Goal: Task Accomplishment & Management: Manage account settings

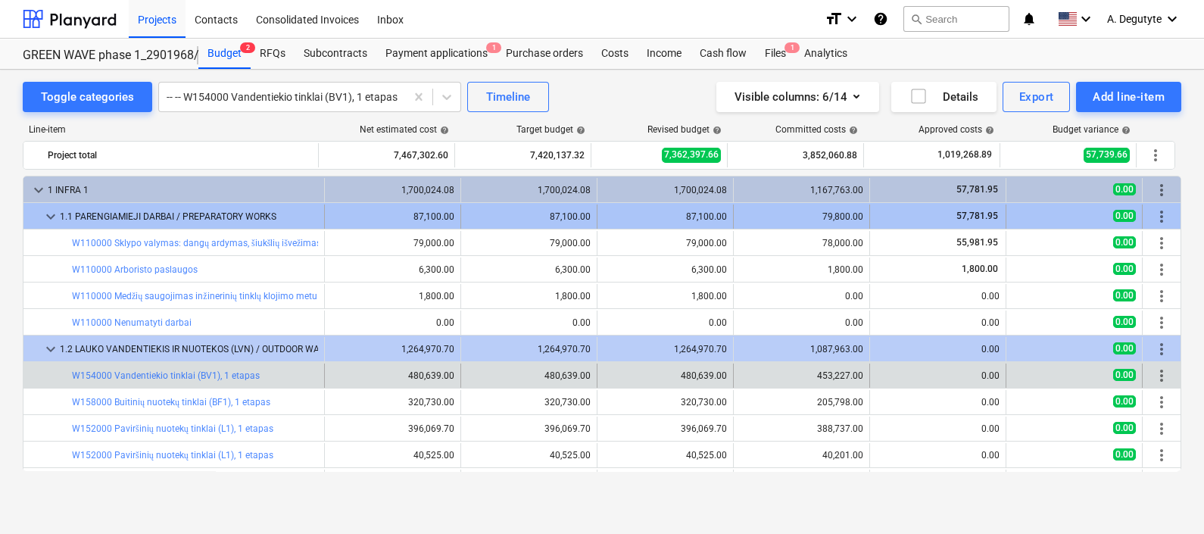
click at [51, 207] on div "keyboard_arrow_down" at bounding box center [51, 216] width 18 height 24
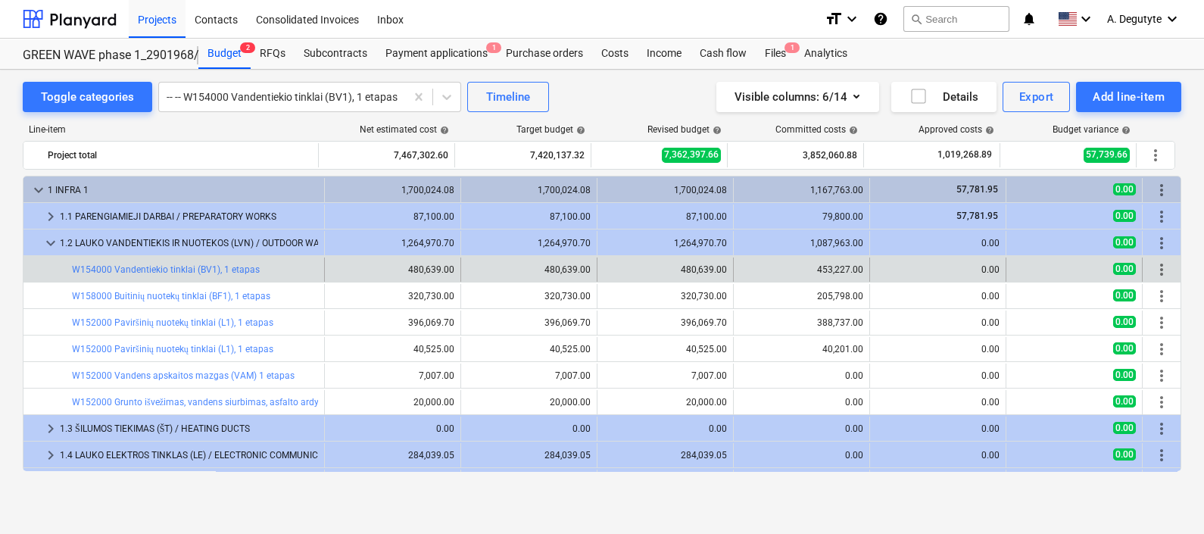
click at [51, 207] on div "keyboard_arrow_right" at bounding box center [51, 216] width 18 height 24
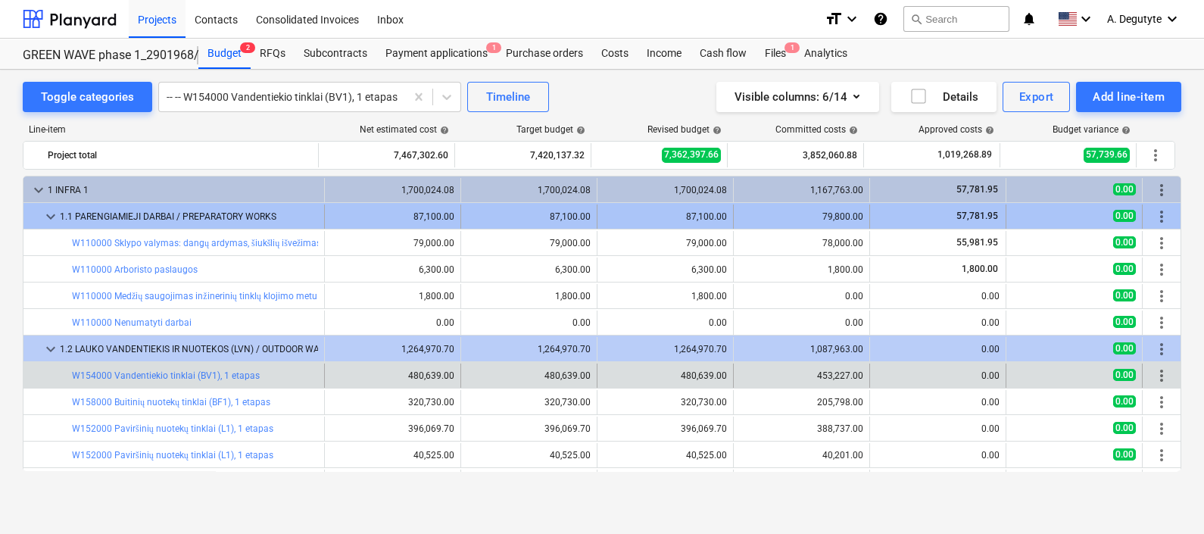
click at [51, 204] on div "keyboard_arrow_down" at bounding box center [51, 216] width 18 height 24
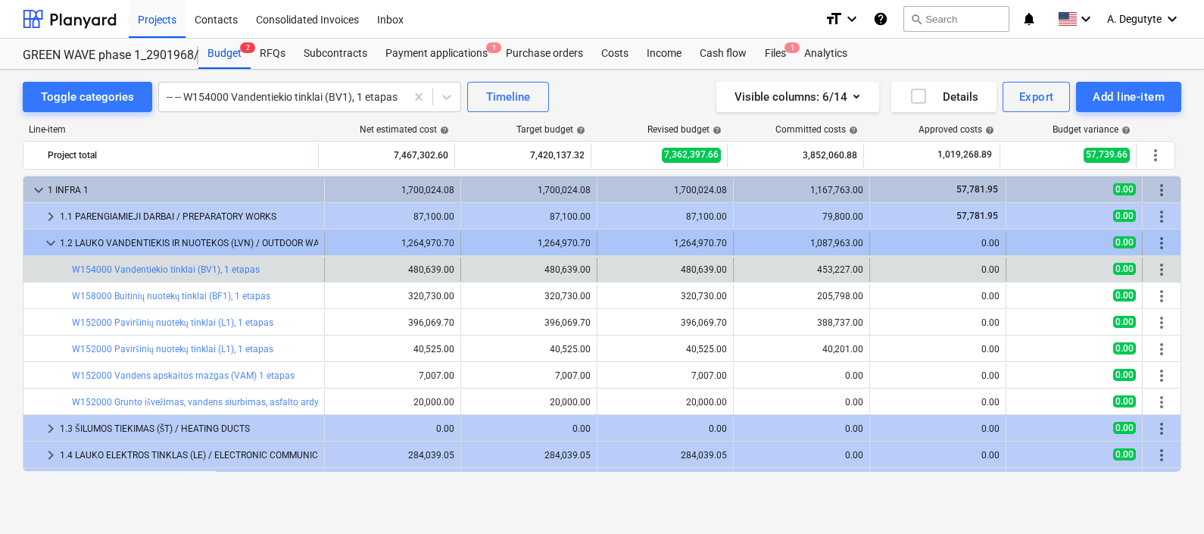
click at [53, 236] on span "keyboard_arrow_down" at bounding box center [51, 243] width 18 height 18
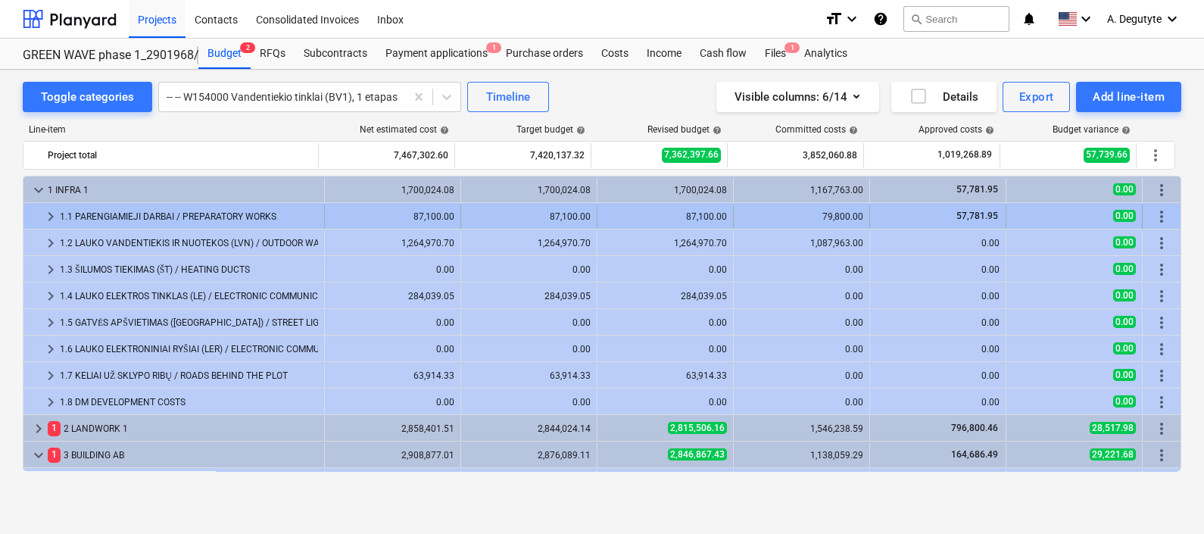
click at [54, 211] on span "keyboard_arrow_right" at bounding box center [51, 216] width 18 height 18
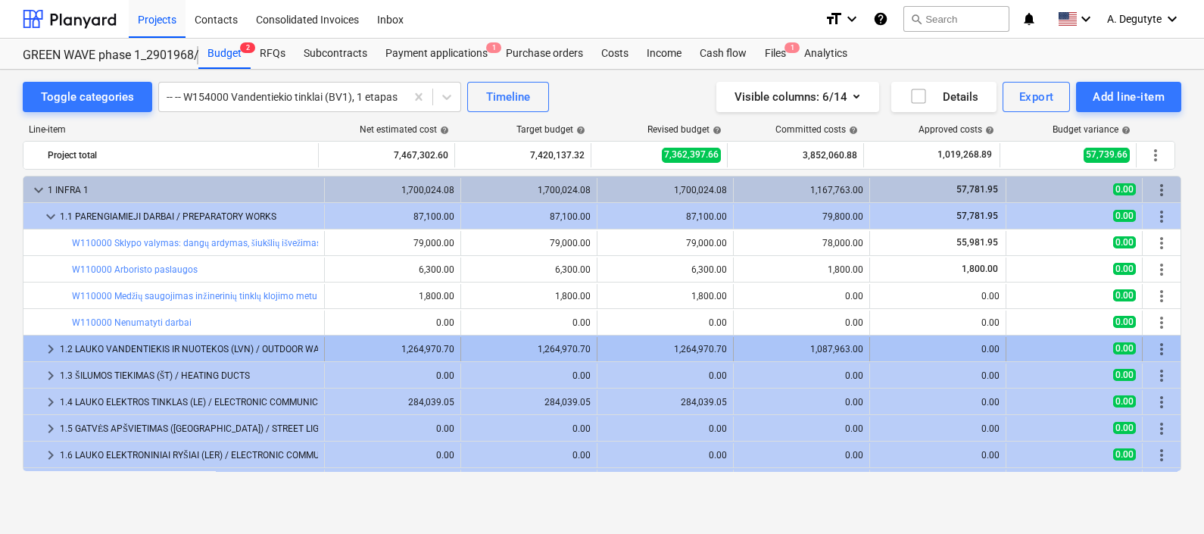
click at [49, 346] on span "keyboard_arrow_right" at bounding box center [51, 349] width 18 height 18
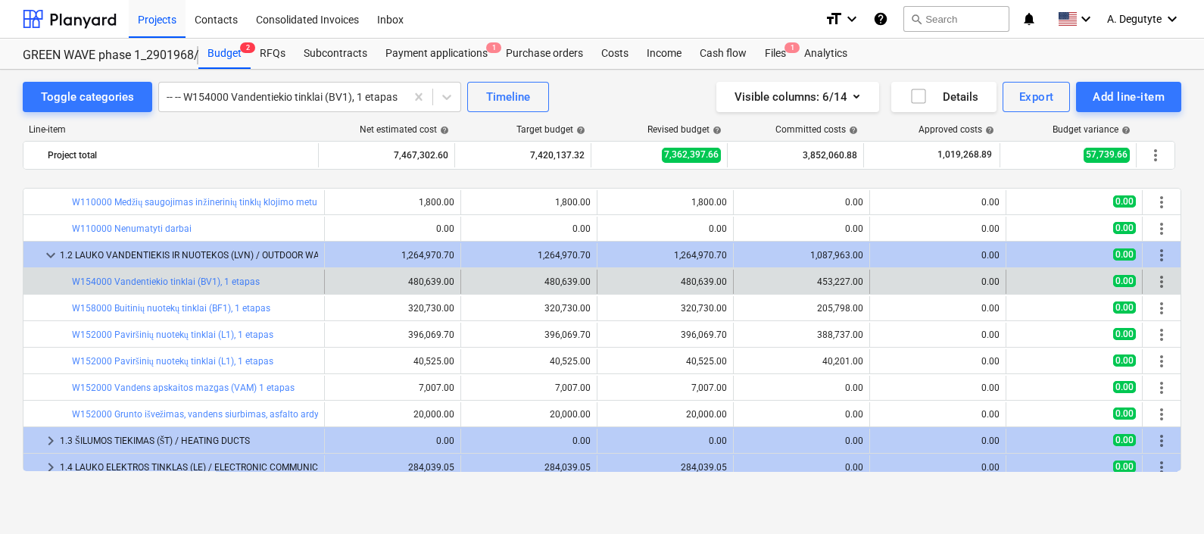
scroll to position [189, 0]
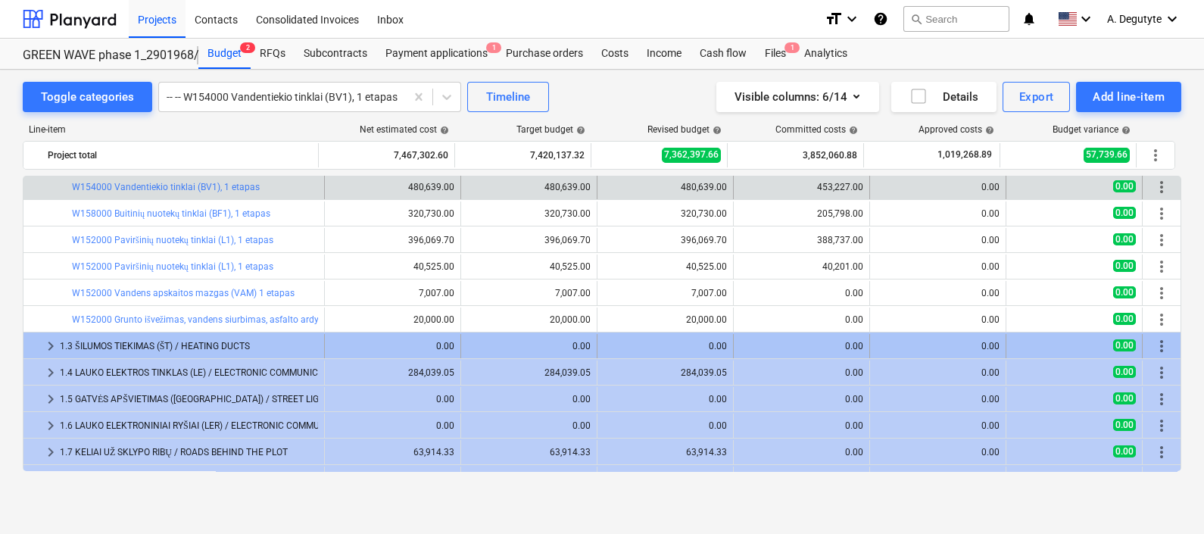
click at [43, 339] on span "keyboard_arrow_right" at bounding box center [51, 346] width 18 height 18
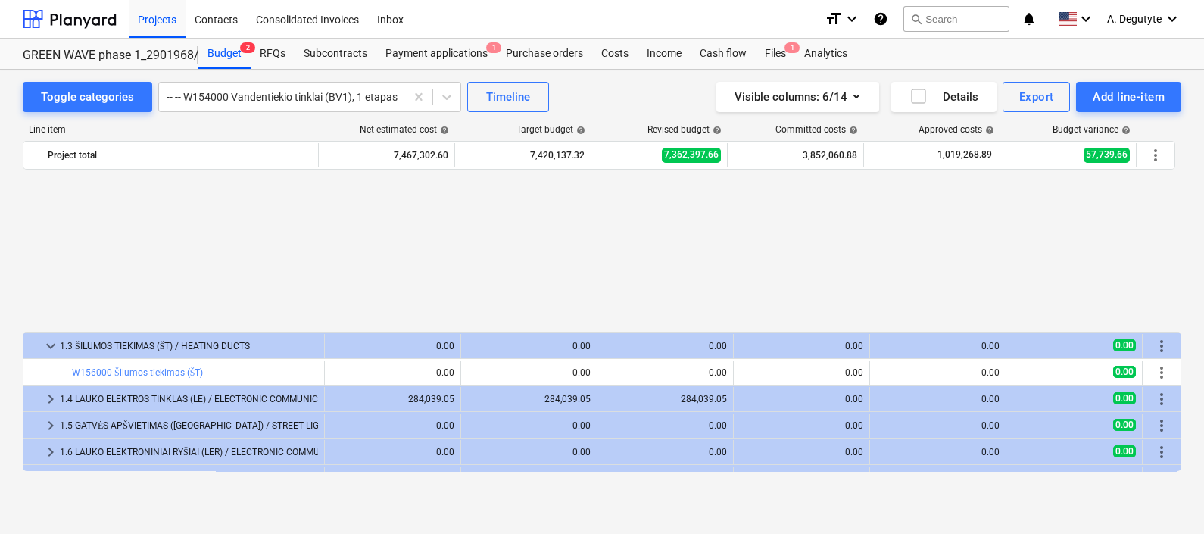
scroll to position [378, 0]
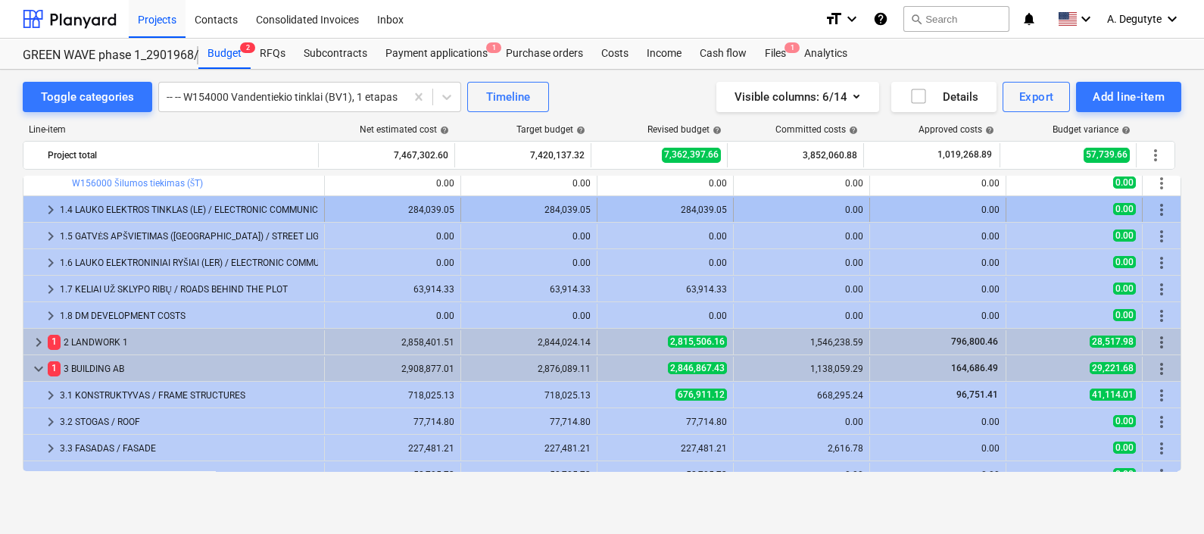
click at [47, 204] on span "keyboard_arrow_right" at bounding box center [51, 210] width 18 height 18
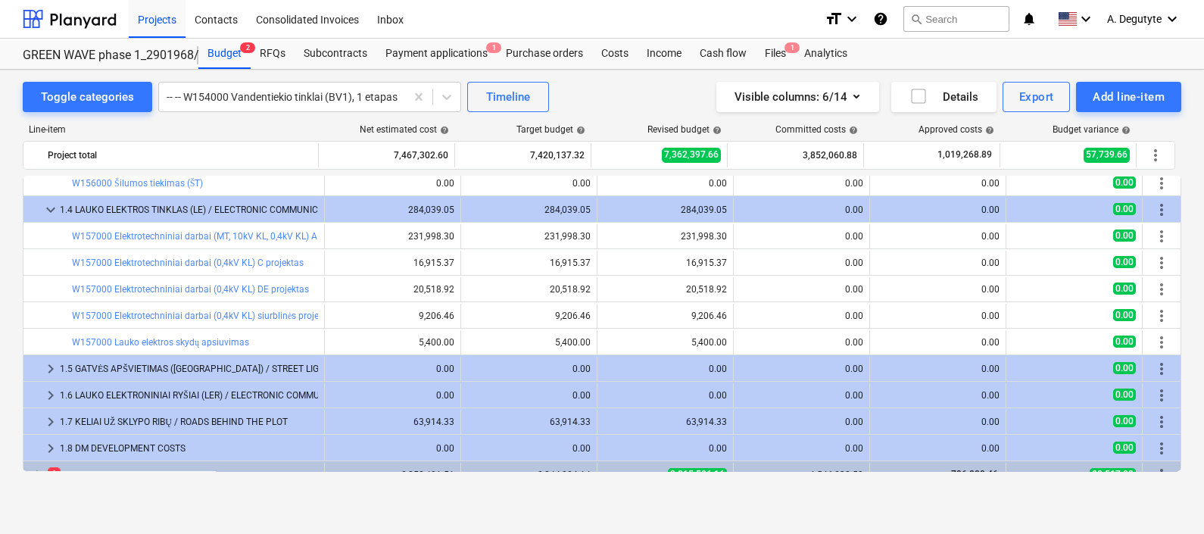
scroll to position [473, 0]
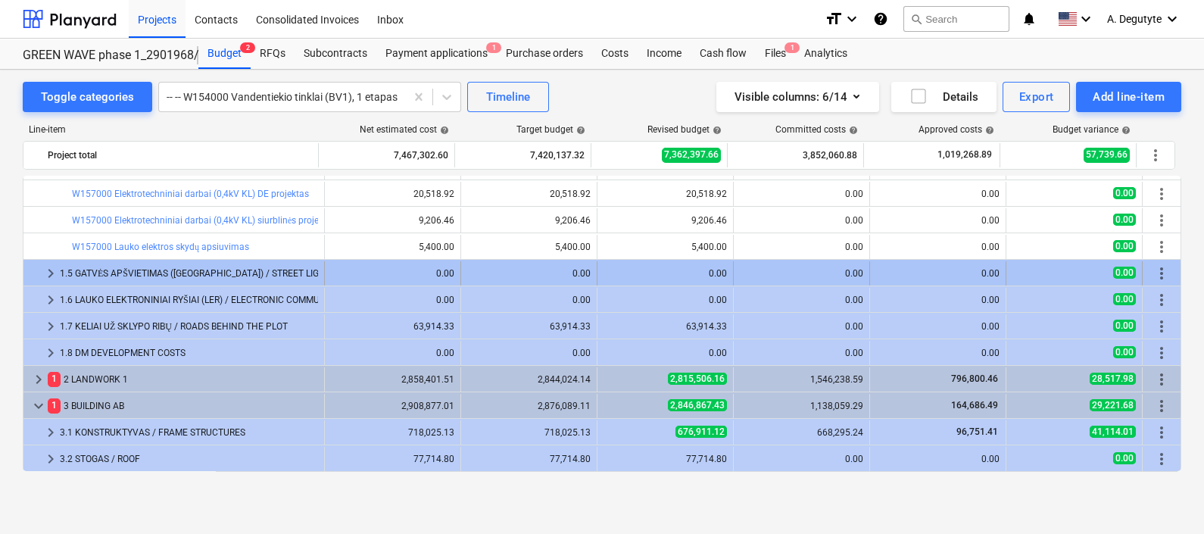
click at [55, 269] on span "keyboard_arrow_right" at bounding box center [51, 273] width 18 height 18
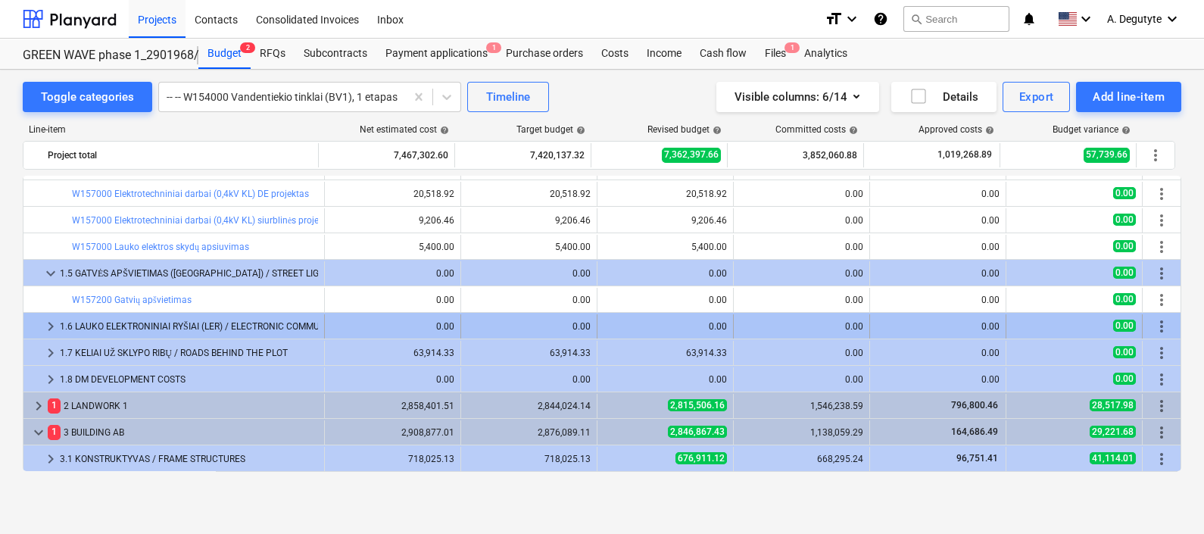
click at [53, 322] on span "keyboard_arrow_right" at bounding box center [51, 326] width 18 height 18
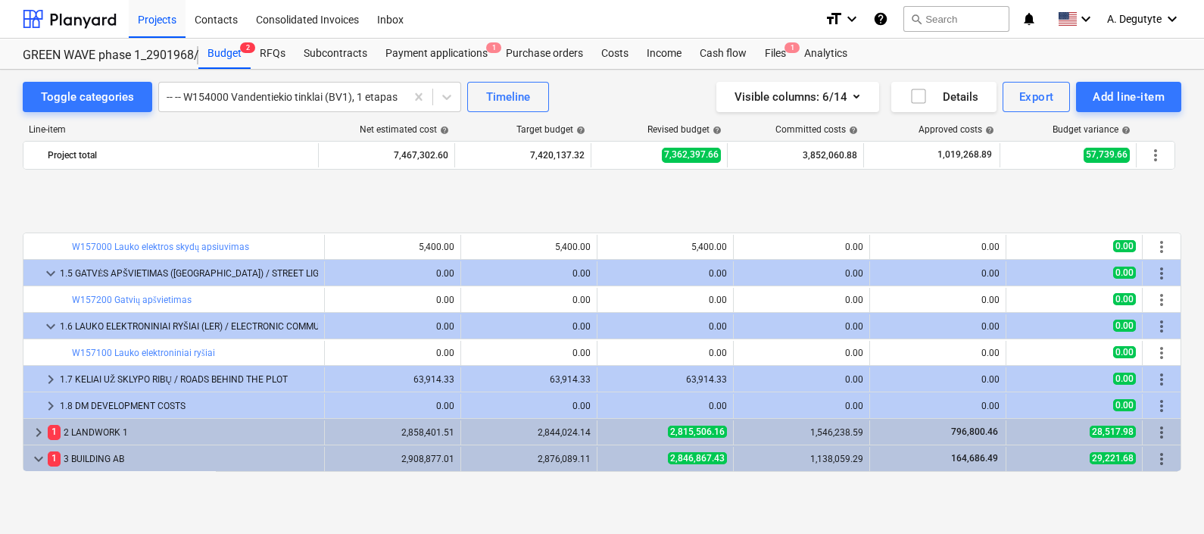
scroll to position [568, 0]
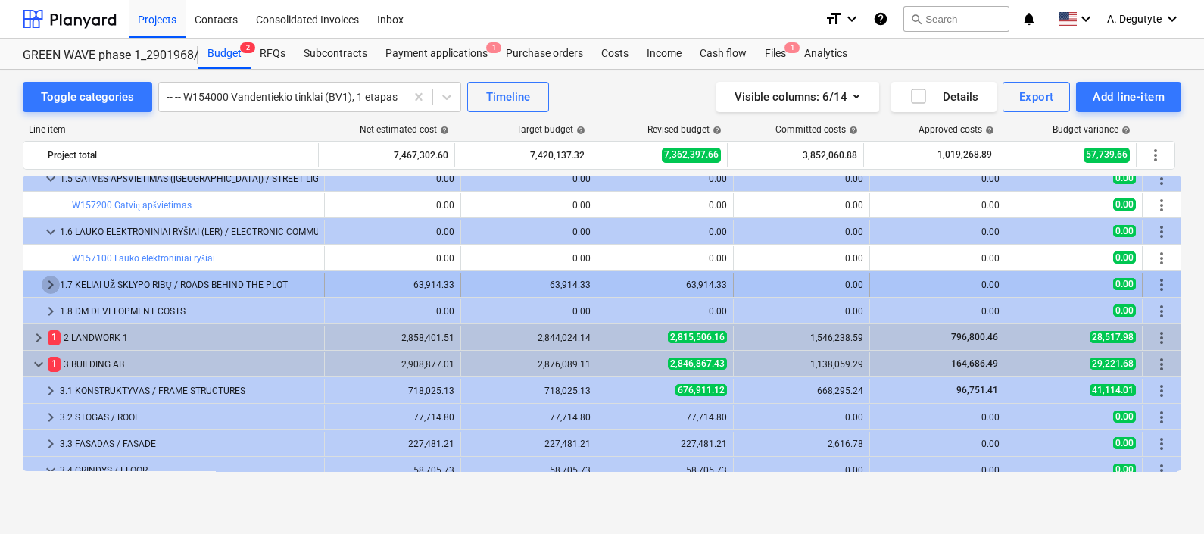
click at [48, 285] on span "keyboard_arrow_right" at bounding box center [51, 285] width 18 height 18
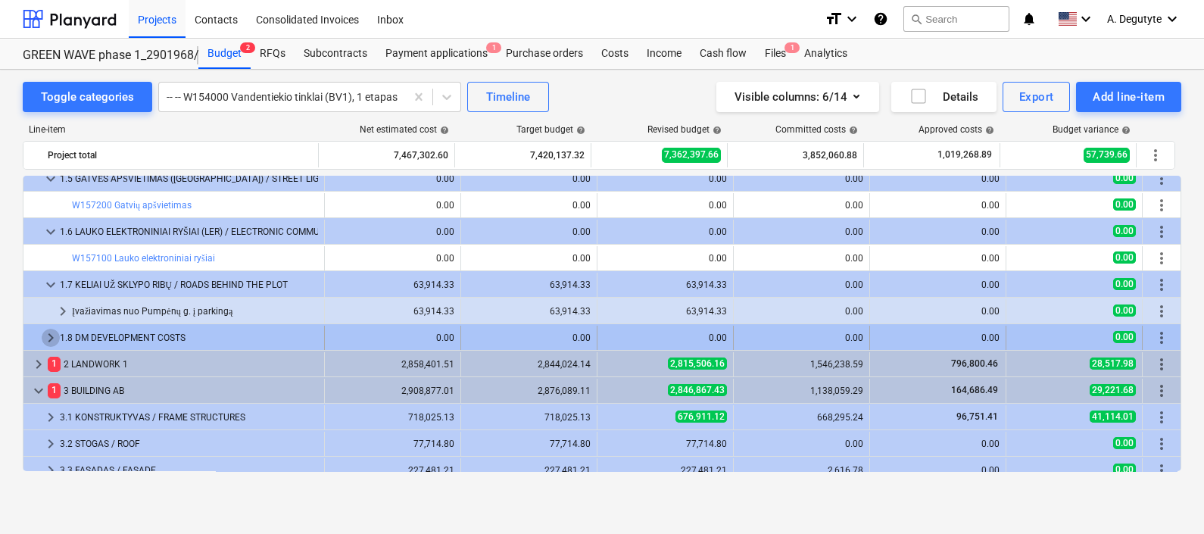
click at [45, 330] on span "keyboard_arrow_right" at bounding box center [51, 338] width 18 height 18
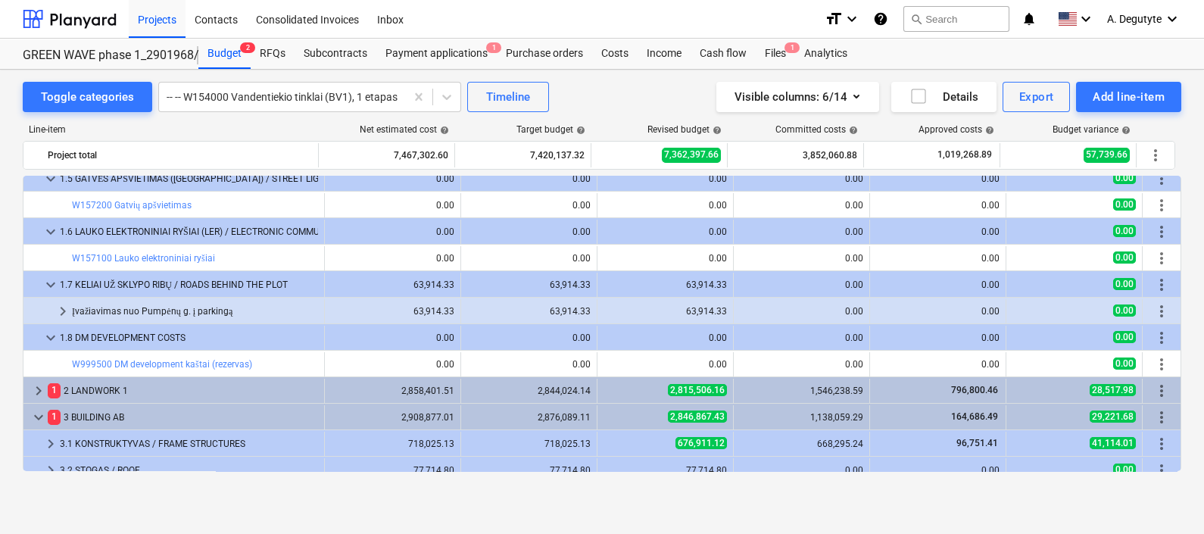
scroll to position [756, 0]
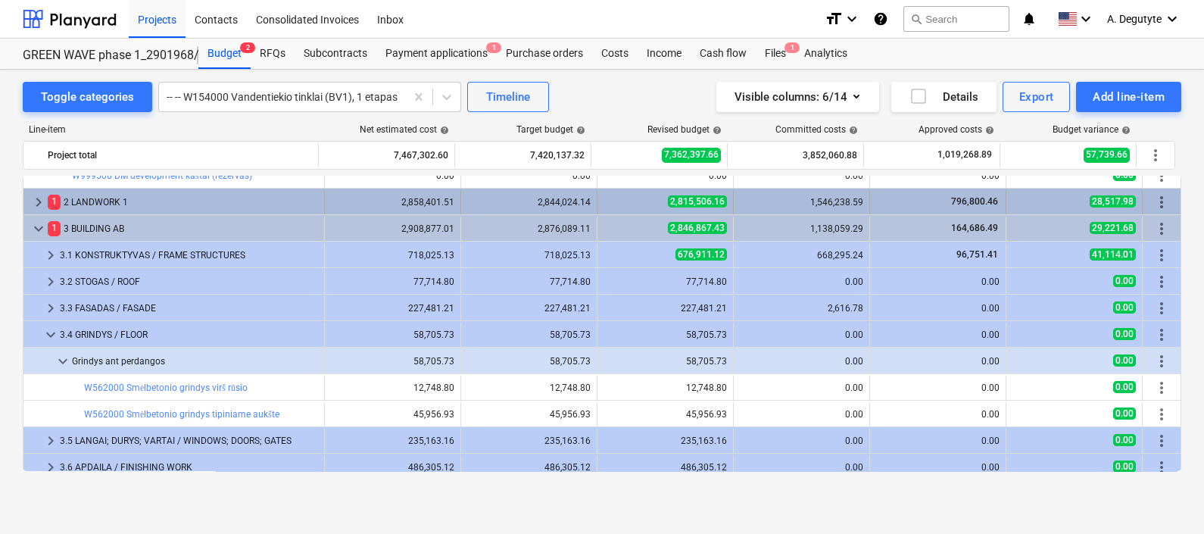
click at [32, 200] on span "keyboard_arrow_right" at bounding box center [39, 202] width 18 height 18
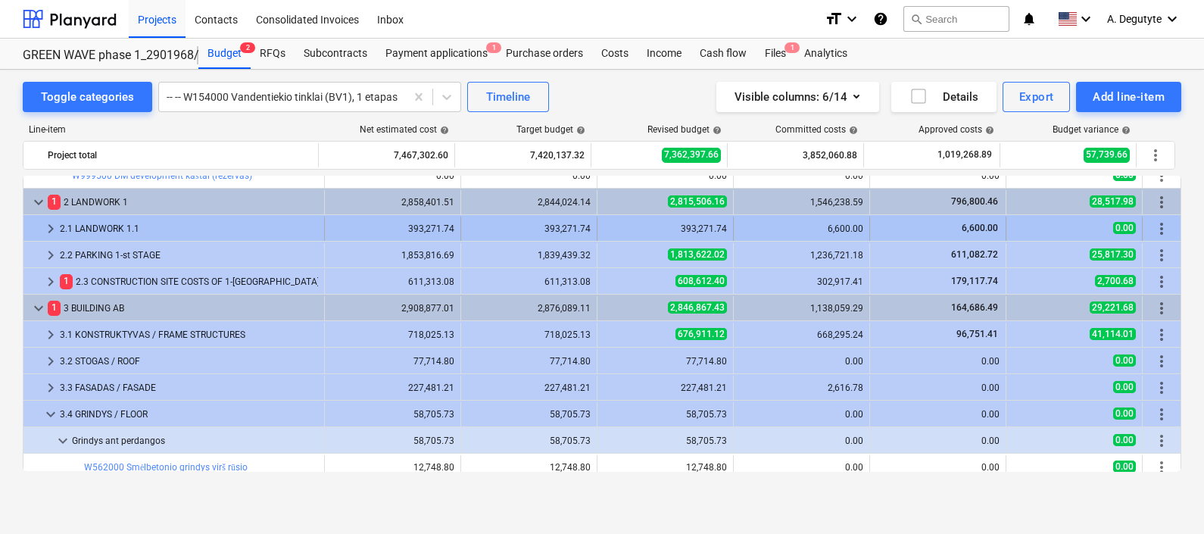
click at [51, 226] on span "keyboard_arrow_right" at bounding box center [51, 229] width 18 height 18
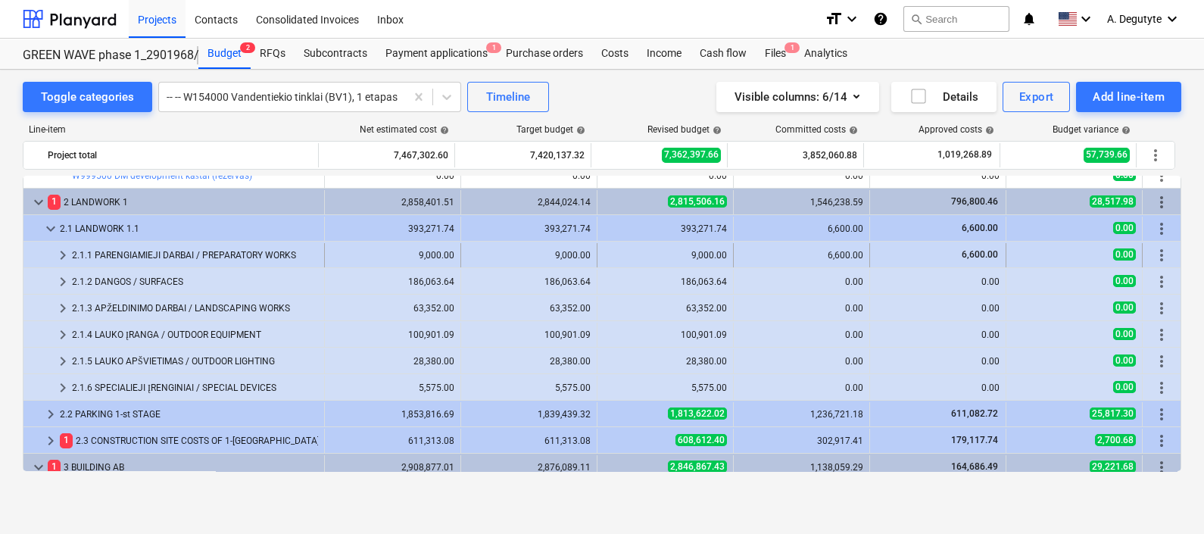
click at [61, 250] on span "keyboard_arrow_right" at bounding box center [63, 255] width 18 height 18
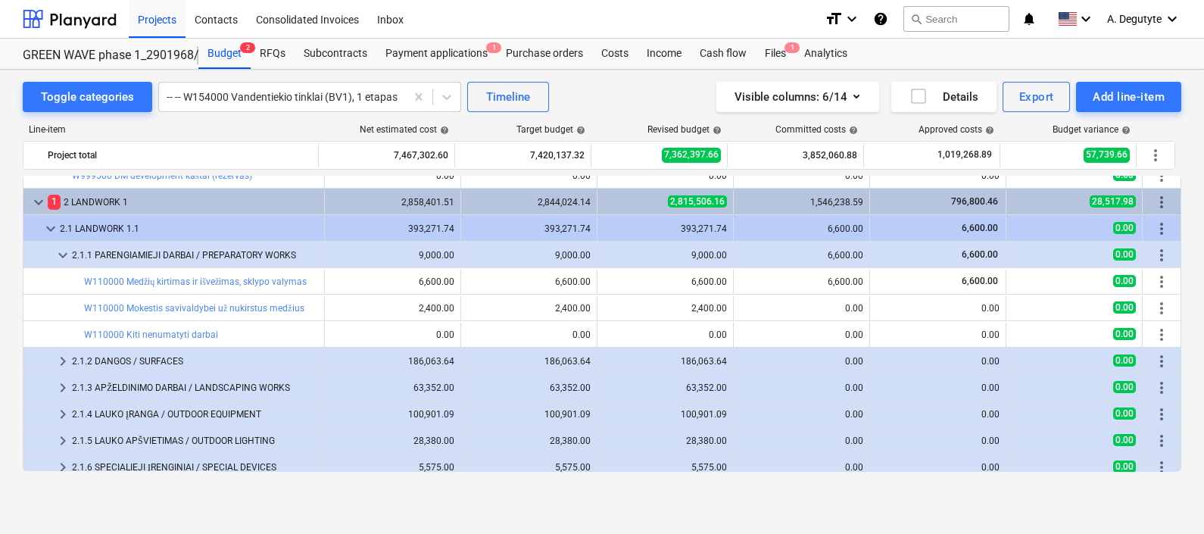
click at [63, 360] on span "keyboard_arrow_right" at bounding box center [63, 361] width 18 height 18
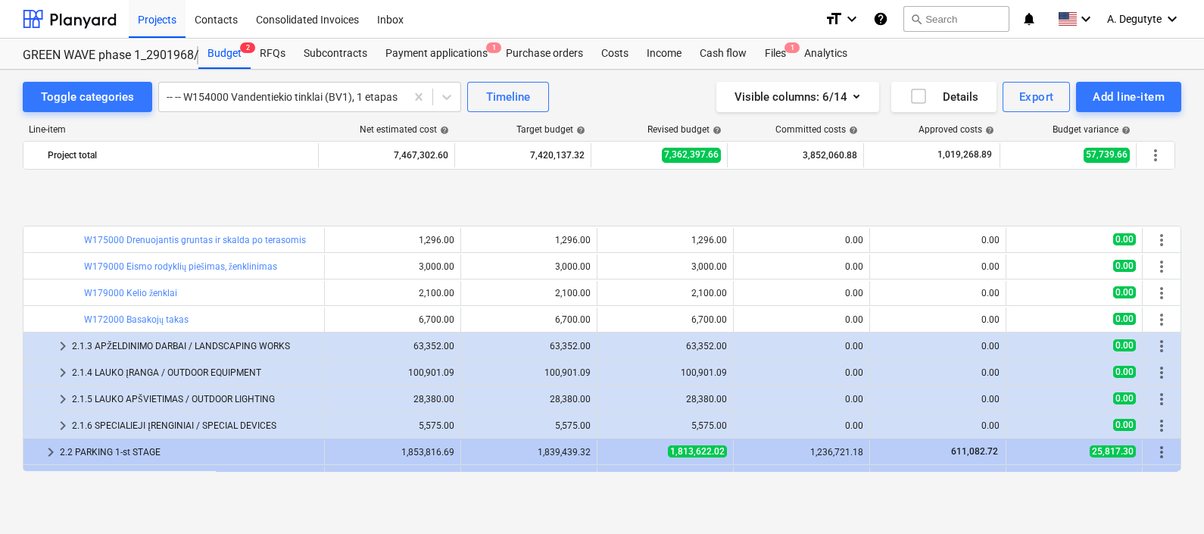
scroll to position [1609, 0]
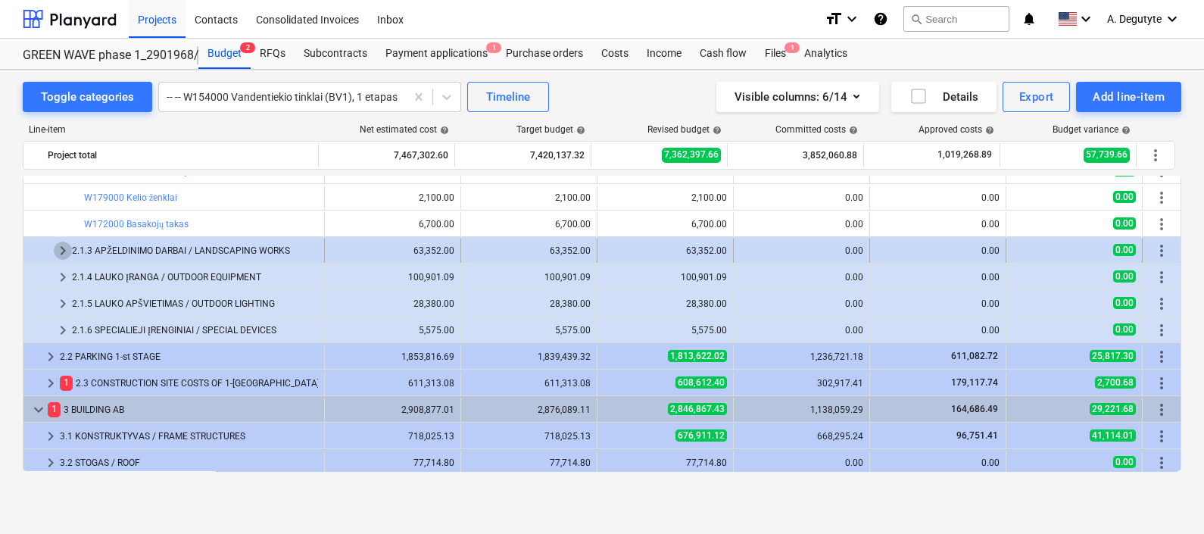
click at [62, 246] on span "keyboard_arrow_right" at bounding box center [63, 251] width 18 height 18
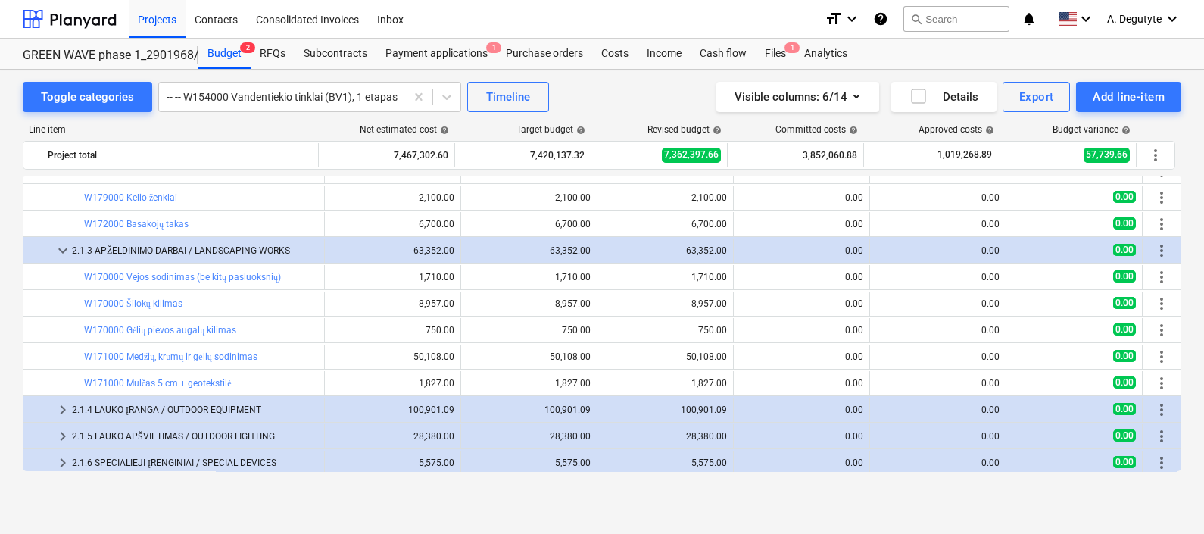
scroll to position [1798, 0]
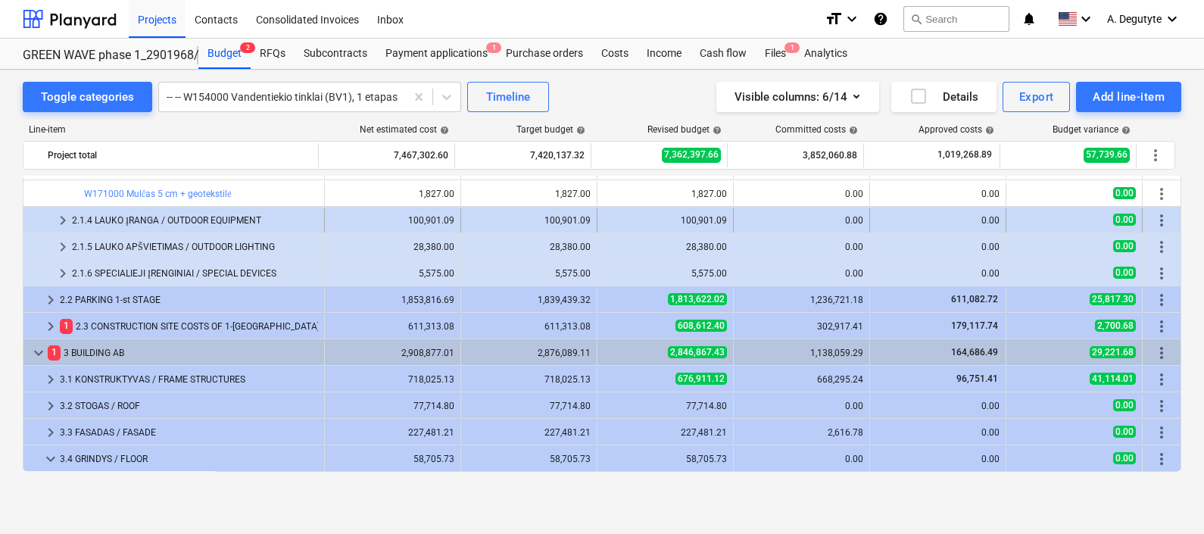
click at [64, 220] on span "keyboard_arrow_right" at bounding box center [63, 220] width 18 height 18
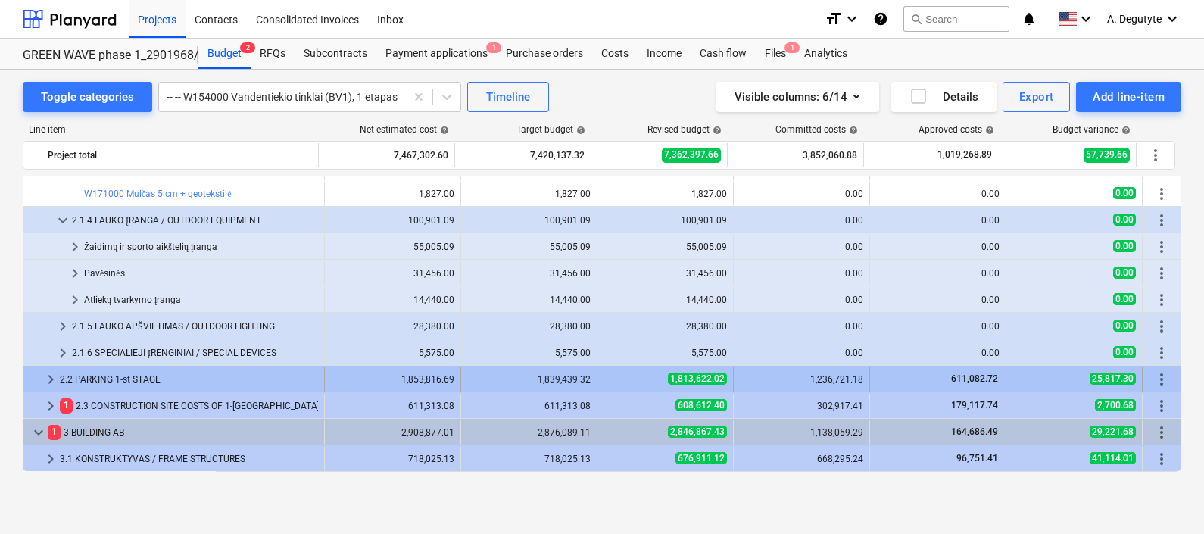
click at [42, 371] on span "keyboard_arrow_right" at bounding box center [51, 379] width 18 height 18
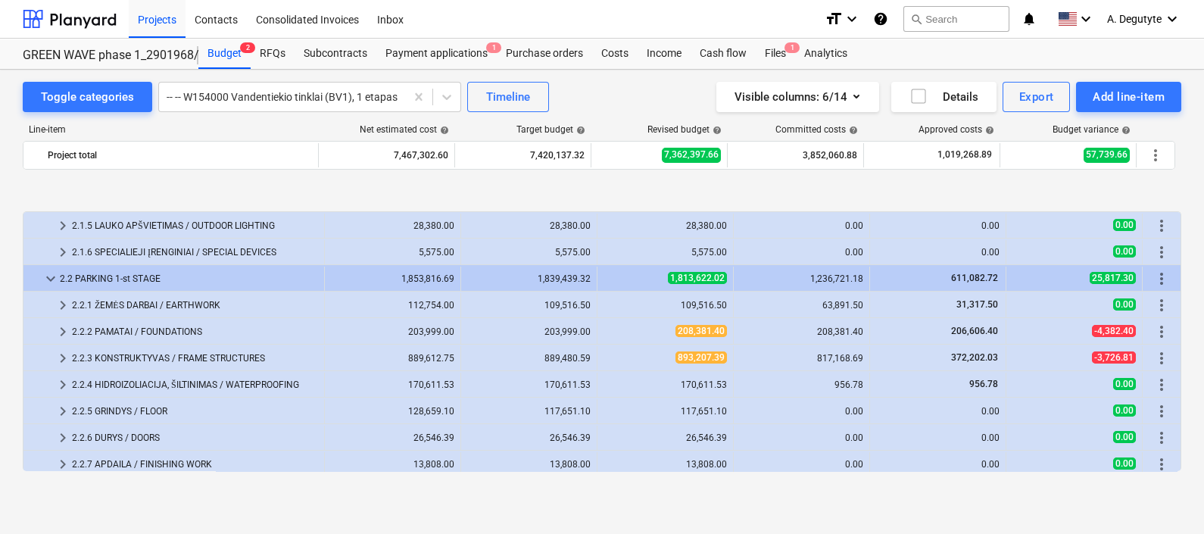
scroll to position [1988, 0]
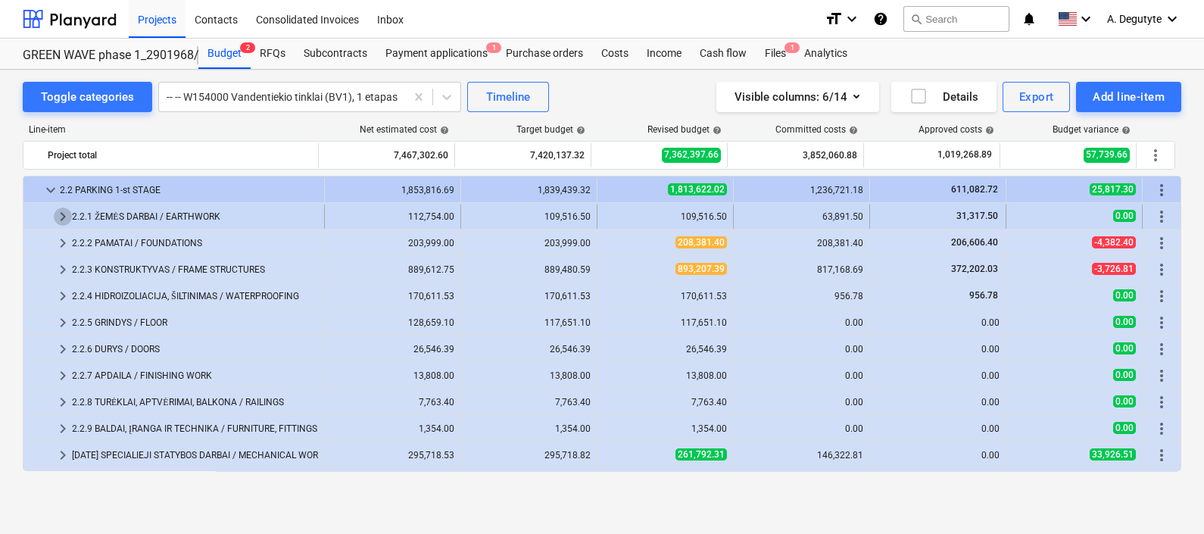
click at [67, 217] on span "keyboard_arrow_right" at bounding box center [63, 216] width 18 height 18
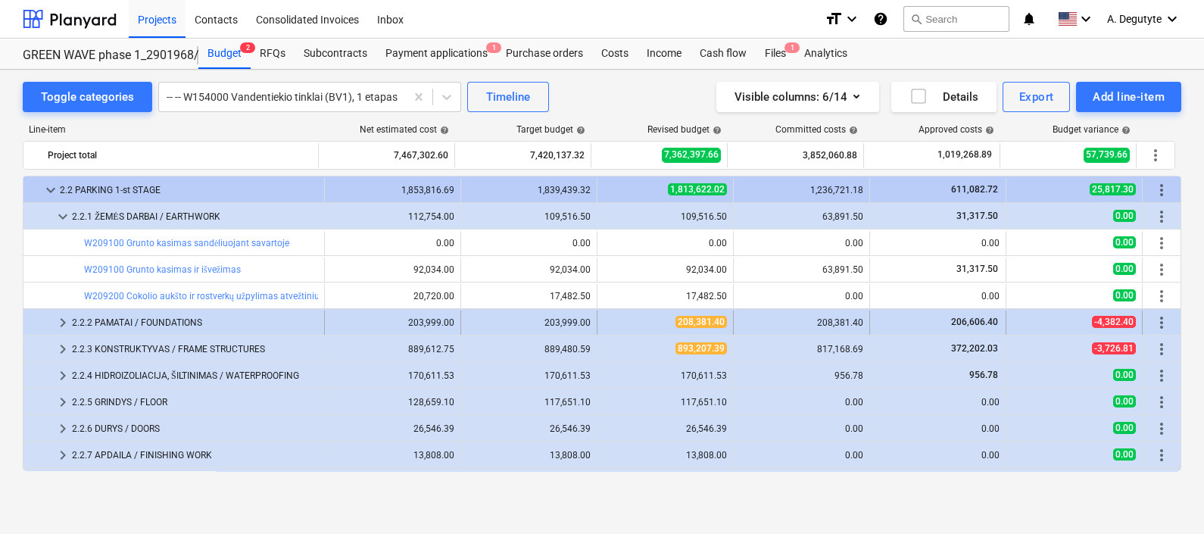
click at [61, 323] on span "keyboard_arrow_right" at bounding box center [63, 322] width 18 height 18
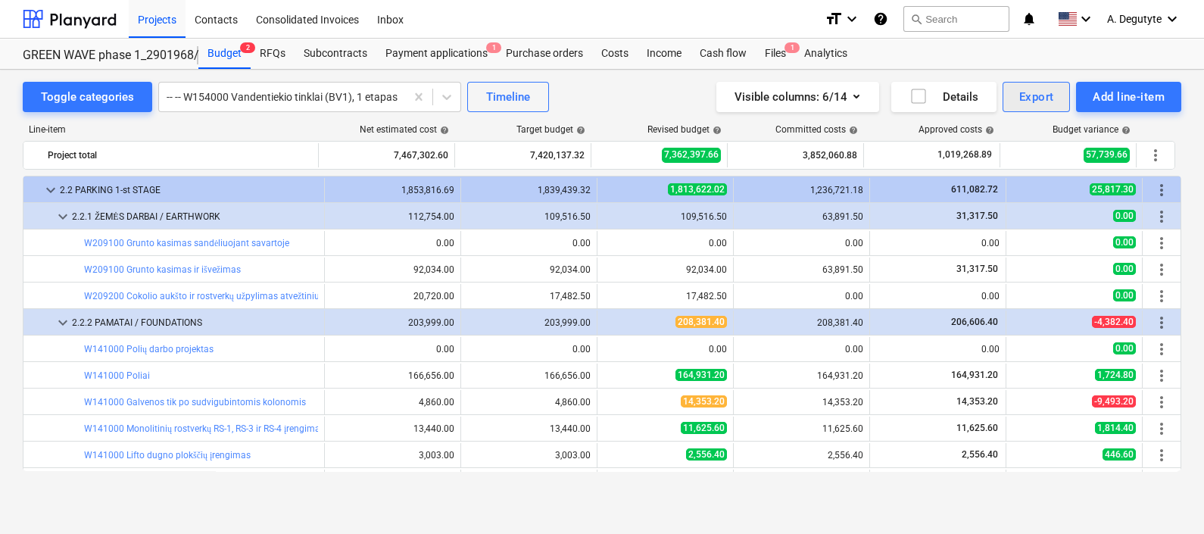
click at [1031, 94] on div "Export" at bounding box center [1036, 97] width 35 height 20
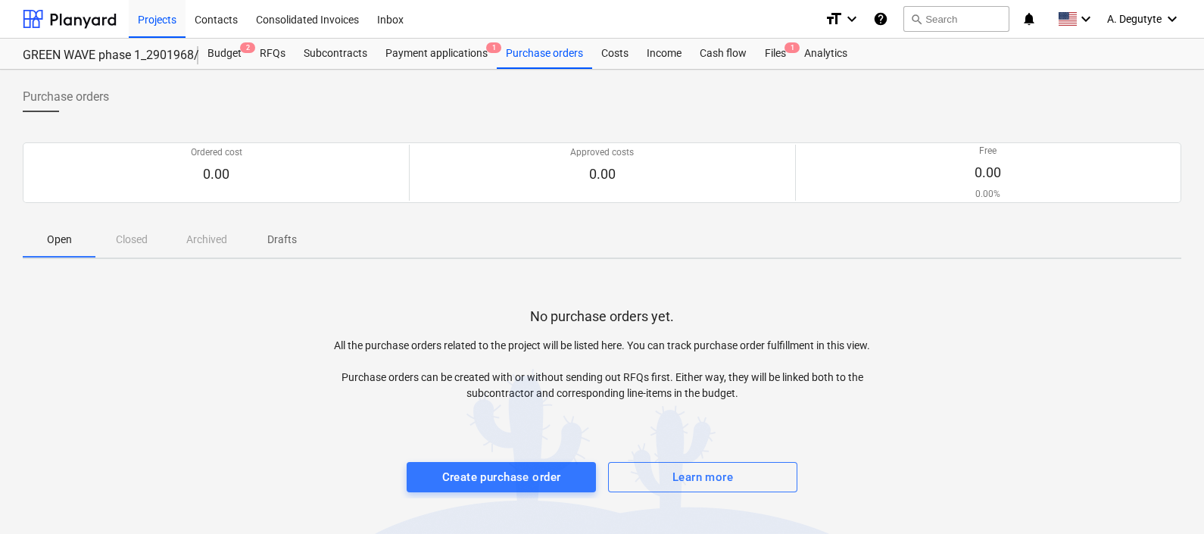
drag, startPoint x: 157, startPoint y: 23, endPoint x: 201, endPoint y: 69, distance: 63.7
click at [157, 23] on div "Projects" at bounding box center [157, 18] width 57 height 39
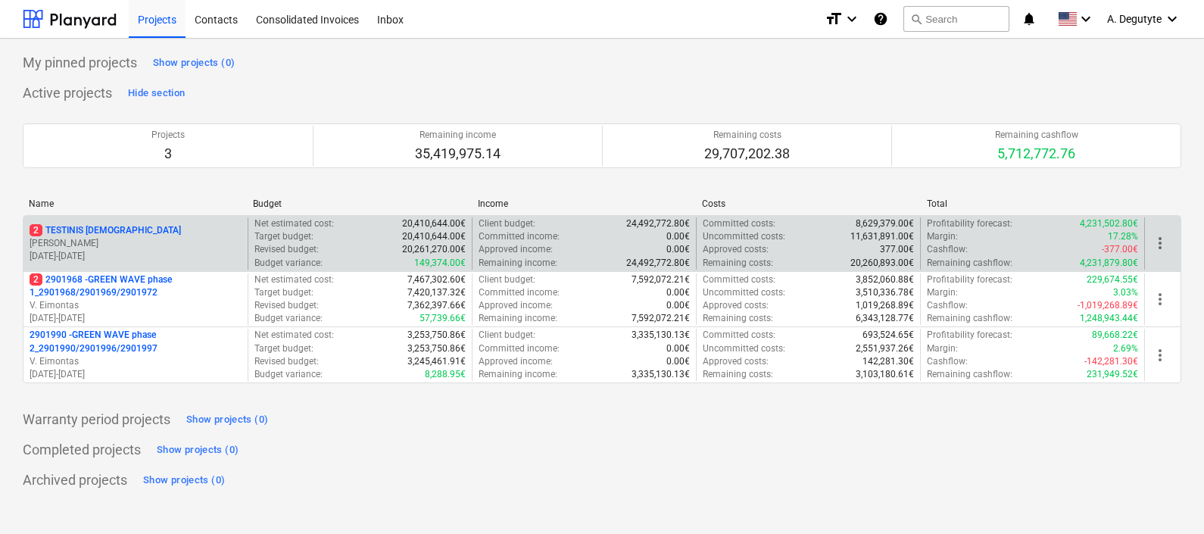
click at [172, 237] on p "[PERSON_NAME]" at bounding box center [136, 243] width 212 height 13
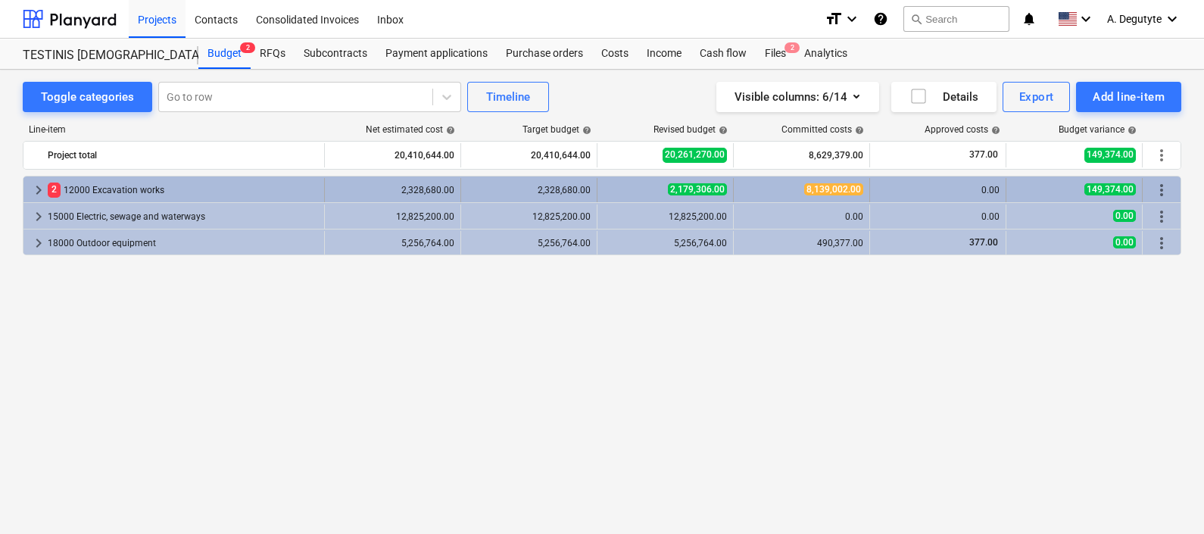
click at [30, 189] on span "keyboard_arrow_right" at bounding box center [39, 190] width 18 height 18
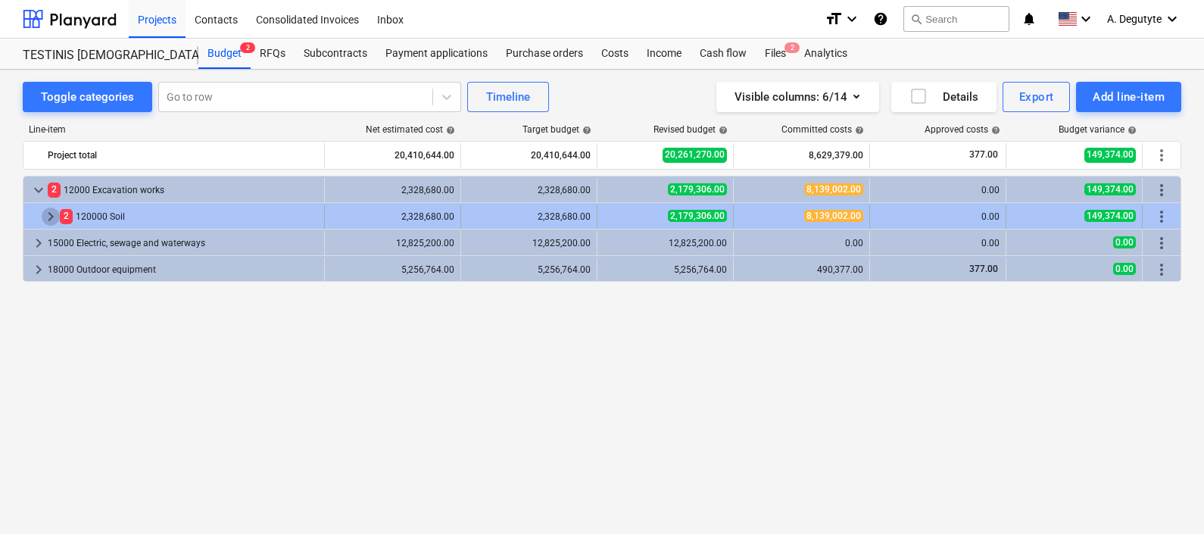
click at [50, 214] on span "keyboard_arrow_right" at bounding box center [51, 216] width 18 height 18
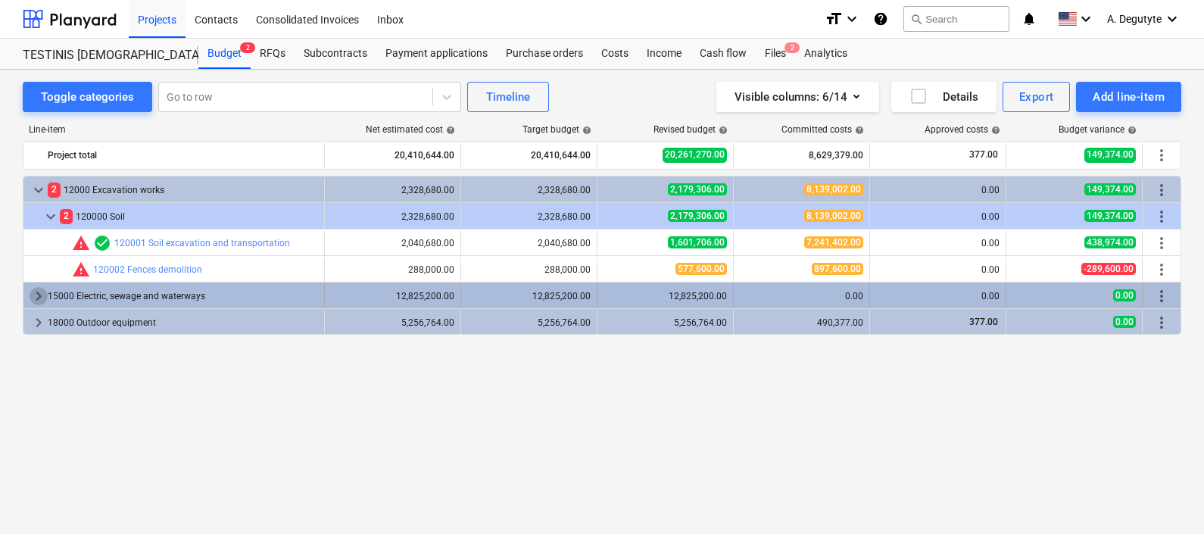
click at [38, 291] on span "keyboard_arrow_right" at bounding box center [39, 296] width 18 height 18
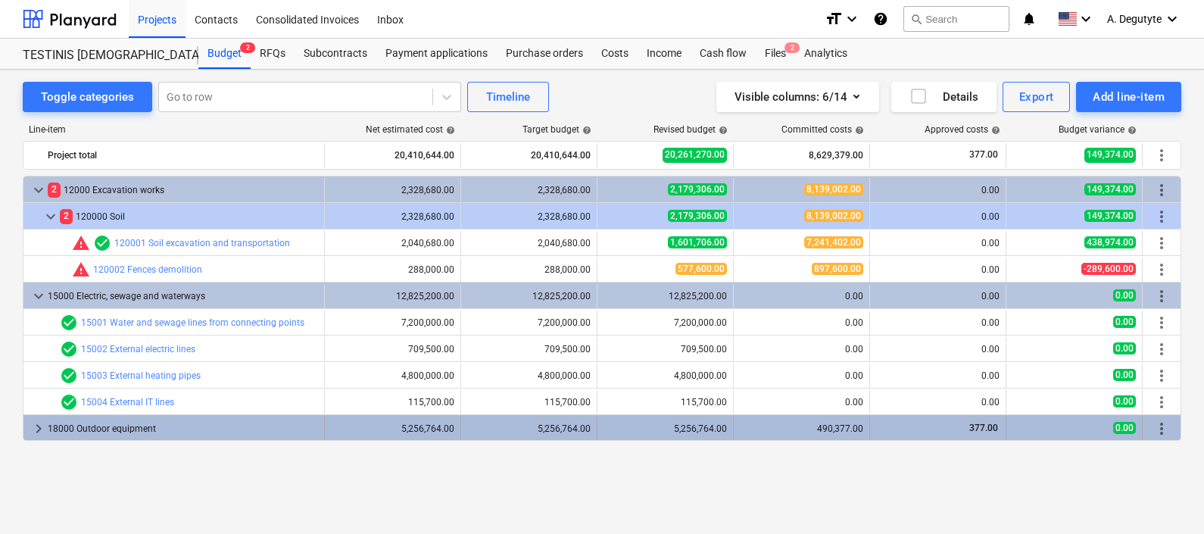
click at [37, 423] on span "keyboard_arrow_right" at bounding box center [39, 428] width 18 height 18
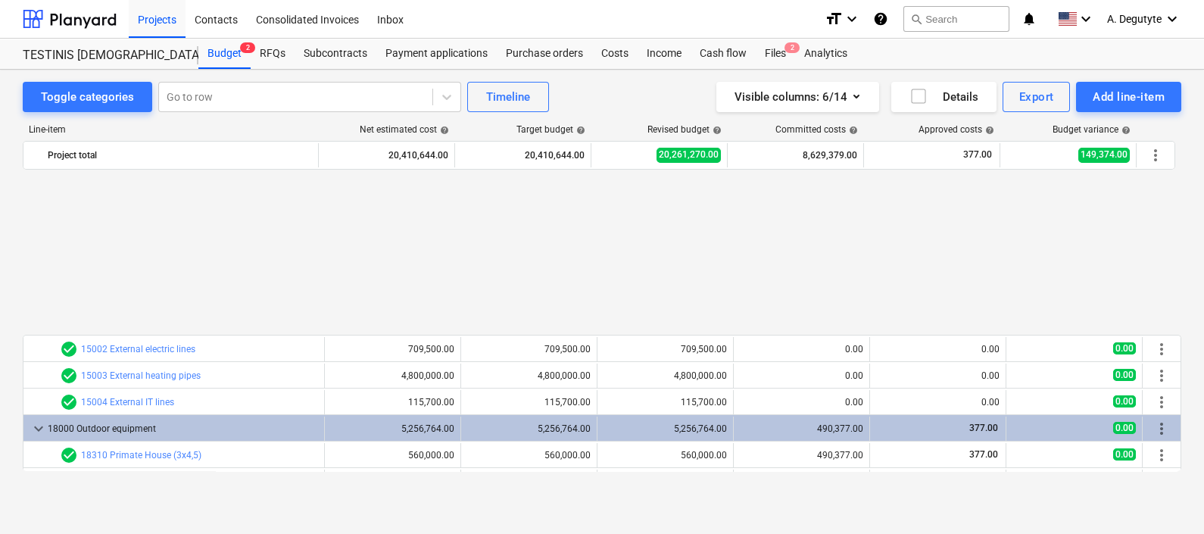
scroll to position [208, 0]
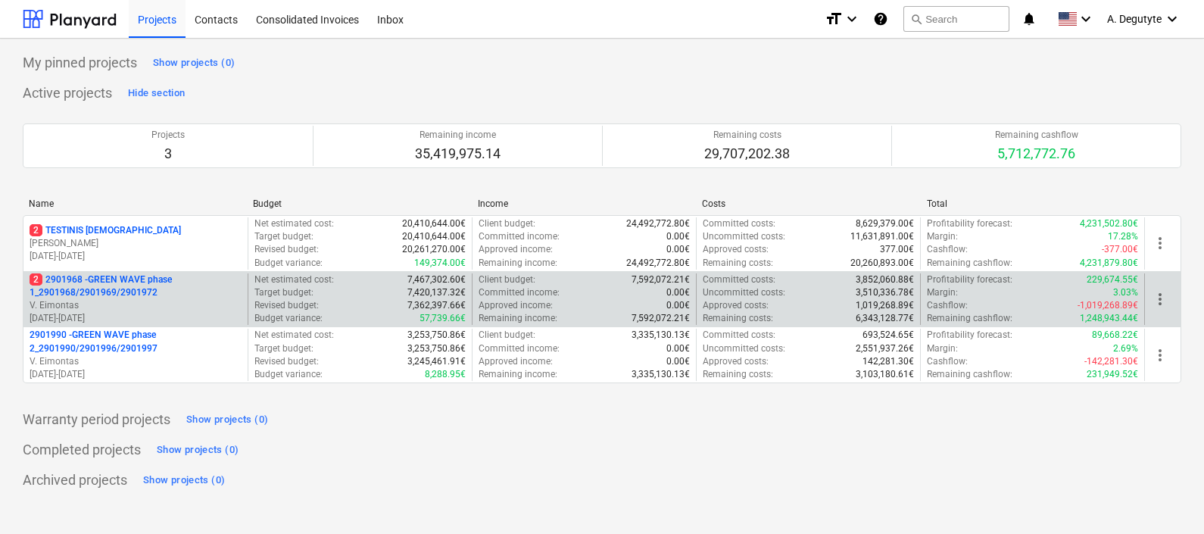
click at [200, 303] on p "V. Eimontas" at bounding box center [136, 305] width 212 height 13
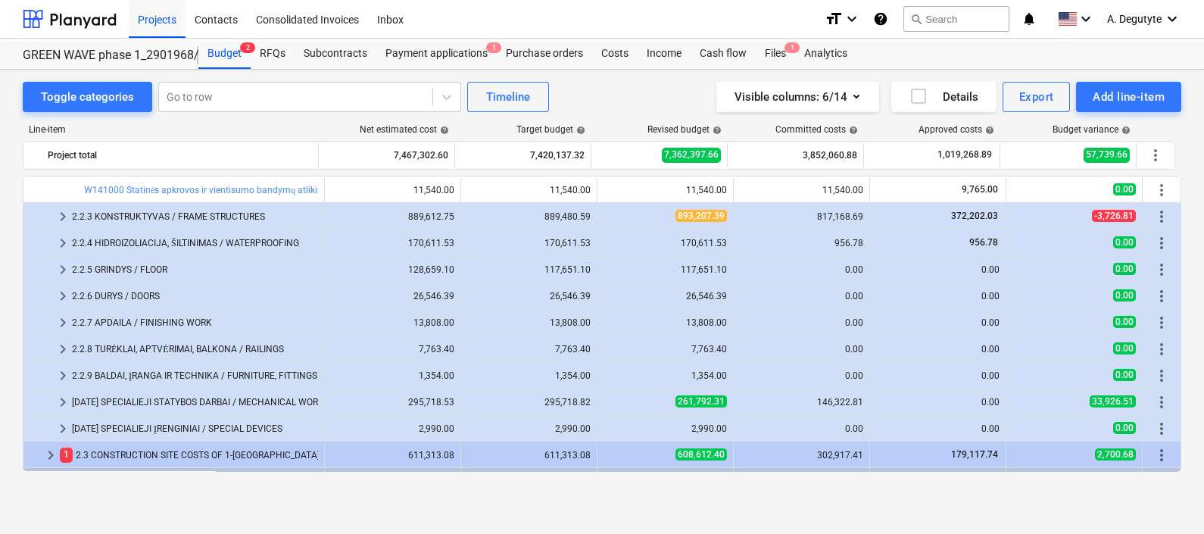
scroll to position [2778, 0]
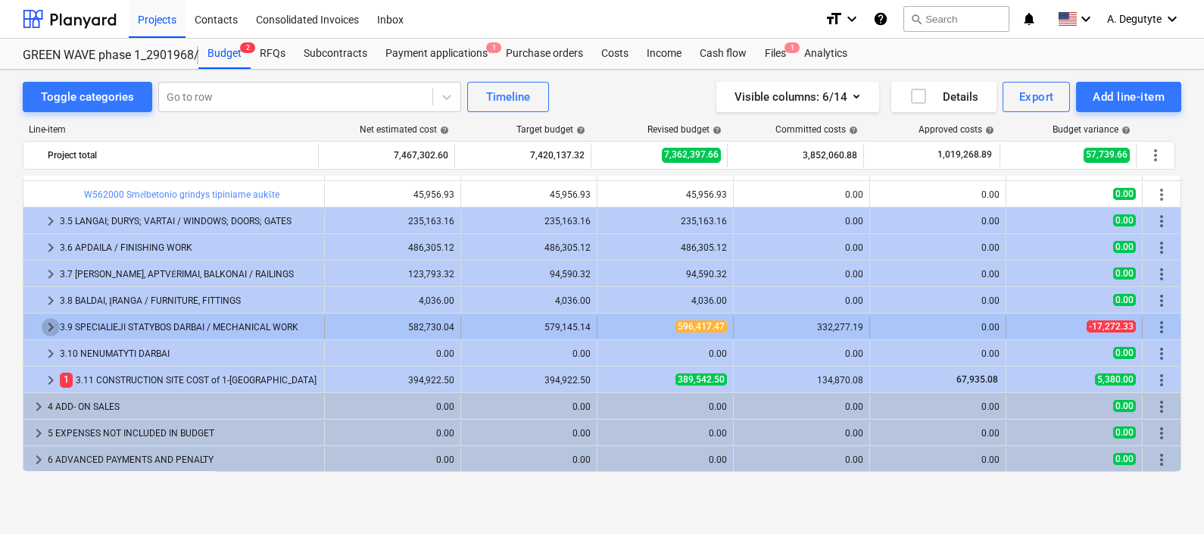
click at [49, 320] on span "keyboard_arrow_right" at bounding box center [51, 327] width 18 height 18
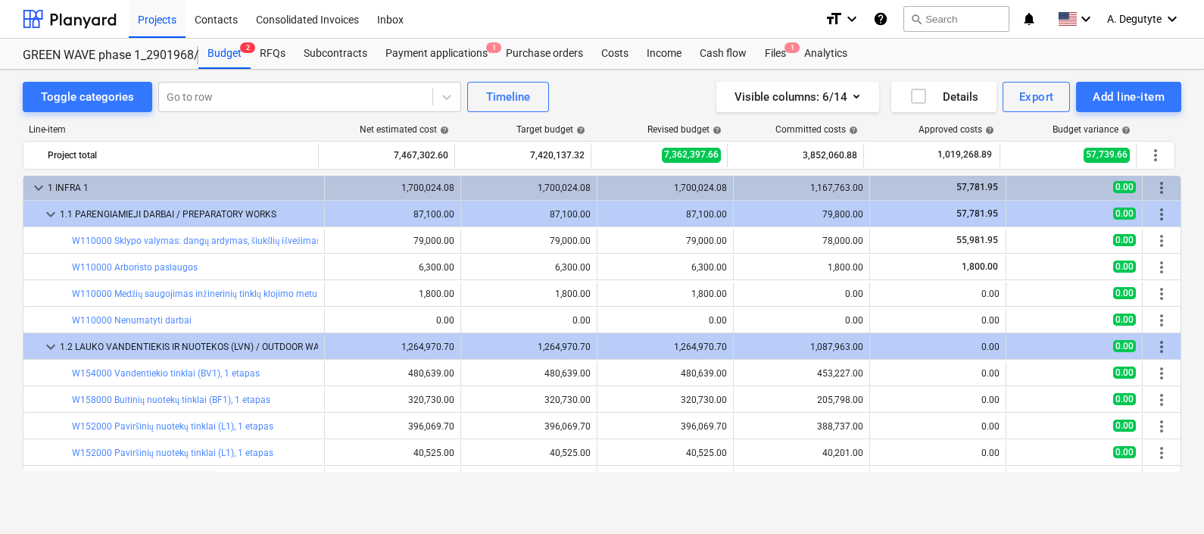
scroll to position [0, 0]
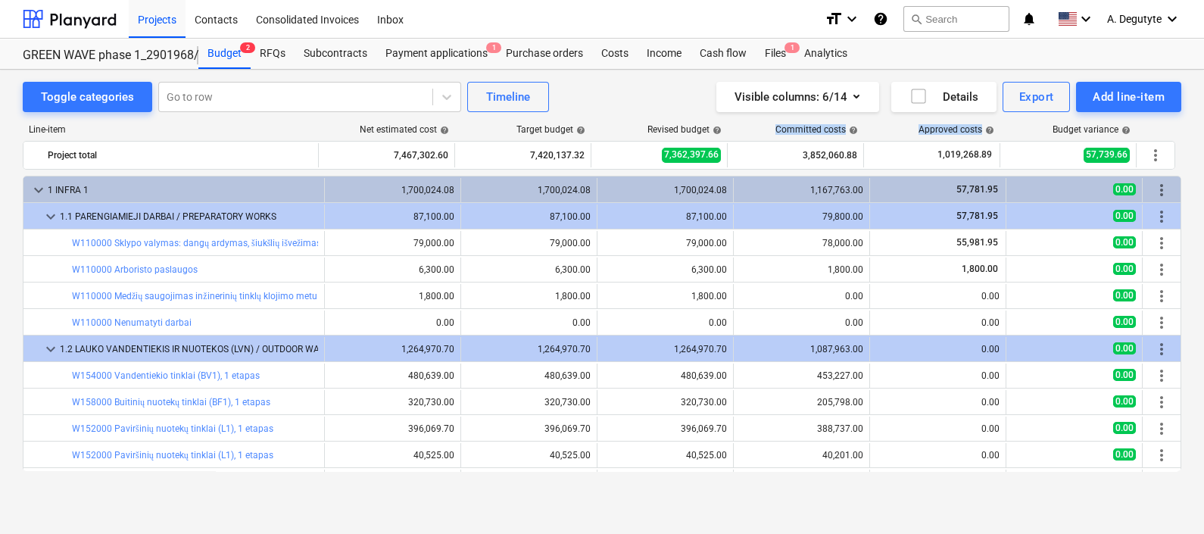
drag, startPoint x: 908, startPoint y: 124, endPoint x: 753, endPoint y: 129, distance: 154.5
click at [753, 129] on div "Line-item Net estimated cost help Target budget help Revised budget help Commit…" at bounding box center [602, 300] width 1159 height 377
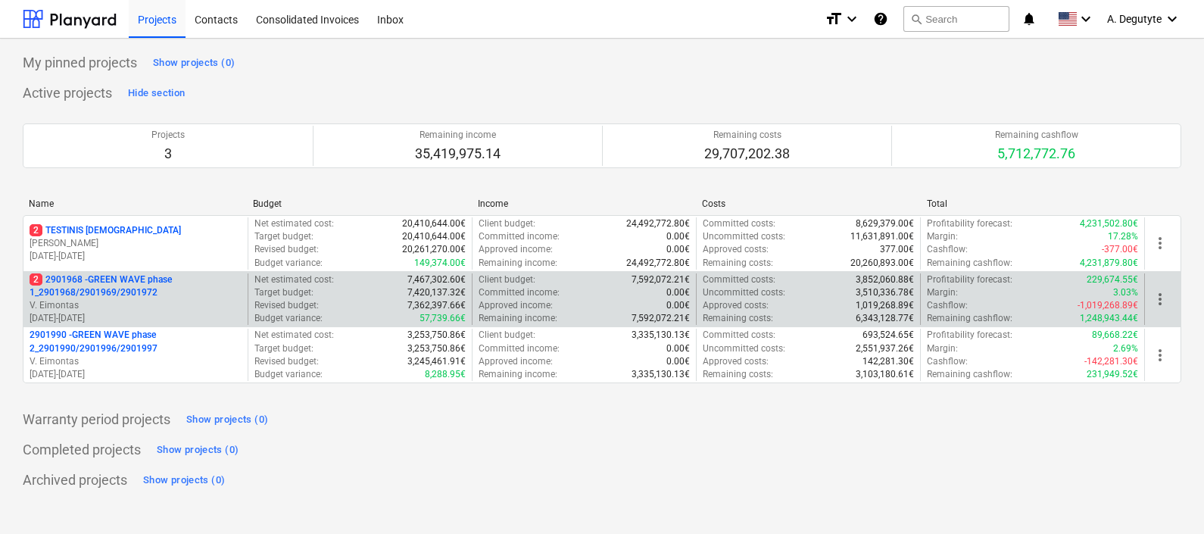
click at [189, 299] on p "2 2901968 - GREEN WAVE phase 1_2901968/2901969/2901972" at bounding box center [136, 286] width 212 height 26
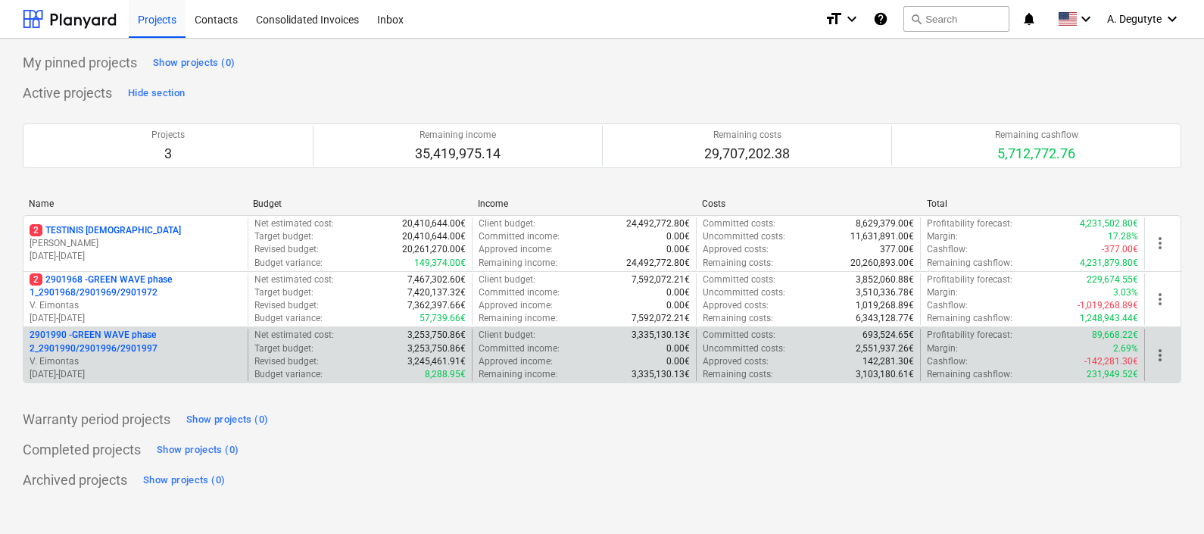
click at [173, 354] on p "2901990 - GREEN WAVE phase 2_2901990/2901996/2901997" at bounding box center [136, 342] width 212 height 26
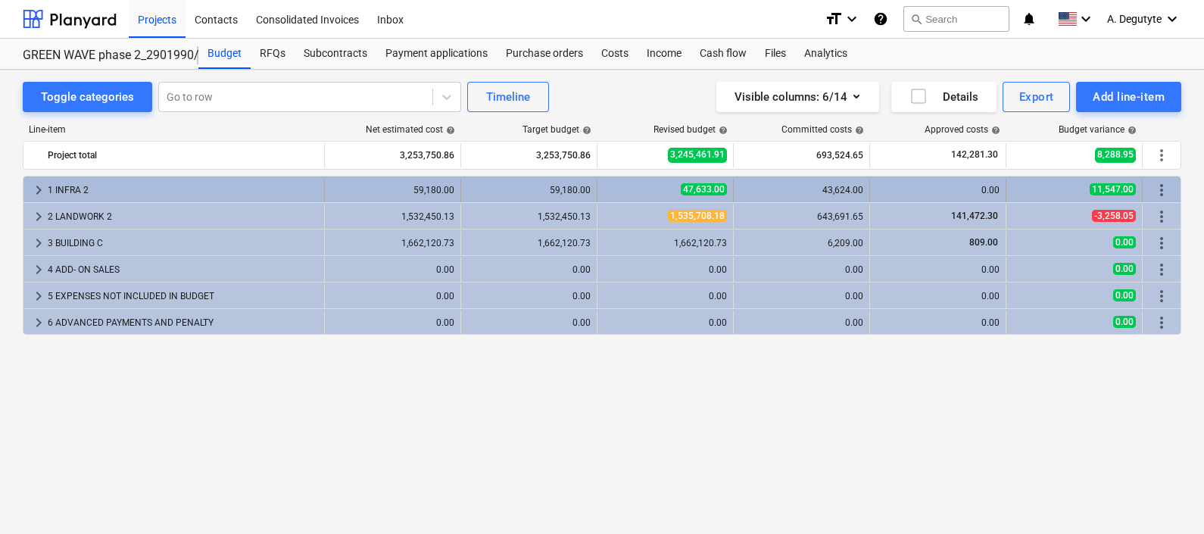
click at [34, 186] on span "keyboard_arrow_right" at bounding box center [39, 190] width 18 height 18
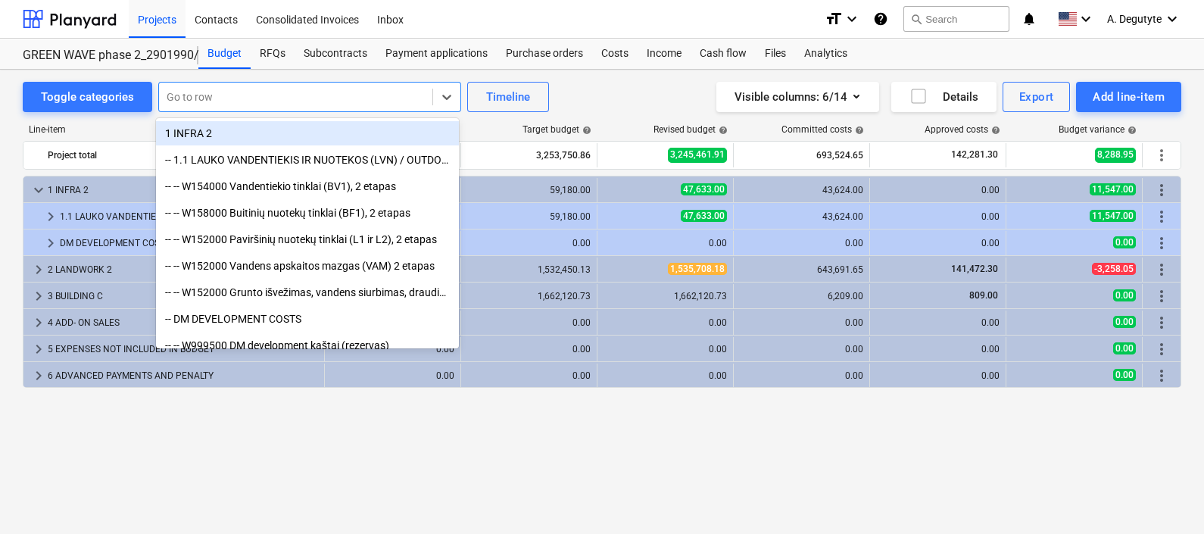
click at [239, 95] on div at bounding box center [296, 96] width 258 height 15
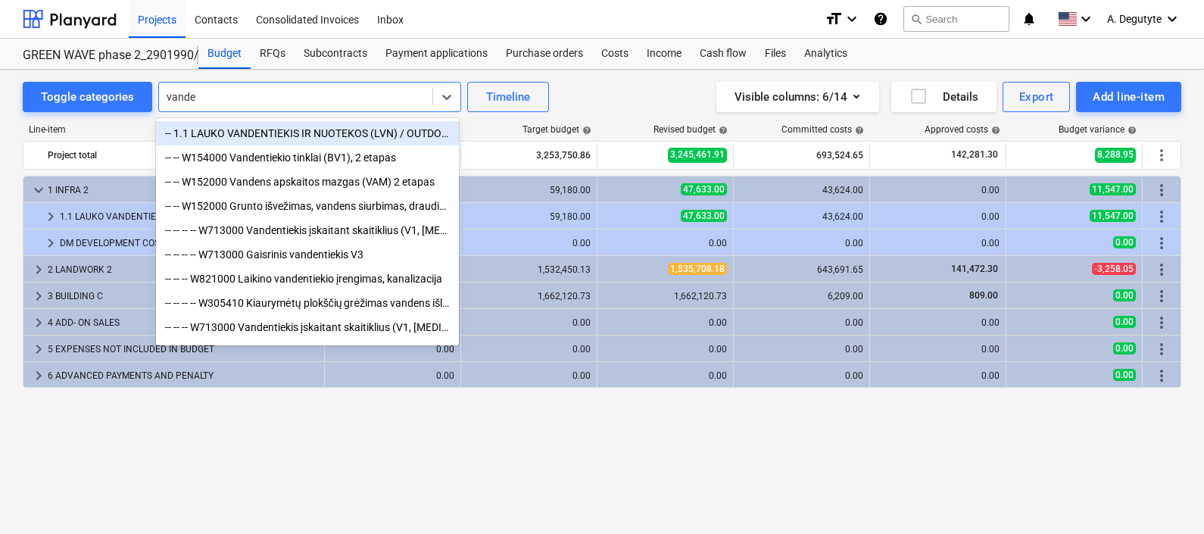
type input "vanden"
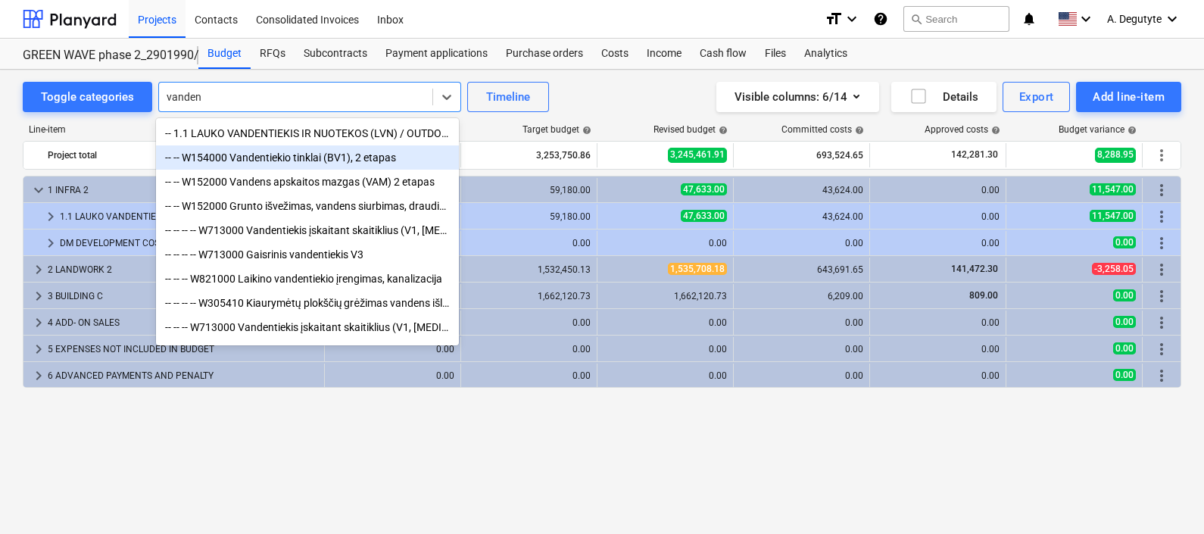
click at [304, 167] on div "-- -- W154000 Vandentiekio tinklai (BV1), 2 etapas" at bounding box center [307, 157] width 303 height 24
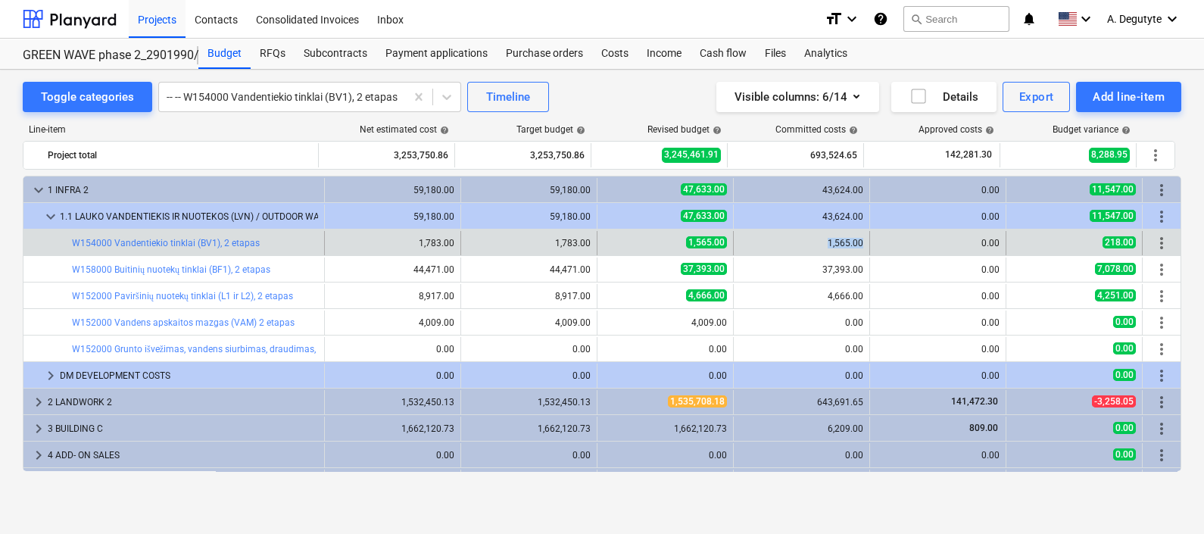
drag, startPoint x: 859, startPoint y: 242, endPoint x: 794, endPoint y: 242, distance: 65.9
click at [794, 242] on div "1,565.00" at bounding box center [802, 243] width 136 height 24
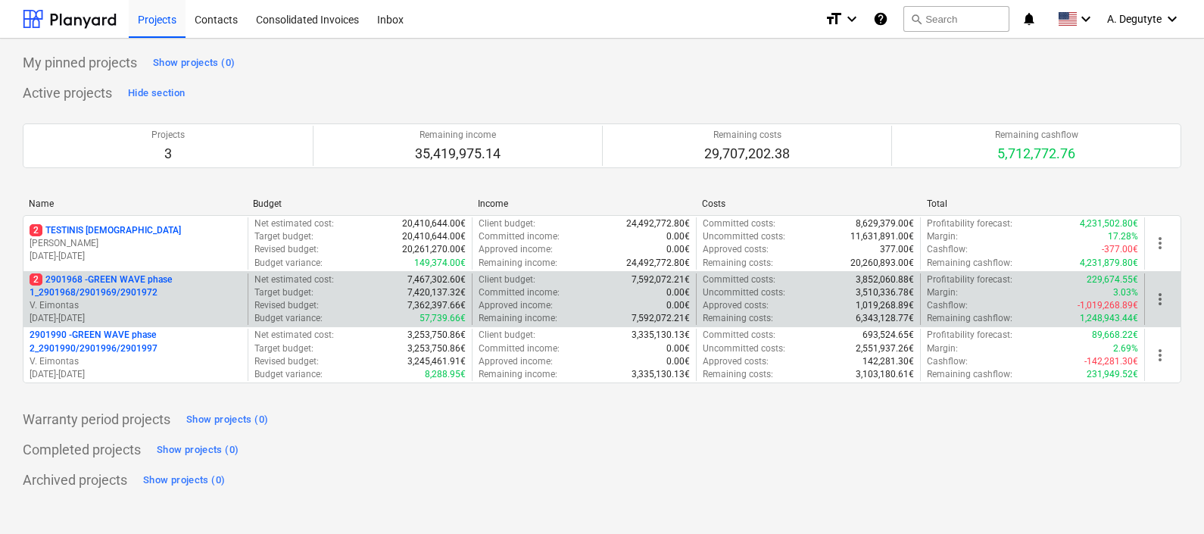
click at [148, 304] on p "V. Eimontas" at bounding box center [136, 305] width 212 height 13
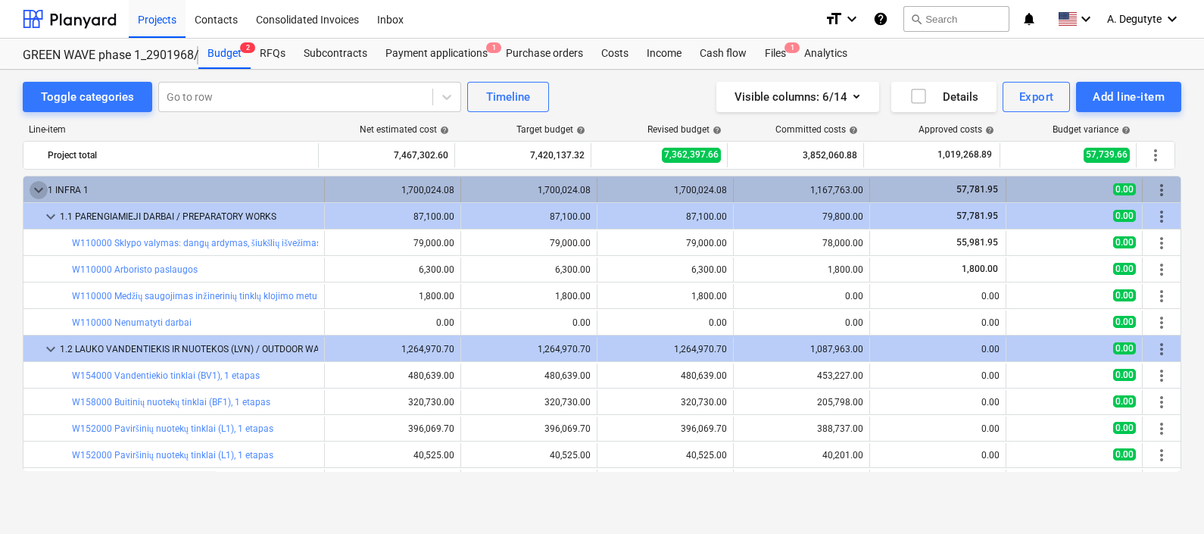
click at [36, 183] on span "keyboard_arrow_down" at bounding box center [39, 190] width 18 height 18
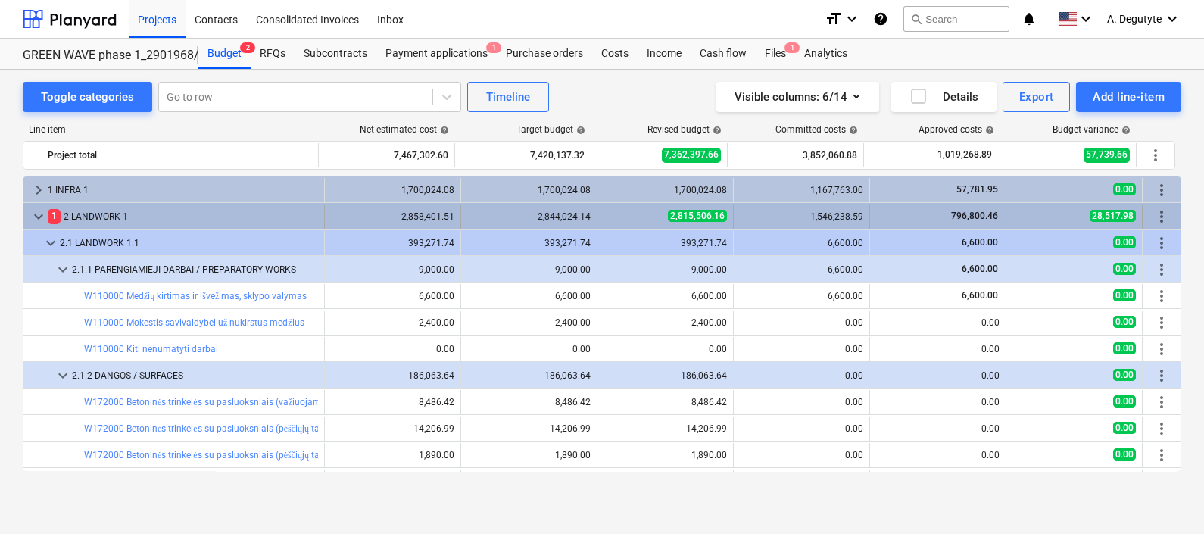
click at [35, 213] on span "keyboard_arrow_down" at bounding box center [39, 216] width 18 height 18
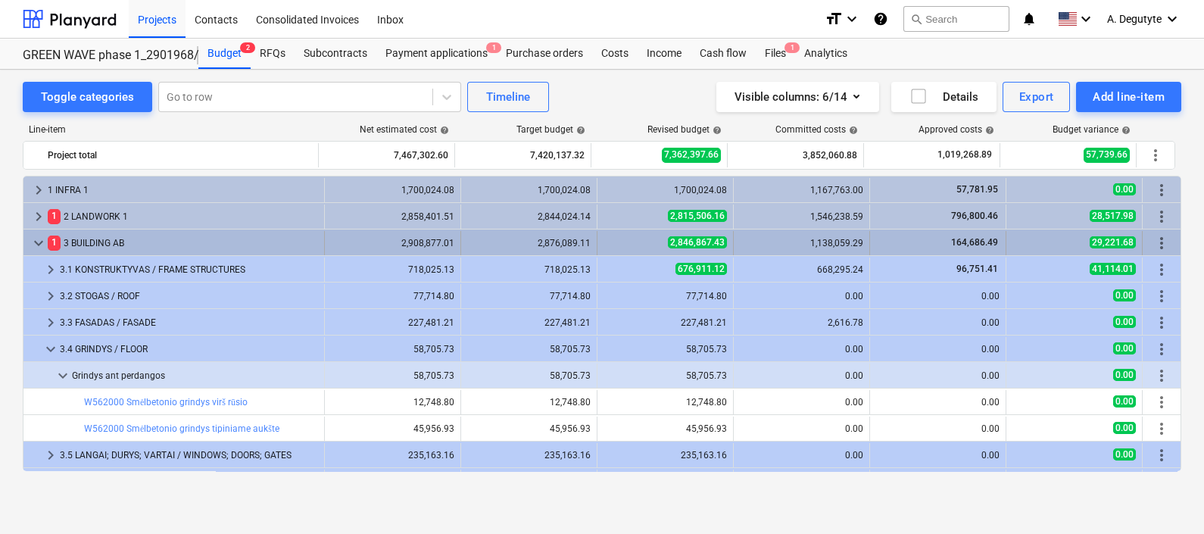
click at [30, 245] on span "keyboard_arrow_down" at bounding box center [39, 243] width 18 height 18
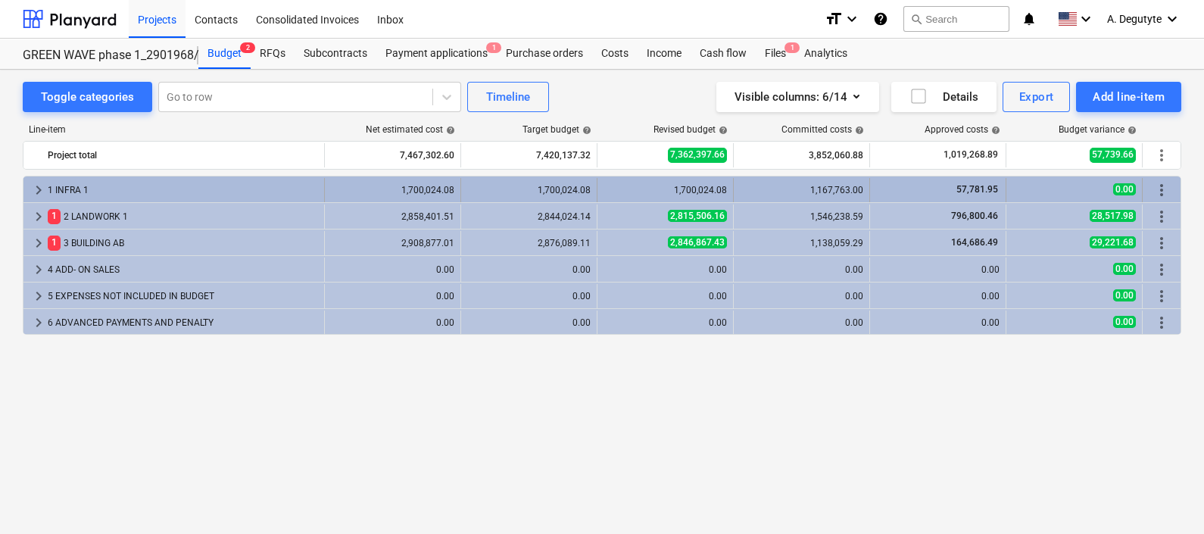
click at [32, 184] on span "keyboard_arrow_right" at bounding box center [39, 190] width 18 height 18
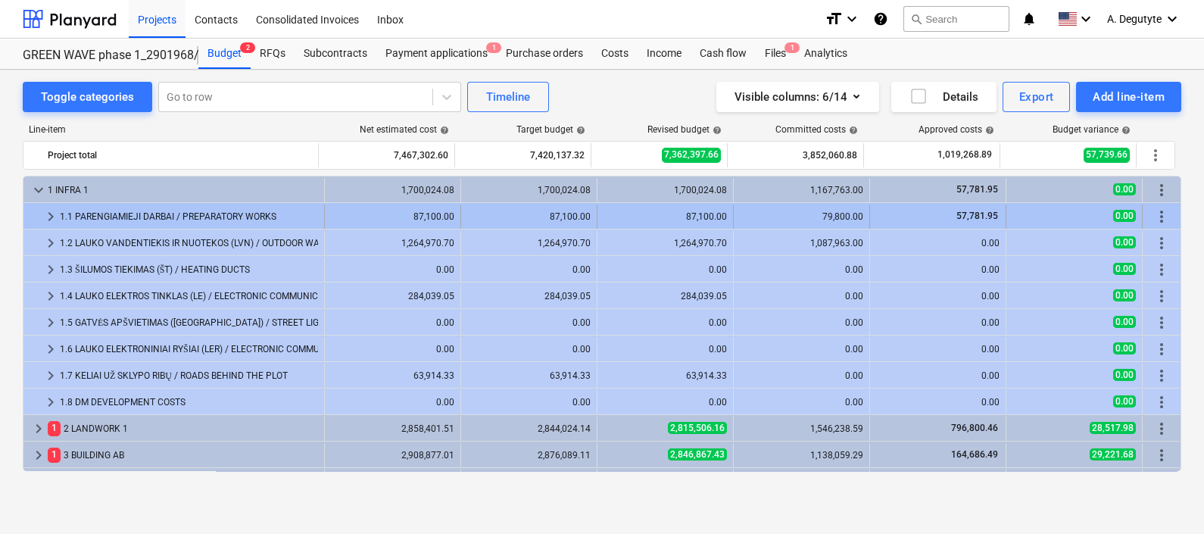
click at [51, 220] on span "keyboard_arrow_right" at bounding box center [51, 216] width 18 height 18
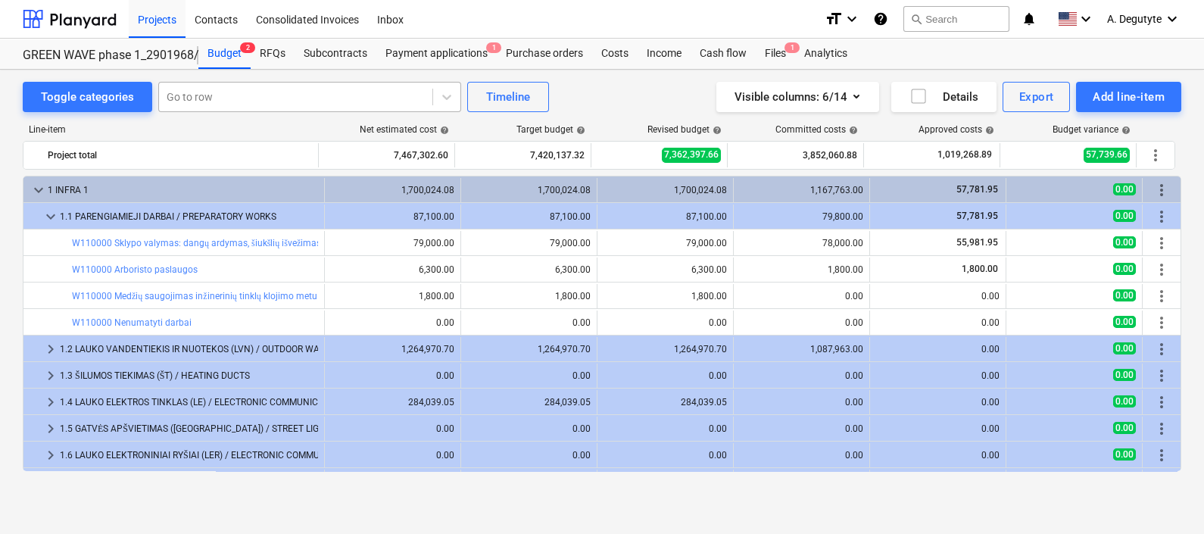
click at [229, 87] on div "Go to row" at bounding box center [295, 96] width 273 height 21
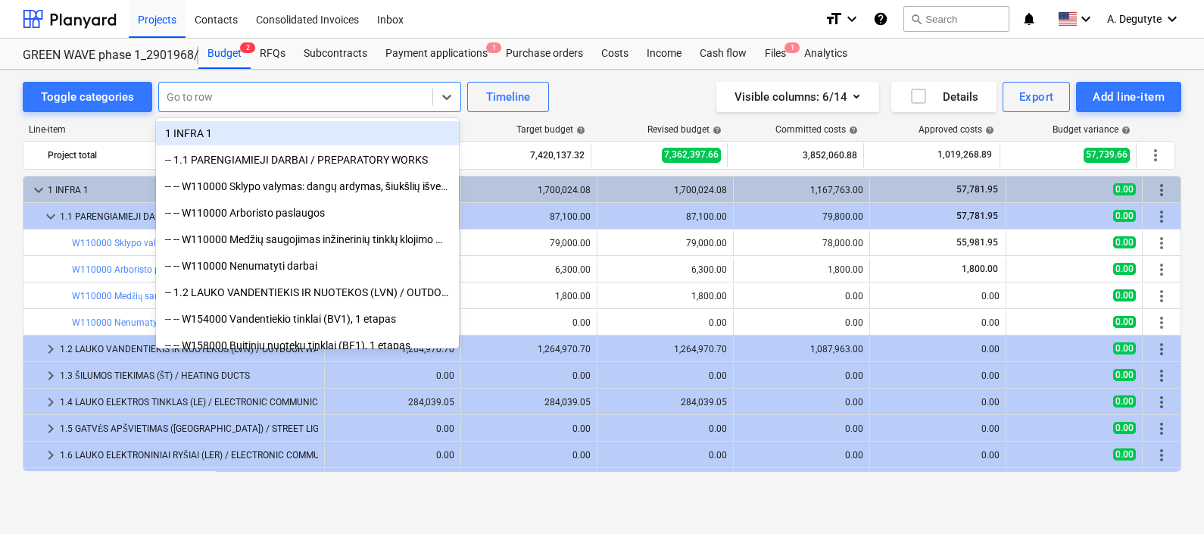
paste input "Sklypo valymas: dangų ardymas, šiukšlių išvežimas"
type input "Sklypo valymas: dangų ardymas, šiukšlių išvežimas"
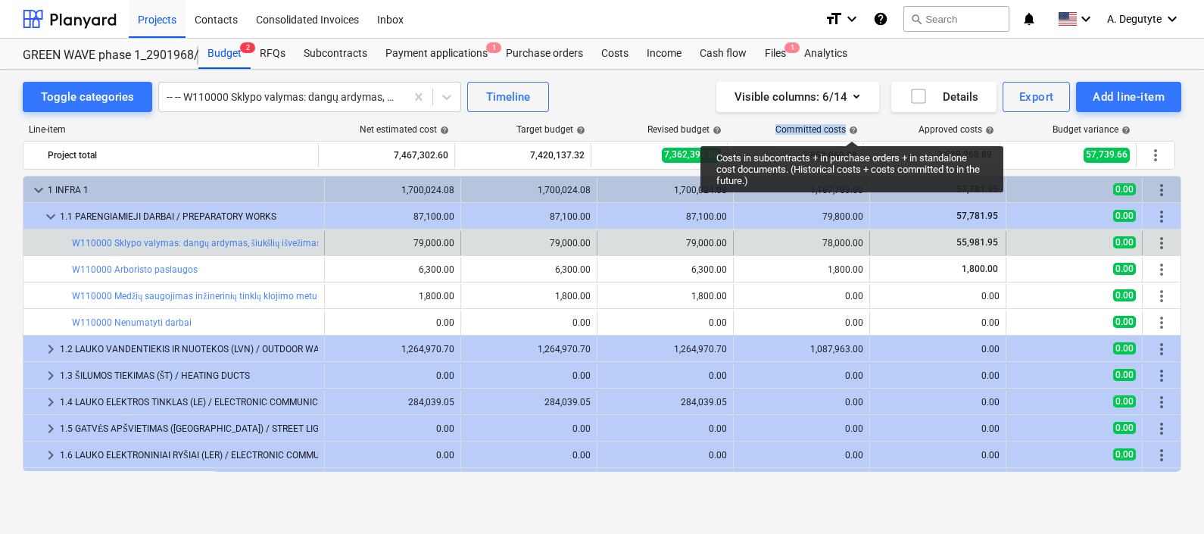
drag, startPoint x: 769, startPoint y: 127, endPoint x: 852, endPoint y: 127, distance: 83.3
click at [852, 127] on div "Committed costs help" at bounding box center [796, 129] width 136 height 11
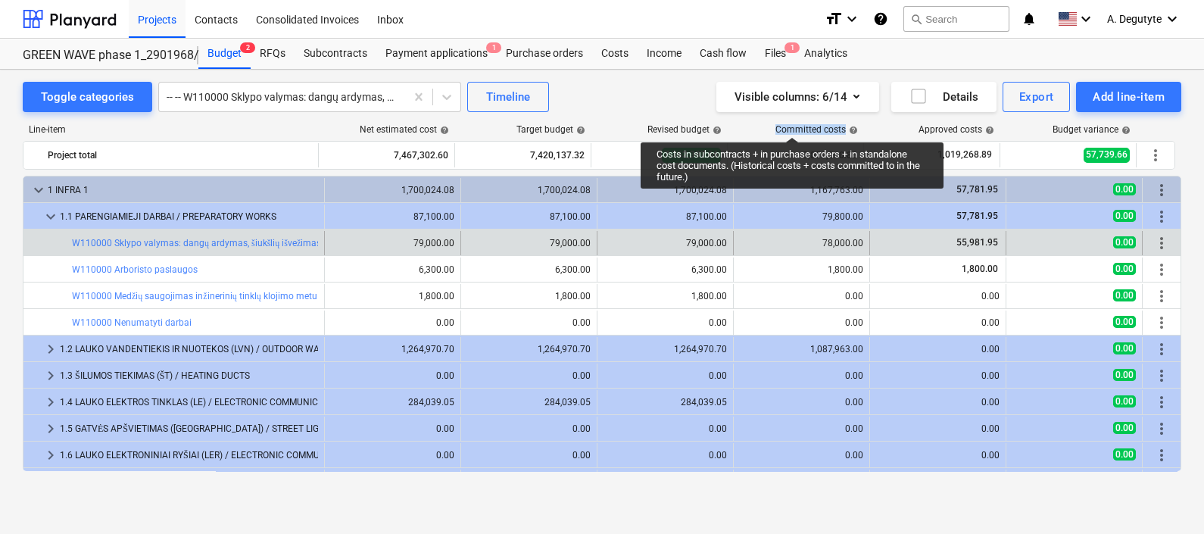
copy div "Committed costs help"
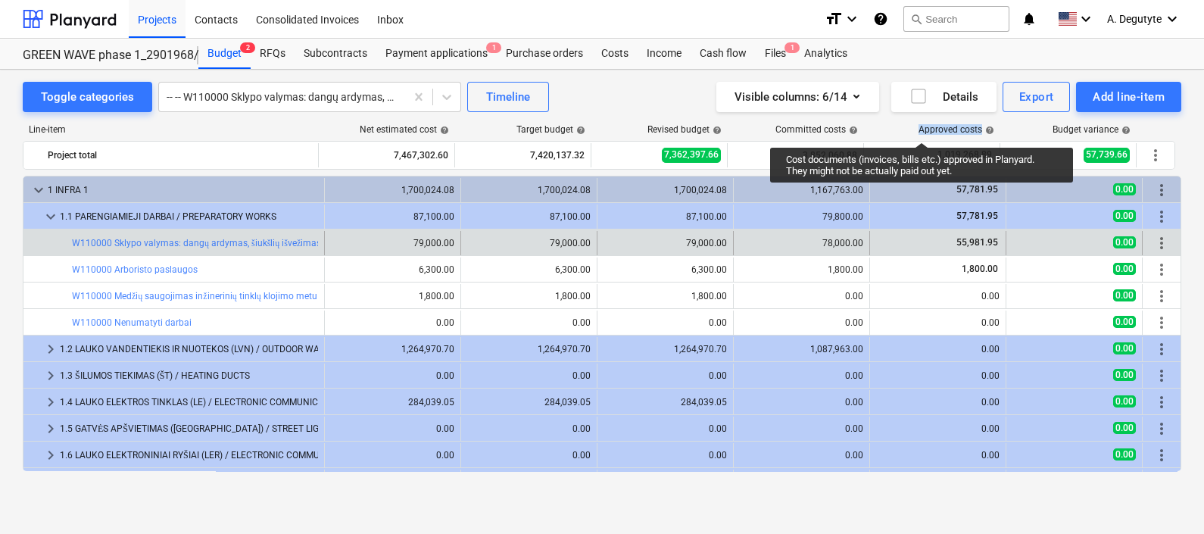
drag, startPoint x: 981, startPoint y: 129, endPoint x: 916, endPoint y: 129, distance: 64.4
click at [916, 129] on div "Approved costs help" at bounding box center [933, 129] width 136 height 11
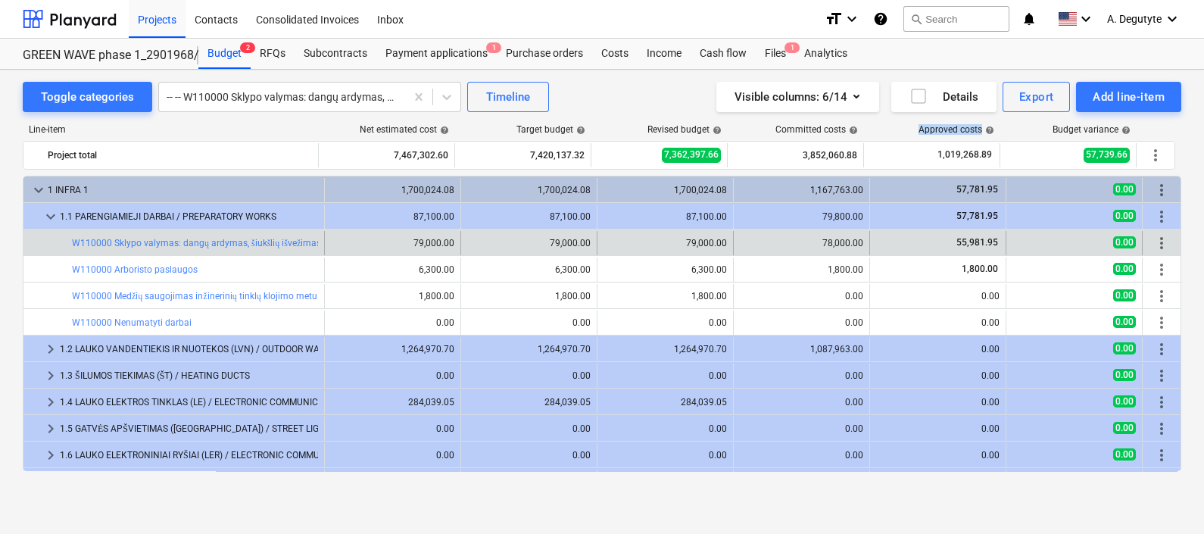
copy div "Approved costs"
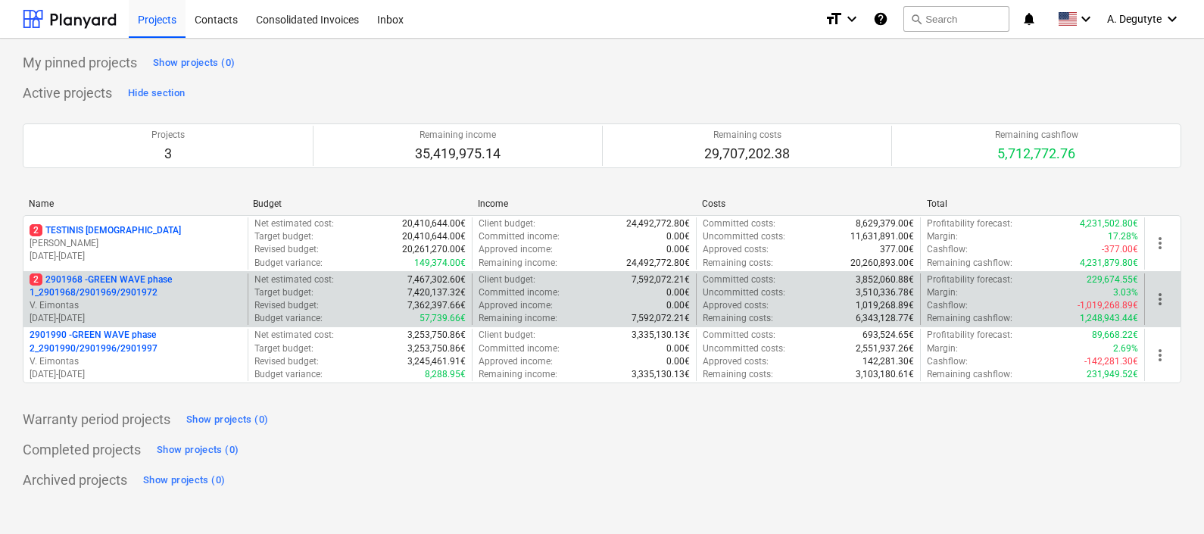
click at [145, 291] on p "2 2901968 - GREEN WAVE phase 1_2901968/2901969/2901972" at bounding box center [136, 286] width 212 height 26
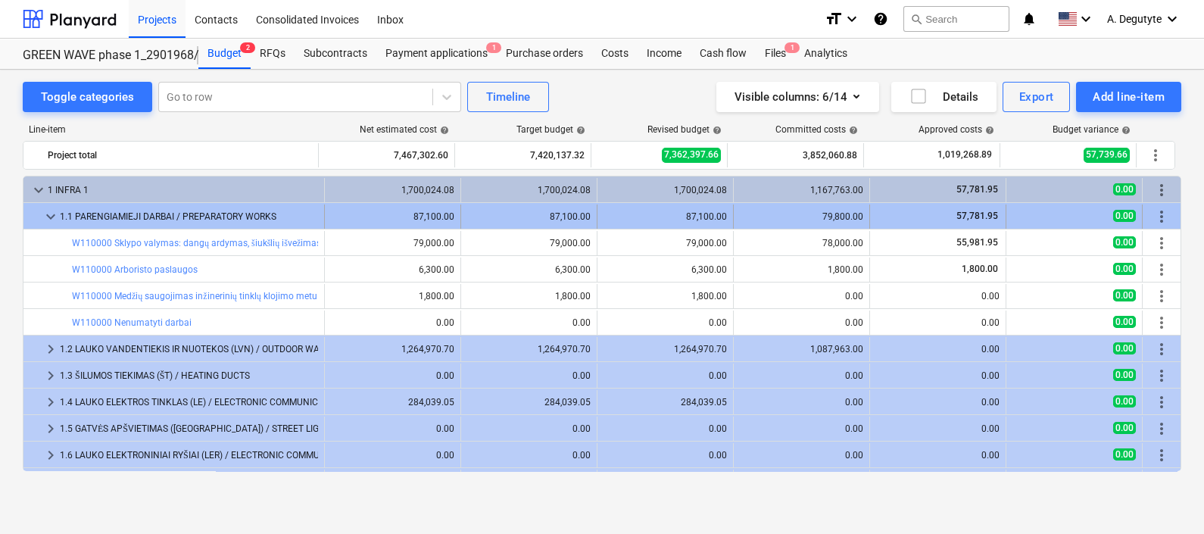
click at [50, 220] on span "keyboard_arrow_down" at bounding box center [51, 216] width 18 height 18
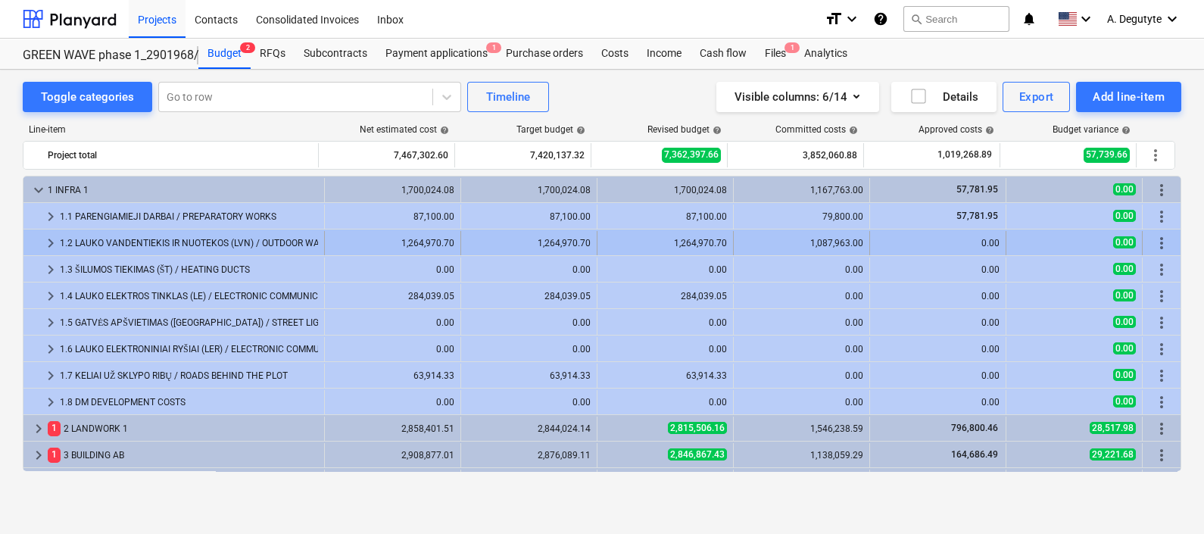
click at [48, 239] on span "keyboard_arrow_right" at bounding box center [51, 243] width 18 height 18
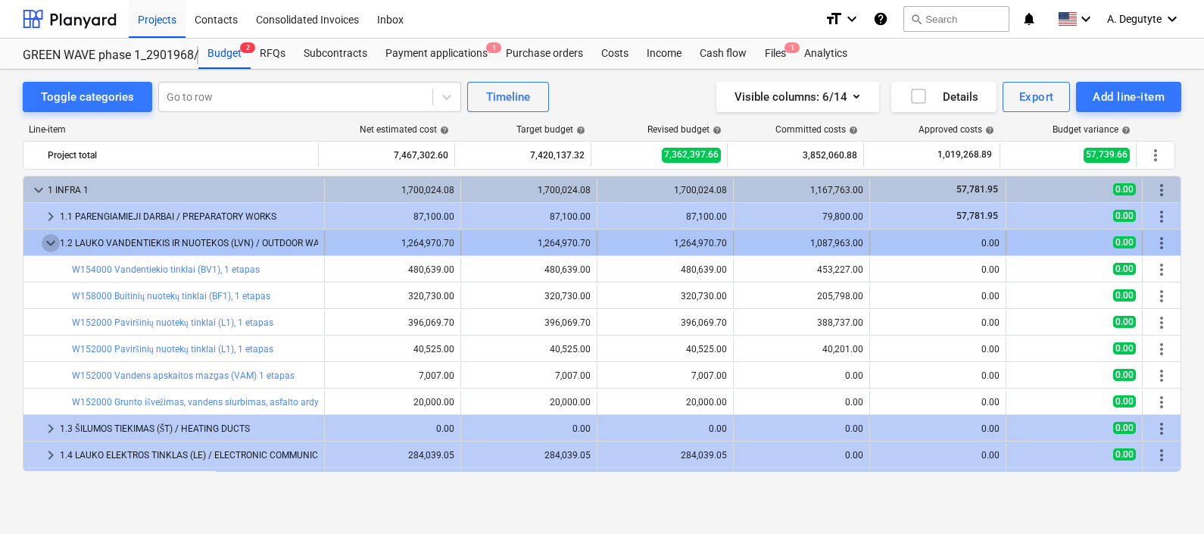
click at [48, 239] on span "keyboard_arrow_down" at bounding box center [51, 243] width 18 height 18
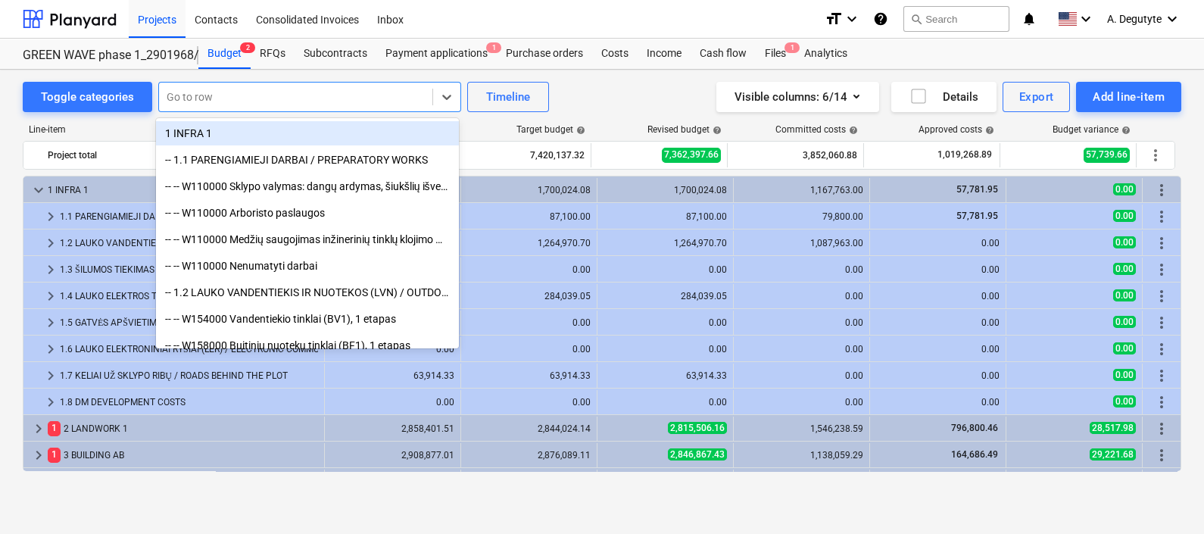
drag, startPoint x: 239, startPoint y: 87, endPoint x: 229, endPoint y: 90, distance: 9.6
click at [239, 87] on div "Go to row" at bounding box center [295, 96] width 273 height 21
paste input "Vandentiekio tinklai (BV1), 2 etapas"
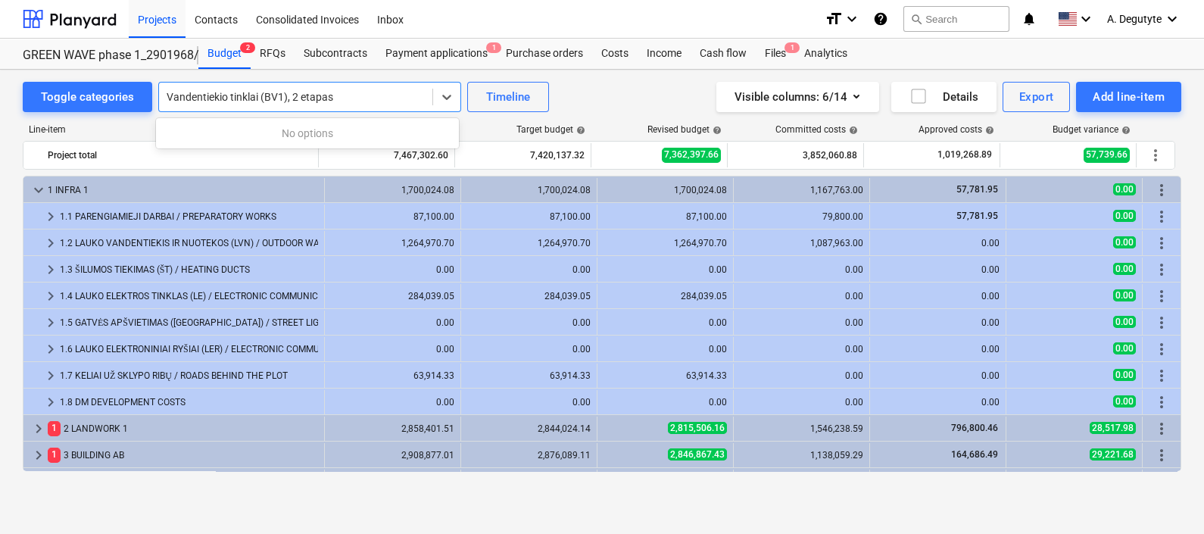
type input "Vandentiekio tinklai (BV1), 2 etapas"
click at [375, 91] on div at bounding box center [296, 96] width 258 height 15
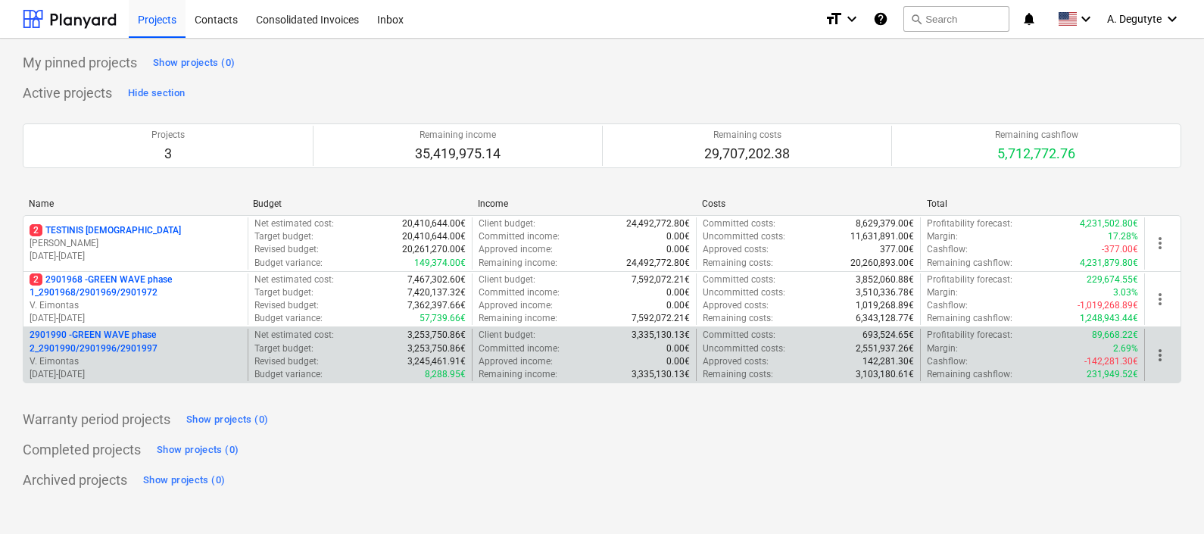
click at [149, 363] on p "V. Eimontas" at bounding box center [136, 361] width 212 height 13
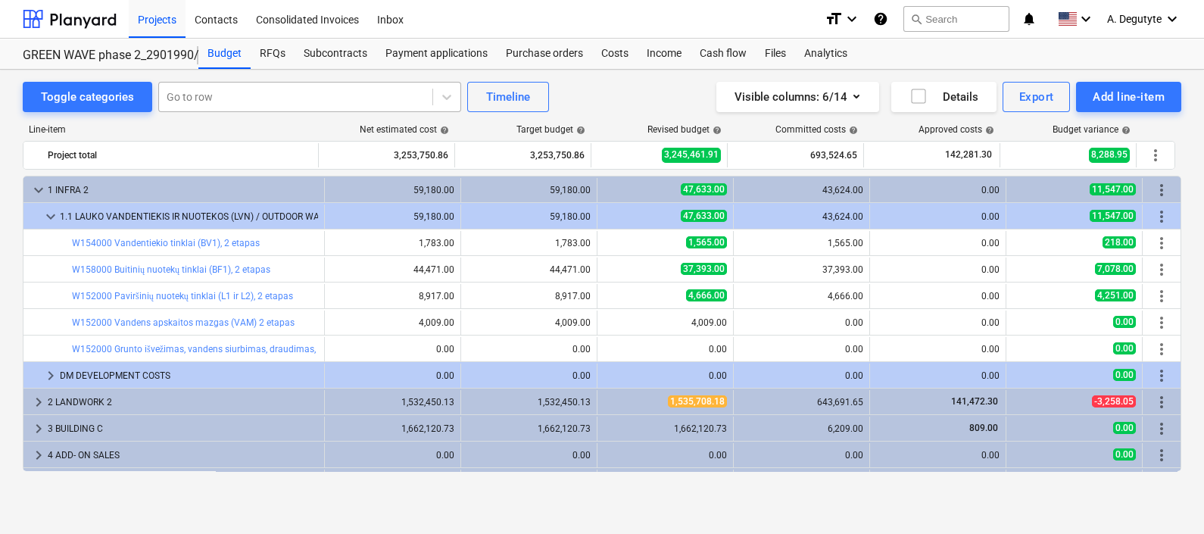
click at [222, 89] on div at bounding box center [296, 96] width 258 height 15
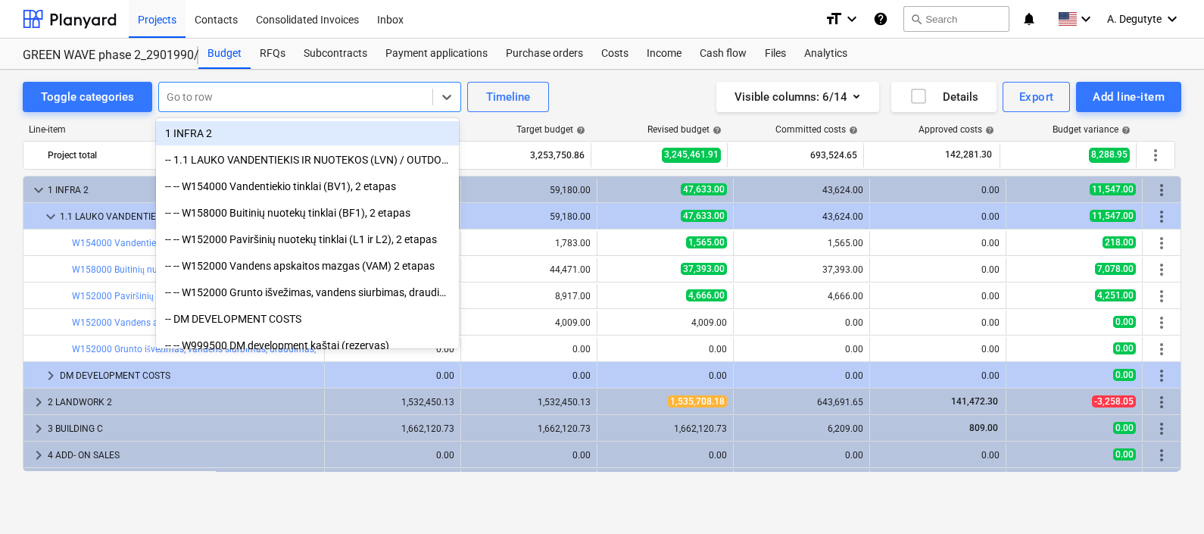
paste input "Vandentiekio tinklai (BV1), 2 etapas"
type input "Vandentiekio tinklai (BV1), 2 etapas"
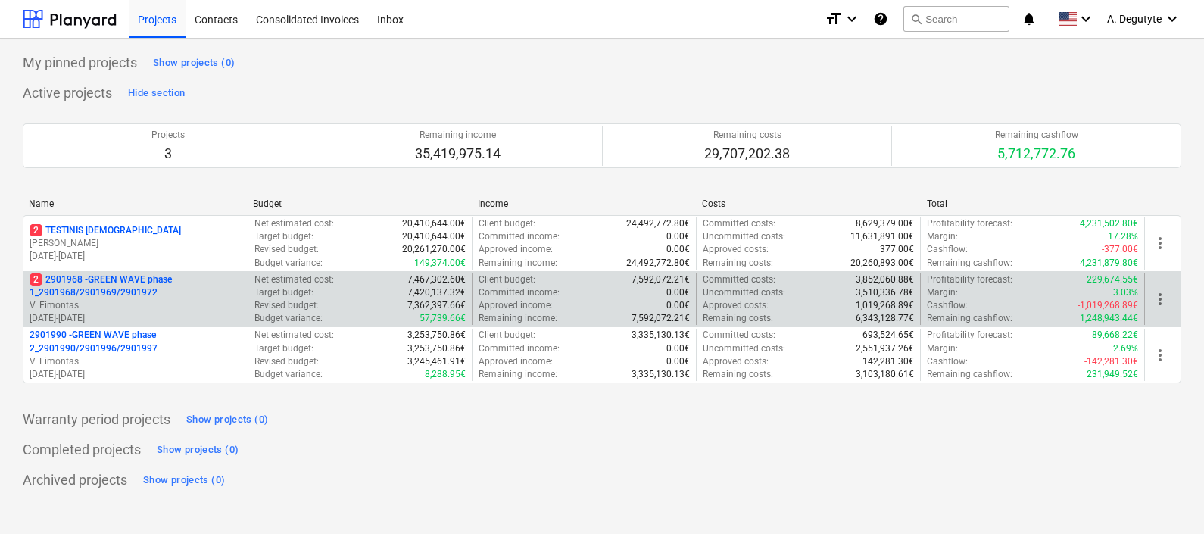
click at [80, 306] on p "V. Eimontas" at bounding box center [136, 305] width 212 height 13
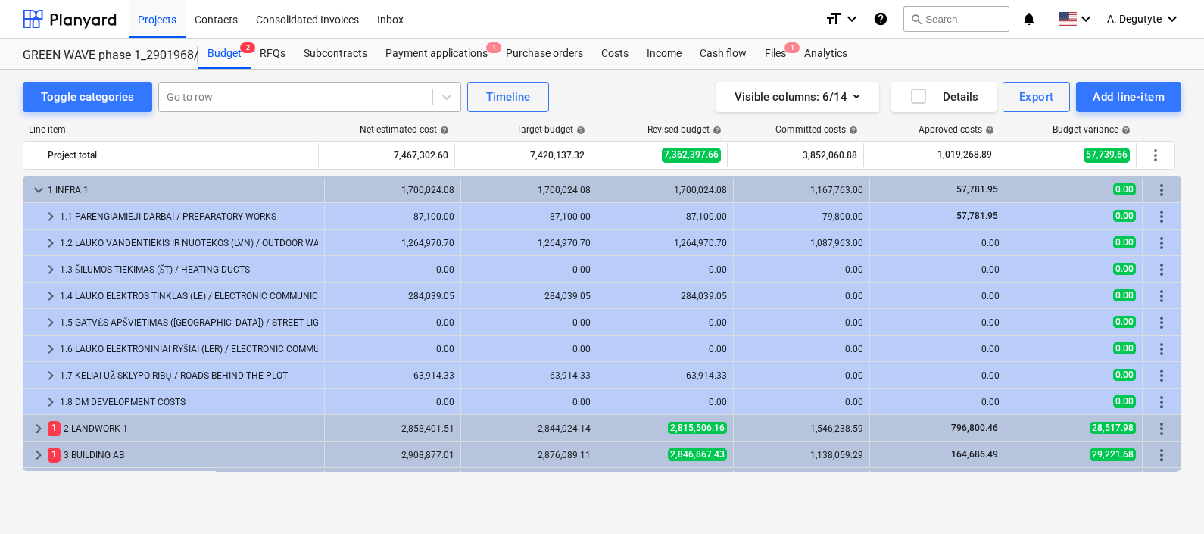
click at [300, 97] on div at bounding box center [296, 96] width 258 height 15
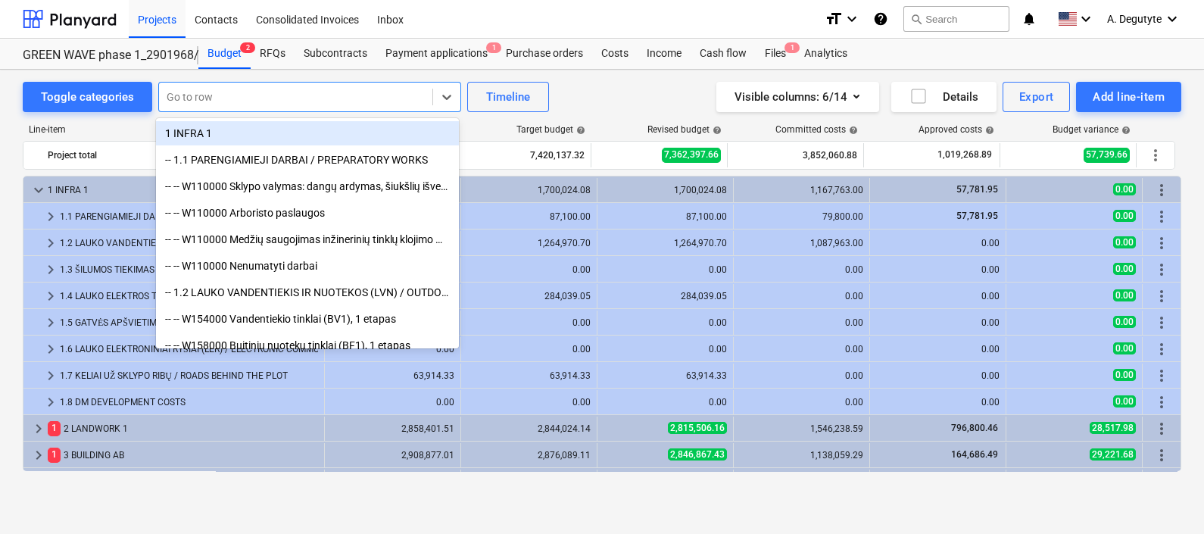
paste input "Sklypo valymas: dangų ardymas, šiukšlių išvežimas"
type input "Sklypo valymas: dangų ardymas, šiukšlių išvežimas"
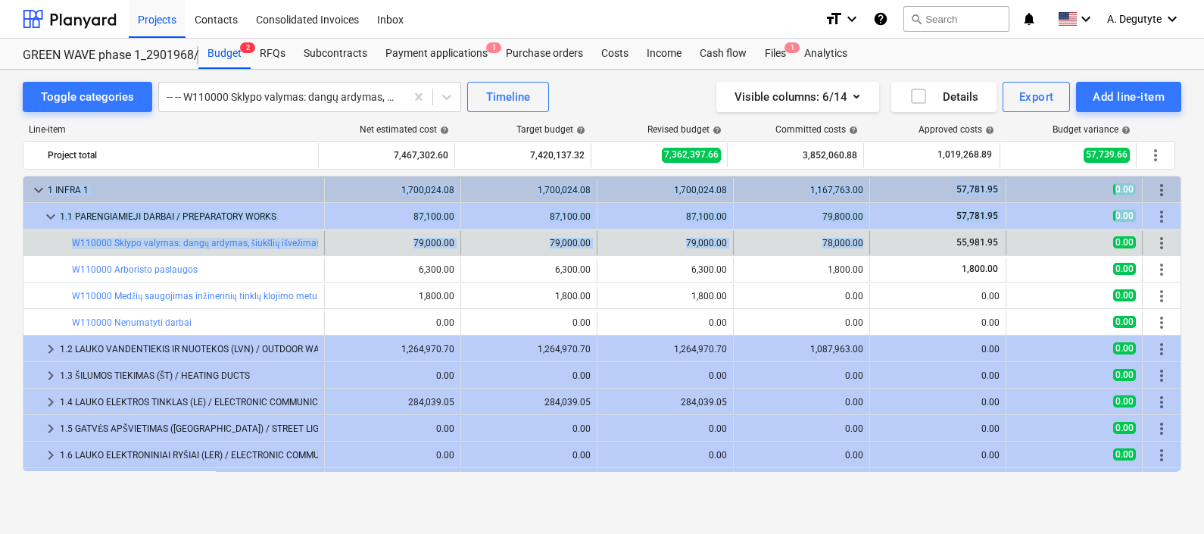
drag, startPoint x: 813, startPoint y: 241, endPoint x: 881, endPoint y: 241, distance: 68.1
drag, startPoint x: 881, startPoint y: 241, endPoint x: 863, endPoint y: 246, distance: 18.9
click at [871, 248] on div "55,981.95" at bounding box center [938, 243] width 136 height 24
click at [816, 244] on div "78,000.00" at bounding box center [801, 243] width 123 height 11
drag, startPoint x: 815, startPoint y: 242, endPoint x: 859, endPoint y: 248, distance: 44.4
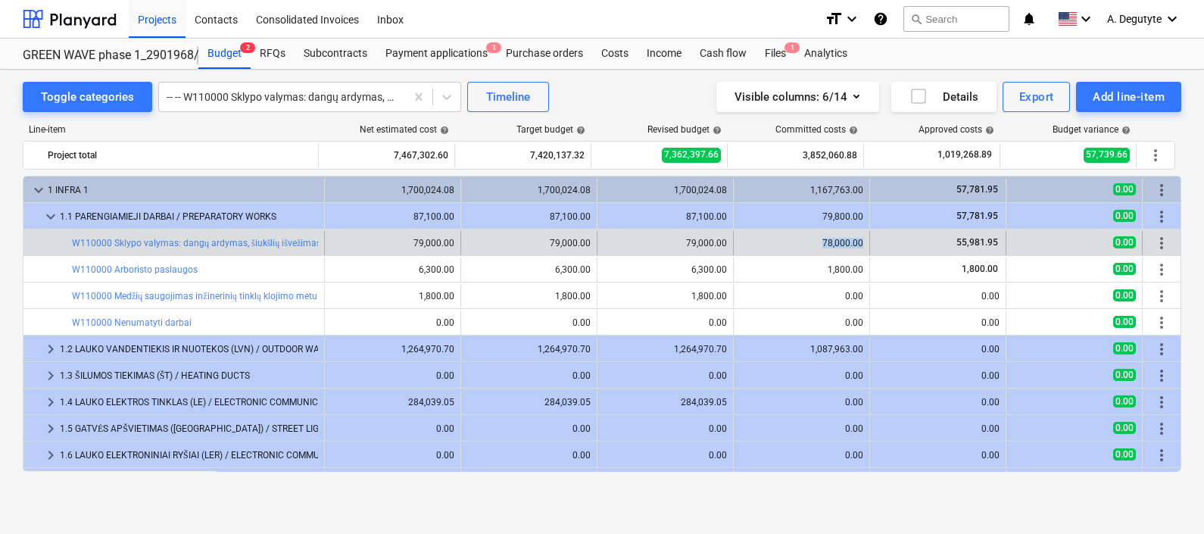
click at [859, 248] on div "78,000.00" at bounding box center [802, 243] width 136 height 24
copy div "78,000.00"
click at [800, 235] on div "78,000.00" at bounding box center [801, 243] width 123 height 24
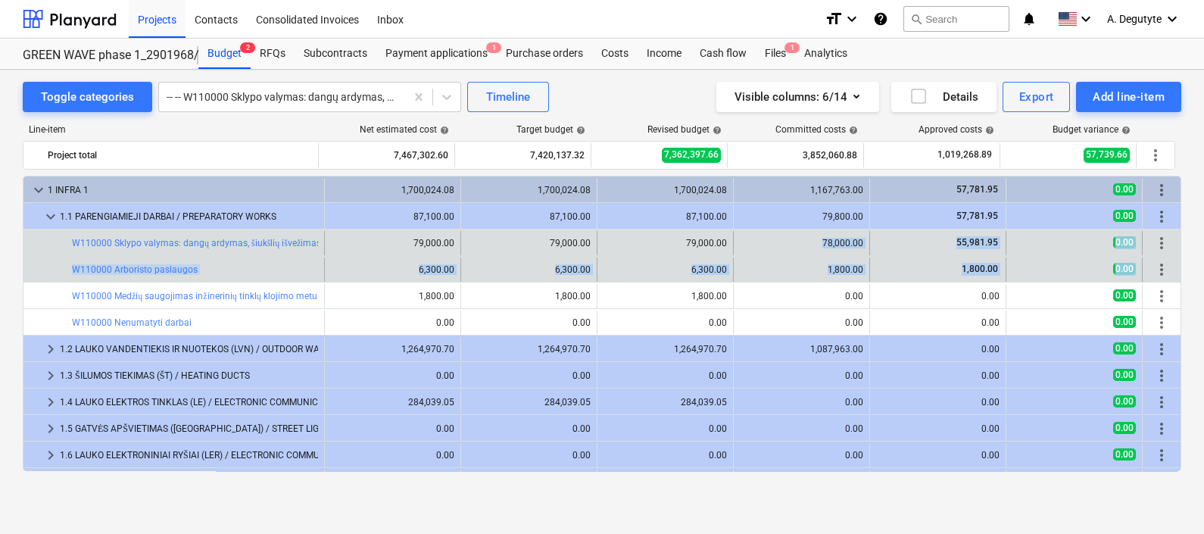
drag, startPoint x: 801, startPoint y: 237, endPoint x: 1166, endPoint y: 276, distance: 367.1
click at [1166, 276] on div "keyboard_arrow_down 1 INFRA 1 1,700,024.08 1,700,024.08 1,700,024.08 1,167,763.…" at bounding box center [602, 414] width 1159 height 477
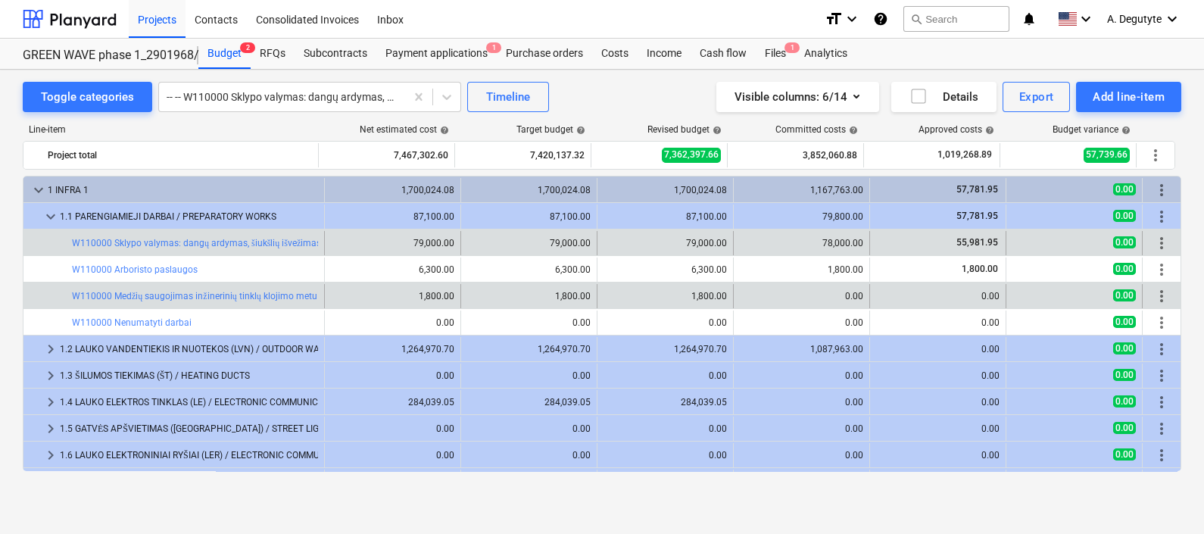
click at [957, 305] on div "0.00" at bounding box center [937, 296] width 123 height 24
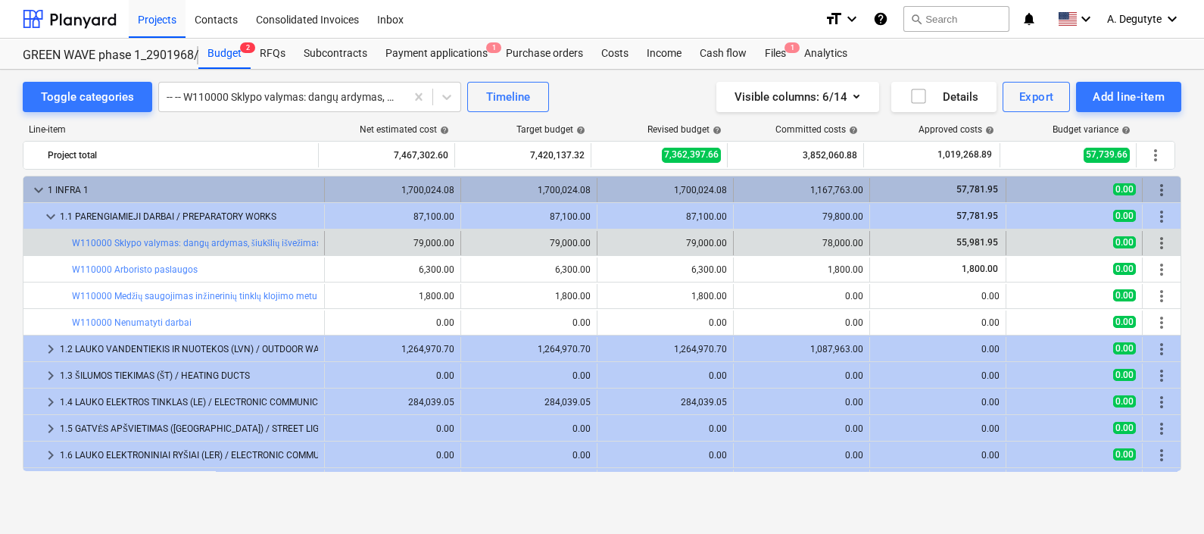
click at [35, 189] on span "keyboard_arrow_down" at bounding box center [39, 190] width 18 height 18
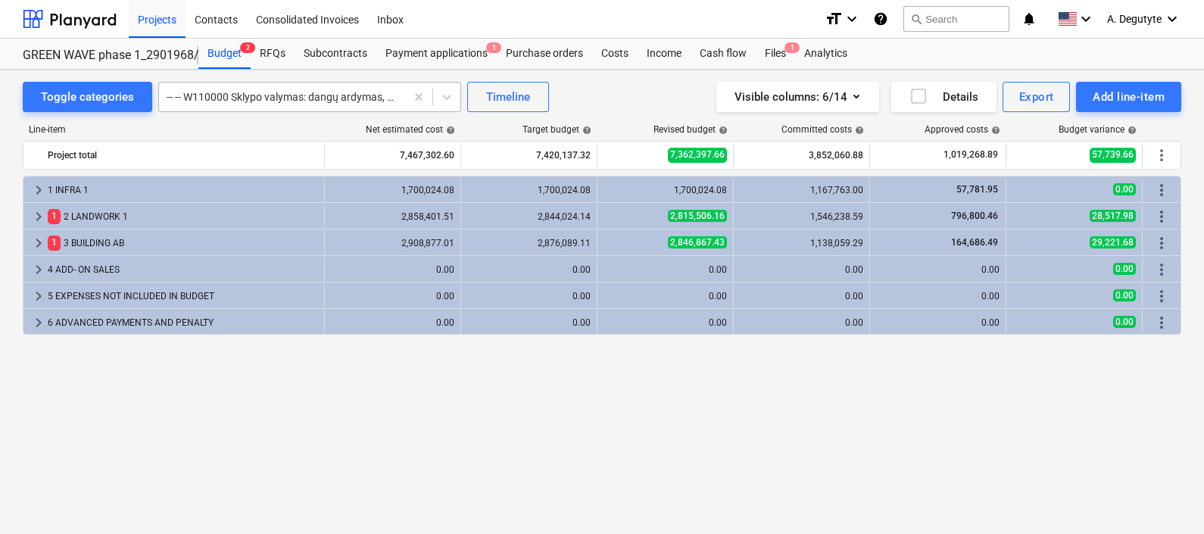
drag, startPoint x: 421, startPoint y: 100, endPoint x: 402, endPoint y: 100, distance: 18.9
paste input "Vandentiekio tinklai (BV1), 1 etapas"
type input "Vandentiekio tinklai (BV1), 1 etapas"
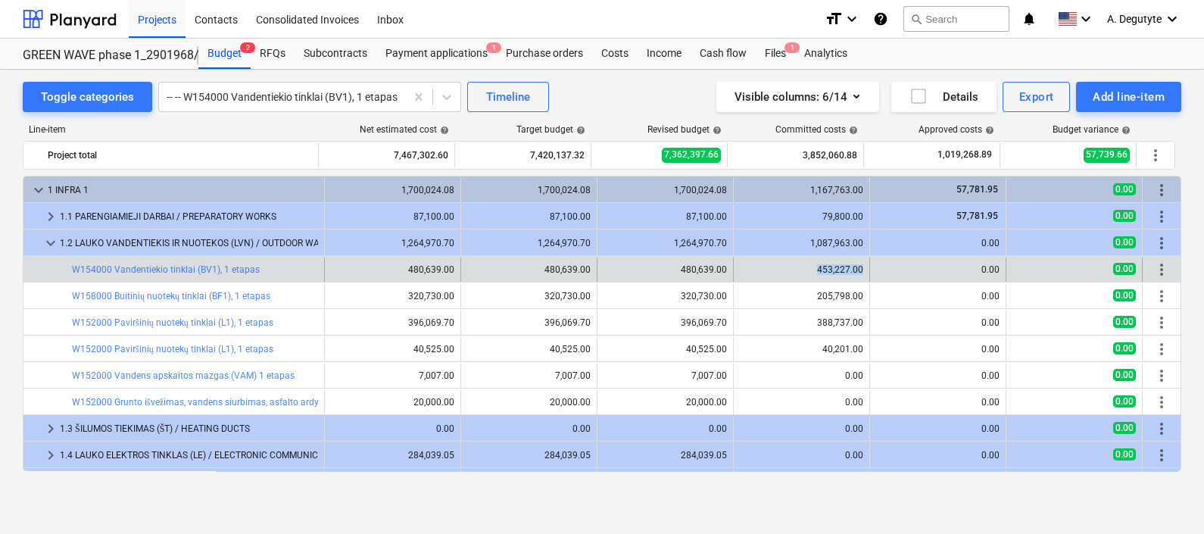
drag, startPoint x: 813, startPoint y: 269, endPoint x: 856, endPoint y: 271, distance: 42.5
click at [856, 271] on div "453,227.00" at bounding box center [801, 269] width 123 height 11
copy div "453,227.00"
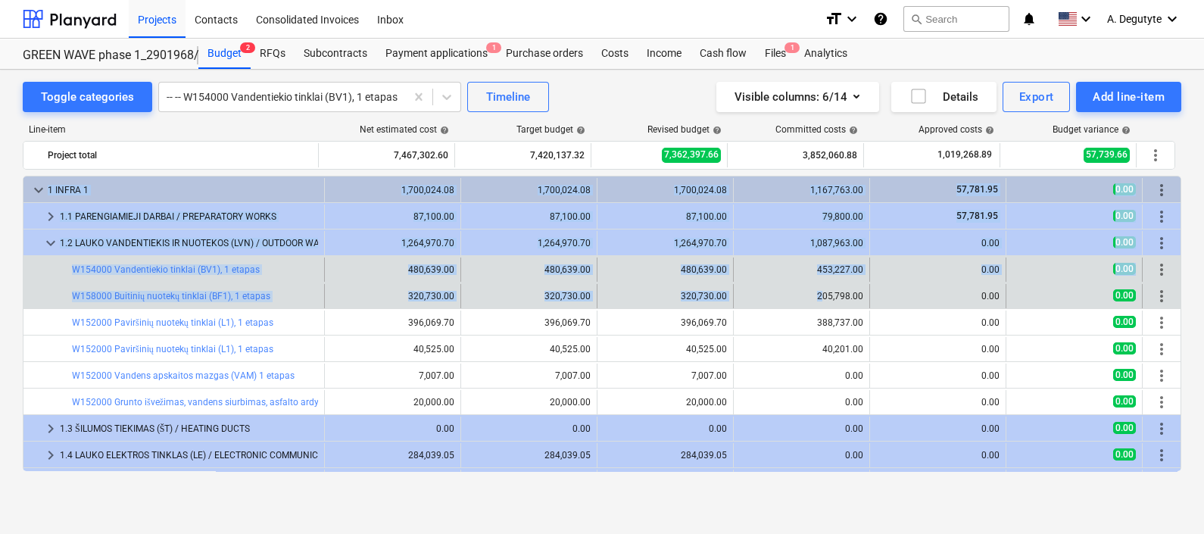
drag, startPoint x: 859, startPoint y: 297, endPoint x: 818, endPoint y: 295, distance: 40.9
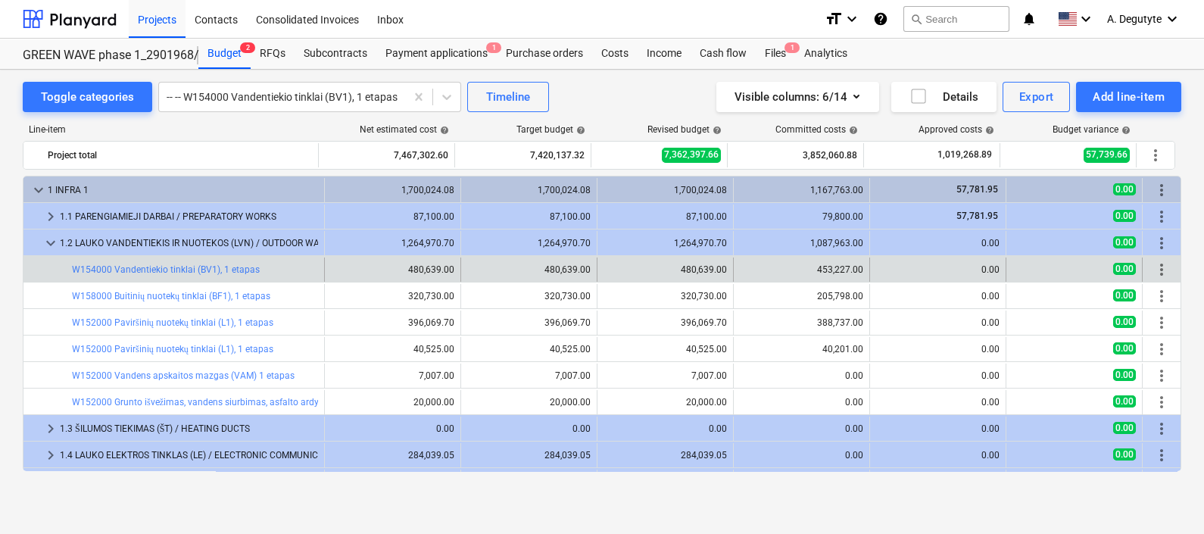
click at [870, 297] on div "0.00" at bounding box center [938, 296] width 136 height 24
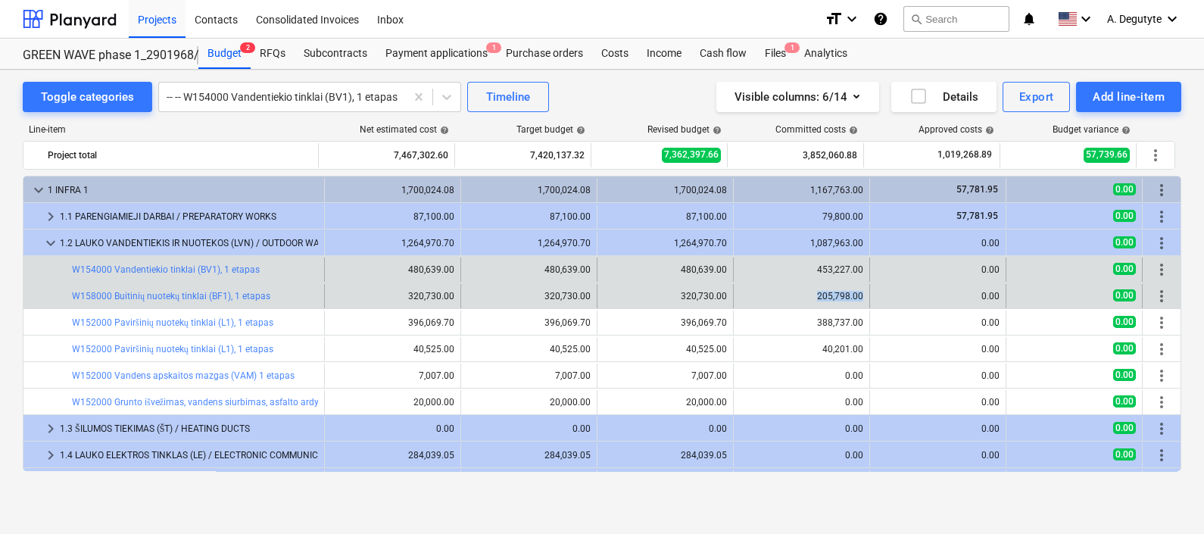
drag, startPoint x: 859, startPoint y: 295, endPoint x: 816, endPoint y: 292, distance: 44.0
click at [816, 292] on div "205,798.00" at bounding box center [802, 296] width 136 height 24
copy div "205,798.00"
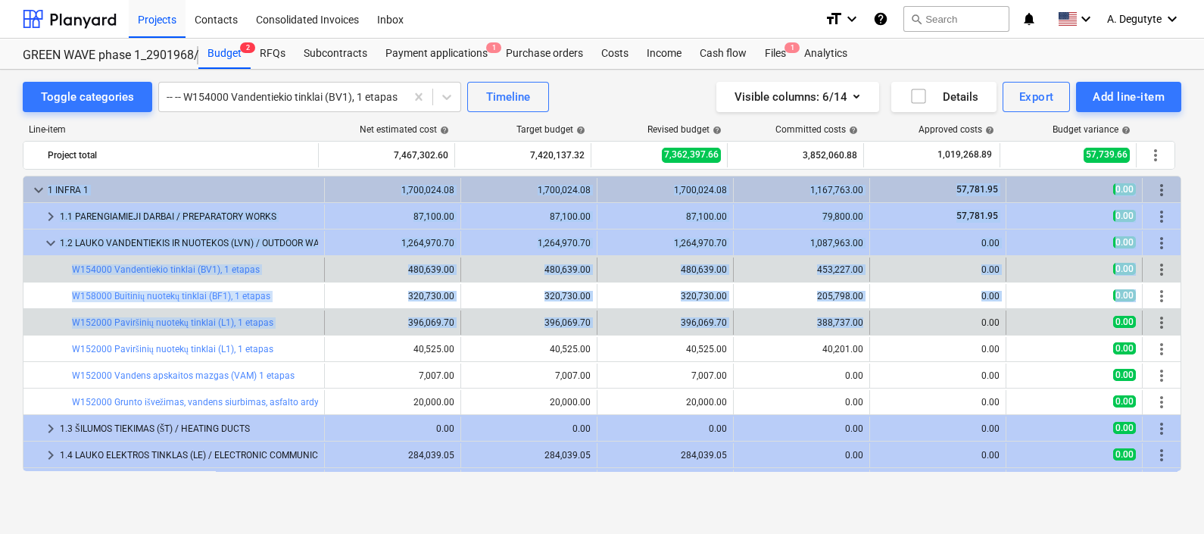
drag, startPoint x: 801, startPoint y: 325, endPoint x: 864, endPoint y: 320, distance: 63.1
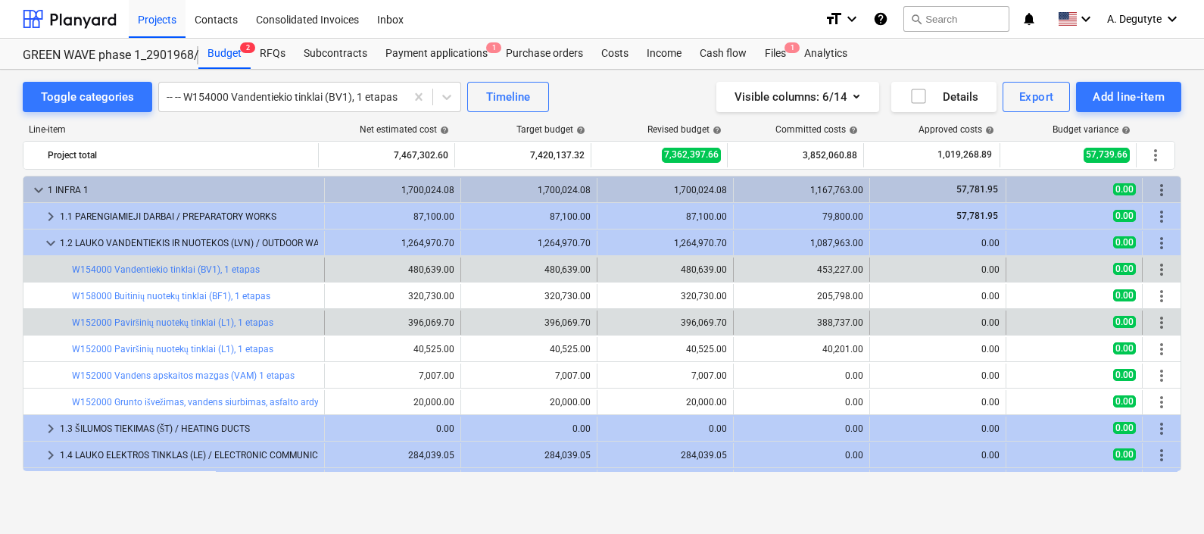
click at [822, 328] on div "388,737.00" at bounding box center [801, 322] width 123 height 11
drag, startPoint x: 804, startPoint y: 326, endPoint x: 867, endPoint y: 320, distance: 63.1
click at [867, 320] on div "bar_chart W152000 Paviršinių nuotekų tinklai (L1), 1 etapas 396,069.70 396,069.…" at bounding box center [601, 322] width 1157 height 24
copy div "388,737.00"
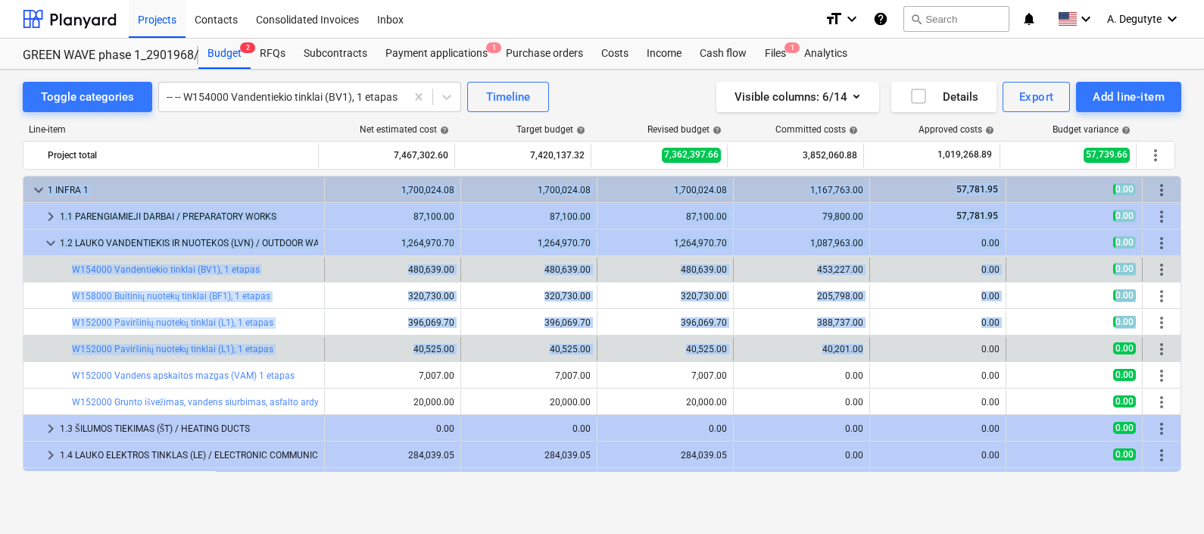
drag, startPoint x: 806, startPoint y: 347, endPoint x: 860, endPoint y: 350, distance: 53.8
click at [860, 350] on div "40,201.00" at bounding box center [802, 349] width 136 height 24
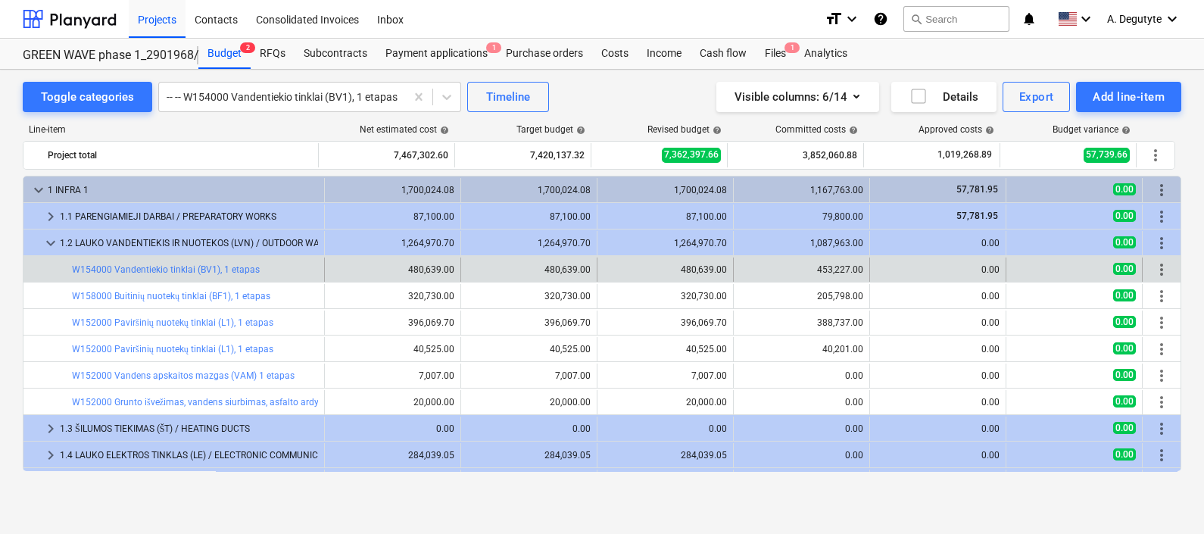
click at [858, 350] on div "40,201.00" at bounding box center [801, 349] width 123 height 11
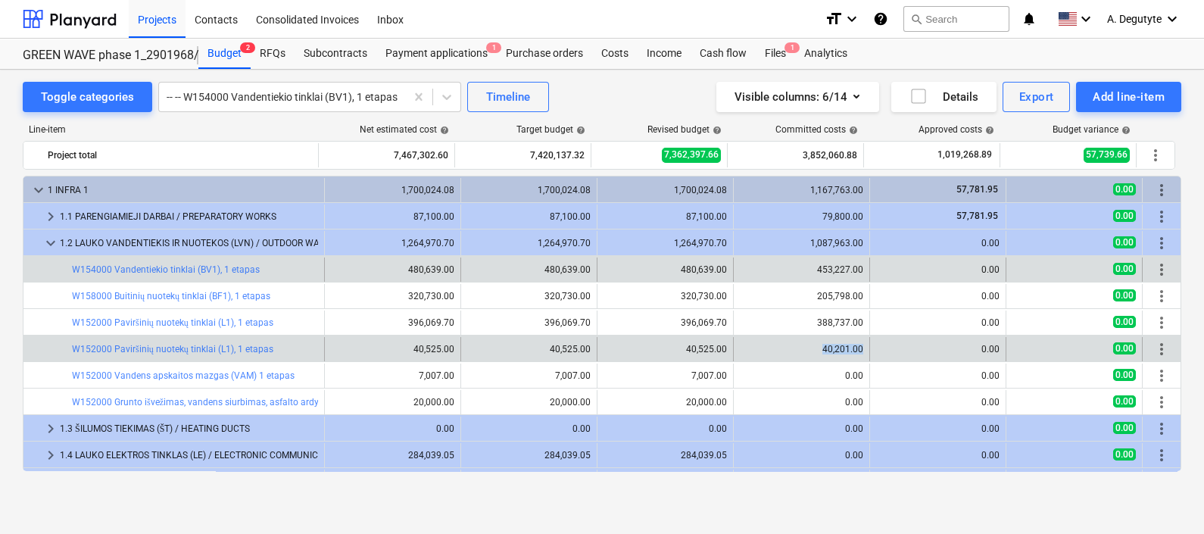
drag, startPoint x: 859, startPoint y: 348, endPoint x: 819, endPoint y: 348, distance: 40.1
click at [819, 348] on div "40,201.00" at bounding box center [802, 349] width 136 height 24
copy div "40,201.00"
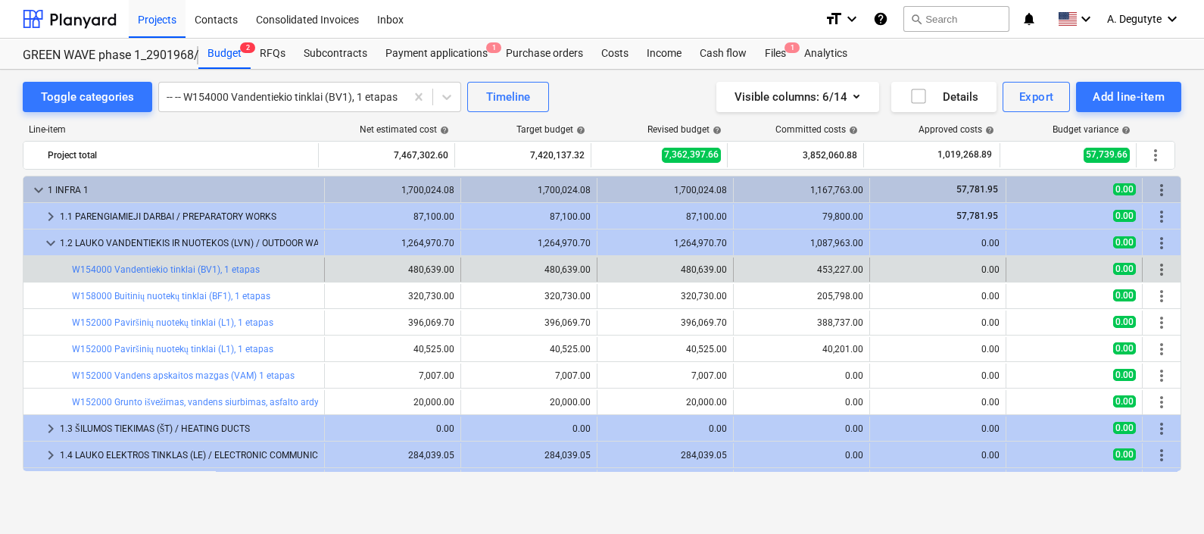
scroll to position [94, 0]
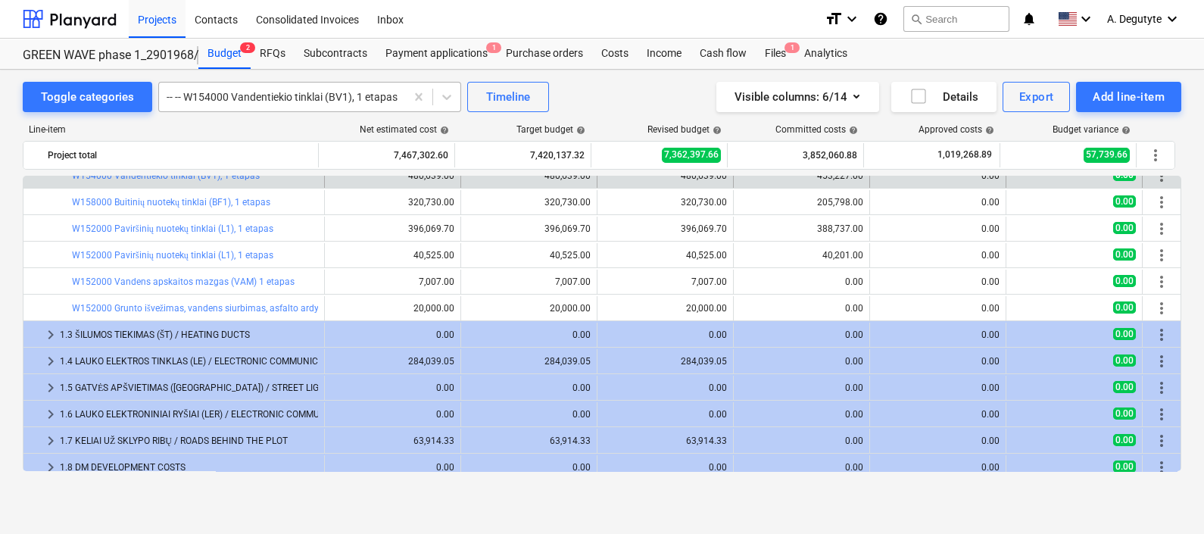
drag, startPoint x: 417, startPoint y: 92, endPoint x: 243, endPoint y: 104, distance: 174.6
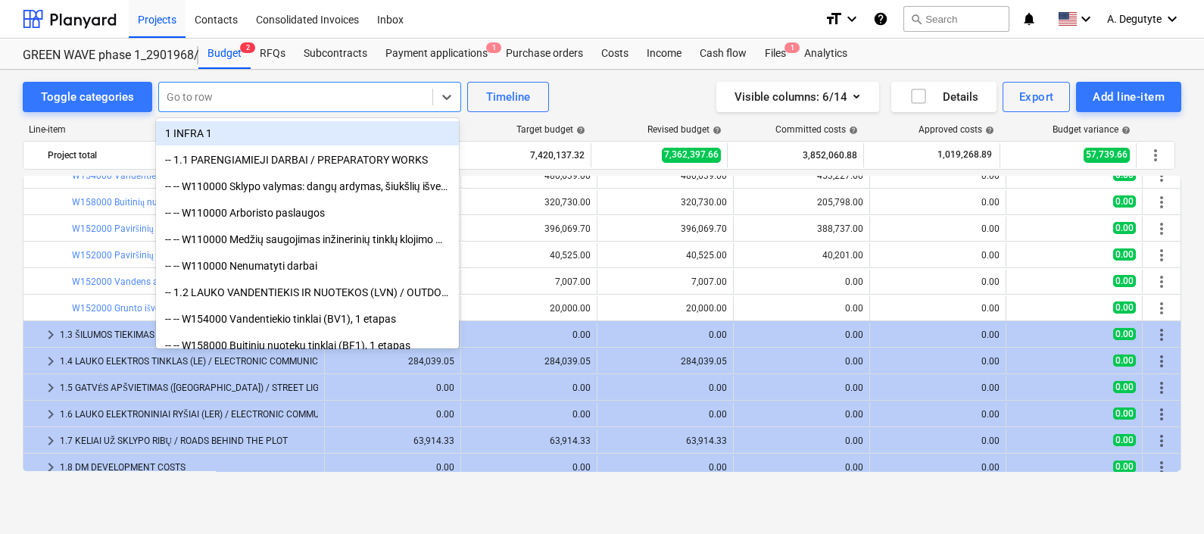
click at [247, 102] on div at bounding box center [296, 96] width 258 height 15
paste input "Šilumos tiekimas (ŠT)"
type input "Šilumos tiekimas (ŠT)"
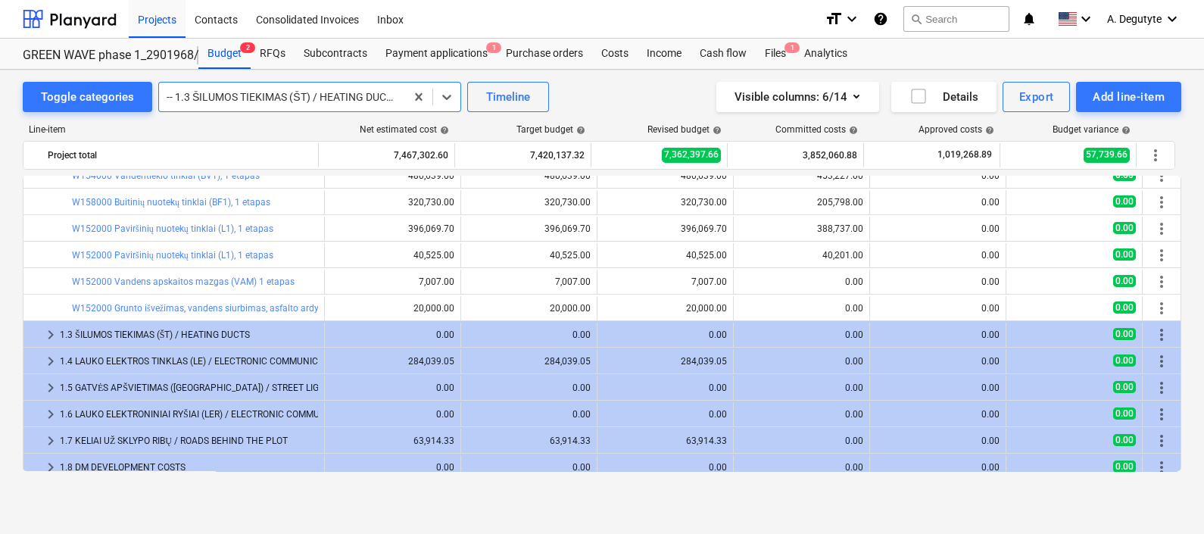
scroll to position [0, 0]
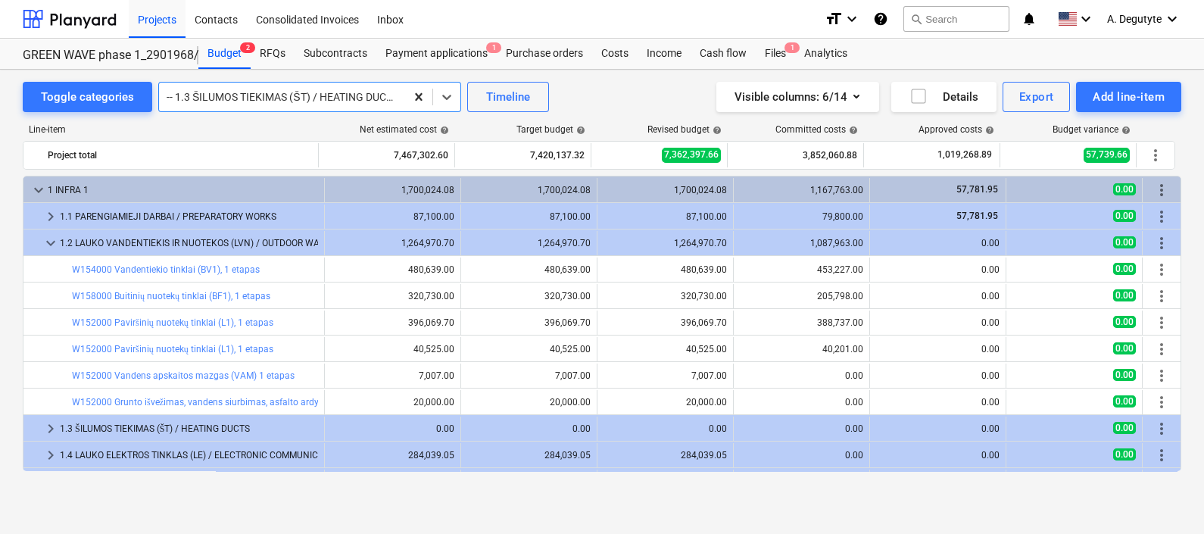
drag, startPoint x: 419, startPoint y: 92, endPoint x: 292, endPoint y: 98, distance: 126.6
click at [292, 98] on div at bounding box center [296, 96] width 258 height 15
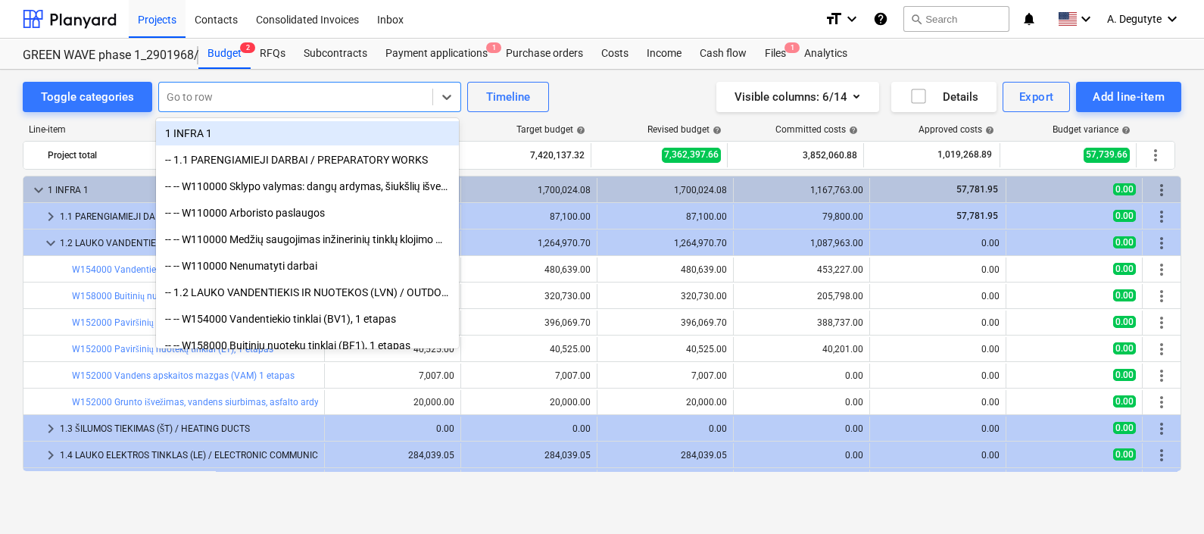
paste input "Šilumos tiekimas (ŠT)"
type input "Šilumos tiekimas (ŠT)"
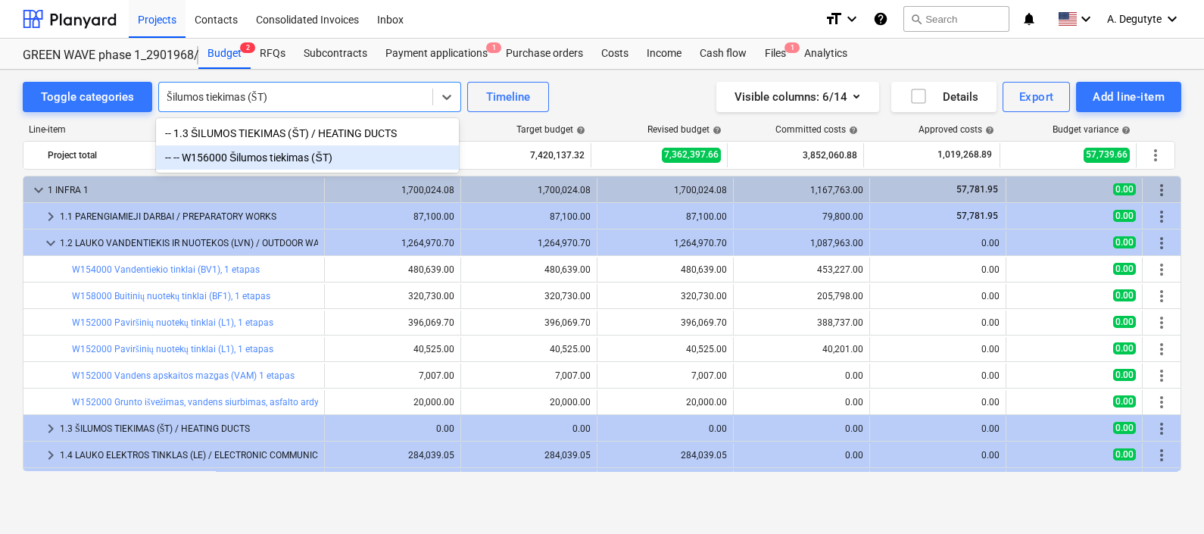
click at [301, 161] on div "-- -- W156000 Šilumos tiekimas (ŠT)" at bounding box center [307, 157] width 303 height 24
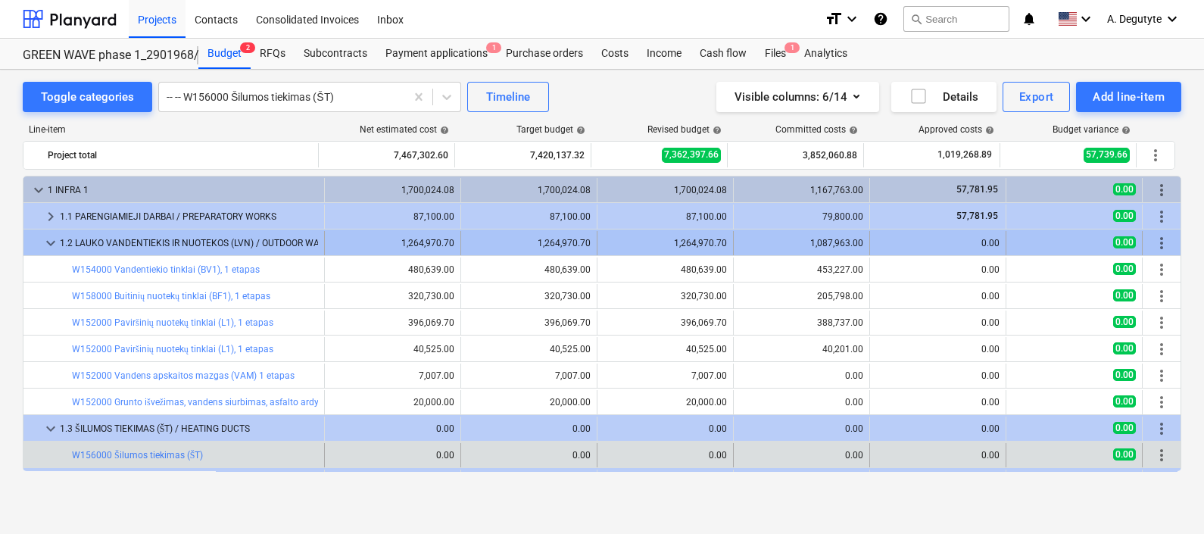
click at [47, 241] on span "keyboard_arrow_down" at bounding box center [51, 243] width 18 height 18
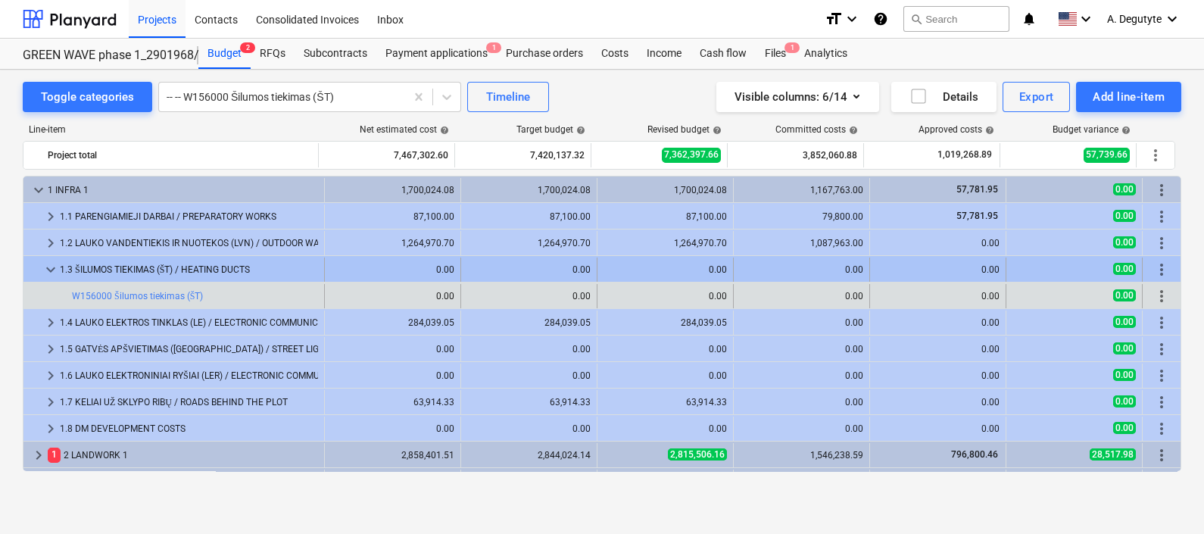
click at [52, 268] on span "keyboard_arrow_down" at bounding box center [51, 269] width 18 height 18
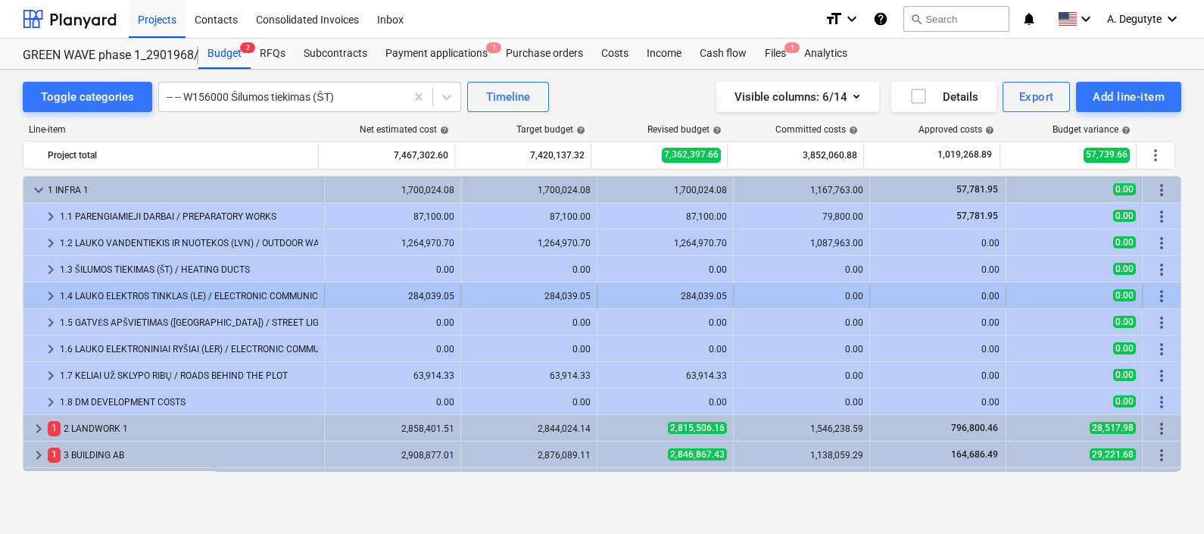
click at [50, 292] on span "keyboard_arrow_right" at bounding box center [51, 296] width 18 height 18
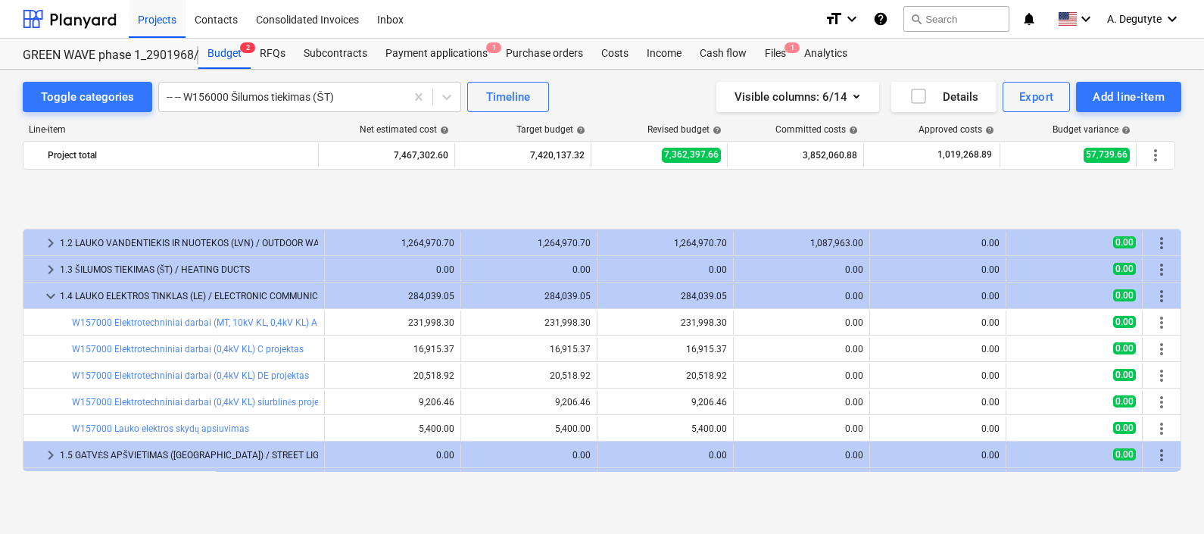
scroll to position [94, 0]
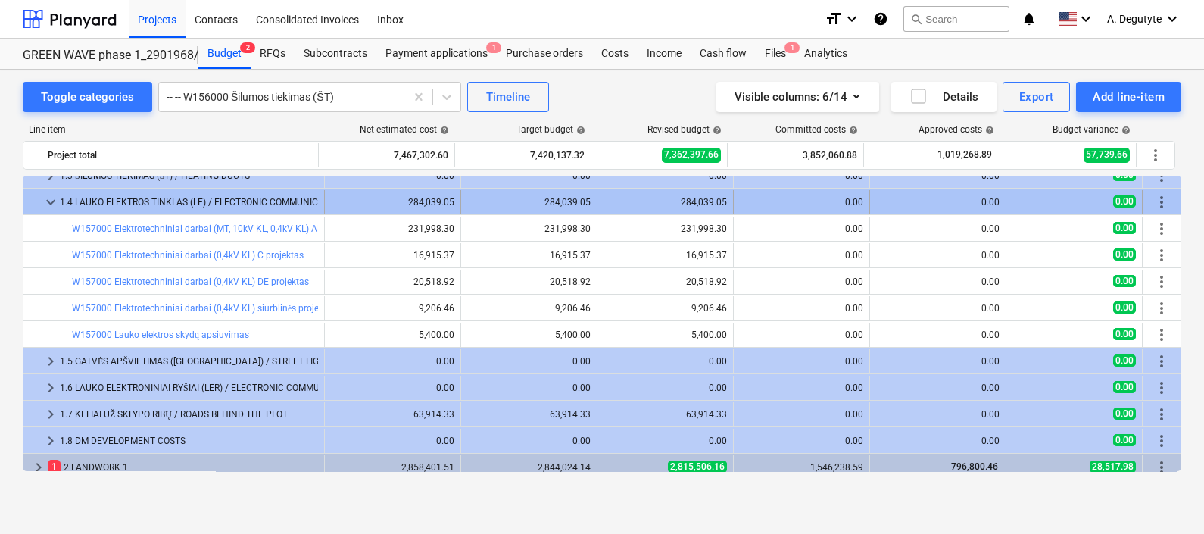
click at [55, 193] on span "keyboard_arrow_down" at bounding box center [51, 202] width 18 height 18
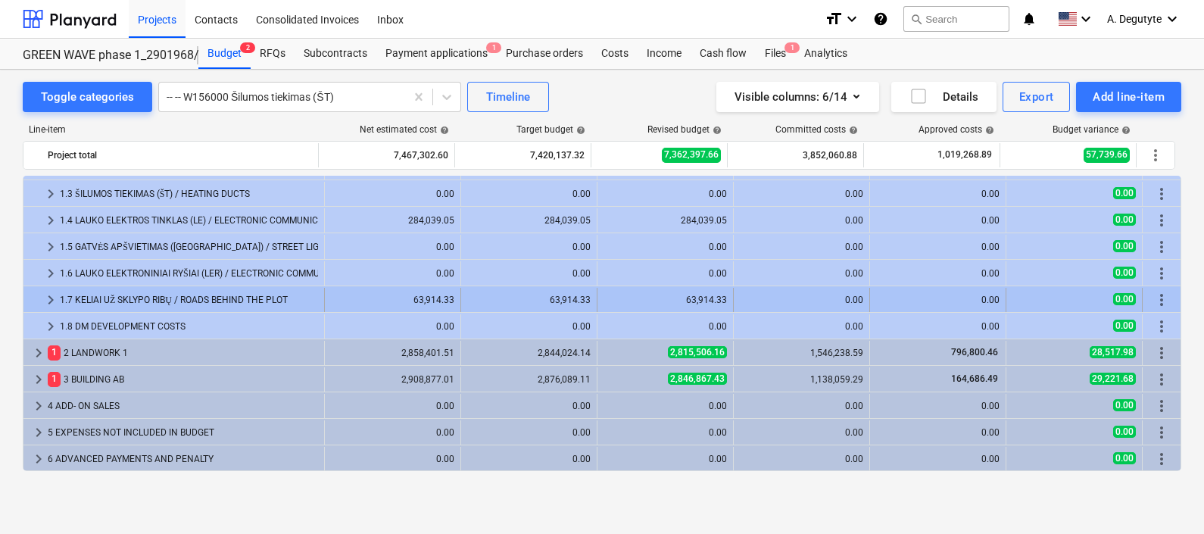
scroll to position [75, 0]
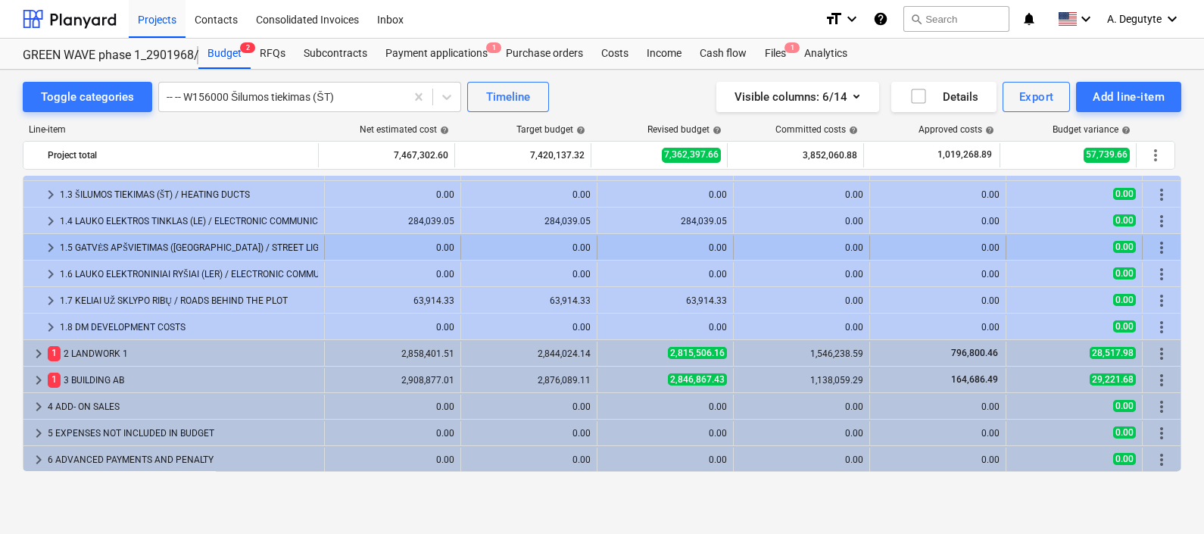
click at [38, 247] on div at bounding box center [36, 247] width 12 height 24
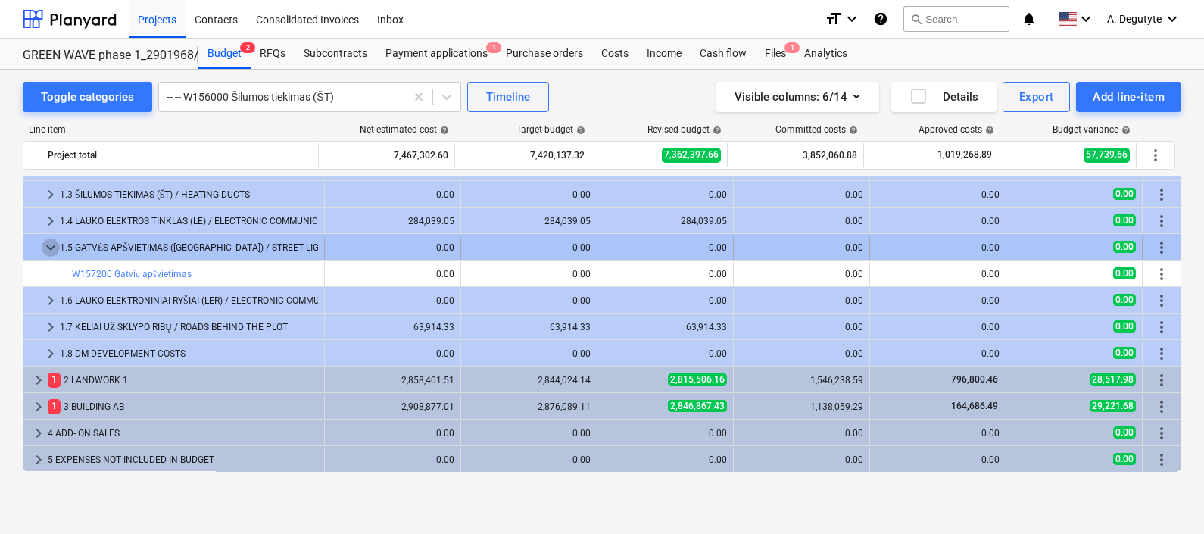
click at [53, 242] on span "keyboard_arrow_down" at bounding box center [51, 248] width 18 height 18
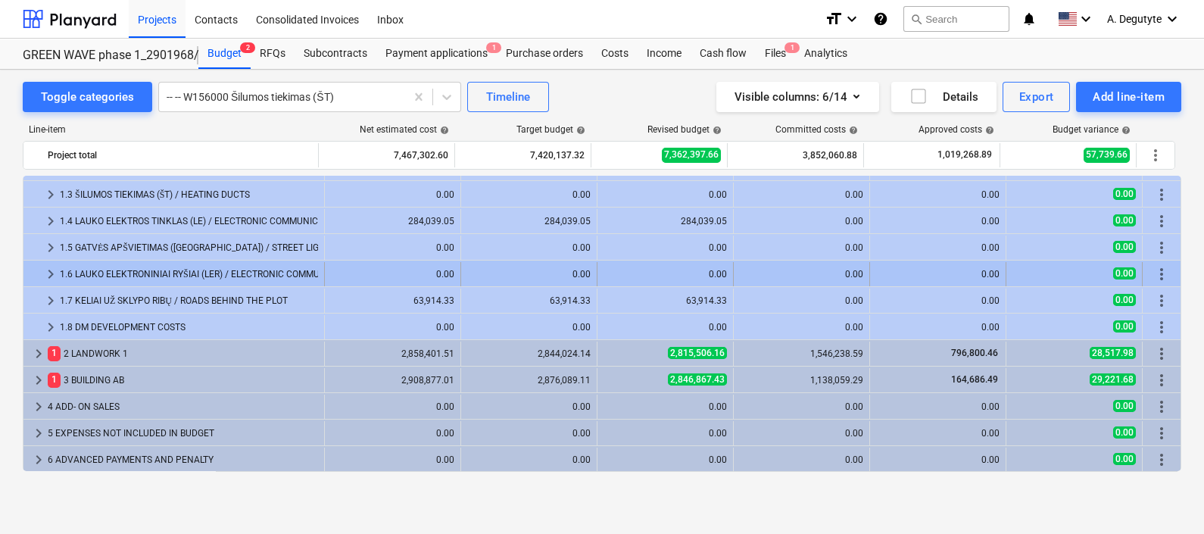
click at [45, 271] on span "keyboard_arrow_right" at bounding box center [51, 274] width 18 height 18
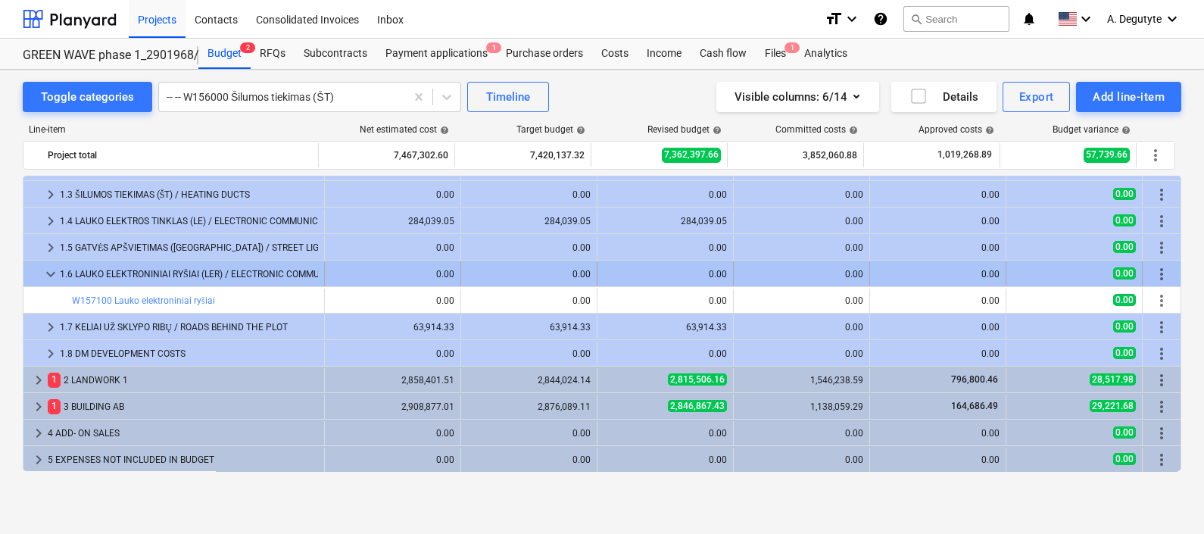
click at [48, 271] on span "keyboard_arrow_down" at bounding box center [51, 274] width 18 height 18
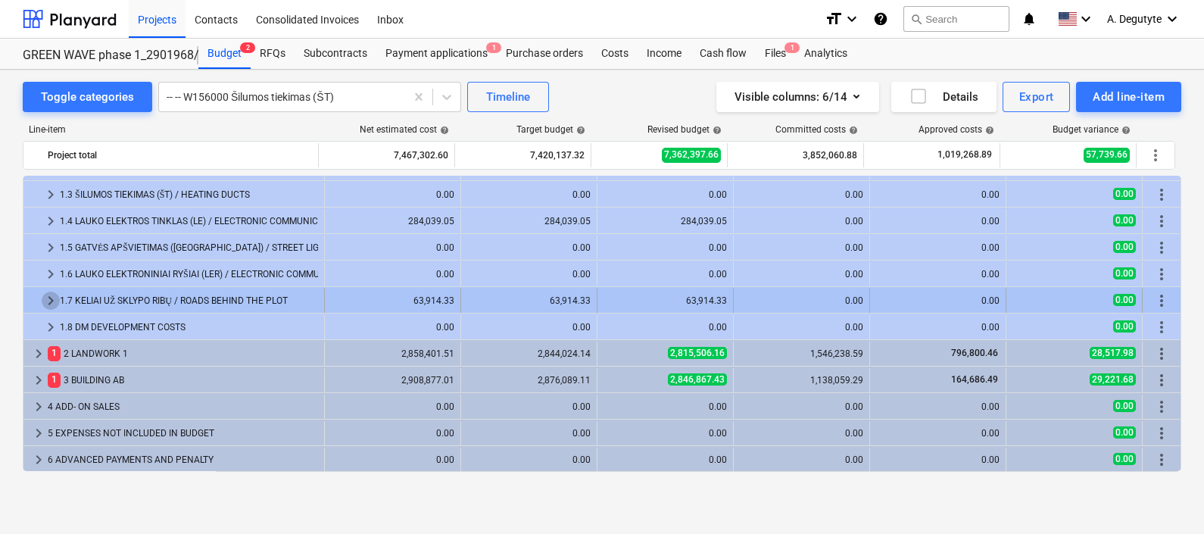
click at [54, 295] on span "keyboard_arrow_right" at bounding box center [51, 301] width 18 height 18
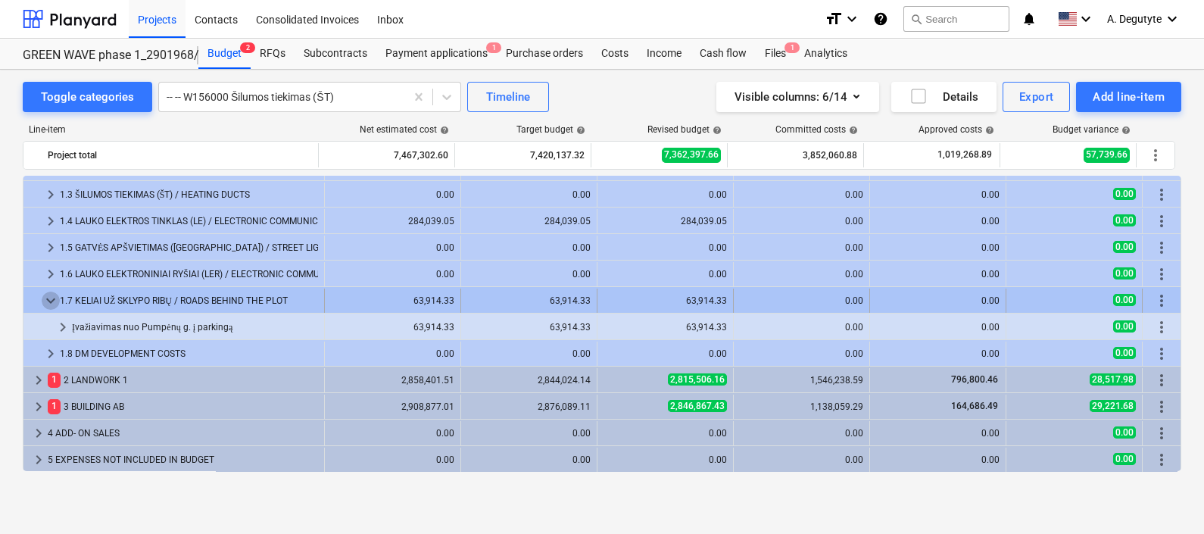
click at [55, 304] on span "keyboard_arrow_down" at bounding box center [51, 301] width 18 height 18
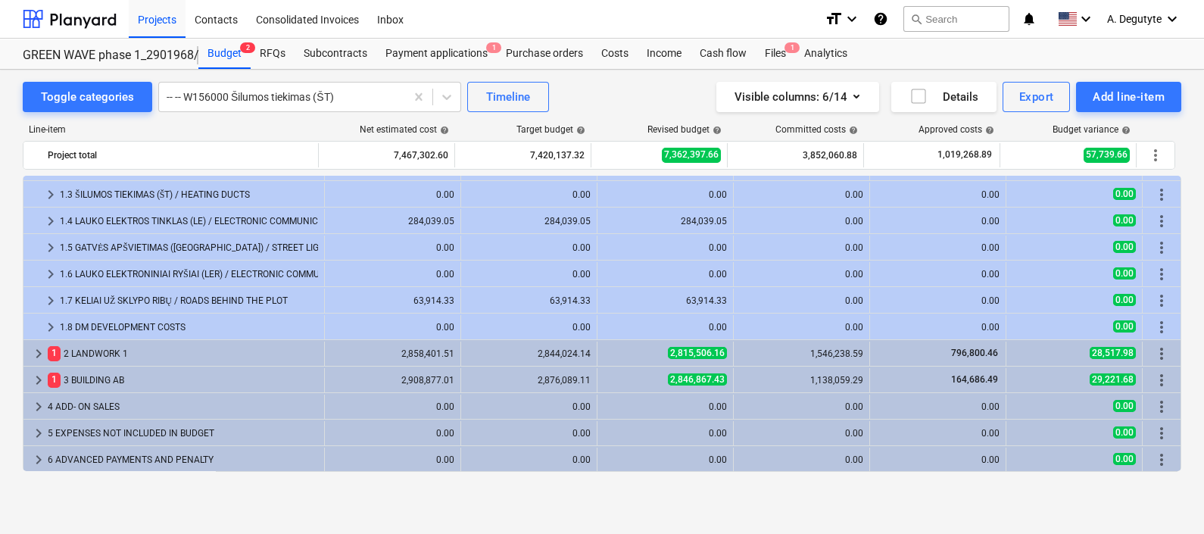
click at [55, 304] on span "keyboard_arrow_right" at bounding box center [51, 301] width 18 height 18
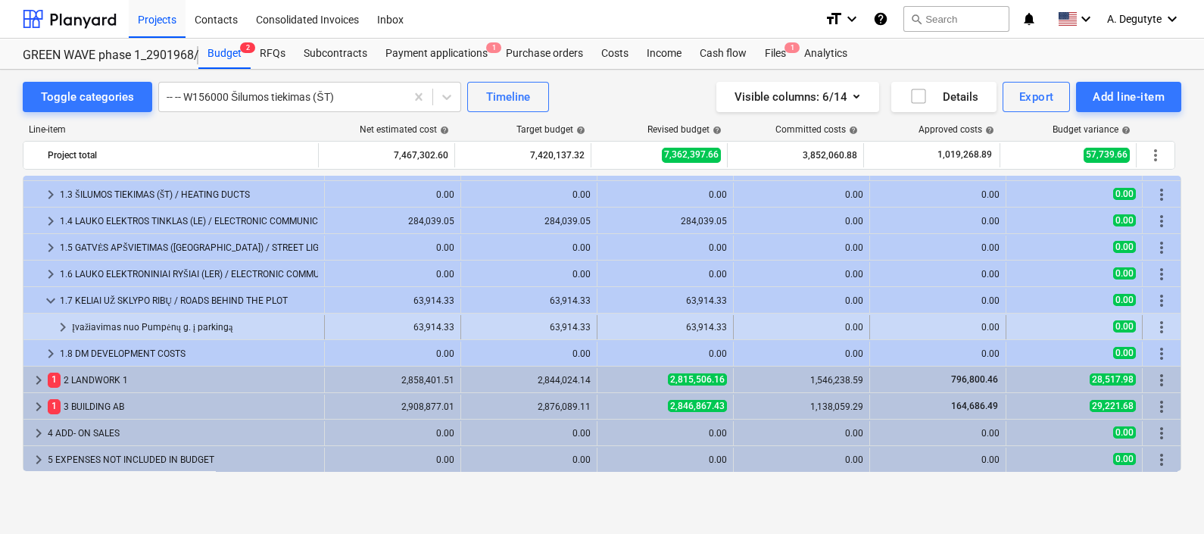
click at [58, 330] on span "keyboard_arrow_right" at bounding box center [63, 327] width 18 height 18
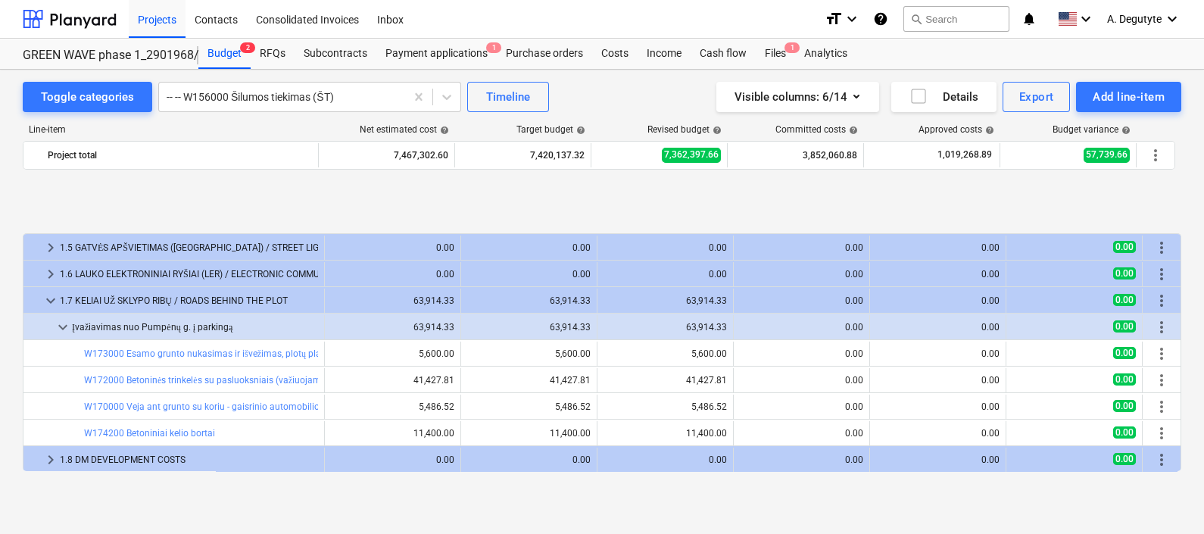
scroll to position [170, 0]
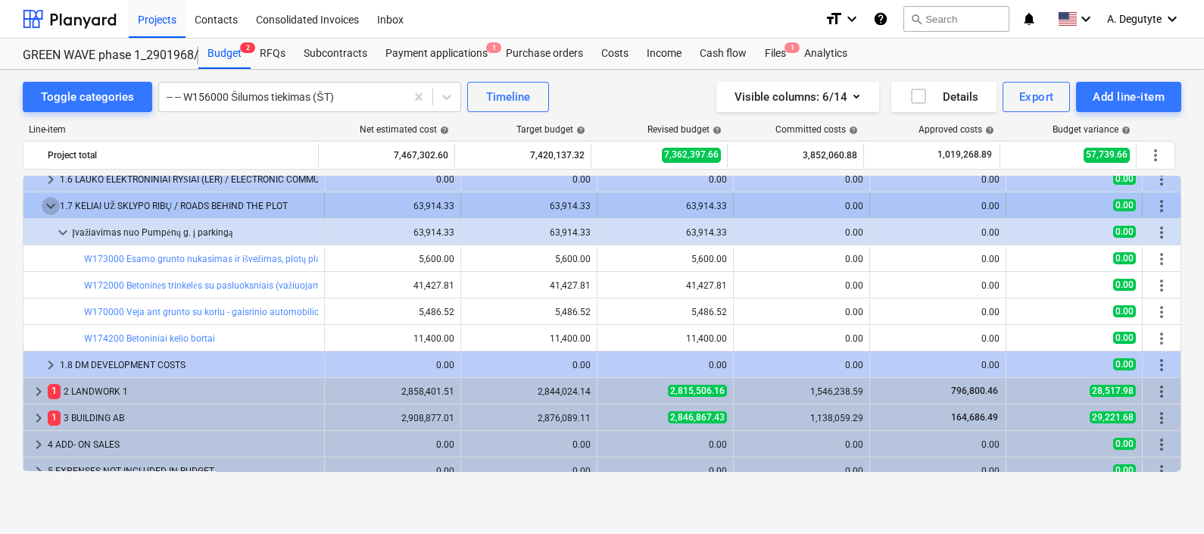
click at [42, 205] on span "keyboard_arrow_down" at bounding box center [51, 206] width 18 height 18
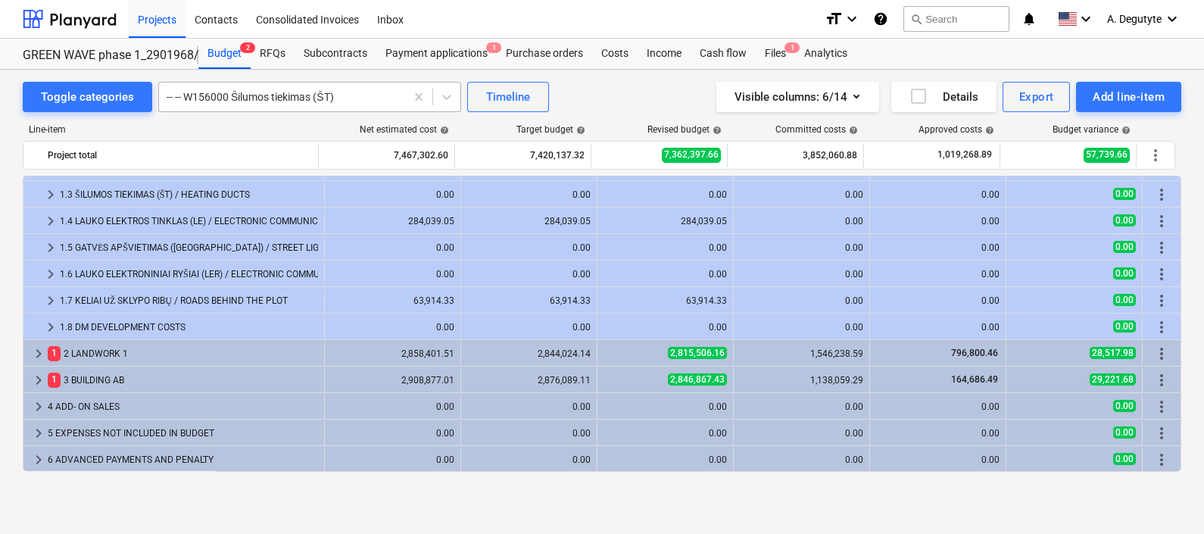
drag, startPoint x: 418, startPoint y: 83, endPoint x: 416, endPoint y: 95, distance: 11.5
paste input "Betoninės trinkelės su pasluoksniais (važiuojamoji dalis, ĮVAŽA) ant grunto. De…"
type input "Betoninės trinkelės su pasluoksniais (važiuojamoji dalis, ĮVAŽA) ant grunto. De…"
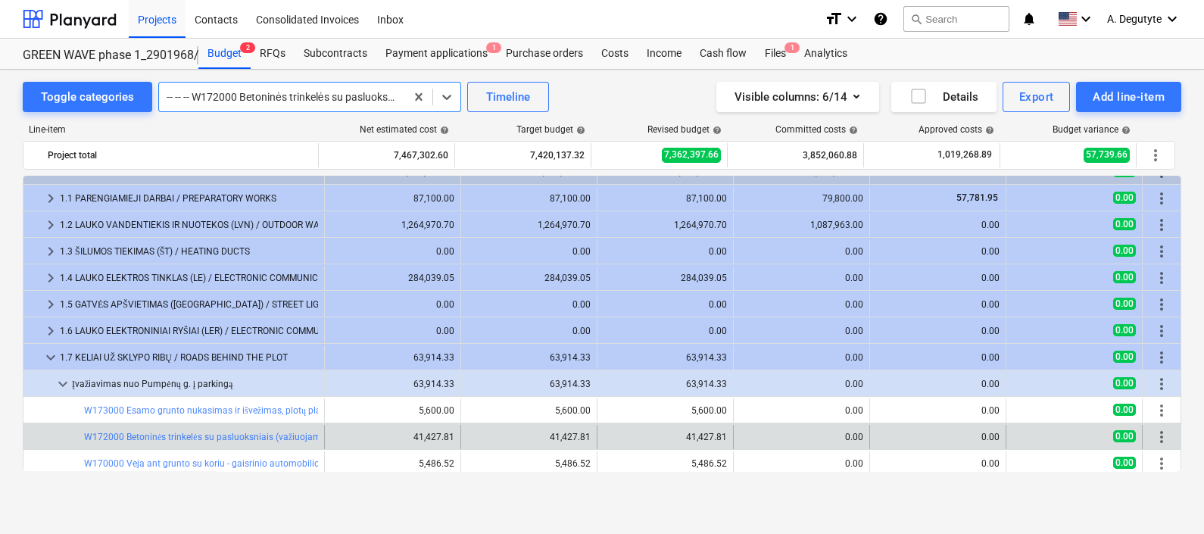
scroll to position [114, 0]
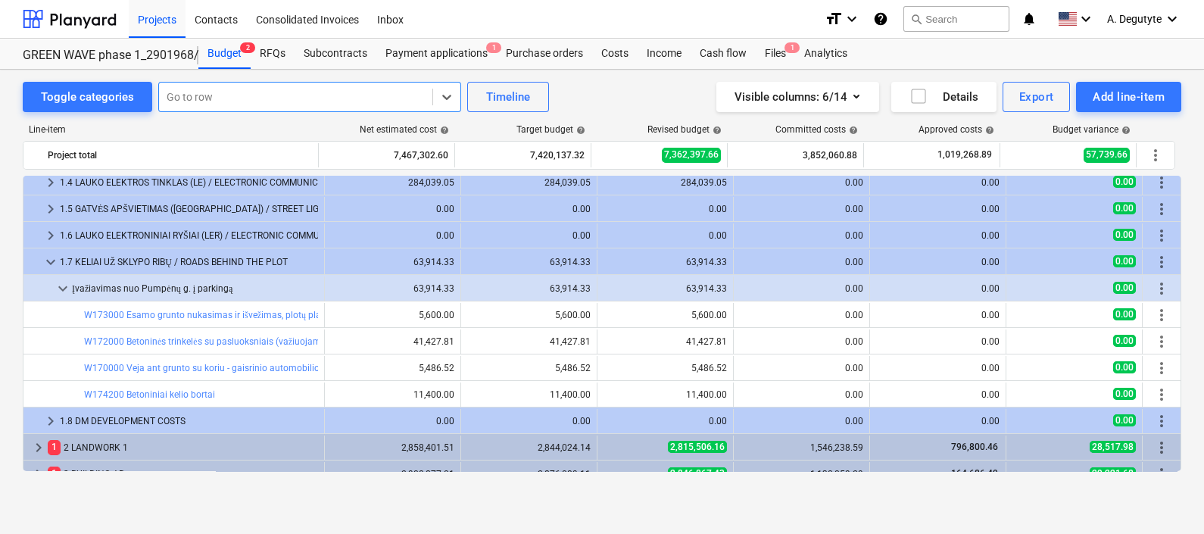
paste input "Betoniniai kelio bortai"
type input "Betoniniai kelio bortai"
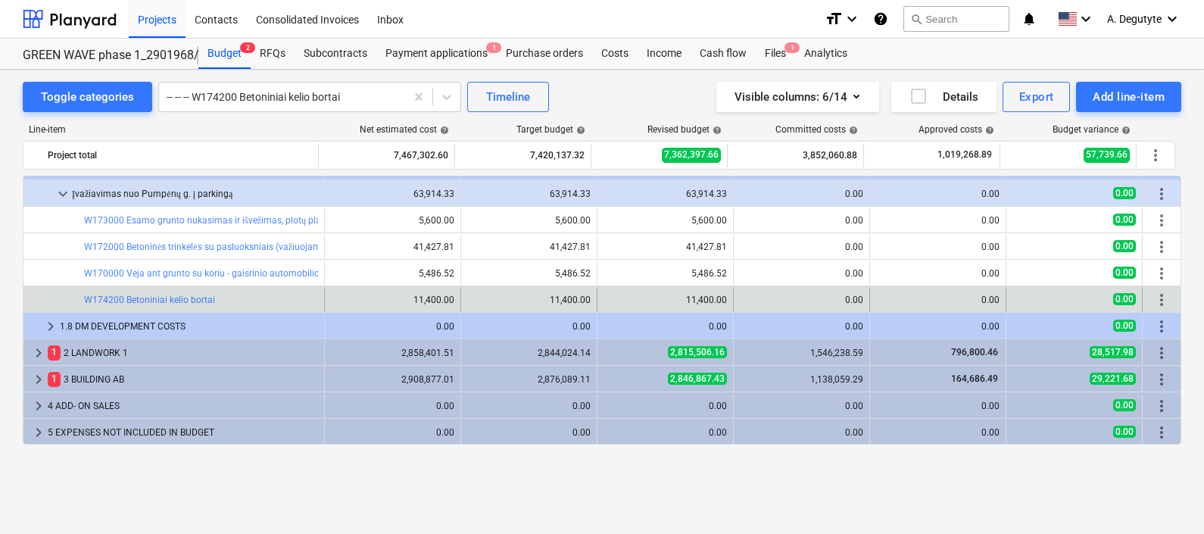
scroll to position [0, 0]
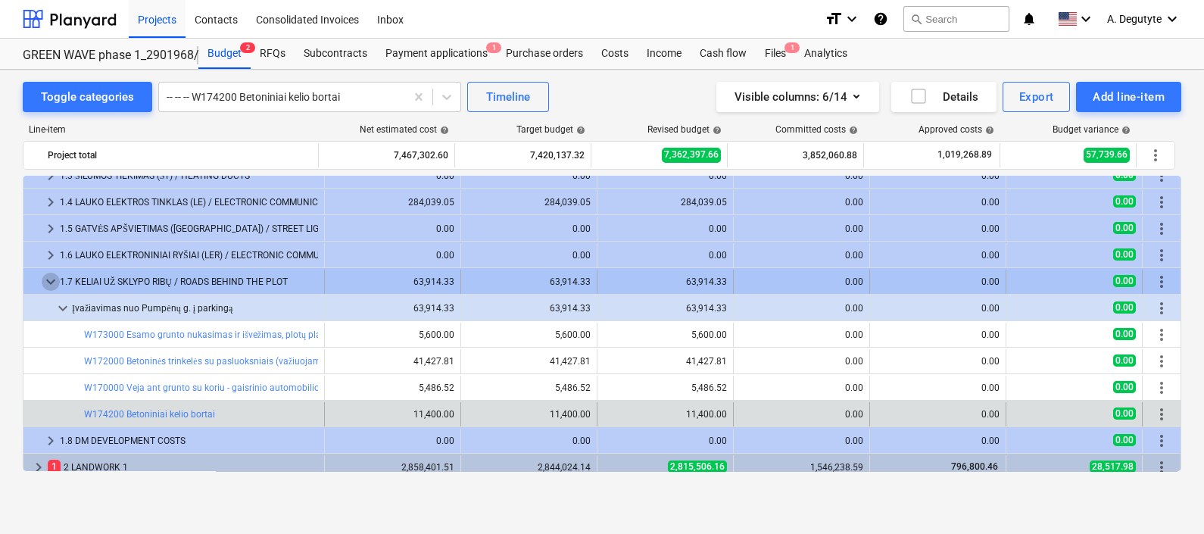
click at [46, 282] on span "keyboard_arrow_down" at bounding box center [51, 282] width 18 height 18
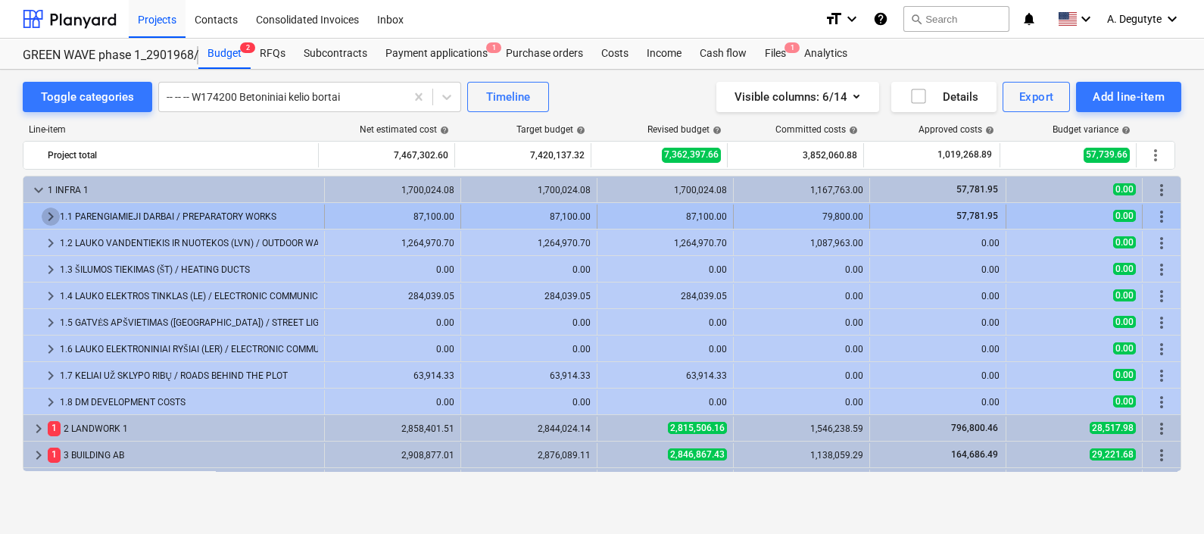
click at [53, 213] on span "keyboard_arrow_right" at bounding box center [51, 216] width 18 height 18
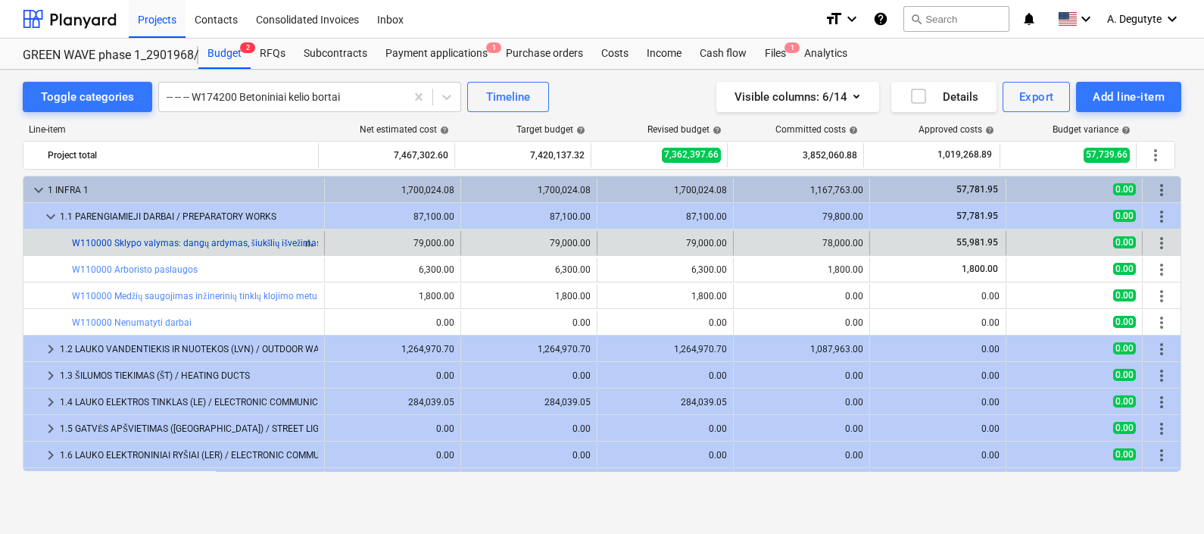
click at [228, 239] on link "W110000 Sklypo valymas: dangų ardymas, šiukšlių išvežimas" at bounding box center [196, 243] width 249 height 11
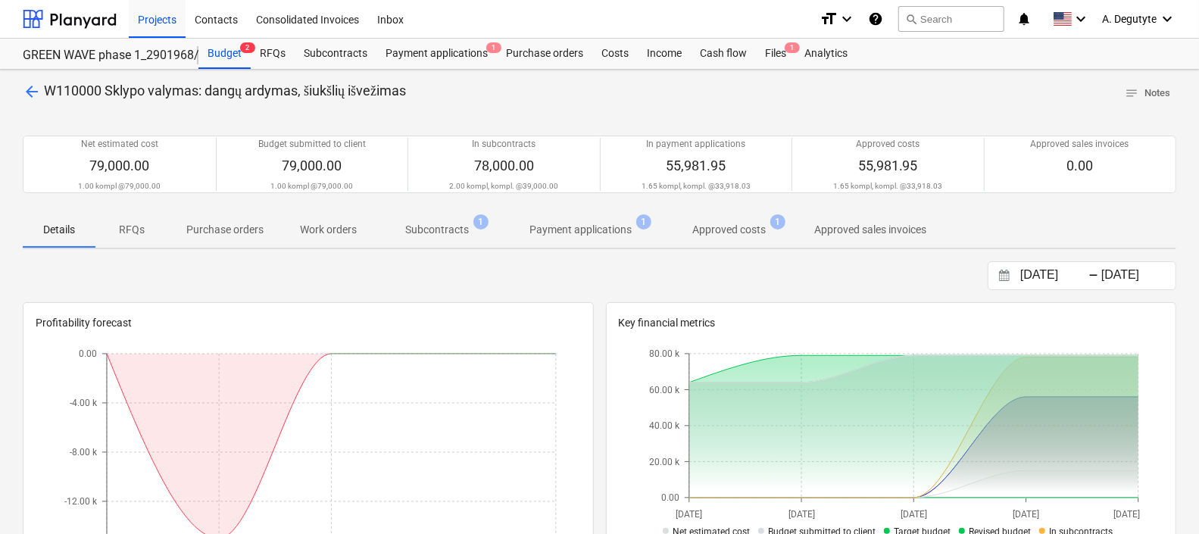
click at [579, 232] on p "Payment applications" at bounding box center [580, 230] width 102 height 16
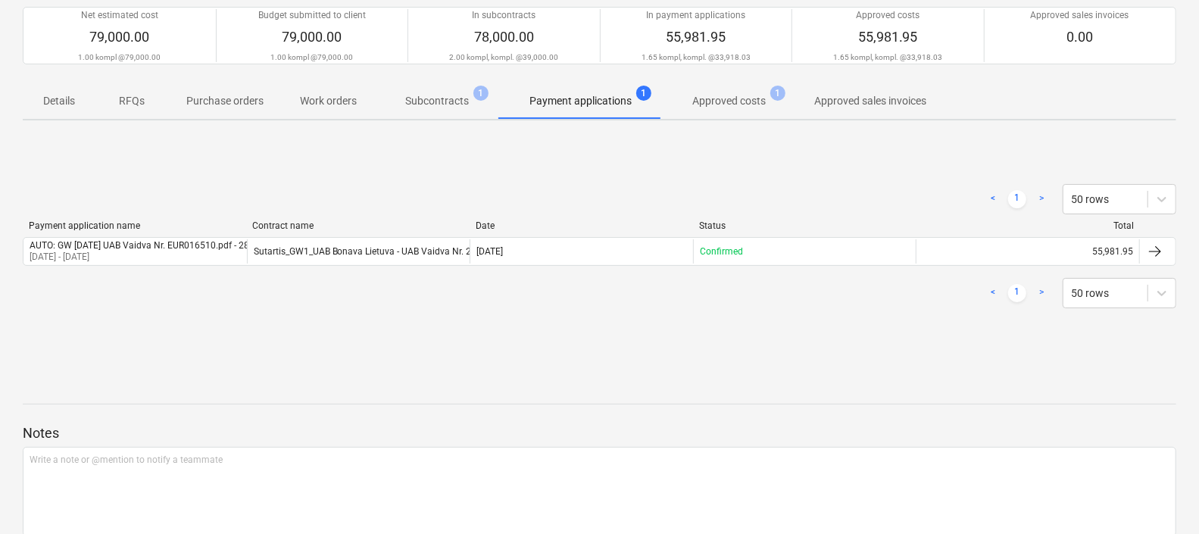
scroll to position [189, 0]
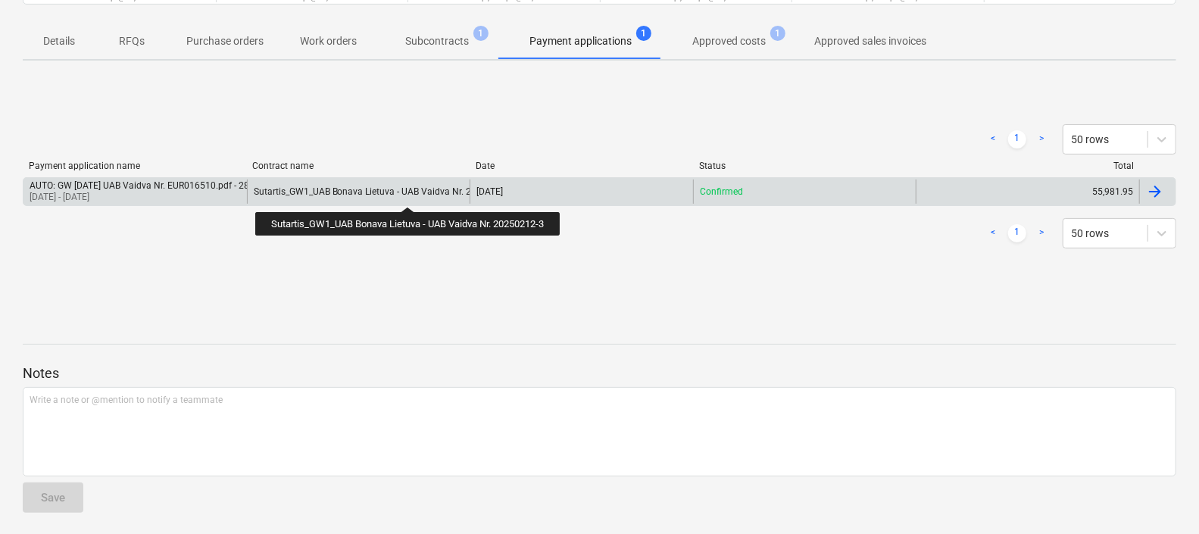
click at [411, 193] on div "Sutartis_GW1_UAB Bonava Lietuva - UAB Vaidva Nr. 20250212-3" at bounding box center [385, 191] width 263 height 11
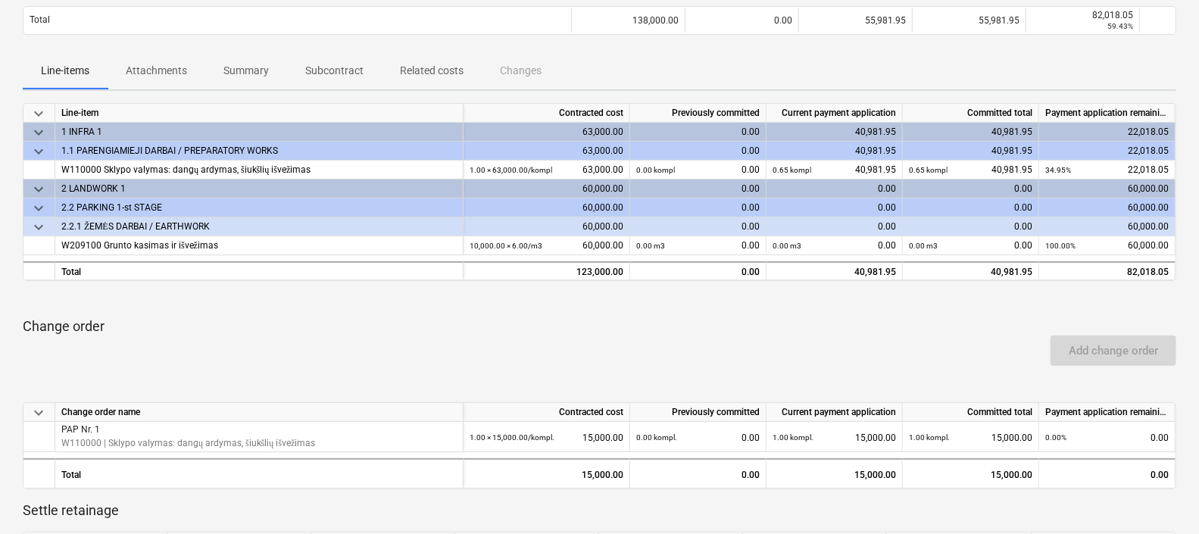
scroll to position [378, 0]
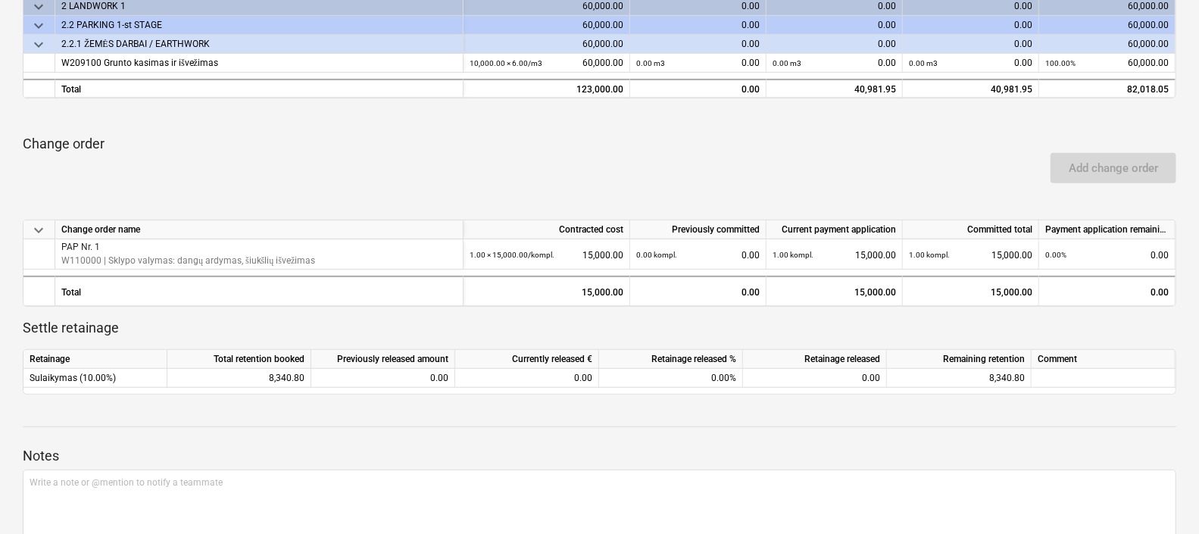
scroll to position [189, 0]
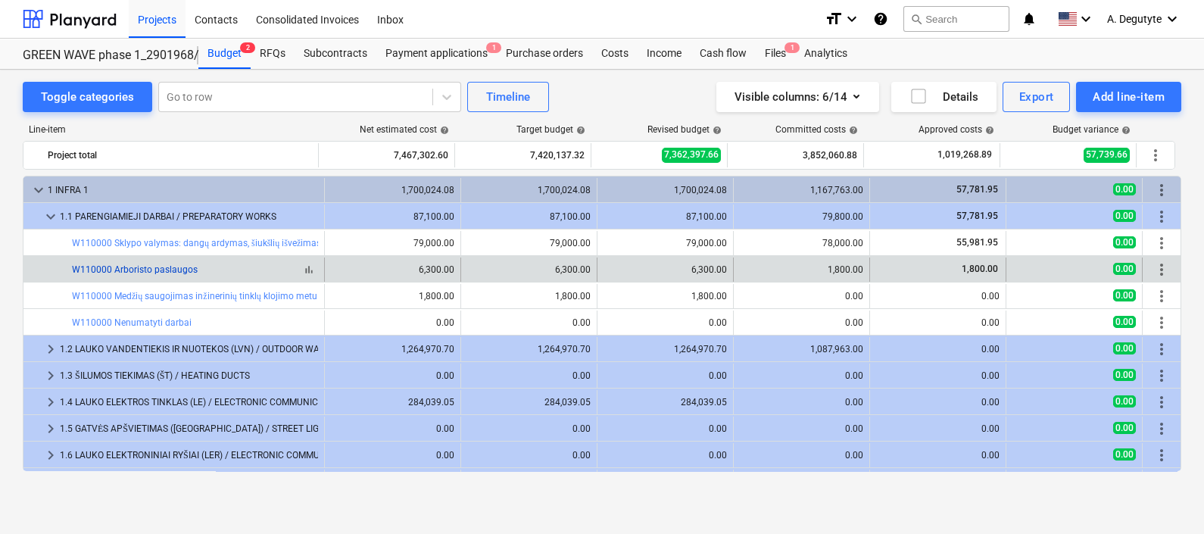
click at [148, 270] on link "W110000 Arboristo paslaugos" at bounding box center [135, 269] width 126 height 11
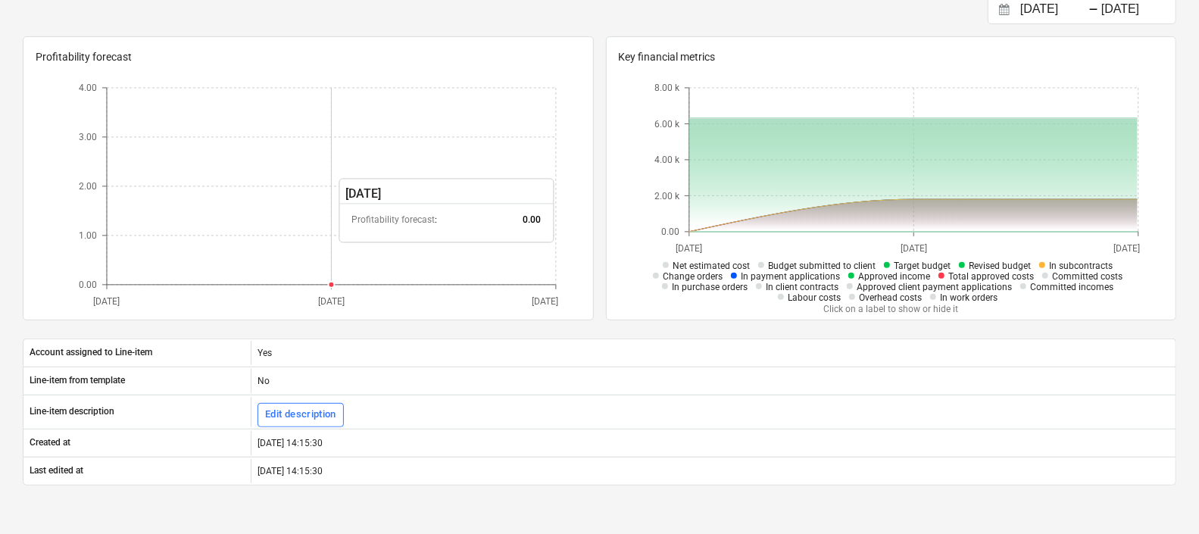
scroll to position [185, 0]
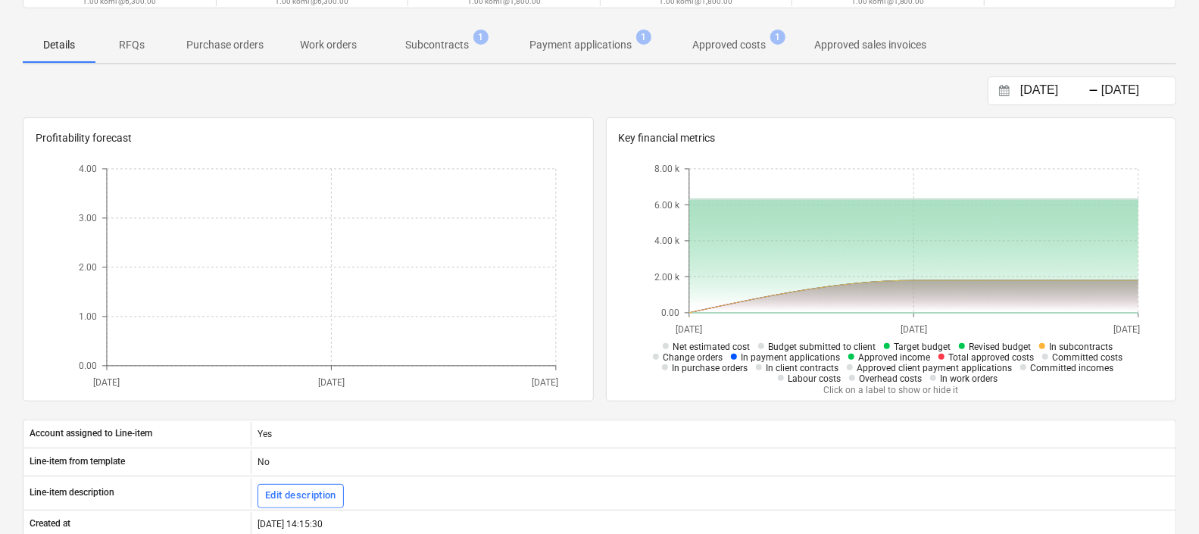
click at [585, 42] on p "Payment applications" at bounding box center [580, 45] width 102 height 16
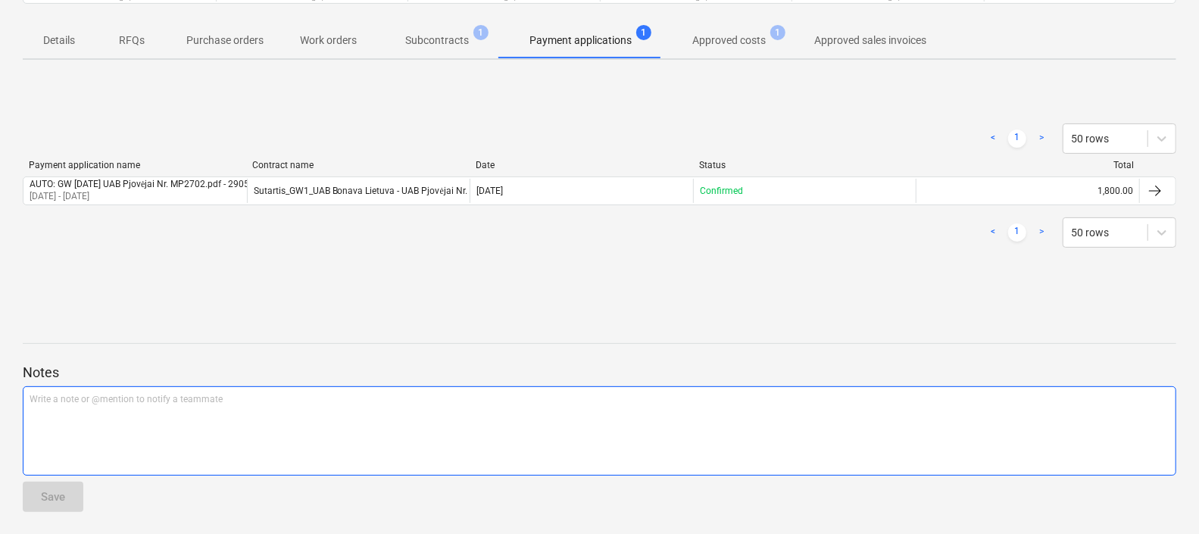
scroll to position [190, 0]
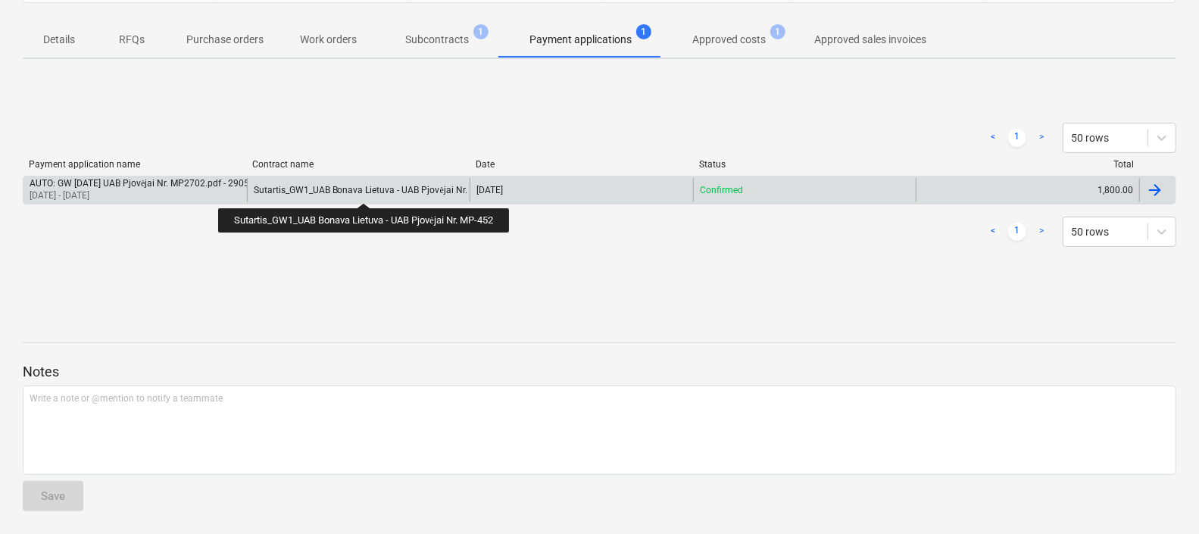
click at [367, 189] on div "Sutartis_GW1_UAB Bonava Lietuva - UAB Pjovėjai Nr. MP-452" at bounding box center [378, 190] width 248 height 11
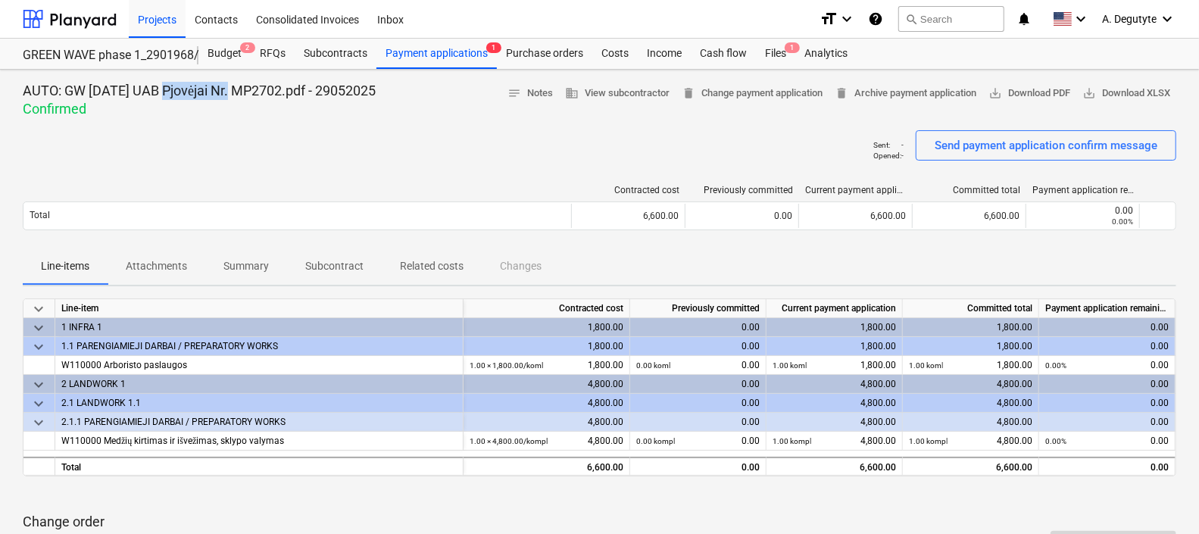
drag, startPoint x: 165, startPoint y: 91, endPoint x: 236, endPoint y: 95, distance: 71.3
click at [236, 95] on p "AUTO: GW 2024-10-24 UAB Pjovėjai Nr. MP2702.pdf - 29052025" at bounding box center [199, 91] width 353 height 18
copy p "UAB Pjovėjai"
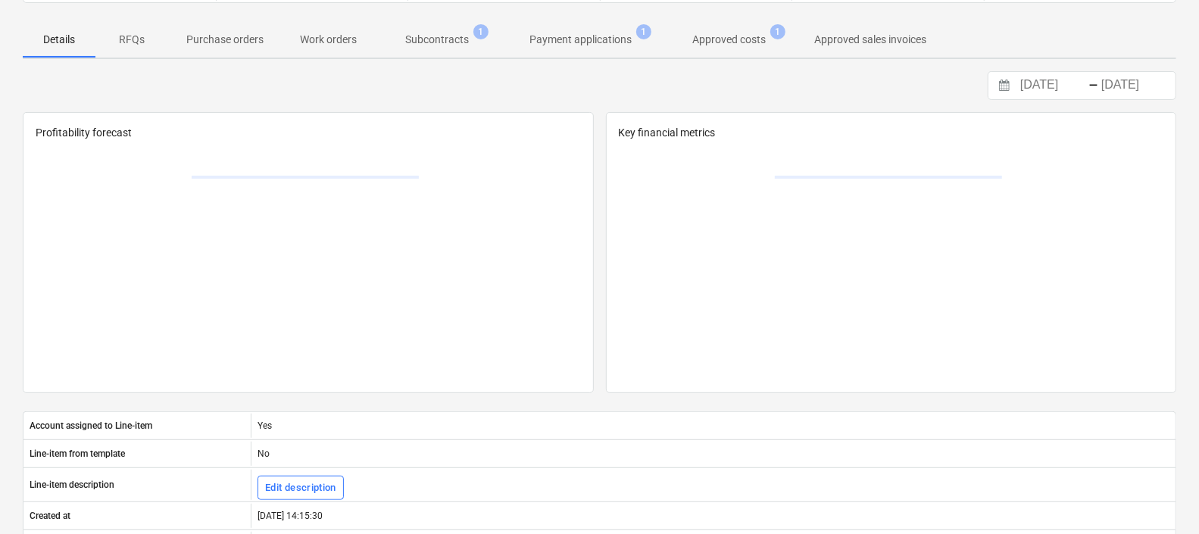
scroll to position [185, 0]
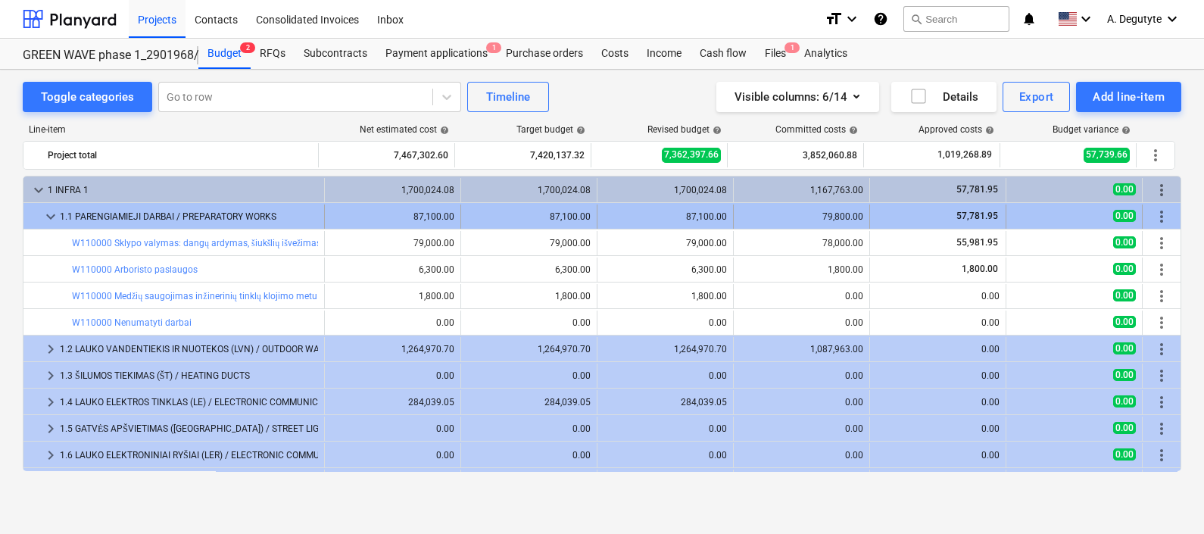
click at [42, 217] on span "keyboard_arrow_down" at bounding box center [51, 216] width 18 height 18
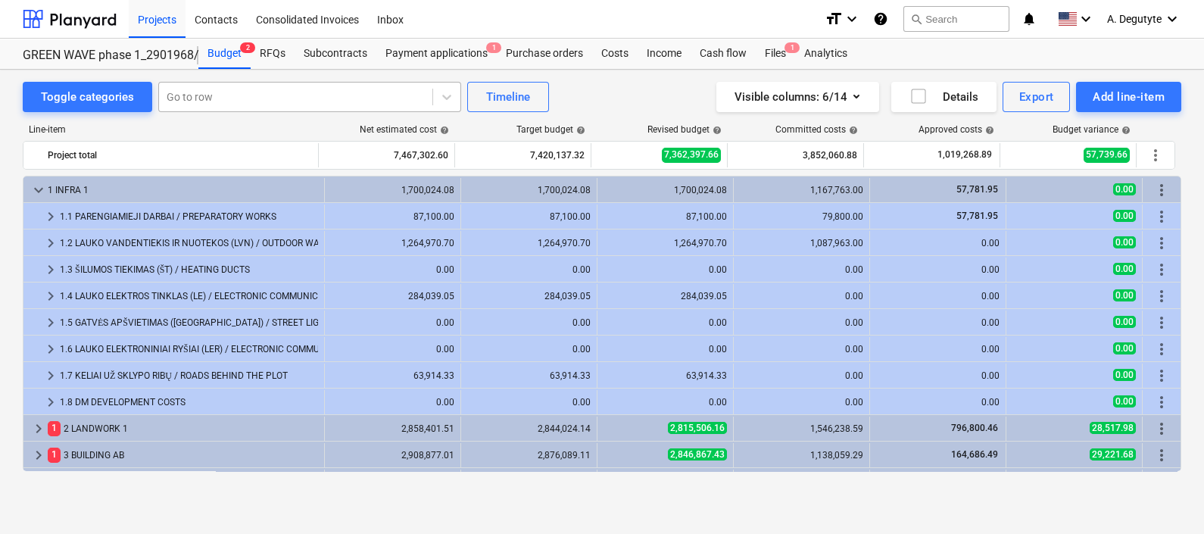
click at [231, 97] on div at bounding box center [296, 96] width 258 height 15
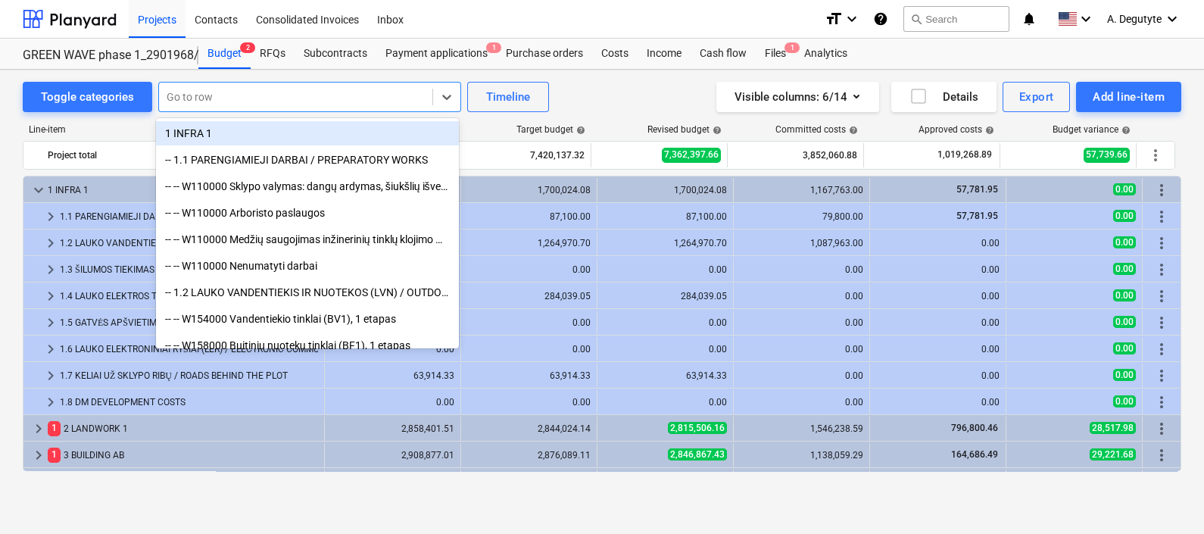
paste input "Vandentiekio tinklai (BV1), 1 etapas"
type input "Vandentiekio tinklai (BV1), 1 etapas"
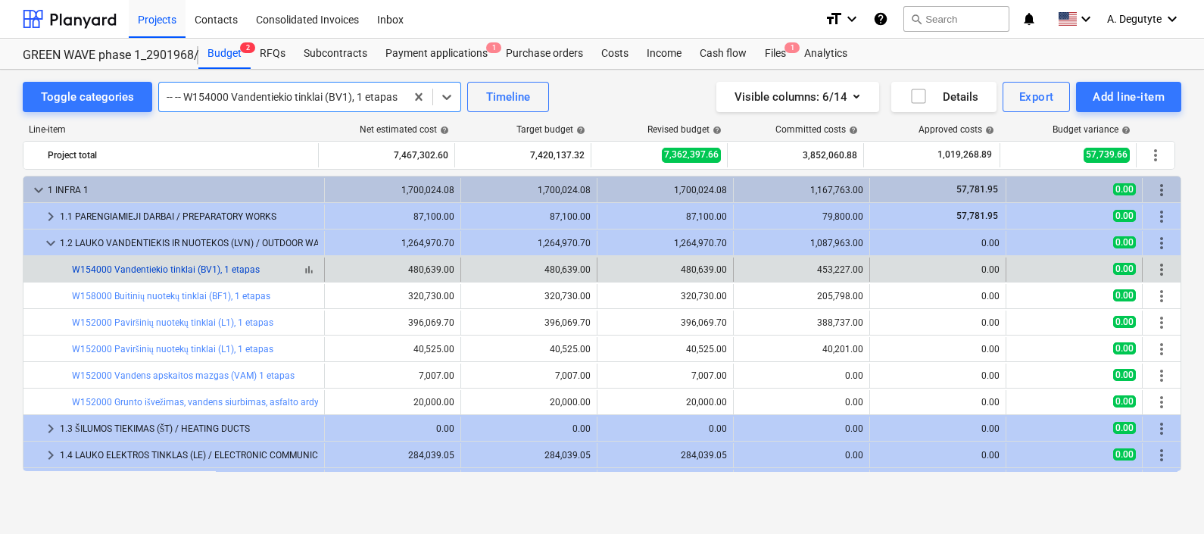
click at [177, 264] on link "W154000 Vandentiekio tinklai (BV1), 1 etapas" at bounding box center [166, 269] width 188 height 11
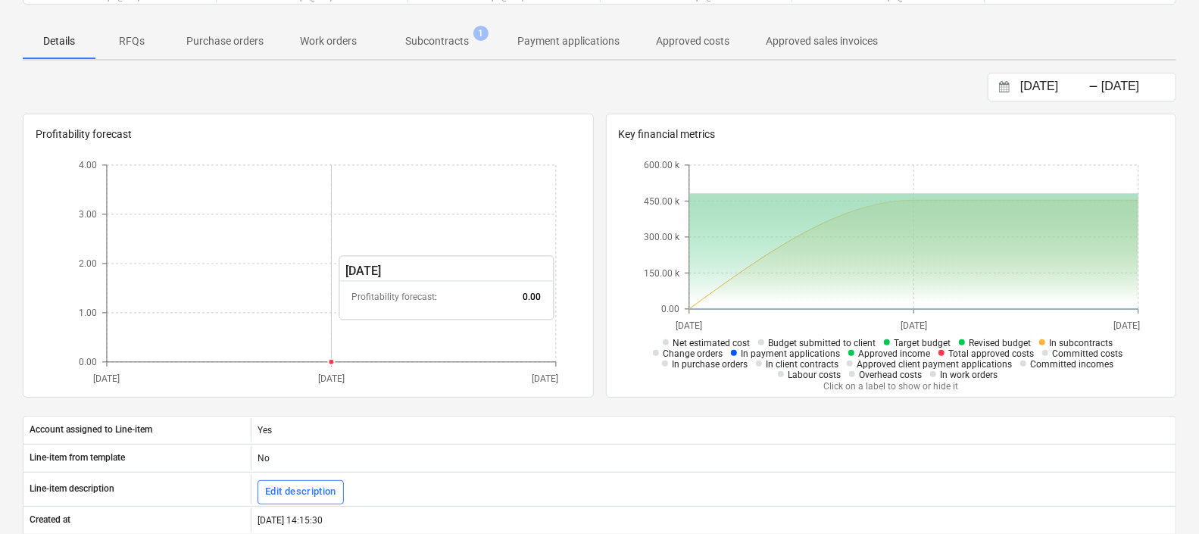
scroll to position [90, 0]
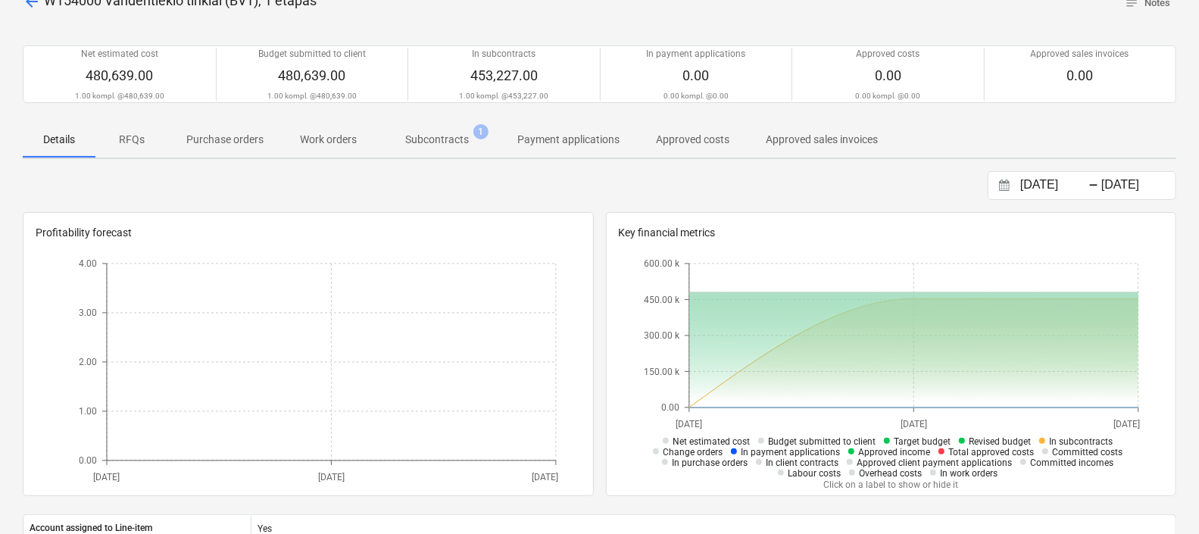
click at [600, 140] on p "Payment applications" at bounding box center [568, 140] width 102 height 16
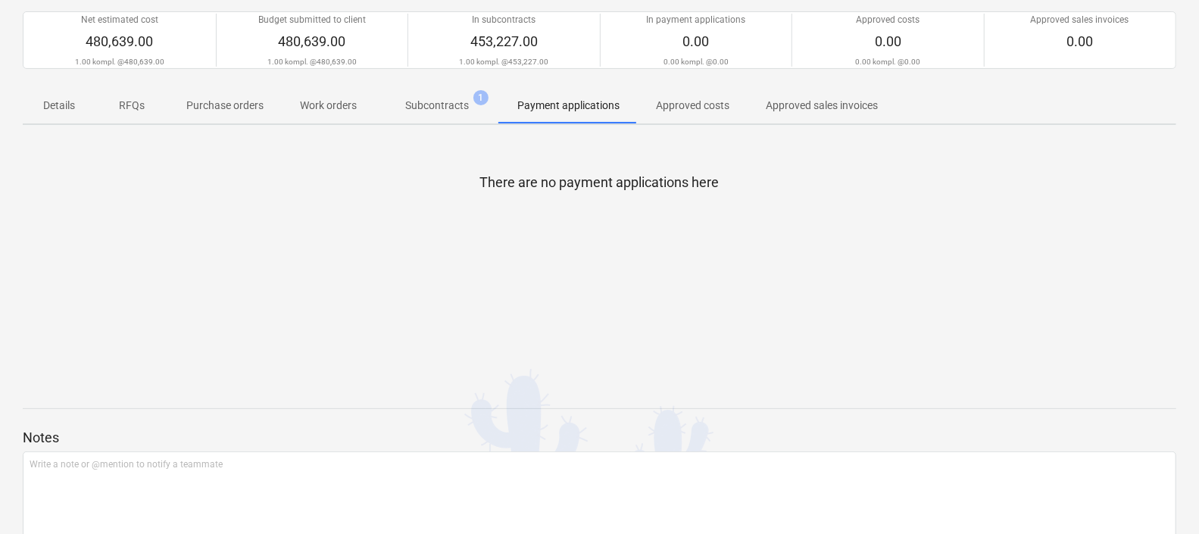
scroll to position [190, 0]
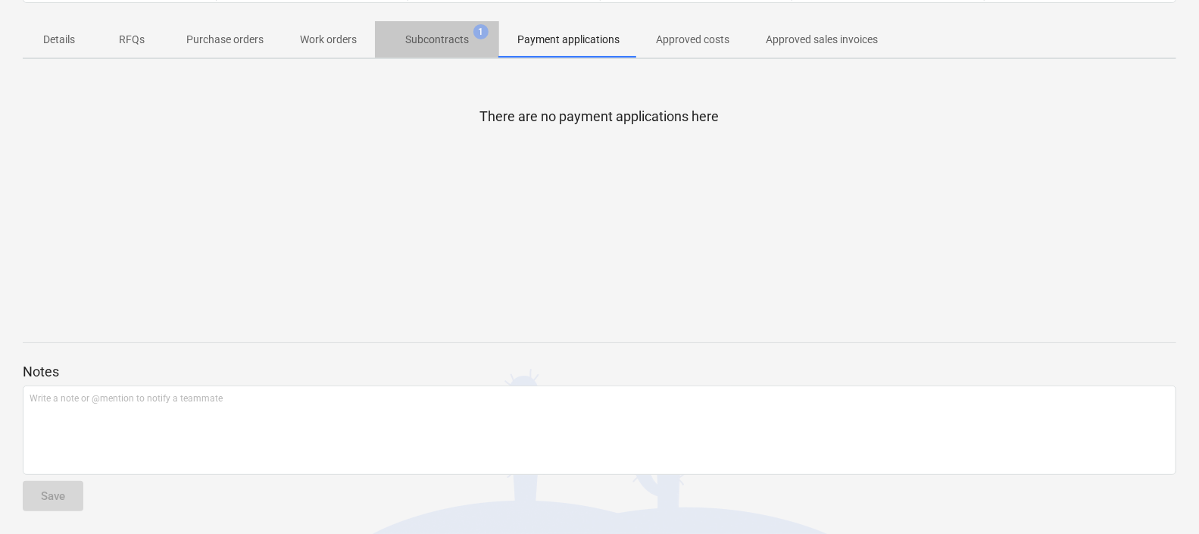
click at [451, 29] on span "Subcontracts 1" at bounding box center [437, 39] width 124 height 27
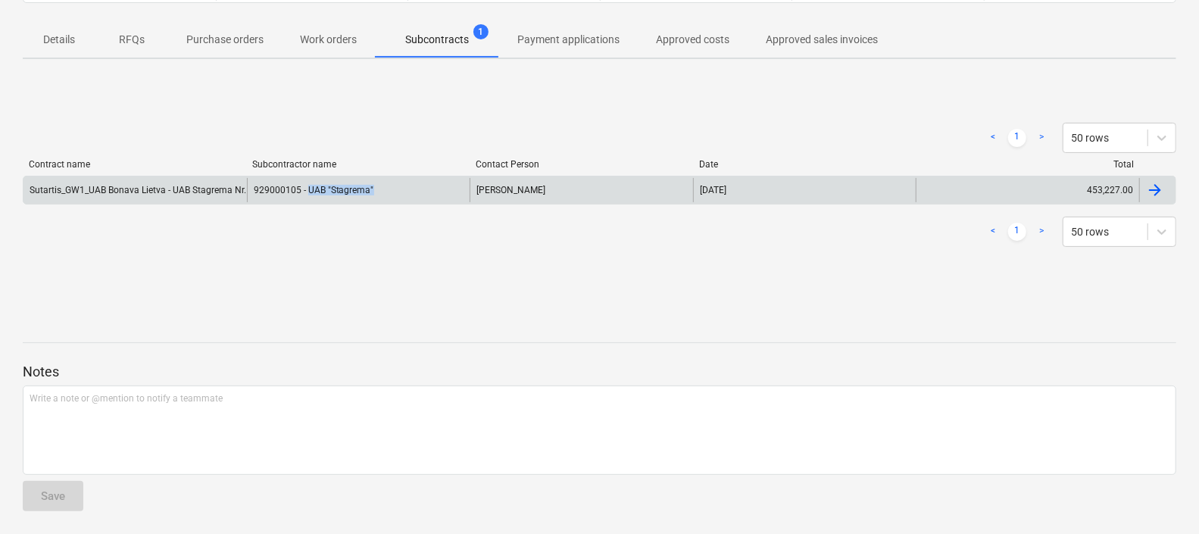
drag, startPoint x: 379, startPoint y: 186, endPoint x: 307, endPoint y: 195, distance: 73.2
click at [307, 195] on div "929000105 - UAB "Stagrema"" at bounding box center [358, 190] width 223 height 24
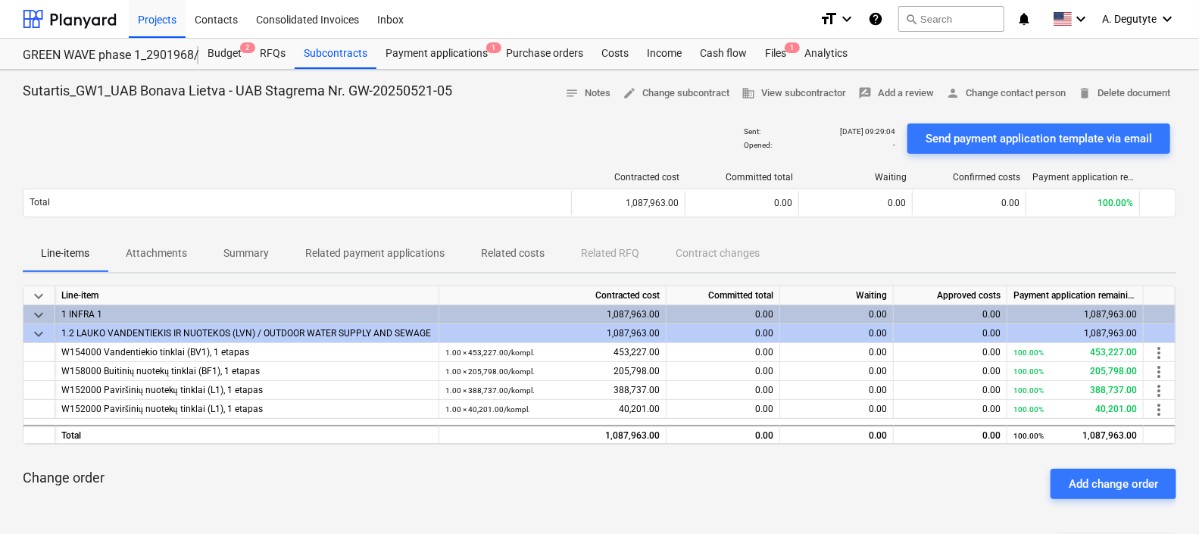
scroll to position [190, 0]
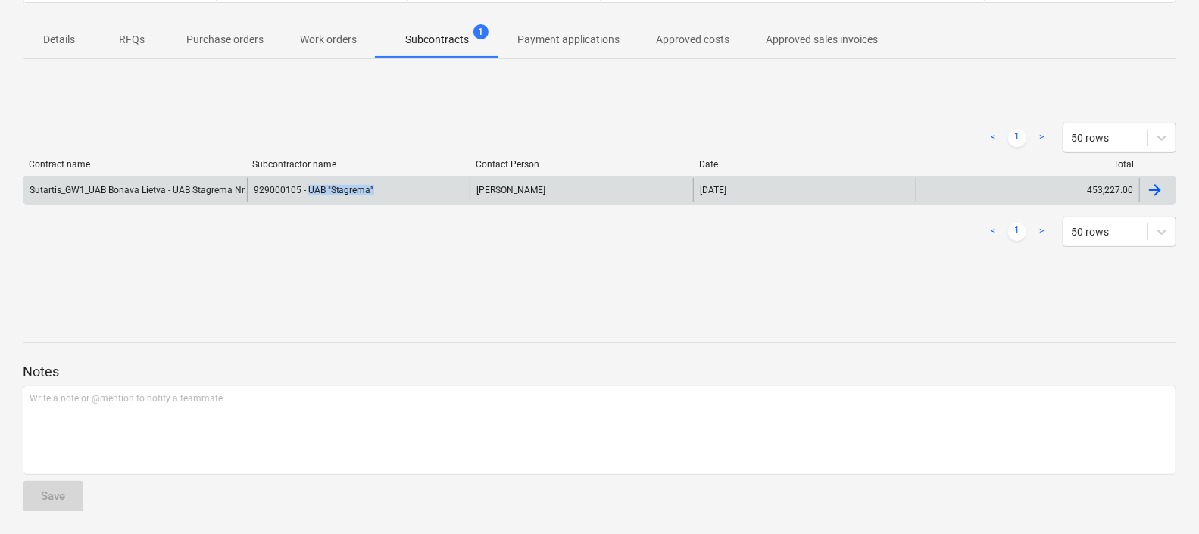
drag, startPoint x: 370, startPoint y: 191, endPoint x: 307, endPoint y: 193, distance: 63.6
click at [307, 193] on div "929000105 - UAB "Stagrema"" at bounding box center [358, 190] width 223 height 24
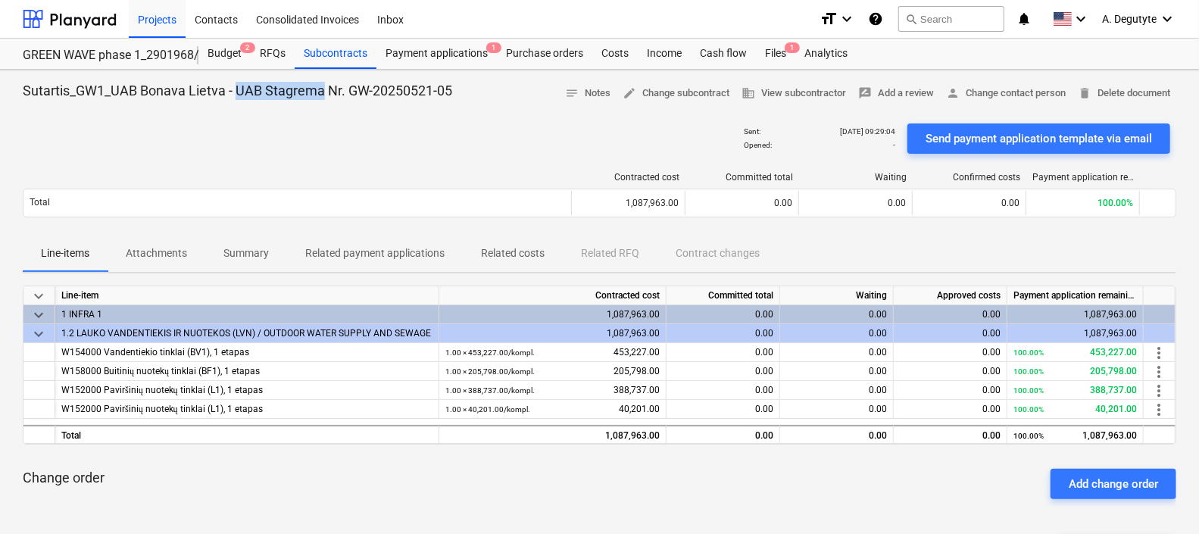
drag, startPoint x: 325, startPoint y: 92, endPoint x: 235, endPoint y: 95, distance: 90.1
click at [235, 95] on p "Sutartis_GW1_UAB Bonava Lietva - UAB Stagrema Nr. GW-20250521-05" at bounding box center [237, 91] width 429 height 18
copy p "UAB Stagrema"
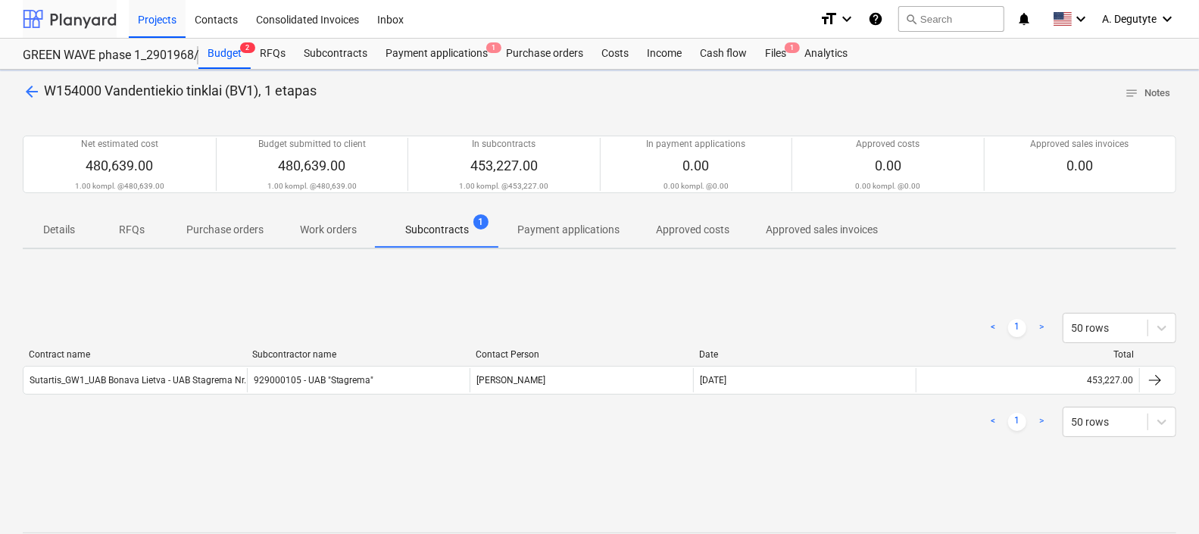
scroll to position [190, 0]
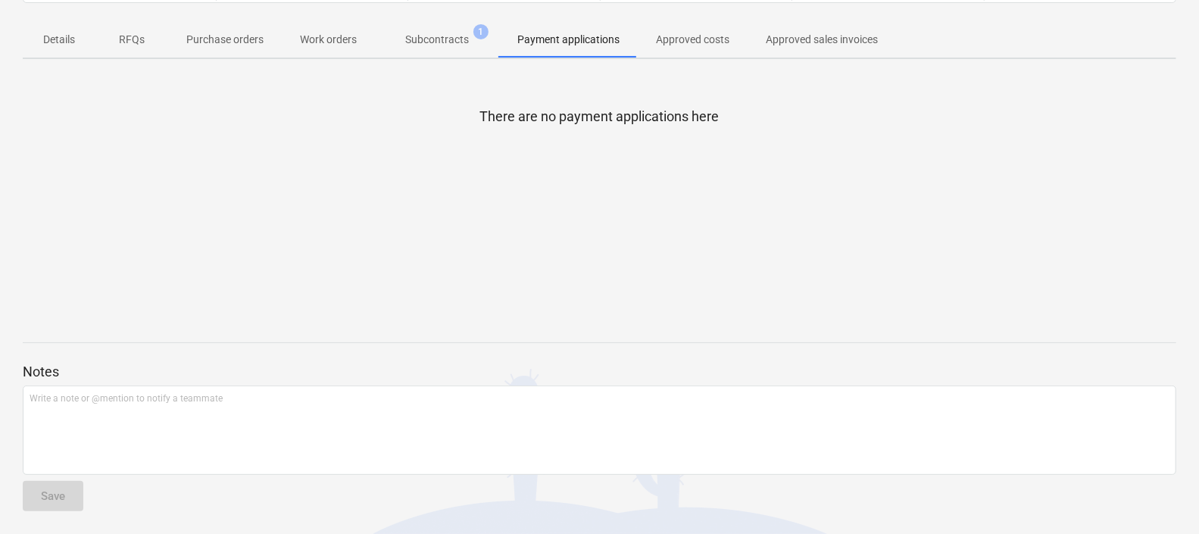
scroll to position [90, 0]
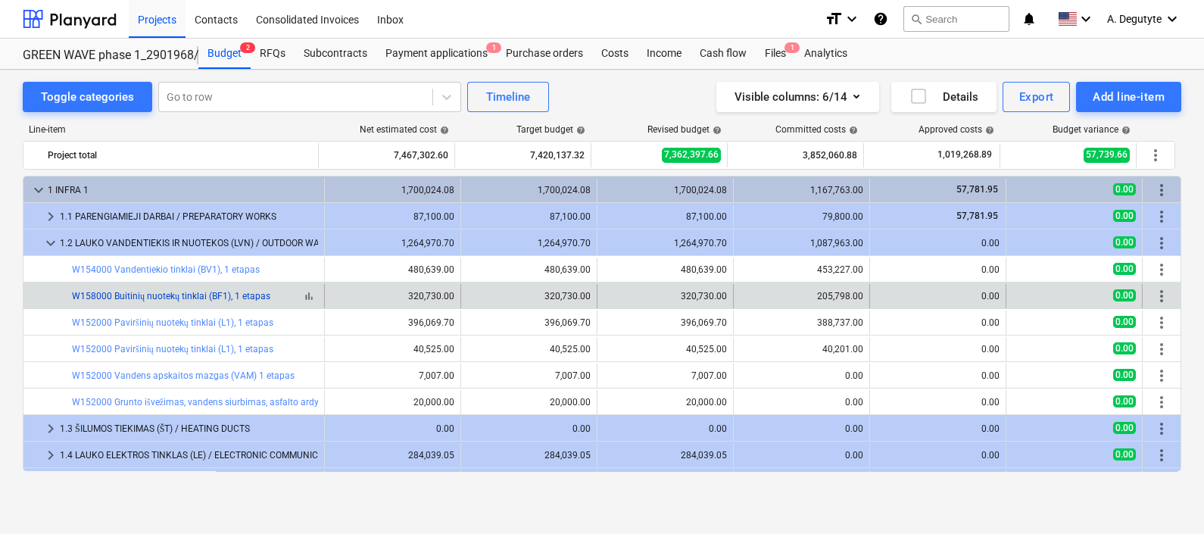
click at [251, 298] on link "W158000 Buitinių nuotekų tinklai (BF1), 1 etapas" at bounding box center [171, 296] width 198 height 11
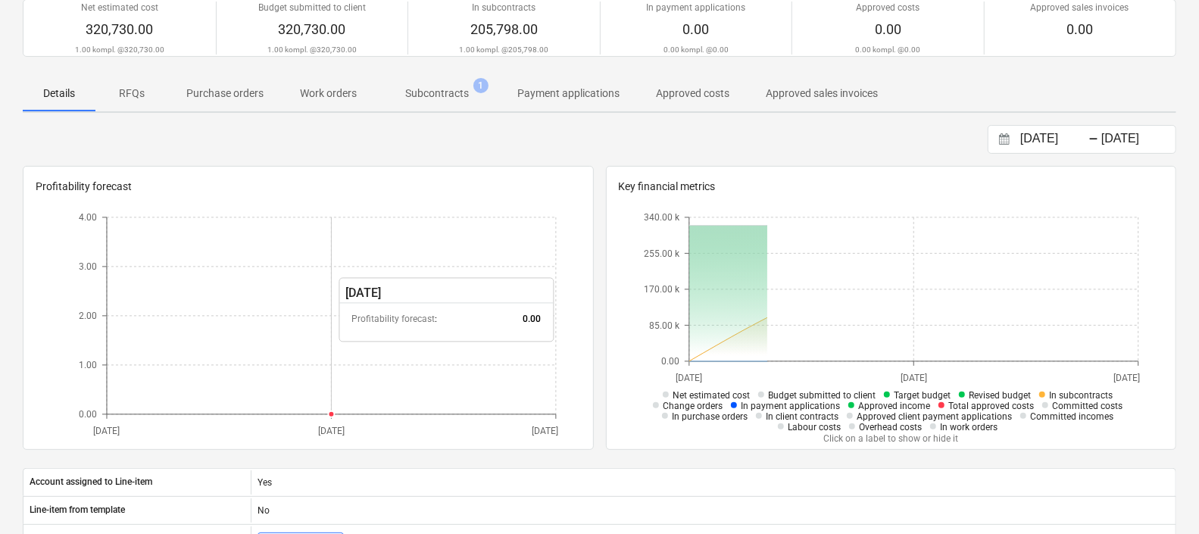
scroll to position [189, 0]
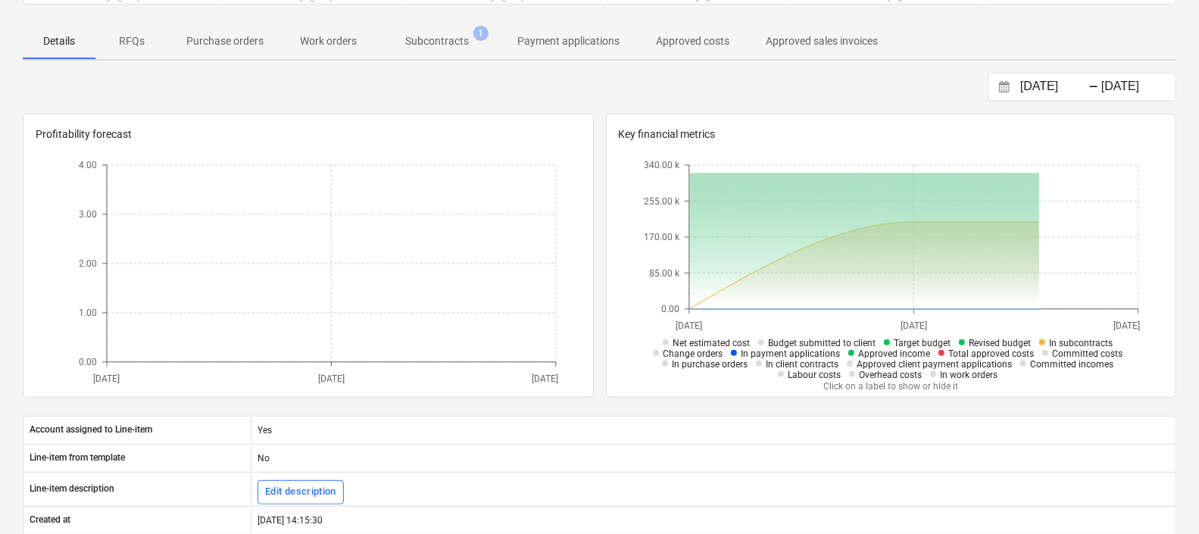
click at [446, 42] on p "Subcontracts" at bounding box center [437, 41] width 64 height 16
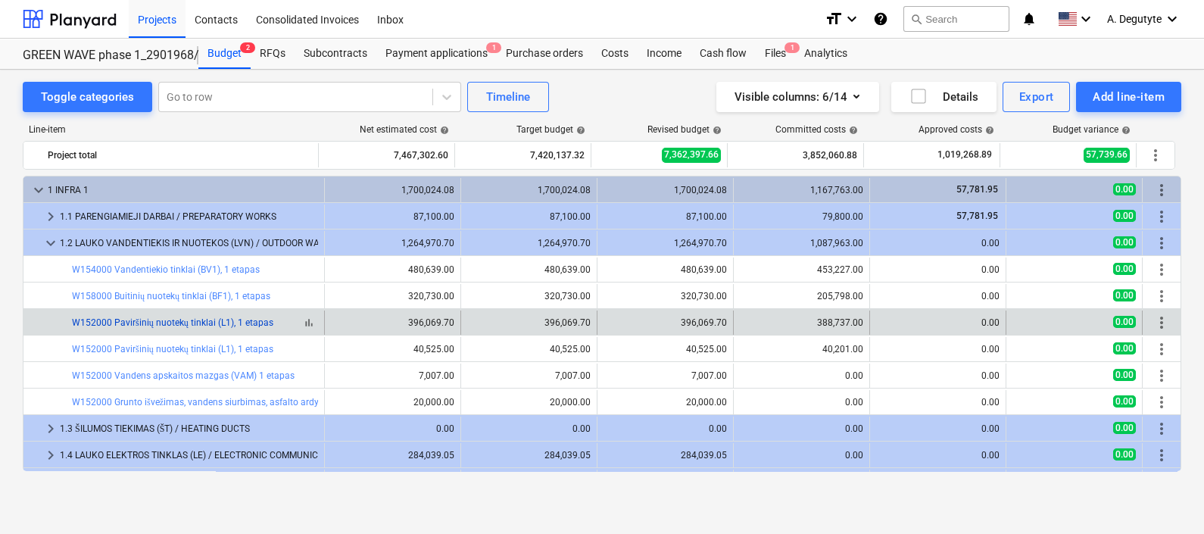
click at [239, 327] on link "W152000 Paviršinių nuotekų tinklai (L1), 1 etapas" at bounding box center [172, 322] width 201 height 11
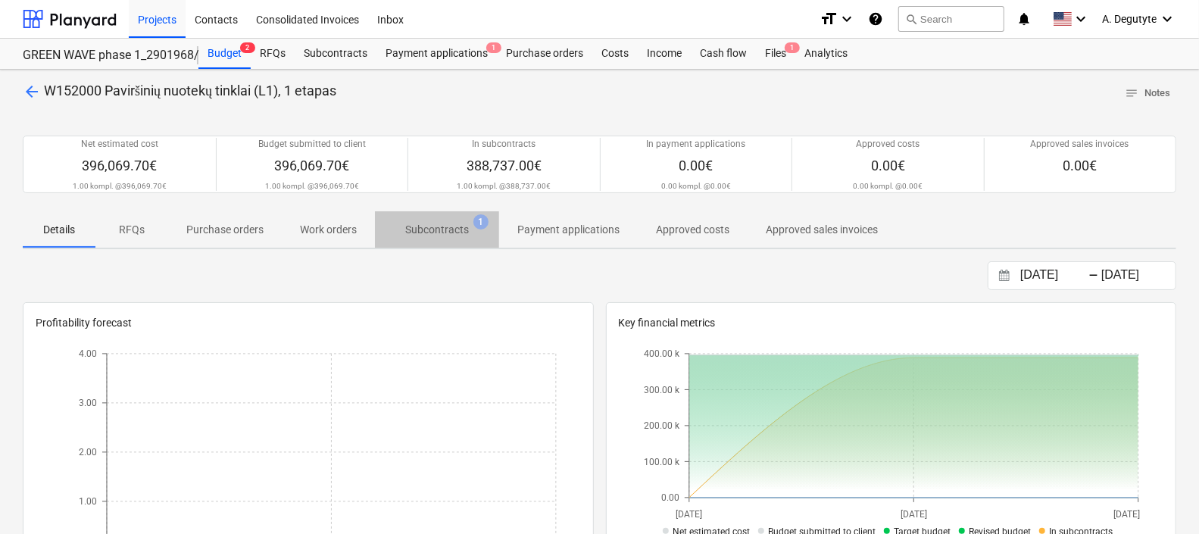
drag, startPoint x: 435, startPoint y: 228, endPoint x: 472, endPoint y: 288, distance: 70.6
click at [436, 230] on p "Subcontracts" at bounding box center [437, 230] width 64 height 16
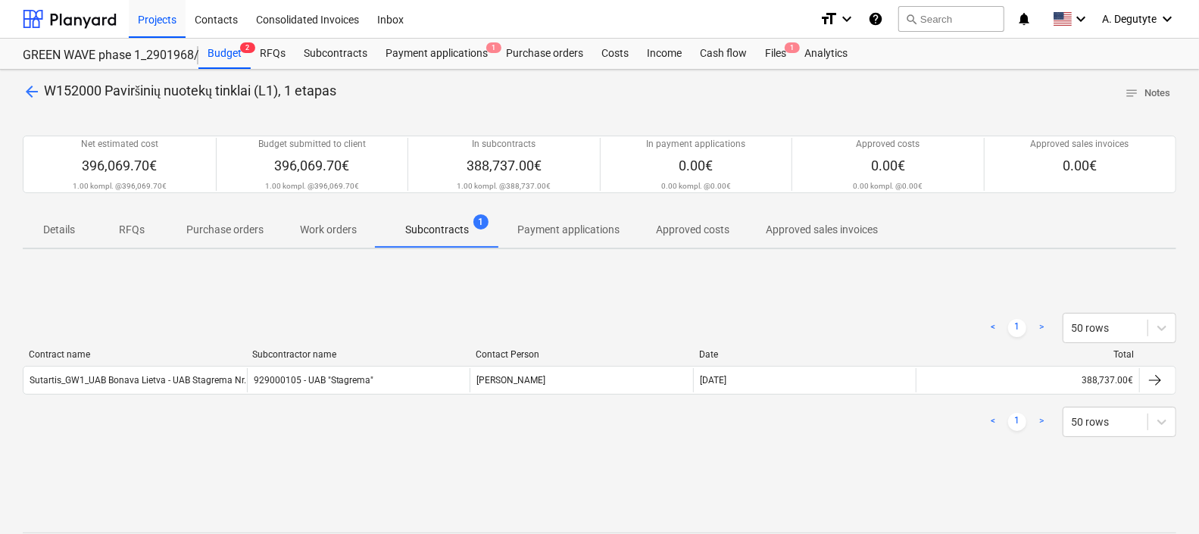
scroll to position [94, 0]
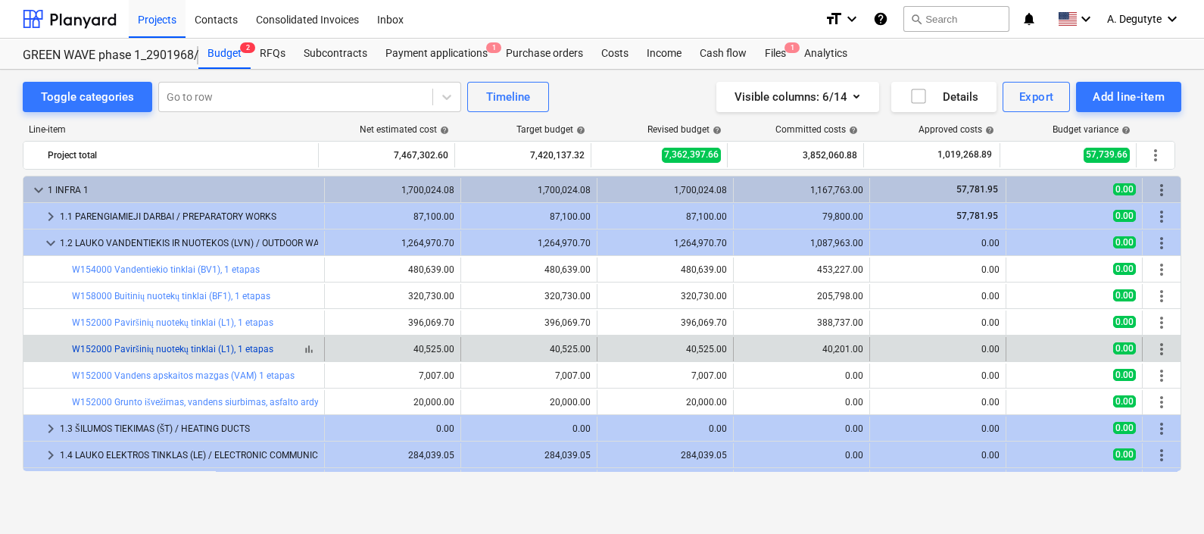
click at [242, 348] on link "W152000 Paviršinių nuotekų tinklai (L1), 1 etapas" at bounding box center [172, 349] width 201 height 11
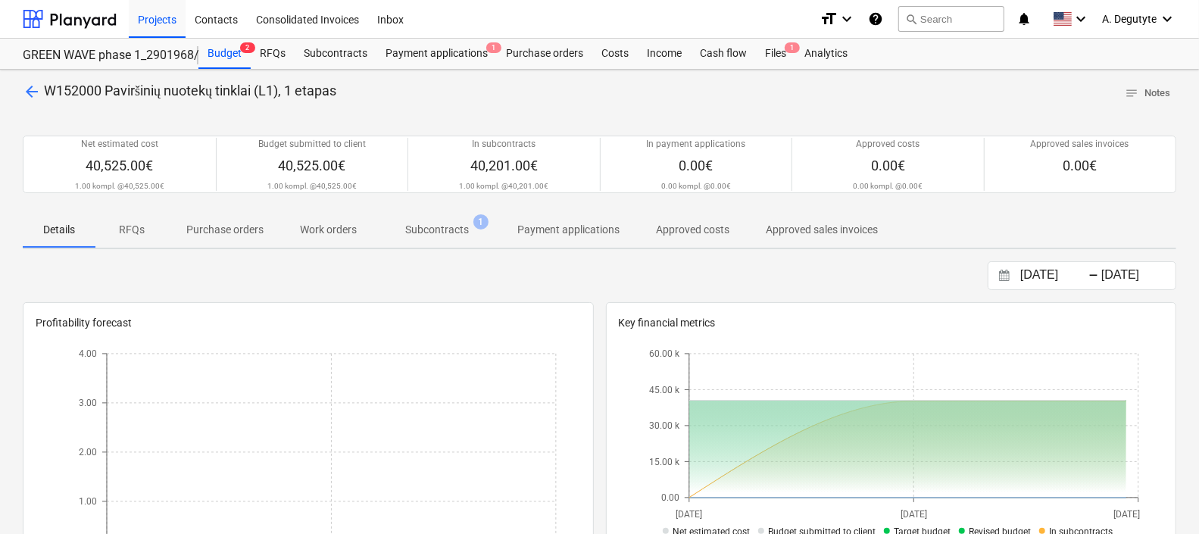
click at [448, 232] on p "Subcontracts" at bounding box center [437, 230] width 64 height 16
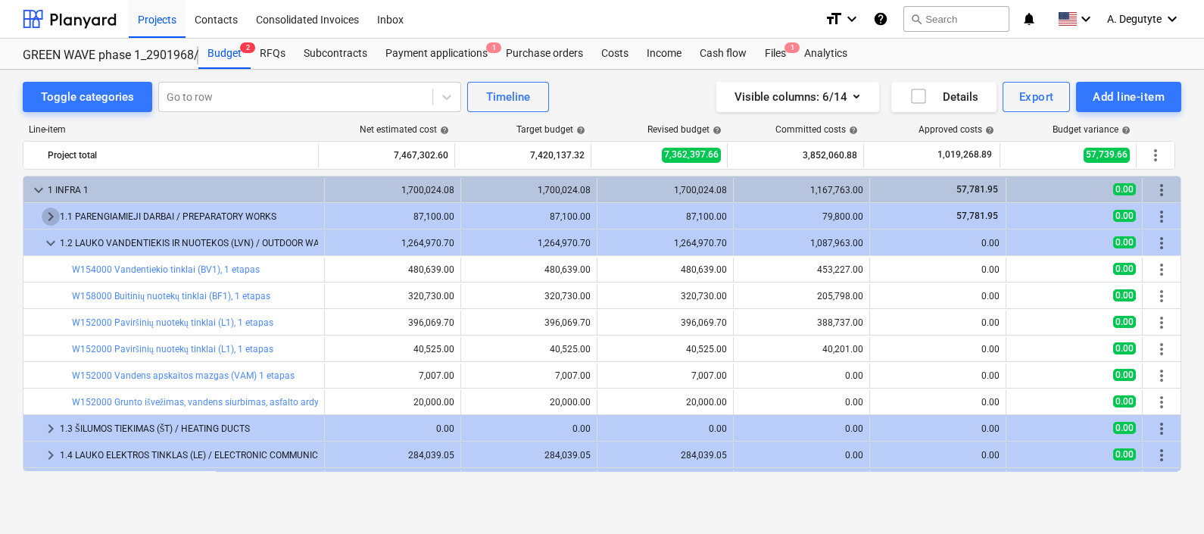
click at [55, 220] on span "keyboard_arrow_right" at bounding box center [51, 216] width 18 height 18
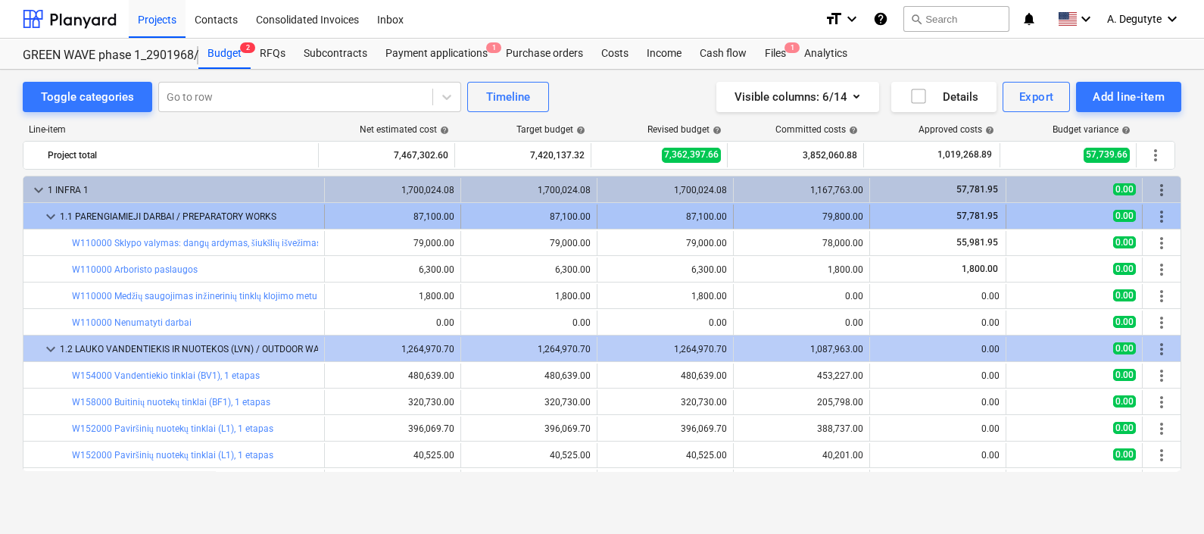
click at [55, 218] on span "keyboard_arrow_down" at bounding box center [51, 216] width 18 height 18
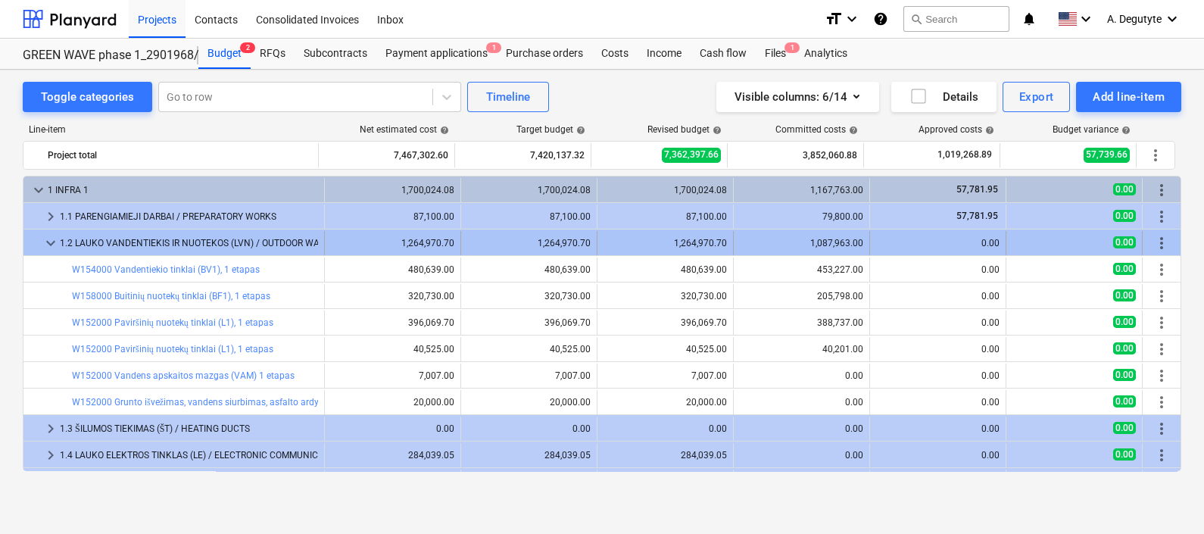
click at [47, 244] on span "keyboard_arrow_down" at bounding box center [51, 243] width 18 height 18
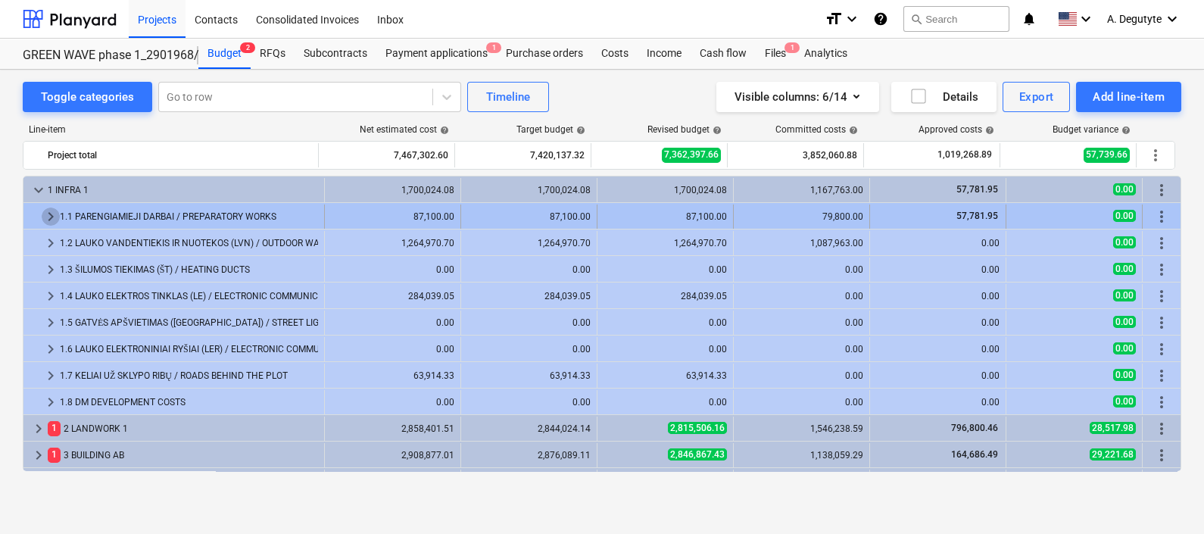
click at [53, 212] on span "keyboard_arrow_right" at bounding box center [51, 216] width 18 height 18
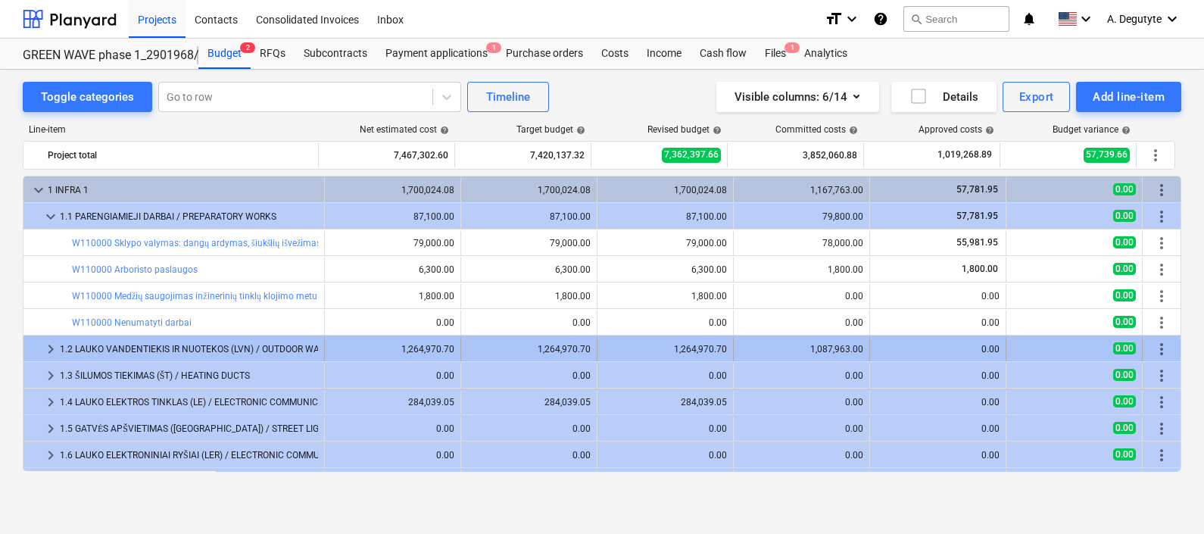
click at [48, 351] on span "keyboard_arrow_right" at bounding box center [51, 349] width 18 height 18
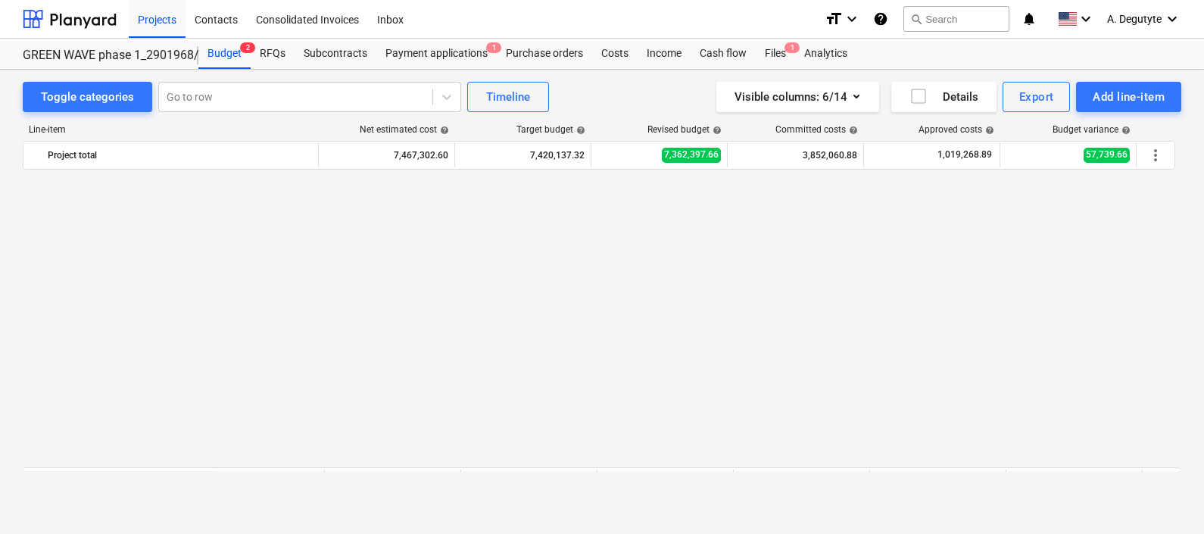
scroll to position [340, 0]
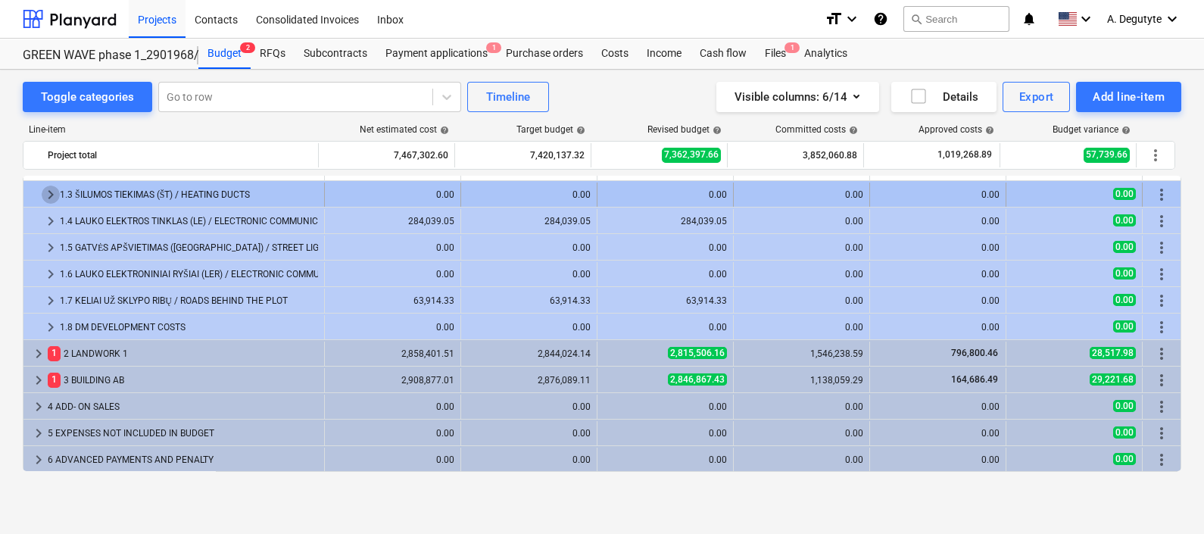
click at [45, 203] on div "keyboard_arrow_right" at bounding box center [51, 194] width 18 height 24
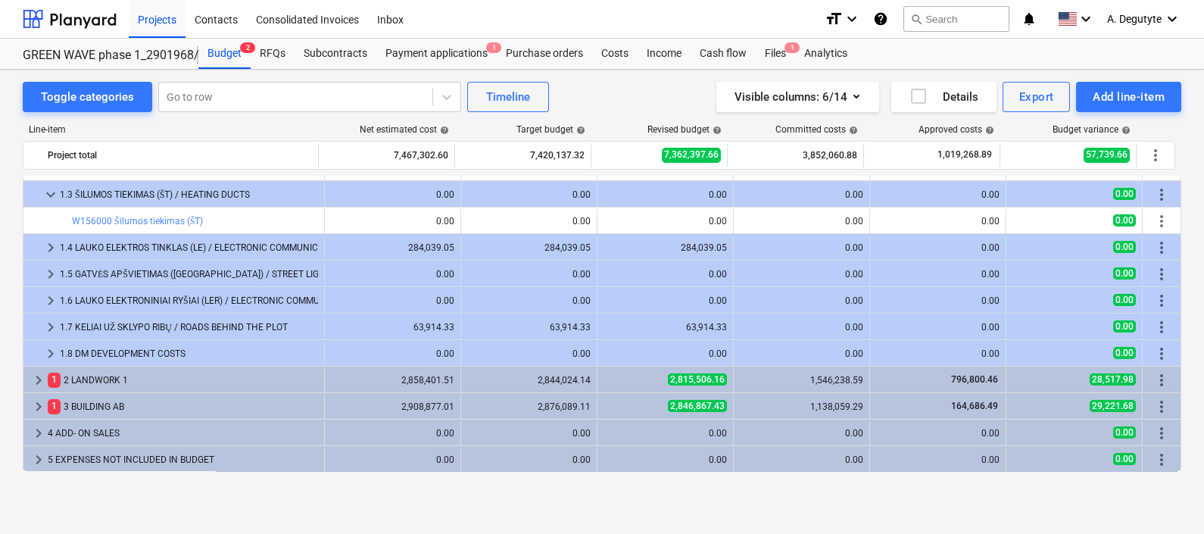
scroll to position [366, 0]
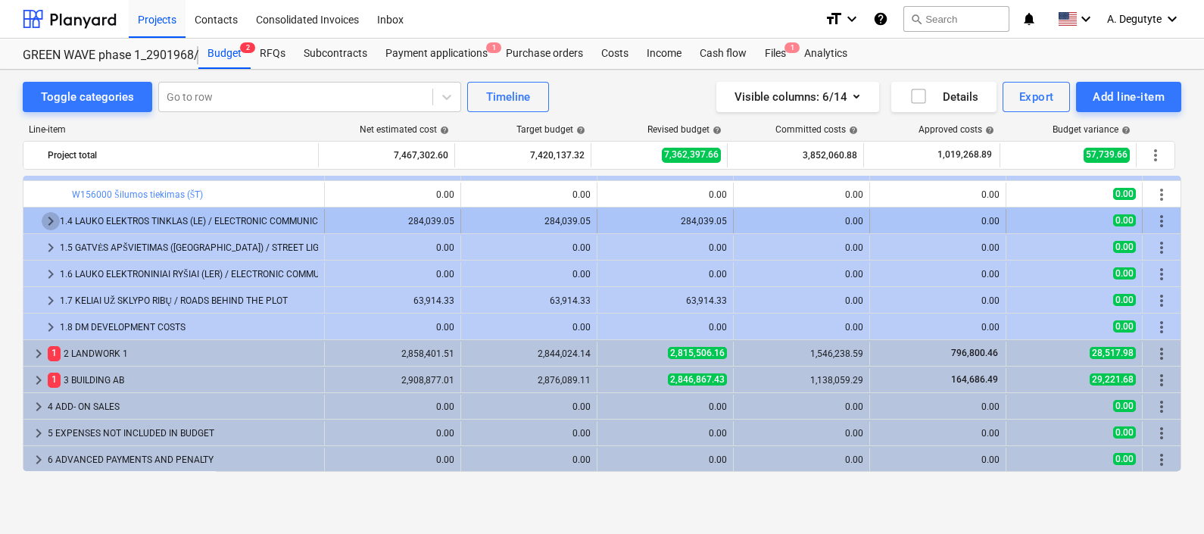
click at [53, 221] on span "keyboard_arrow_right" at bounding box center [51, 221] width 18 height 18
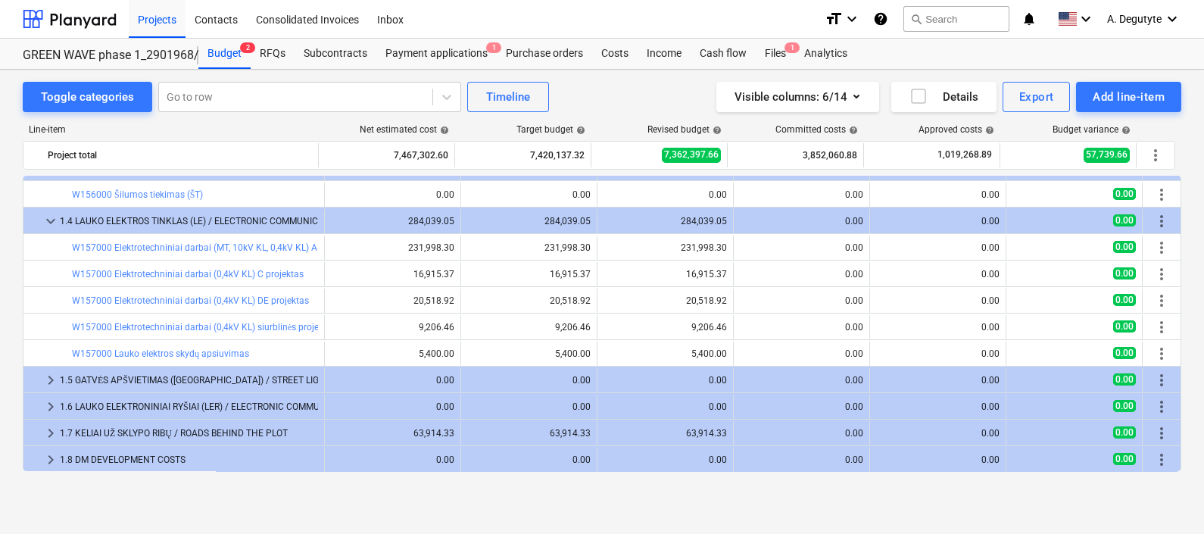
scroll to position [462, 0]
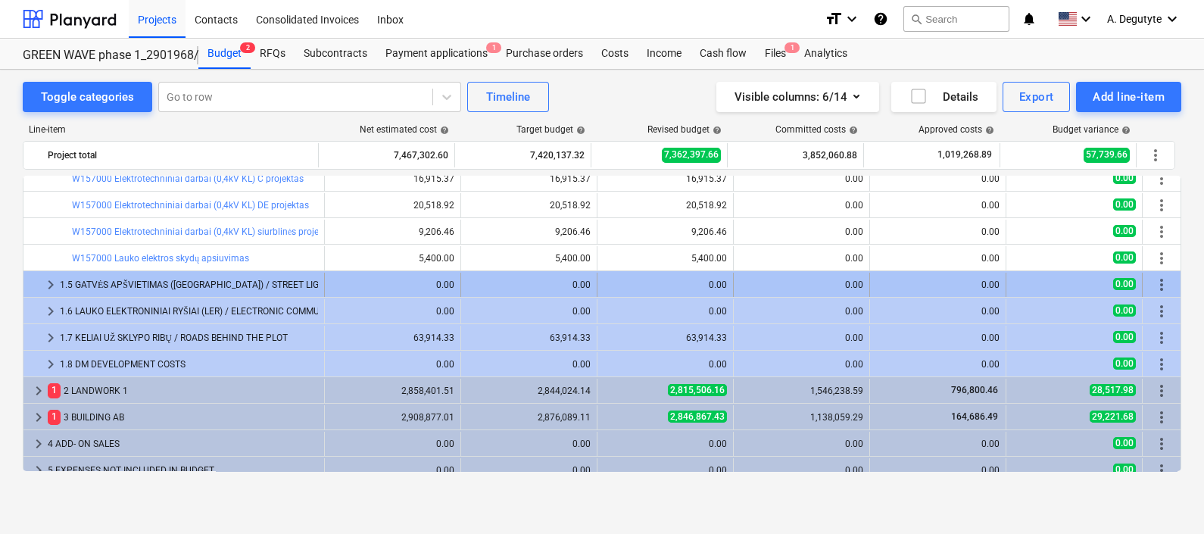
click at [49, 282] on span "keyboard_arrow_right" at bounding box center [51, 285] width 18 height 18
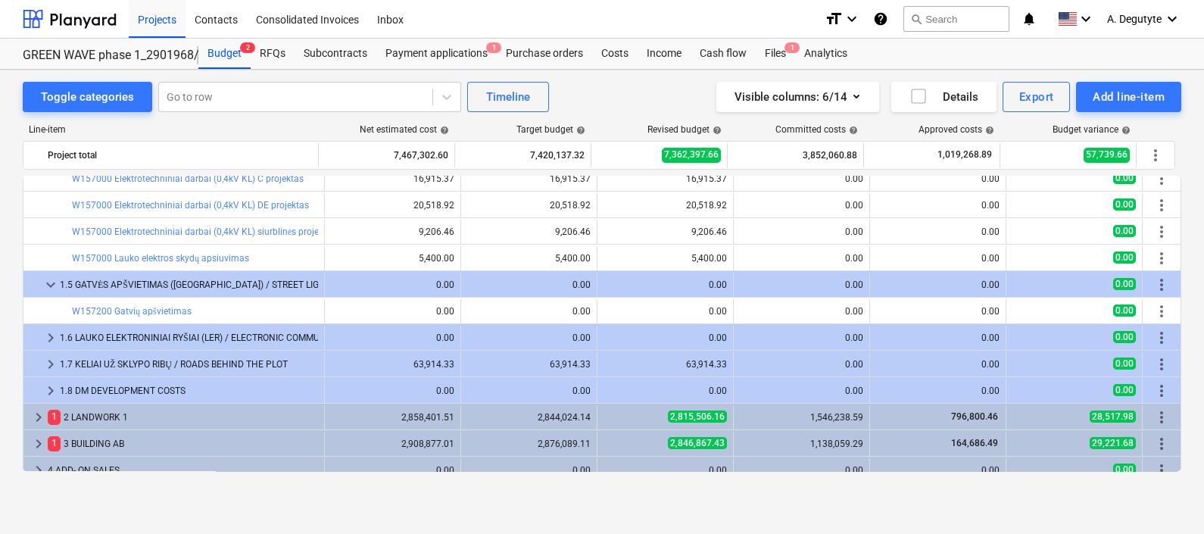
scroll to position [526, 0]
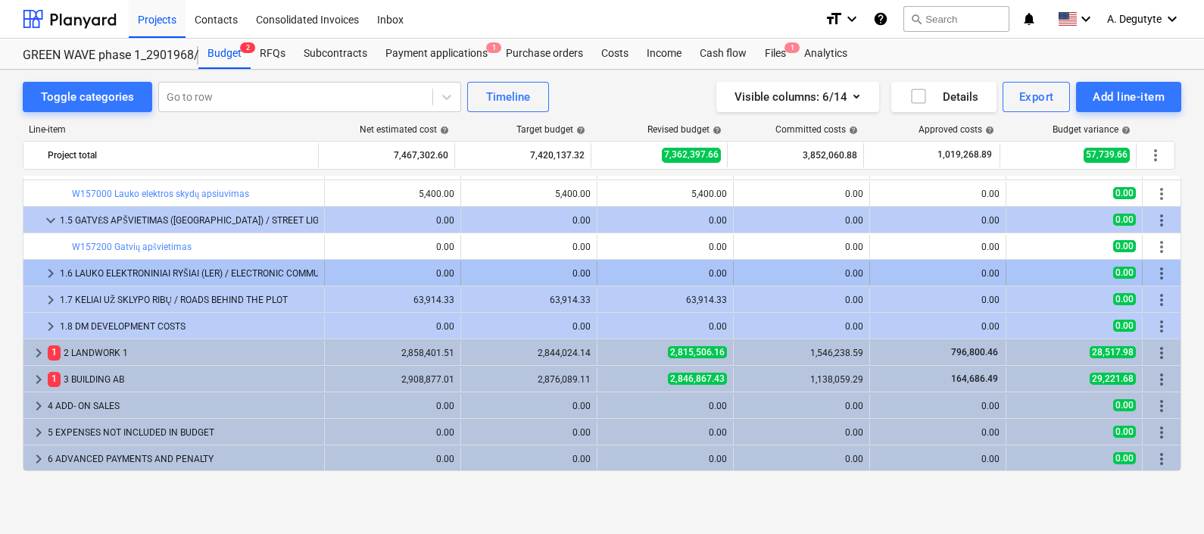
click at [45, 274] on span "keyboard_arrow_right" at bounding box center [51, 273] width 18 height 18
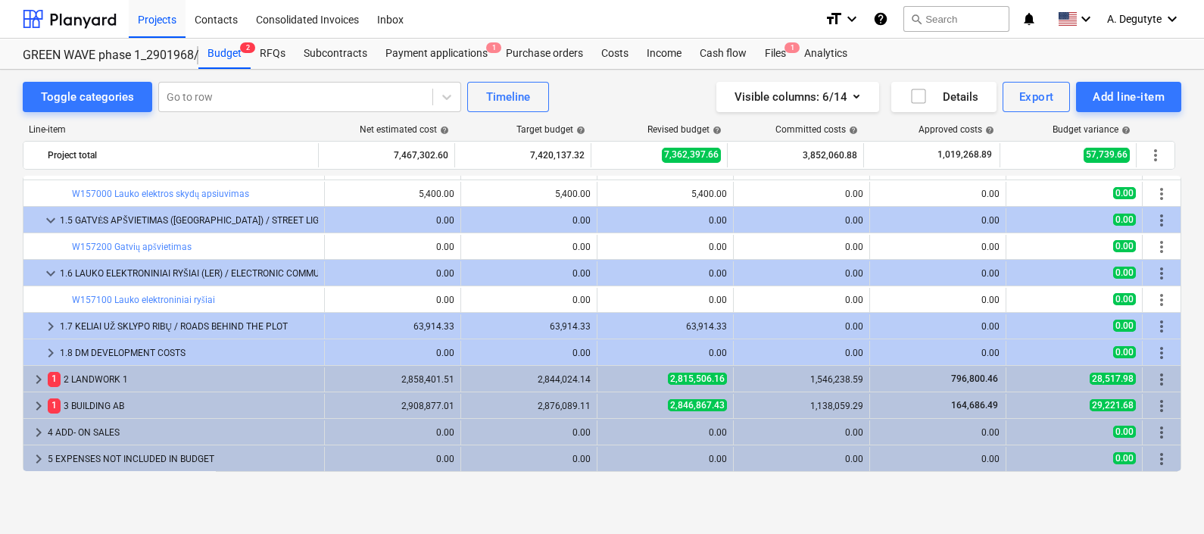
scroll to position [553, 0]
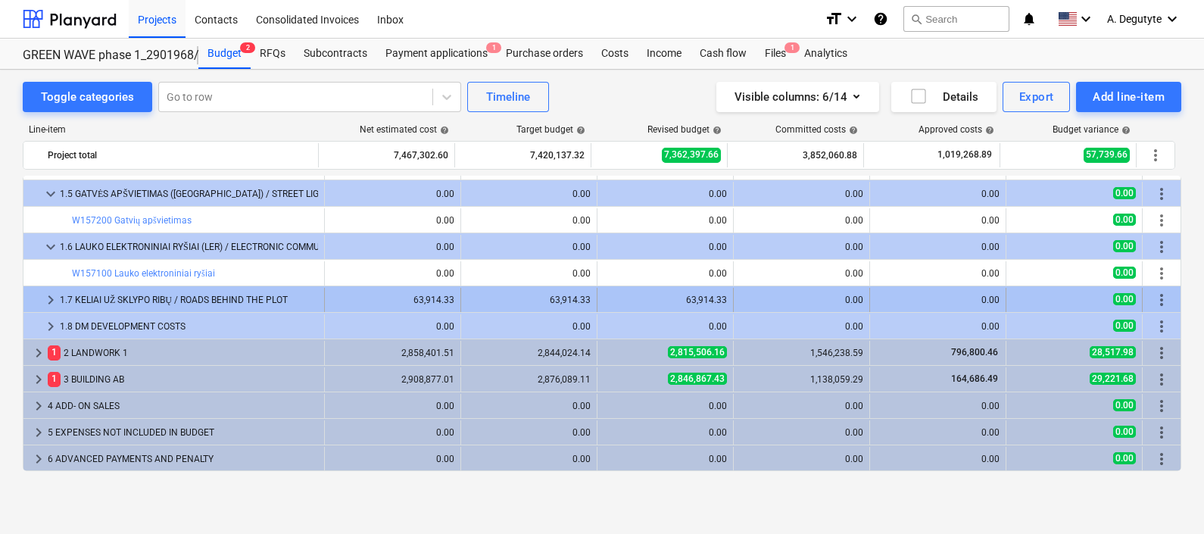
click at [50, 296] on span "keyboard_arrow_right" at bounding box center [51, 300] width 18 height 18
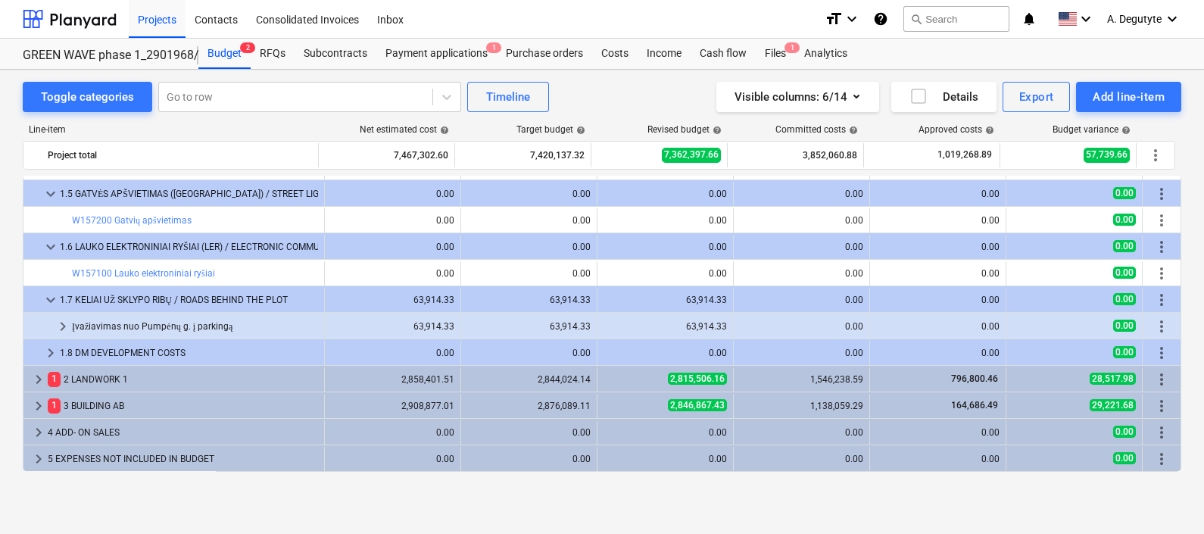
scroll to position [579, 0]
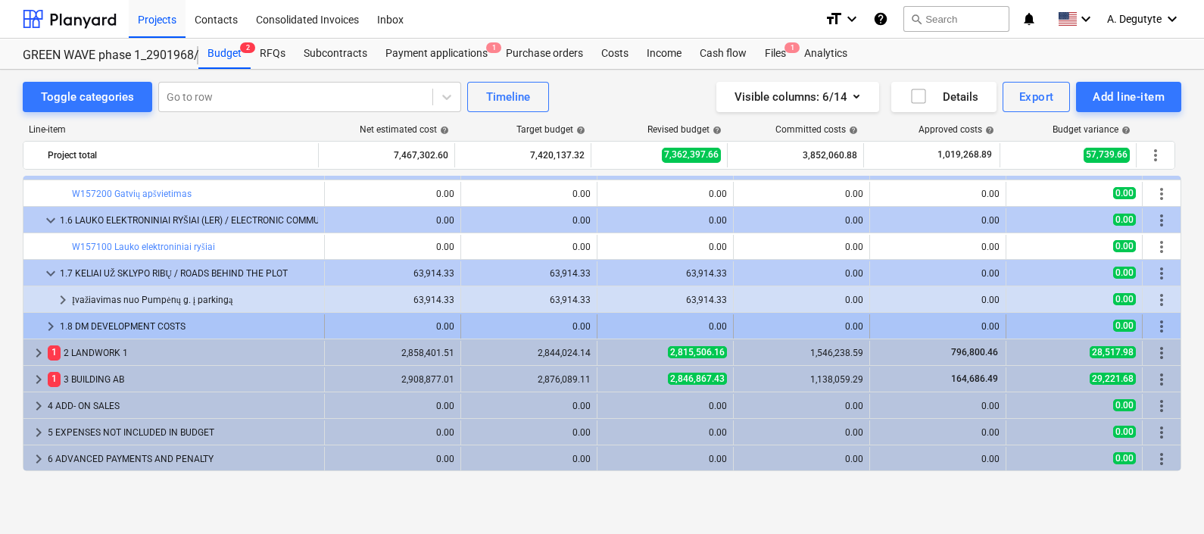
click at [47, 323] on span "keyboard_arrow_right" at bounding box center [51, 326] width 18 height 18
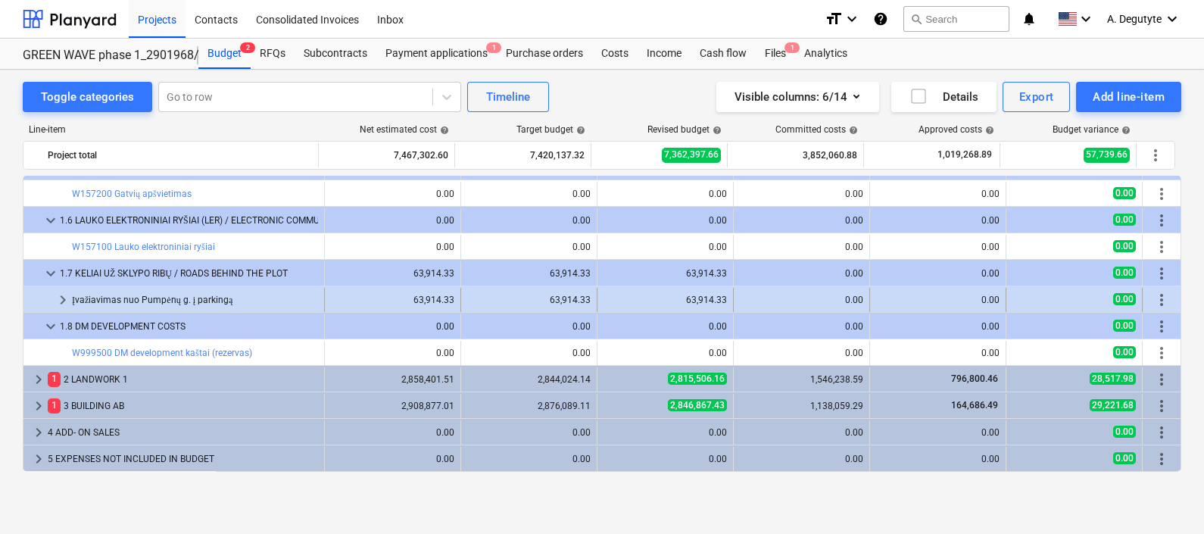
drag, startPoint x: 60, startPoint y: 295, endPoint x: 72, endPoint y: 295, distance: 12.1
click at [72, 295] on div "keyboard_arrow_right Įvažiavimas nuo Pumpėnų g. į parkingą" at bounding box center [173, 300] width 301 height 24
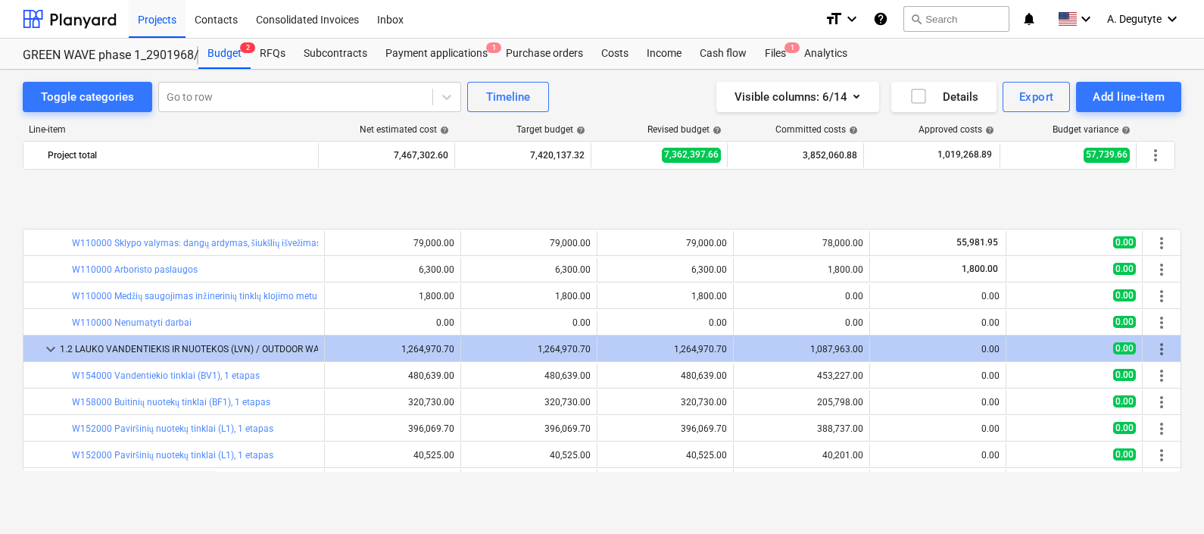
scroll to position [94, 0]
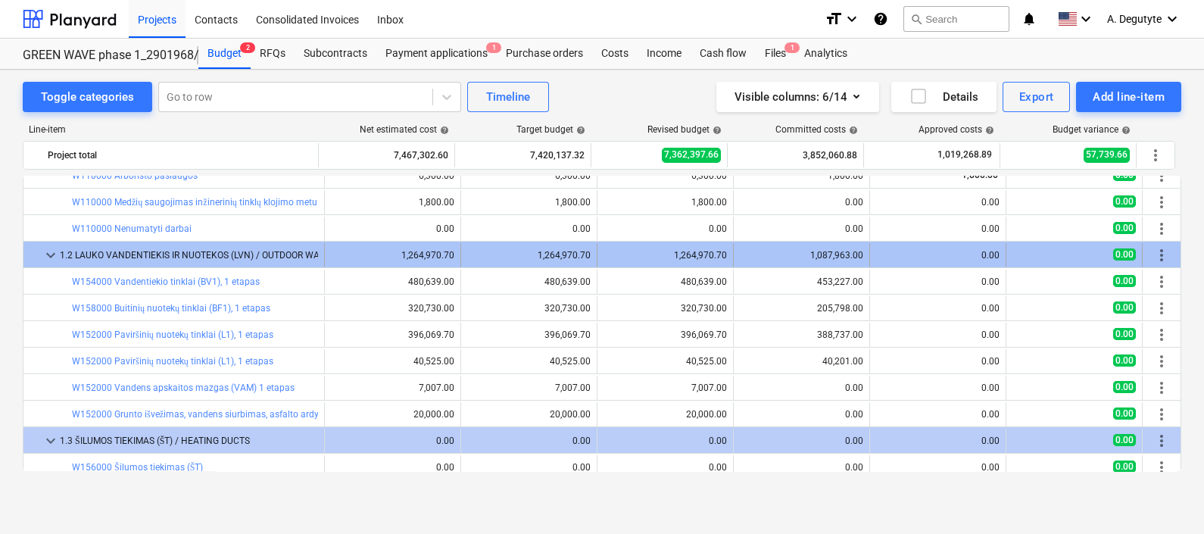
click at [45, 258] on span "keyboard_arrow_down" at bounding box center [51, 255] width 18 height 18
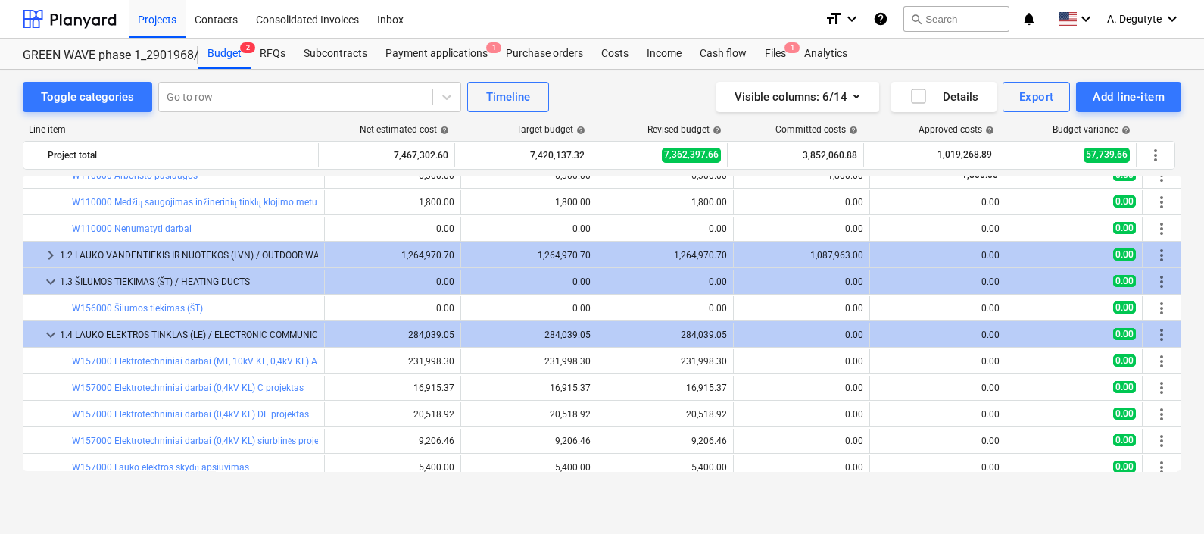
scroll to position [0, 0]
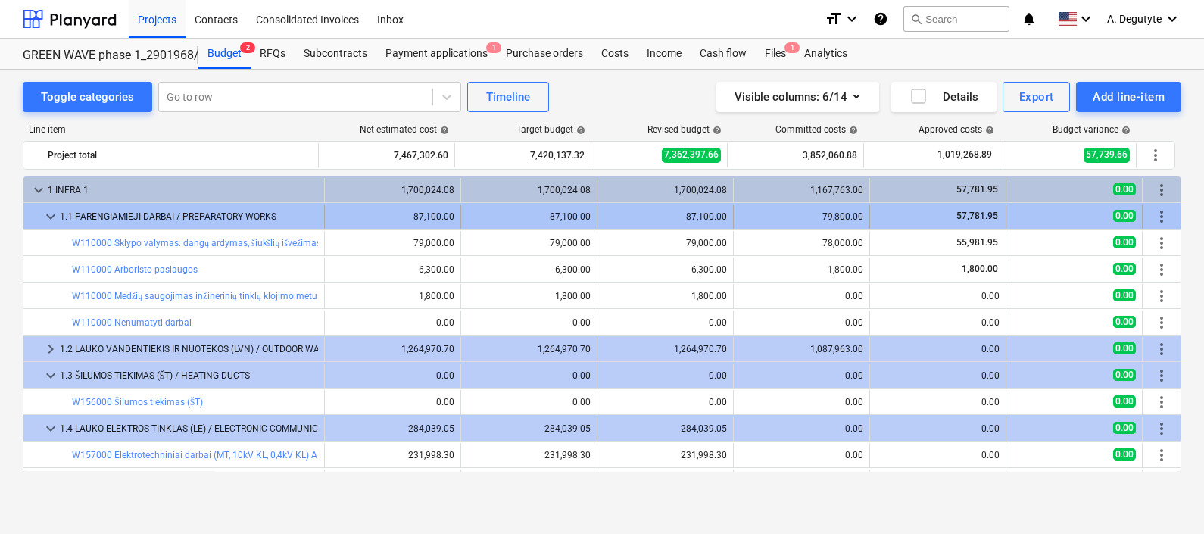
click at [55, 209] on span "keyboard_arrow_down" at bounding box center [51, 216] width 18 height 18
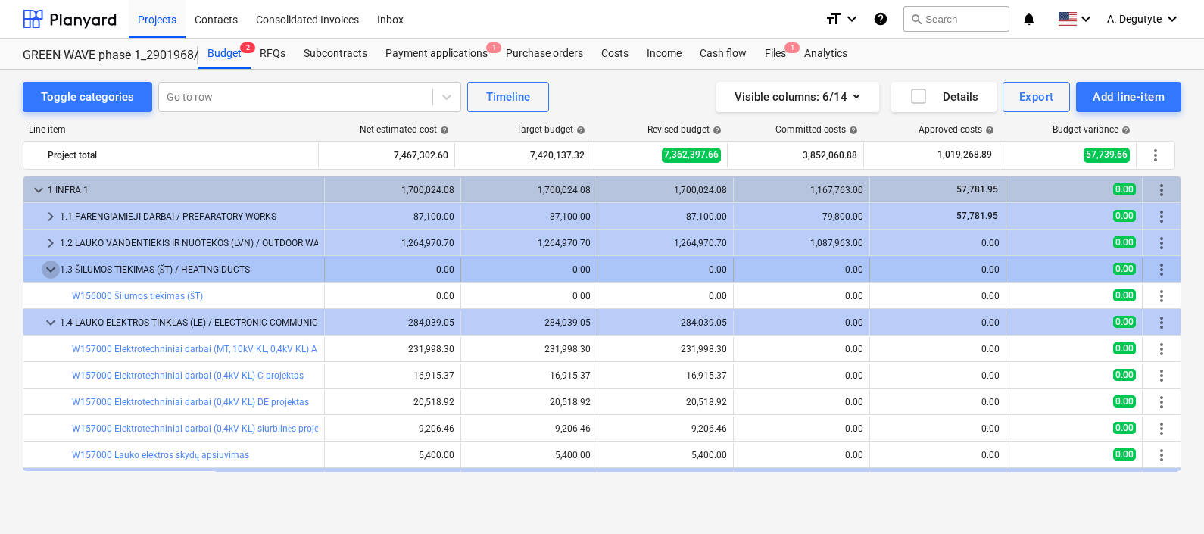
click at [42, 270] on span "keyboard_arrow_down" at bounding box center [51, 269] width 18 height 18
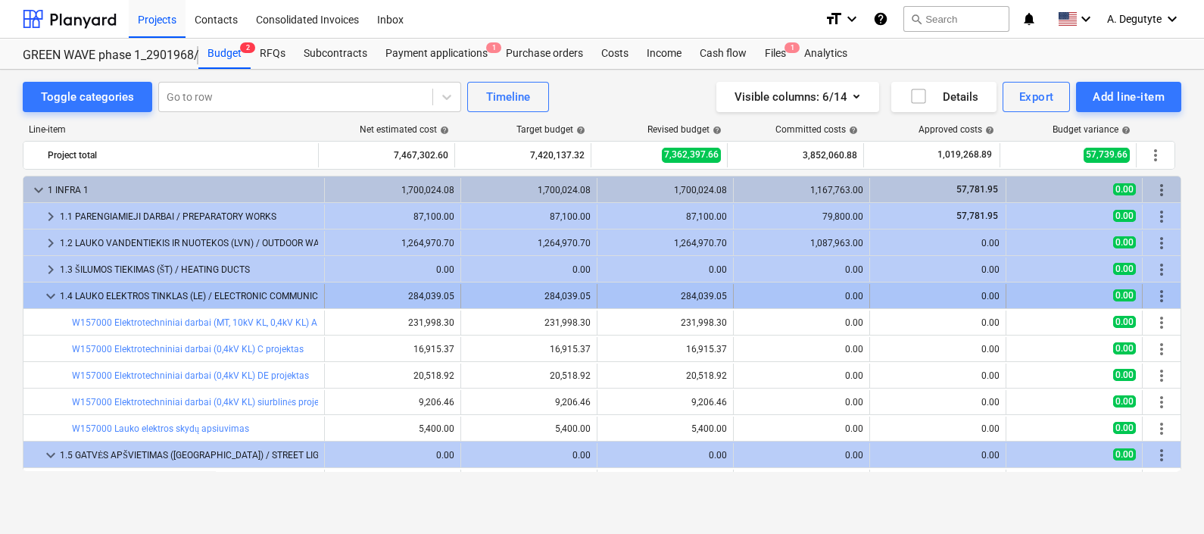
click at [54, 291] on span "keyboard_arrow_down" at bounding box center [51, 296] width 18 height 18
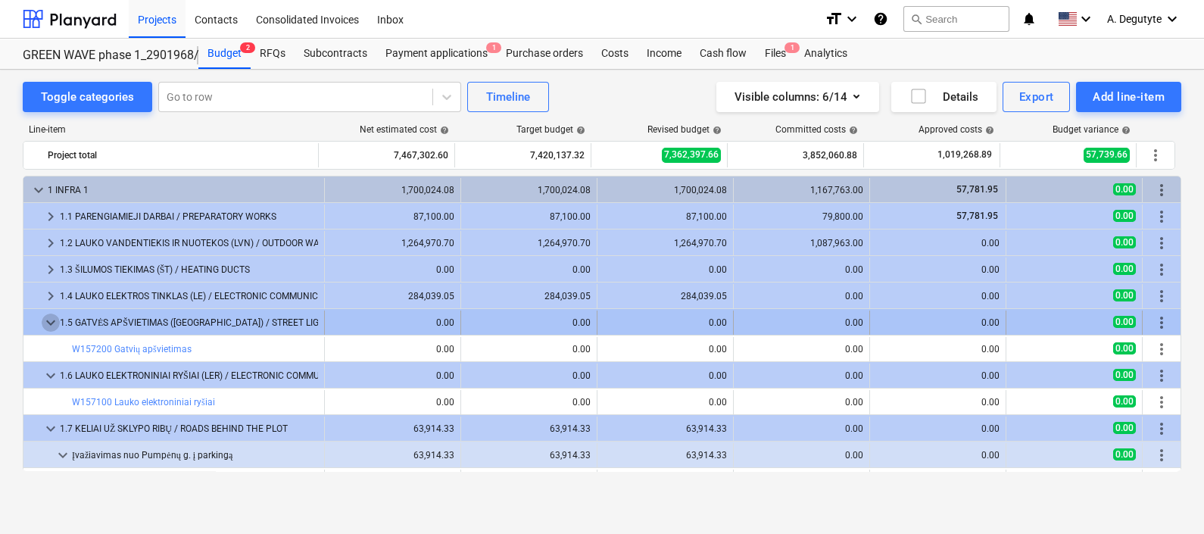
click at [49, 328] on span "keyboard_arrow_down" at bounding box center [51, 322] width 18 height 18
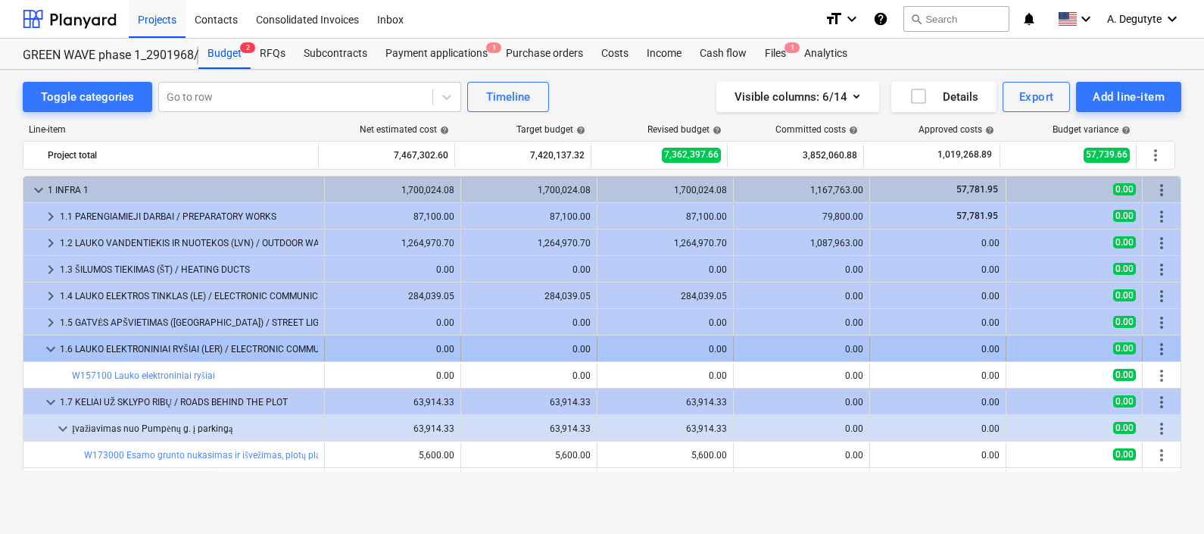
click at [51, 349] on span "keyboard_arrow_down" at bounding box center [51, 349] width 18 height 18
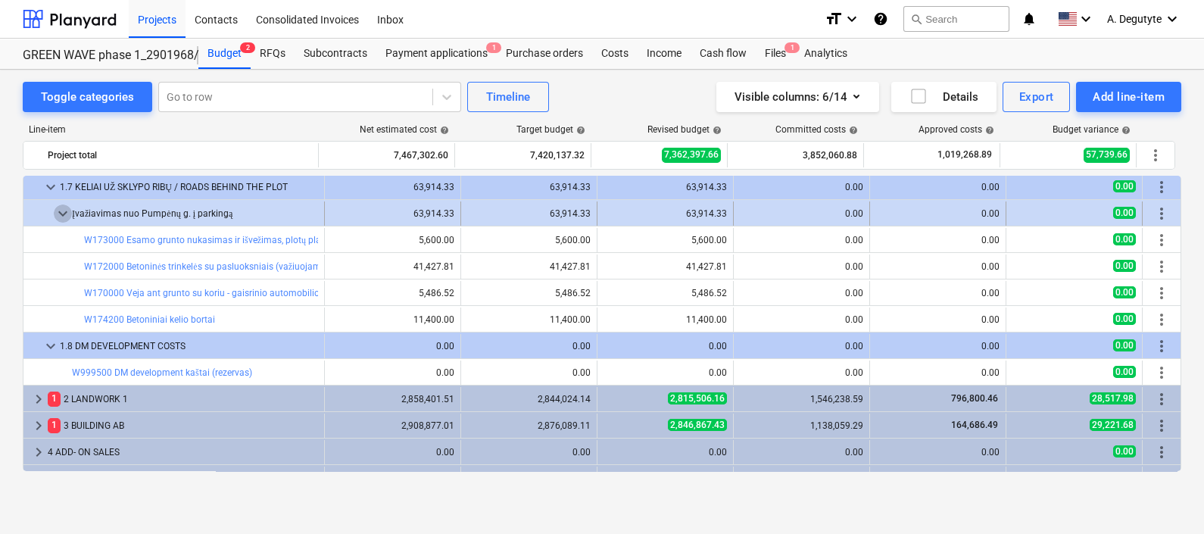
click at [62, 209] on span "keyboard_arrow_down" at bounding box center [63, 213] width 18 height 18
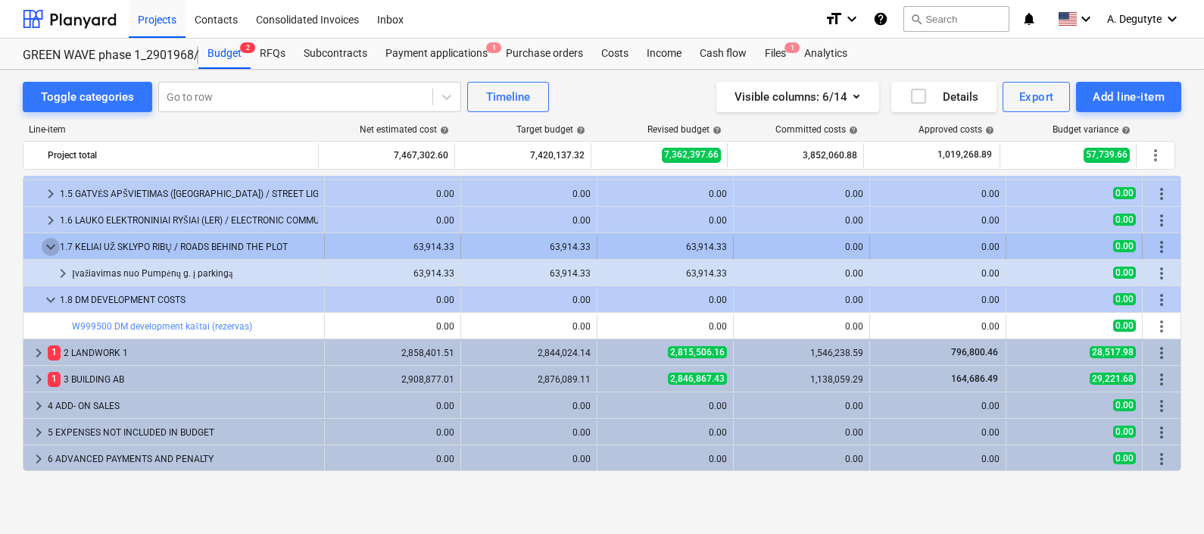
click at [48, 242] on span "keyboard_arrow_down" at bounding box center [51, 247] width 18 height 18
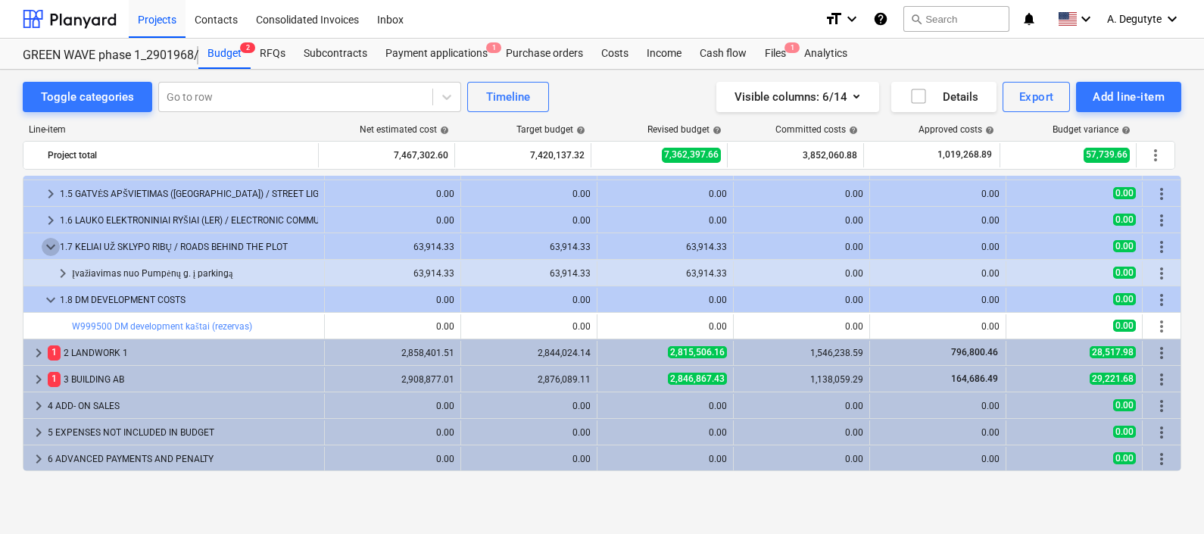
scroll to position [102, 0]
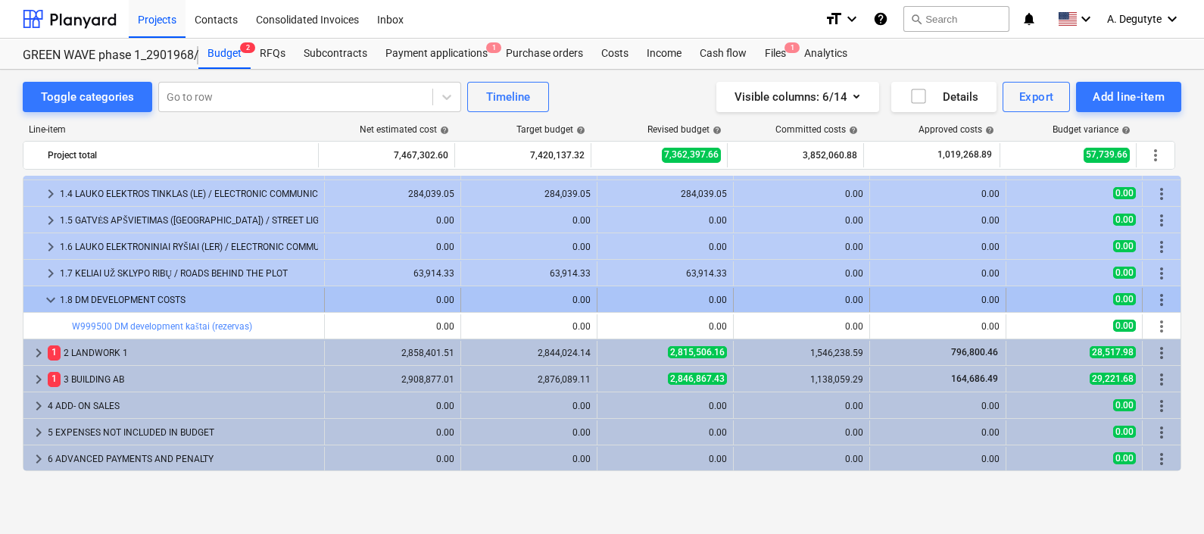
click at [47, 299] on span "keyboard_arrow_down" at bounding box center [51, 300] width 18 height 18
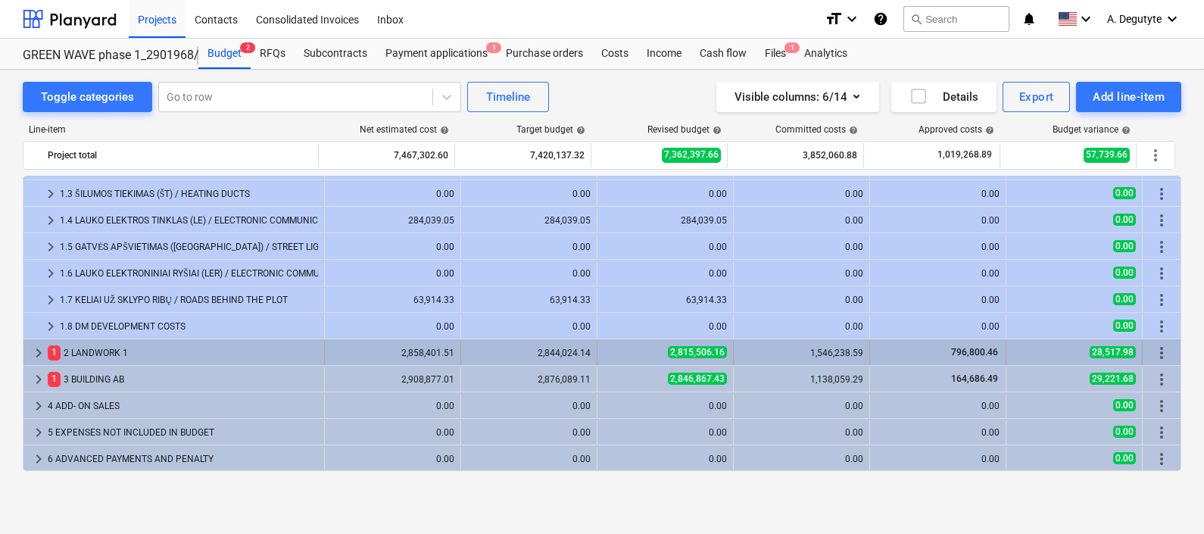
scroll to position [75, 0]
click at [42, 356] on span "keyboard_arrow_right" at bounding box center [39, 354] width 18 height 18
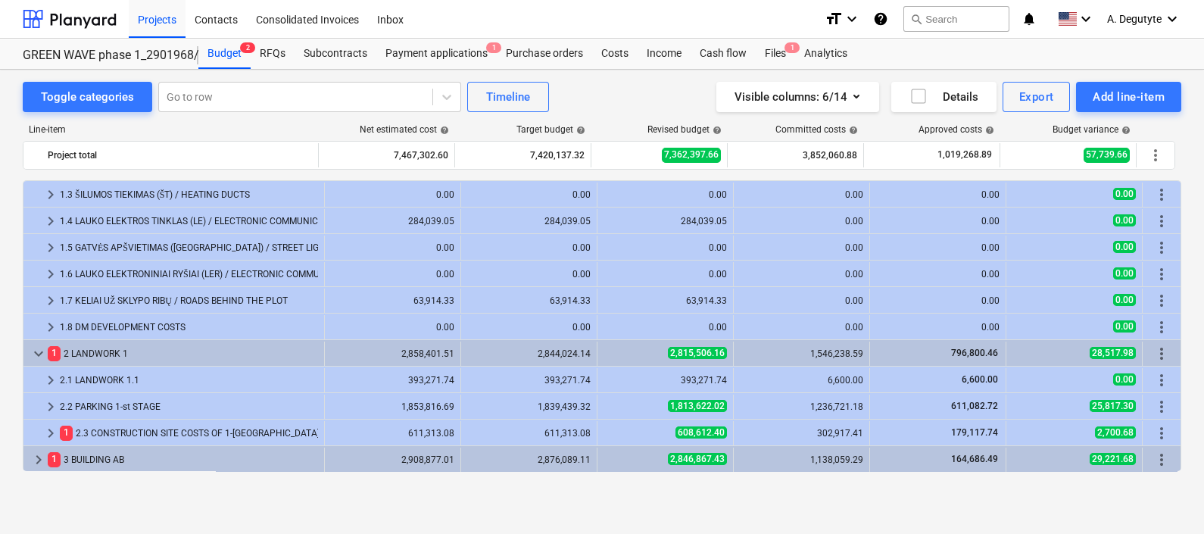
scroll to position [154, 0]
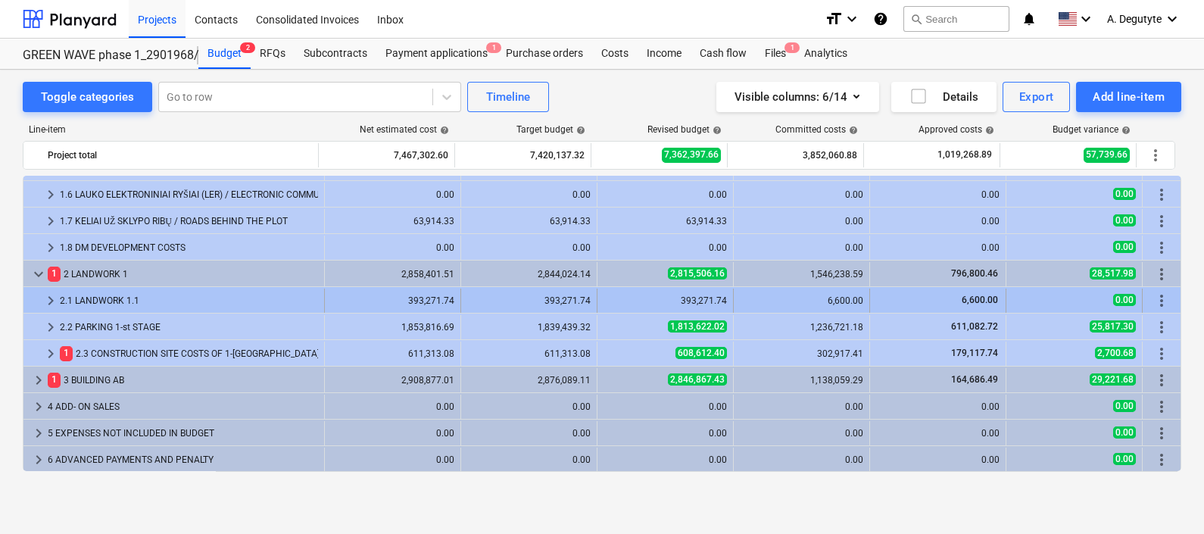
click at [51, 303] on span "keyboard_arrow_right" at bounding box center [51, 301] width 18 height 18
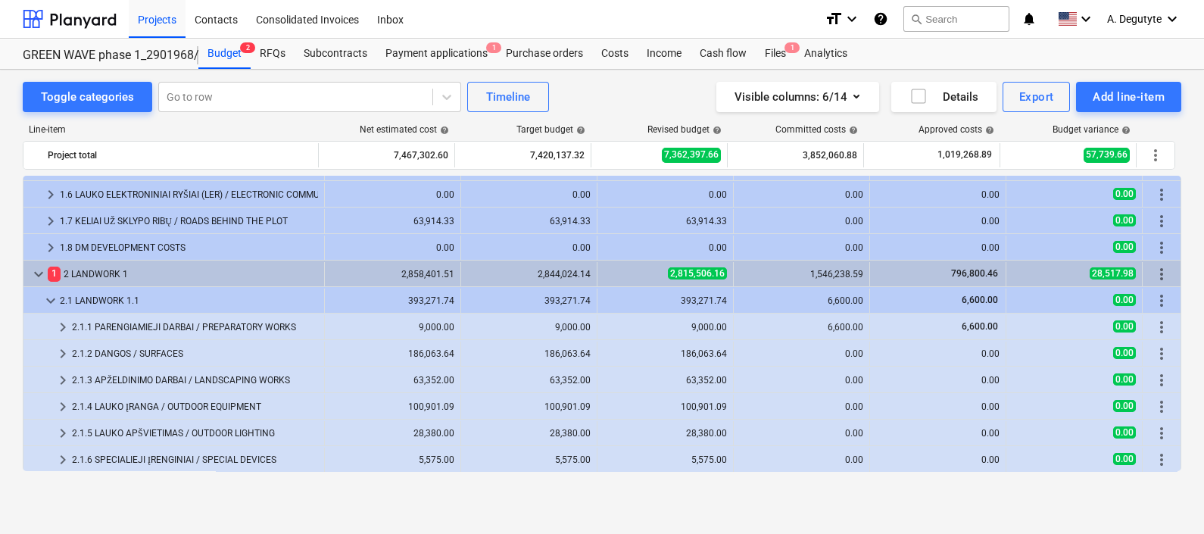
scroll to position [250, 0]
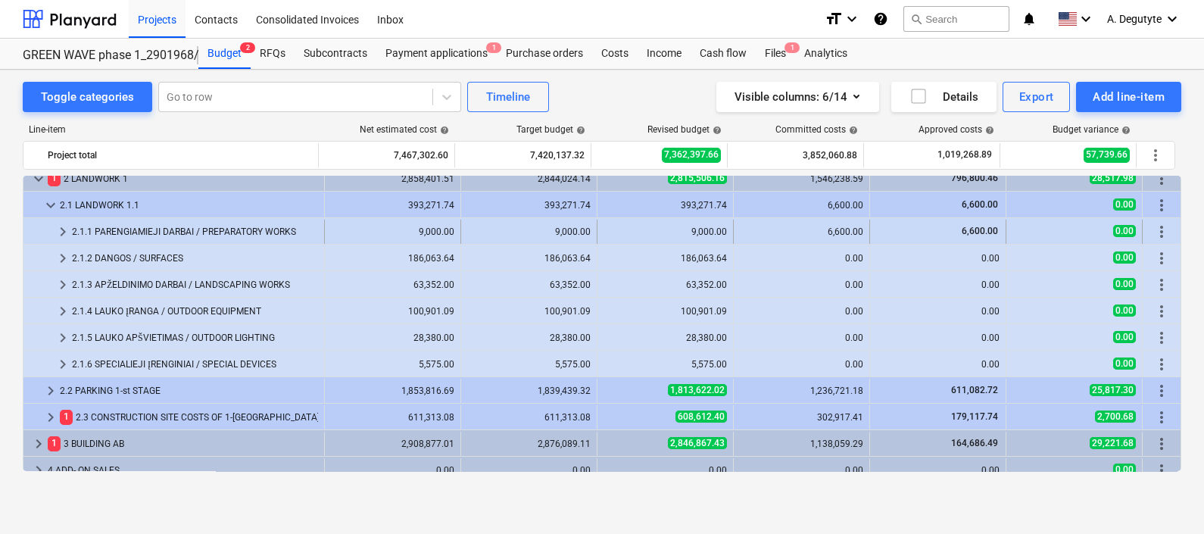
click at [64, 226] on span "keyboard_arrow_right" at bounding box center [63, 232] width 18 height 18
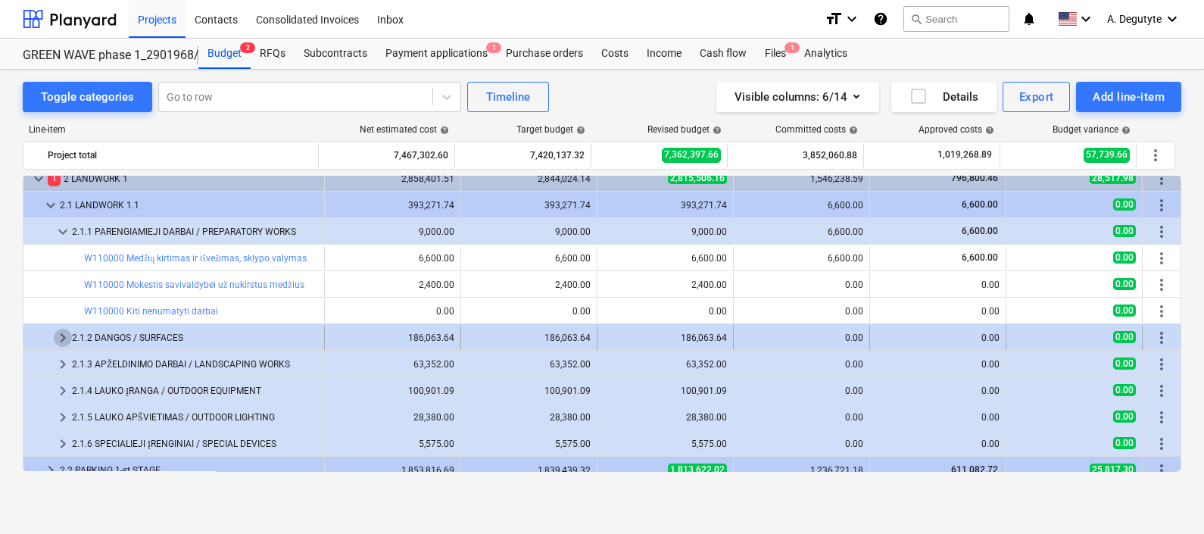
click at [58, 335] on span "keyboard_arrow_right" at bounding box center [63, 338] width 18 height 18
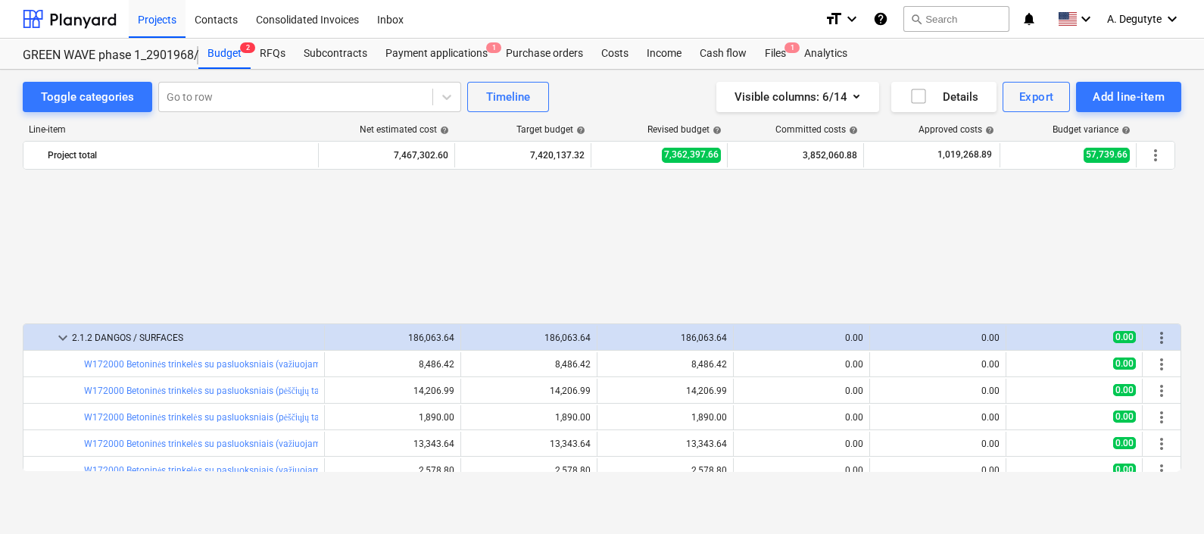
scroll to position [439, 0]
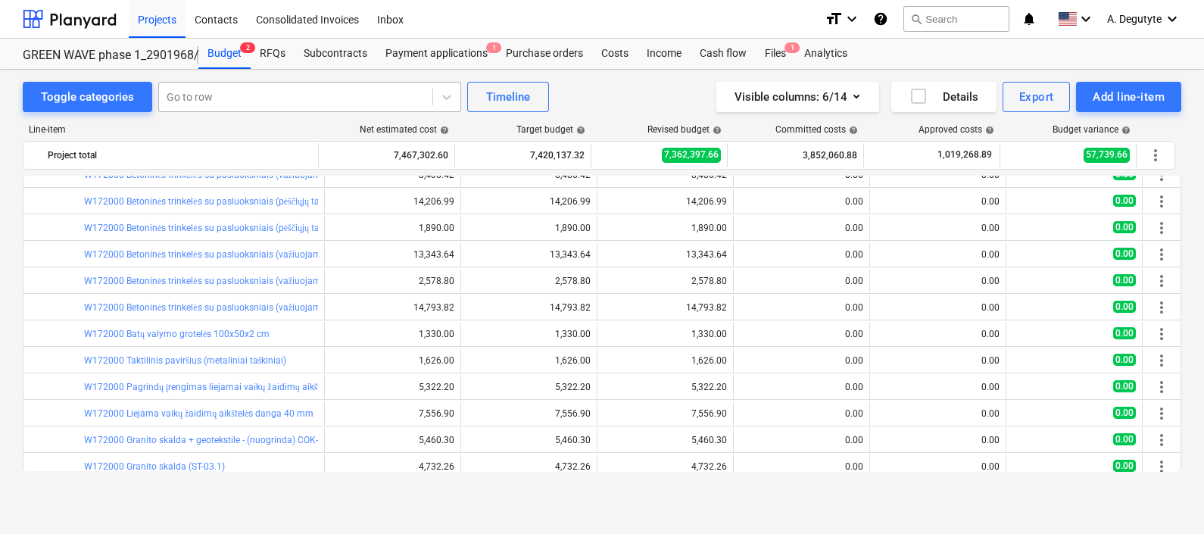
drag, startPoint x: 311, startPoint y: 85, endPoint x: 303, endPoint y: 97, distance: 14.7
click at [311, 86] on div "Go to row" at bounding box center [295, 96] width 273 height 21
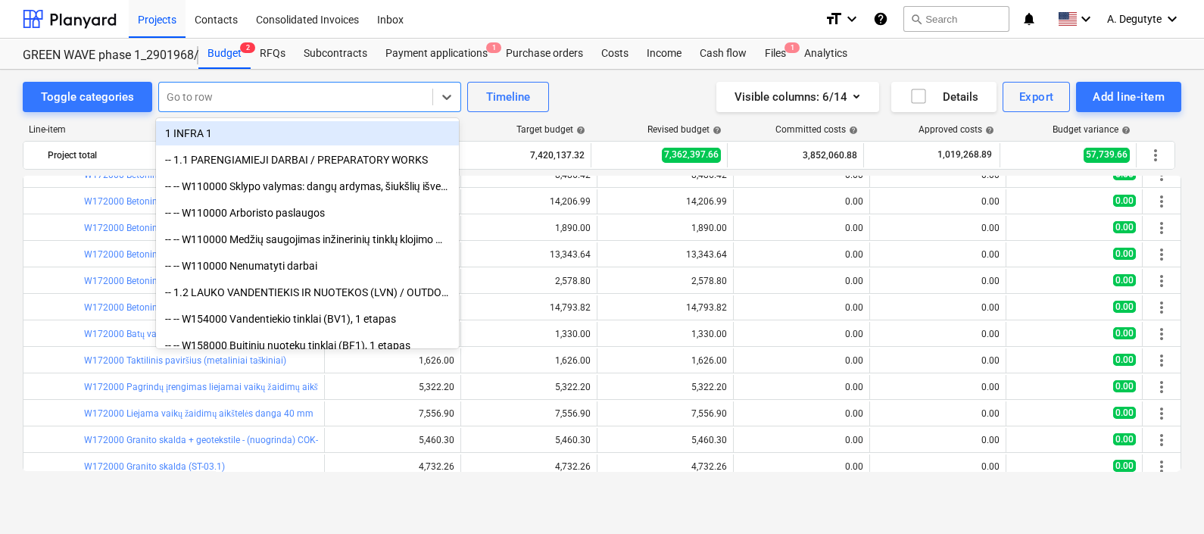
paste input "Medžių kirtimas ir išvežimas, sklypo valymas"
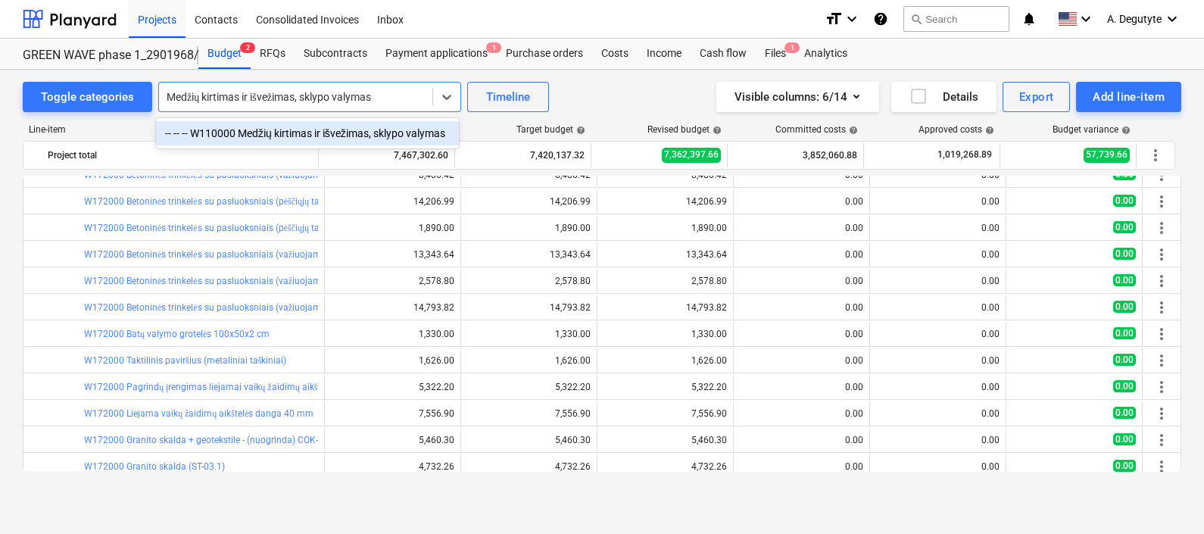
type input "Medžių kirtimas ir išvežimas, sklypo valymas"
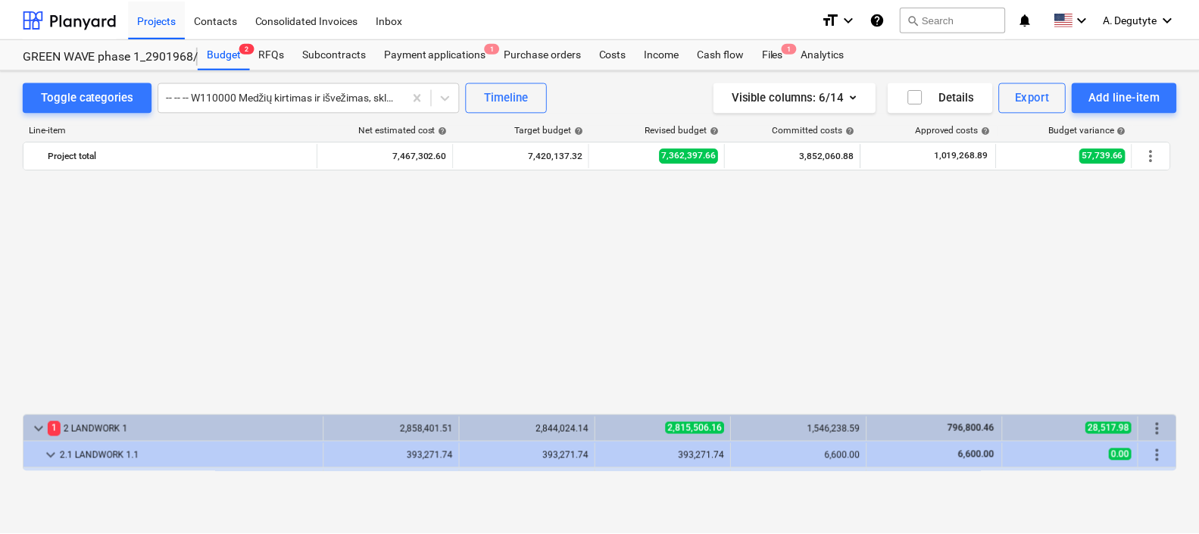
scroll to position [284, 0]
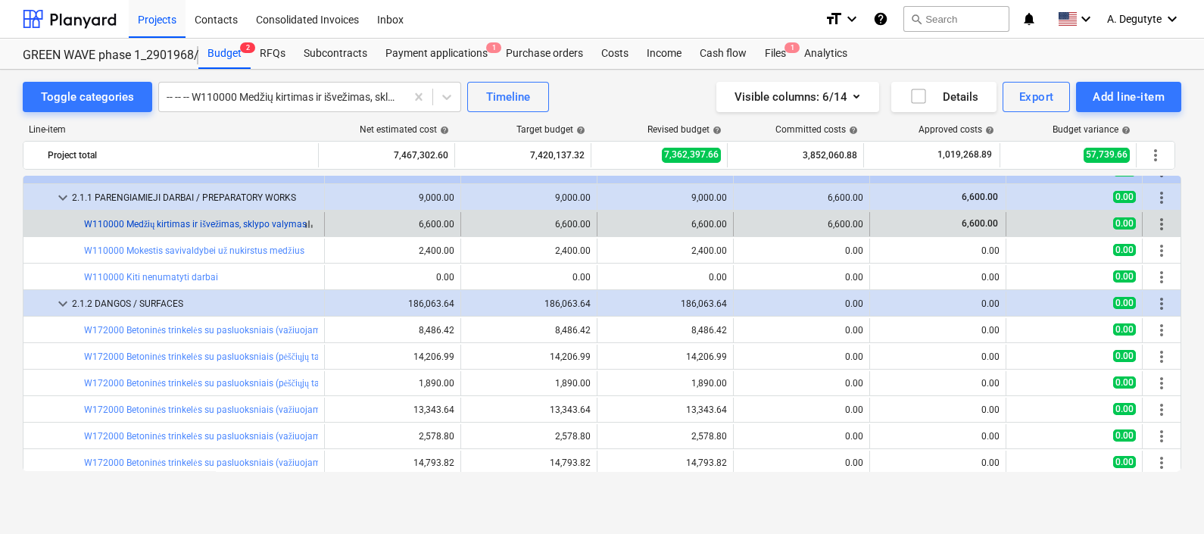
click at [261, 223] on link "W110000 Medžių kirtimas ir išvežimas, sklypo valymas" at bounding box center [195, 224] width 223 height 11
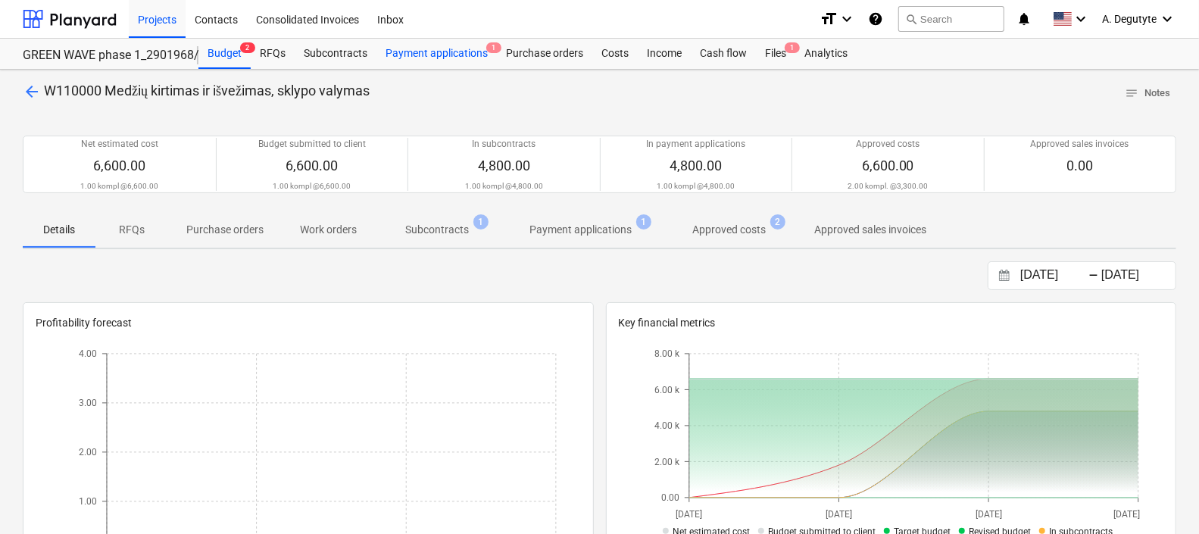
click at [417, 56] on div "Payment applications 1" at bounding box center [436, 54] width 120 height 30
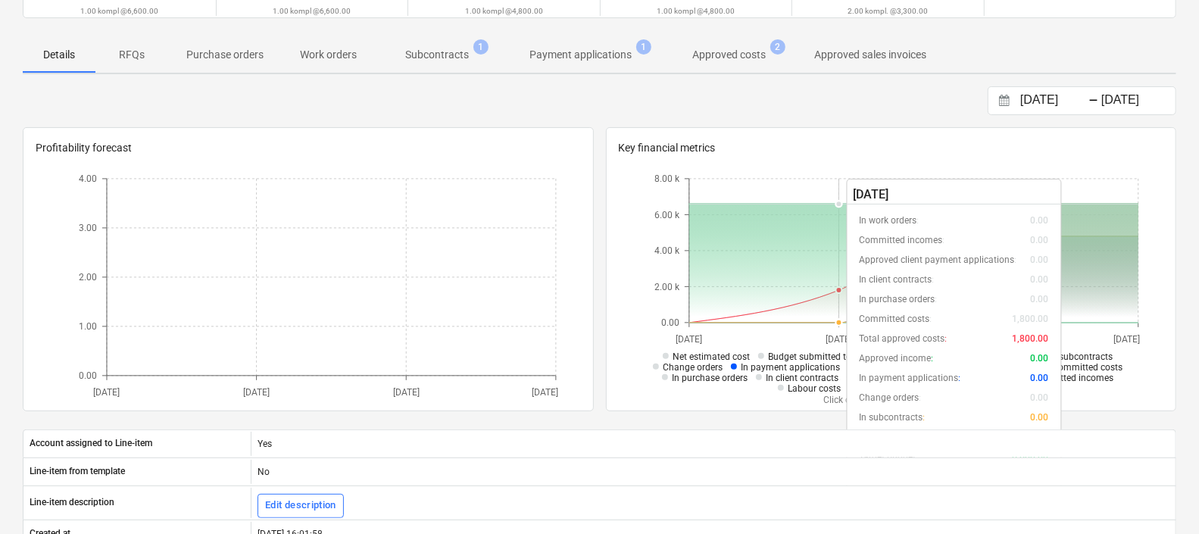
scroll to position [90, 0]
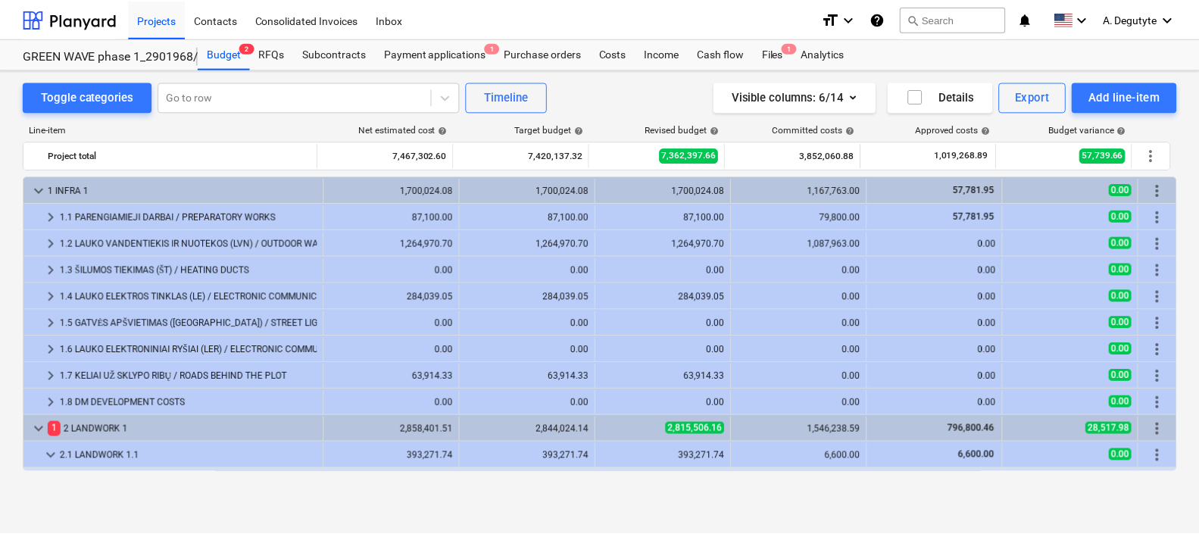
scroll to position [284, 0]
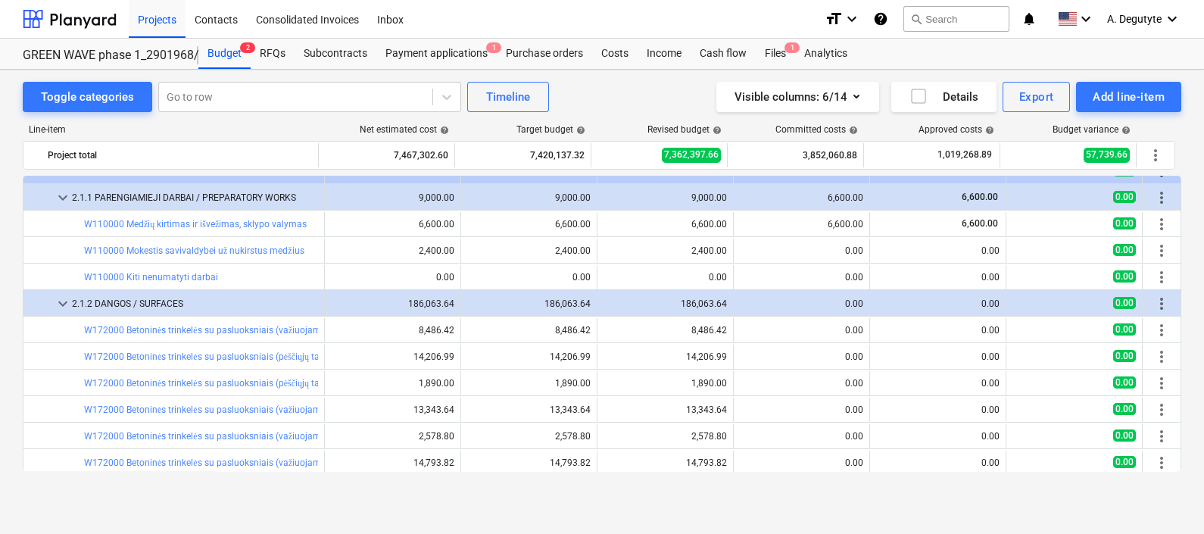
click at [254, 221] on link "W110000 Medžių kirtimas ir išvežimas, sklypo valymas" at bounding box center [195, 224] width 223 height 11
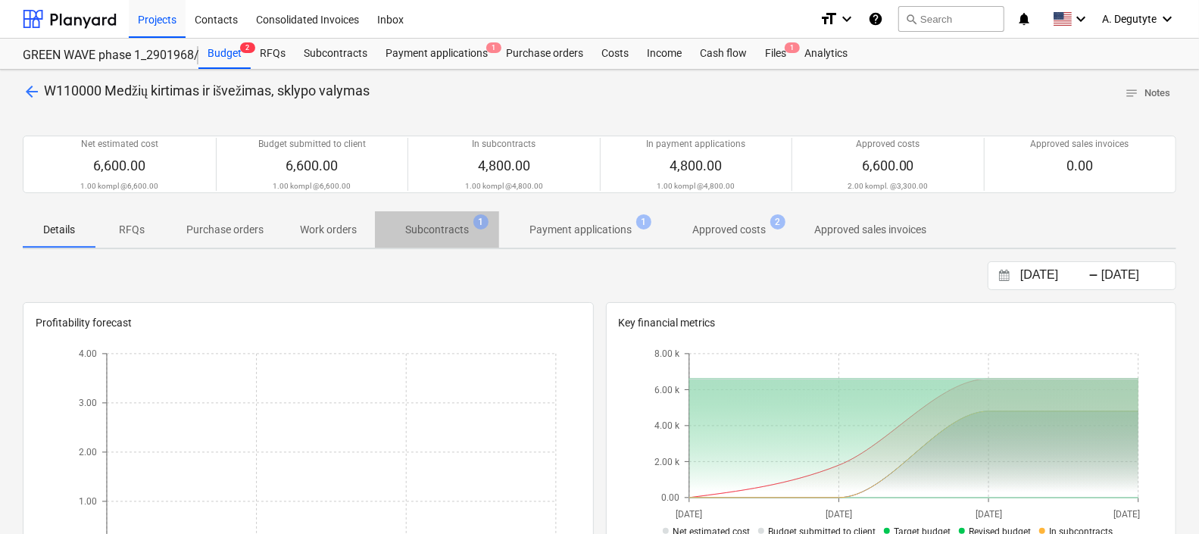
click at [470, 227] on span "Subcontracts 1" at bounding box center [437, 230] width 88 height 16
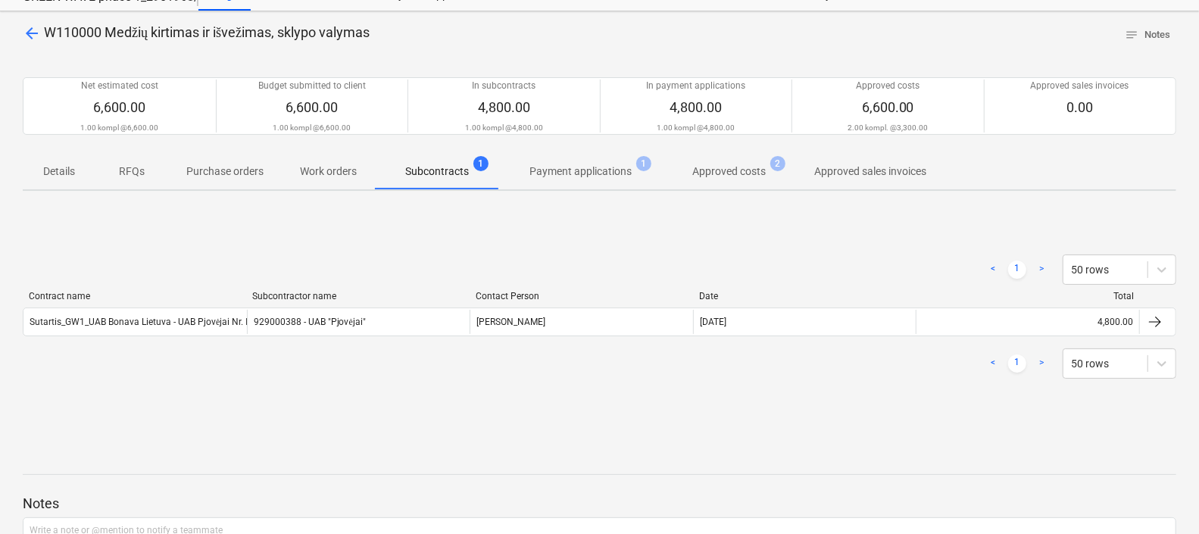
scroll to position [189, 0]
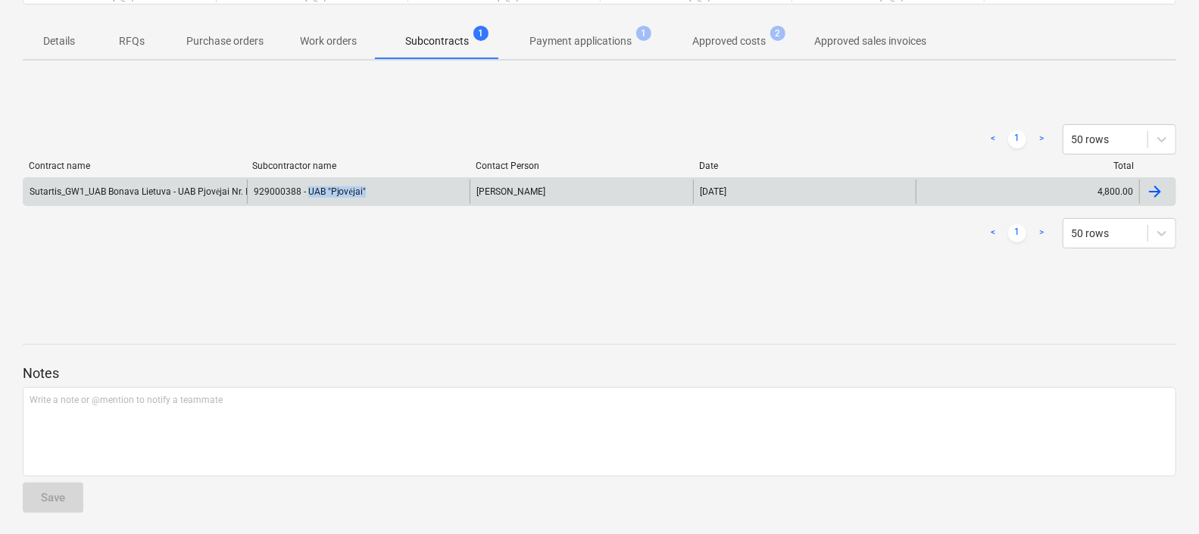
drag, startPoint x: 378, startPoint y: 192, endPoint x: 307, endPoint y: 195, distance: 70.5
click at [307, 195] on div "929000388 - UAB "Pjovėjai"" at bounding box center [358, 191] width 223 height 24
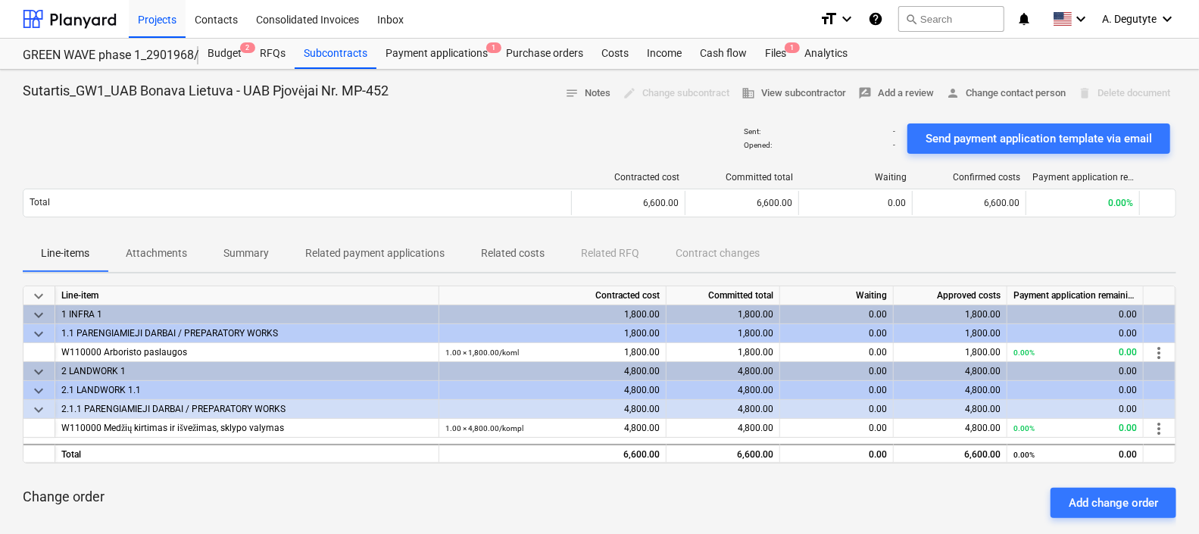
scroll to position [189, 0]
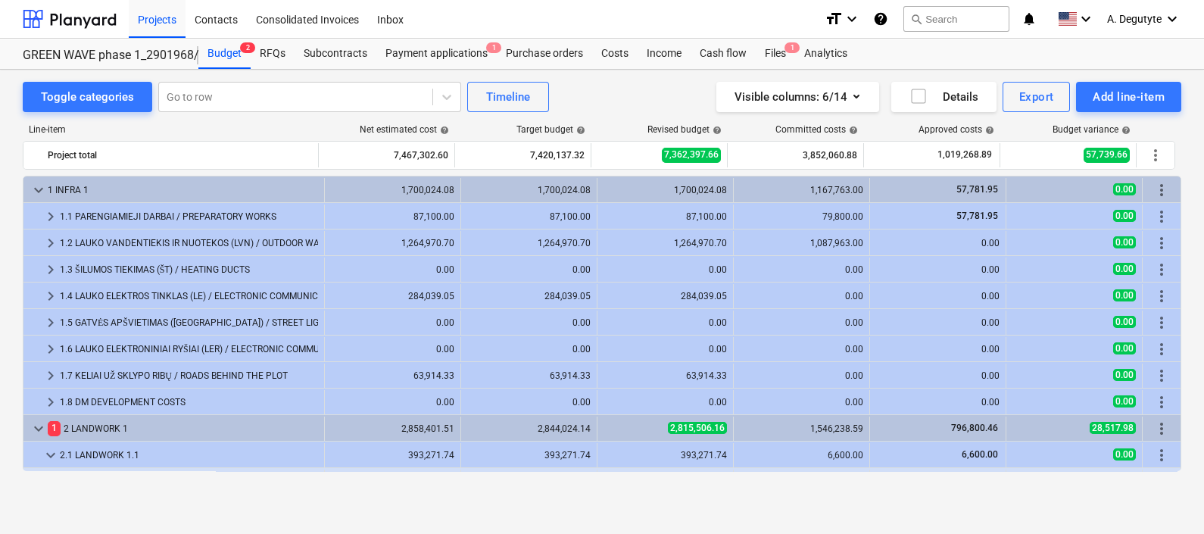
scroll to position [284, 0]
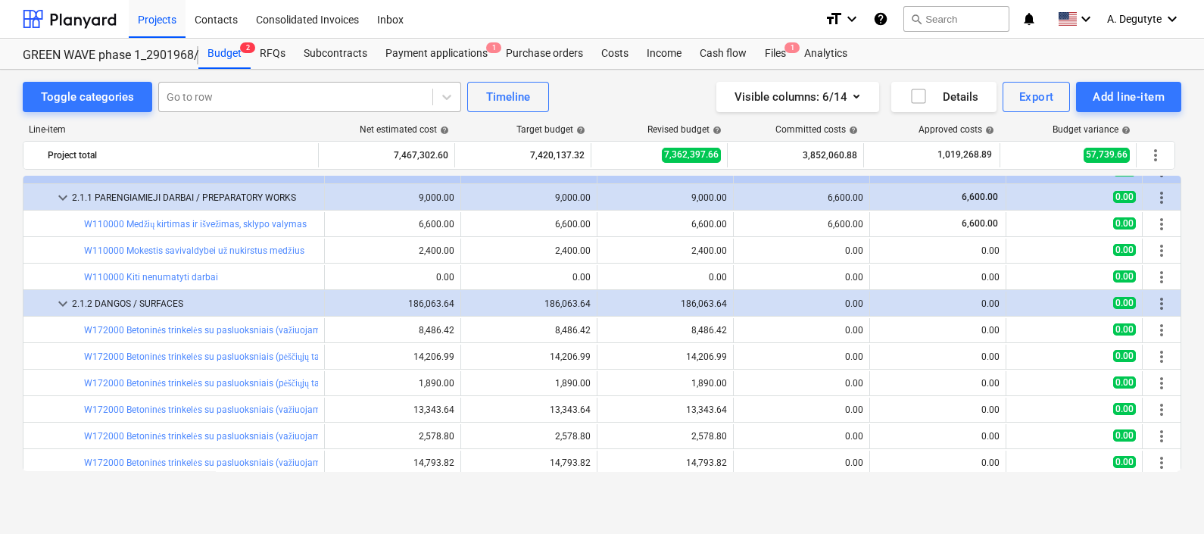
drag, startPoint x: 286, startPoint y: 83, endPoint x: 242, endPoint y: 107, distance: 49.8
click at [286, 83] on div "Go to row" at bounding box center [309, 97] width 303 height 30
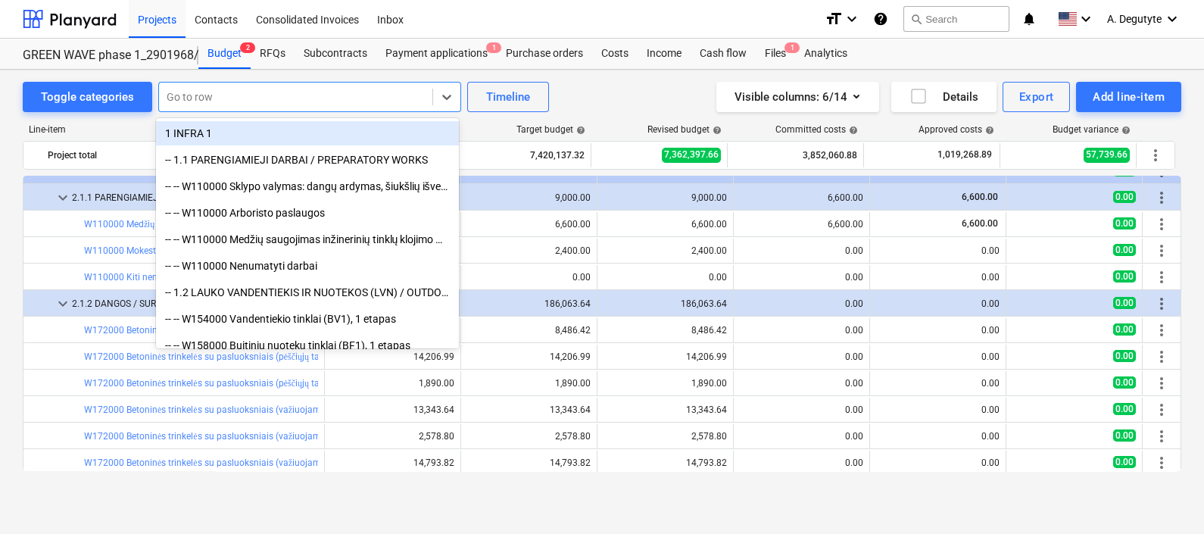
paste input "Mokestis savivaldybei už nukirstus medžius"
type input "Mokestis savivaldybei už nukirstus medžius"
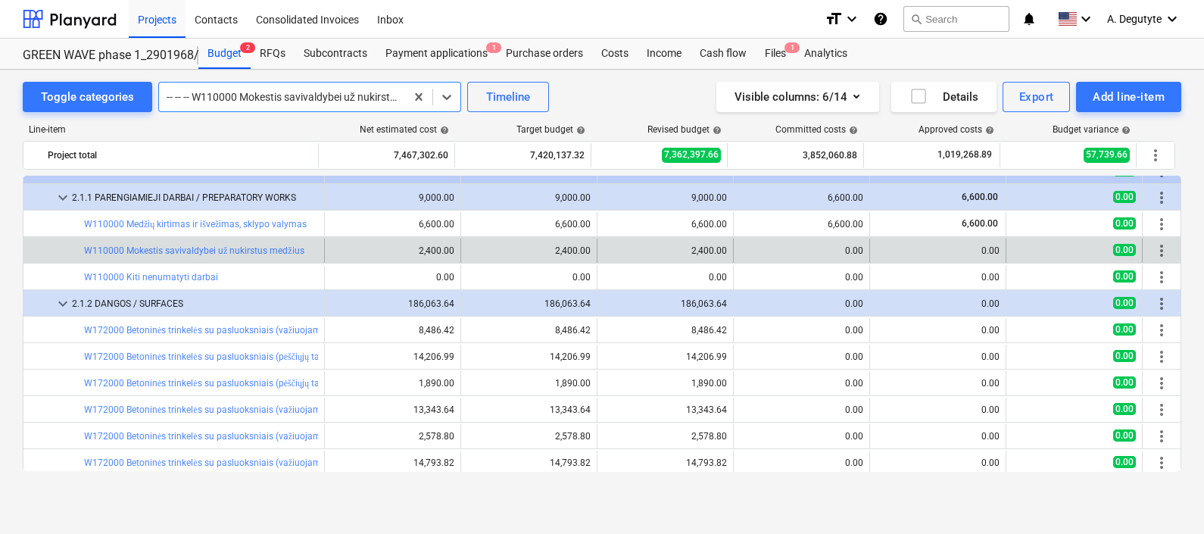
scroll to position [344, 0]
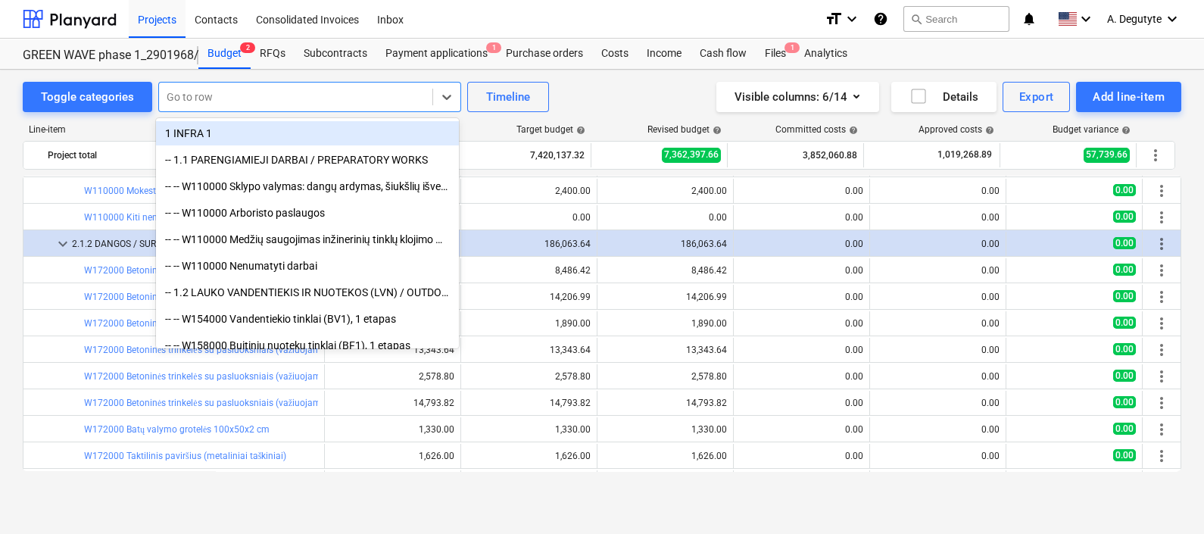
click at [313, 101] on div at bounding box center [296, 96] width 258 height 15
paste input "Kiti nenumatyti darbai"
type input "Kiti nenumatyti darbai"
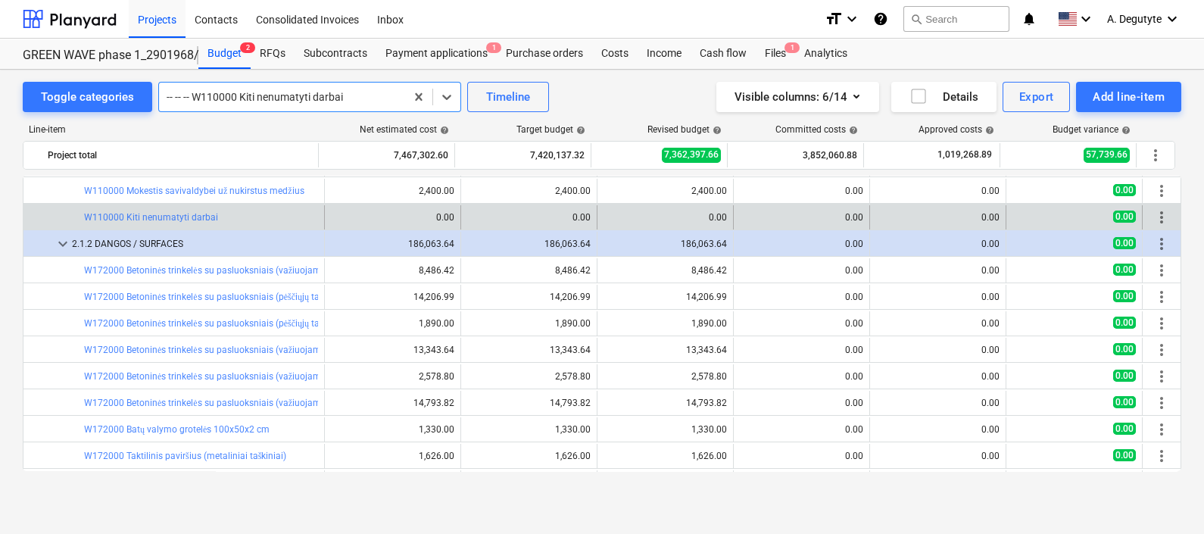
scroll to position [370, 0]
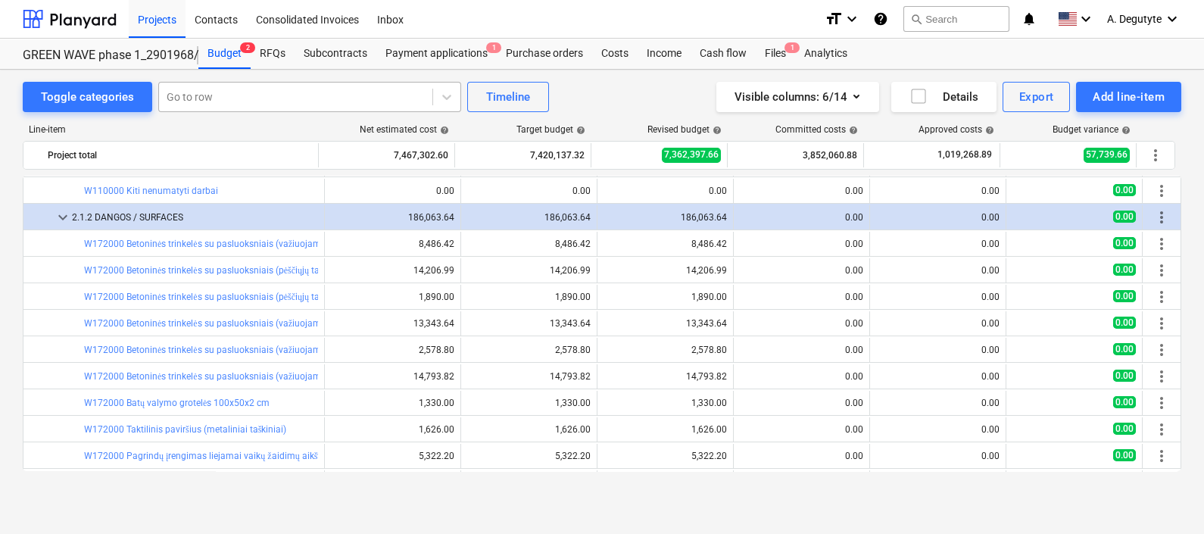
click at [258, 99] on div at bounding box center [296, 96] width 258 height 15
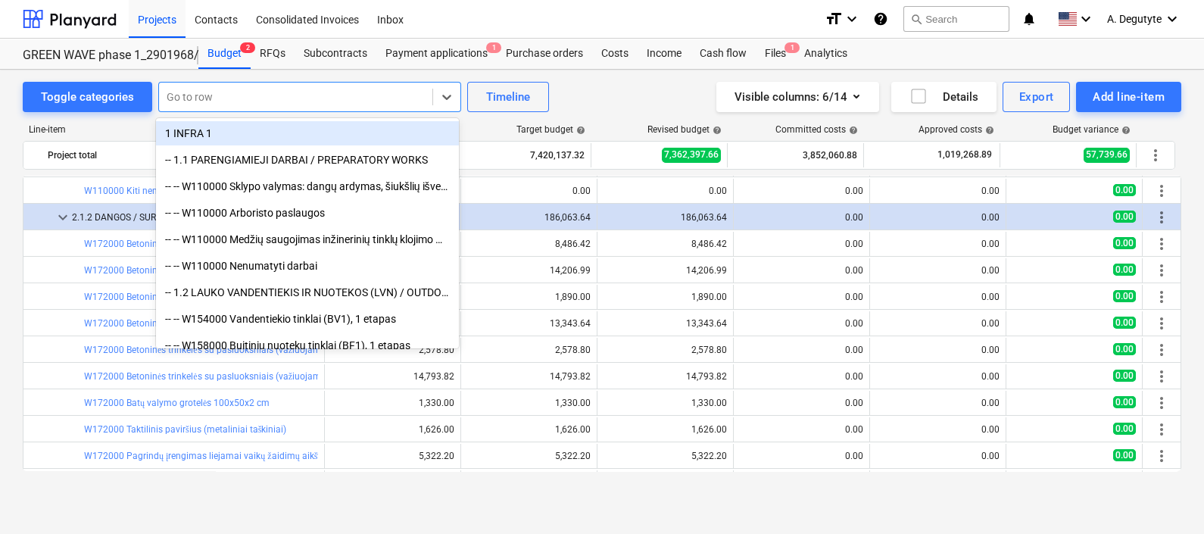
paste input "Betoninės trinkelės su pasluoksniais (važiuojamoji dalis, ĮVAŽA) ant grunto. De…"
type input "Betoninės trinkelės su pasluoksniais (važiuojamoji dalis, ĮVAŽA) ant grunto. De…"
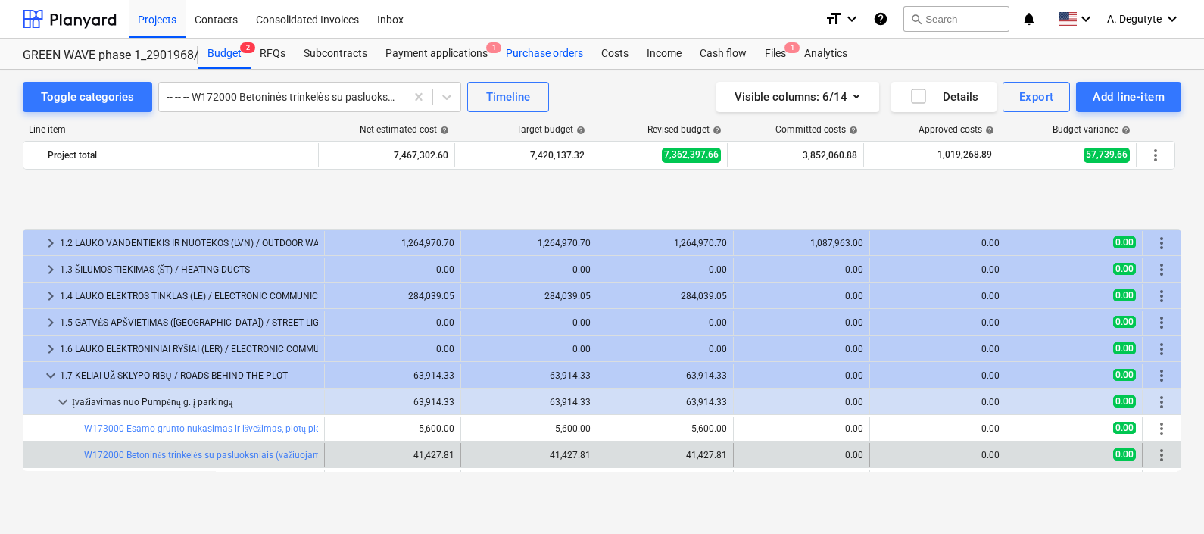
scroll to position [94, 0]
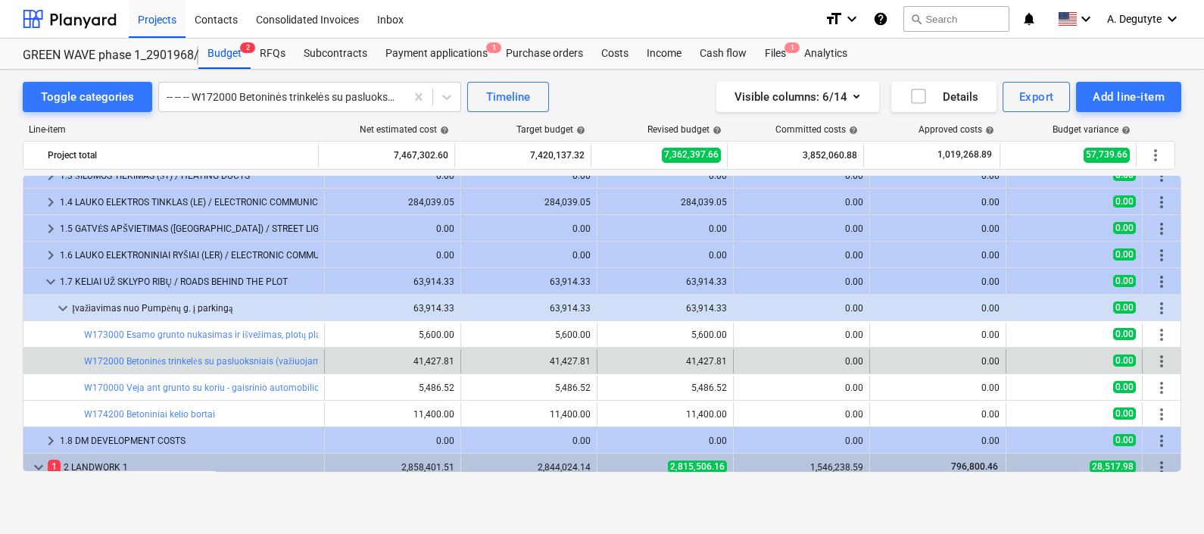
drag, startPoint x: 419, startPoint y: 91, endPoint x: 454, endPoint y: 130, distance: 52.6
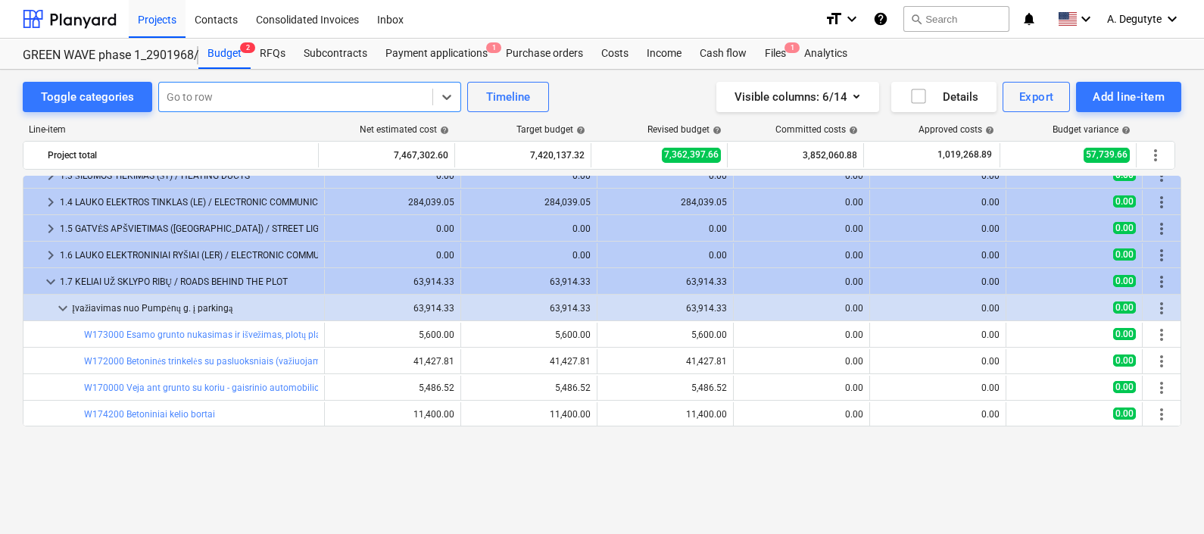
scroll to position [0, 0]
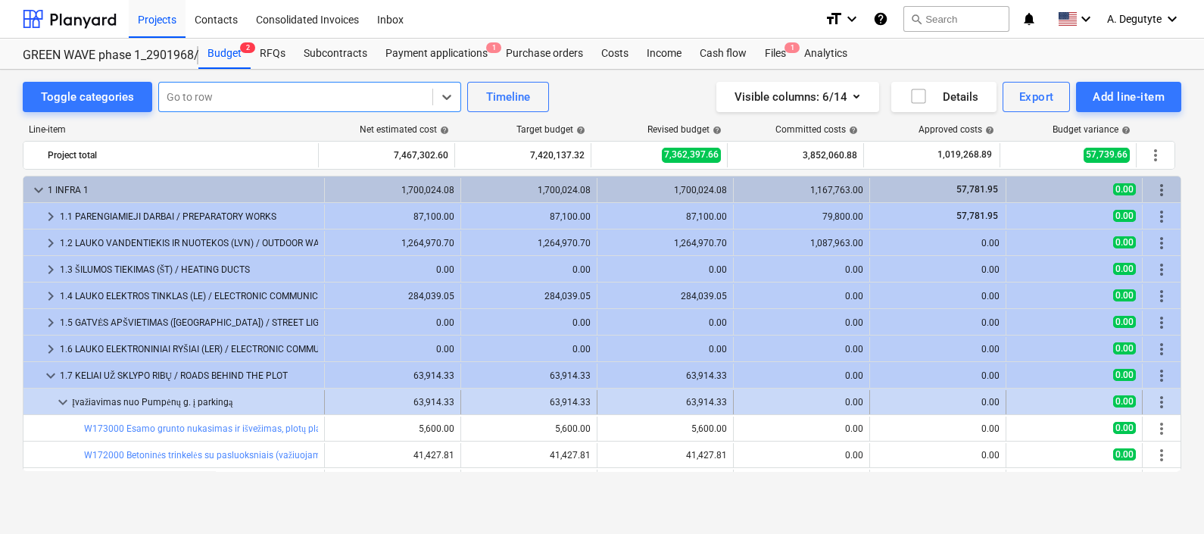
click at [63, 397] on span "keyboard_arrow_down" at bounding box center [63, 402] width 18 height 18
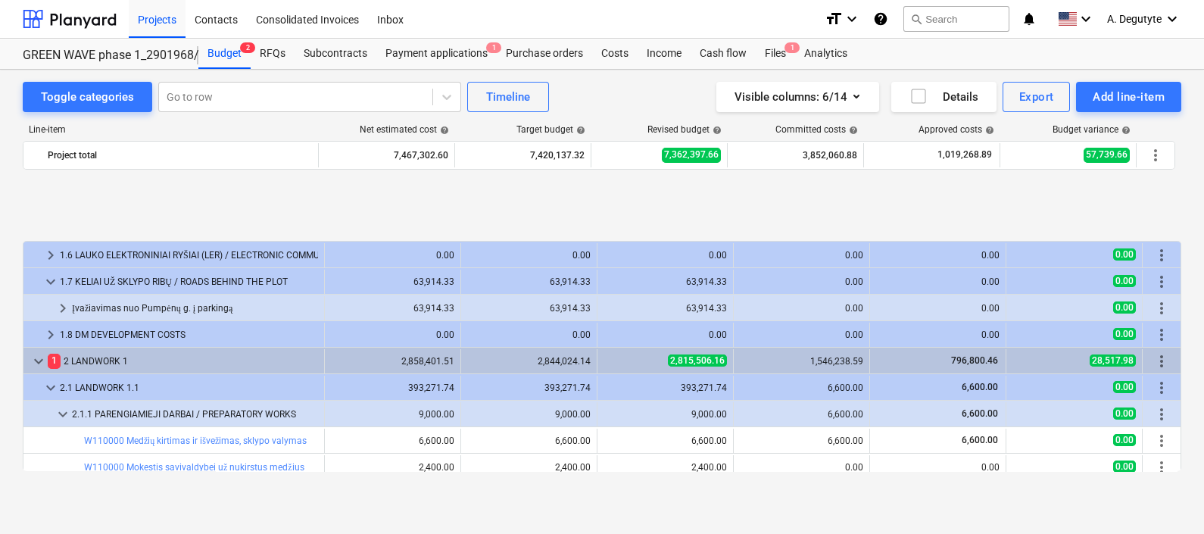
scroll to position [189, 0]
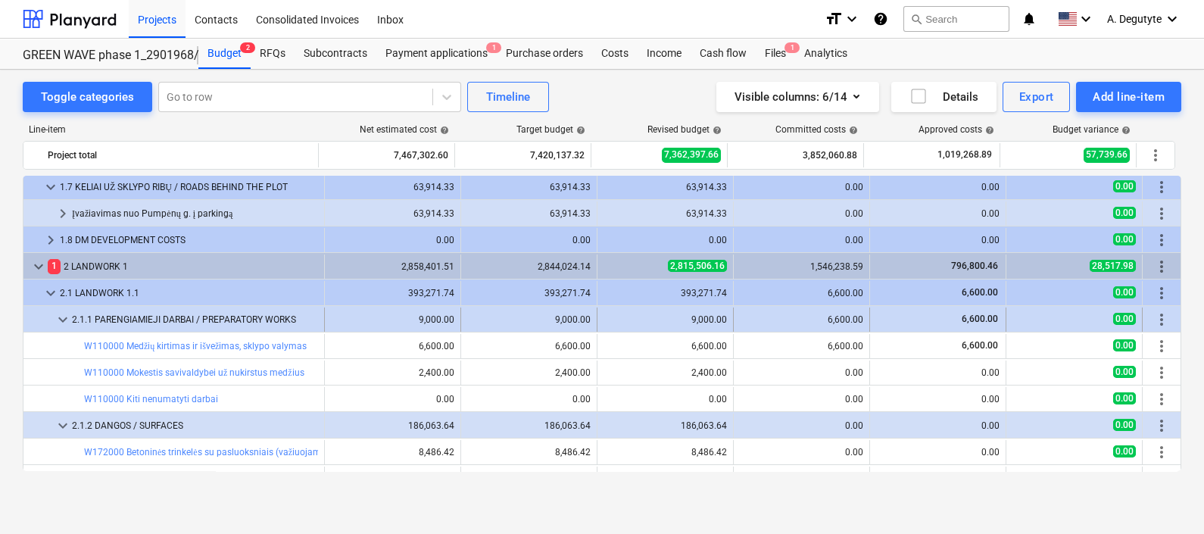
click at [60, 325] on span "keyboard_arrow_down" at bounding box center [63, 319] width 18 height 18
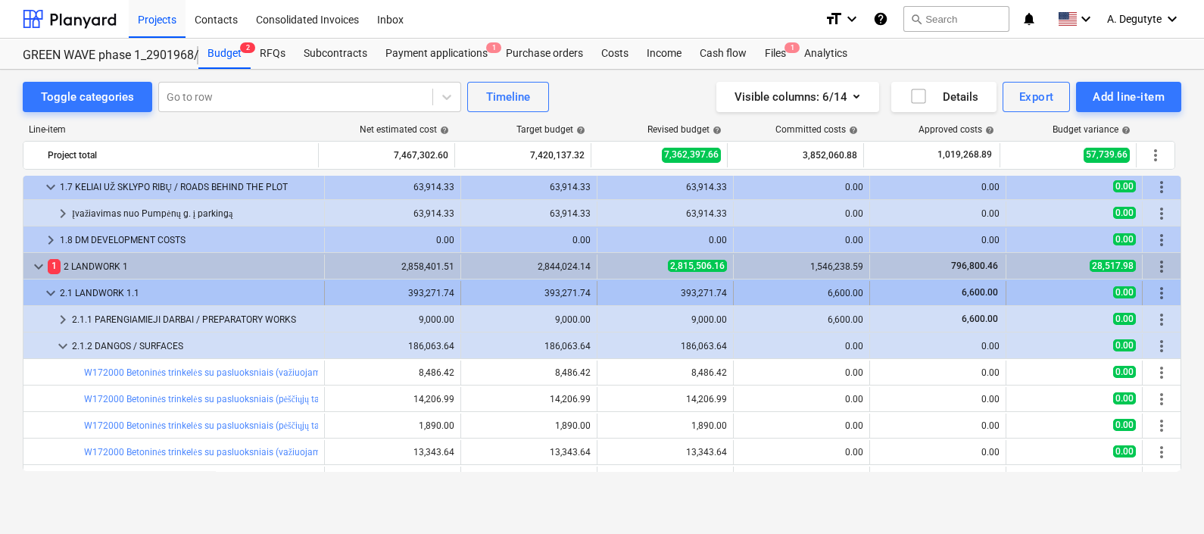
click at [51, 291] on span "keyboard_arrow_down" at bounding box center [51, 293] width 18 height 18
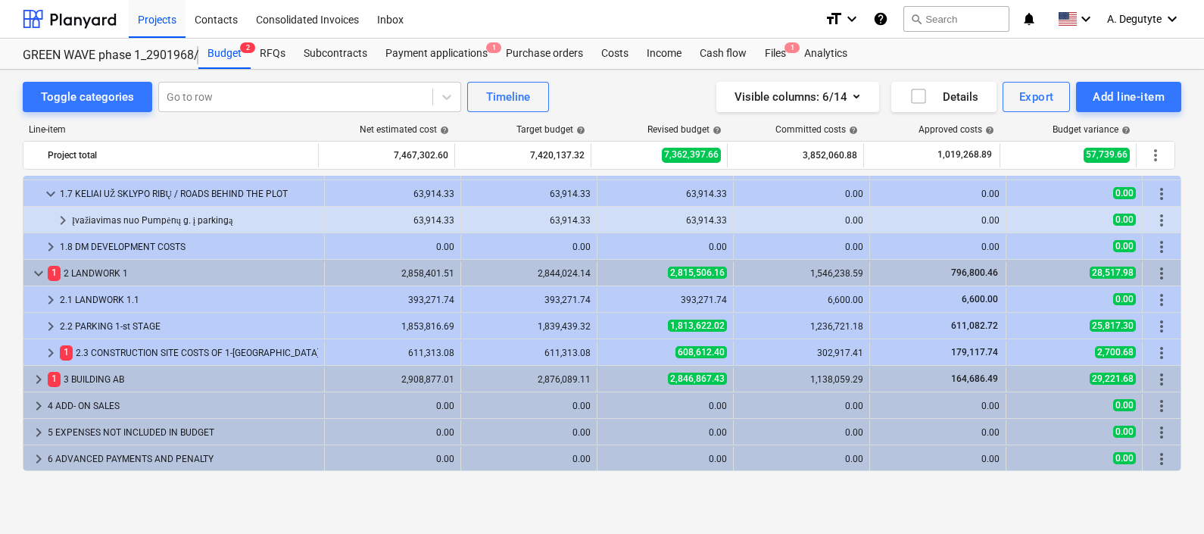
scroll to position [181, 0]
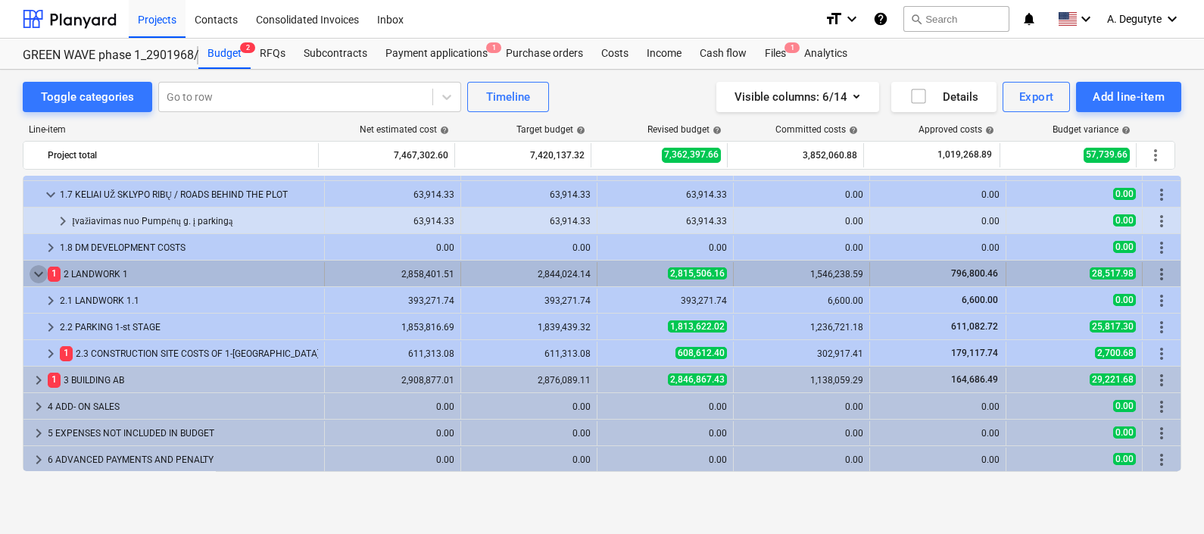
click at [38, 268] on span "keyboard_arrow_down" at bounding box center [39, 274] width 18 height 18
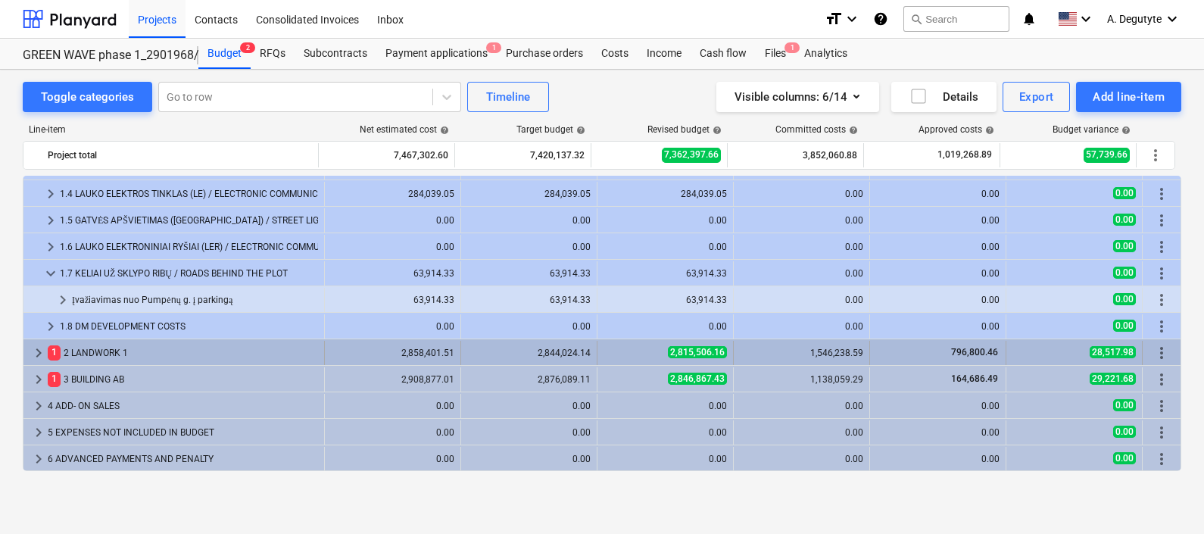
click at [34, 347] on span "keyboard_arrow_right" at bounding box center [39, 353] width 18 height 18
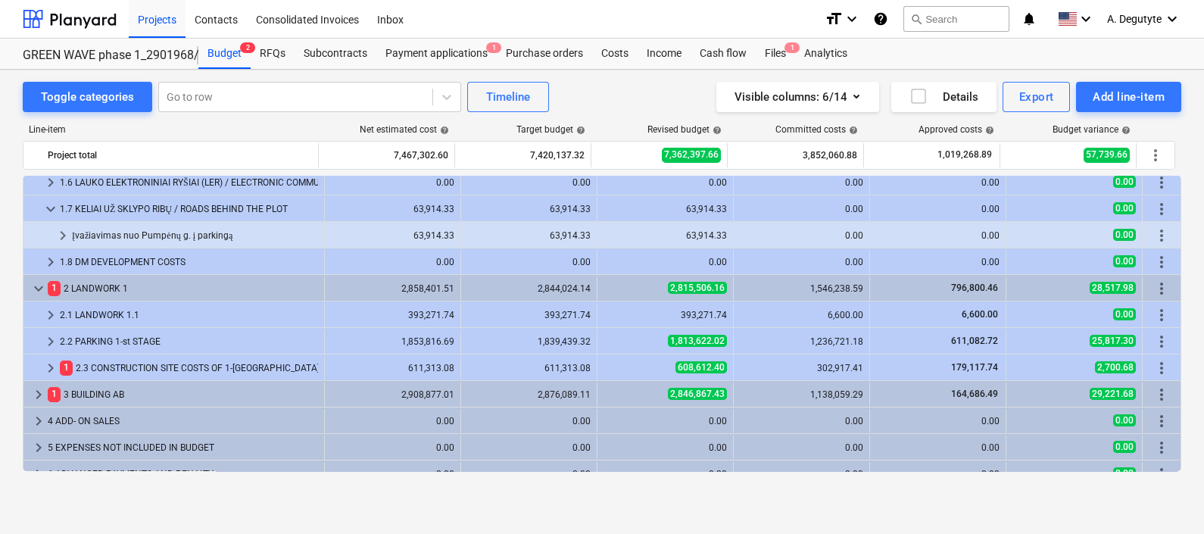
scroll to position [181, 0]
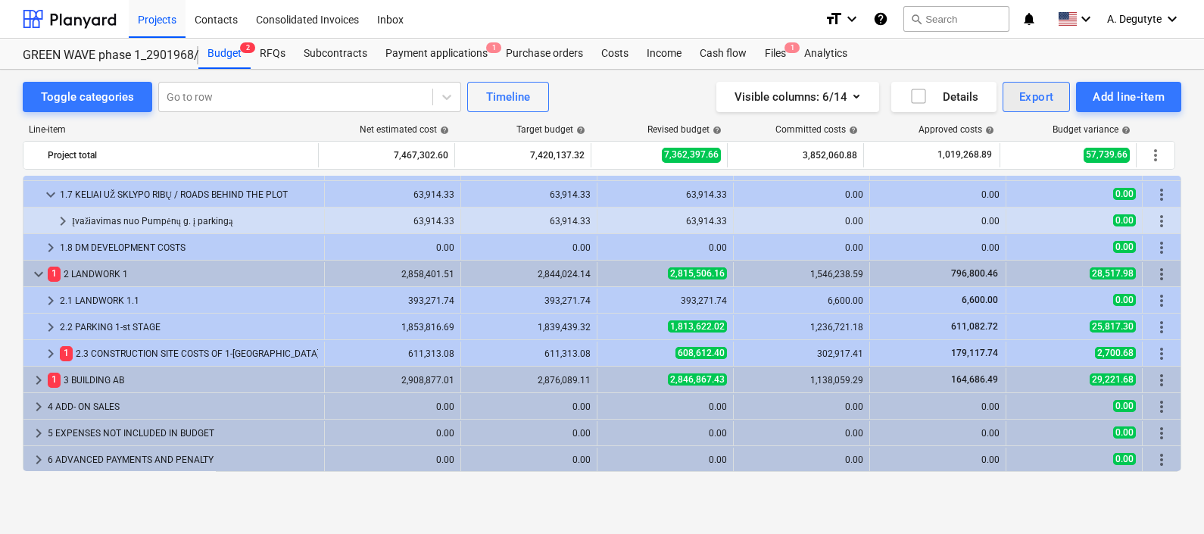
click at [1033, 95] on div "Export" at bounding box center [1036, 97] width 35 height 20
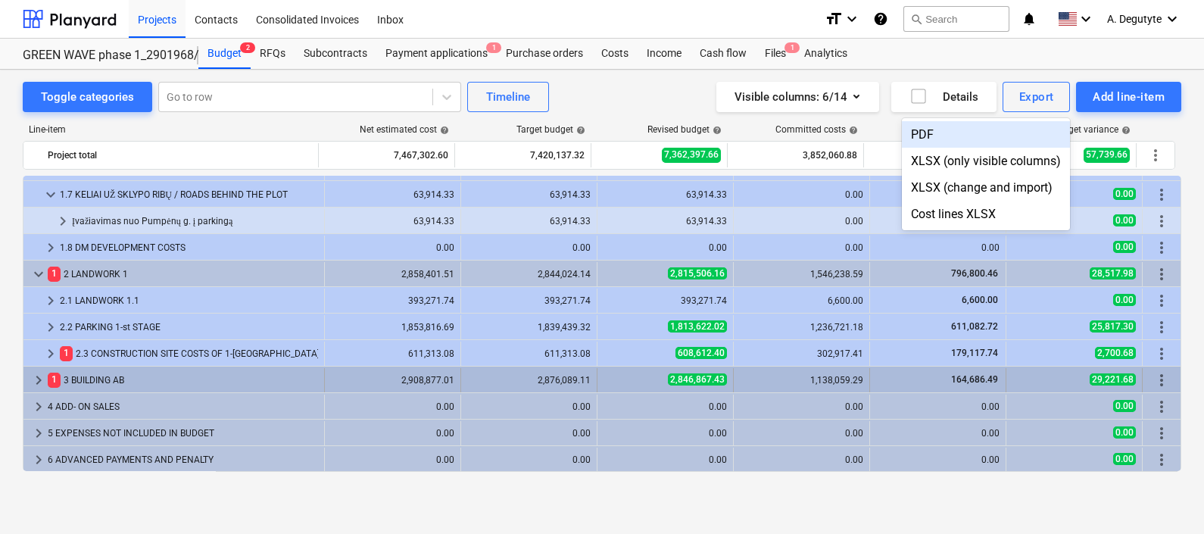
click at [35, 379] on div at bounding box center [602, 267] width 1204 height 534
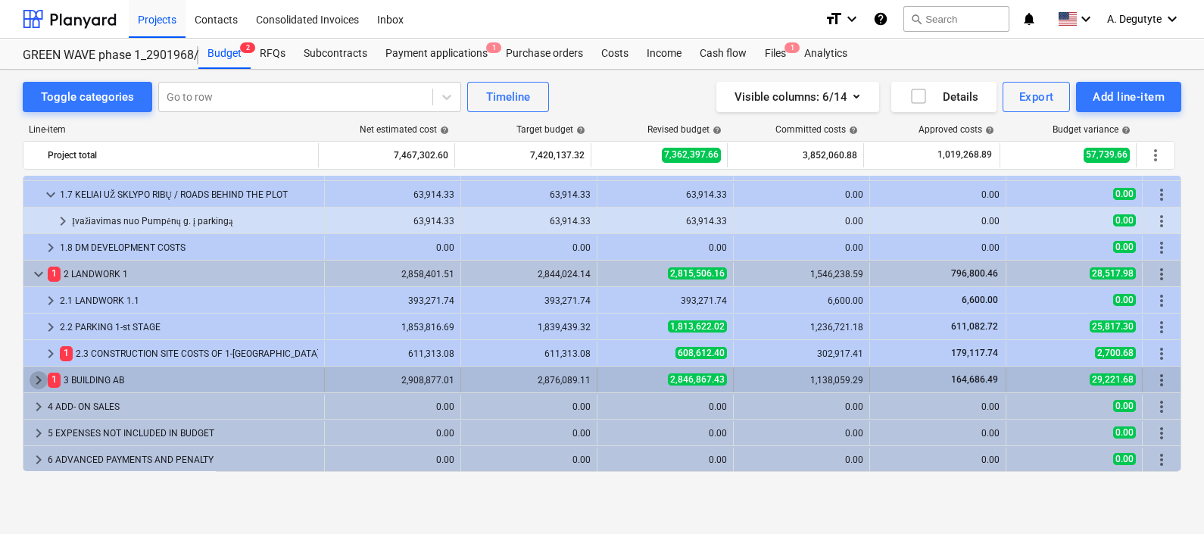
click at [30, 382] on span "keyboard_arrow_right" at bounding box center [39, 380] width 18 height 18
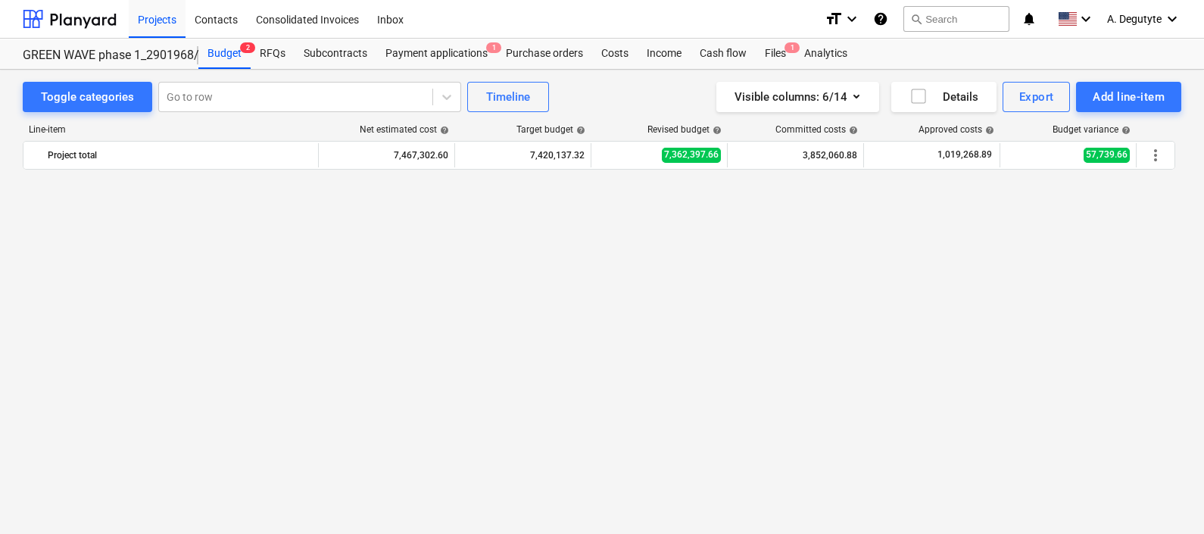
scroll to position [0, 0]
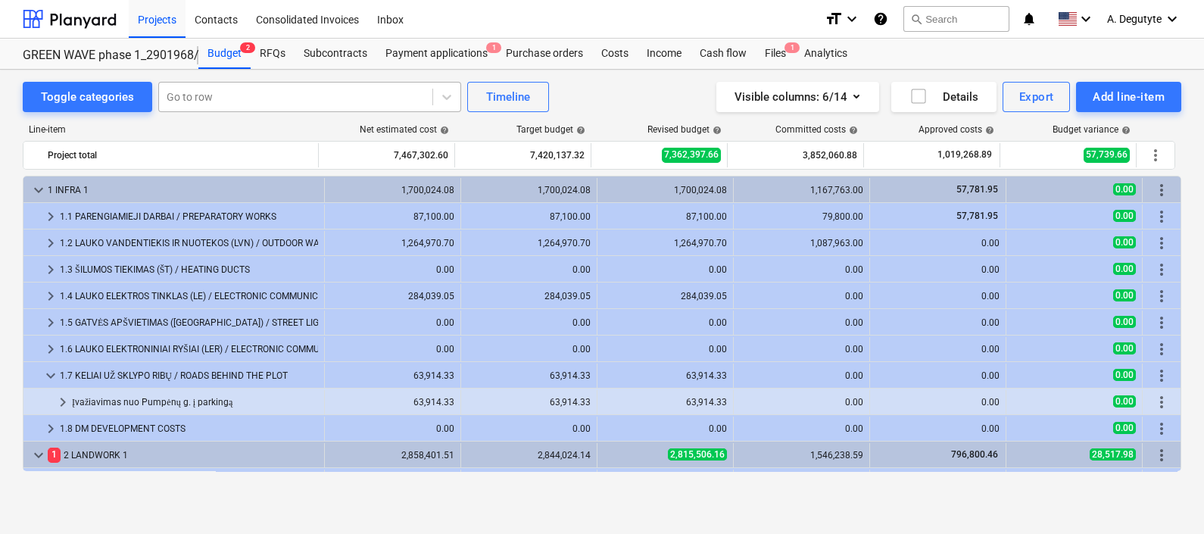
click at [317, 86] on div "Go to row" at bounding box center [295, 96] width 273 height 21
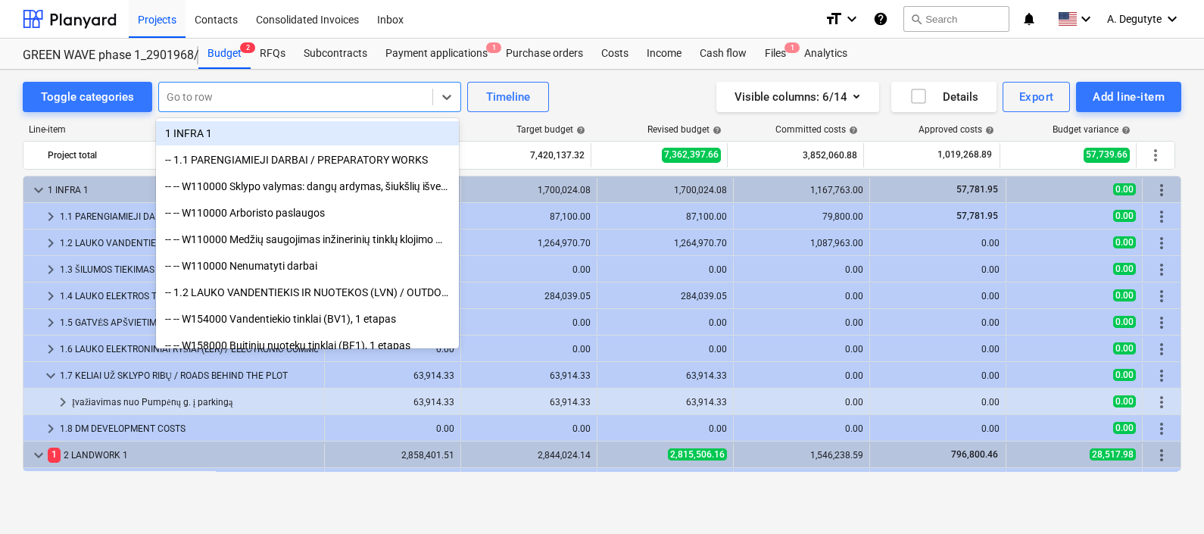
paste input "W172000"
type input "W172000"
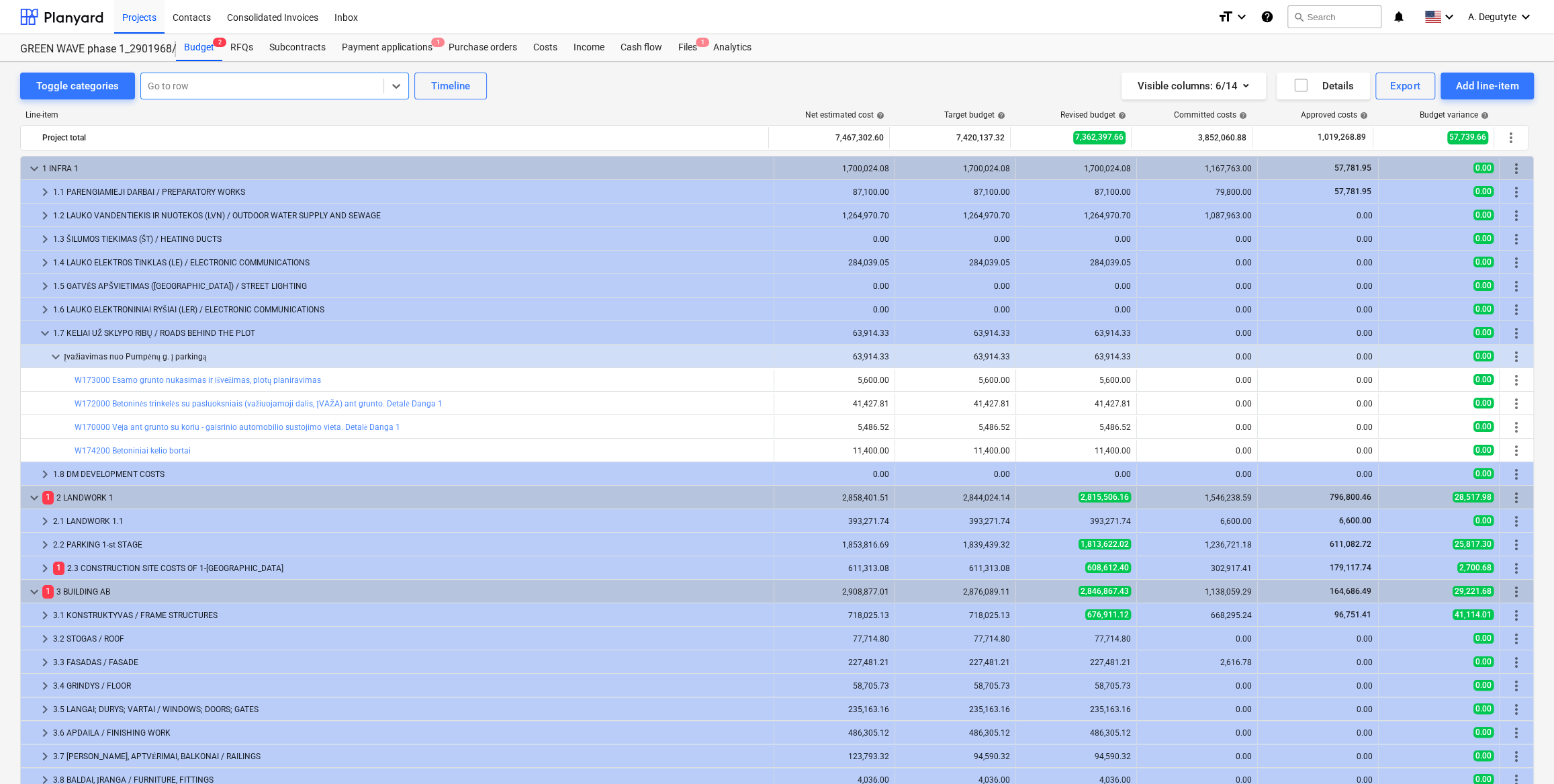
click at [297, 88] on div at bounding box center [263, 85] width 229 height 13
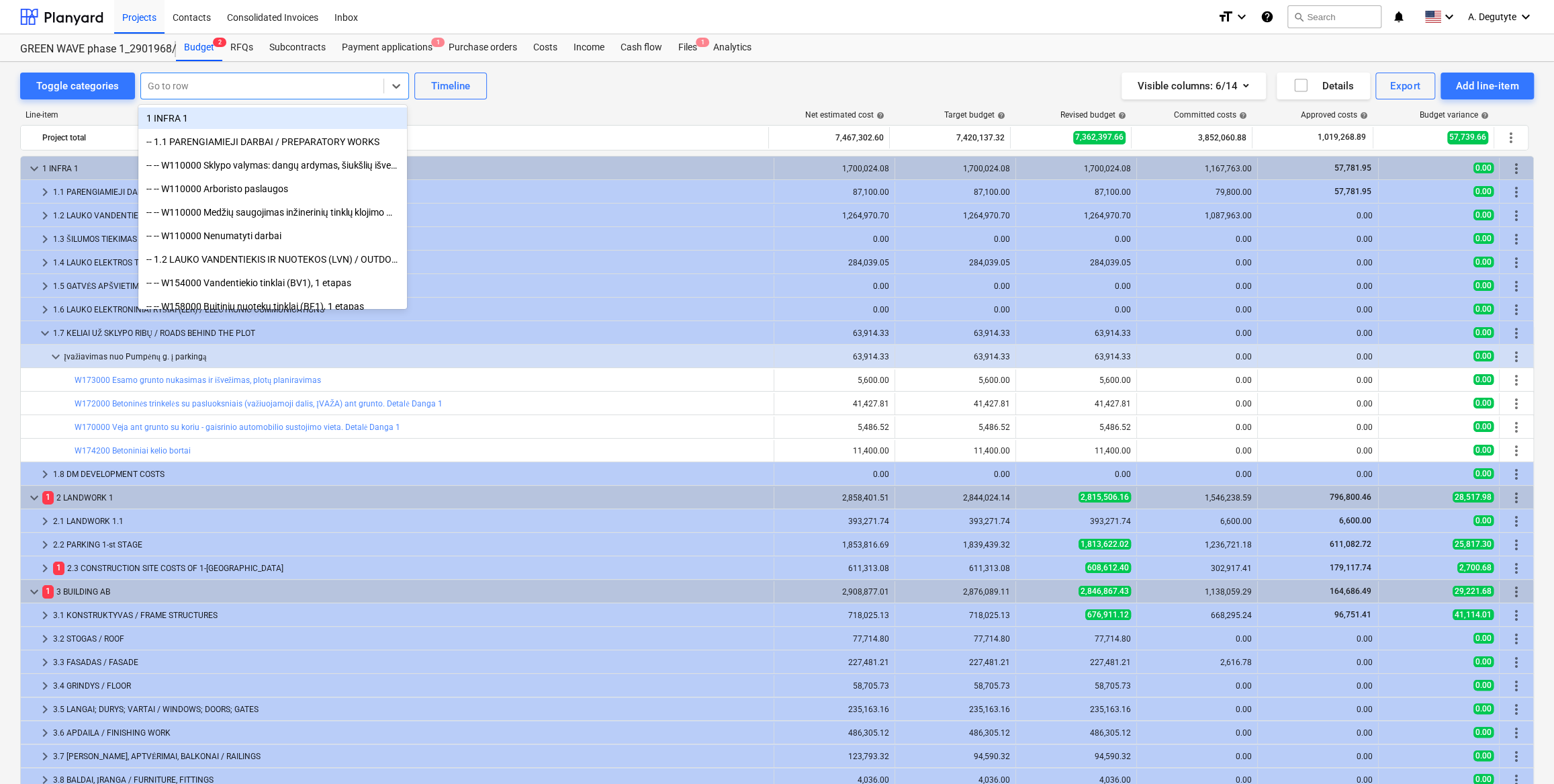
paste input "Betoninės trinkelės su pasluoksniais (važiuojamoji dalis, ĮVAŽA) ant grunto. De…"
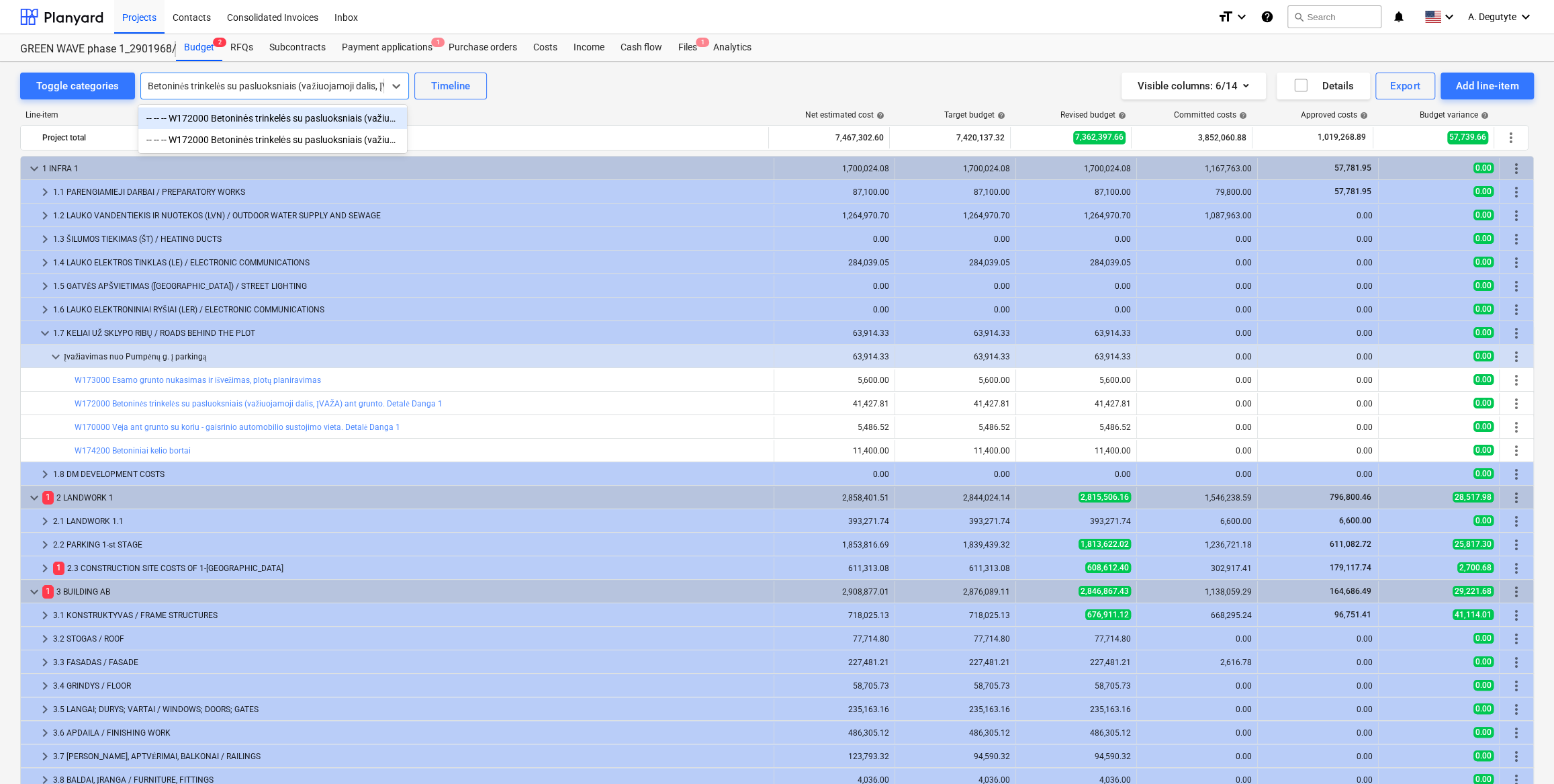
scroll to position [0, 143]
type input "Betoninės trinkelės su pasluoksniais (važiuojamoji dalis, ĮVAŽA) ant grunto. De…"
click at [438, 87] on div "Timeline" at bounding box center [451, 86] width 39 height 18
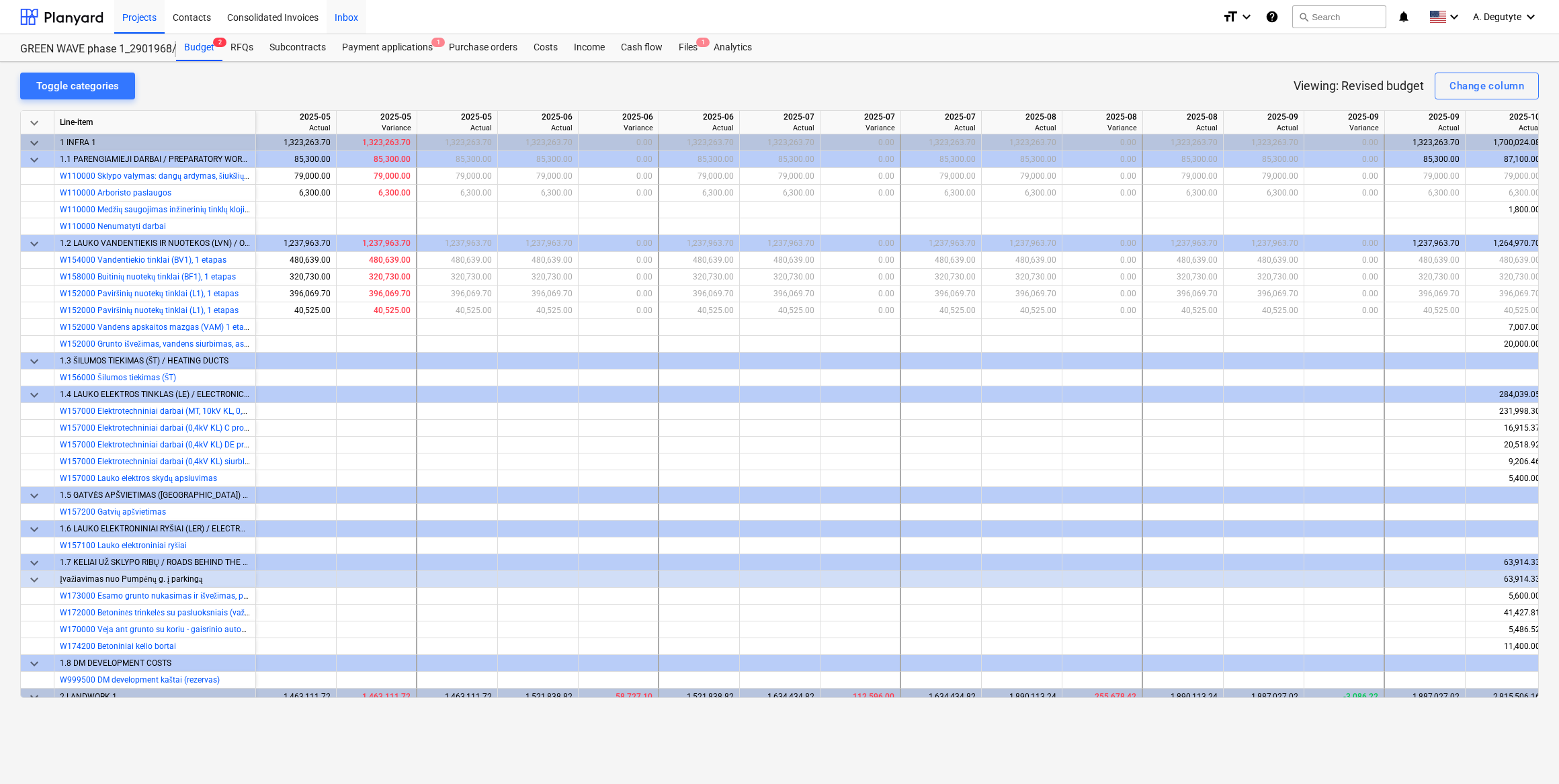
scroll to position [0, 92]
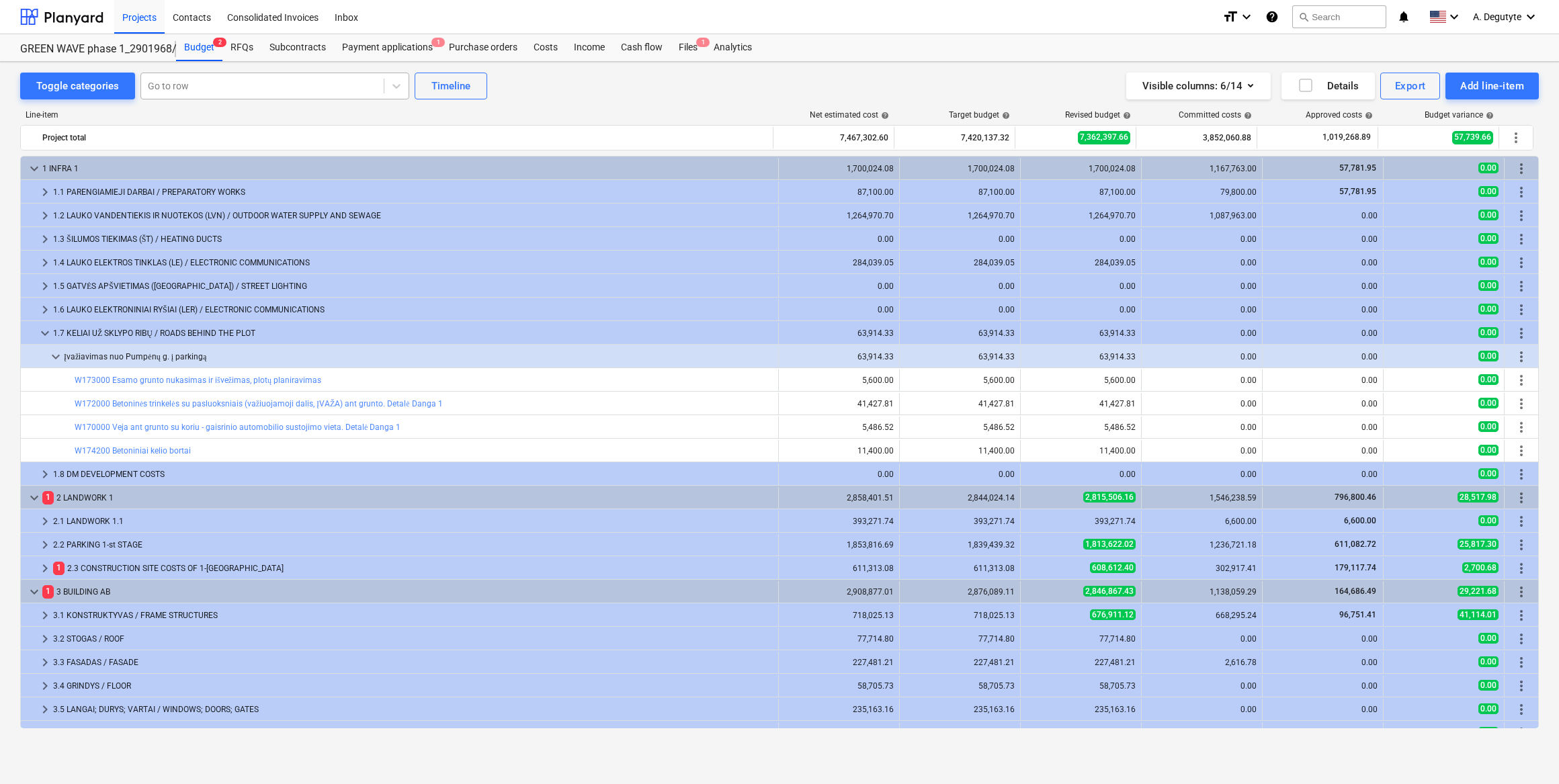
click at [309, 82] on div at bounding box center [263, 85] width 229 height 13
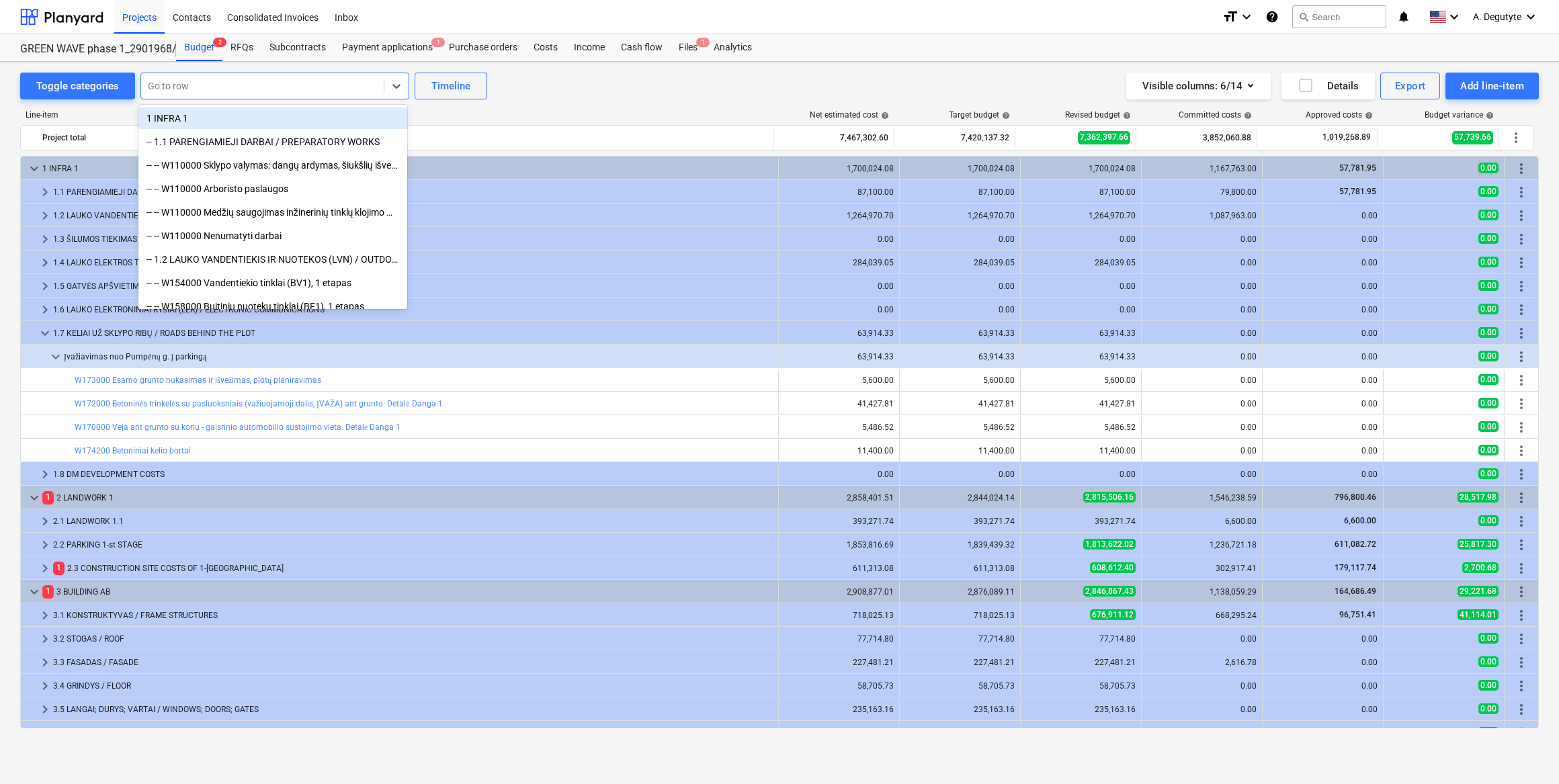
paste input "Betoninės trinkelės su pasluoksniais (važiuojamoji dalis, ĮVAŽA) ant grunto. De…"
type input "Betoninės trinkelės su pasluoksniais (važiuojamoji dalis, ĮVAŽA) ant grunto. De…"
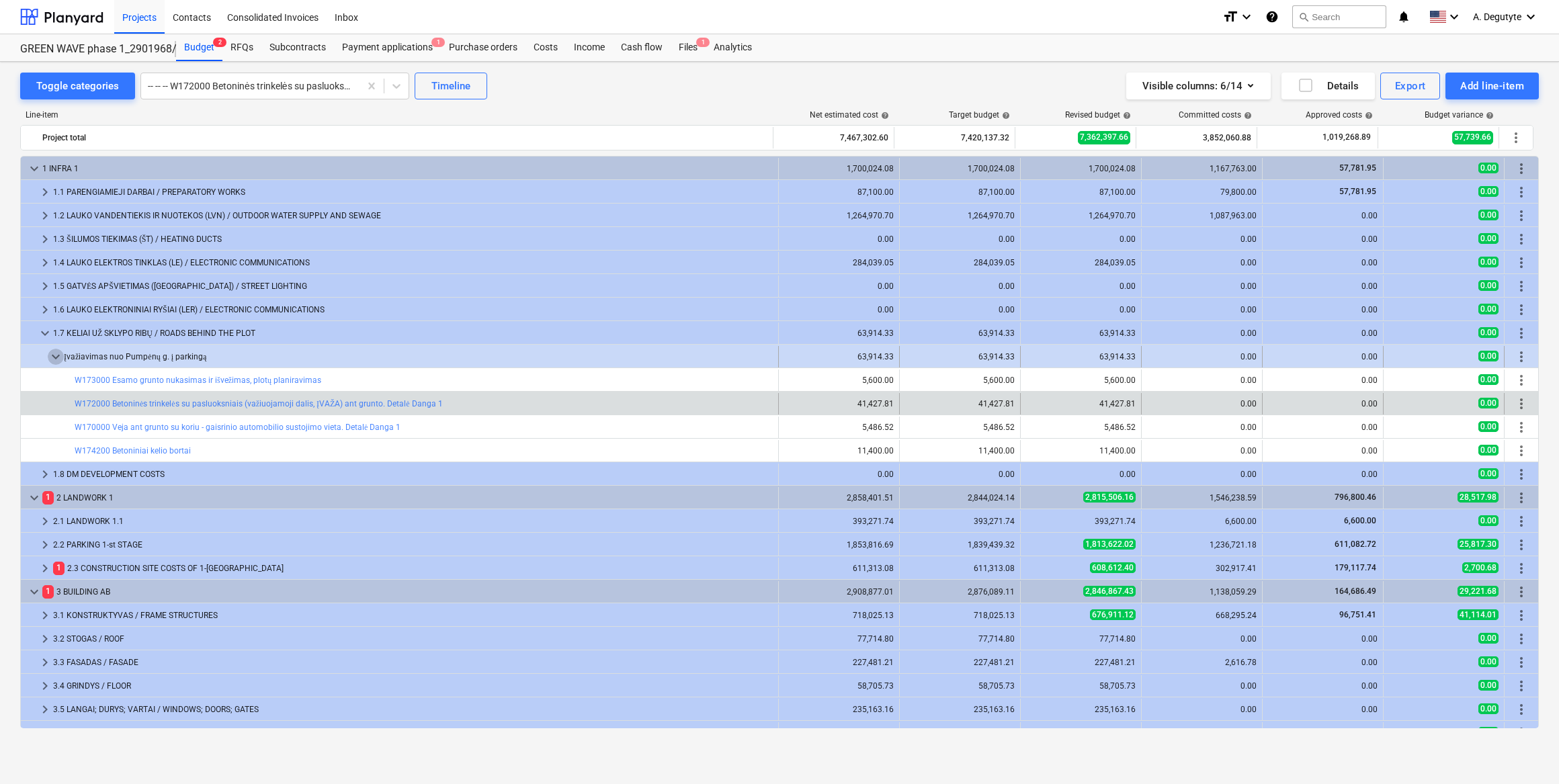
click at [49, 354] on span "keyboard_arrow_down" at bounding box center [56, 357] width 16 height 16
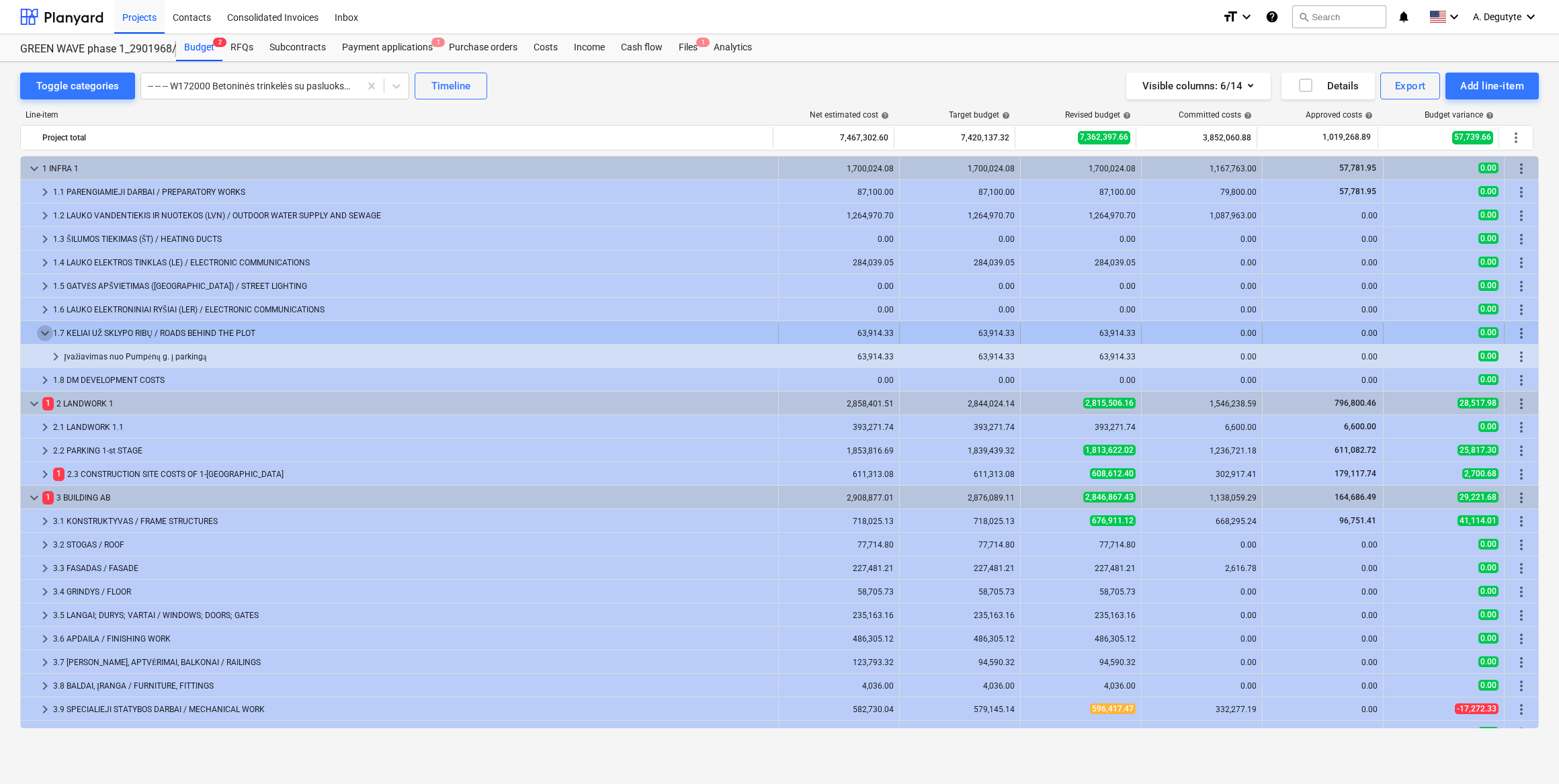
click at [40, 333] on span "keyboard_arrow_down" at bounding box center [45, 333] width 16 height 16
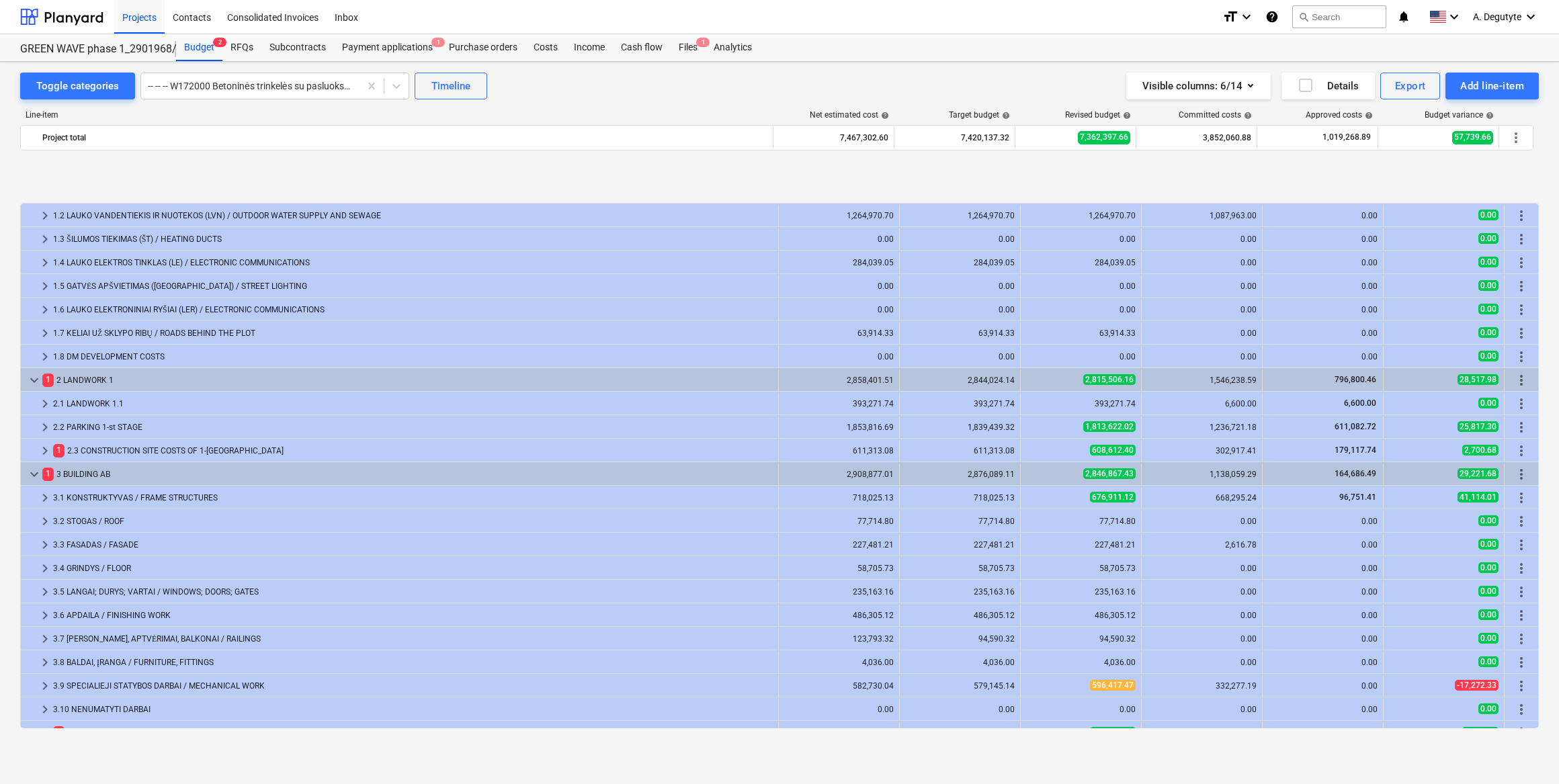
scroll to position [86, 0]
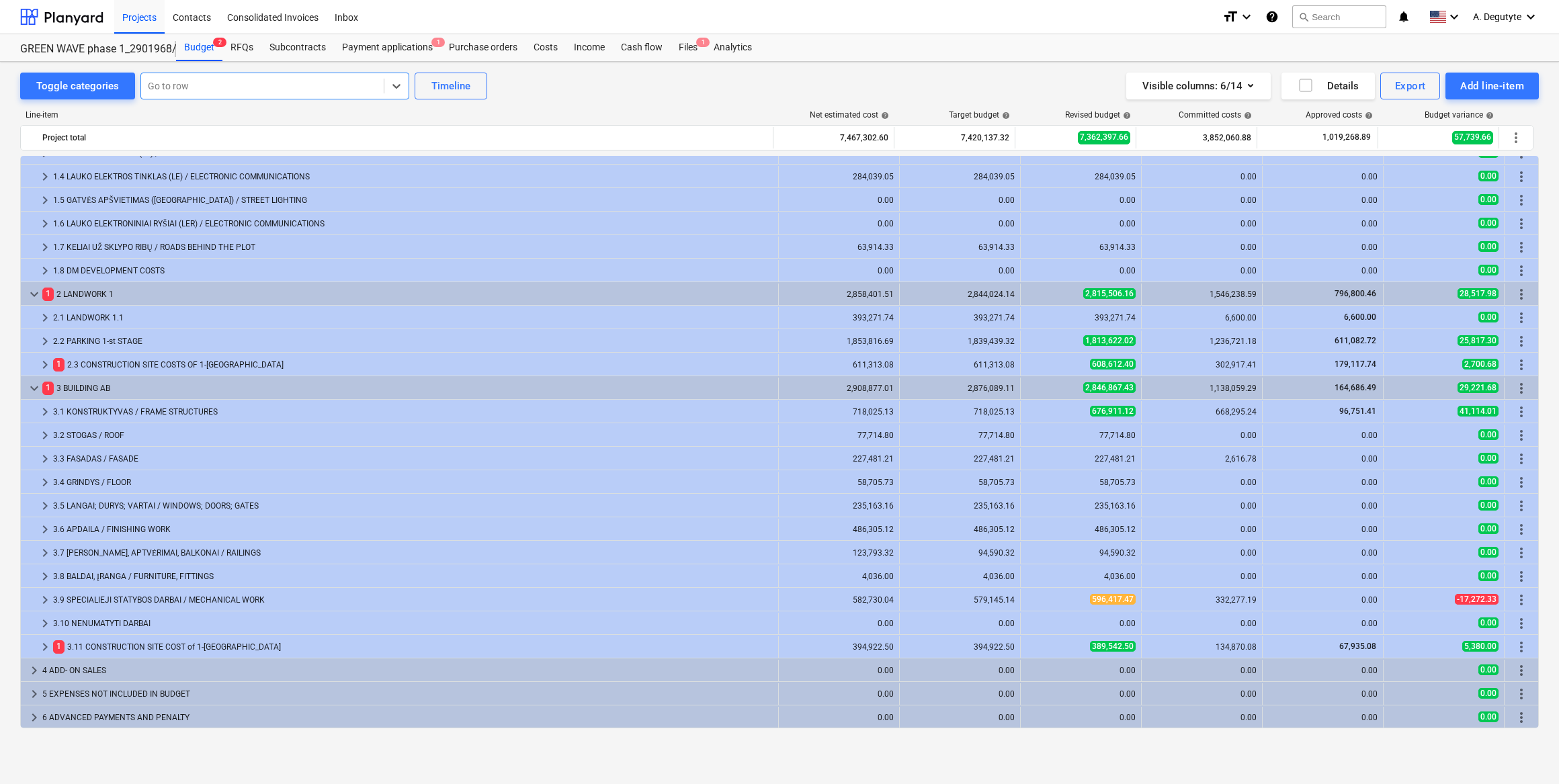
click at [272, 87] on div at bounding box center [263, 85] width 229 height 13
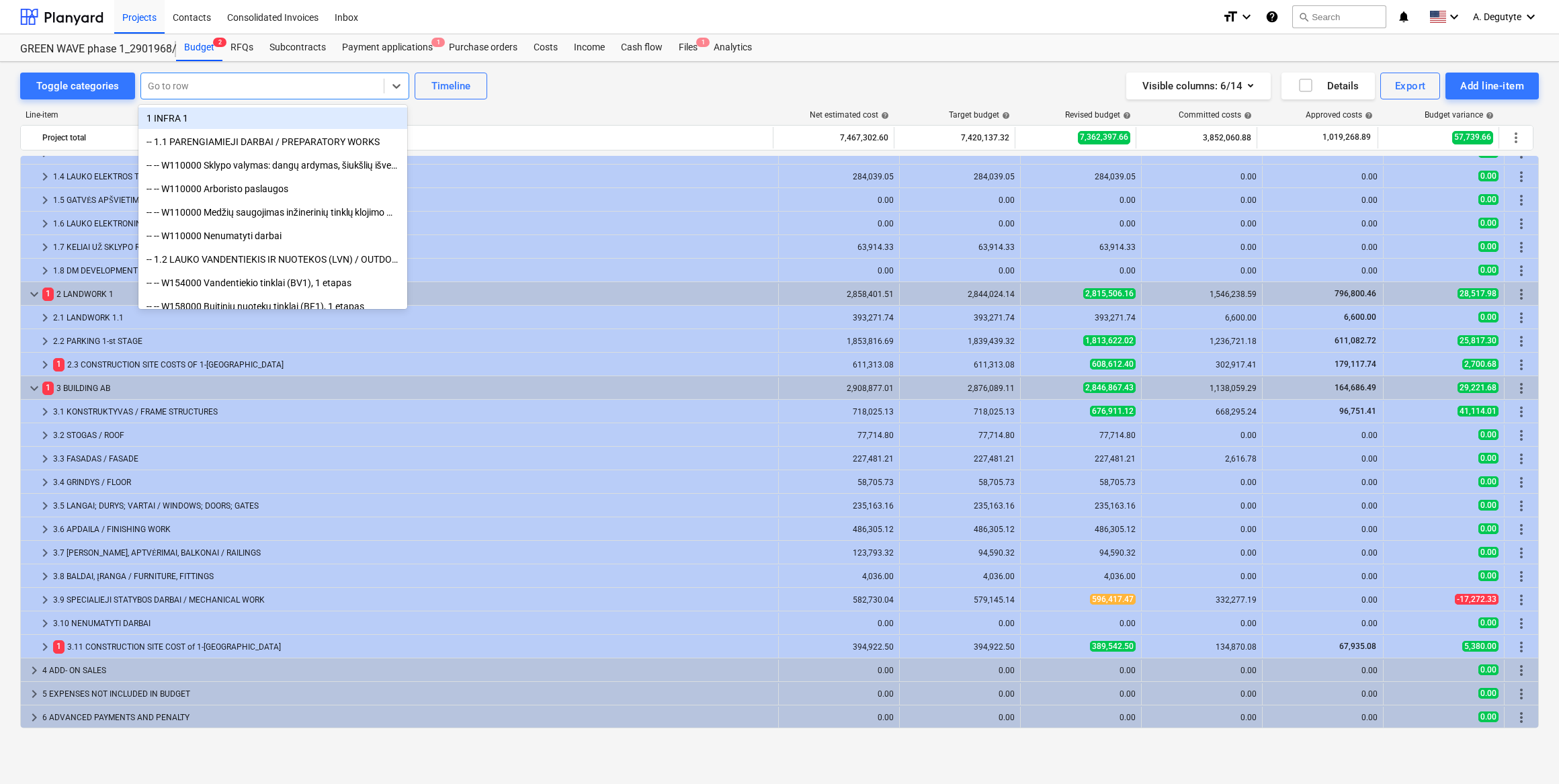
paste input "Batų valymo grotelės 100x50x2 cm"
type input "Batų valymo grotelės 100x50x2 cm"
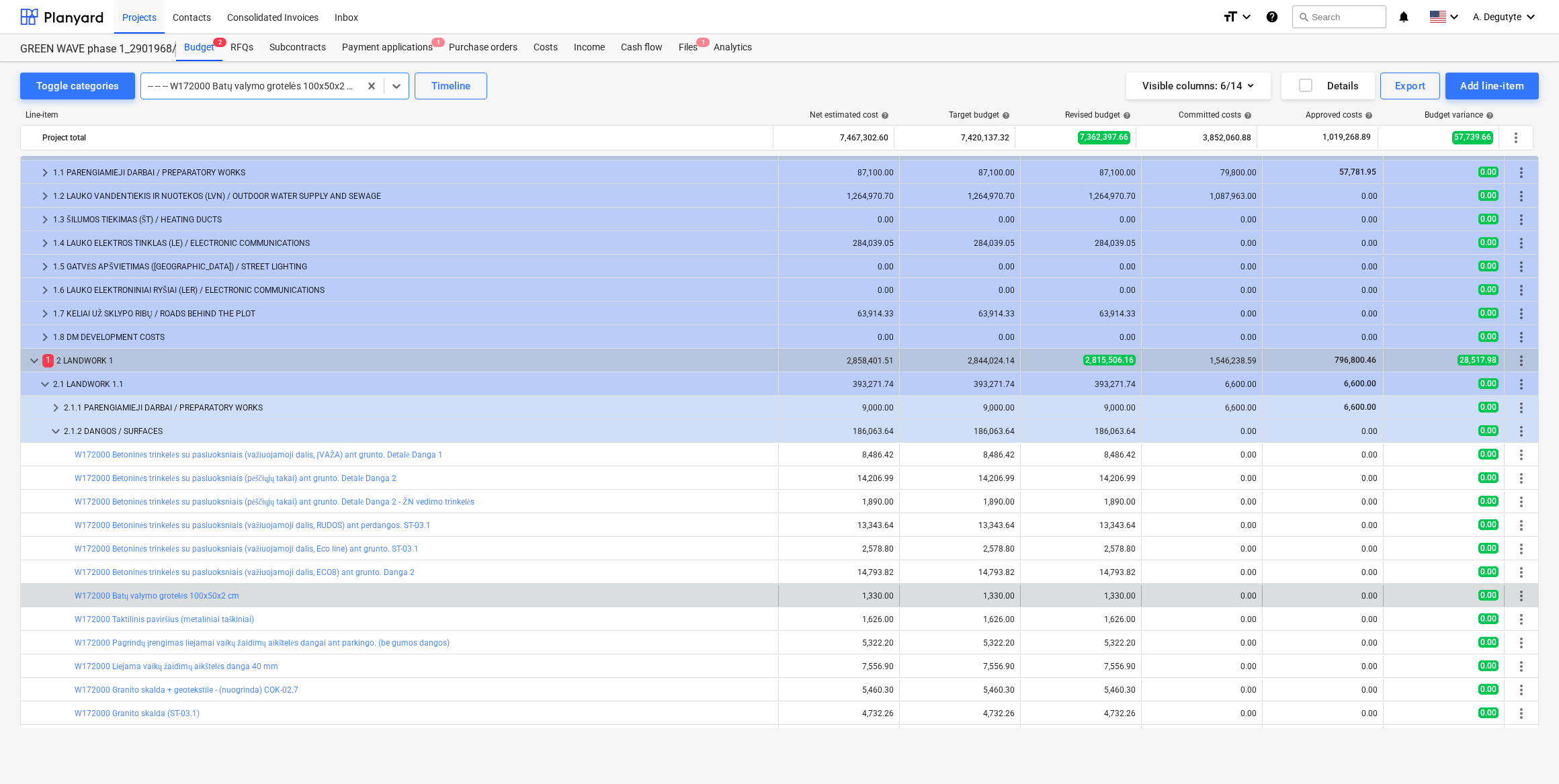
scroll to position [0, 0]
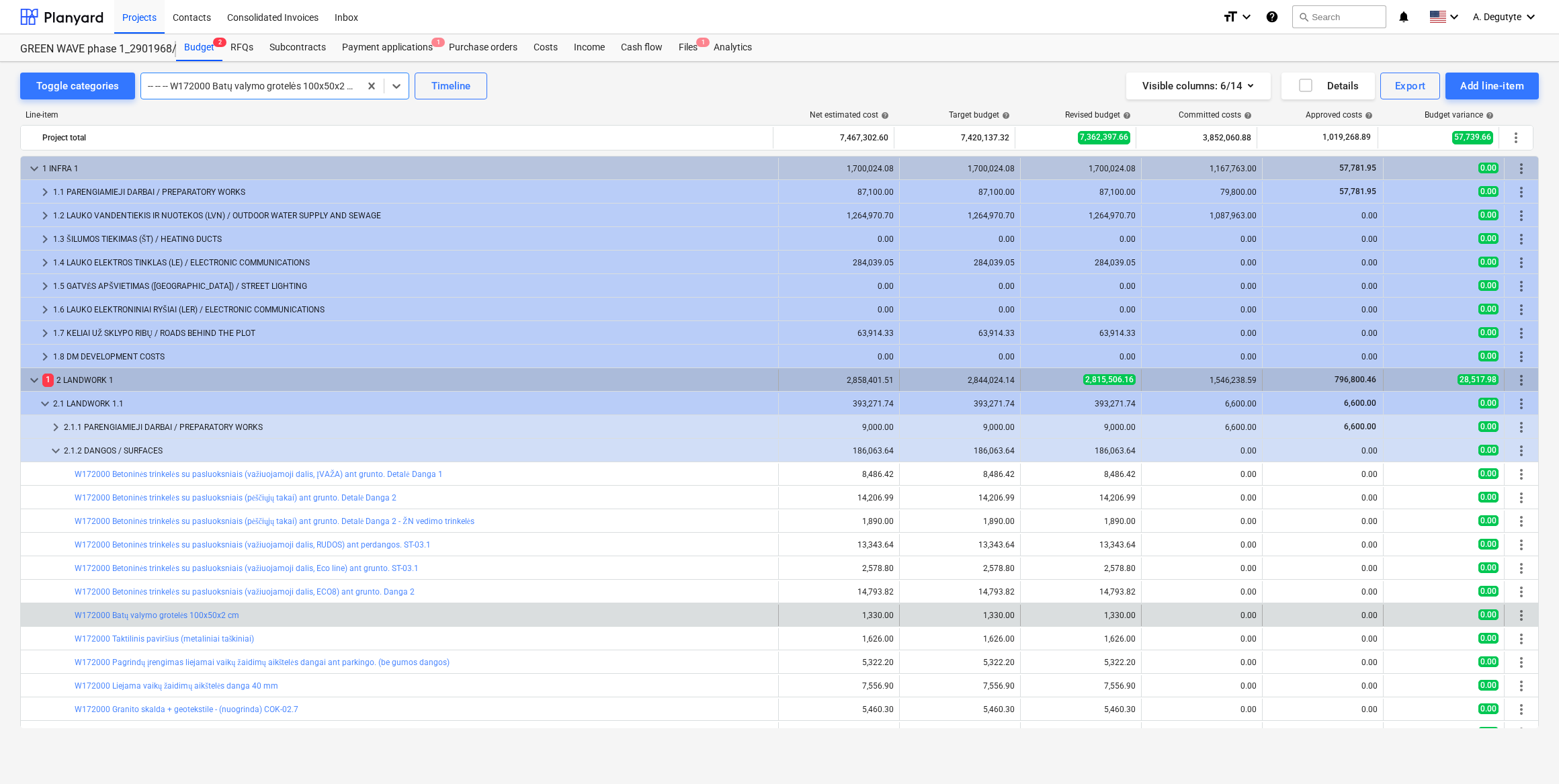
click at [28, 379] on span "keyboard_arrow_down" at bounding box center [35, 380] width 16 height 16
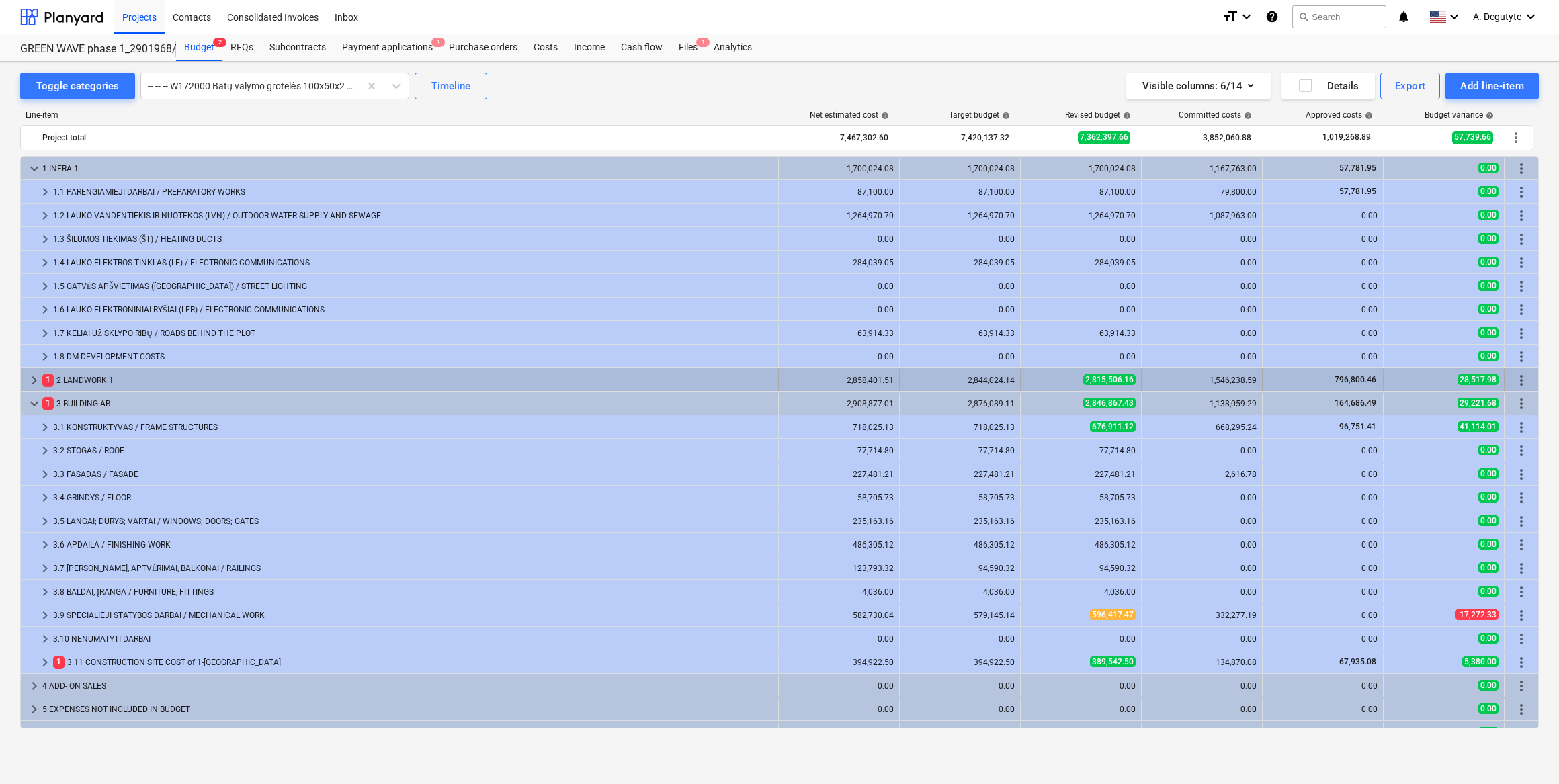
click at [34, 378] on span "keyboard_arrow_right" at bounding box center [35, 380] width 16 height 16
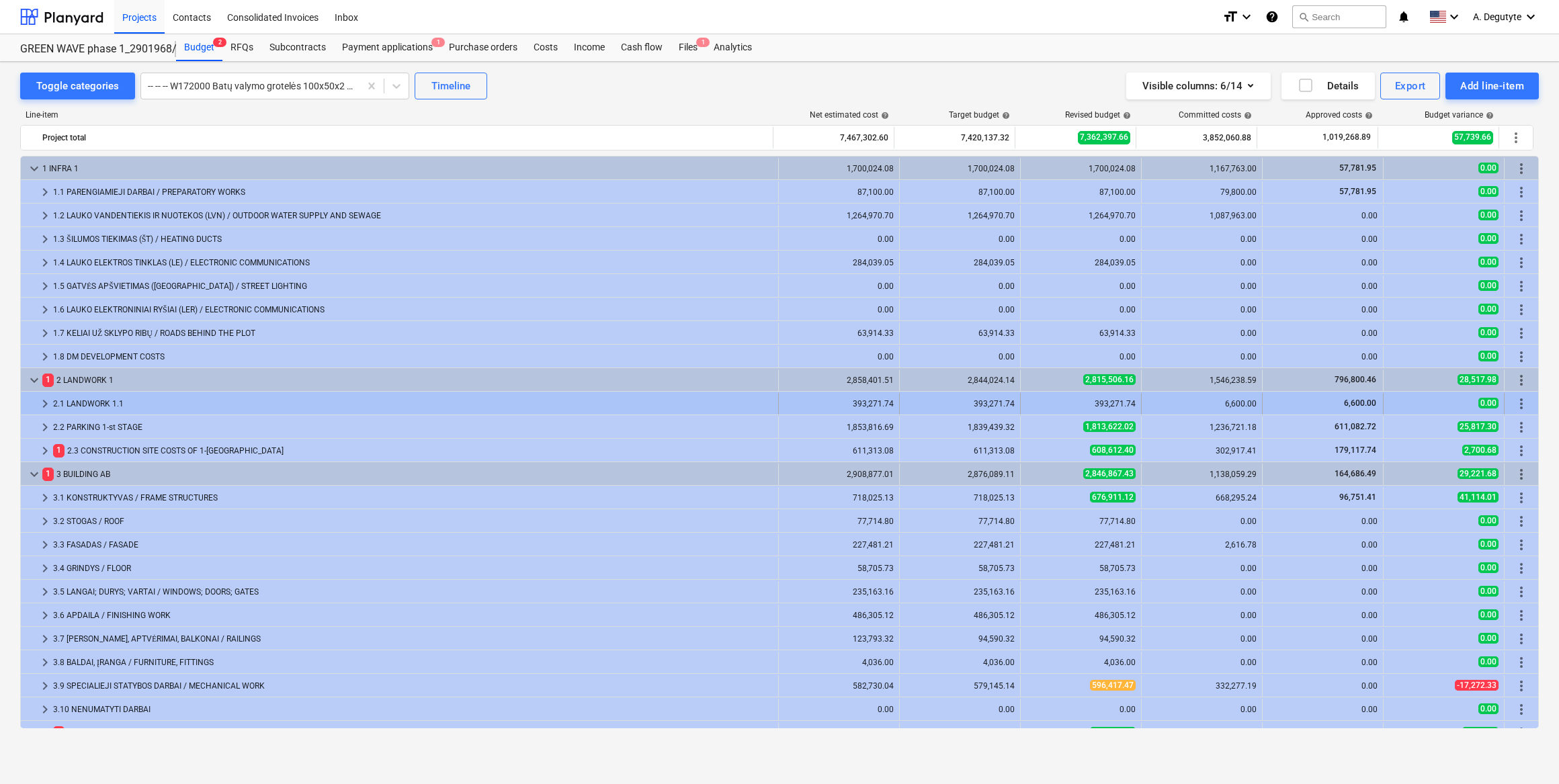
click at [46, 404] on span "keyboard_arrow_right" at bounding box center [45, 404] width 16 height 16
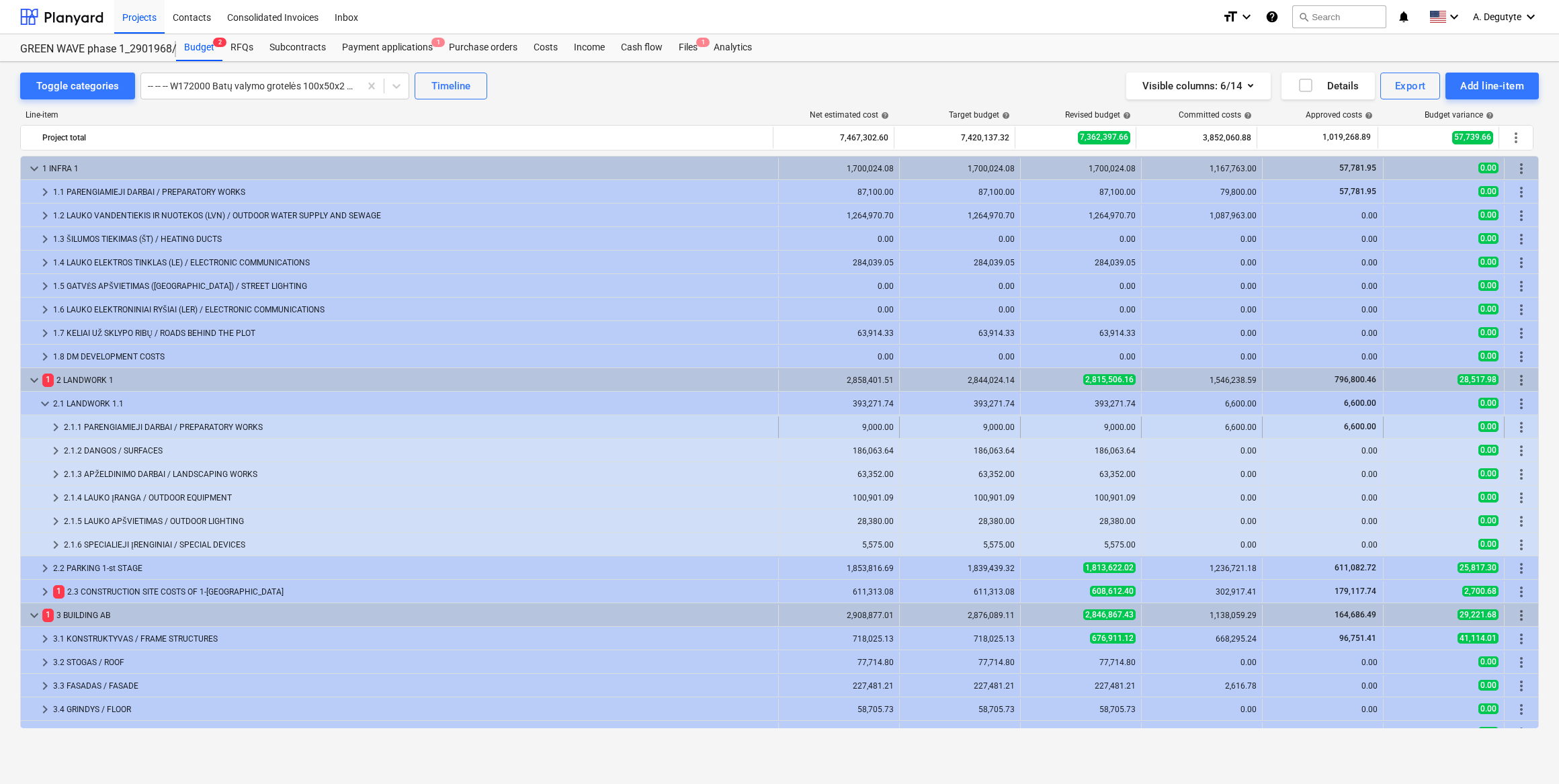
click at [49, 427] on span "keyboard_arrow_right" at bounding box center [56, 427] width 16 height 16
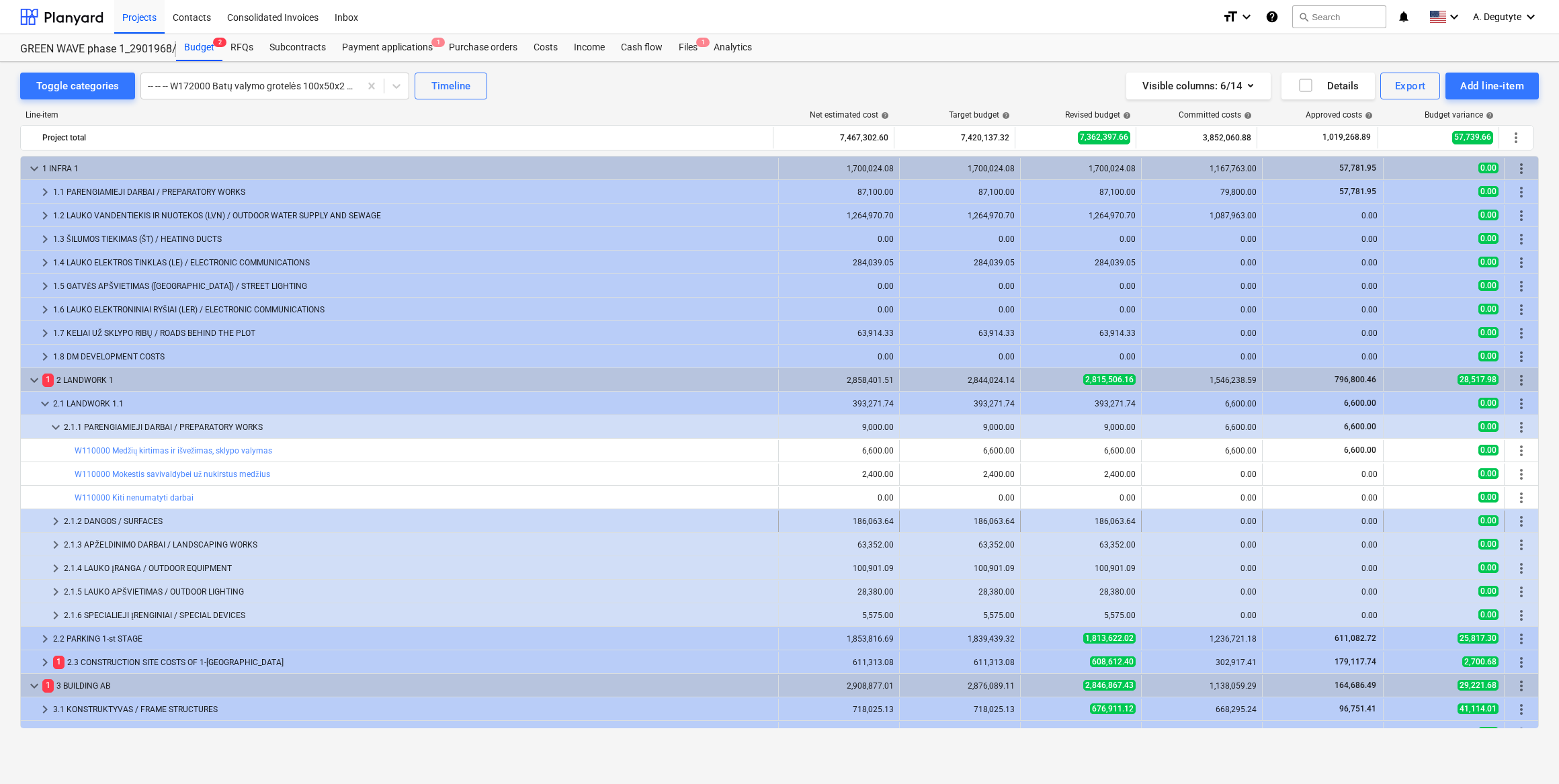
click at [50, 473] on span "keyboard_arrow_right" at bounding box center [56, 521] width 16 height 16
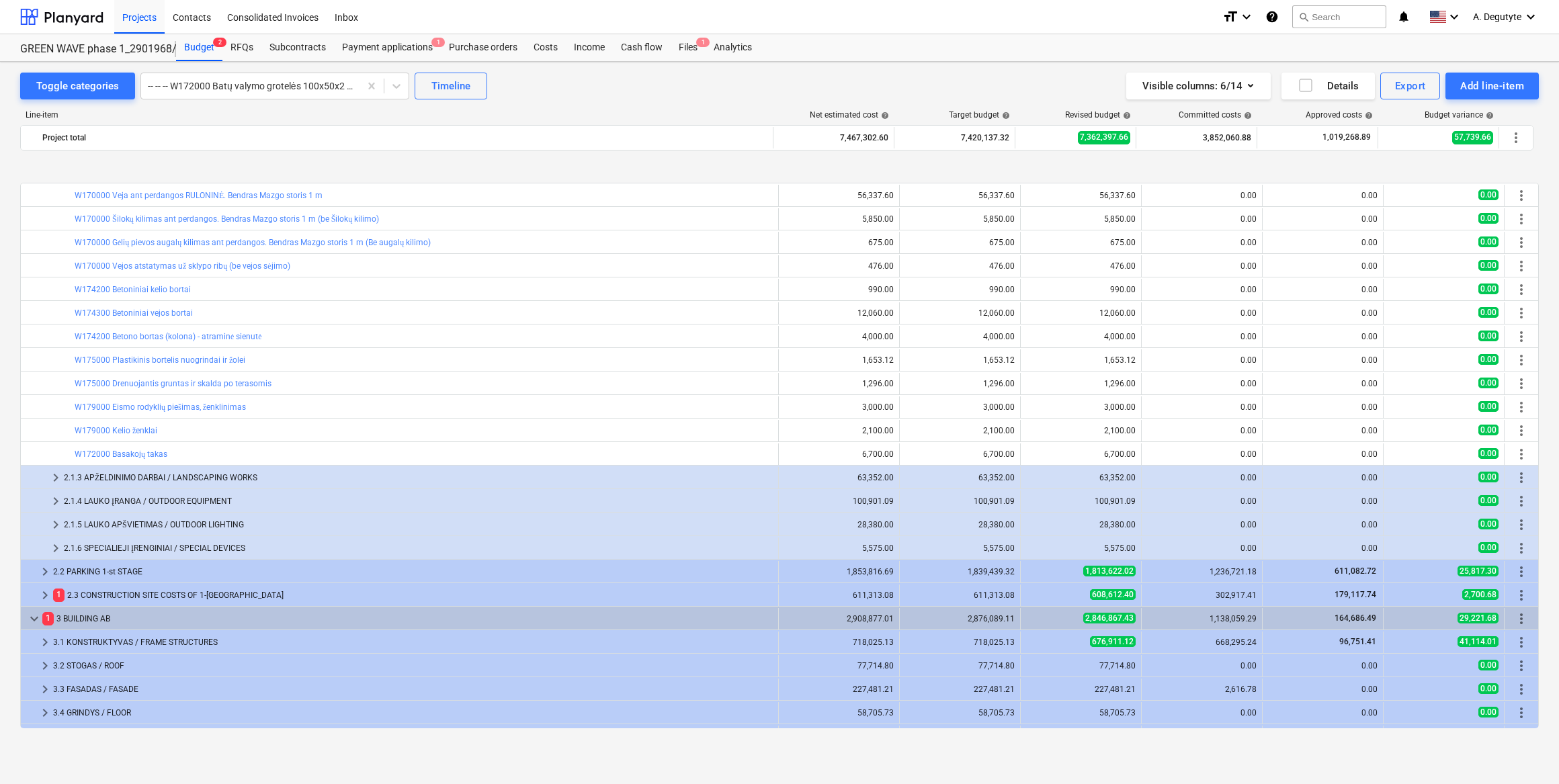
scroll to position [793, 0]
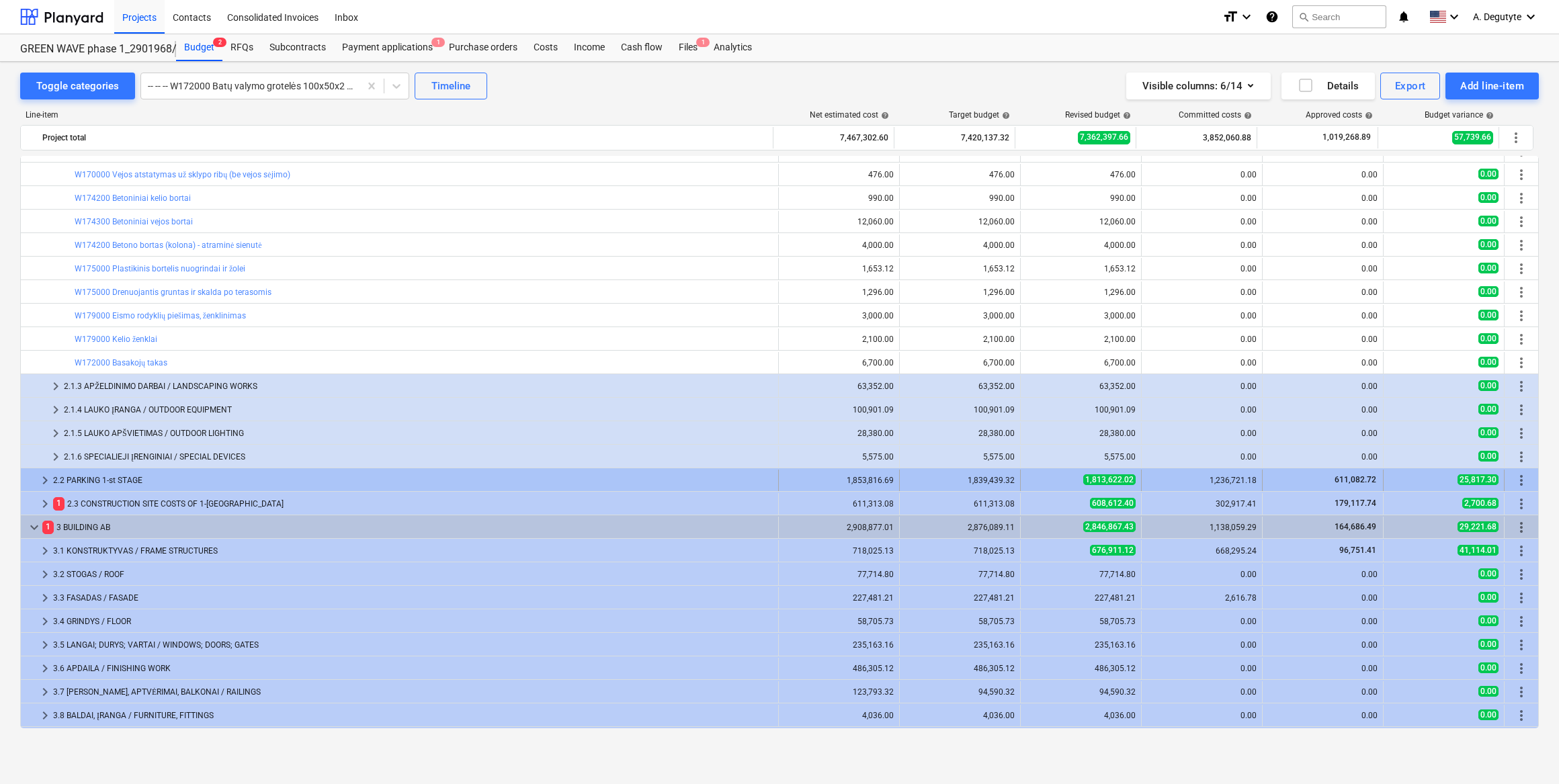
click at [45, 473] on span "keyboard_arrow_right" at bounding box center [45, 480] width 16 height 16
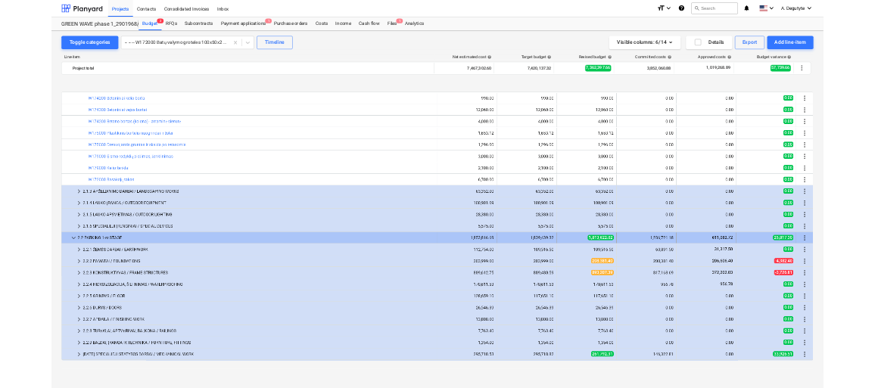
scroll to position [963, 0]
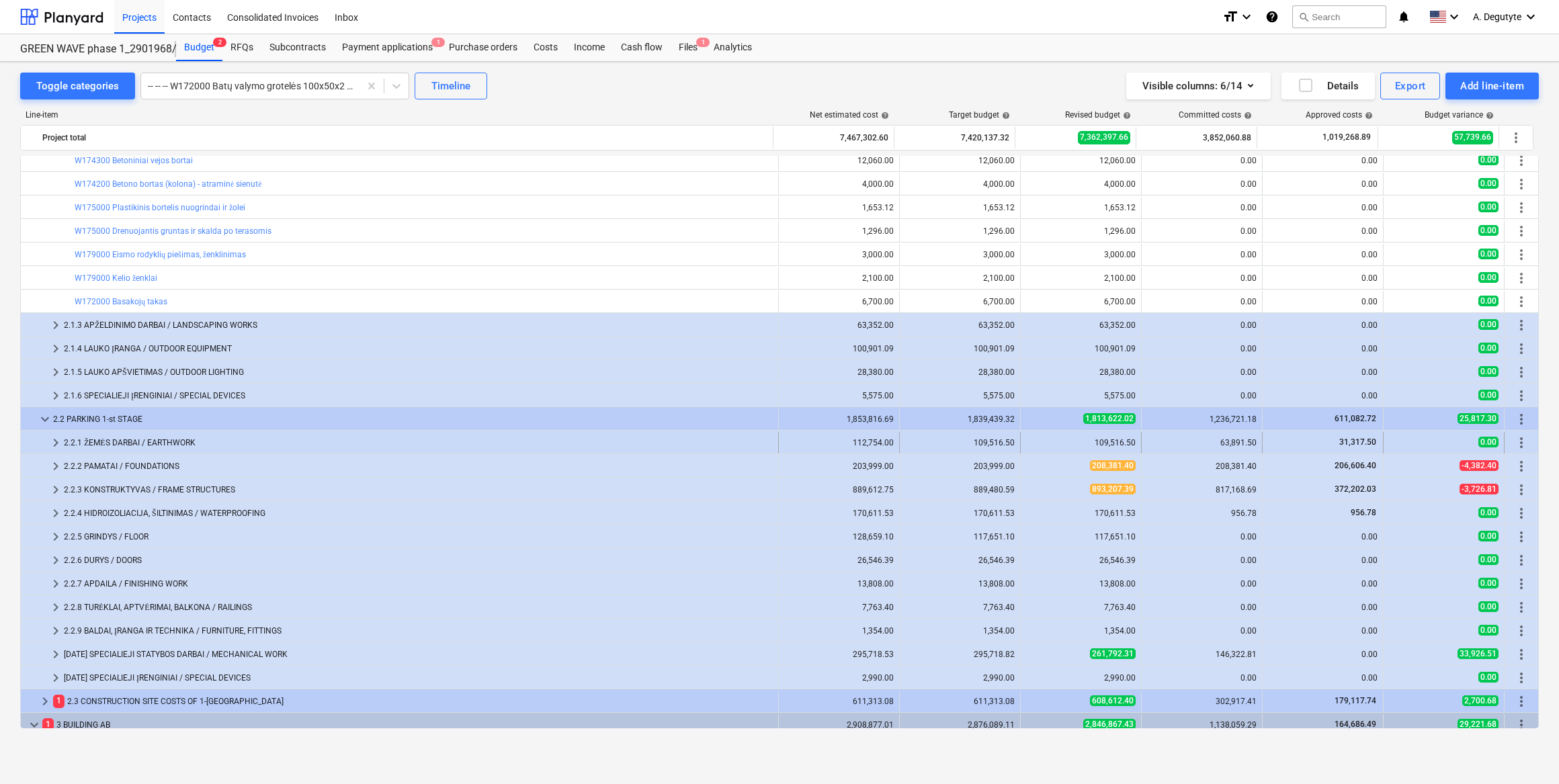
click at [53, 436] on span "keyboard_arrow_right" at bounding box center [56, 443] width 16 height 16
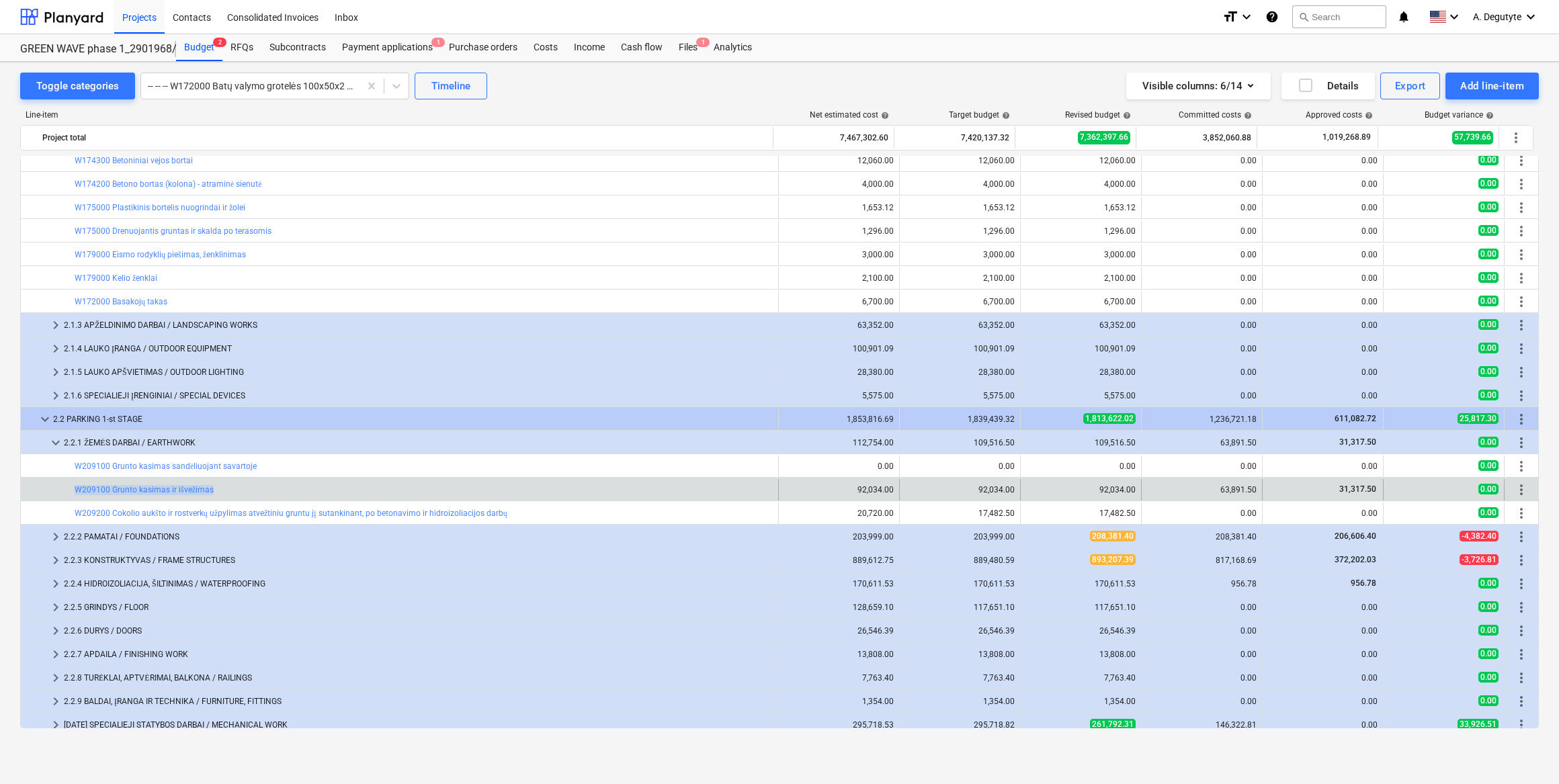
drag, startPoint x: 234, startPoint y: 491, endPoint x: 57, endPoint y: 493, distance: 177.0
click at [57, 473] on div "bar_chart W209100 Grunto kasimas ir išvežimas" at bounding box center [399, 490] width 758 height 21
copy div "bar_chart W209100 Grunto kasimas ir išvežimas"
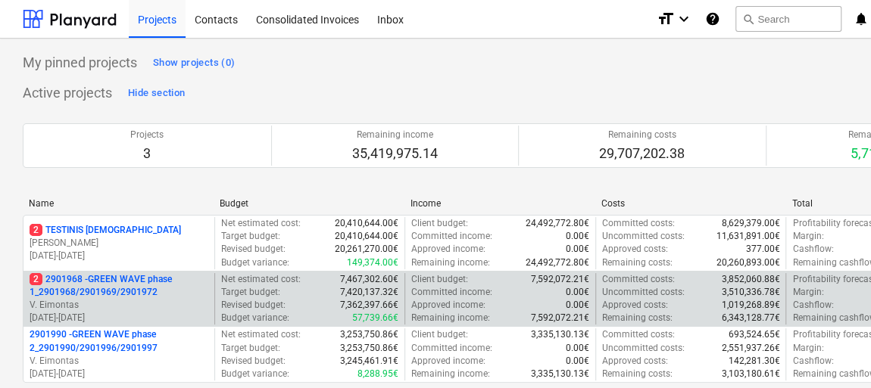
click at [168, 297] on p "2 2901968 - GREEN WAVE phase 1_2901968/2901969/2901972" at bounding box center [119, 286] width 179 height 26
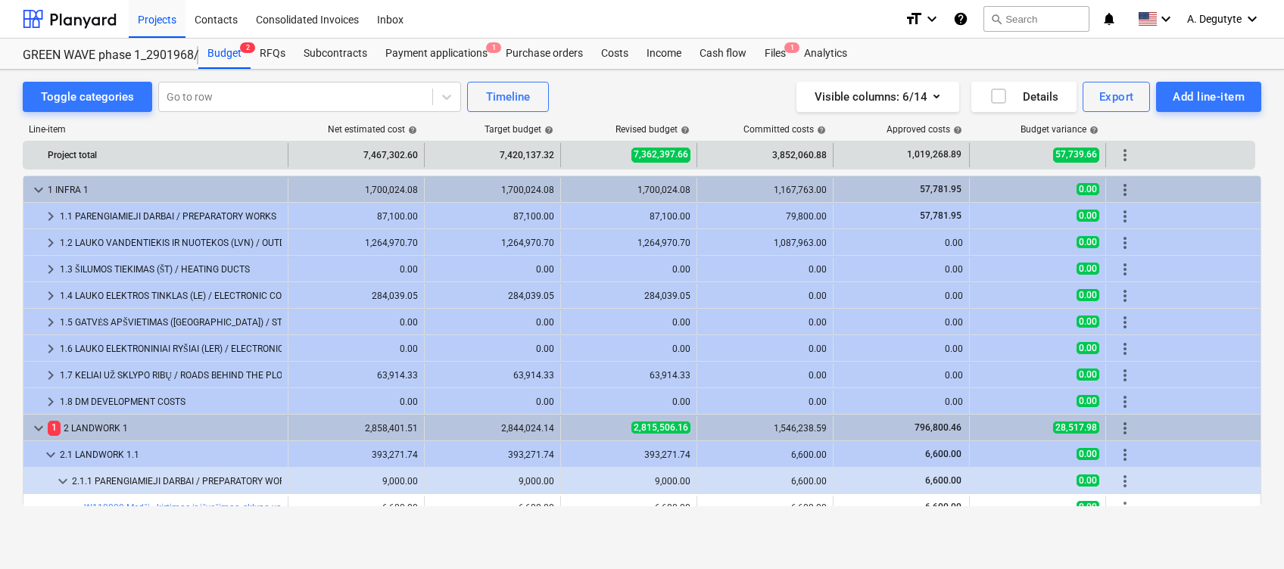
click at [794, 159] on div "3,852,060.88" at bounding box center [764, 155] width 123 height 24
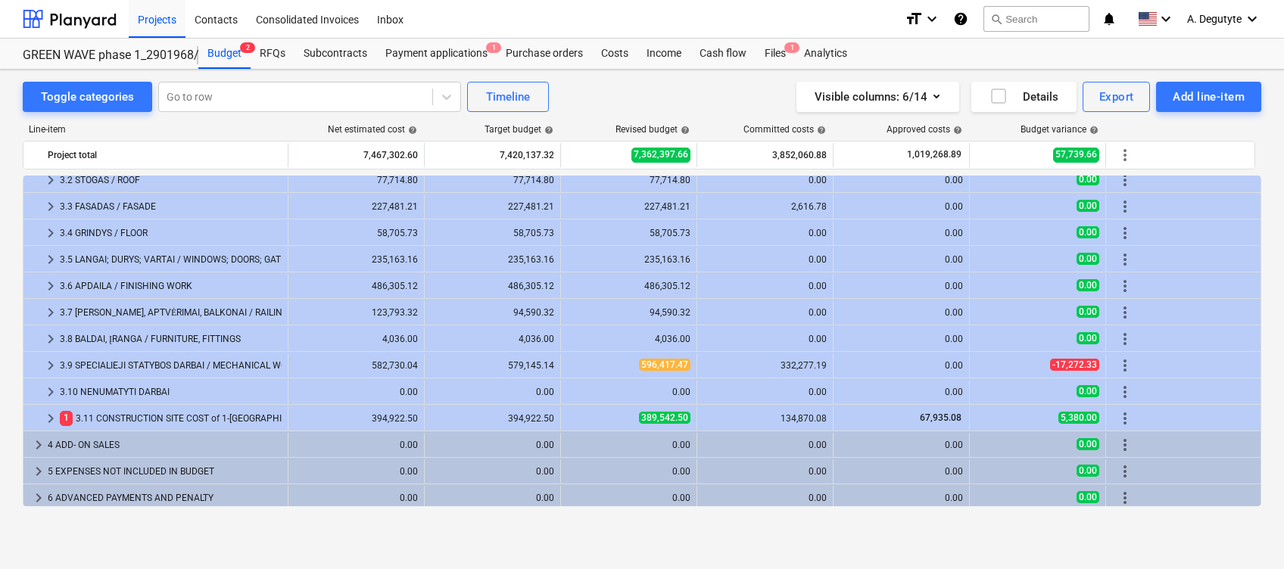
scroll to position [1736, 0]
click at [270, 97] on div at bounding box center [296, 96] width 258 height 15
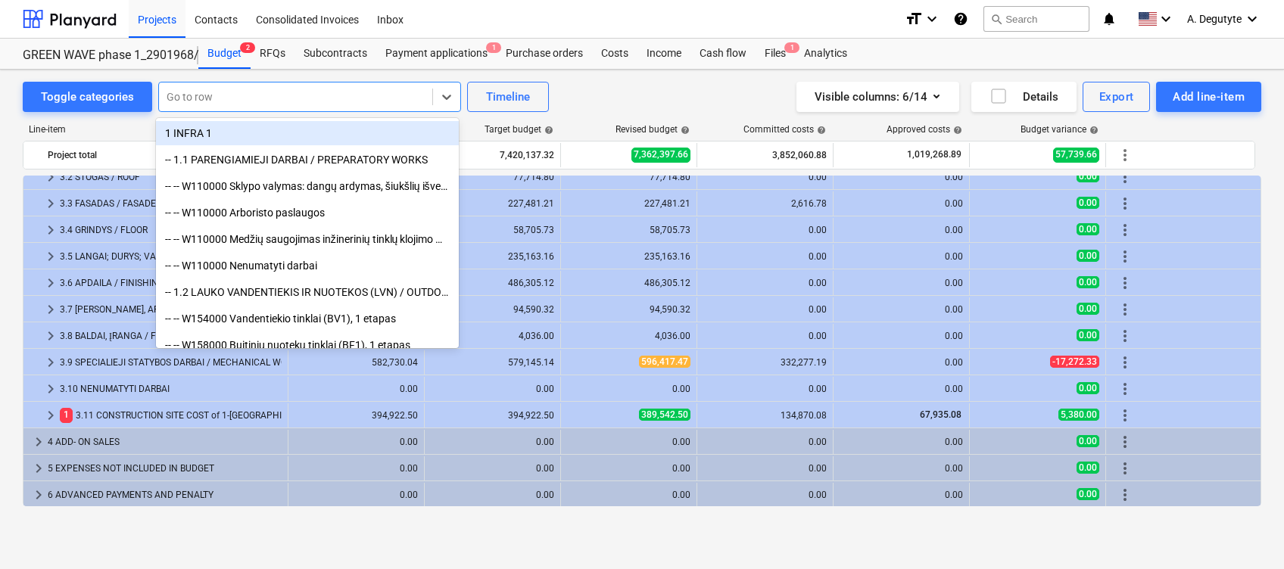
paste input "Monolitinių sienų betonavimas kai sienos storis 250 mm C30/37 (XC1). Armavimas …"
type input "Monolitinių sienų betonavimas kai sienos storis 250 mm C30/37 (XC1). Armavimas …"
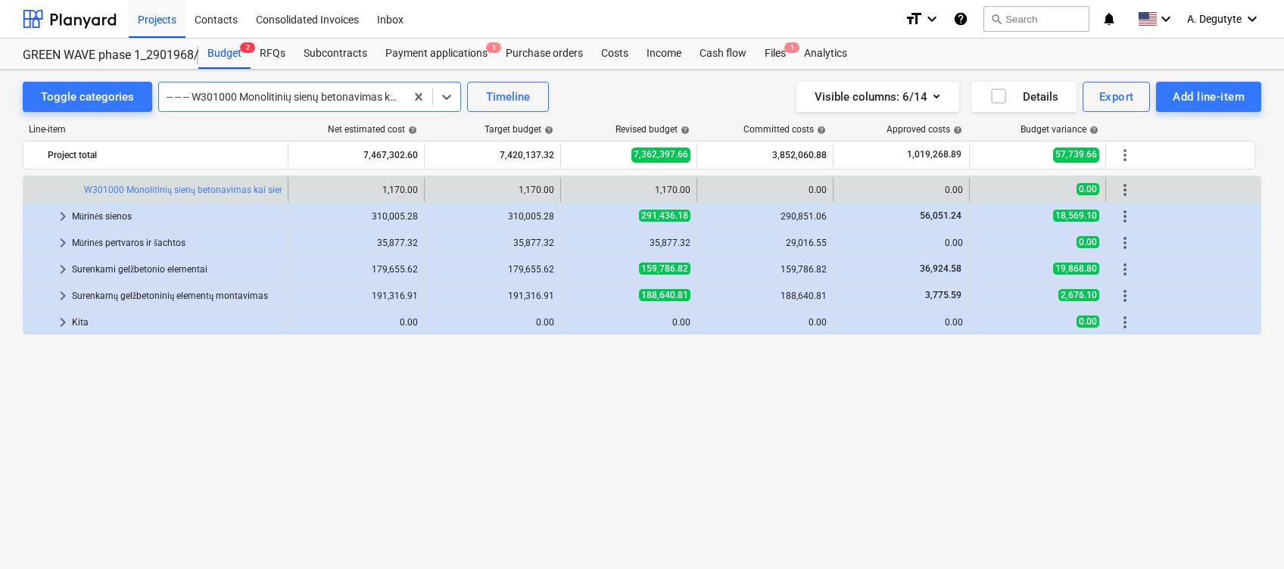
scroll to position [1547, 0]
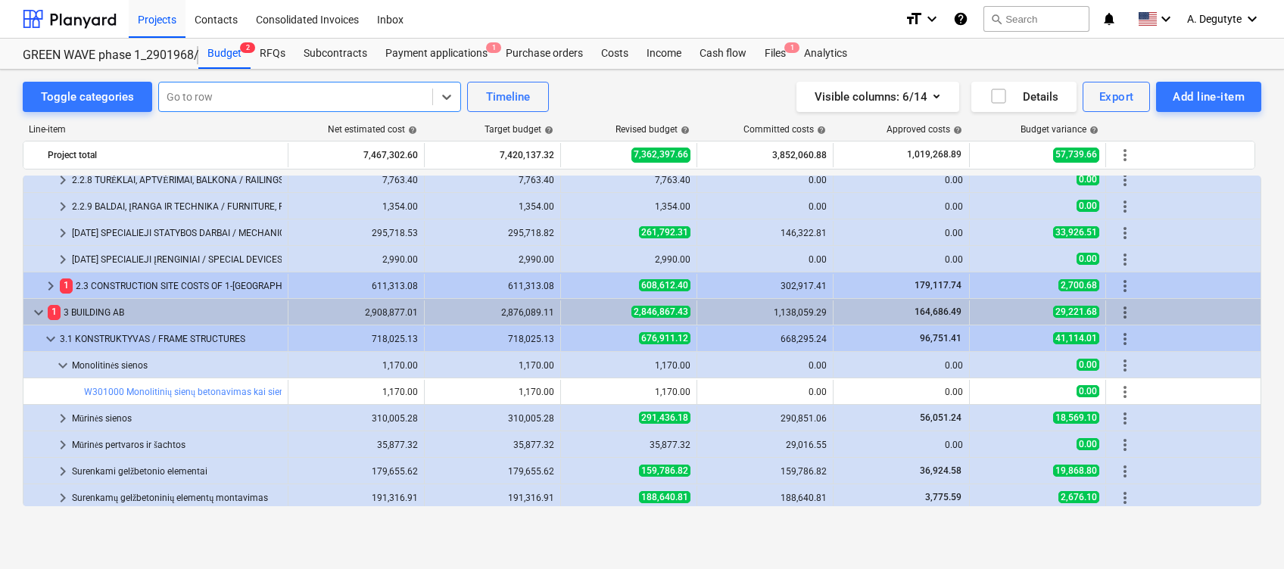
paste input "Tuščiavidurių blokelių sienos 200 mm blokeliai. Kiekis be angų. Haus SM6 (+6%)"
type input "Tuščiavidurių blokelių sienos 200 mm blokeliai. Kiekis be angų. Haus SM6 (+6%)"
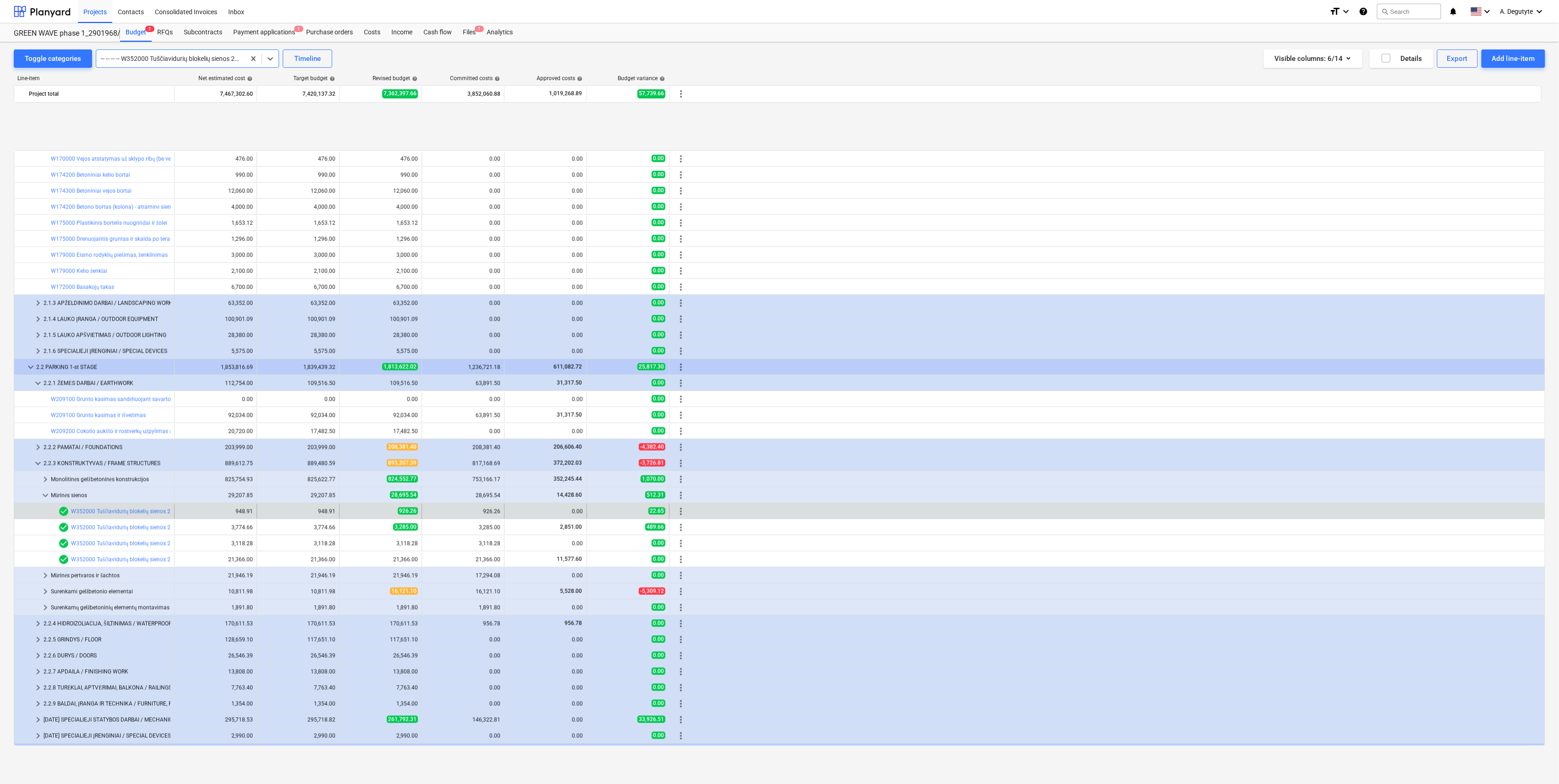
scroll to position [563, 0]
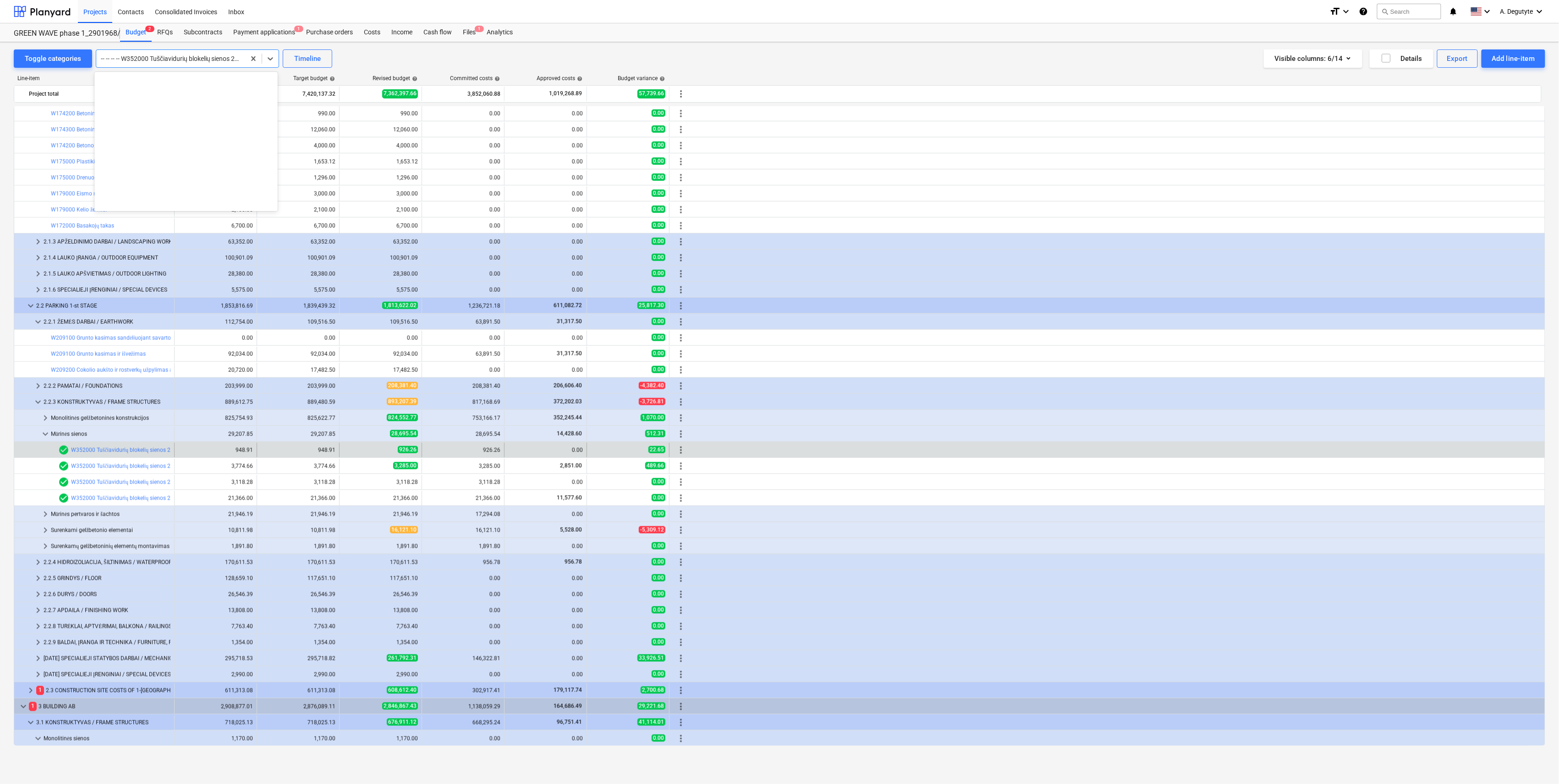
click at [201, 56] on div at bounding box center [171, 58] width 140 height 9
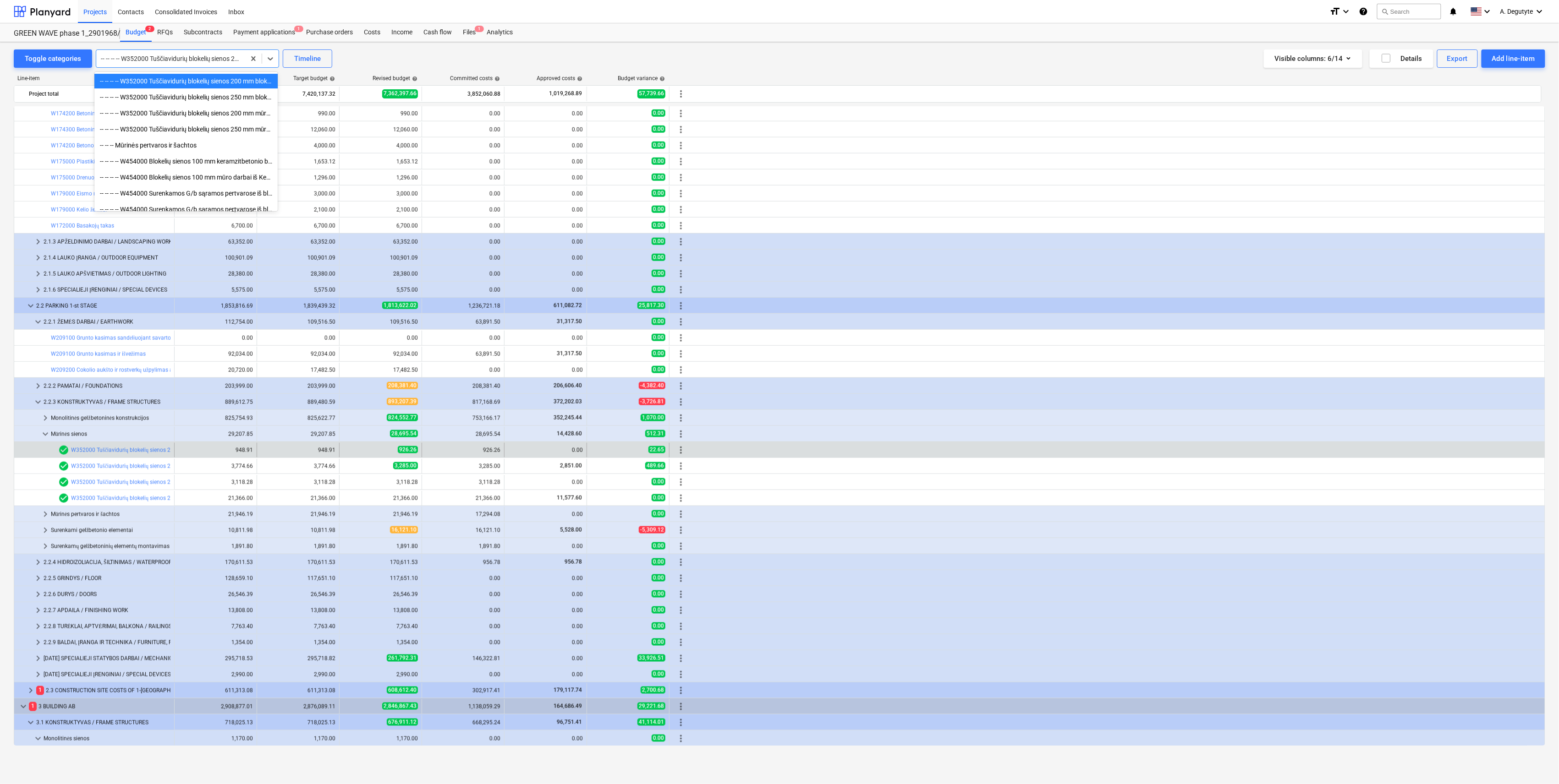
click at [203, 83] on div "-- -- -- -- W352000 Tuščiavidurių blokelių sienos 200 mm blokeliai. Kiekis be a…" at bounding box center [186, 81] width 183 height 15
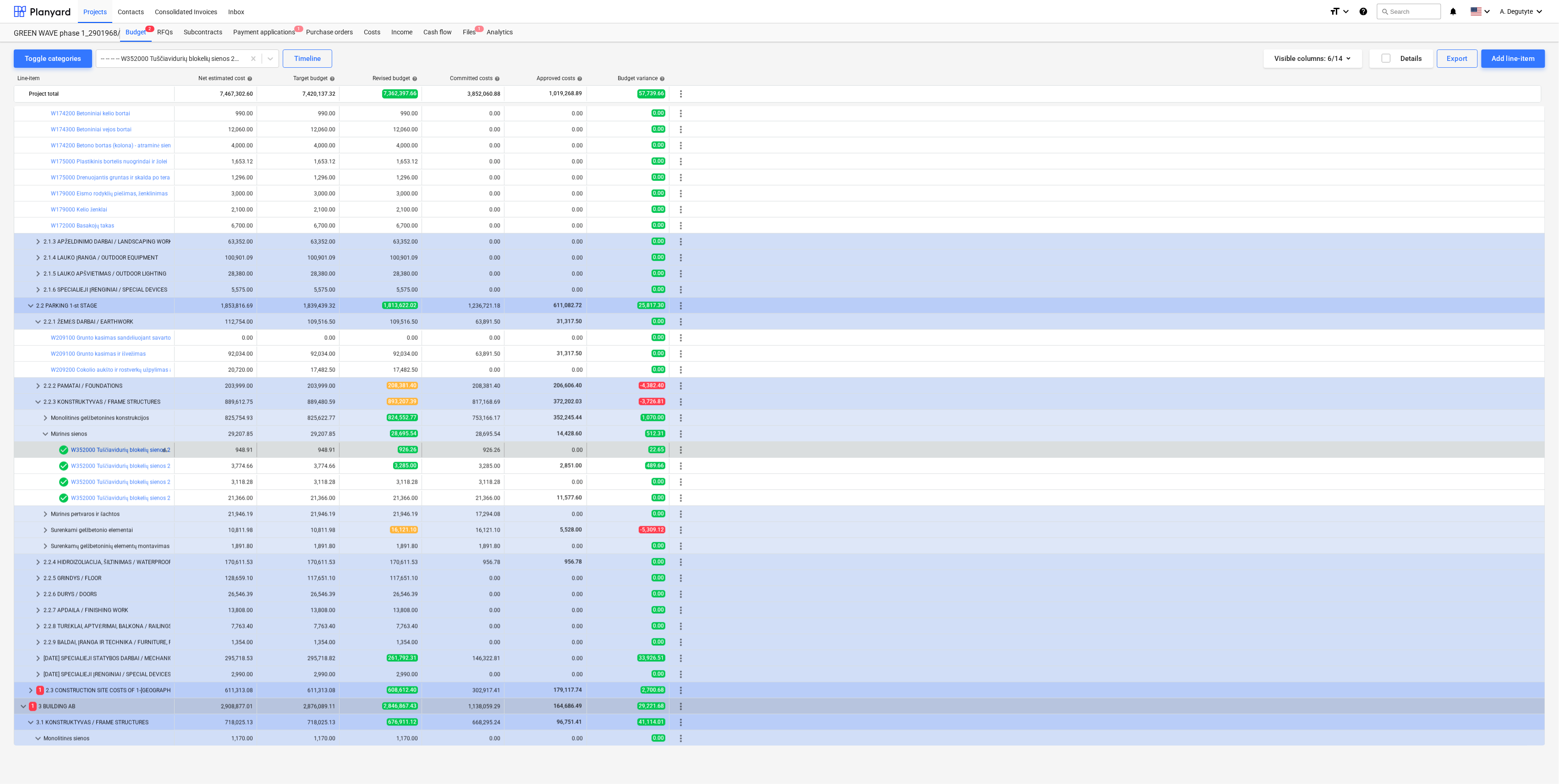
click at [148, 322] on link "W352000 Tuščiavidurių blokelių sienos 200 mm blokeliai. Kiekis be angų. Haus SM…" at bounding box center [182, 450] width 222 height 7
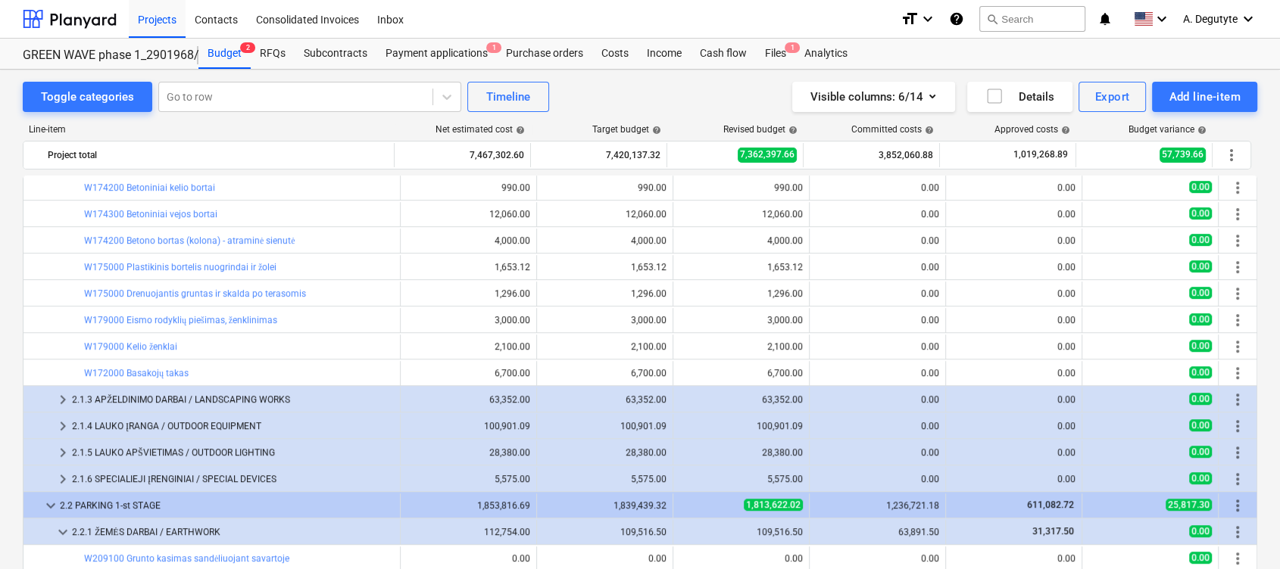
scroll to position [1132, 0]
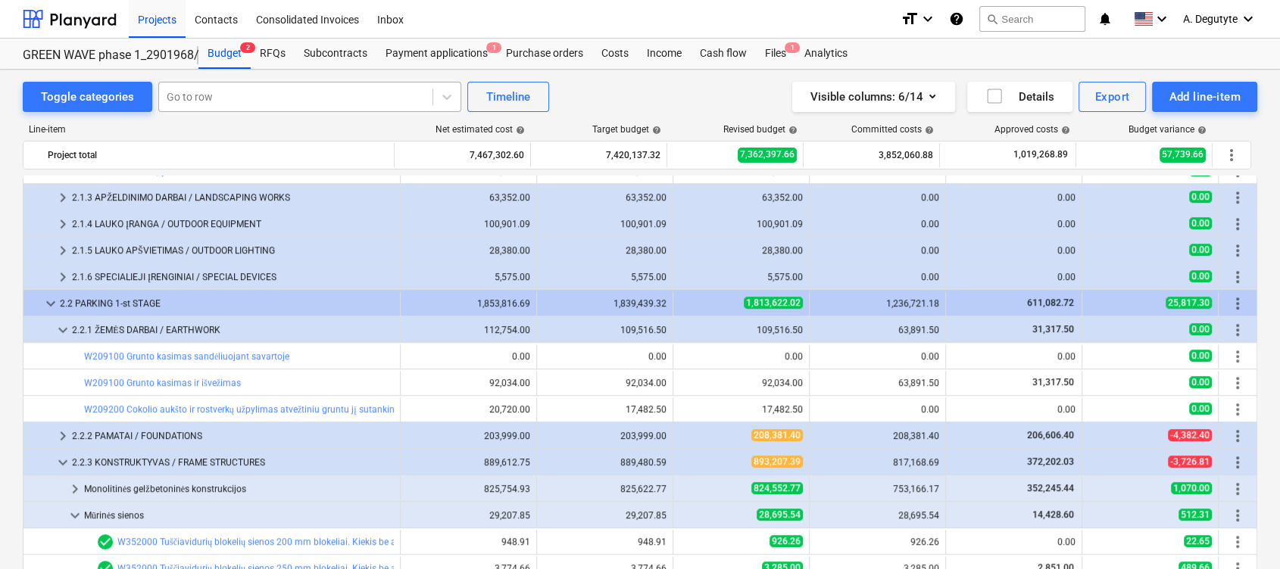
click at [353, 97] on div at bounding box center [296, 96] width 258 height 15
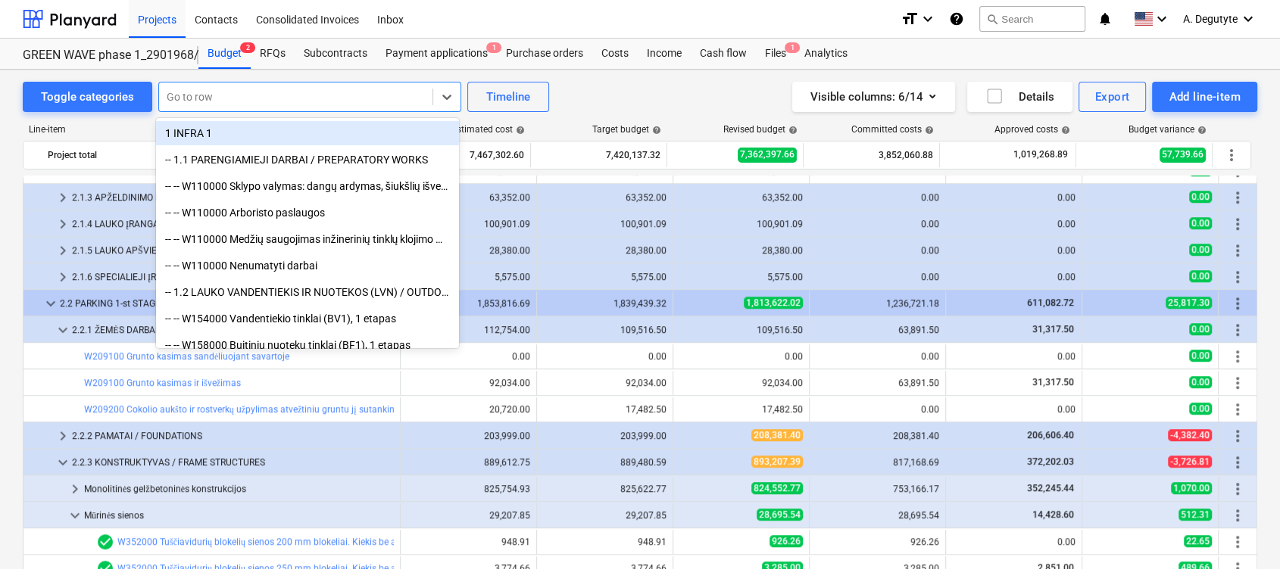
paste input "Tuščiavidurių blokelių sienos 200 mm blokeliai. Kiekis be angų. Haus SM6 (+6%)"
type input "Tuščiavidurių blokelių sienos 200 mm blokeliai. Kiekis be angų. Haus SM6 (+6%)"
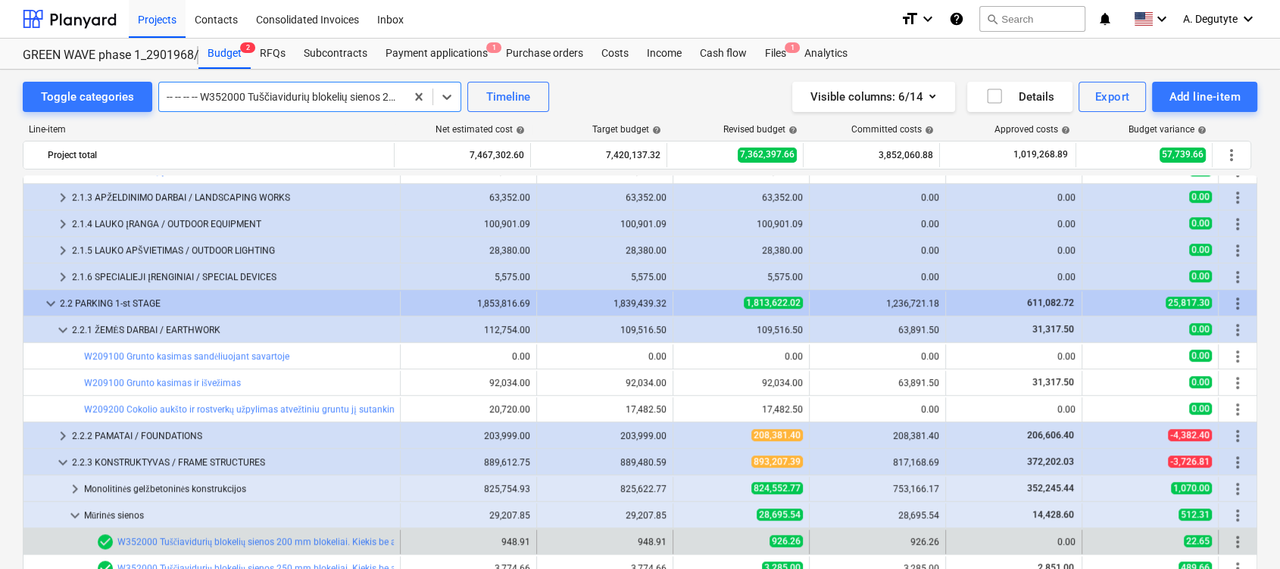
scroll to position [0, 0]
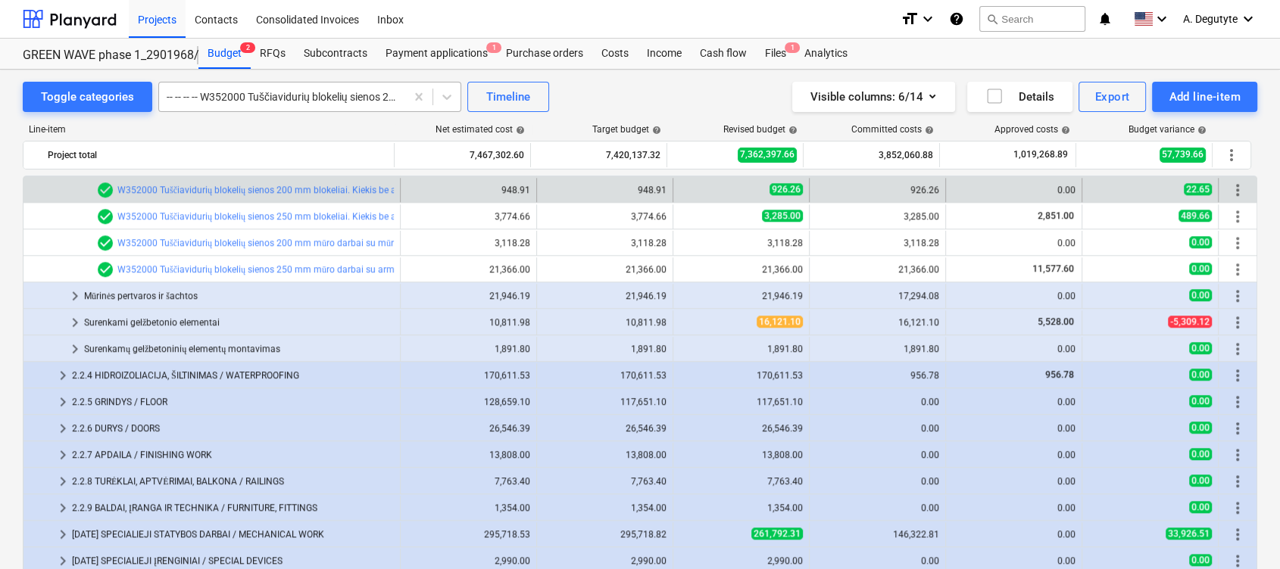
click at [367, 90] on div at bounding box center [282, 96] width 231 height 15
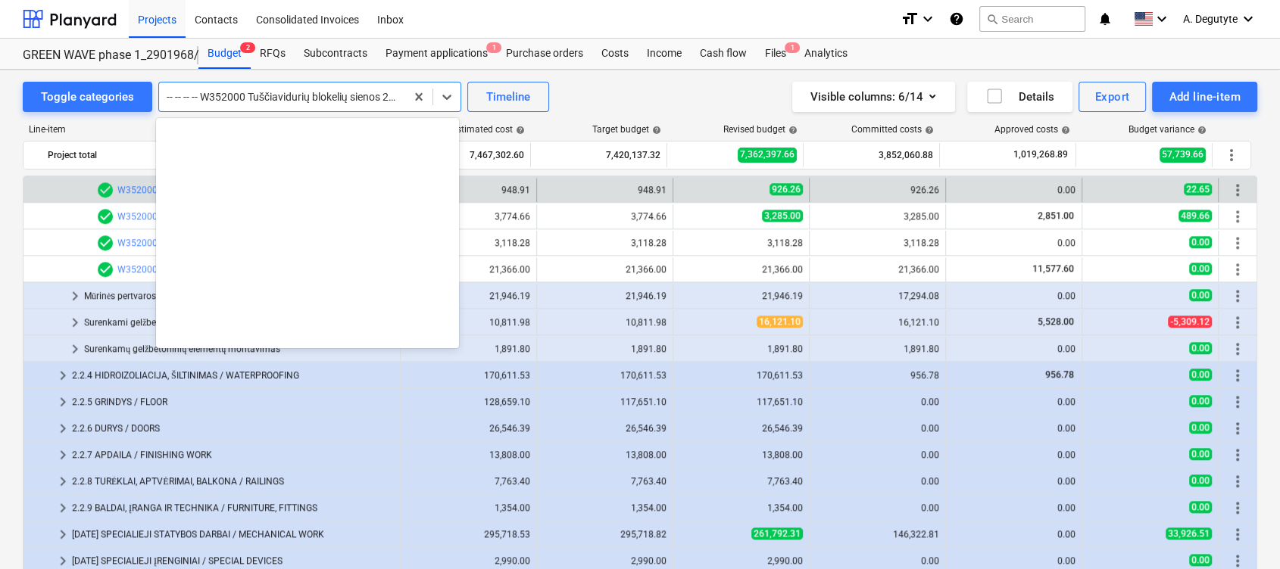
scroll to position [3471, 0]
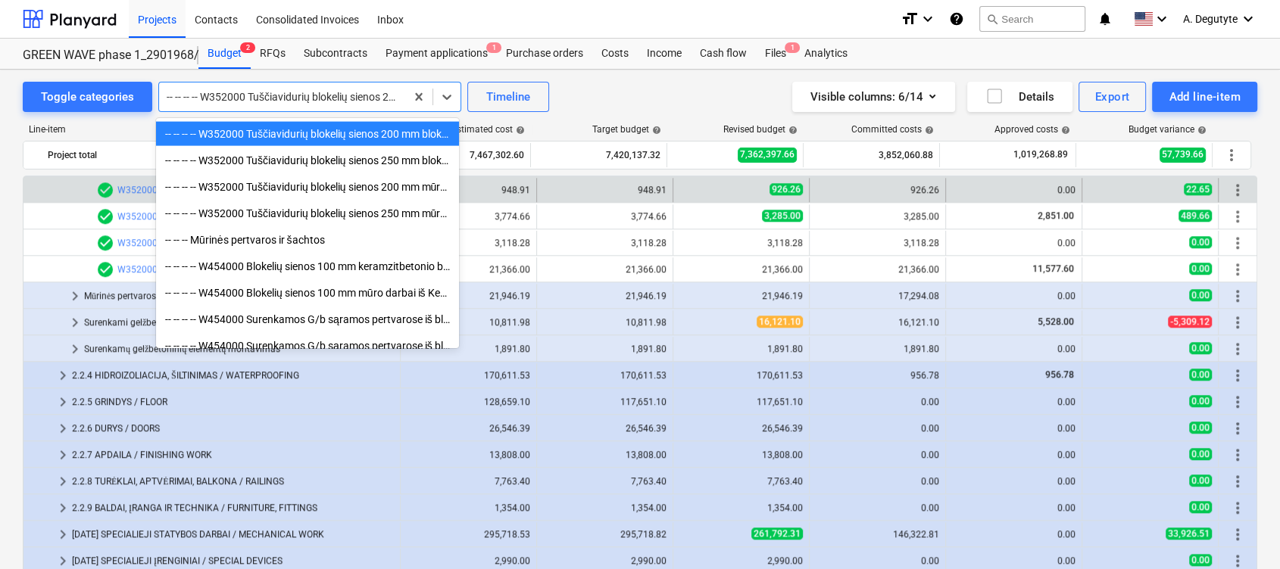
paste input "Tuščiavidurių blokelių sienos 250 mm blokeliai. Kiekis be angų. Haus S25 (+6%)"
type input "Tuščiavidurių blokelių sienos 250 mm blokeliai. Kiekis be angų. Haus S25 (+6%)"
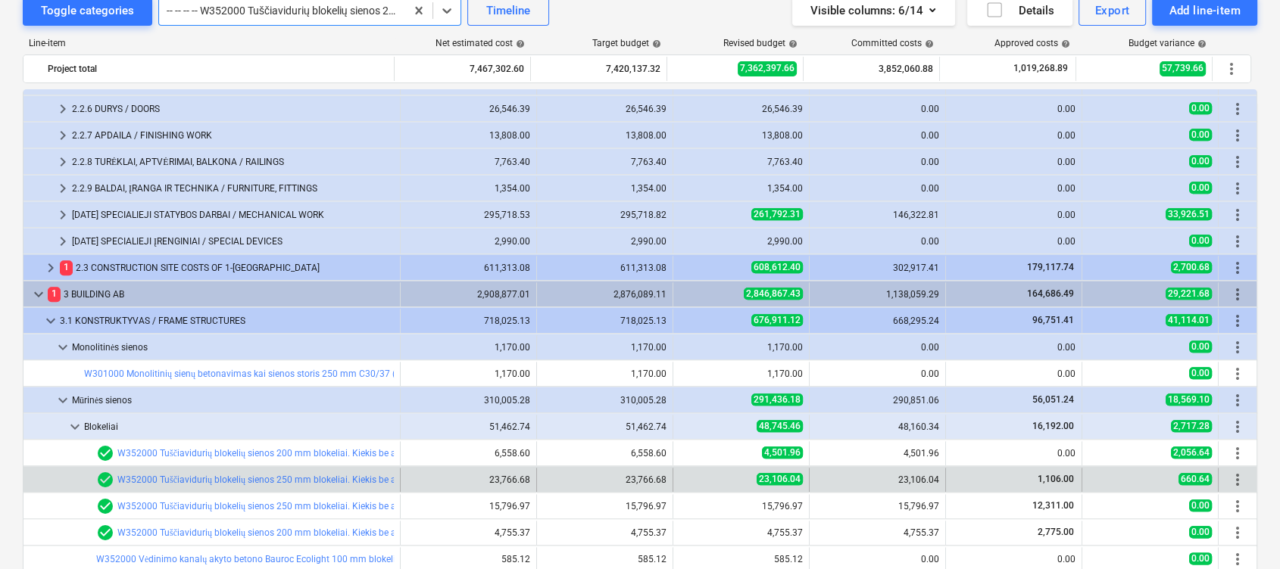
scroll to position [201, 0]
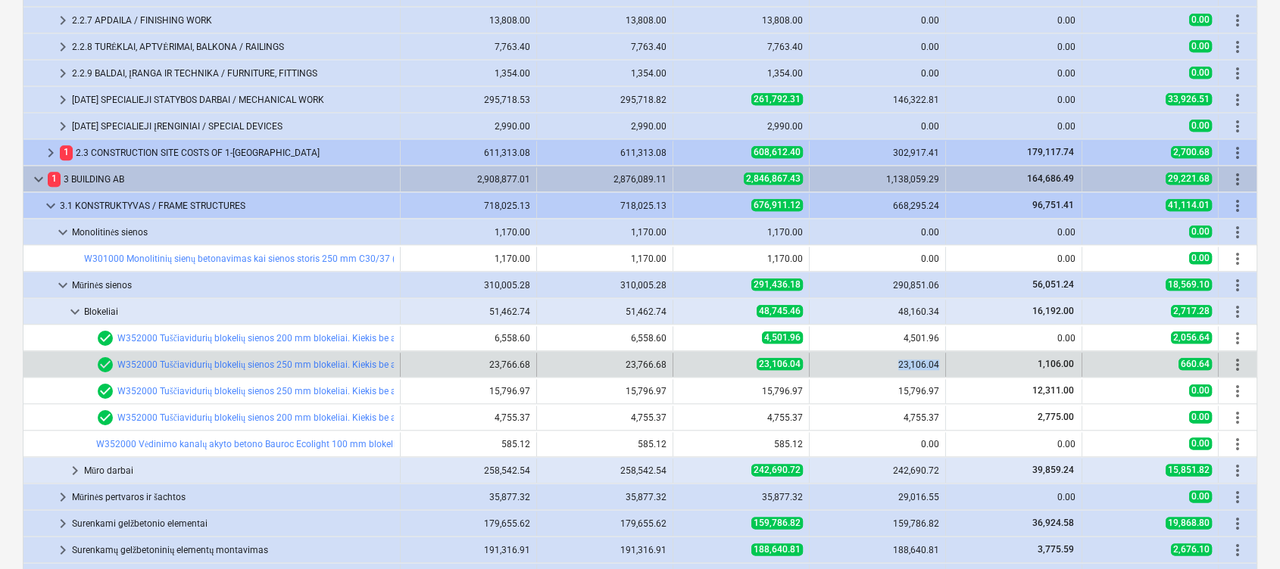
drag, startPoint x: 890, startPoint y: 363, endPoint x: 939, endPoint y: 366, distance: 48.5
click at [939, 366] on div "23,106.04" at bounding box center [877, 365] width 136 height 24
copy div "23,106.04"
click at [337, 365] on link "W352000 Tuščiavidurių blokelių sienos 250 mm blokeliai. Kiekis be angų. Haus S2…" at bounding box center [299, 365] width 364 height 11
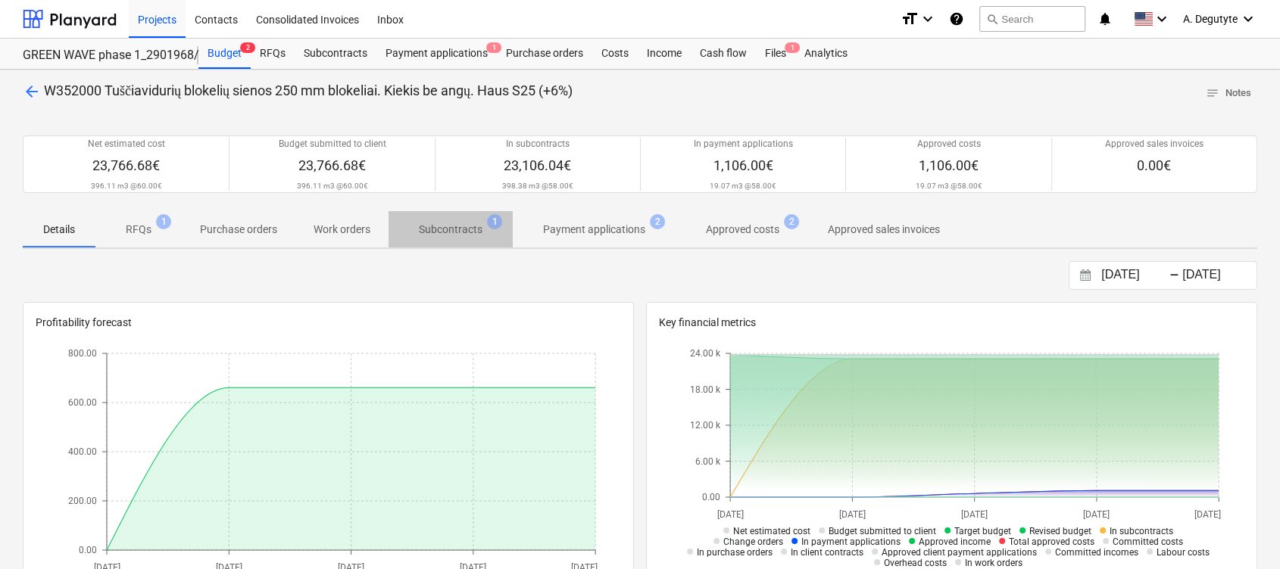
click at [466, 235] on p "Subcontracts" at bounding box center [451, 230] width 64 height 16
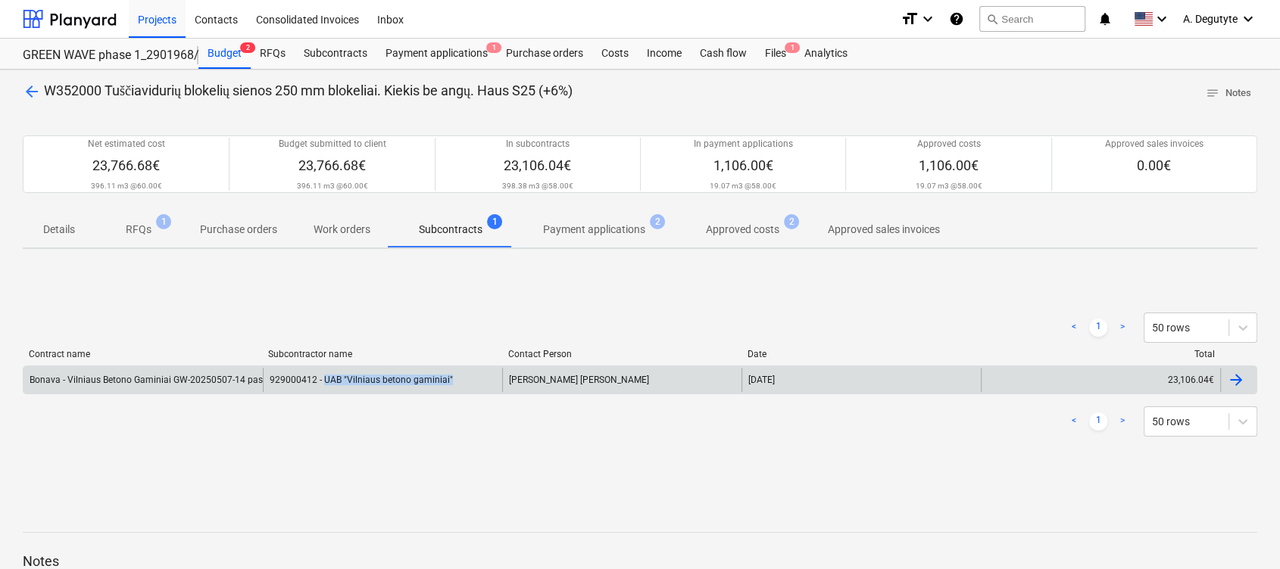
copy div "UAB "Vilniaus betono gaminiai""
drag, startPoint x: 457, startPoint y: 381, endPoint x: 322, endPoint y: 386, distance: 135.6
click at [322, 386] on div "929000412 - UAB "Vilniaus betono gaminiai"" at bounding box center [382, 380] width 239 height 24
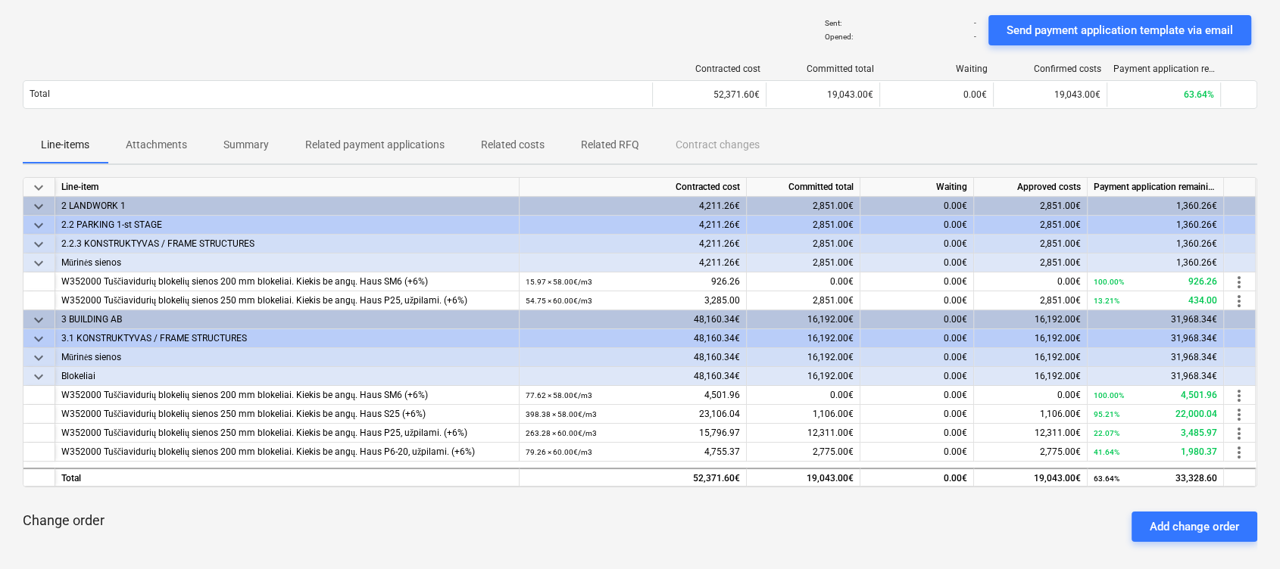
scroll to position [101, 0]
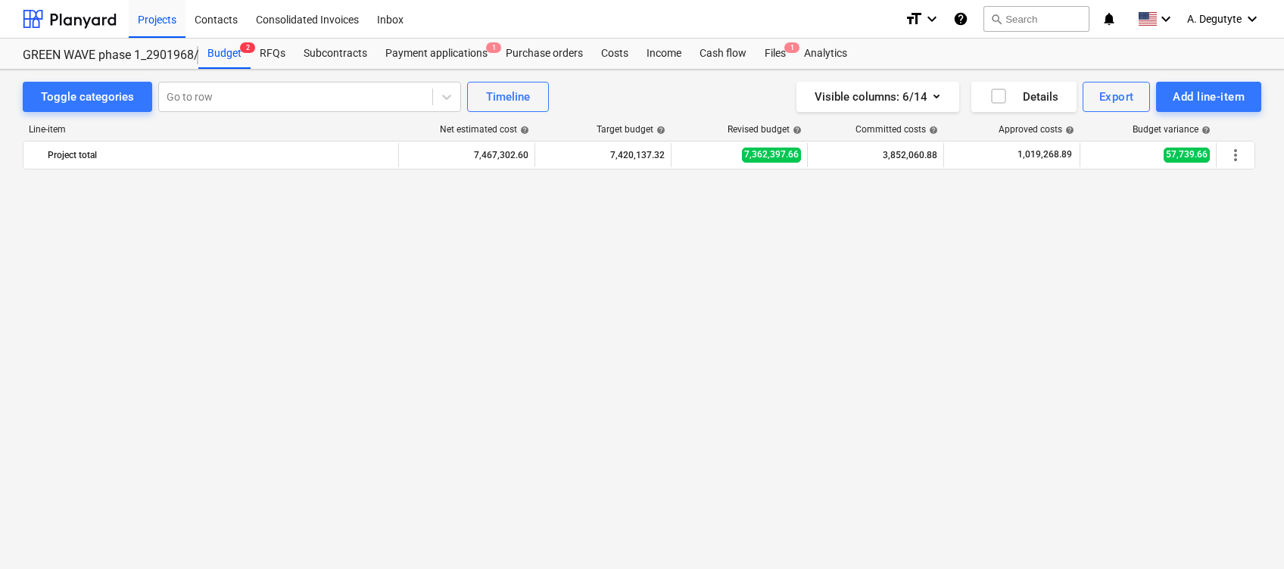
scroll to position [1717, 0]
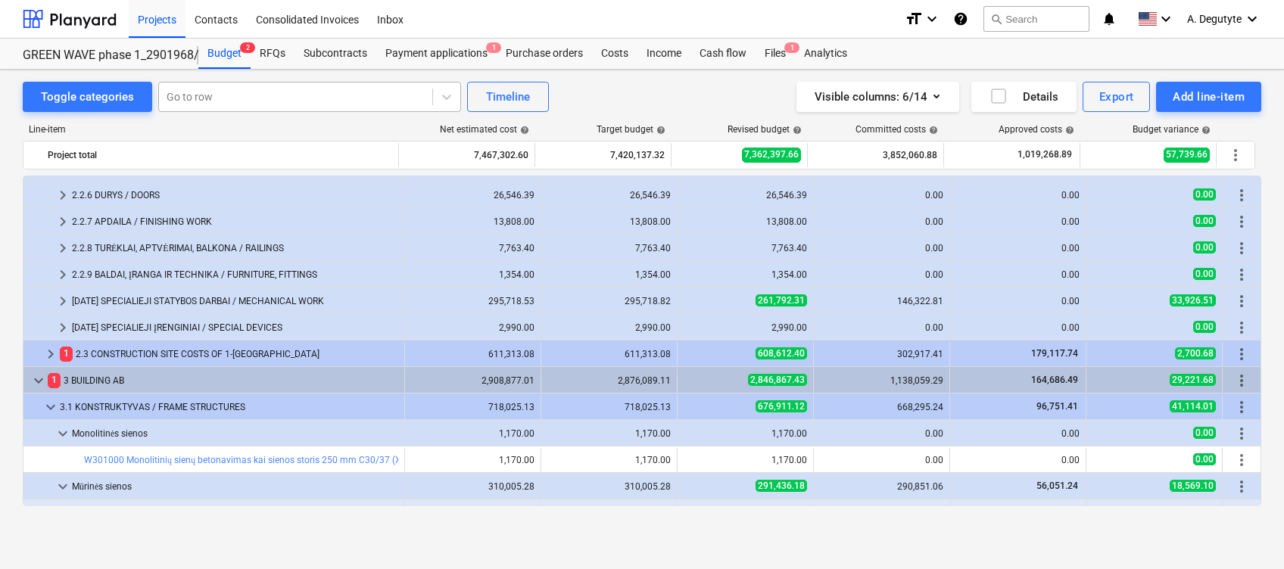
click at [240, 92] on div at bounding box center [296, 96] width 258 height 15
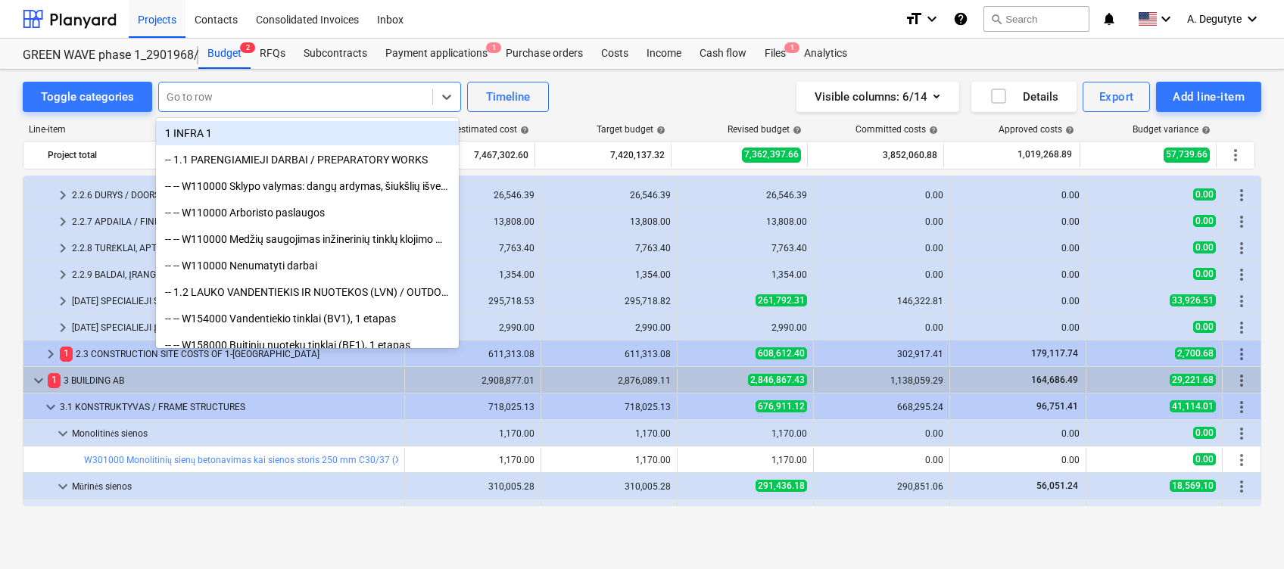
paste input "Tuščiavidurių blokelių sienos 250 mm blokeliai. Kiekis be angų. Haus P25, užpil…"
type input "Tuščiavidurių blokelių sienos 250 mm blokeliai. Kiekis be angų. Haus P25, užpil…"
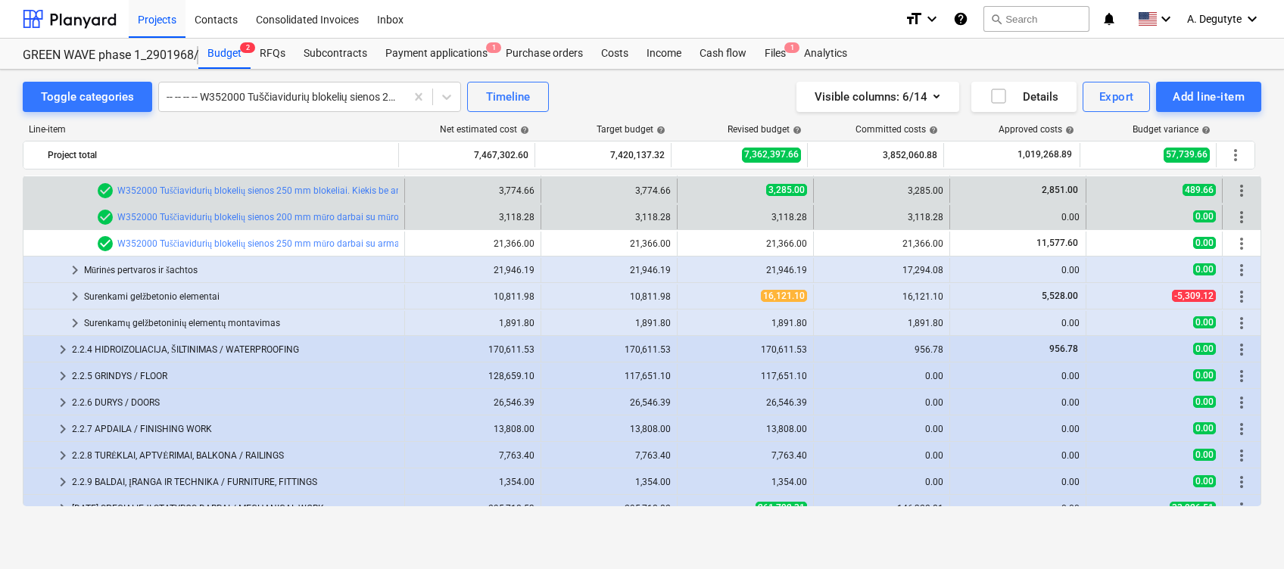
scroll to position [1502, 0]
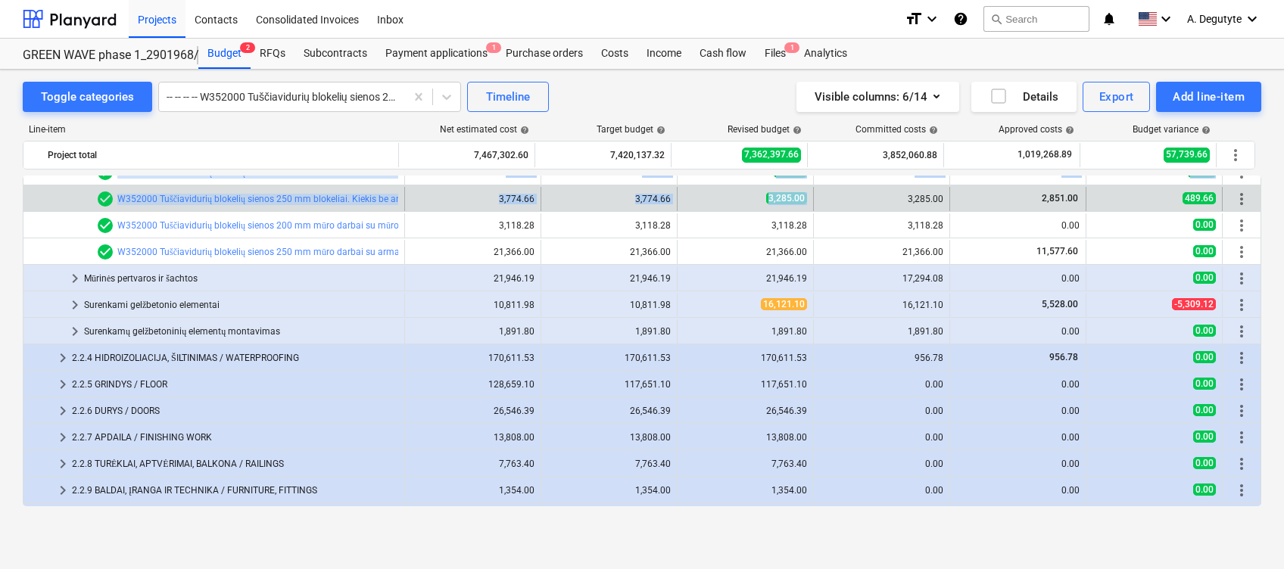
drag, startPoint x: 942, startPoint y: 186, endPoint x: 900, endPoint y: 199, distance: 43.6
drag, startPoint x: 900, startPoint y: 199, endPoint x: 943, endPoint y: 201, distance: 42.5
click at [943, 201] on div "3,285.00" at bounding box center [882, 199] width 136 height 24
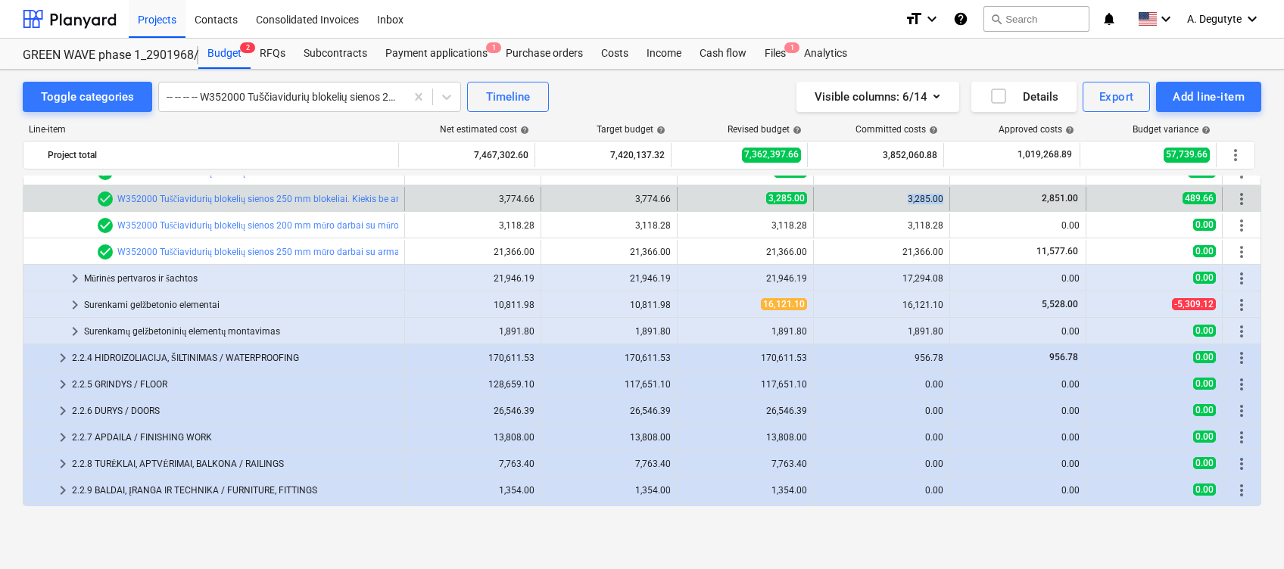
drag, startPoint x: 940, startPoint y: 199, endPoint x: 899, endPoint y: 197, distance: 41.7
click at [899, 197] on div "3,285.00" at bounding box center [882, 199] width 136 height 24
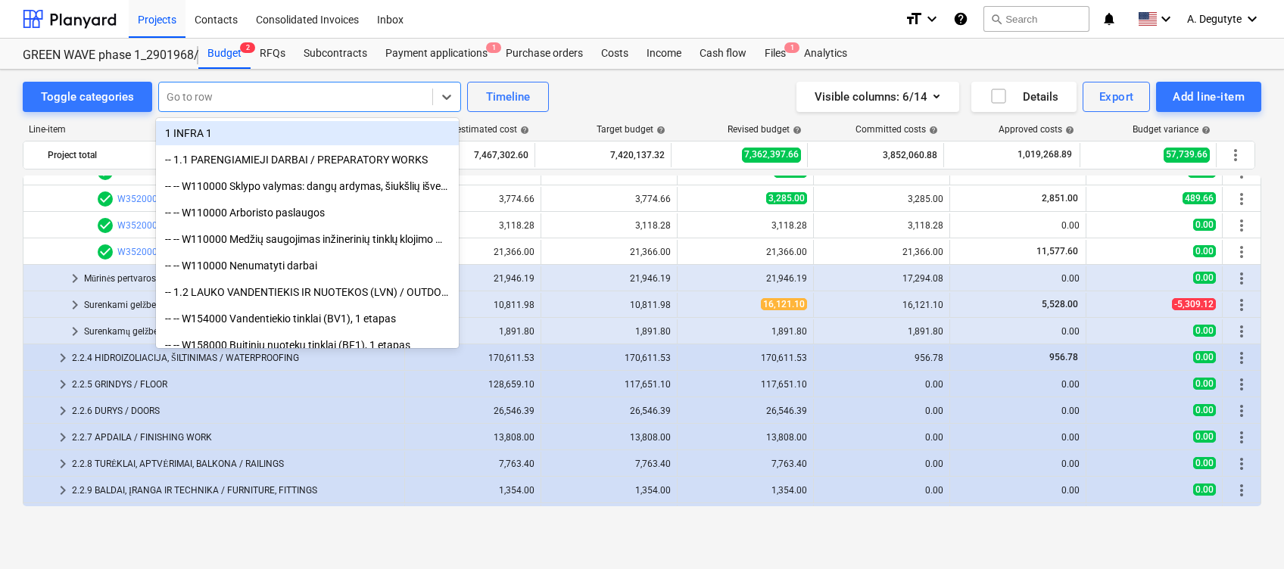
click at [310, 95] on div at bounding box center [296, 96] width 258 height 15
paste input "Tuščiavidurių blokelių sienos 250 mm blokeliai. Kiekis be angų. Haus P25, užpil…"
type input "Tuščiavidurių blokelių sienos 250 mm blokeliai. Kiekis be angų. Haus P25, užpil…"
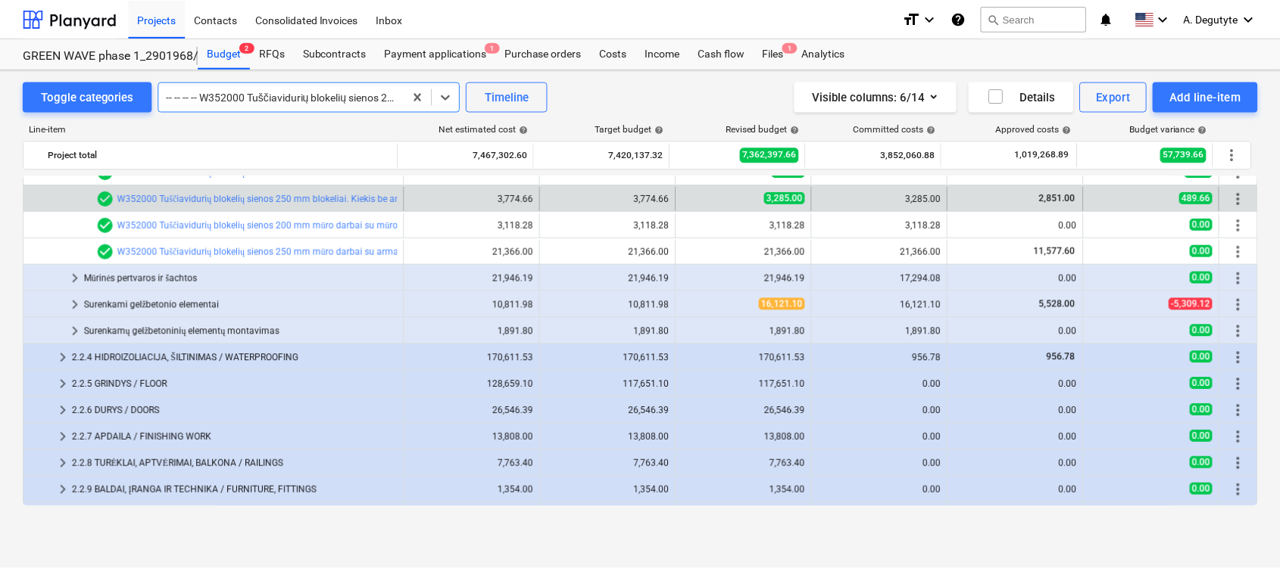
scroll to position [0, 0]
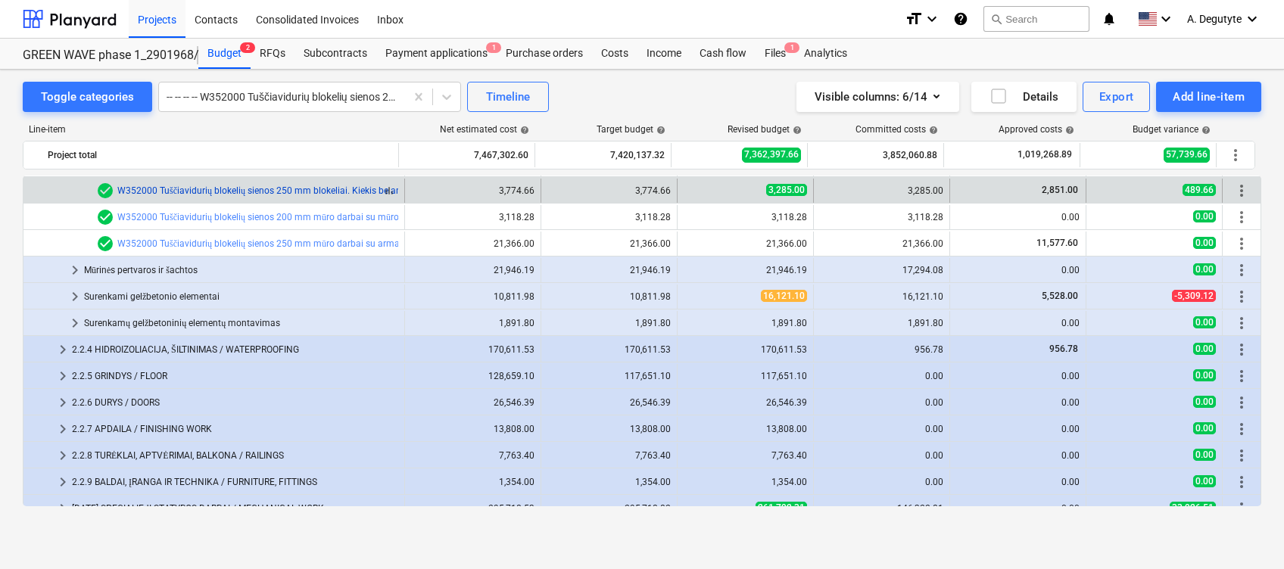
click at [320, 188] on link "W352000 Tuščiavidurių blokelių sienos 250 mm blokeliai. Kiekis be angų. Haus P2…" at bounding box center [320, 191] width 406 height 11
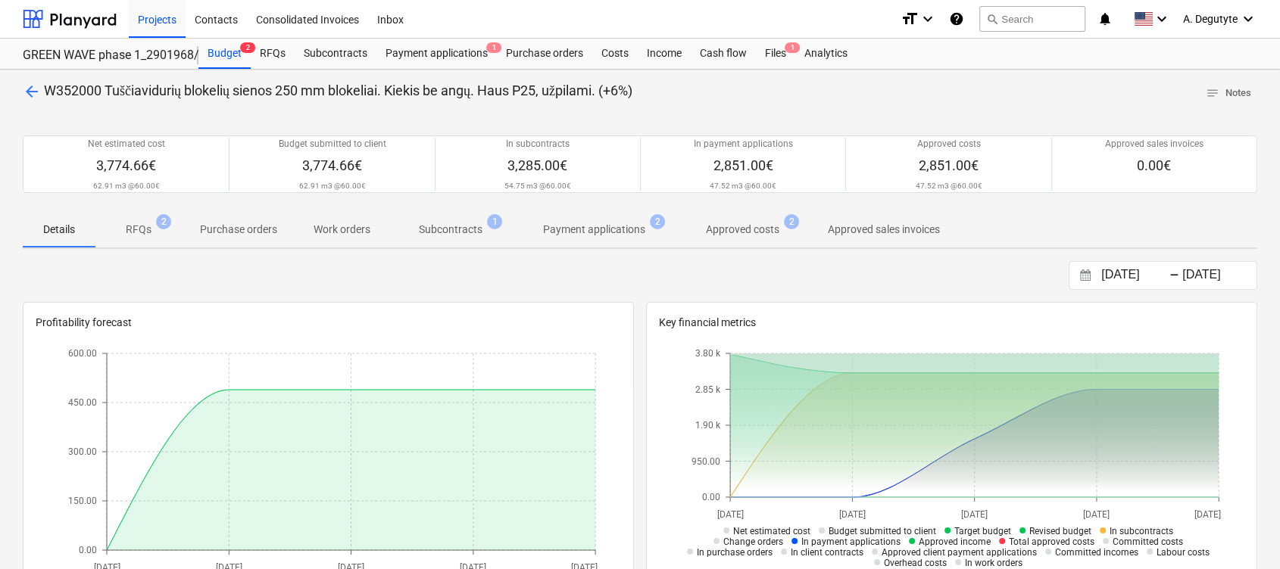
drag, startPoint x: 447, startPoint y: 229, endPoint x: 599, endPoint y: 276, distance: 159.3
click at [447, 229] on p "Subcontracts" at bounding box center [451, 230] width 64 height 16
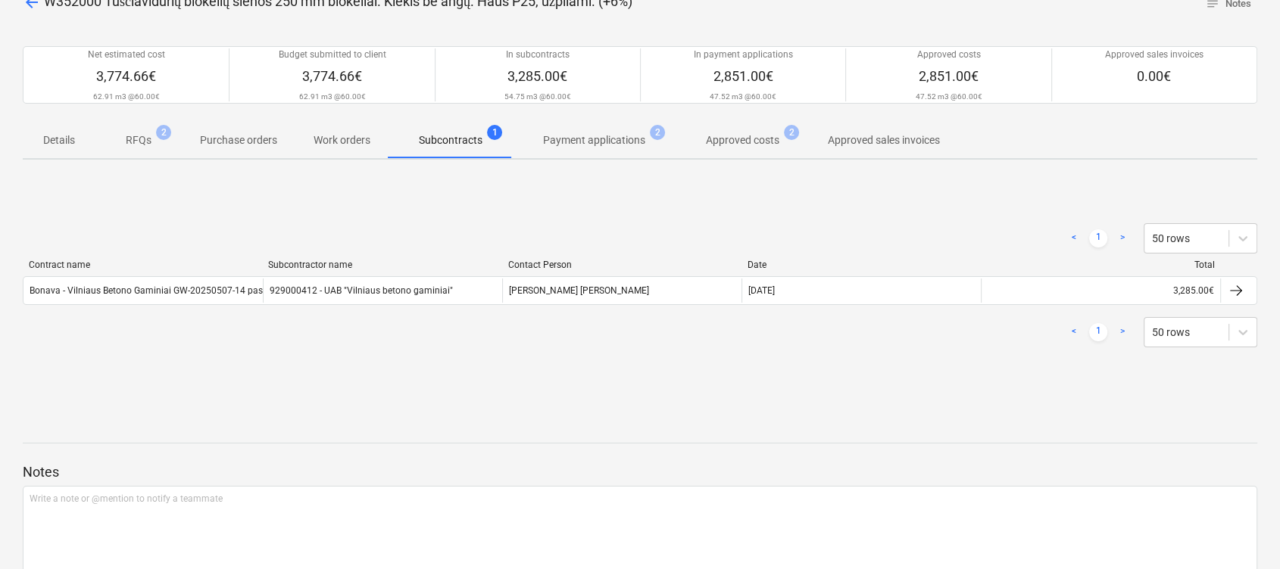
scroll to position [155, 0]
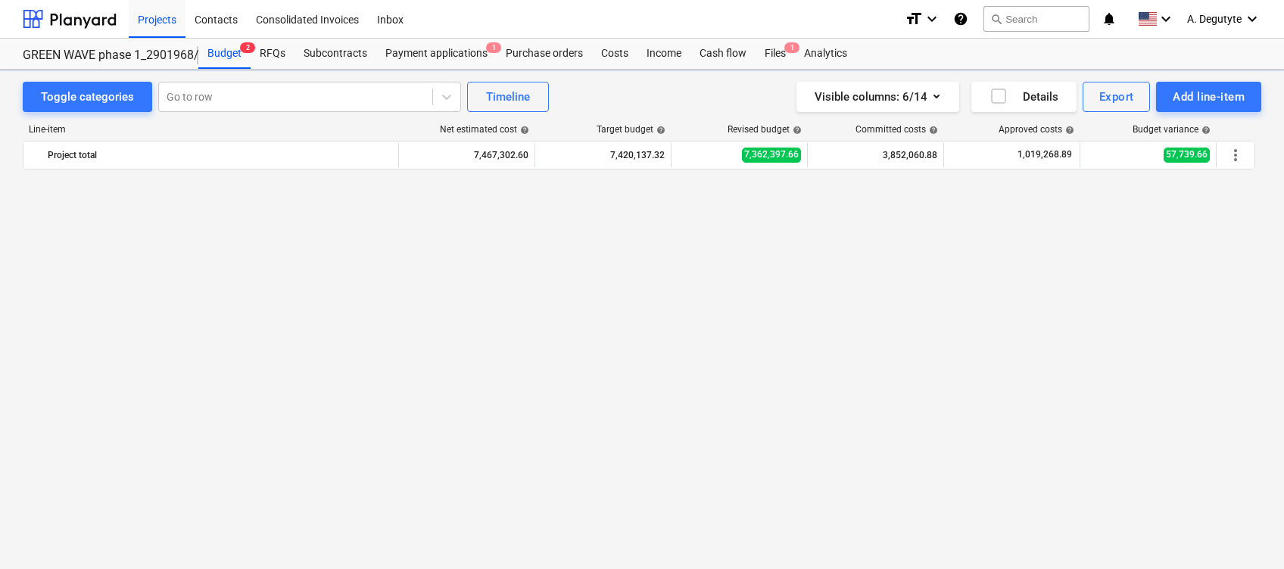
scroll to position [1510, 0]
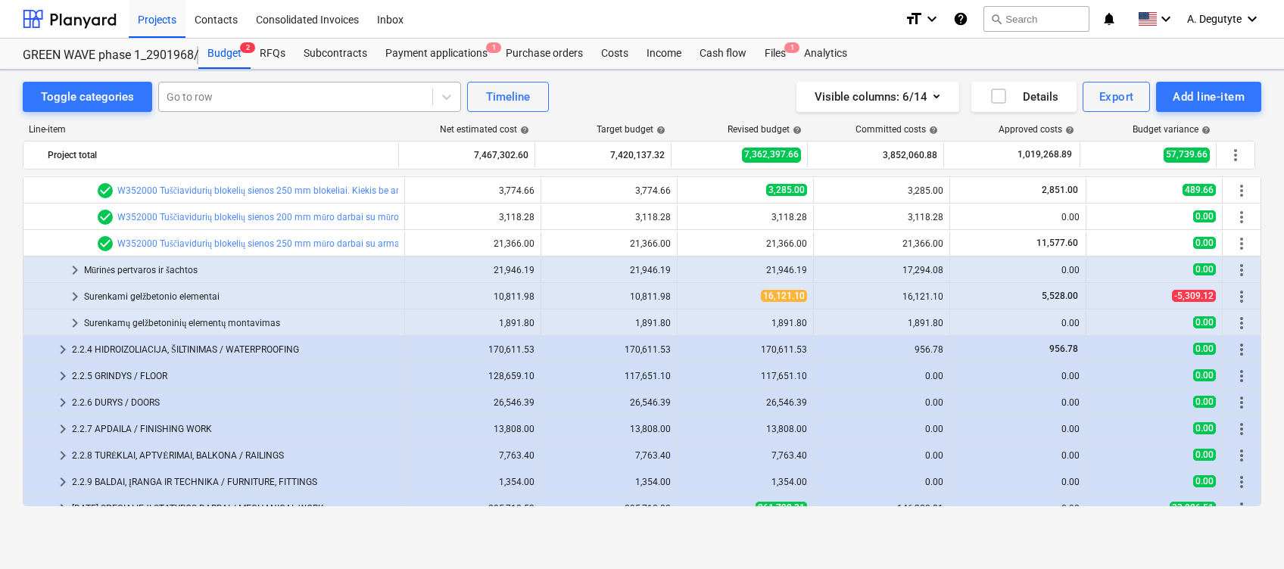
click at [317, 93] on div at bounding box center [296, 96] width 258 height 15
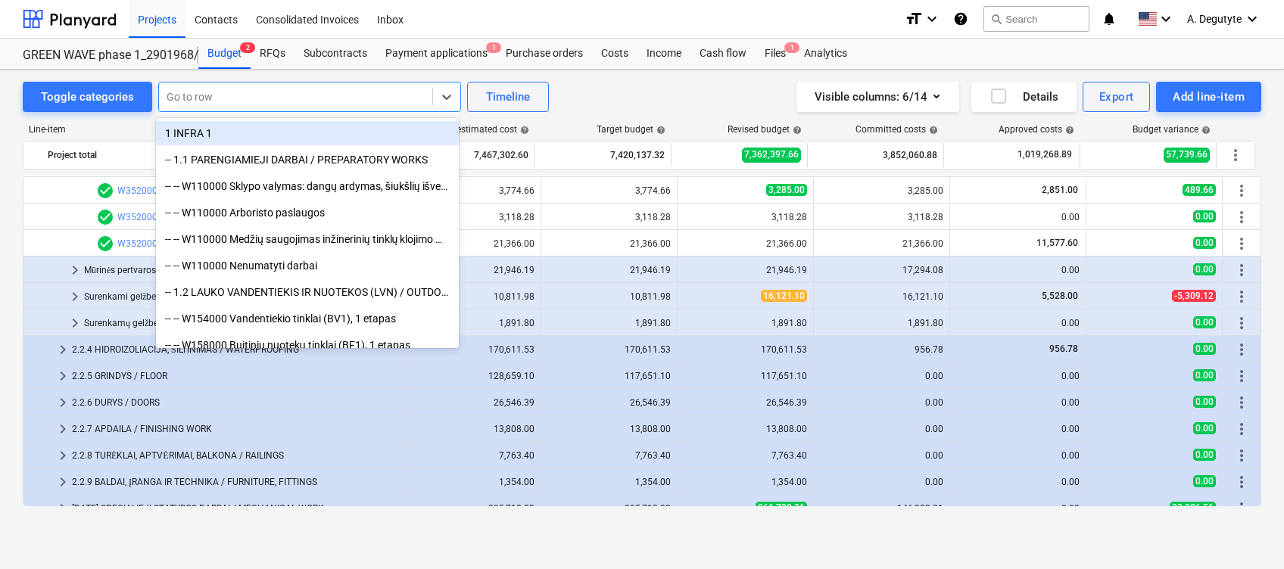
paste input "Tuščiavidurių blokelių sienos 200 mm blokeliai. Kiekis be angų. Haus P6-20, užp…"
type input "Tuščiavidurių blokelių sienos 200 mm blokeliai. Kiekis be angų. Haus P6-20, užp…"
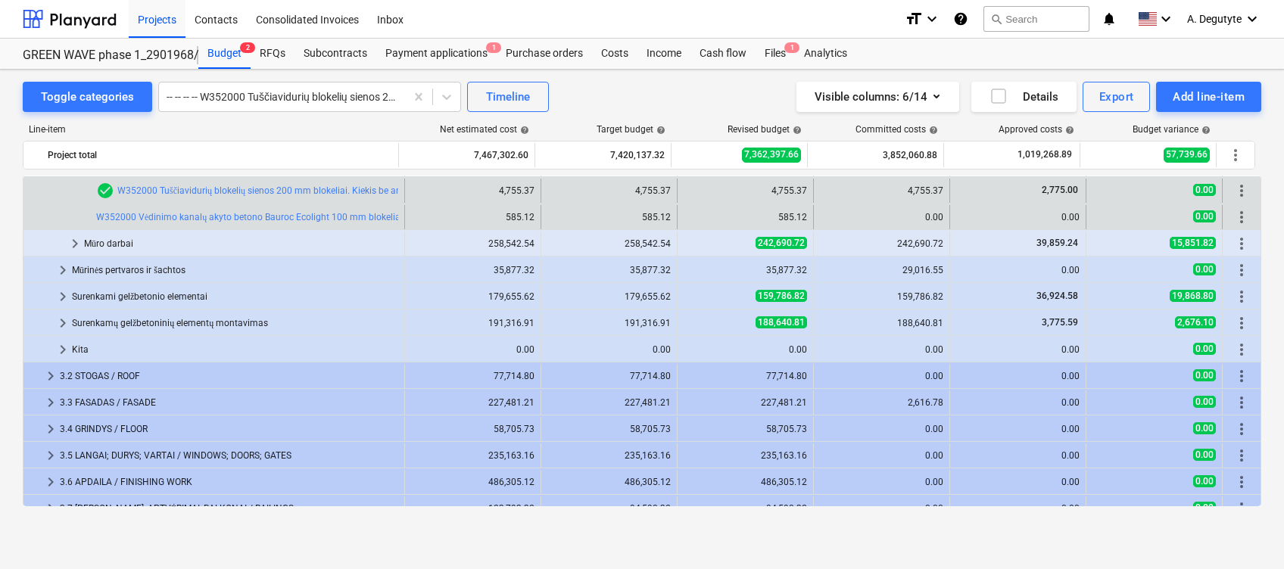
scroll to position [2126, 0]
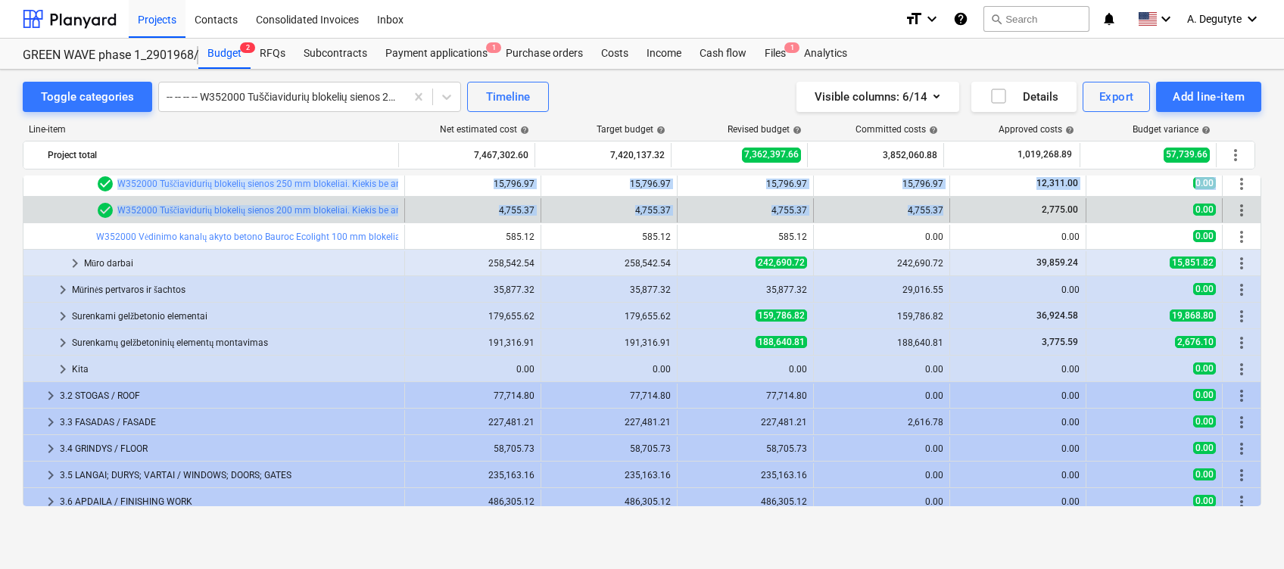
drag, startPoint x: 897, startPoint y: 185, endPoint x: 945, endPoint y: 212, distance: 54.9
click at [944, 212] on div "4,755.37" at bounding box center [882, 210] width 136 height 24
click at [939, 210] on div "4,755.37" at bounding box center [882, 210] width 136 height 24
click at [856, 215] on div "4,755.37" at bounding box center [881, 210] width 123 height 24
click at [893, 211] on div "4,755.37" at bounding box center [881, 210] width 123 height 11
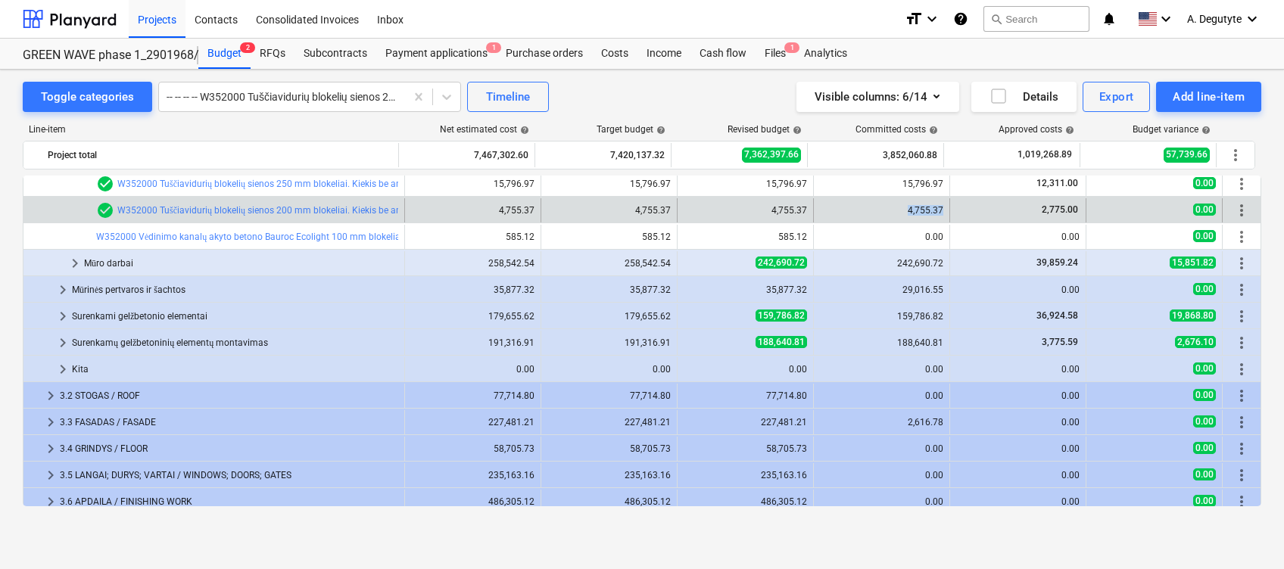
drag, startPoint x: 901, startPoint y: 211, endPoint x: 940, endPoint y: 213, distance: 38.6
click at [940, 213] on div "4,755.37" at bounding box center [882, 210] width 136 height 24
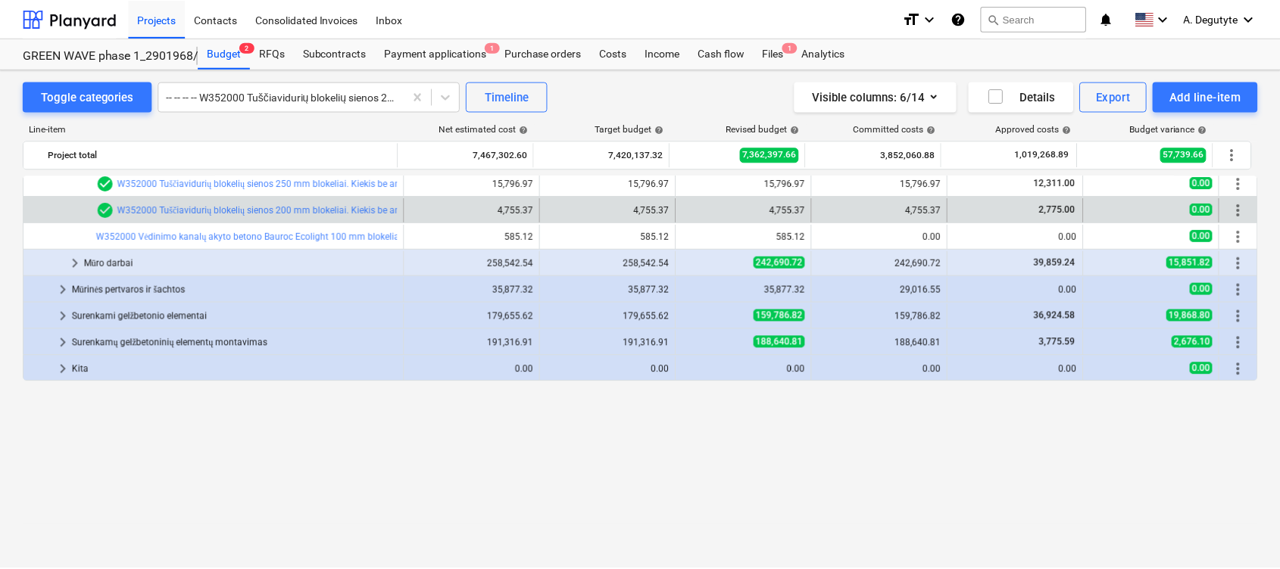
scroll to position [1924, 0]
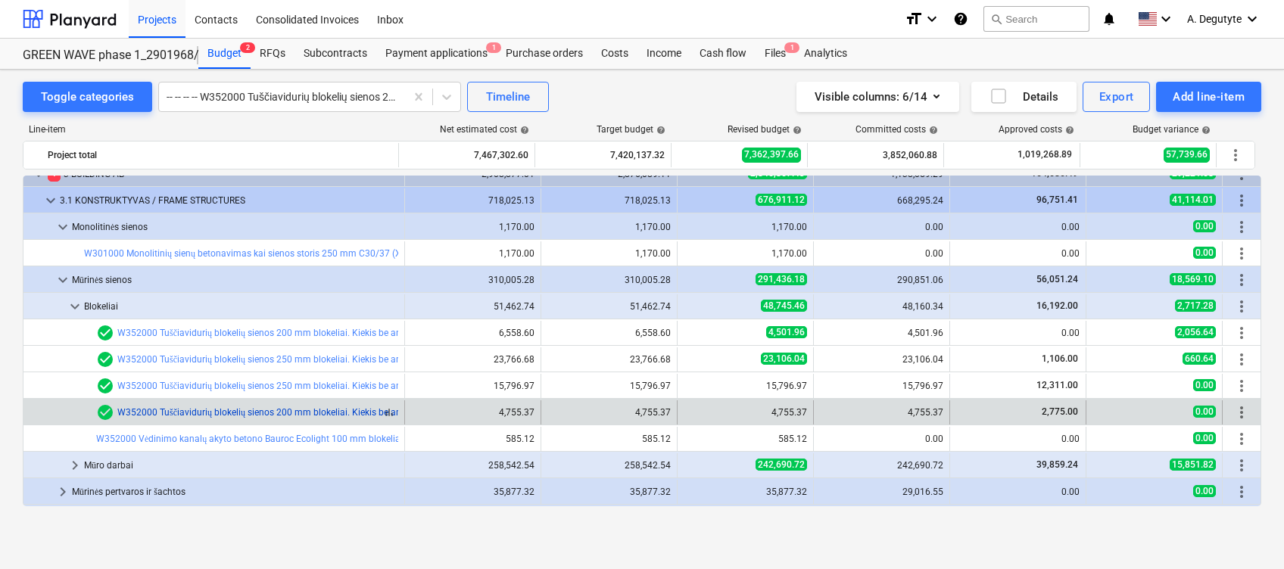
click at [207, 409] on link "W352000 Tuščiavidurių blokelių sienos 200 mm blokeliai. Kiekis be angų. Haus P6…" at bounding box center [323, 412] width 413 height 11
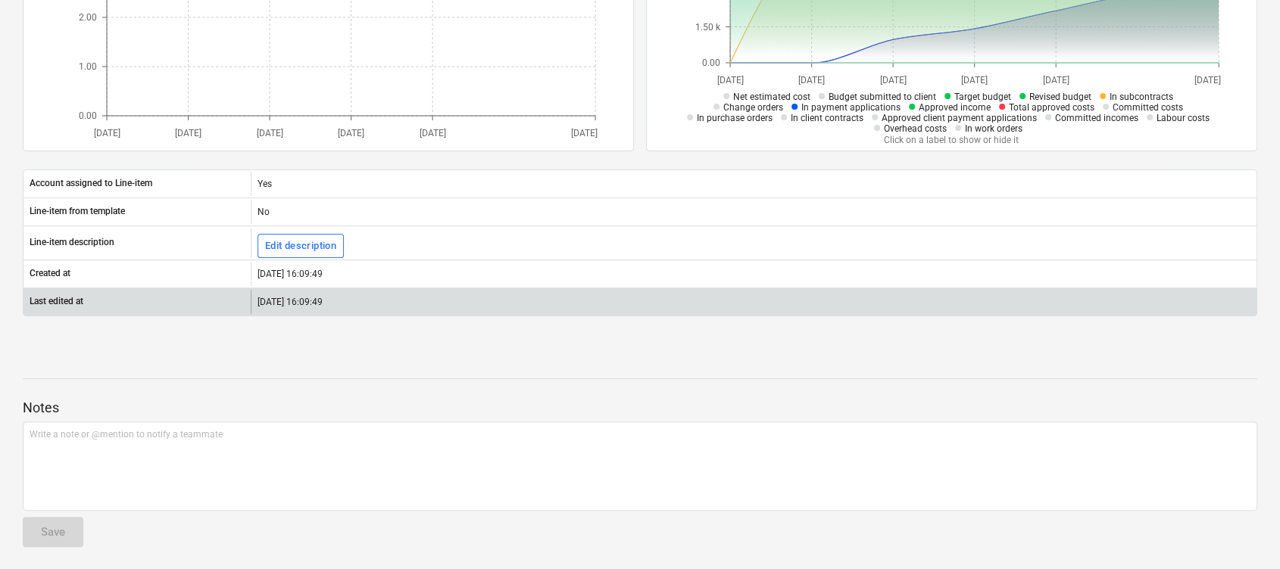
scroll to position [132, 0]
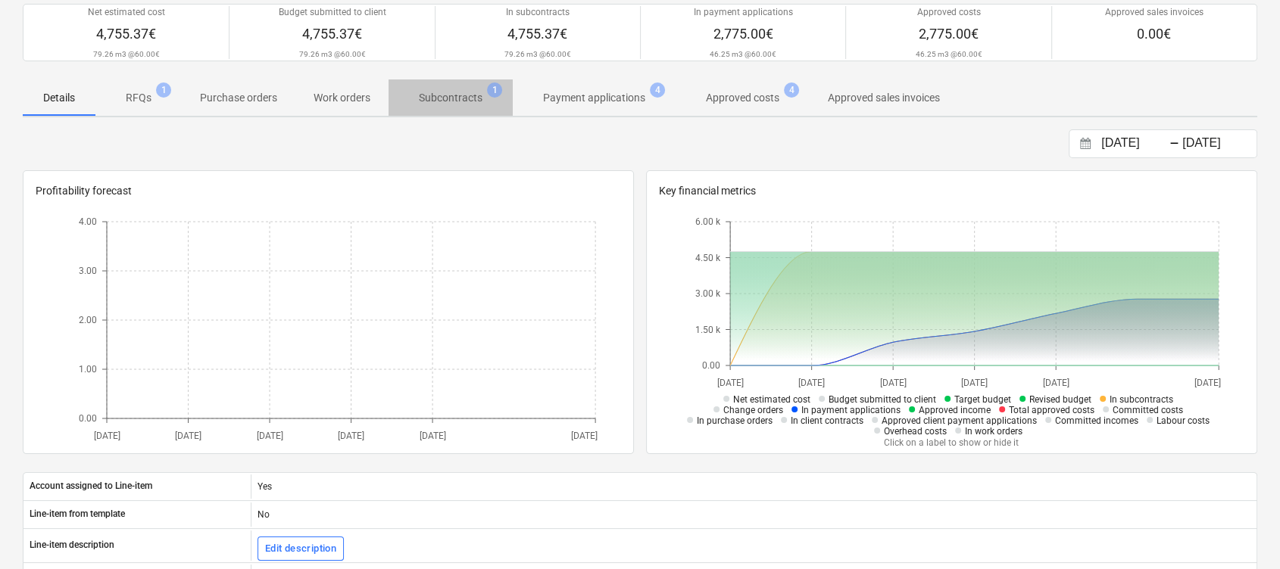
click at [441, 103] on p "Subcontracts" at bounding box center [451, 98] width 64 height 16
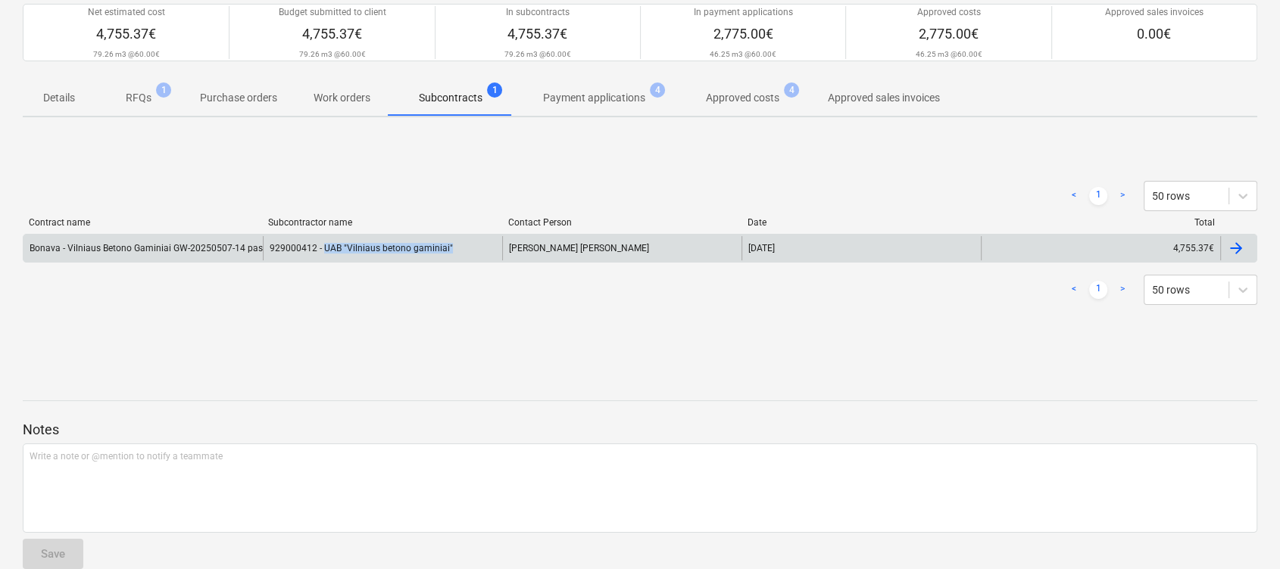
drag, startPoint x: 487, startPoint y: 236, endPoint x: 321, endPoint y: 259, distance: 167.4
click at [321, 259] on div "929000412 - UAB "Vilniaus betono gaminiai"" at bounding box center [382, 248] width 239 height 24
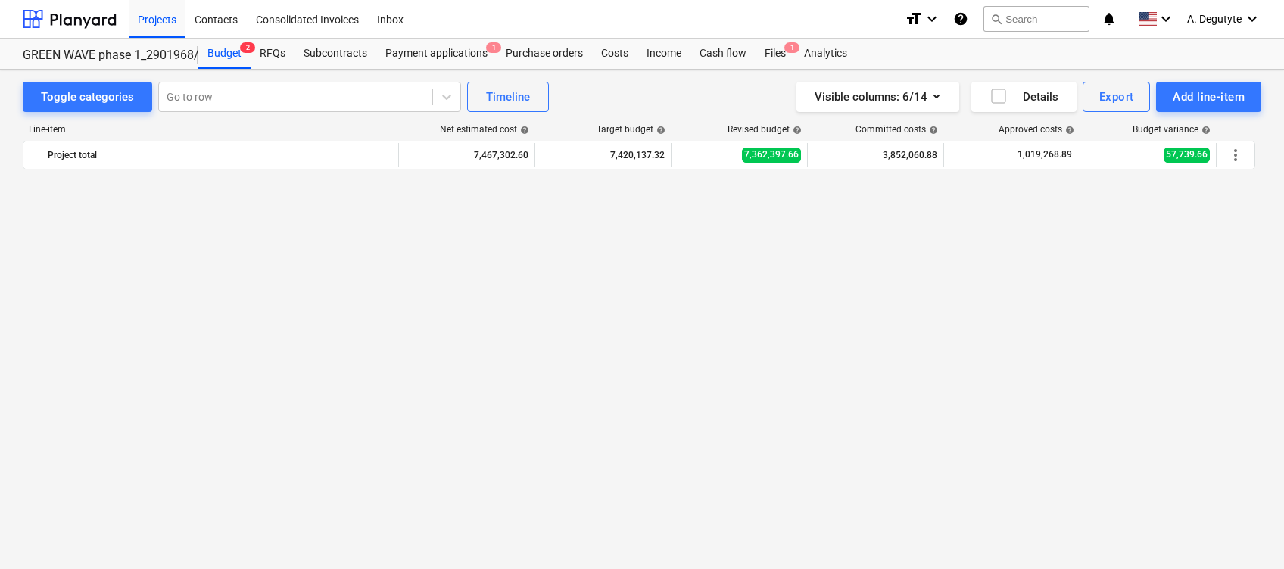
scroll to position [1924, 0]
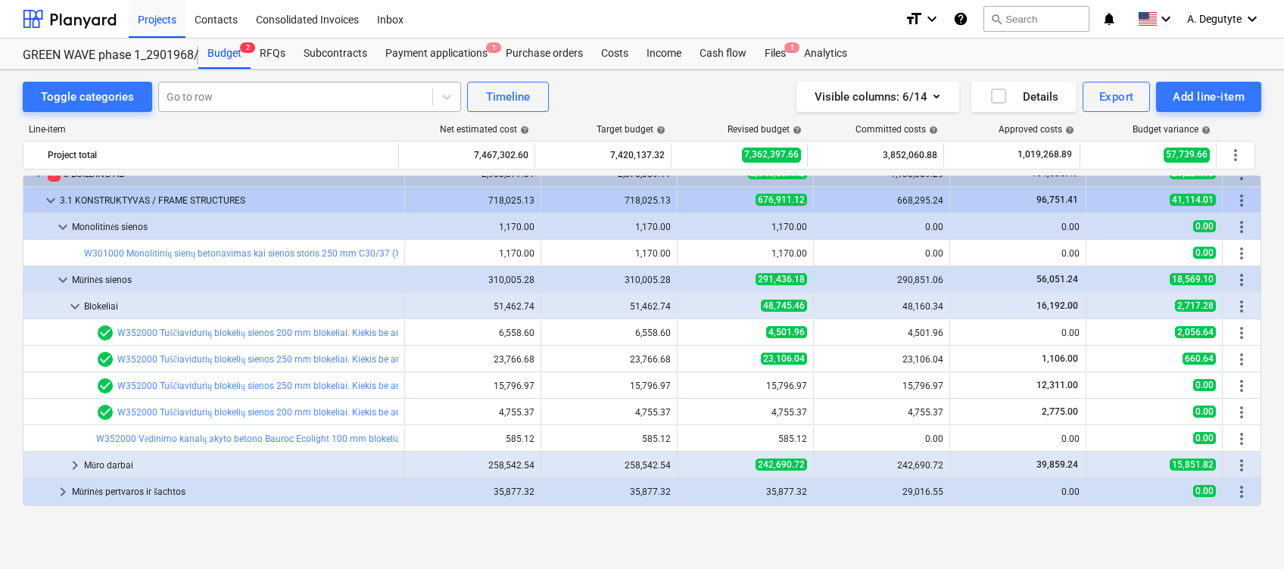
click at [344, 94] on div at bounding box center [296, 96] width 258 height 15
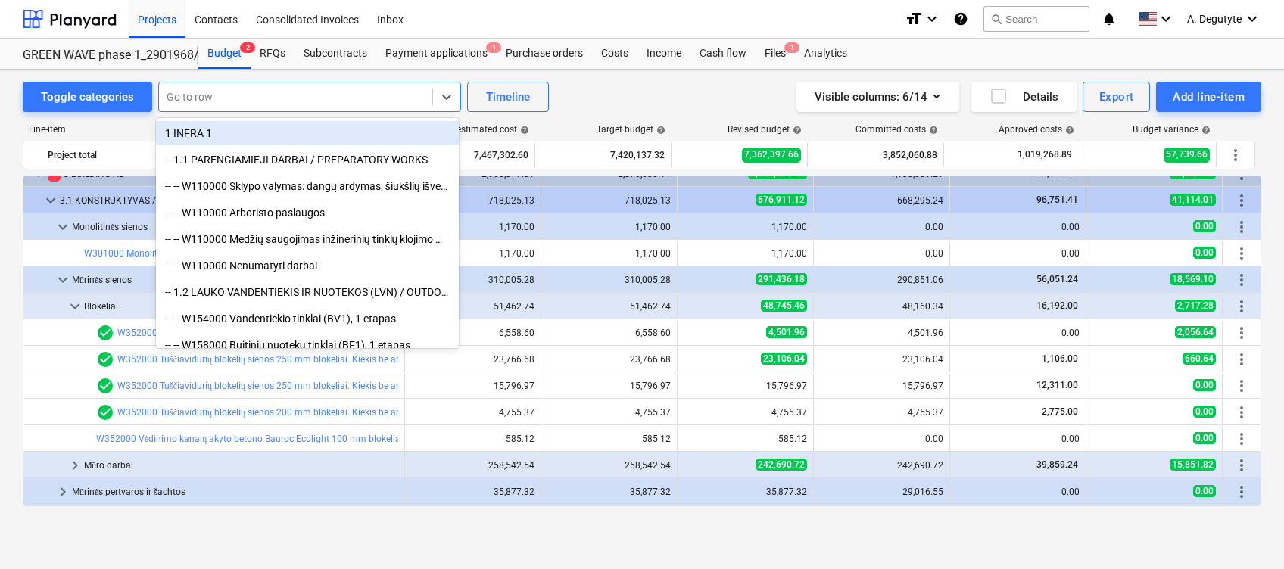
paste input "Vėdinimo kanalų akyto betono Bauroc Ecolight 100 mm blokeliai (+6%)"
type input "Vėdinimo kanalų akyto betono Bauroc Ecolight 100 mm blokeliai (+6%)"
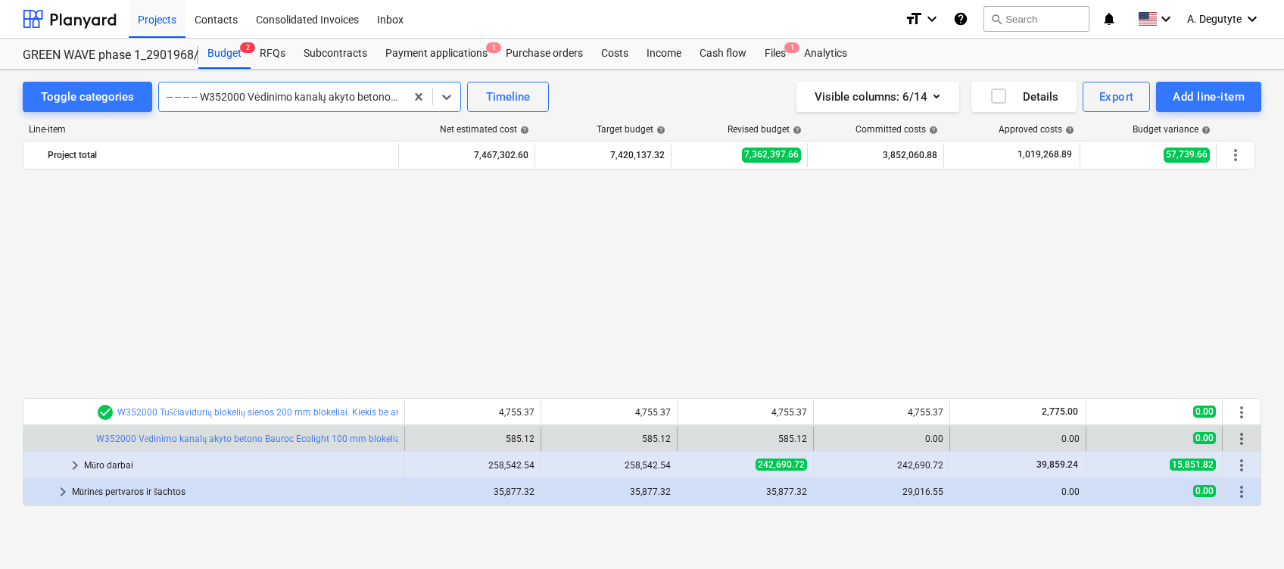
scroll to position [0, 0]
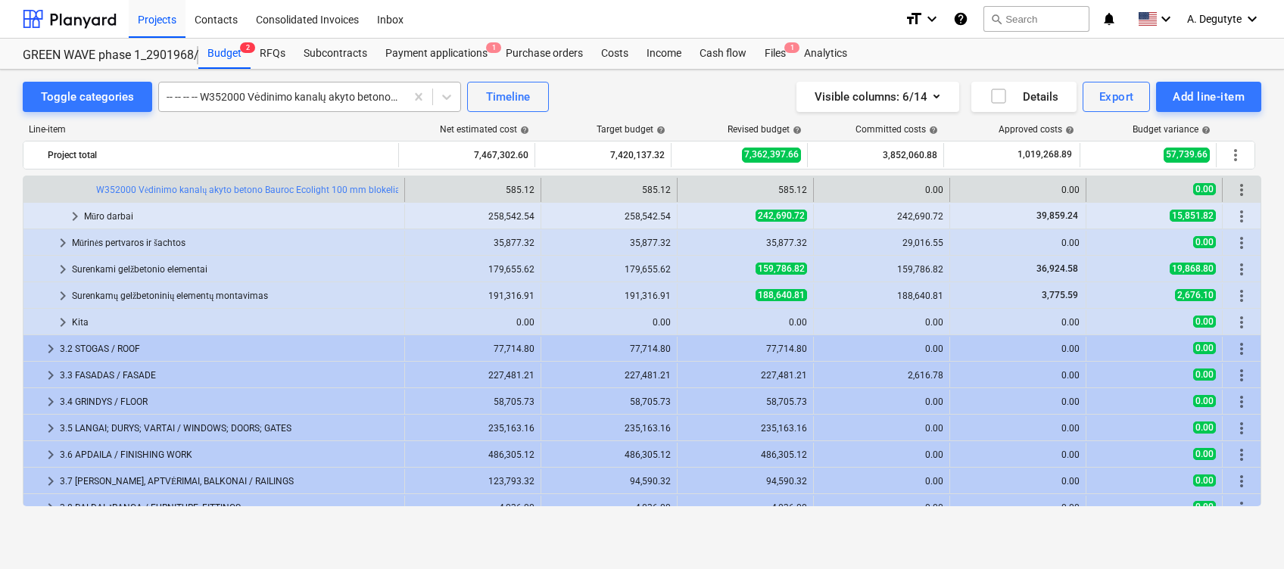
drag, startPoint x: 419, startPoint y: 97, endPoint x: 315, endPoint y: 93, distance: 104.6
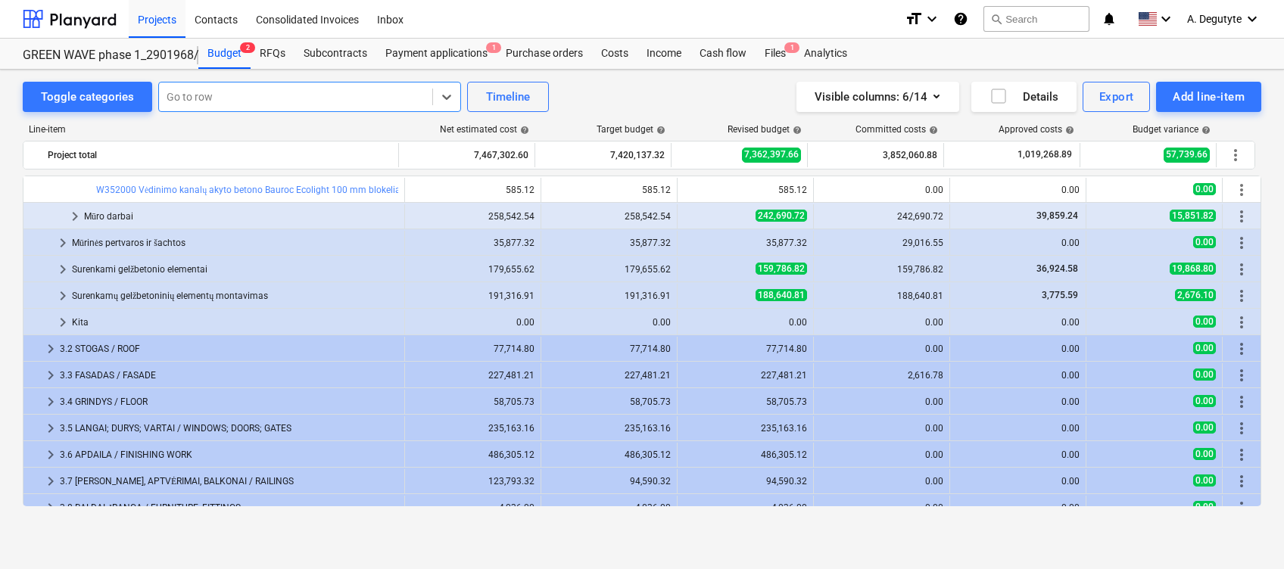
paste input "Tuščiavidurių blokelių sienos 200 mm blokeliai. Kiekis be angų. Haus SM6 (+6%)"
type input "Tuščiavidurių blokelių sienos 200 mm blokeliai. Kiekis be angų. Haus SM6 (+6%)"
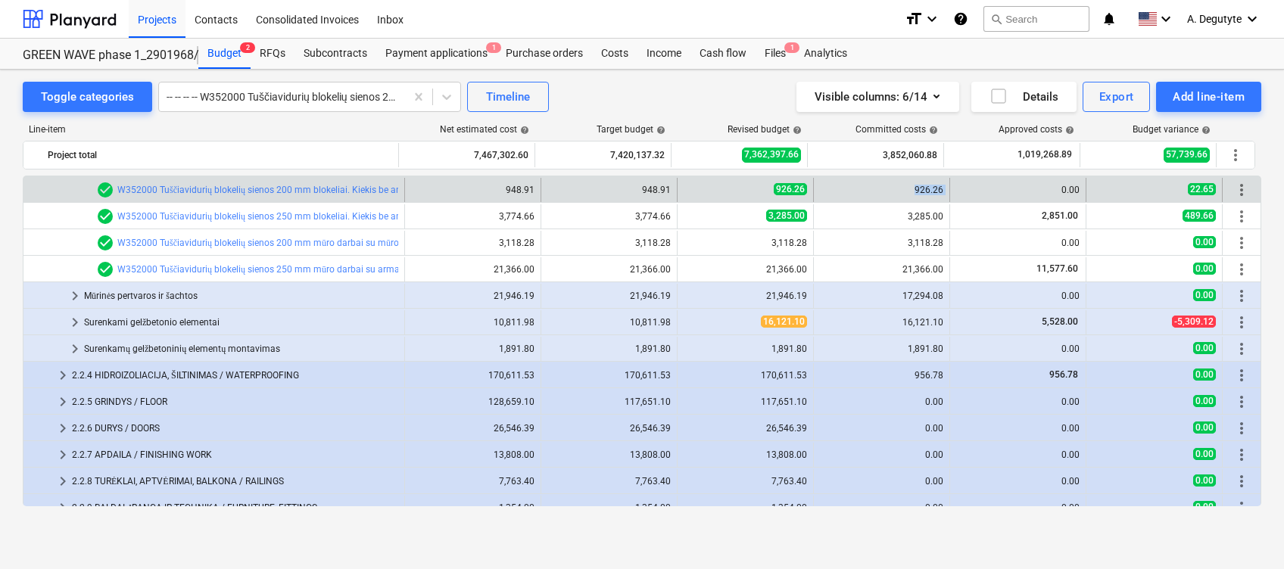
drag, startPoint x: 938, startPoint y: 189, endPoint x: 947, endPoint y: 189, distance: 9.1
click at [947, 189] on div "bar_chart check_circle W352000 Tuščiavidurių blokelių sienos 200 mm blokeliai. …" at bounding box center [641, 190] width 1237 height 24
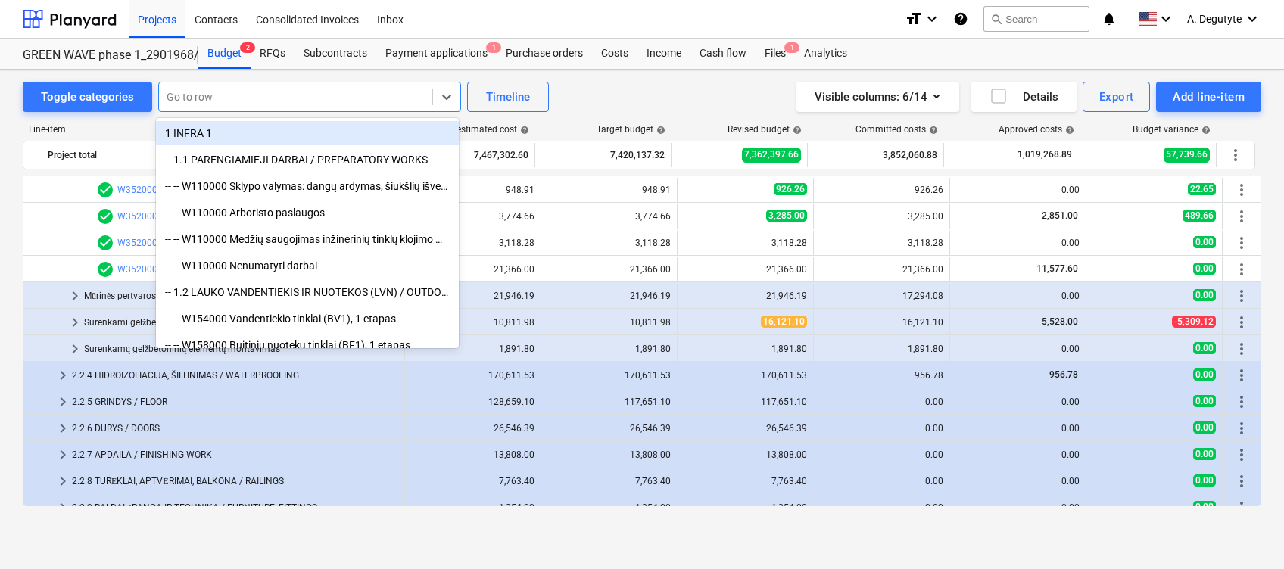
click at [317, 95] on div at bounding box center [296, 96] width 258 height 15
paste input "Tuščiavidurių blokelių sienos 200 mm blokeliai. Kiekis be angų. Haus SM6 (+6%)"
type input "Tuščiavidurių blokelių sienos 200 mm blokeliai. Kiekis be angų. Haus SM6 (+6%)"
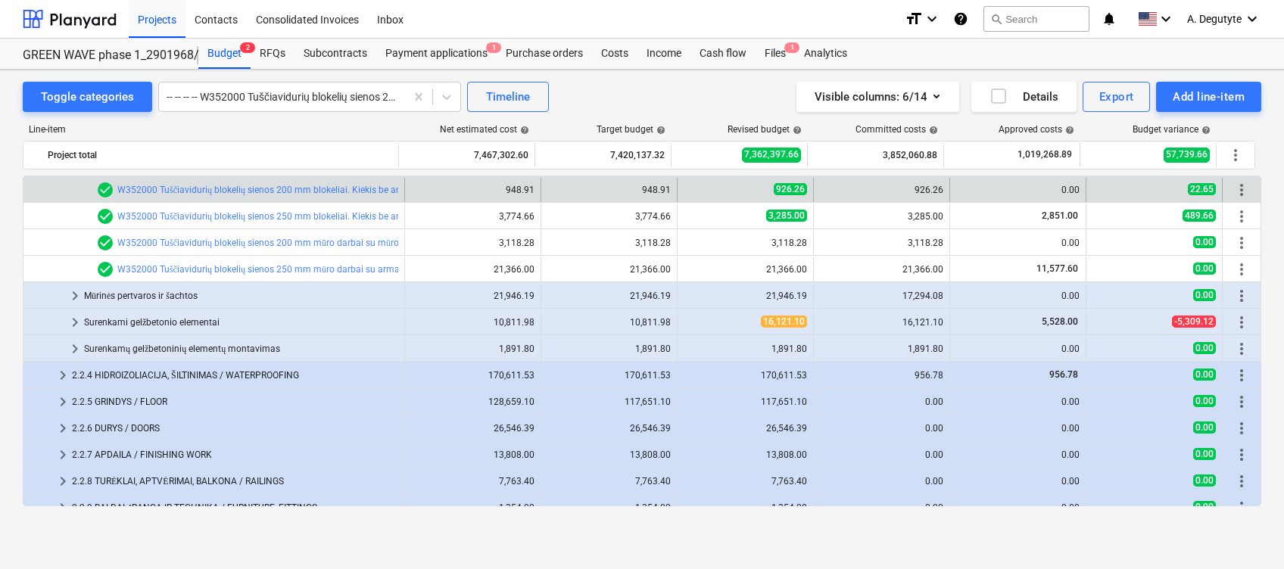
scroll to position [1452, 0]
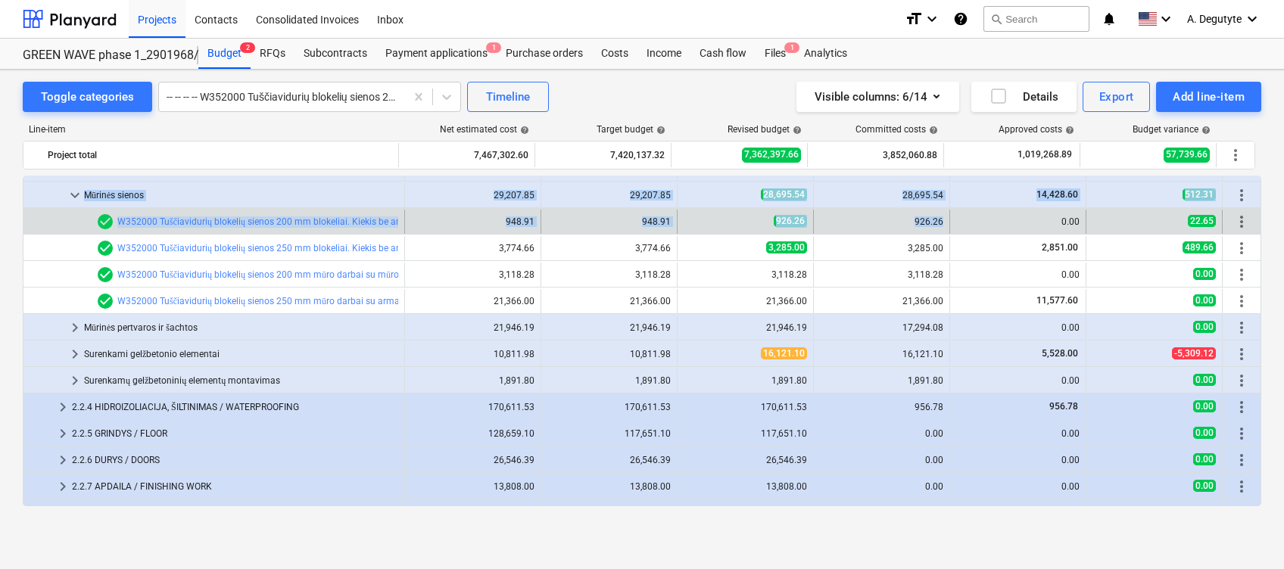
drag, startPoint x: 903, startPoint y: 190, endPoint x: 942, endPoint y: 218, distance: 48.3
click at [937, 229] on div "926.26" at bounding box center [881, 222] width 123 height 24
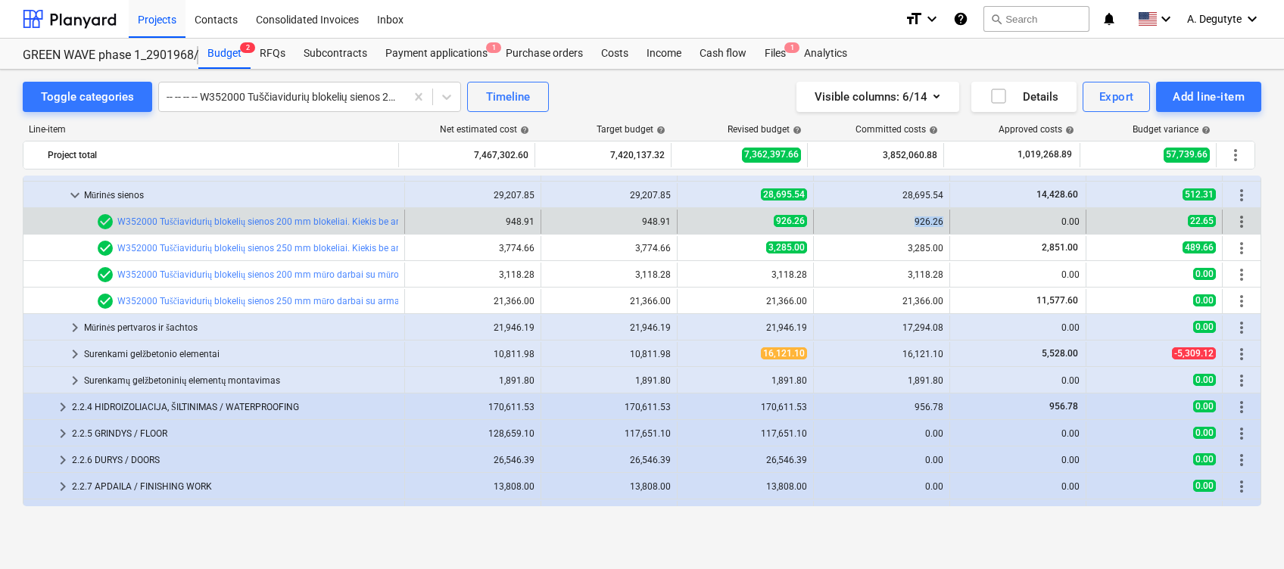
drag, startPoint x: 937, startPoint y: 223, endPoint x: 897, endPoint y: 223, distance: 40.9
click at [897, 223] on div "926.26" at bounding box center [881, 222] width 123 height 11
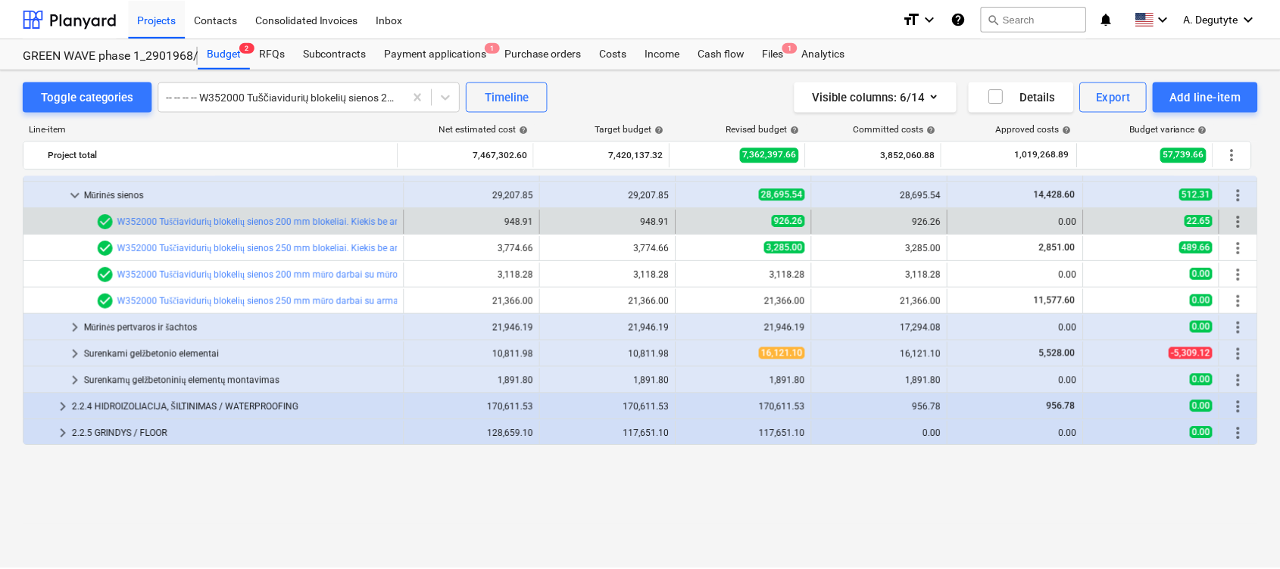
scroll to position [1351, 0]
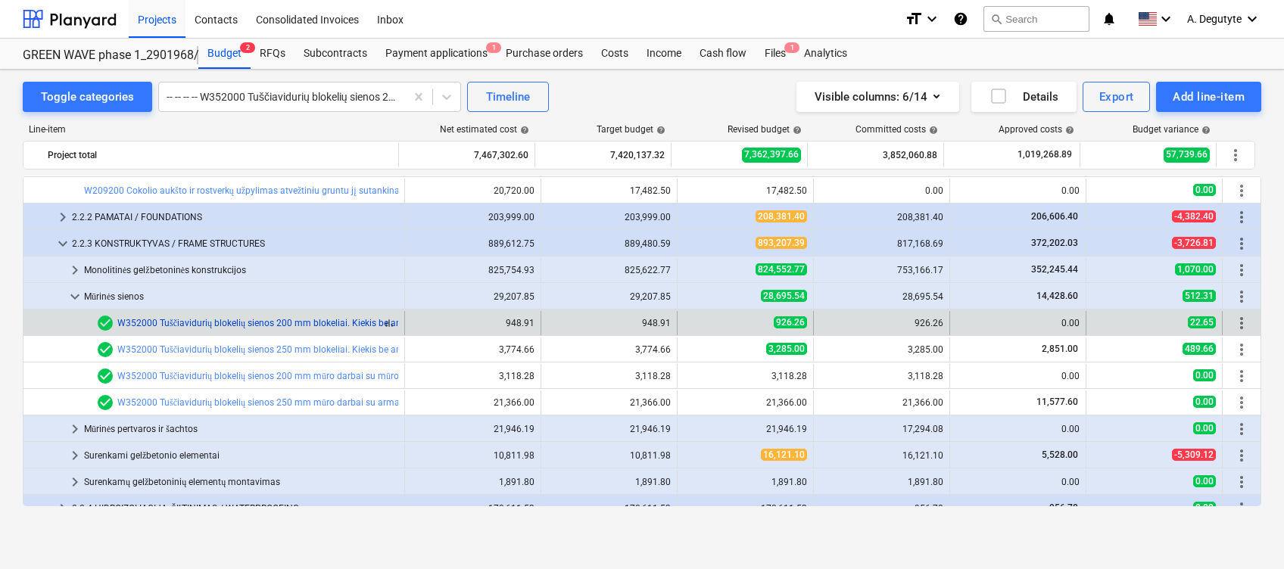
click at [306, 322] on link "W352000 Tuščiavidurių blokelių sienos 200 mm blokeliai. Kiekis be angų. Haus SM…" at bounding box center [300, 323] width 366 height 11
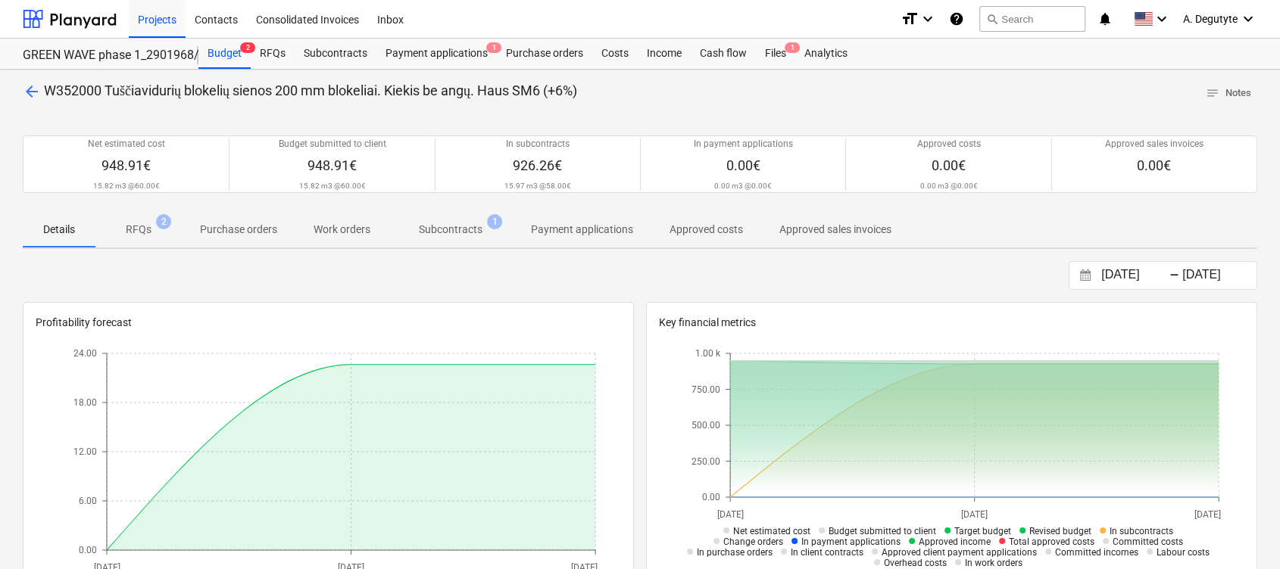
drag, startPoint x: 445, startPoint y: 227, endPoint x: 485, endPoint y: 282, distance: 67.7
click at [445, 227] on p "Subcontracts" at bounding box center [451, 230] width 64 height 16
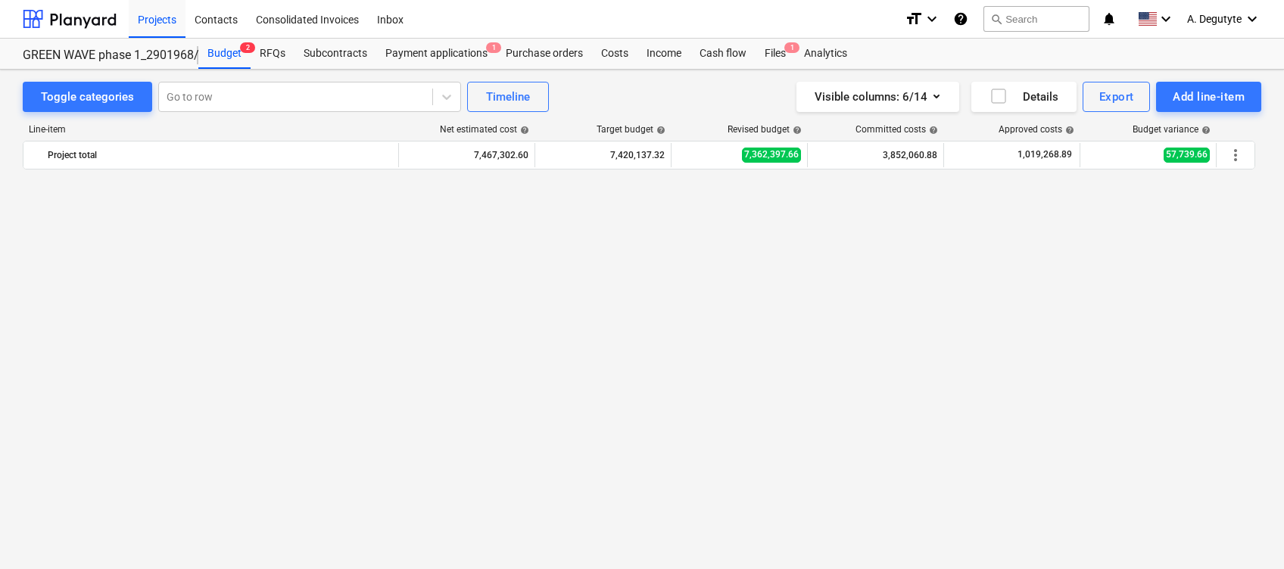
scroll to position [1351, 0]
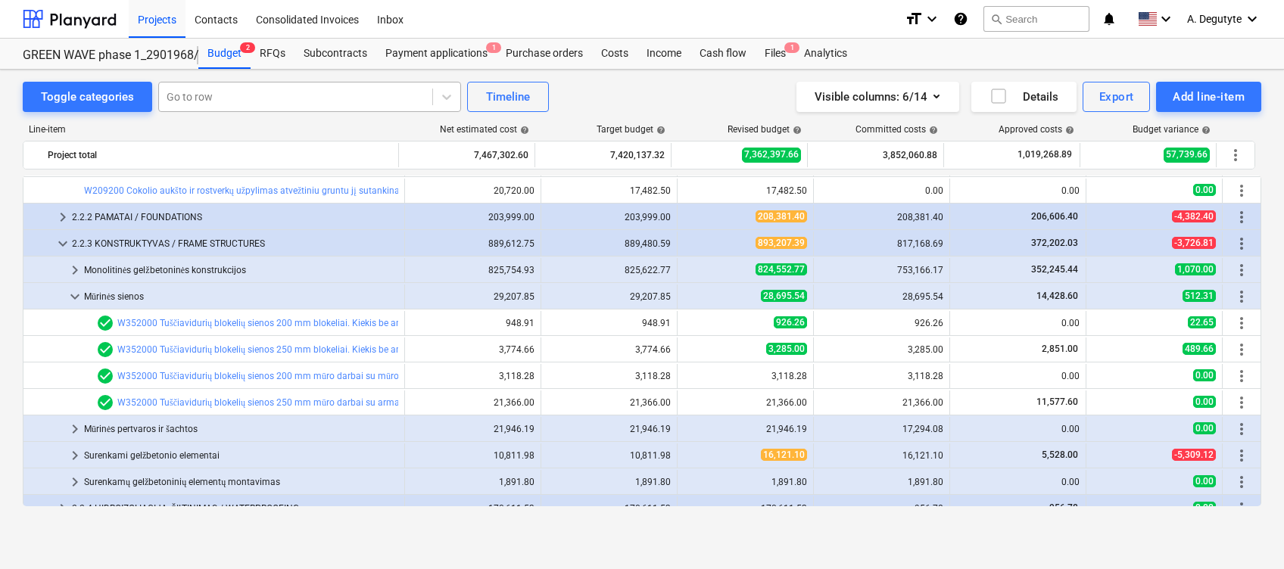
drag, startPoint x: 263, startPoint y: 87, endPoint x: 264, endPoint y: 96, distance: 9.1
click at [263, 89] on div "Go to row" at bounding box center [295, 96] width 273 height 21
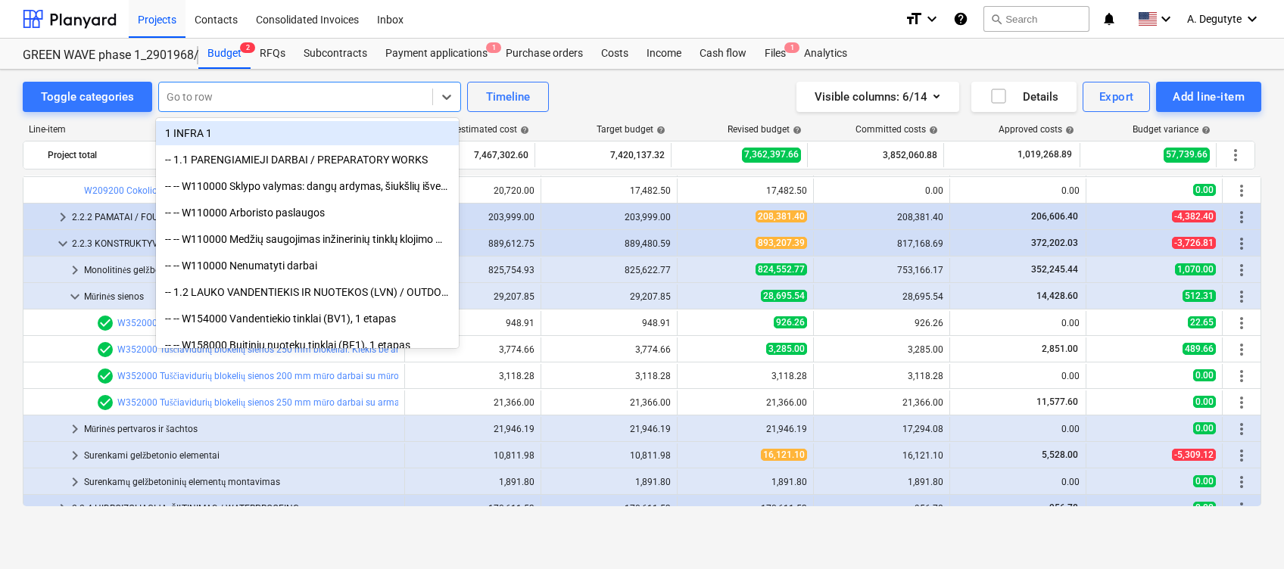
paste input "Vėdinimo kanalų akyto betono Bauroc Ecolight 100 mm blokeliai (+6%)"
type input "Vėdinimo kanalų akyto betono Bauroc Ecolight 100 mm blokeliai (+6%)"
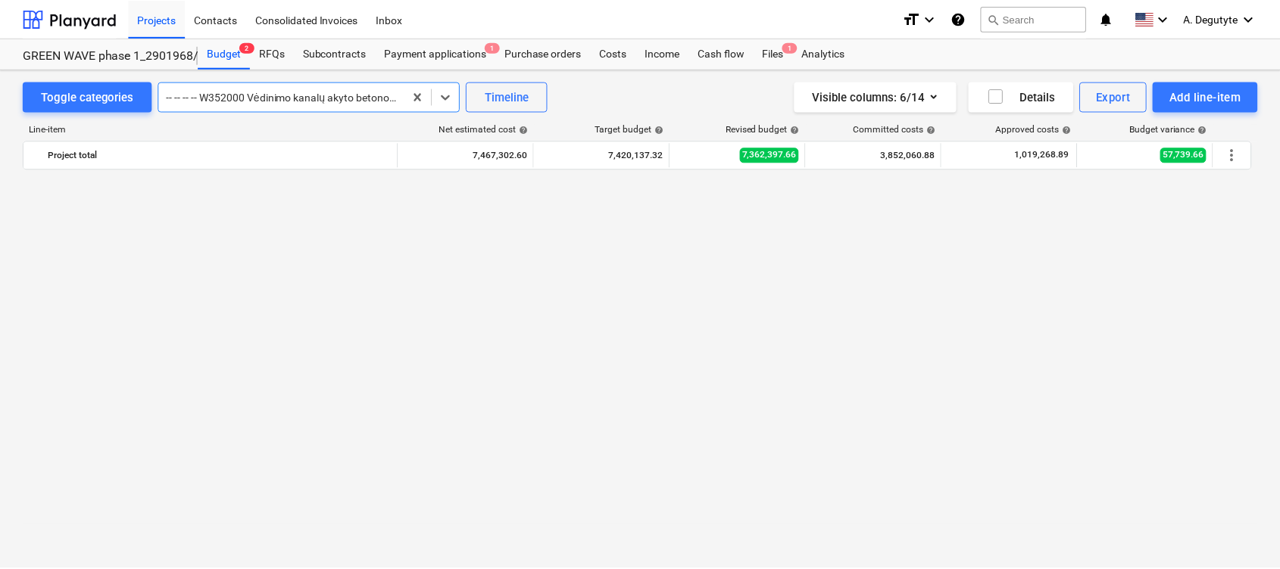
scroll to position [0, 0]
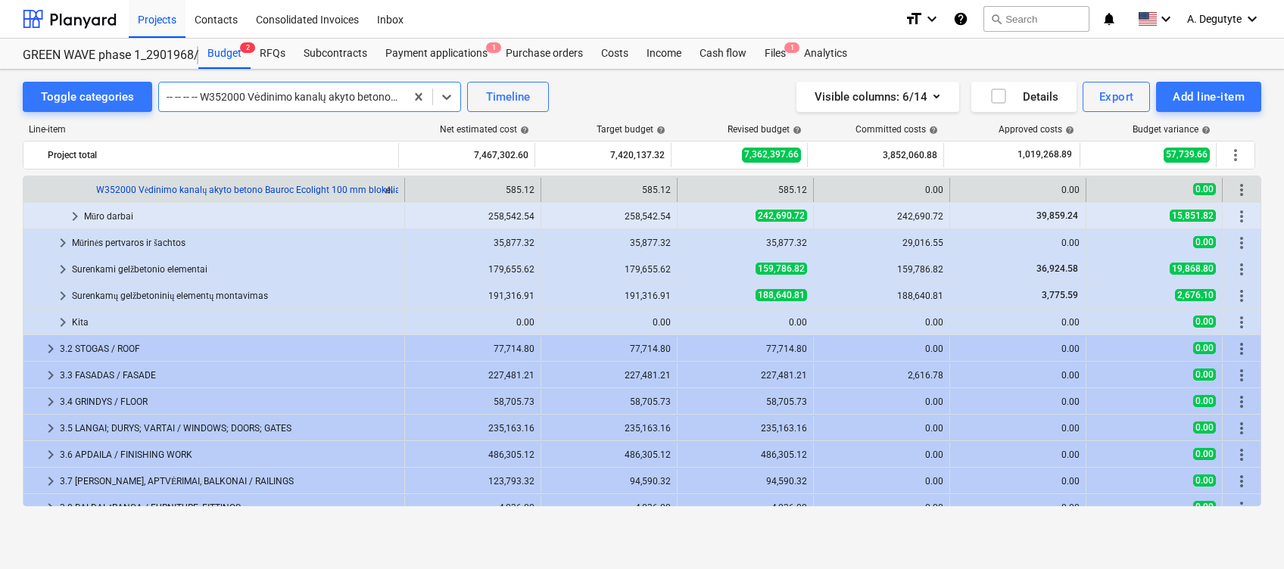
click at [307, 185] on link "W352000 Vėdinimo kanalų akyto betono Bauroc Ecolight 100 mm blokeliai (+6%)" at bounding box center [262, 190] width 332 height 11
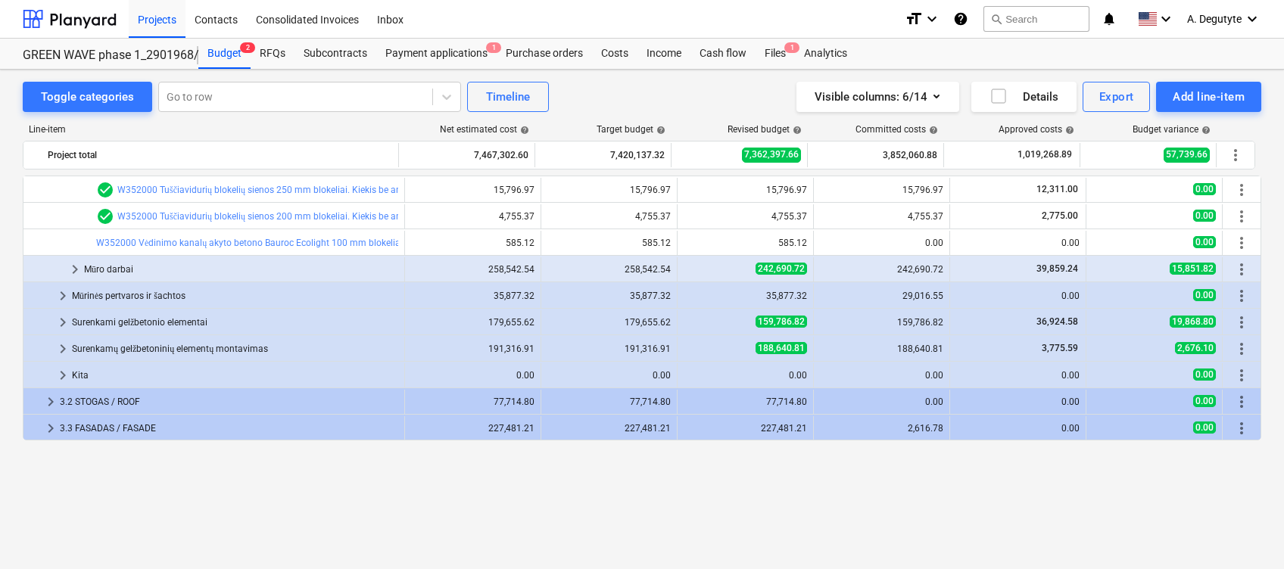
scroll to position [2019, 0]
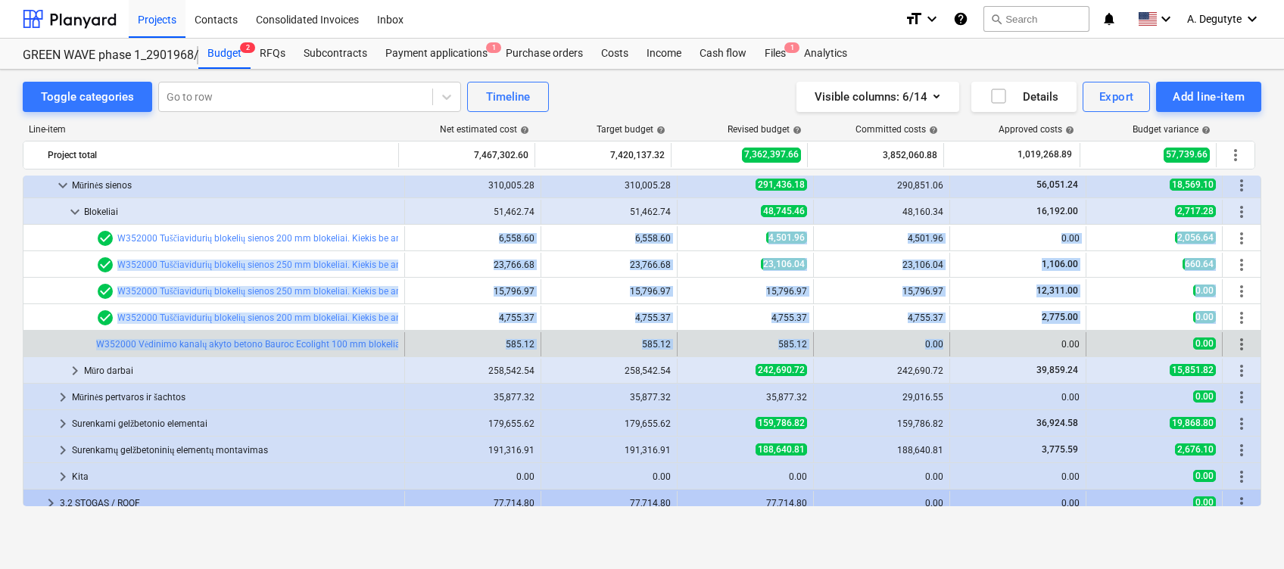
drag, startPoint x: 489, startPoint y: 239, endPoint x: 943, endPoint y: 345, distance: 465.8
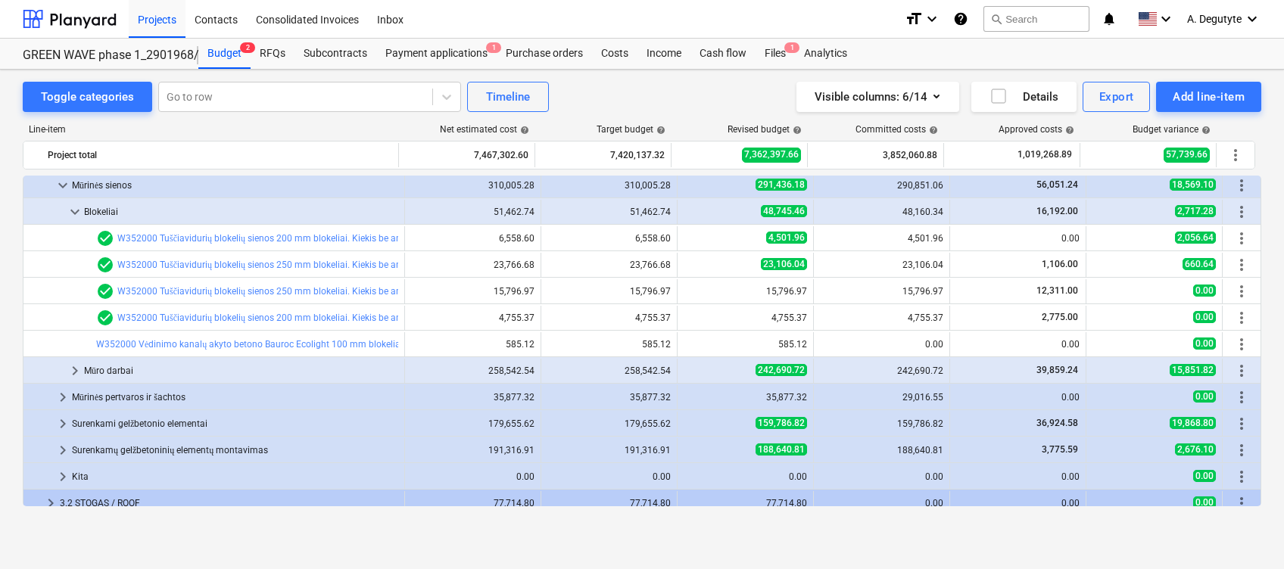
click at [13, 274] on div "Toggle categories Go to row Timeline Visible columns : 6/14 Details Export Add …" at bounding box center [642, 303] width 1284 height 467
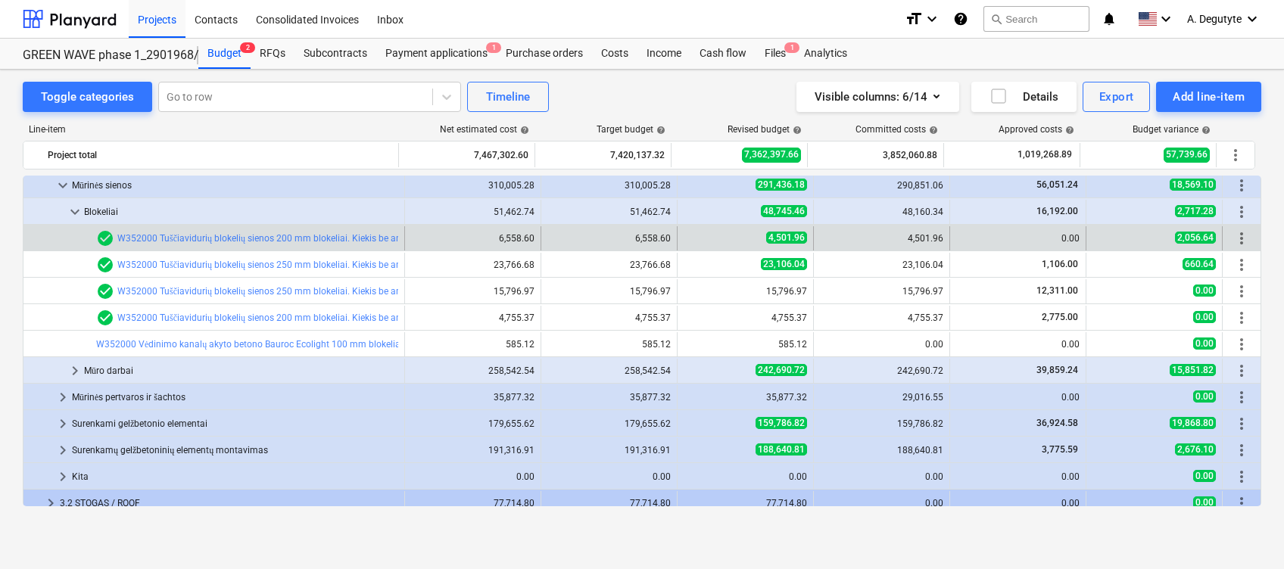
drag, startPoint x: 898, startPoint y: 243, endPoint x: 943, endPoint y: 237, distance: 45.1
click at [937, 234] on div "4,501.96" at bounding box center [881, 238] width 123 height 11
drag, startPoint x: 890, startPoint y: 237, endPoint x: 965, endPoint y: 237, distance: 75.0
click at [965, 237] on div "bar_chart check_circle W352000 Tuščiavidurių blokelių sienos 200 mm blokeliai. …" at bounding box center [641, 238] width 1237 height 24
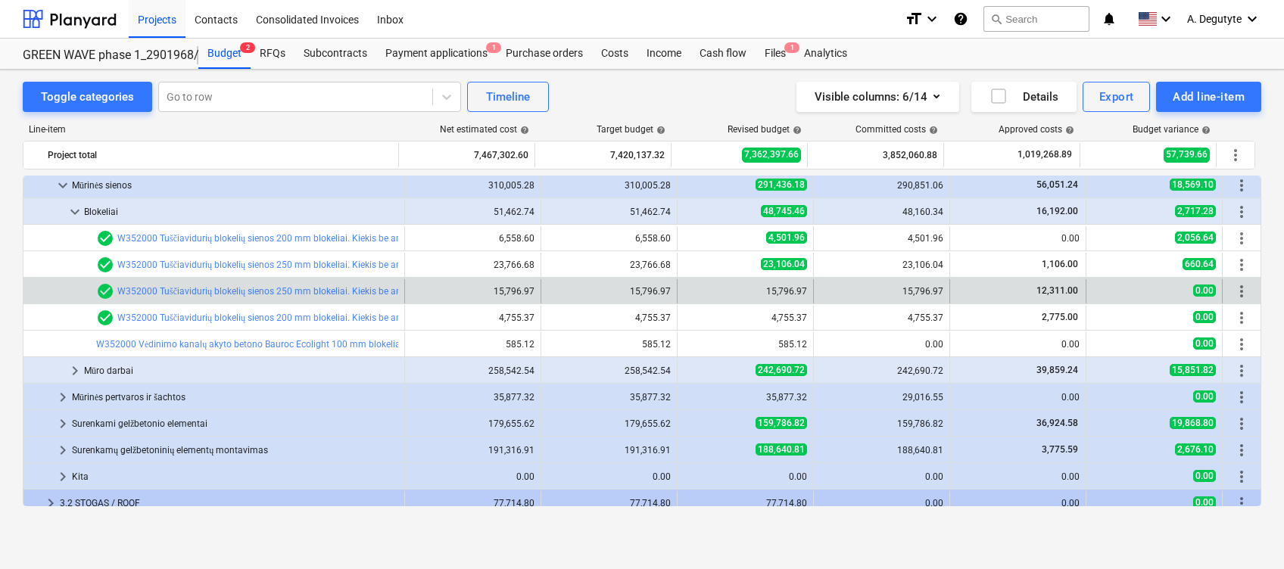
click at [967, 278] on div "bar_chart check_circle W352000 Tuščiavidurių blokelių sienos 250 mm blokeliai. …" at bounding box center [641, 291] width 1237 height 26
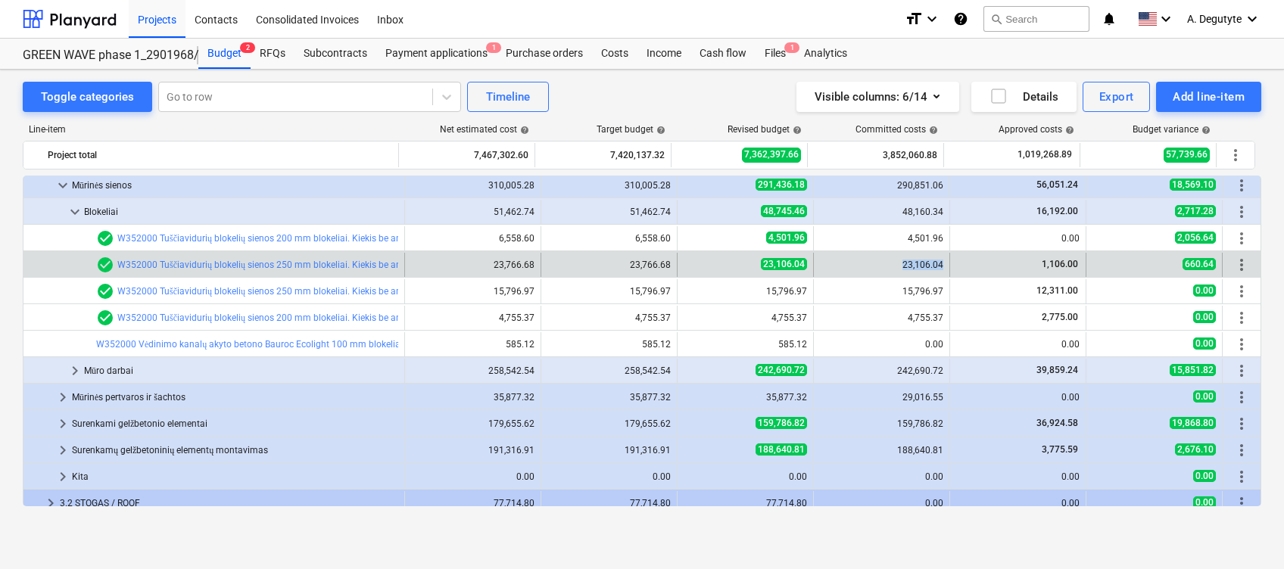
drag, startPoint x: 898, startPoint y: 266, endPoint x: 956, endPoint y: 261, distance: 58.5
click at [956, 261] on div "bar_chart check_circle W352000 Tuščiavidurių blokelių sienos 250 mm blokeliai. …" at bounding box center [641, 265] width 1237 height 24
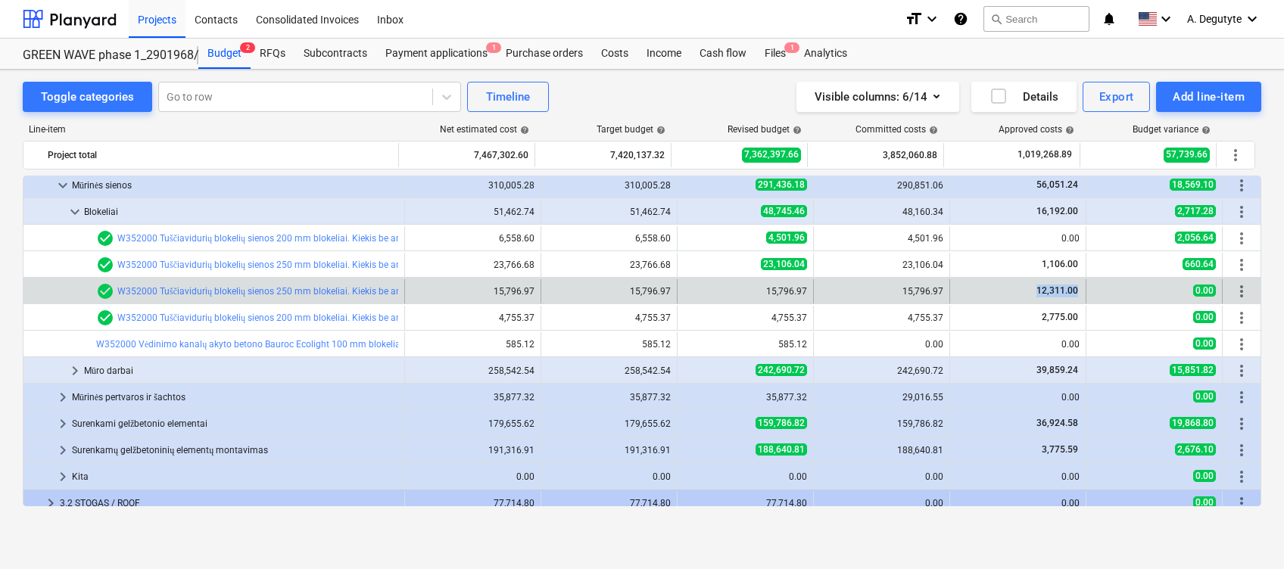
click at [1084, 294] on div "bar_chart check_circle W352000 Tuščiavidurių blokelių sienos 250 mm blokeliai. …" at bounding box center [641, 291] width 1237 height 24
drag, startPoint x: 600, startPoint y: 295, endPoint x: 694, endPoint y: 285, distance: 93.7
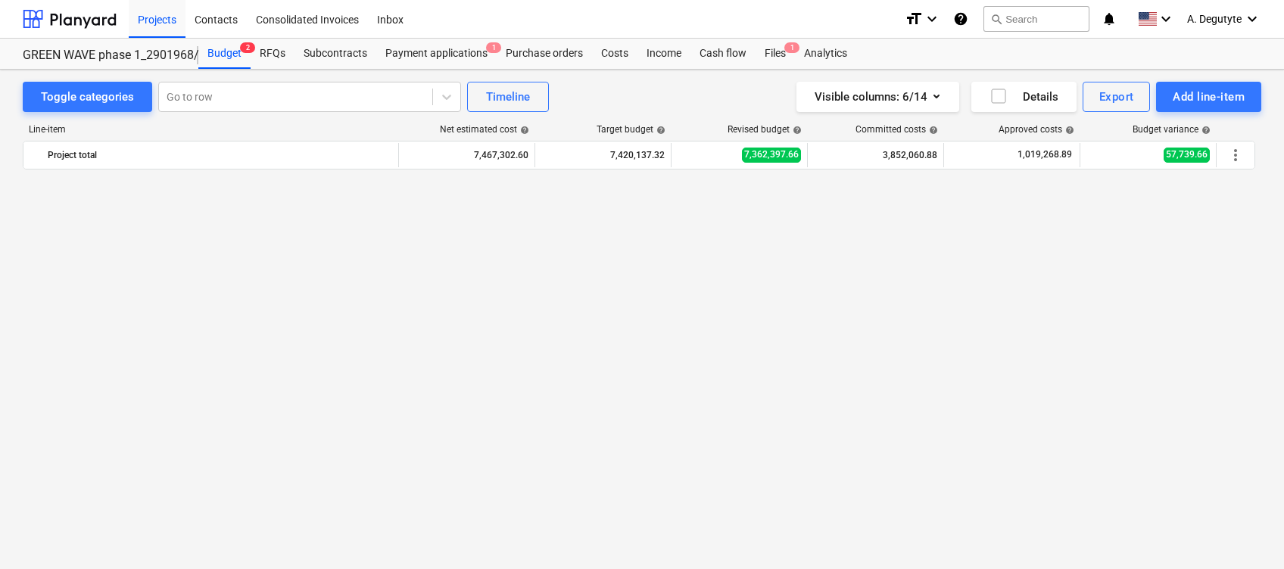
scroll to position [2019, 0]
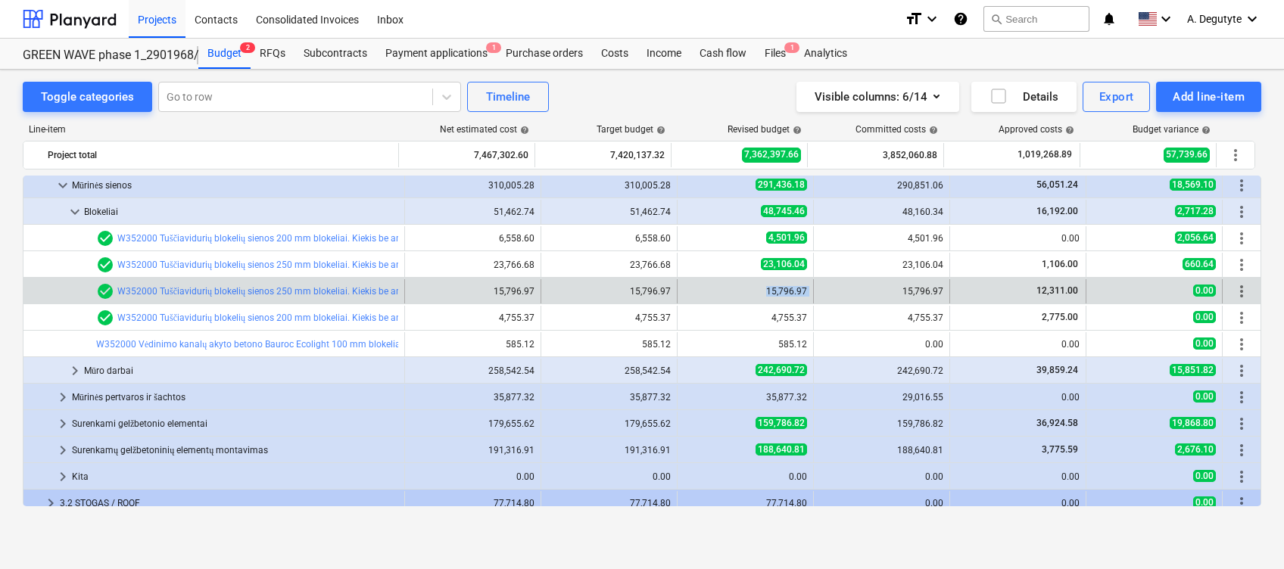
click at [817, 288] on div "bar_chart check_circle W352000 Tuščiavidurių blokelių sienos 250 mm blokeliai. …" at bounding box center [641, 291] width 1237 height 24
drag, startPoint x: 1011, startPoint y: 292, endPoint x: 1085, endPoint y: 285, distance: 74.5
click at [1085, 285] on div "bar_chart check_circle W352000 Tuščiavidurių blokelių sienos 250 mm blokeliai. …" at bounding box center [641, 291] width 1237 height 24
drag, startPoint x: 1085, startPoint y: 285, endPoint x: 966, endPoint y: 295, distance: 119.3
click at [984, 293] on div "12,311.00" at bounding box center [1017, 291] width 123 height 13
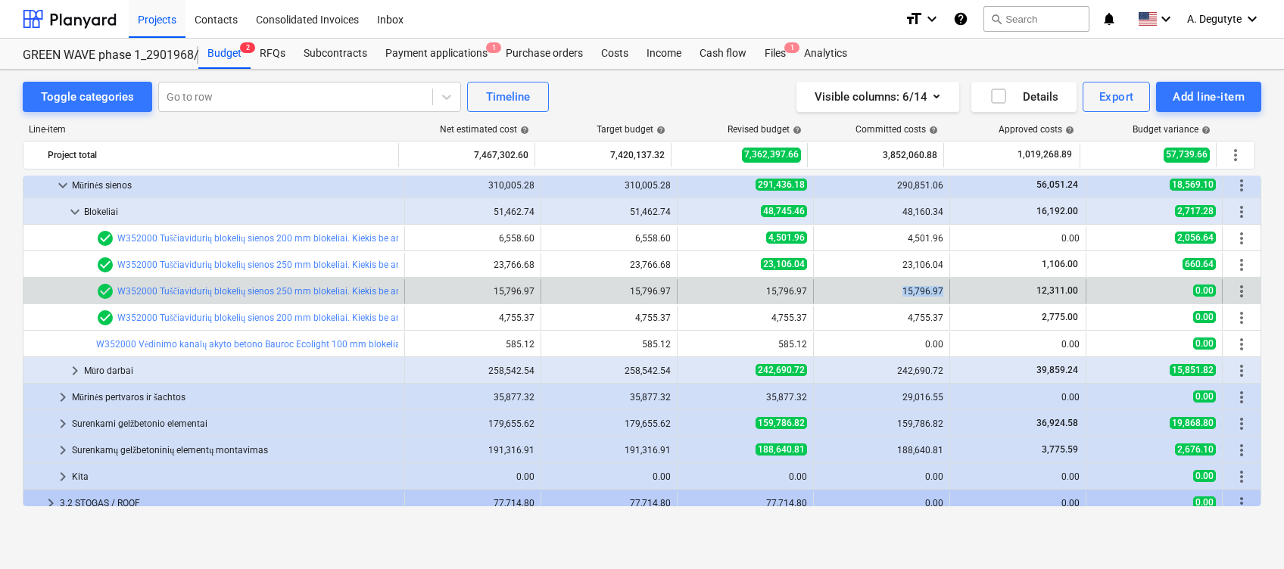
drag, startPoint x: 951, startPoint y: 290, endPoint x: 959, endPoint y: 289, distance: 8.4
click at [959, 289] on div "bar_chart check_circle W352000 Tuščiavidurių blokelių sienos 250 mm blokeliai. …" at bounding box center [641, 291] width 1237 height 24
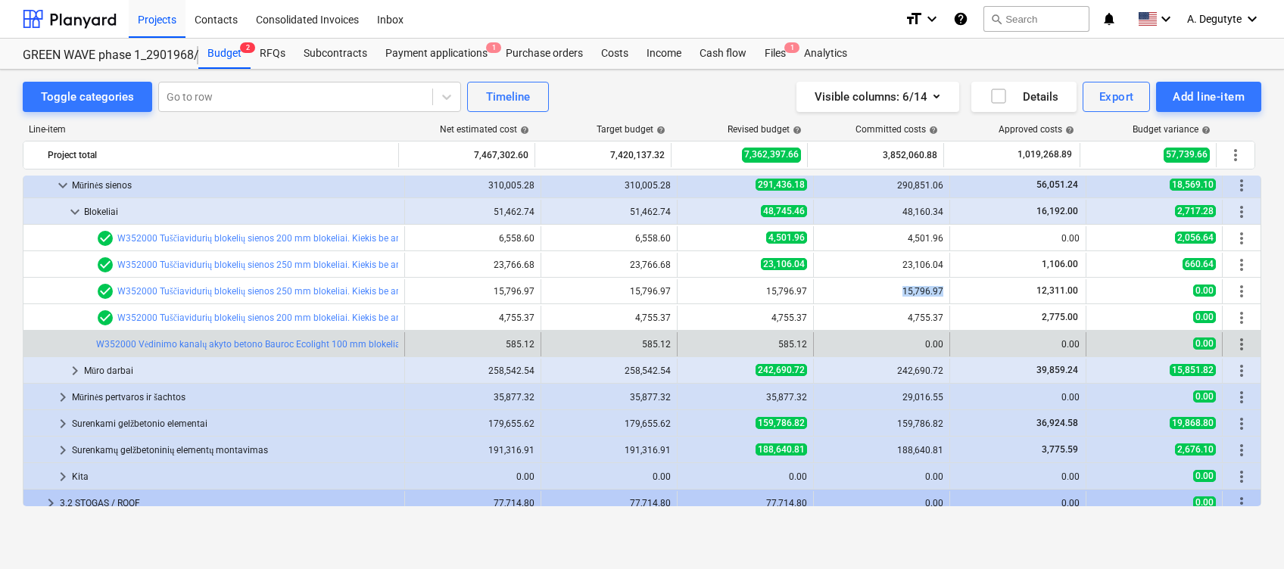
copy div "15,796.97"
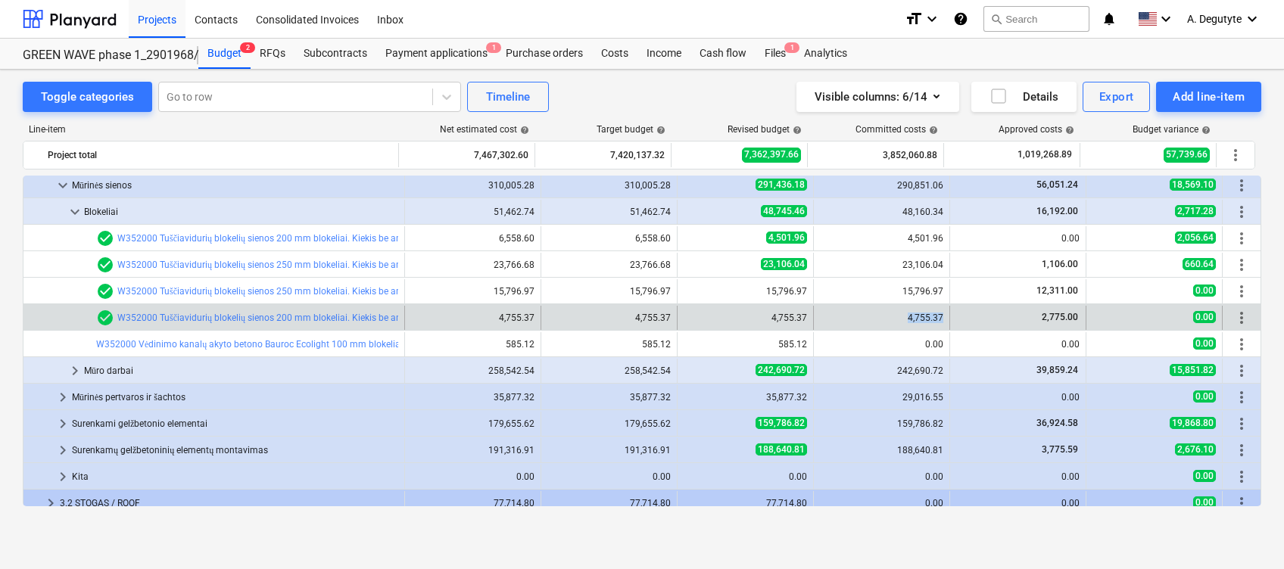
drag, startPoint x: 938, startPoint y: 320, endPoint x: 881, endPoint y: 320, distance: 56.8
click at [881, 320] on div "4,755.37" at bounding box center [881, 318] width 123 height 11
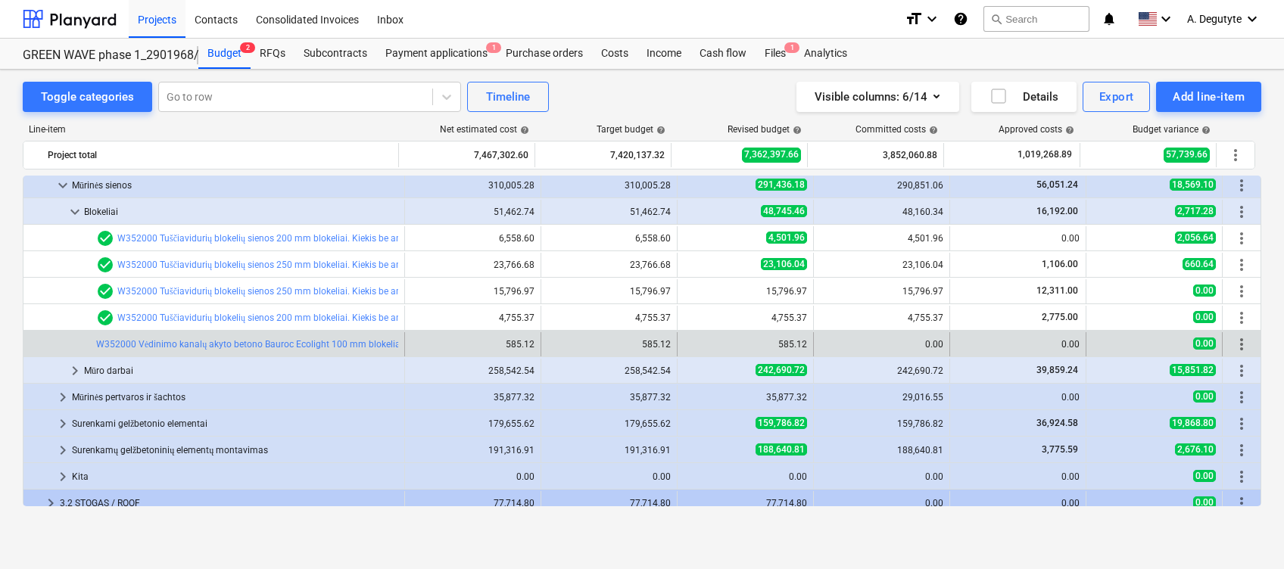
copy div "4,755.37"
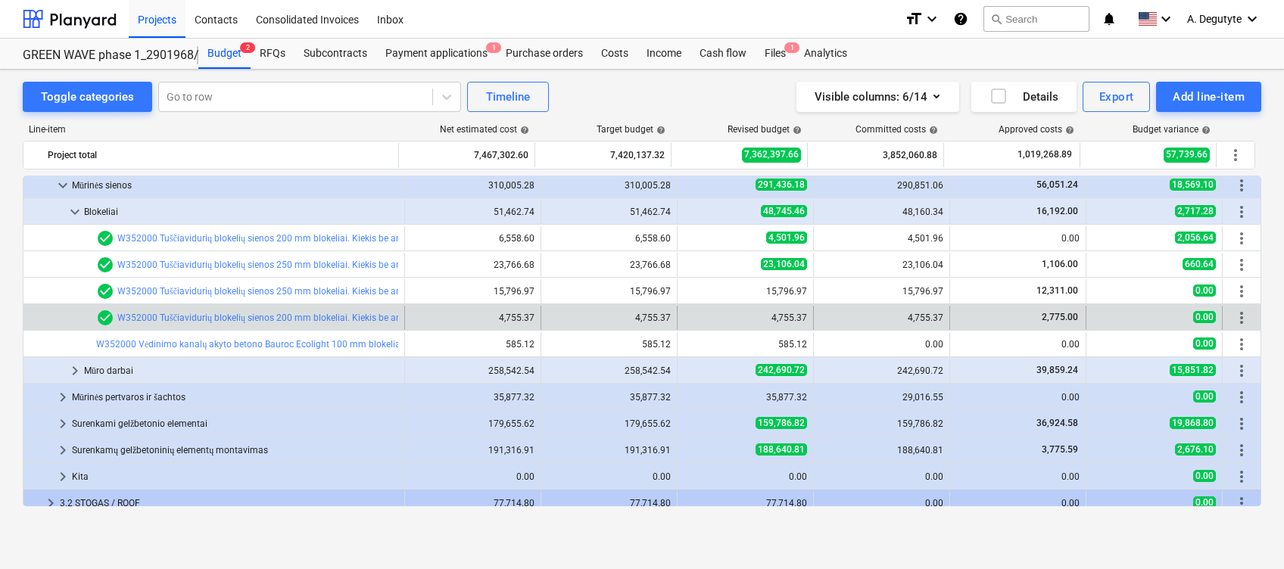
drag, startPoint x: 921, startPoint y: 313, endPoint x: 944, endPoint y: 312, distance: 23.5
click at [921, 313] on div "4,755.37" at bounding box center [881, 318] width 123 height 11
drag, startPoint x: 943, startPoint y: 314, endPoint x: 903, endPoint y: 317, distance: 41.0
click at [903, 317] on div "4,755.37" at bounding box center [882, 318] width 136 height 24
copy div "4,755.37"
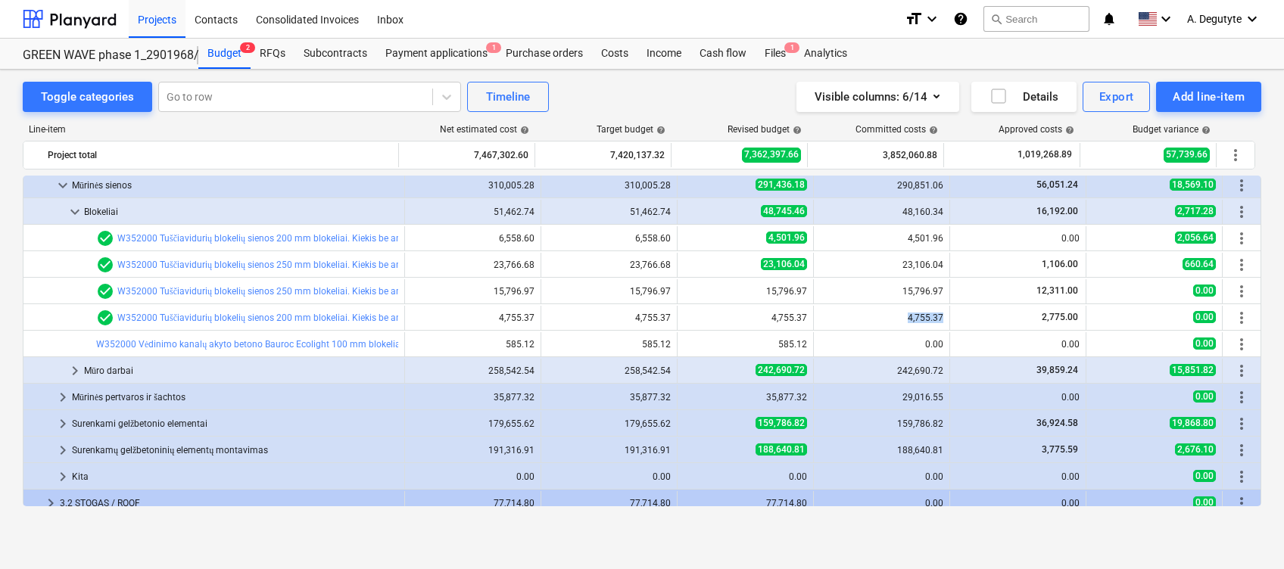
click at [16, 358] on div "Toggle categories Go to row Timeline Visible columns : 6/14 Details Export Add …" at bounding box center [642, 303] width 1284 height 467
click at [74, 212] on span "keyboard_arrow_down" at bounding box center [75, 212] width 18 height 18
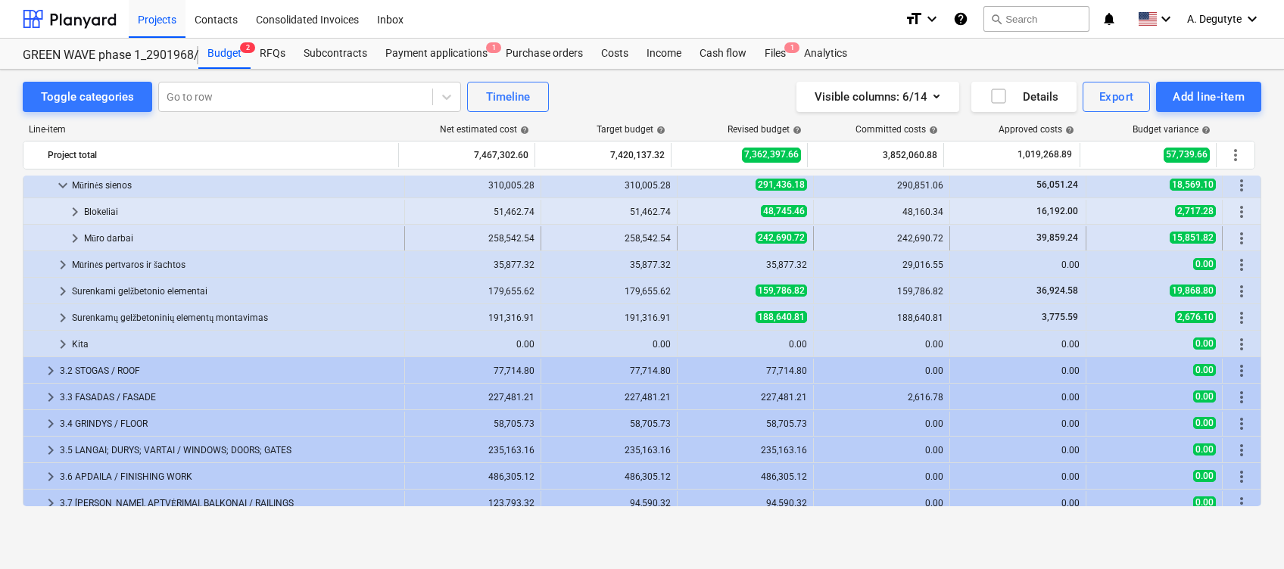
click at [71, 237] on span "keyboard_arrow_right" at bounding box center [75, 238] width 18 height 18
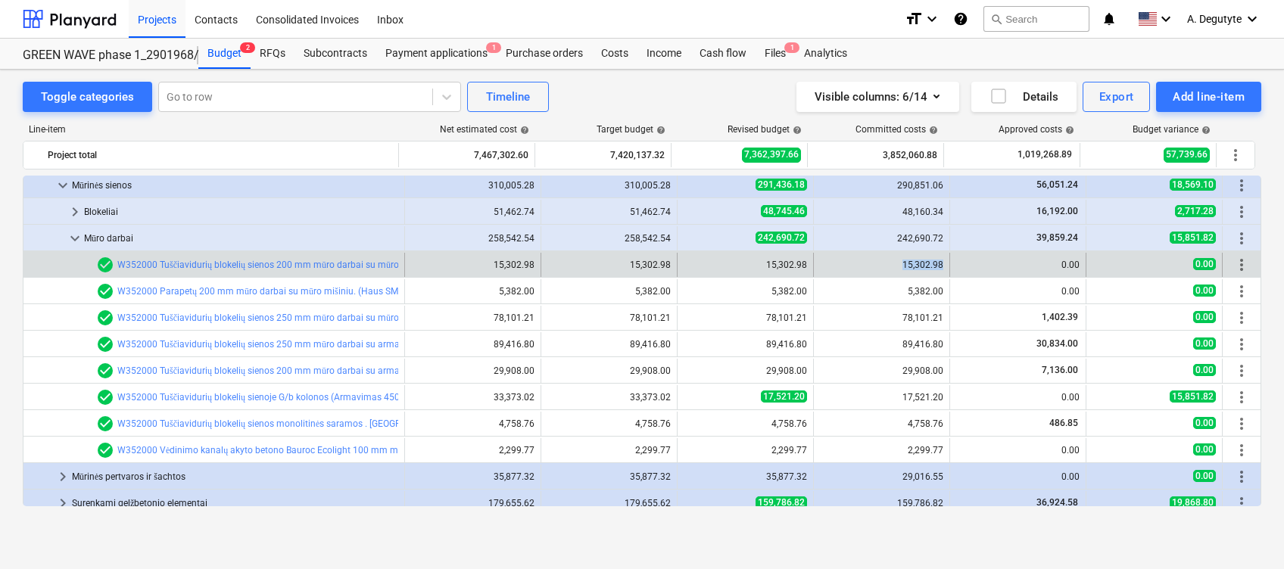
drag, startPoint x: 941, startPoint y: 264, endPoint x: 893, endPoint y: 267, distance: 48.6
click at [942, 261] on div "15,302.98" at bounding box center [882, 265] width 136 height 24
drag, startPoint x: 894, startPoint y: 265, endPoint x: 944, endPoint y: 267, distance: 50.0
click at [944, 267] on div "15,302.98" at bounding box center [882, 265] width 136 height 24
copy div "15,302.98"
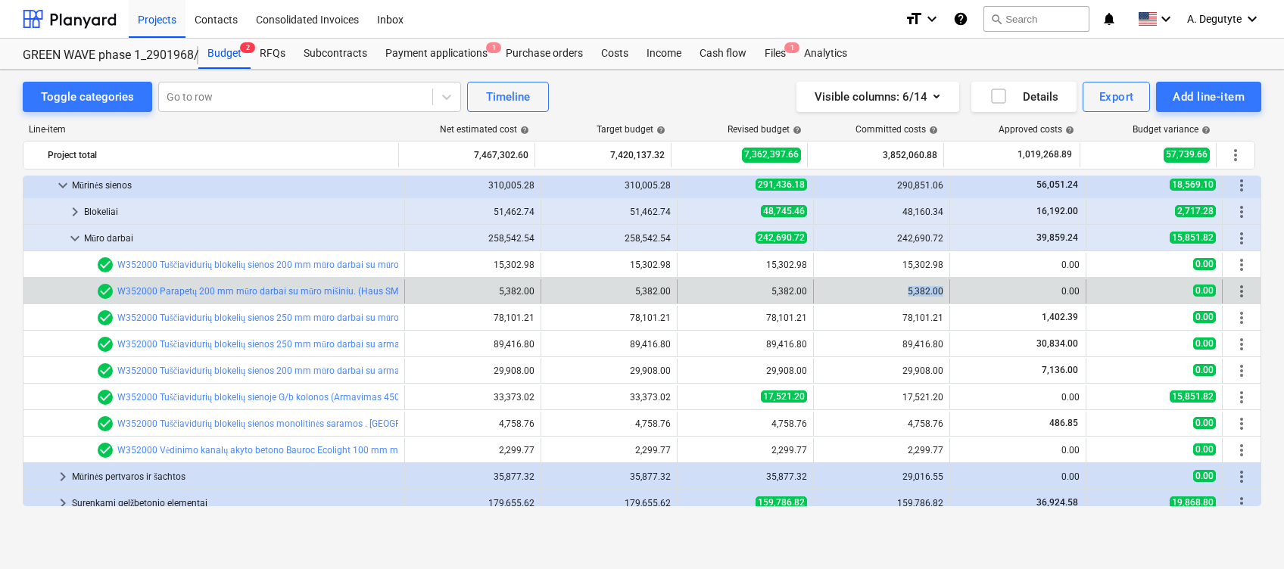
drag, startPoint x: 903, startPoint y: 293, endPoint x: 940, endPoint y: 293, distance: 37.9
click at [940, 293] on div "5,382.00" at bounding box center [882, 291] width 136 height 24
copy div "5,382.00"
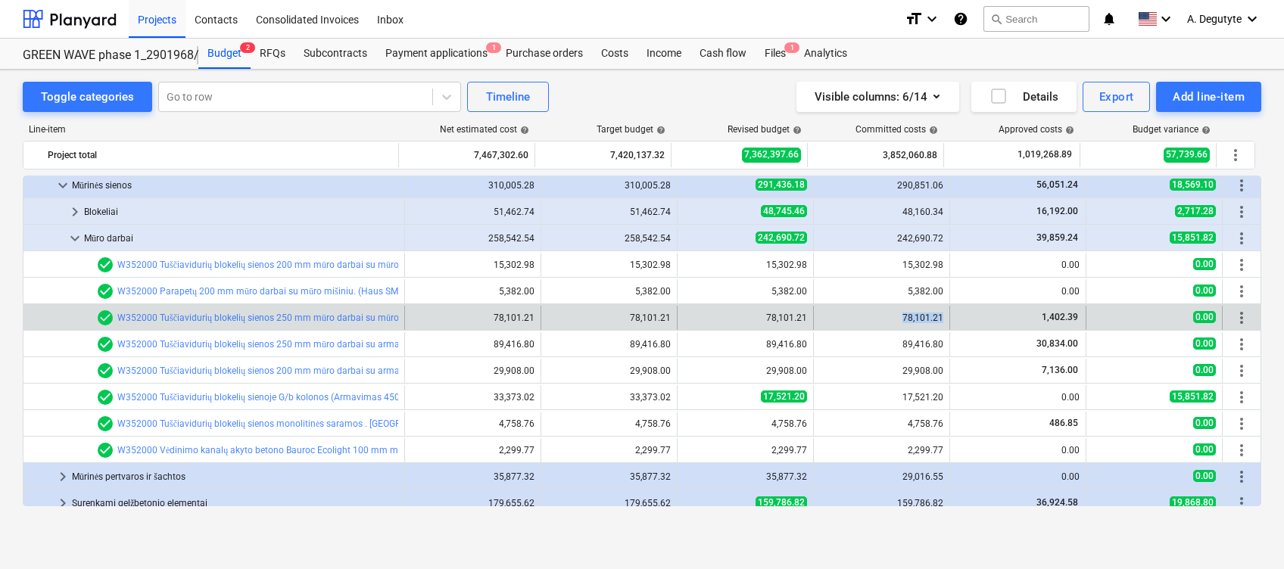
drag, startPoint x: 940, startPoint y: 316, endPoint x: 897, endPoint y: 317, distance: 43.2
click at [897, 317] on div "78,101.21" at bounding box center [882, 318] width 136 height 24
copy div "78,101.21"
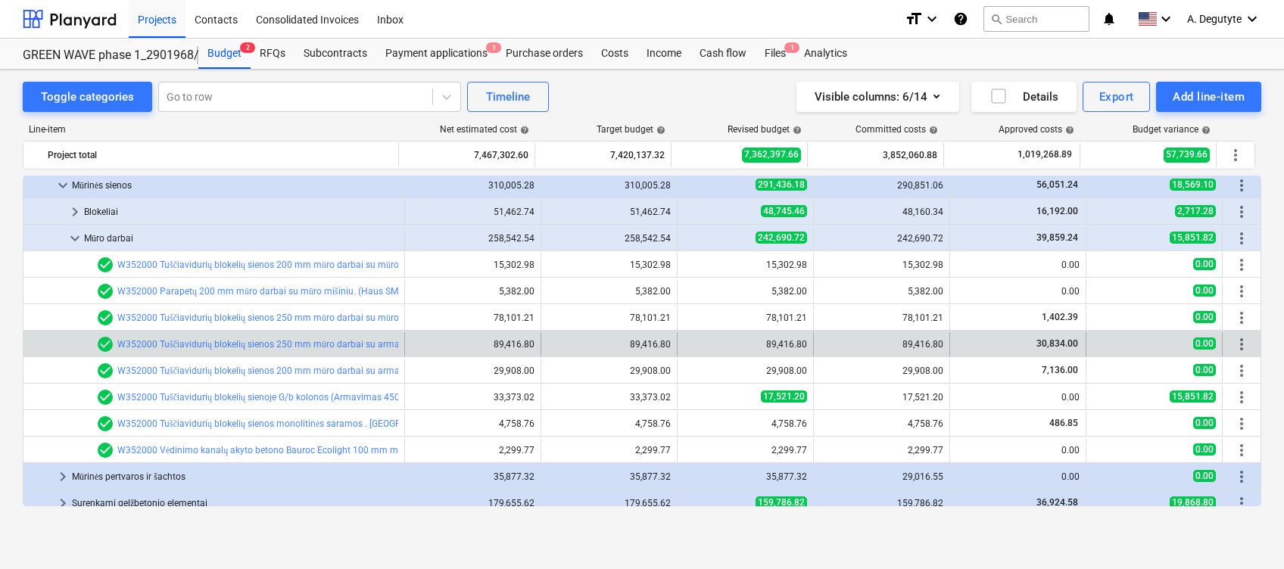
drag, startPoint x: 981, startPoint y: 351, endPoint x: 919, endPoint y: 351, distance: 62.1
click at [978, 351] on div "30,834.00" at bounding box center [1017, 344] width 123 height 24
drag, startPoint x: 941, startPoint y: 345, endPoint x: 899, endPoint y: 342, distance: 42.5
click at [899, 342] on div "89,416.80" at bounding box center [882, 344] width 136 height 24
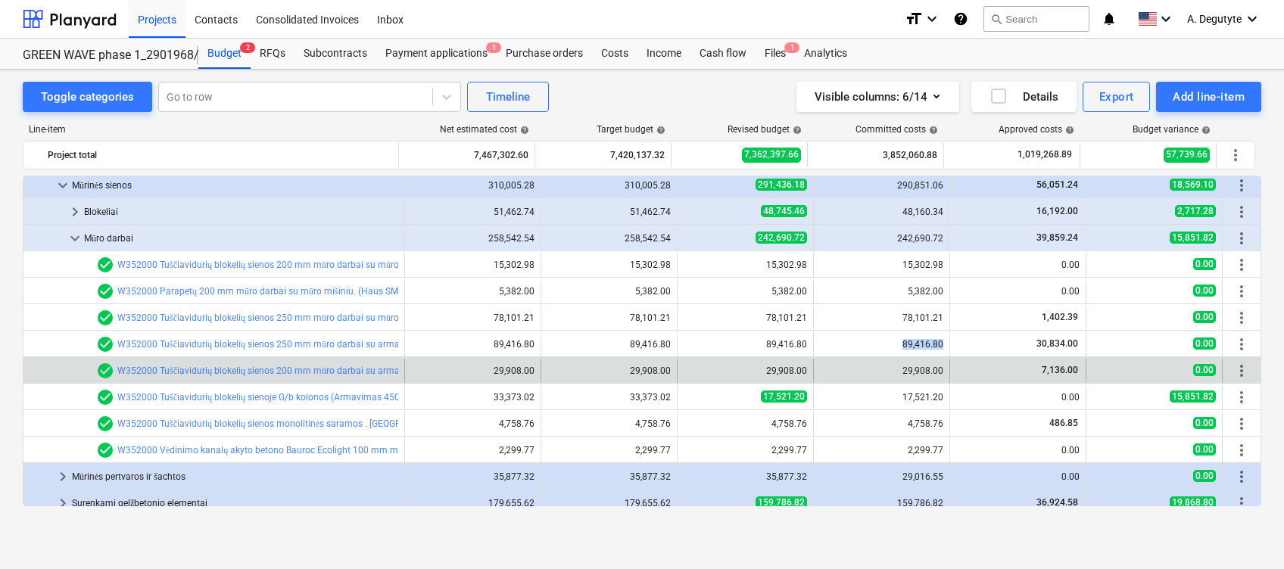
copy div "89,416.80"
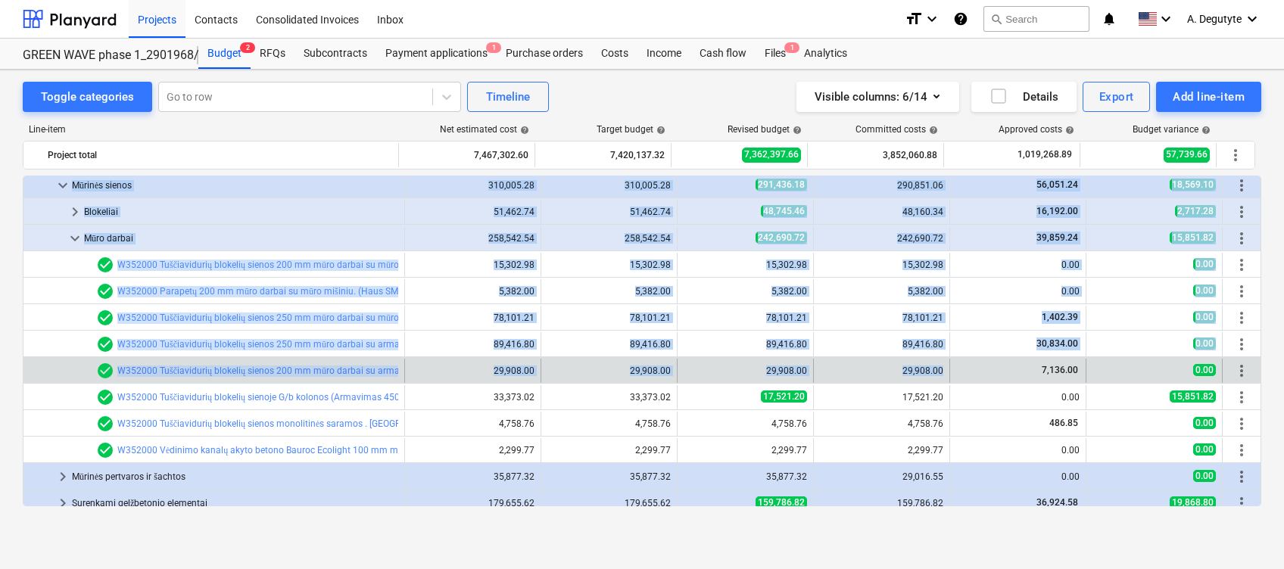
drag, startPoint x: 900, startPoint y: 371, endPoint x: 937, endPoint y: 370, distance: 37.1
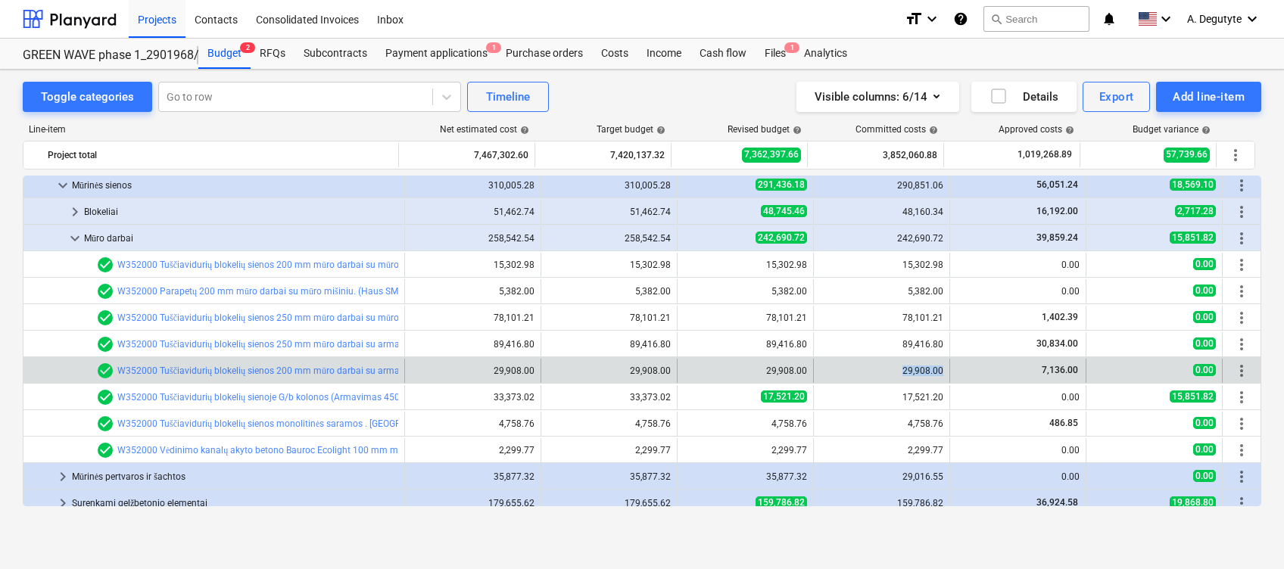
drag, startPoint x: 943, startPoint y: 370, endPoint x: 892, endPoint y: 367, distance: 50.8
click at [892, 367] on div "29,908.00" at bounding box center [882, 371] width 136 height 24
copy div "29,908.00"
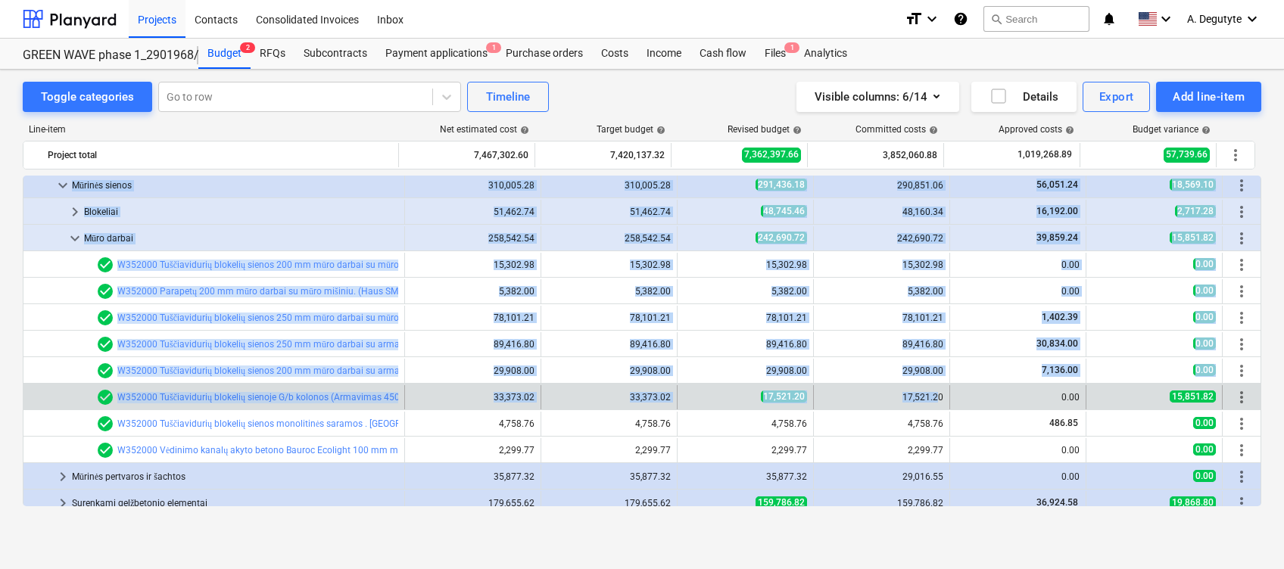
drag, startPoint x: 900, startPoint y: 398, endPoint x: 936, endPoint y: 400, distance: 35.6
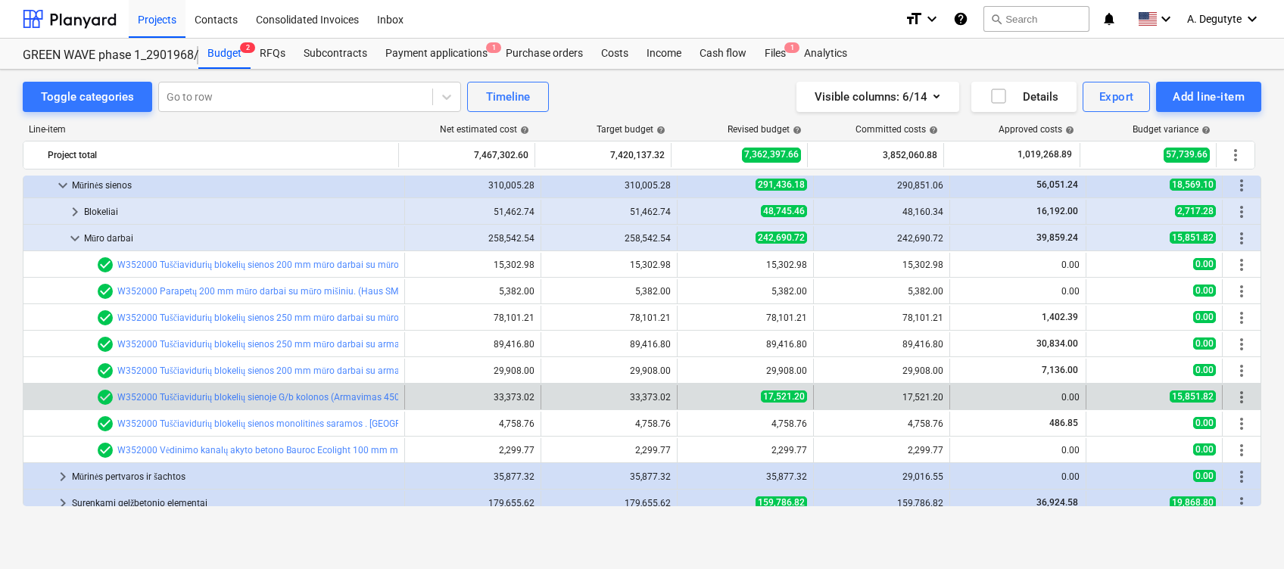
drag, startPoint x: 936, startPoint y: 400, endPoint x: 944, endPoint y: 398, distance: 8.6
click at [944, 395] on div "17,521.20" at bounding box center [882, 397] width 136 height 24
drag, startPoint x: 941, startPoint y: 398, endPoint x: 893, endPoint y: 396, distance: 47.7
click at [893, 396] on div "17,521.20" at bounding box center [882, 397] width 136 height 24
copy div "17,521.20"
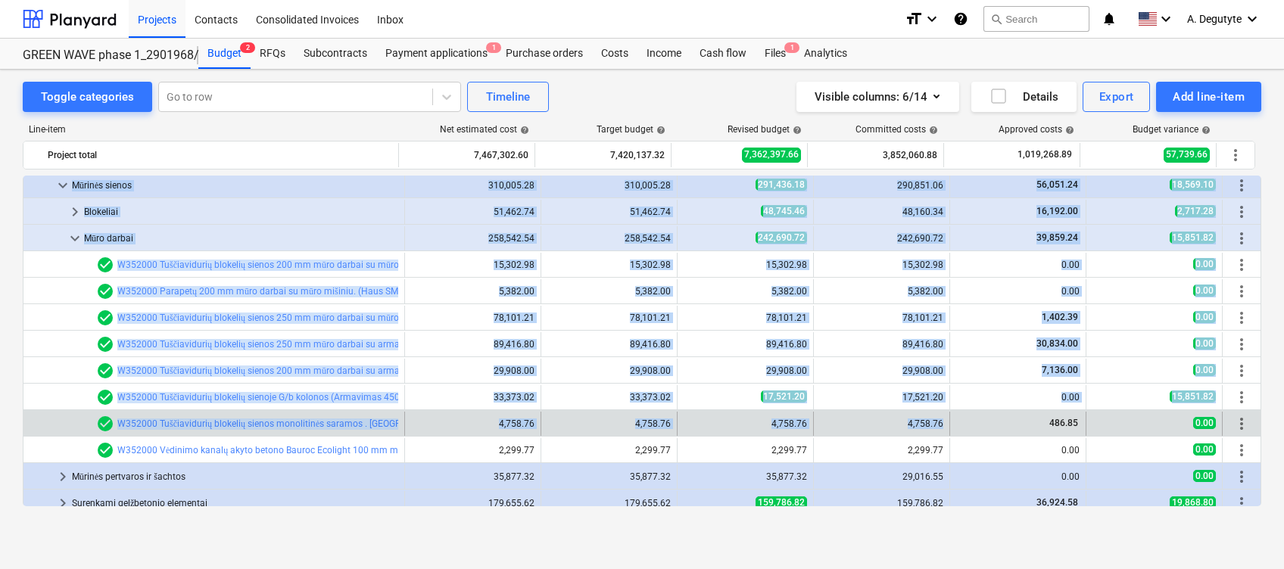
drag, startPoint x: 908, startPoint y: 416, endPoint x: 940, endPoint y: 416, distance: 32.6
click at [943, 422] on div "4,758.76" at bounding box center [882, 424] width 136 height 24
click at [943, 426] on div "4,758.76" at bounding box center [882, 424] width 136 height 24
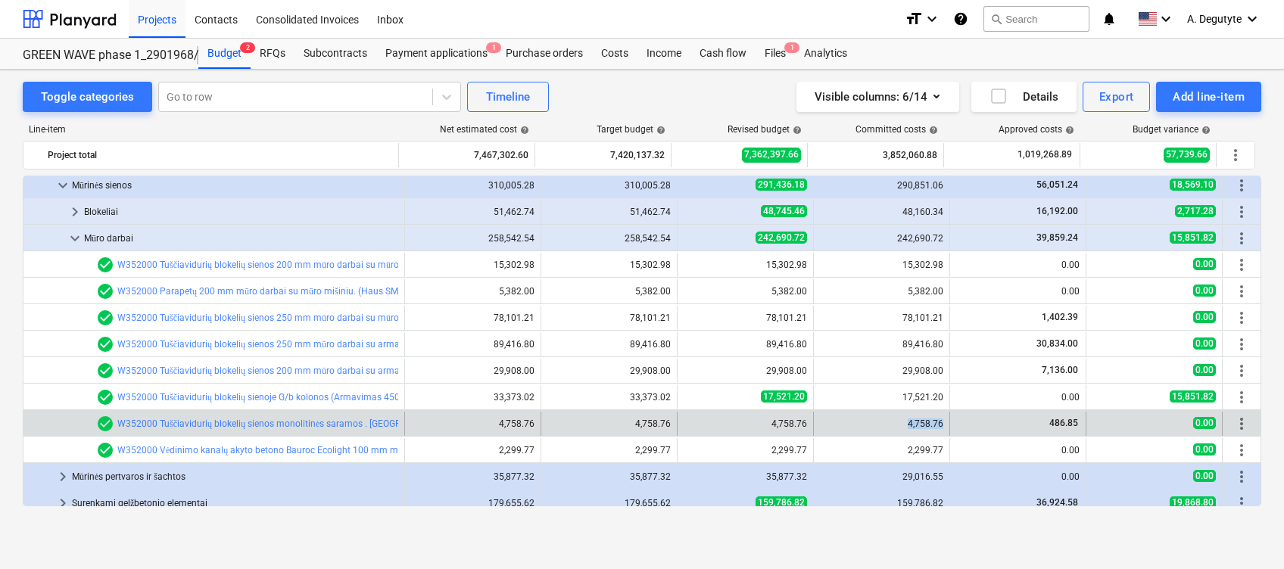
drag, startPoint x: 941, startPoint y: 425, endPoint x: 903, endPoint y: 422, distance: 38.7
click at [903, 422] on div "4,758.76" at bounding box center [882, 424] width 136 height 24
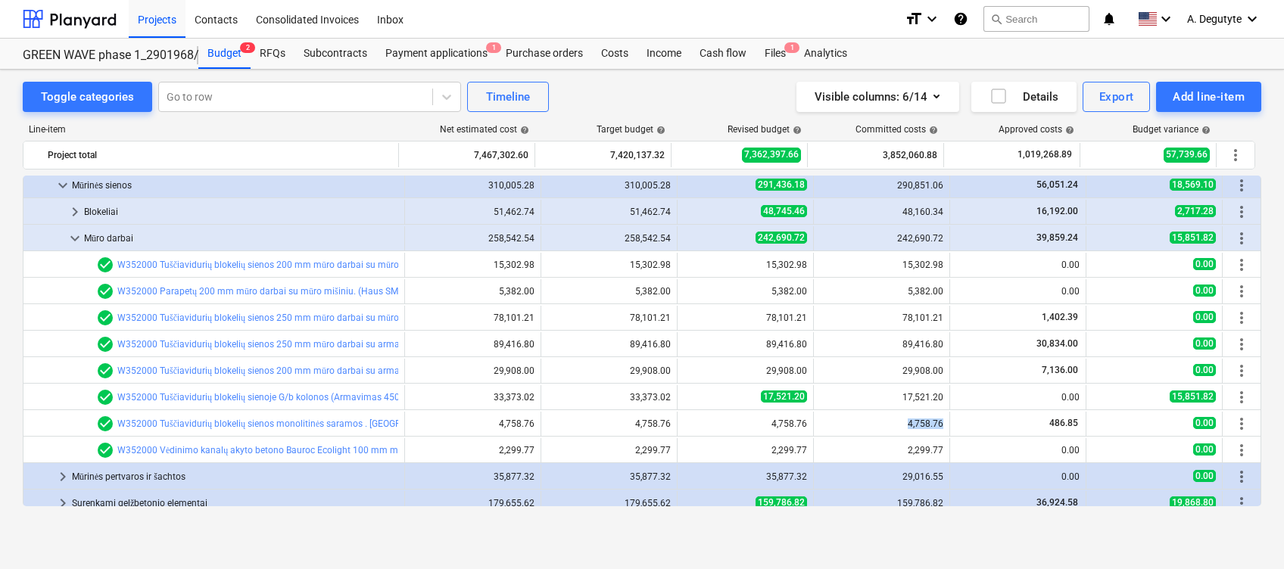
copy div "4,758.76"
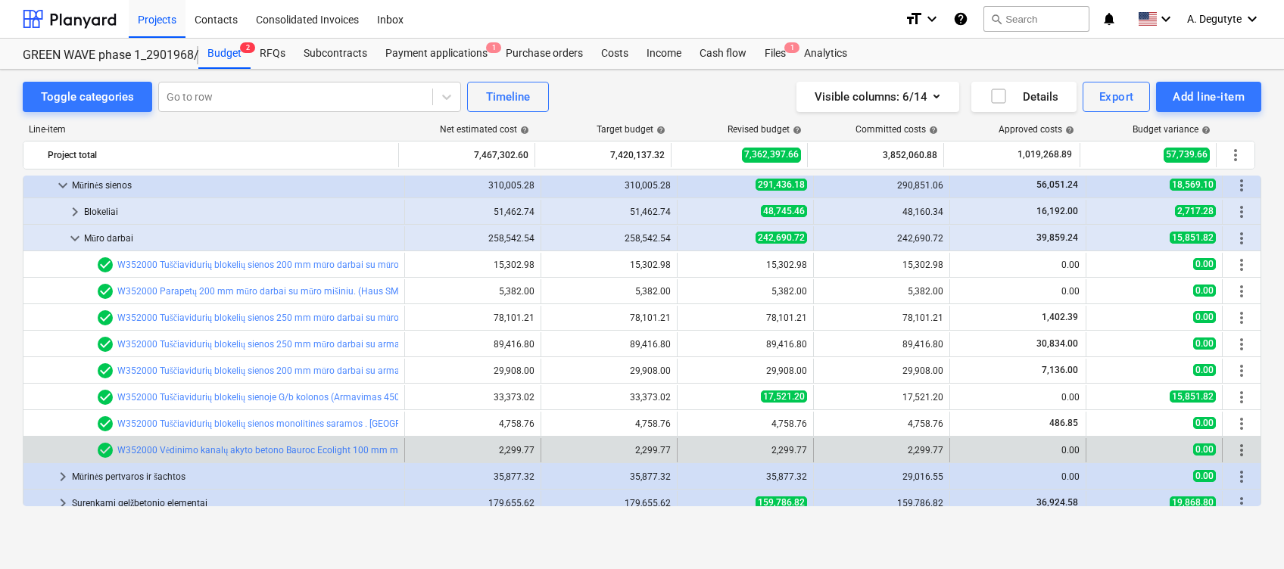
drag, startPoint x: 908, startPoint y: 454, endPoint x: 940, endPoint y: 454, distance: 32.6
click at [940, 449] on div "2,299.77" at bounding box center [882, 450] width 136 height 24
click at [900, 454] on div "2,299.77" at bounding box center [881, 450] width 123 height 11
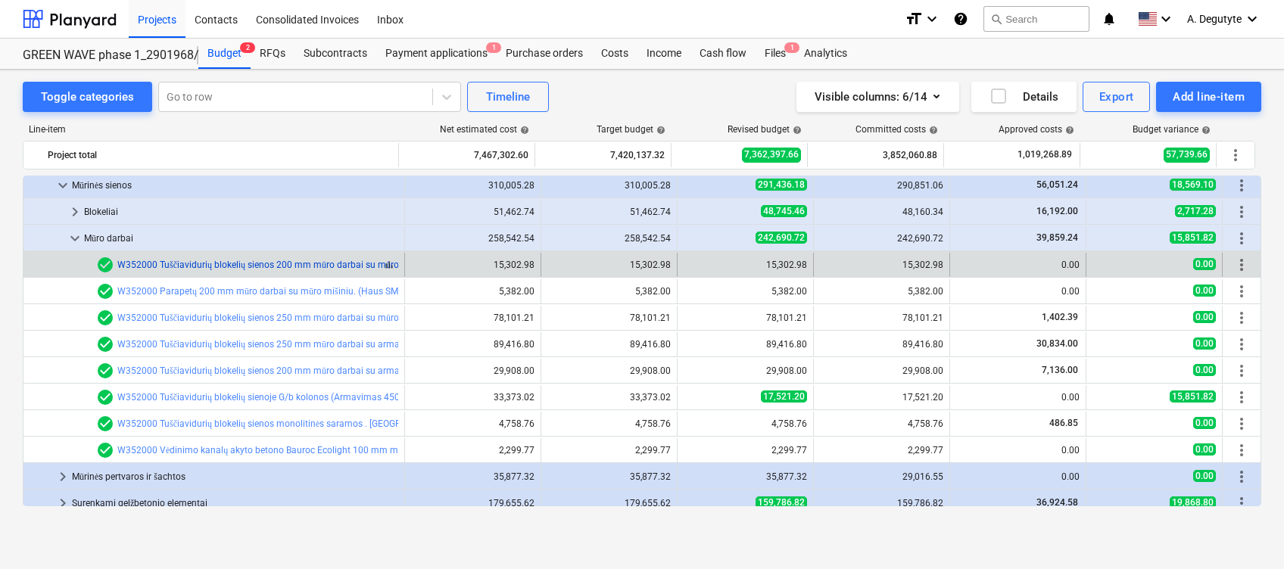
click at [170, 263] on link "W352000 Tuščiavidurių blokelių sienos 200 mm mūro darbai su mūro mišiniu. Kieki…" at bounding box center [332, 265] width 430 height 11
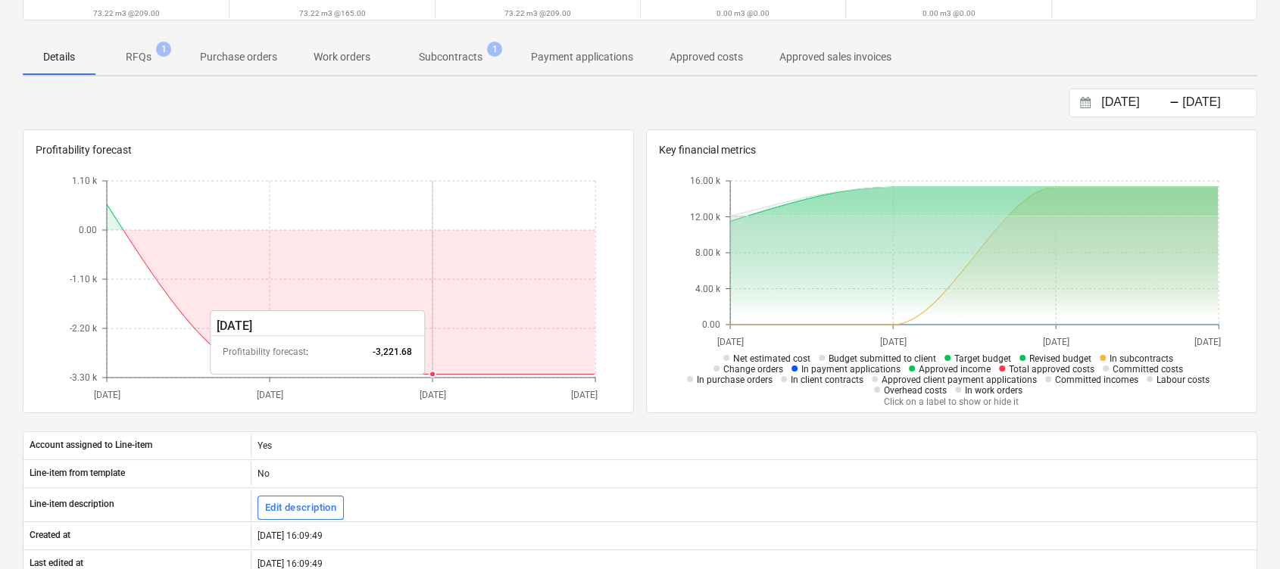
scroll to position [30, 0]
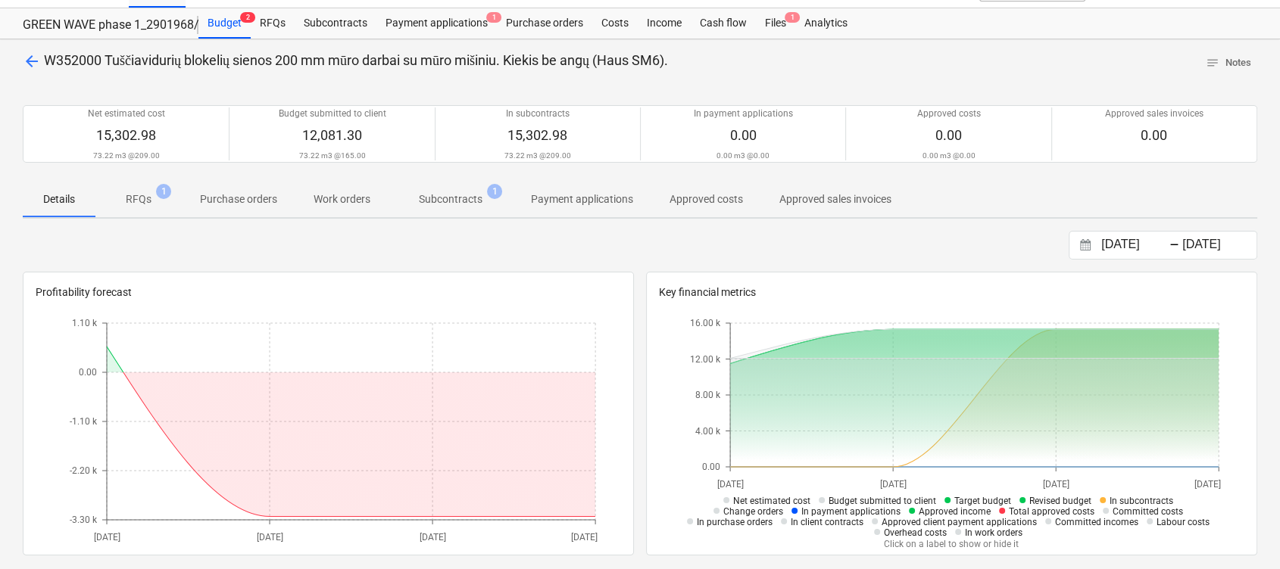
click at [458, 197] on p "Subcontracts" at bounding box center [451, 200] width 64 height 16
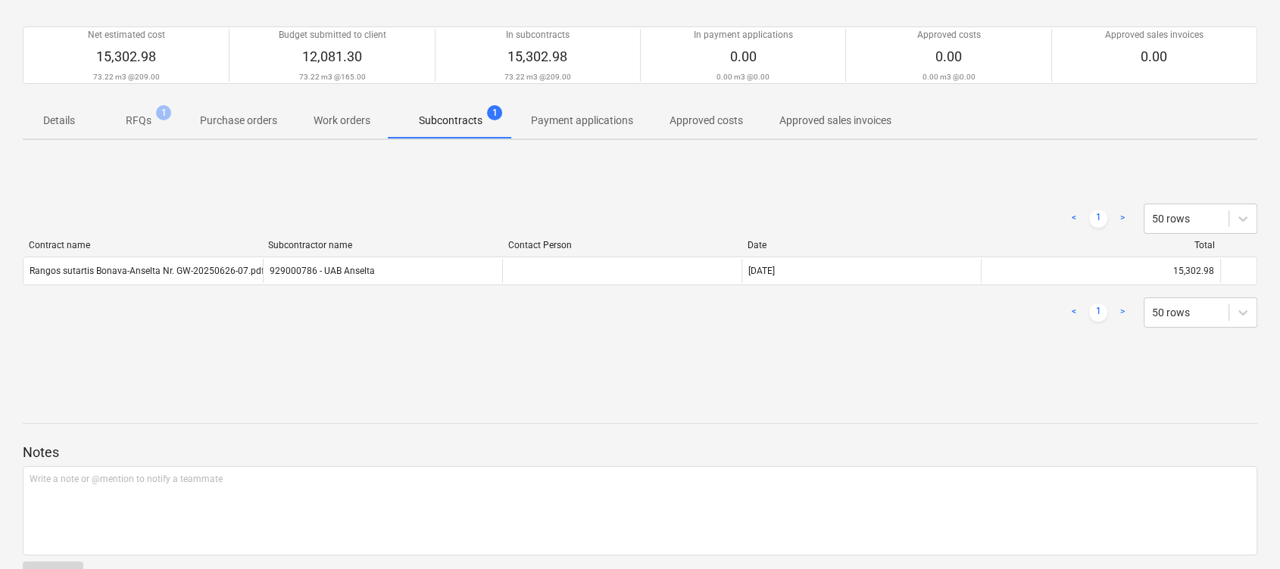
scroll to position [155, 0]
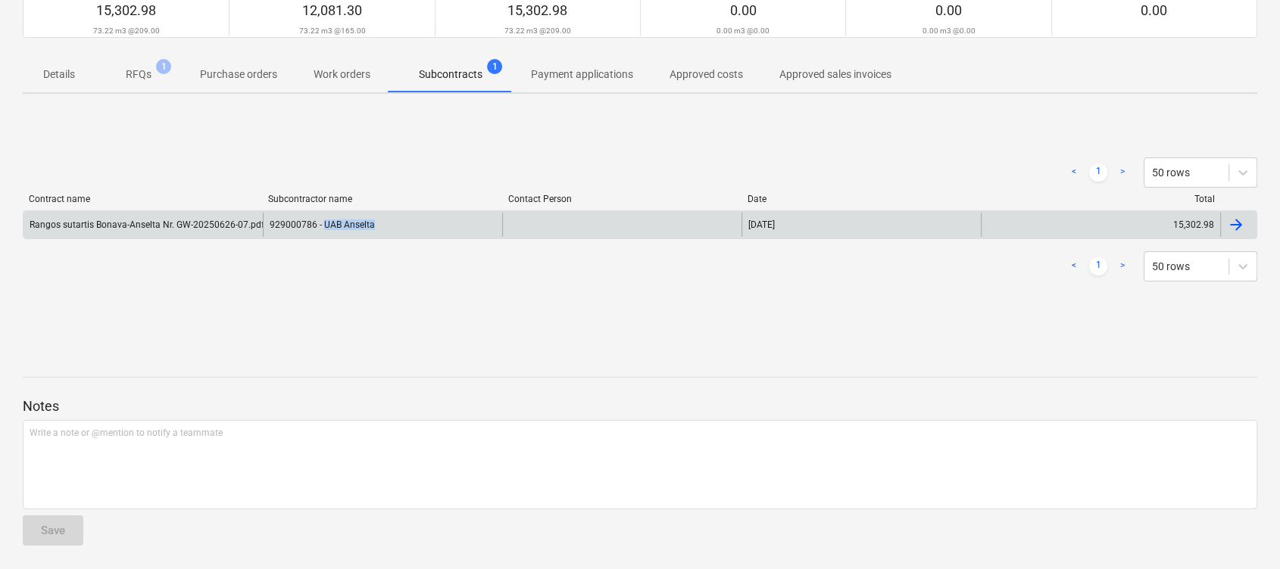
drag, startPoint x: 391, startPoint y: 226, endPoint x: 324, endPoint y: 235, distance: 67.4
click at [324, 235] on div "929000786 - UAB Anselta" at bounding box center [382, 225] width 239 height 24
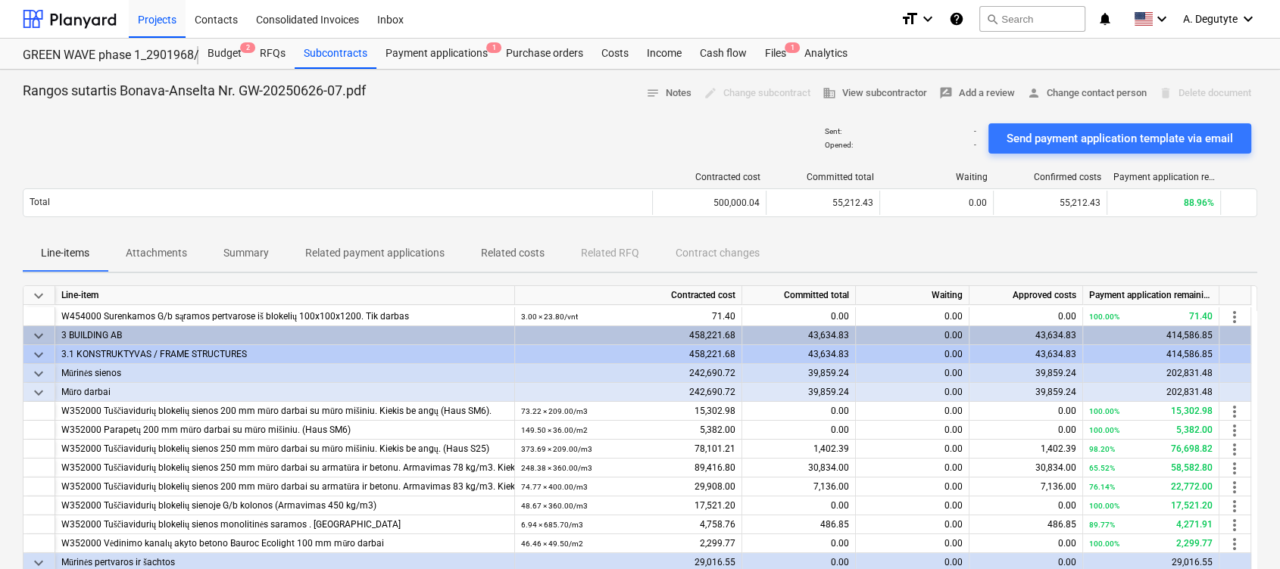
scroll to position [303, 0]
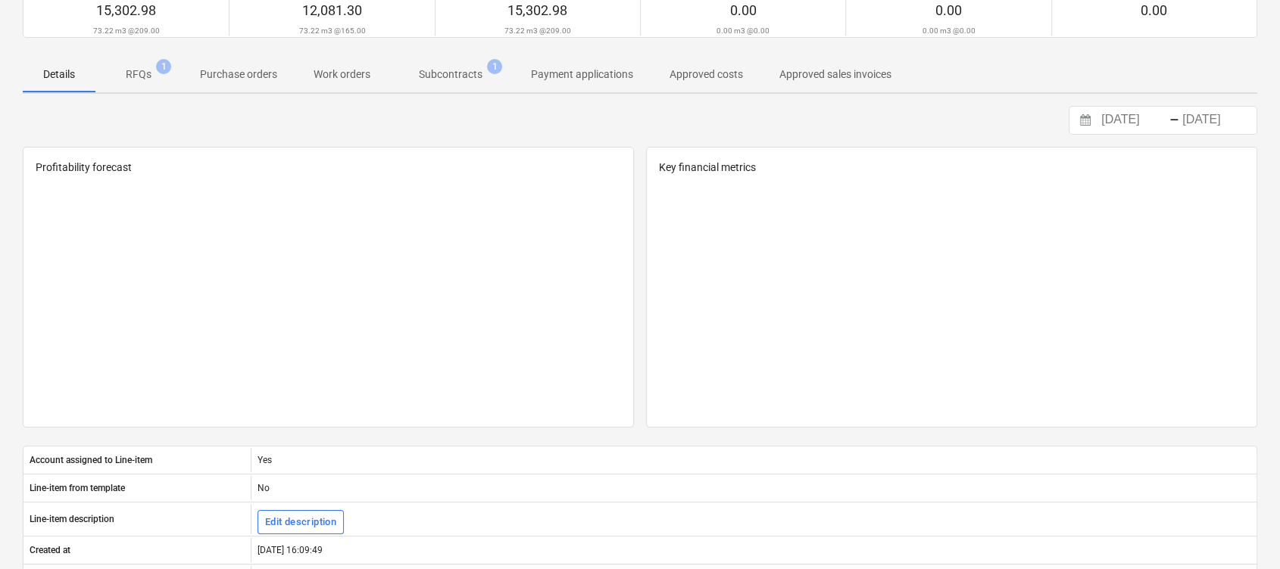
scroll to position [30, 0]
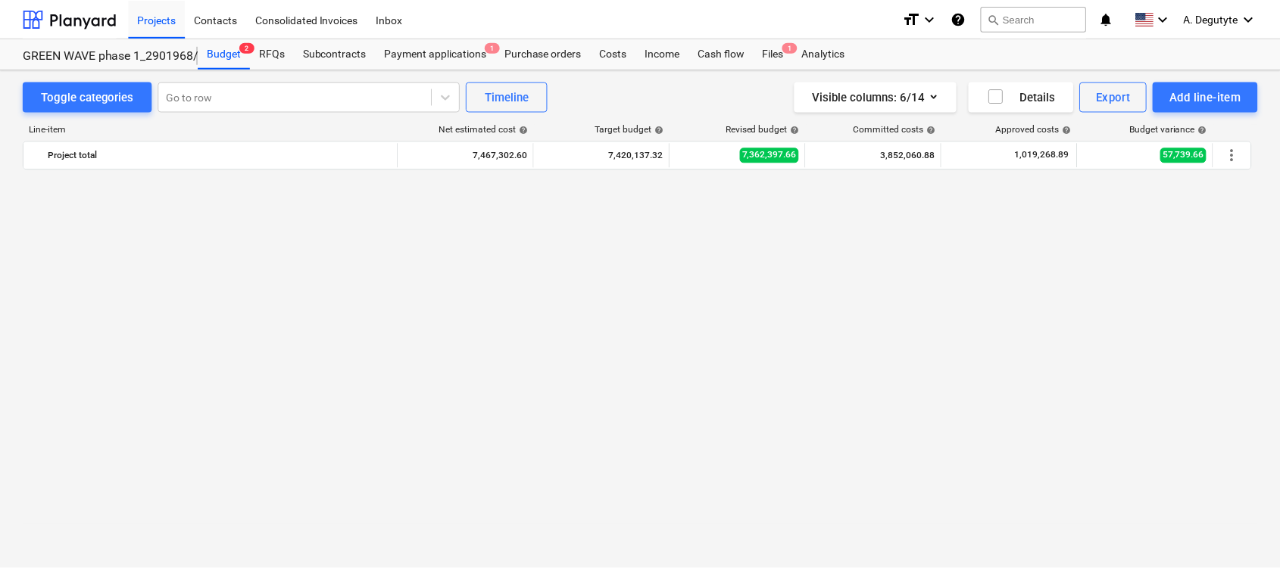
scroll to position [2019, 0]
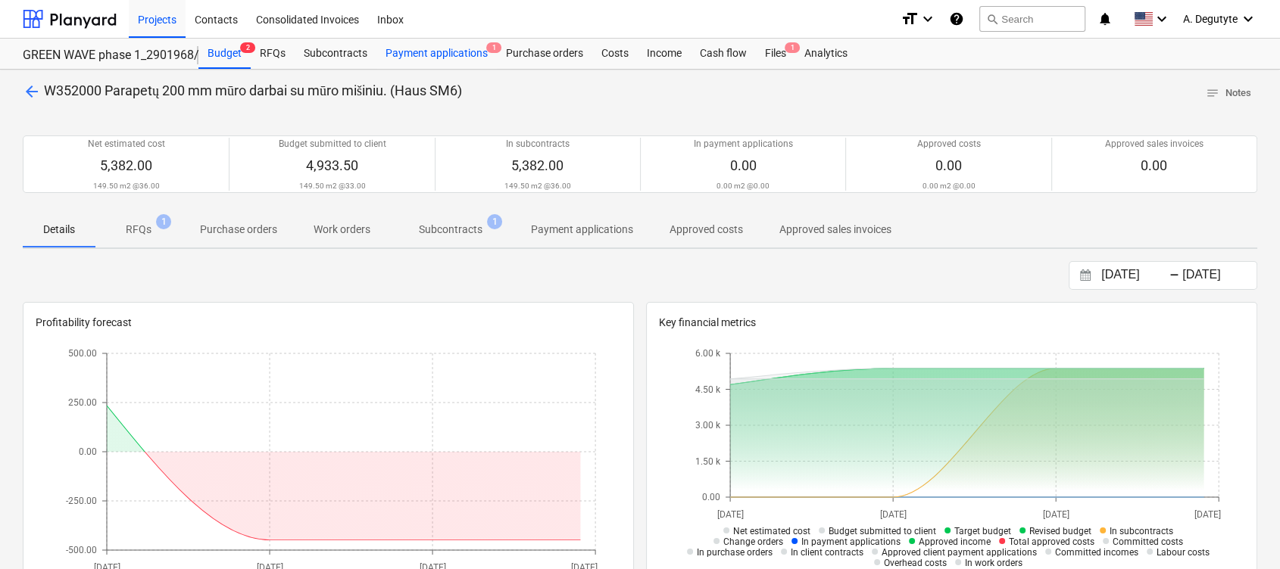
click at [465, 52] on div "Payment applications 1" at bounding box center [436, 54] width 120 height 30
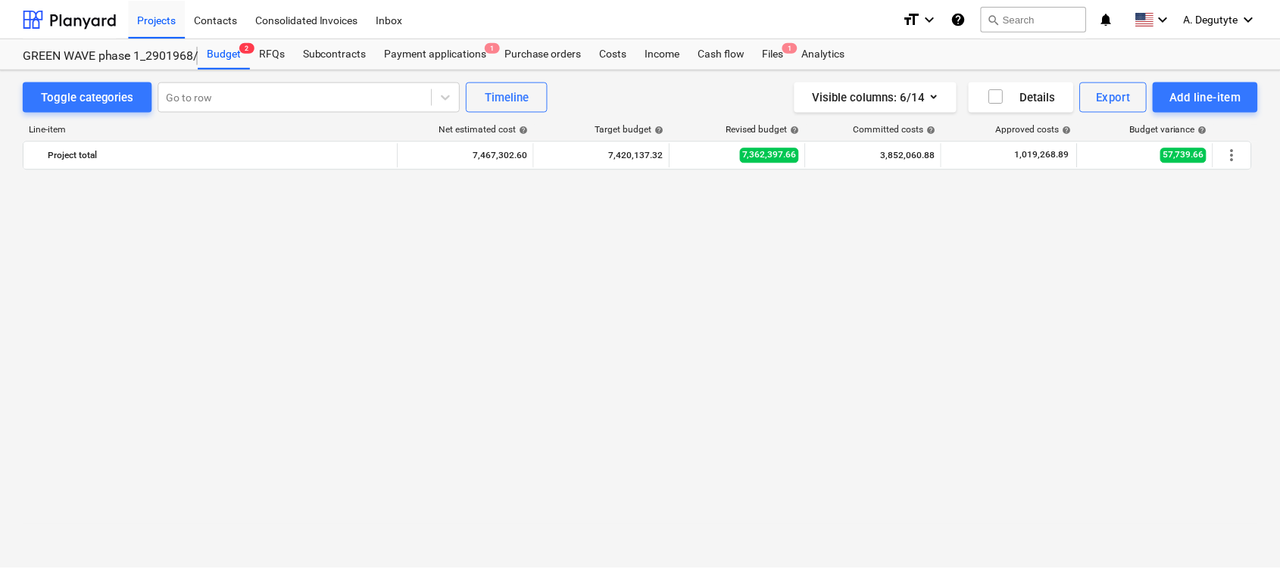
scroll to position [2019, 0]
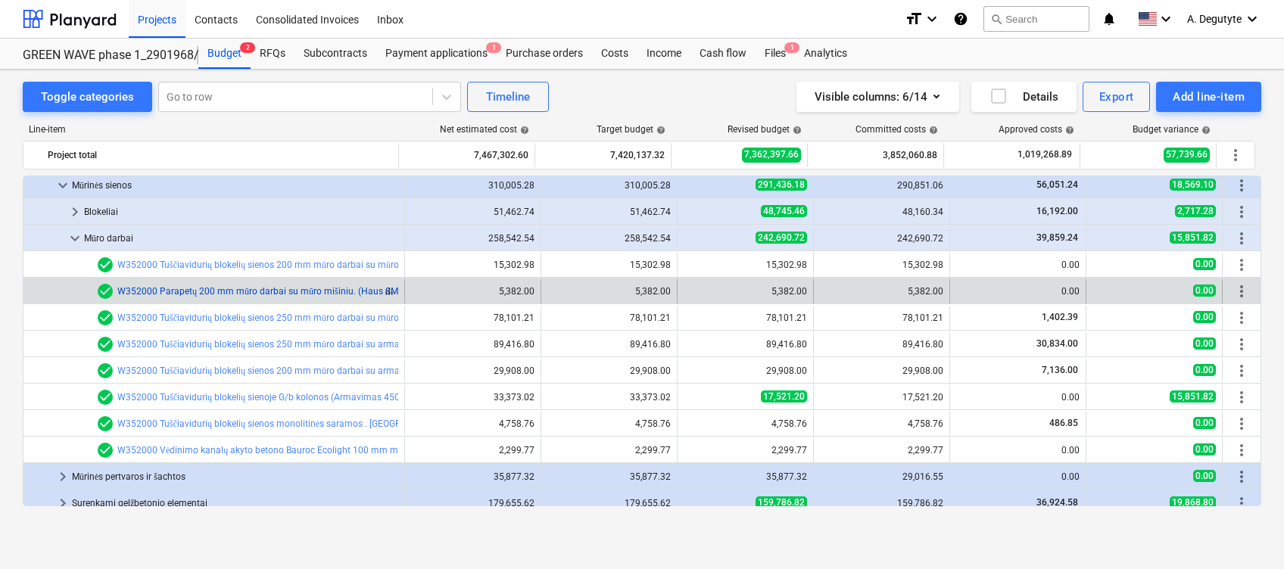
click at [246, 287] on link "W352000 Parapetų 200 mm mūro darbai su mūro mišiniu. (Haus SM6)" at bounding box center [261, 291] width 289 height 11
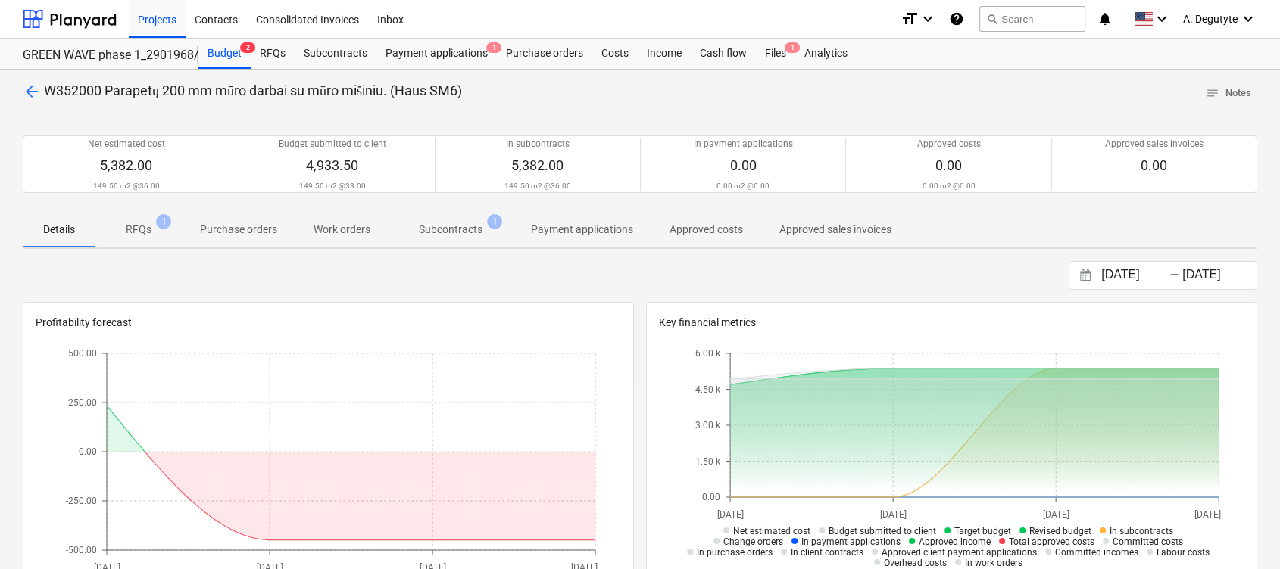
click at [451, 225] on p "Subcontracts" at bounding box center [451, 230] width 64 height 16
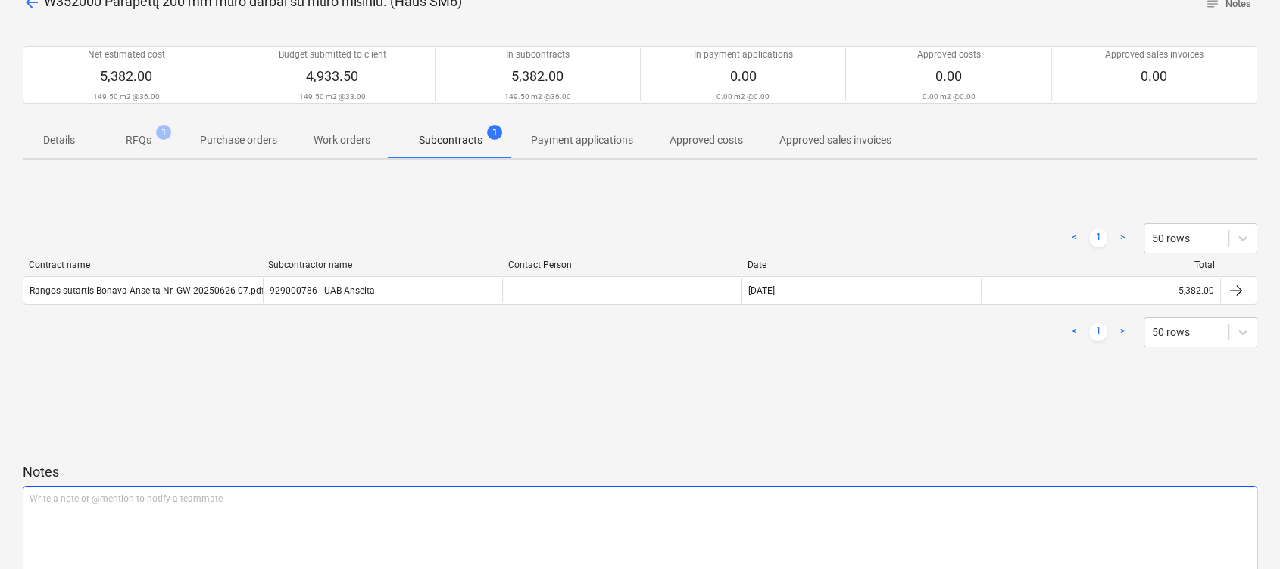
scroll to position [155, 0]
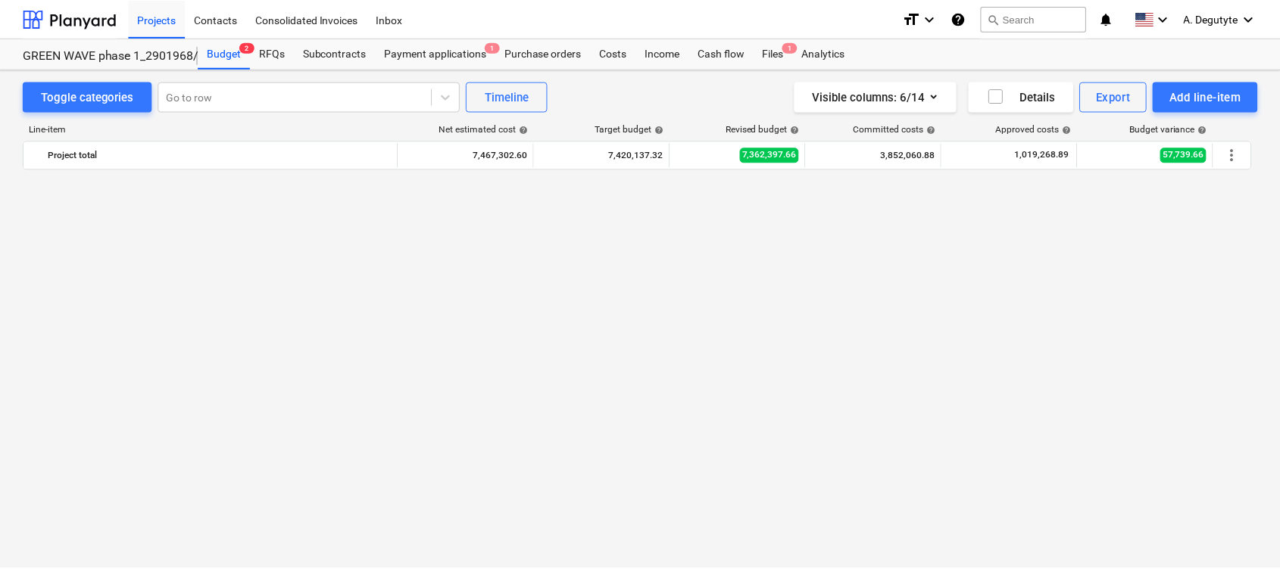
scroll to position [2019, 0]
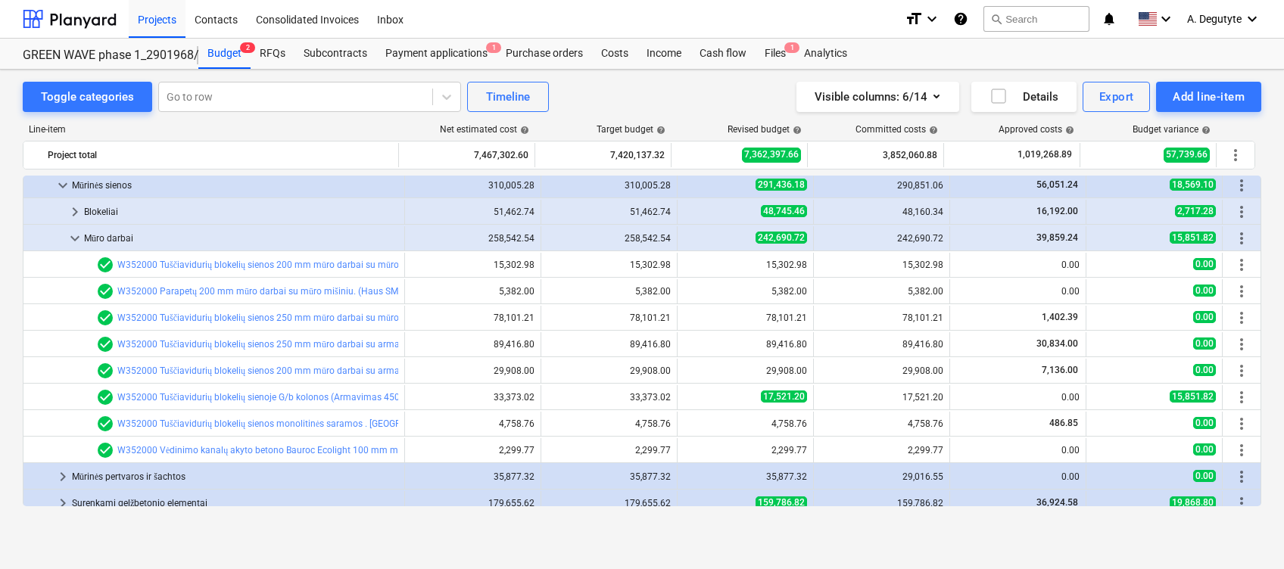
click at [355, 315] on link "W352000 Tuščiavidurių blokelių sienos 250 mm mūro darbai su mūro mišiniu. Kieki…" at bounding box center [331, 318] width 428 height 11
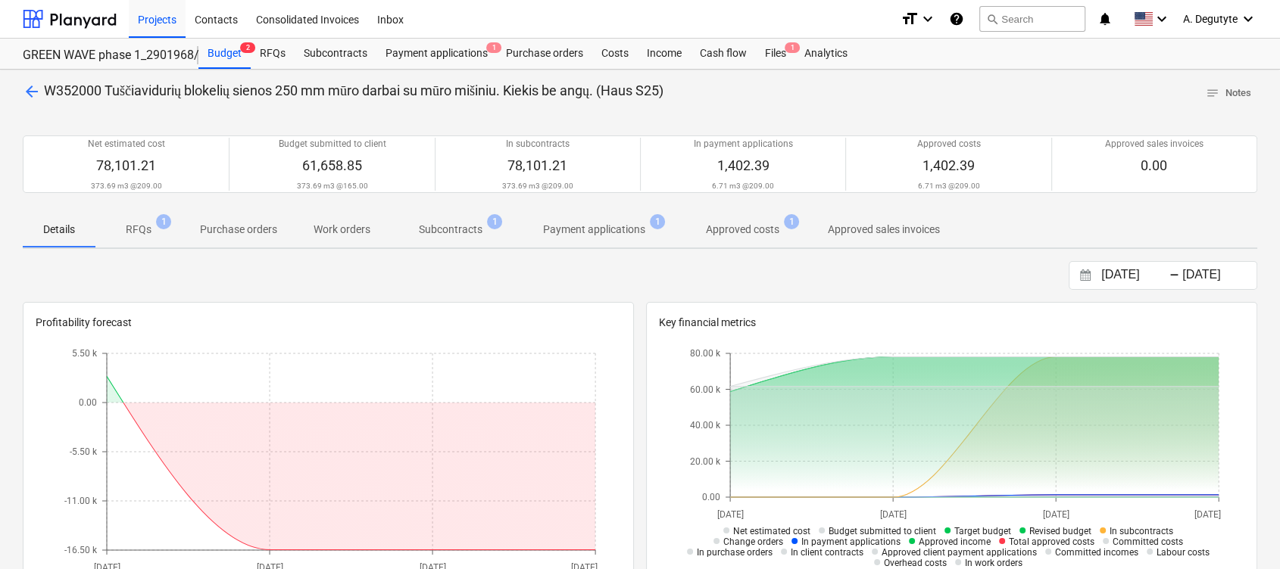
click at [443, 232] on p "Subcontracts" at bounding box center [451, 230] width 64 height 16
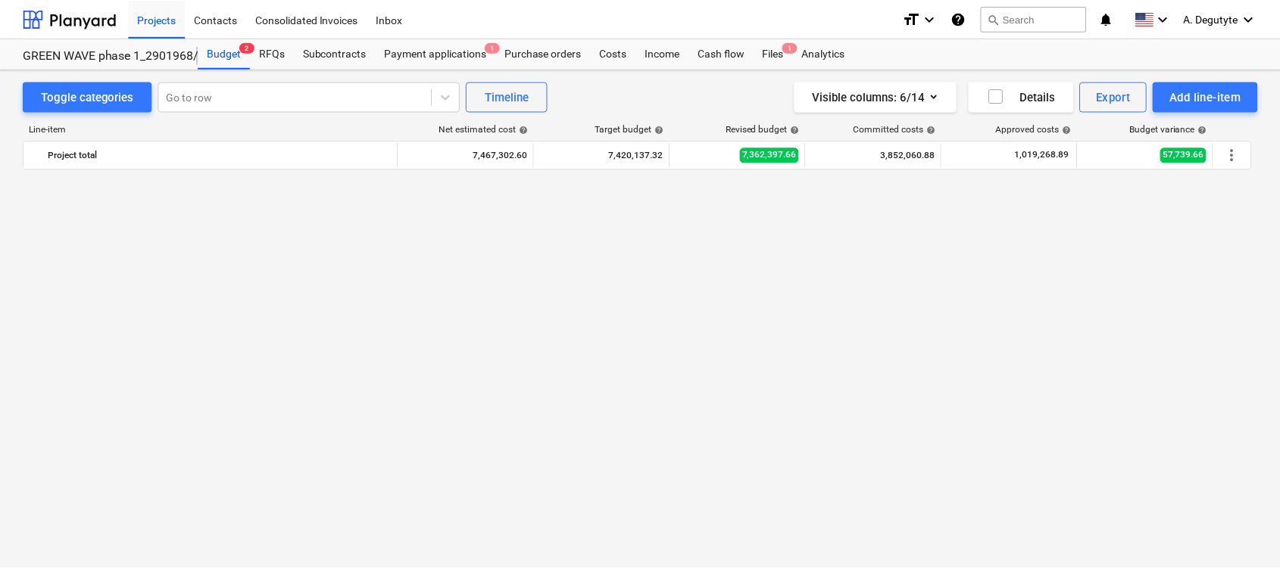
scroll to position [2019, 0]
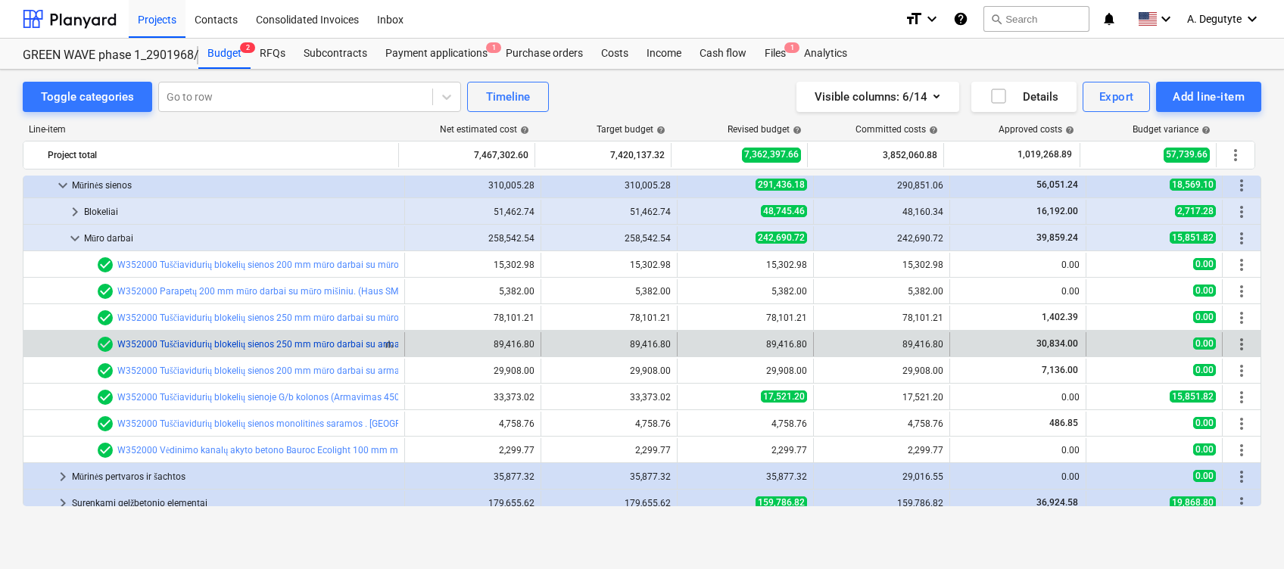
click at [309, 339] on link "W352000 Tuščiavidurių blokelių sienos 250 mm mūro darbai su armatūra ir betonu.…" at bounding box center [408, 344] width 583 height 11
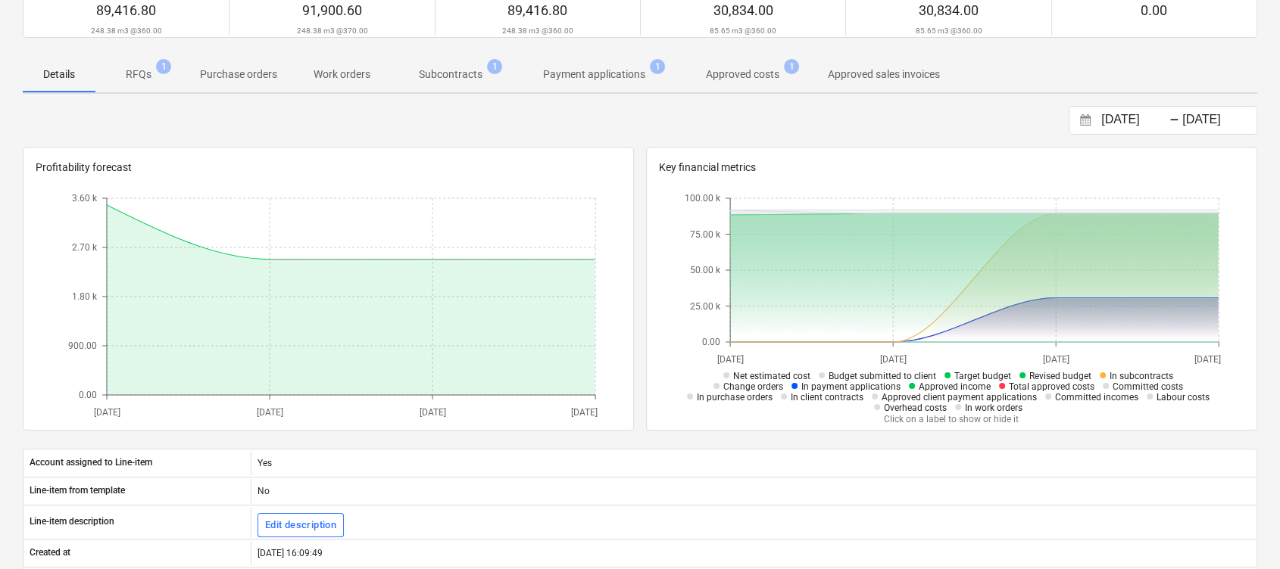
scroll to position [30, 0]
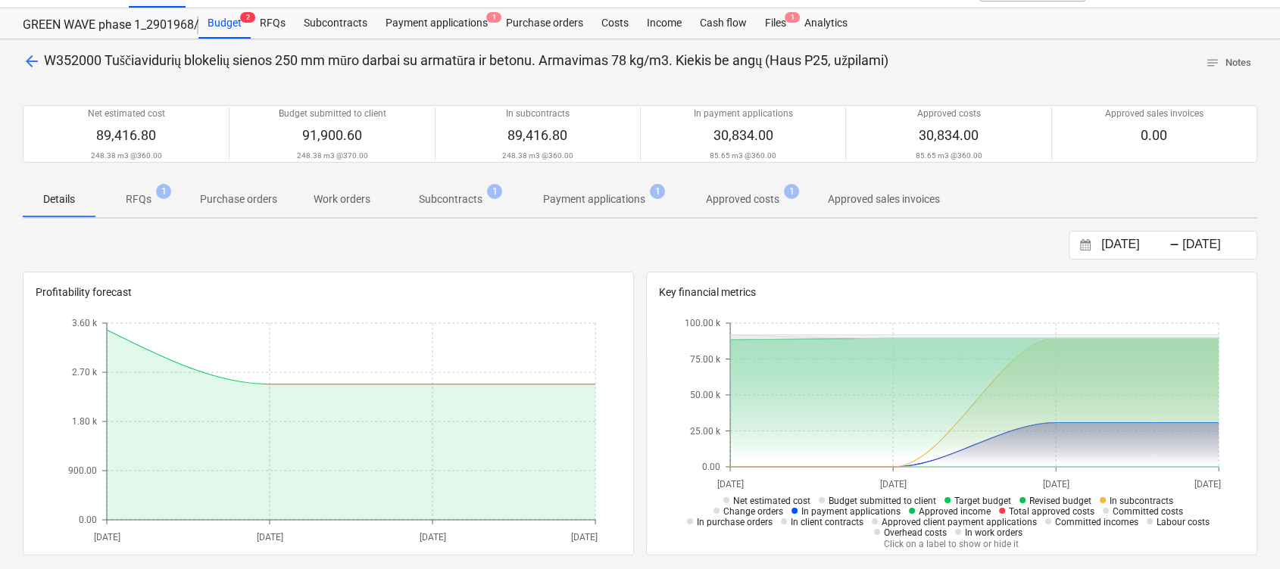
drag, startPoint x: 452, startPoint y: 196, endPoint x: 491, endPoint y: 251, distance: 67.3
click at [457, 201] on p "Subcontracts" at bounding box center [451, 200] width 64 height 16
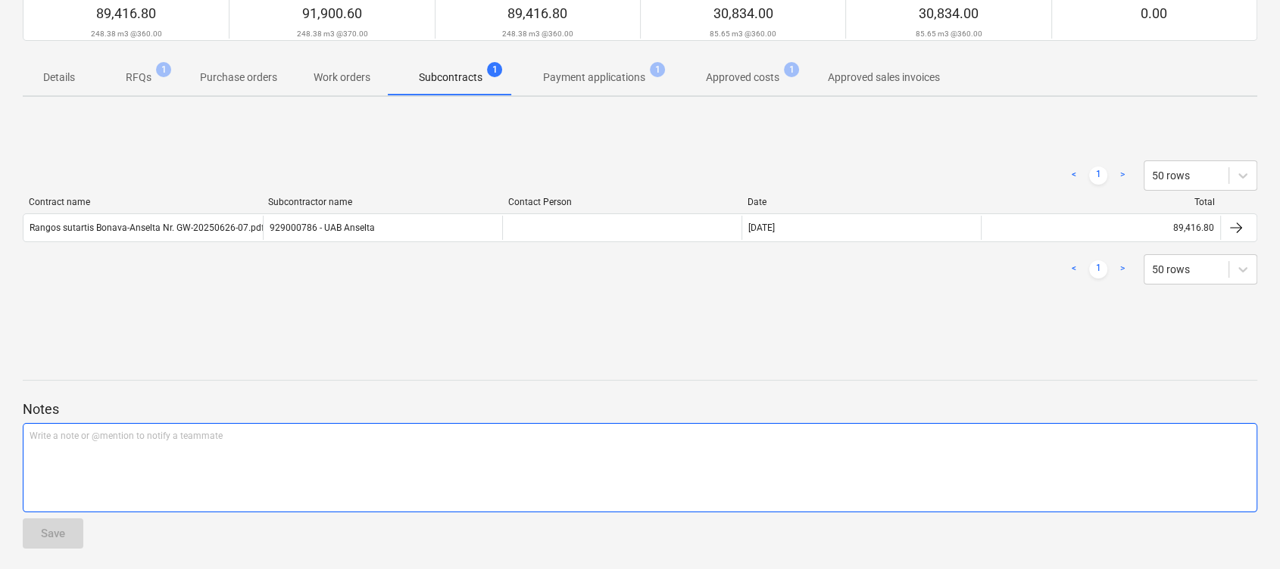
scroll to position [155, 0]
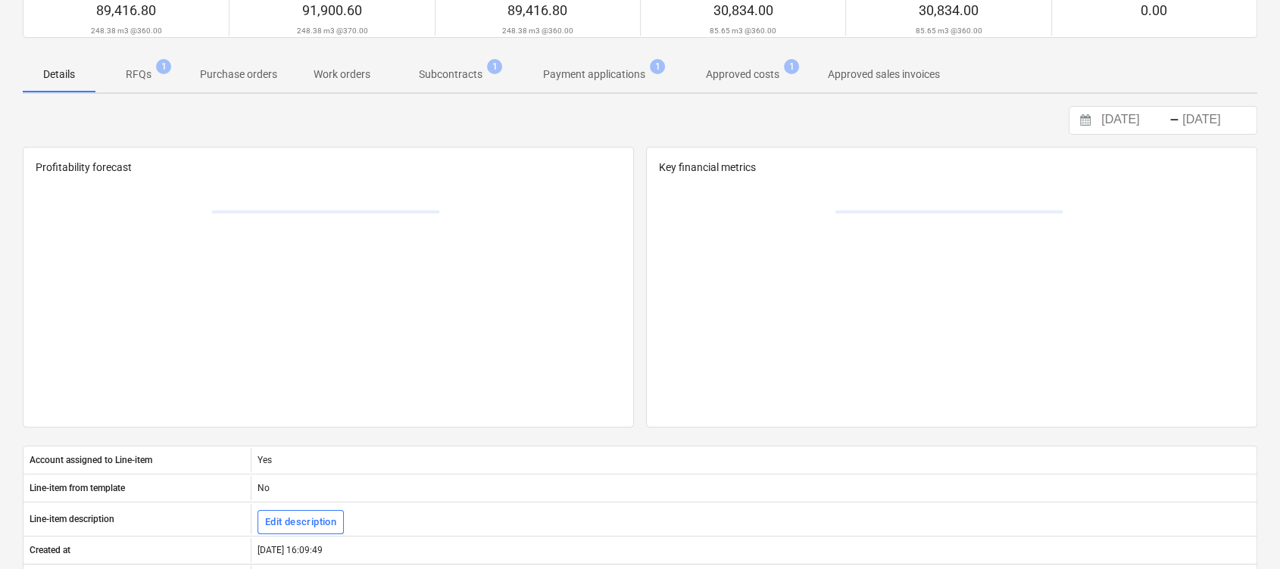
scroll to position [30, 0]
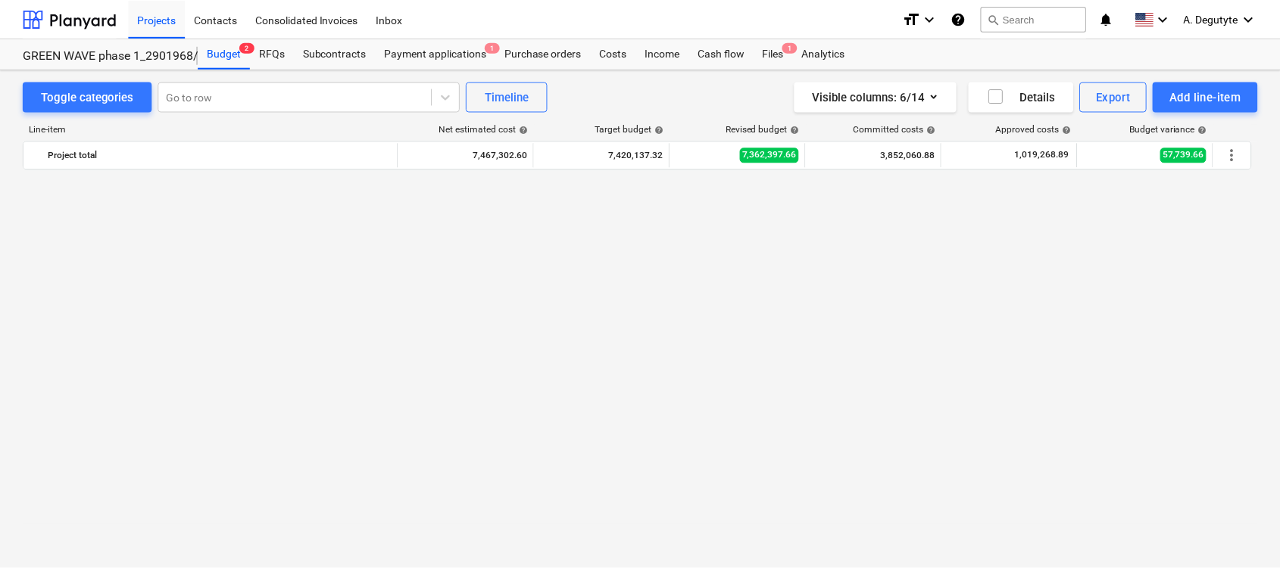
scroll to position [2019, 0]
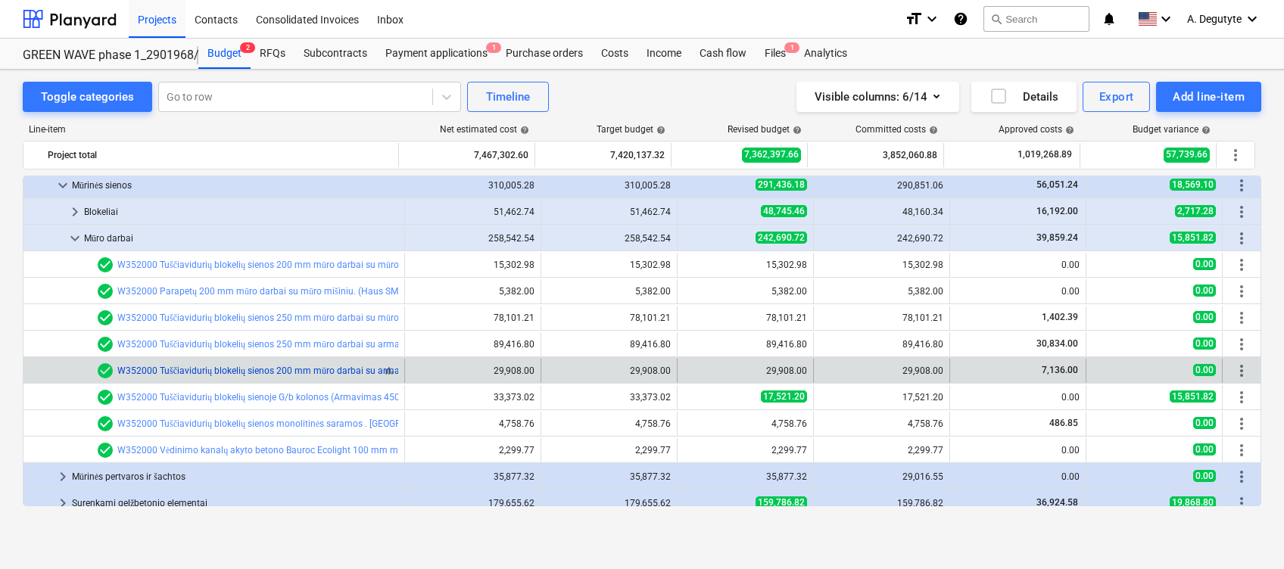
click at [240, 373] on link "W352000 Tuščiavidurių blokelių sienos 200 mm mūro darbai su armatūra ir betonu.…" at bounding box center [401, 371] width 569 height 11
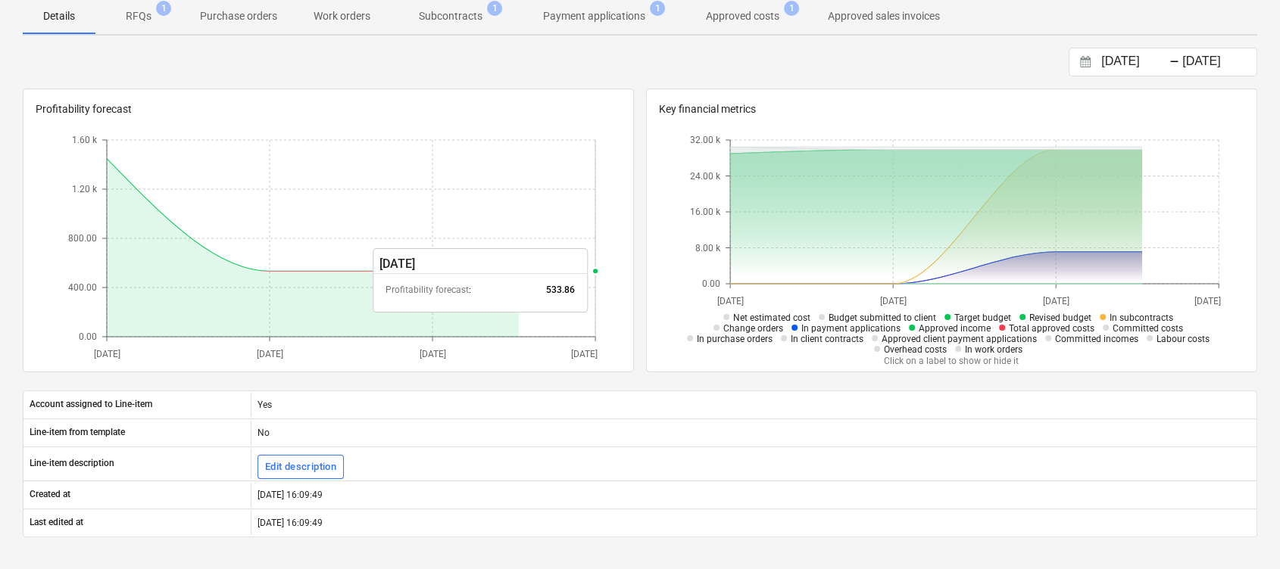
scroll to position [132, 0]
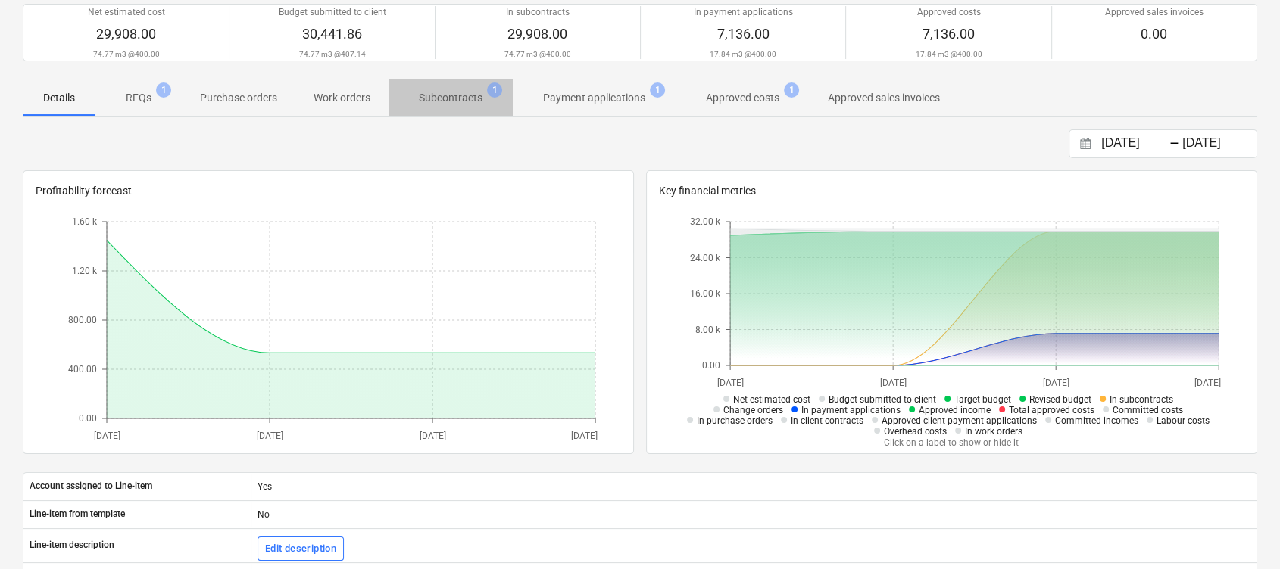
click at [445, 92] on p "Subcontracts" at bounding box center [451, 98] width 64 height 16
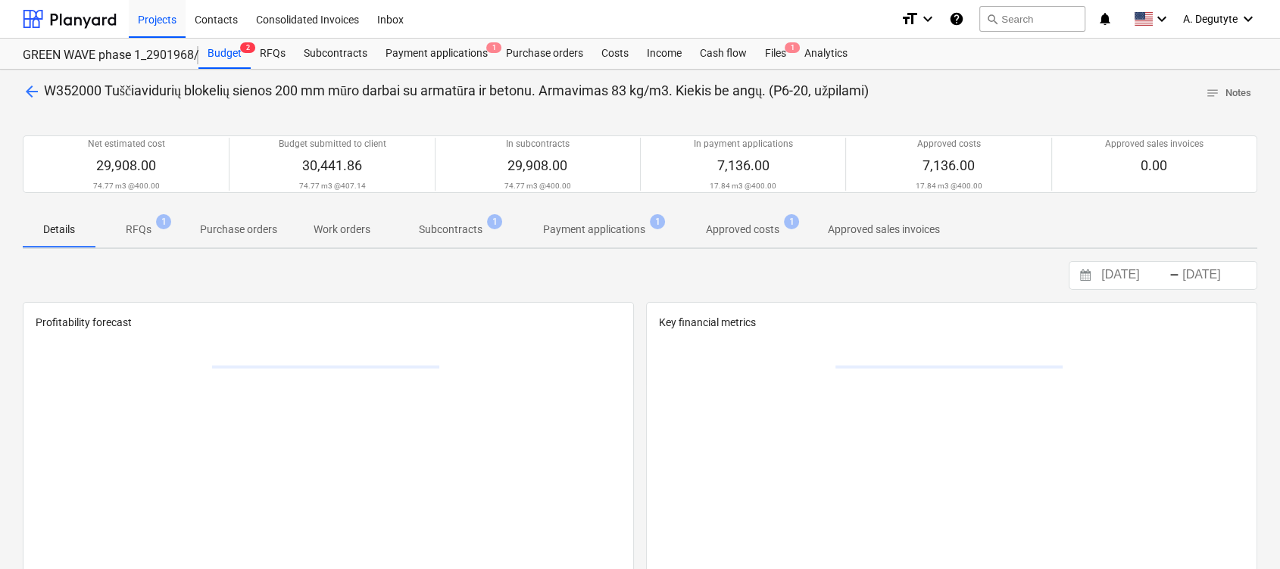
scroll to position [132, 0]
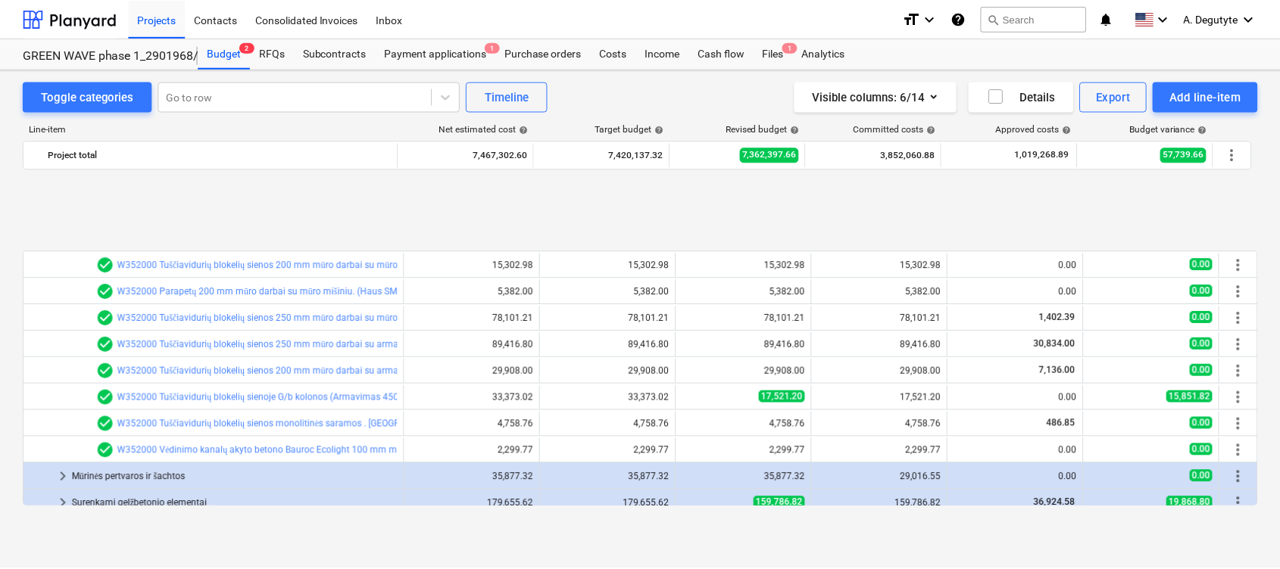
scroll to position [2120, 0]
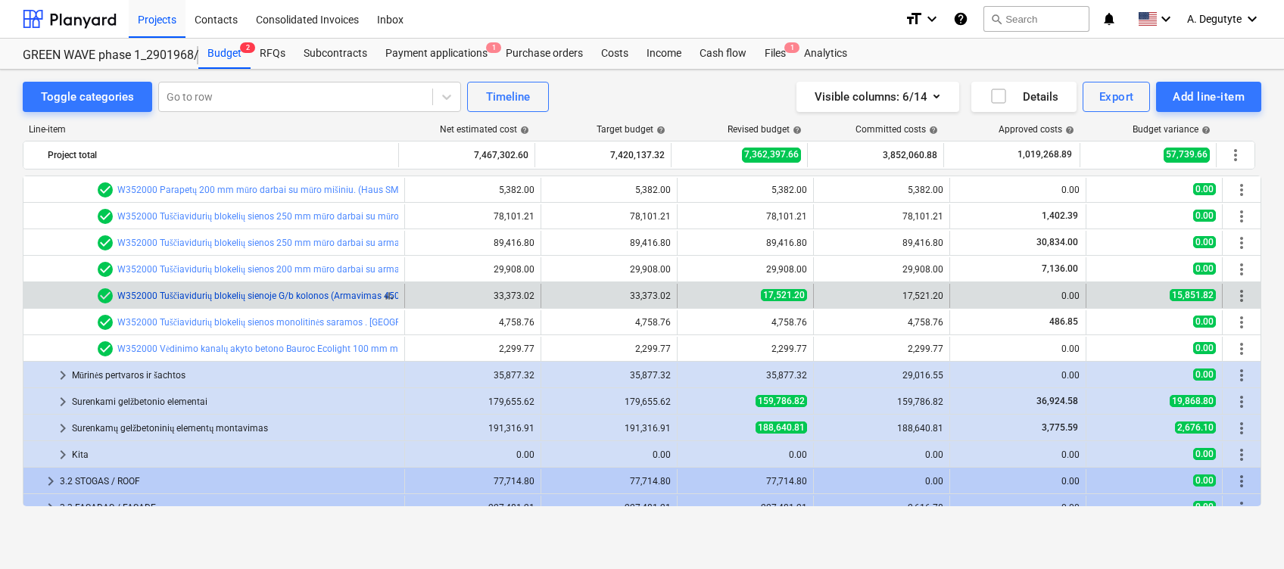
click at [202, 291] on link "W352000 Tuščiavidurių blokelių sienoje G/b kolonos (Armavimas 450 kg/m3)" at bounding box center [274, 296] width 315 height 11
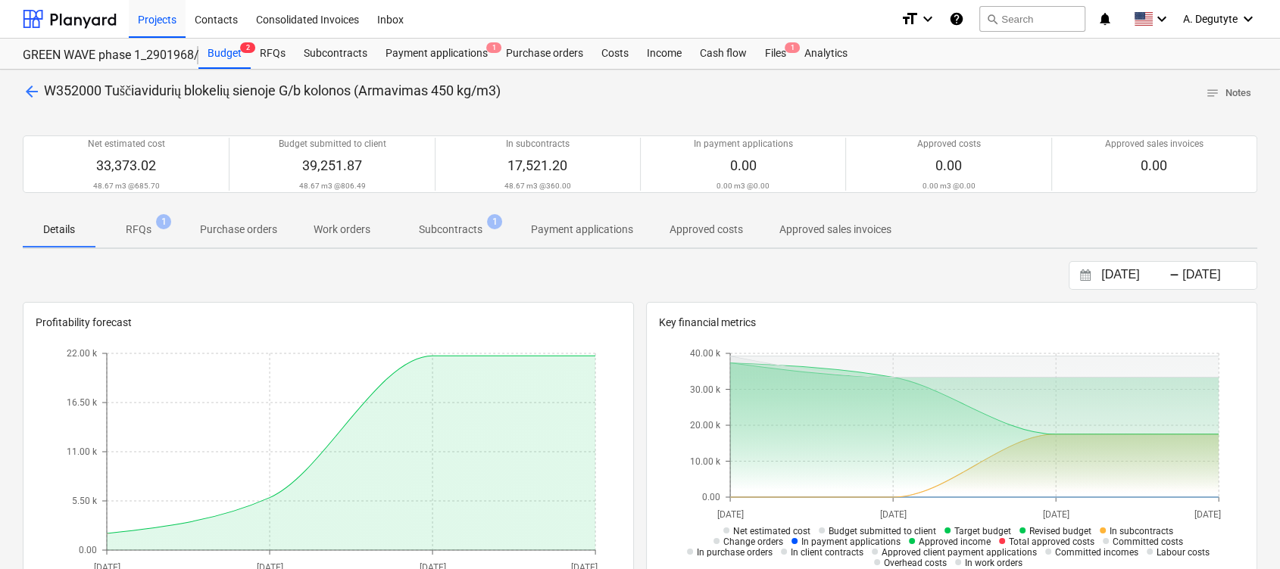
click at [451, 233] on p "Subcontracts" at bounding box center [451, 230] width 64 height 16
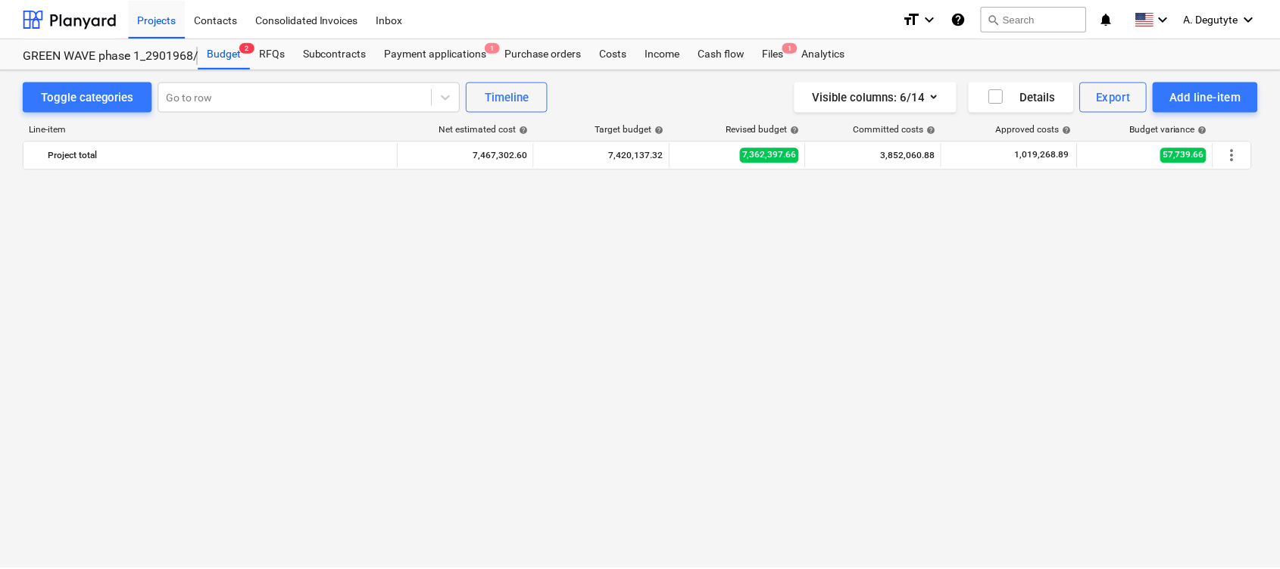
scroll to position [2120, 0]
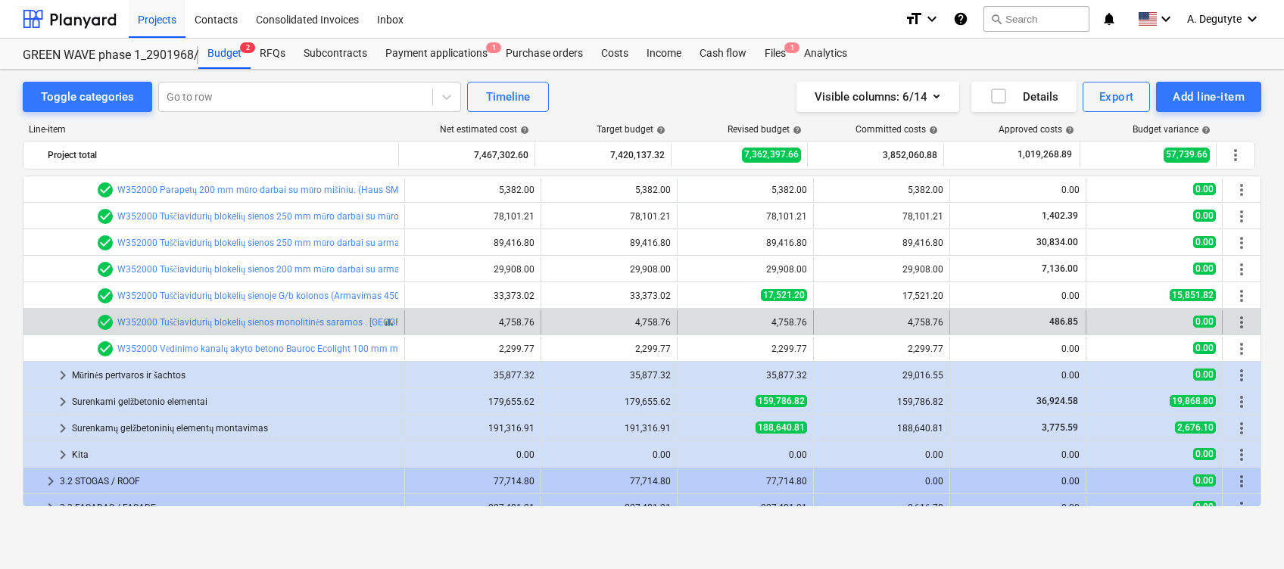
click at [257, 314] on div "check_circle W352000 Tuščiavidurių blokelių sienos monolitinės saramos . Antžem…" at bounding box center [276, 322] width 360 height 18
click at [333, 323] on link "W352000 Tuščiavidurių blokelių sienos monolitinės saramos . [GEOGRAPHIC_DATA]" at bounding box center [286, 322] width 339 height 11
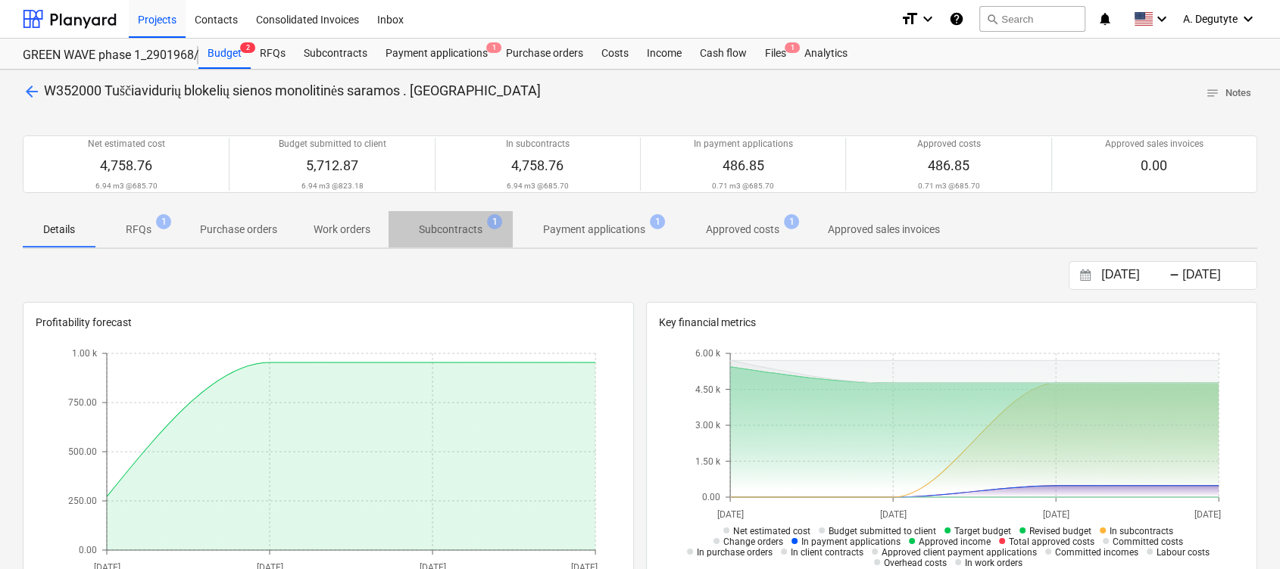
click at [439, 217] on span "Subcontracts 1" at bounding box center [450, 229] width 124 height 27
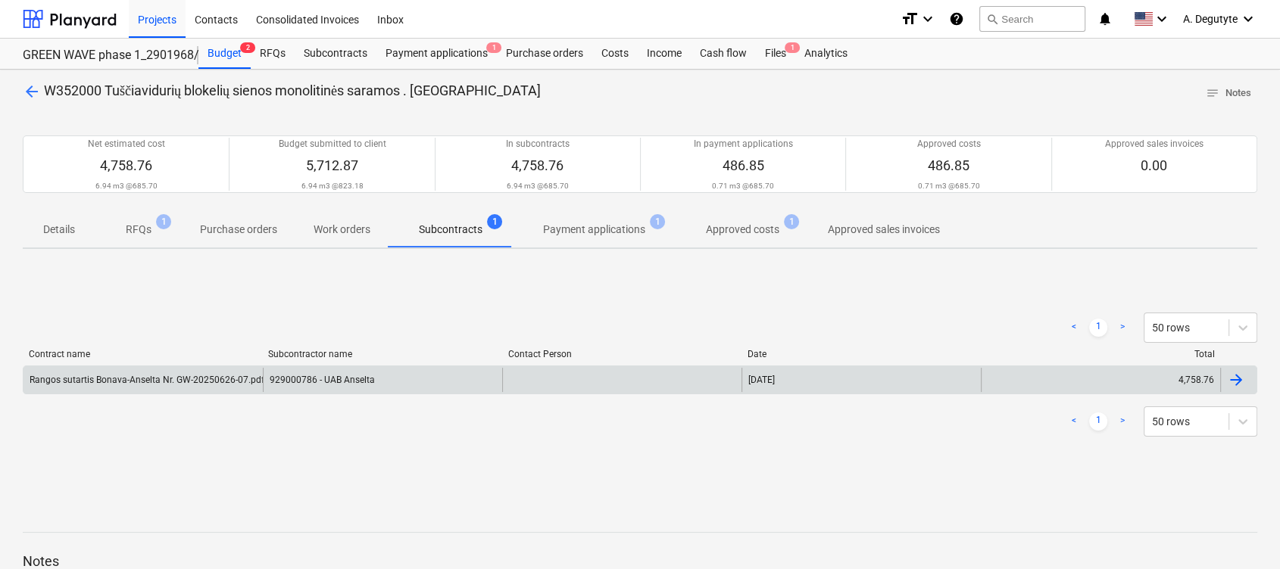
scroll to position [155, 0]
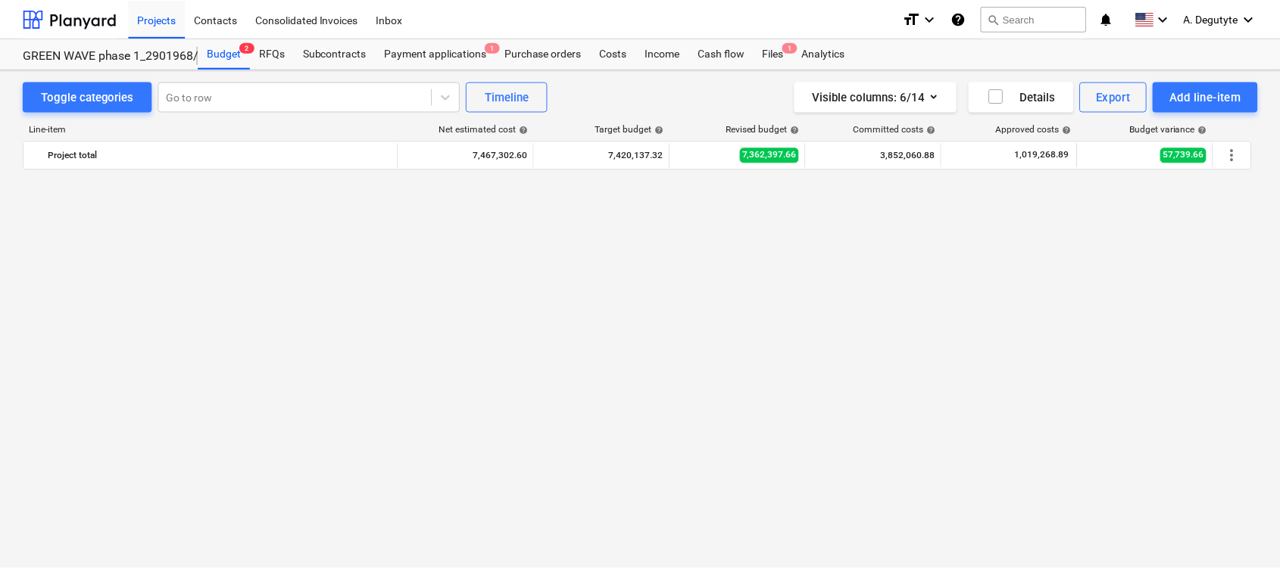
scroll to position [2120, 0]
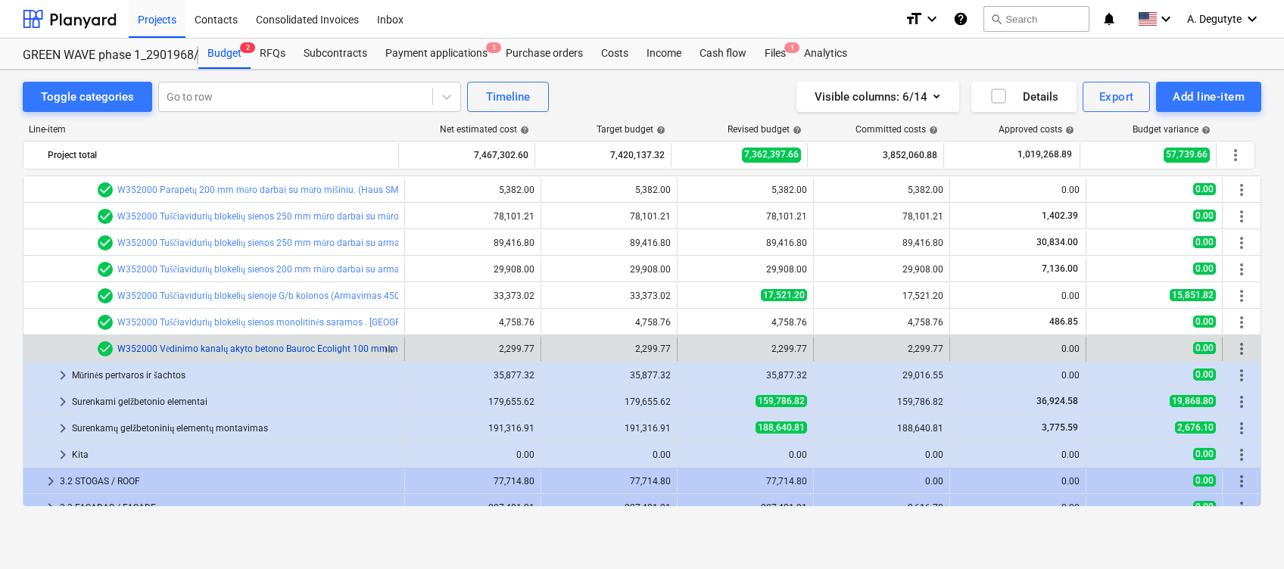
click at [285, 345] on link "W352000 Vėdinimo kanalų akyto betono Bauroc Ecolight 100 mm mūro darbai" at bounding box center [278, 349] width 323 height 11
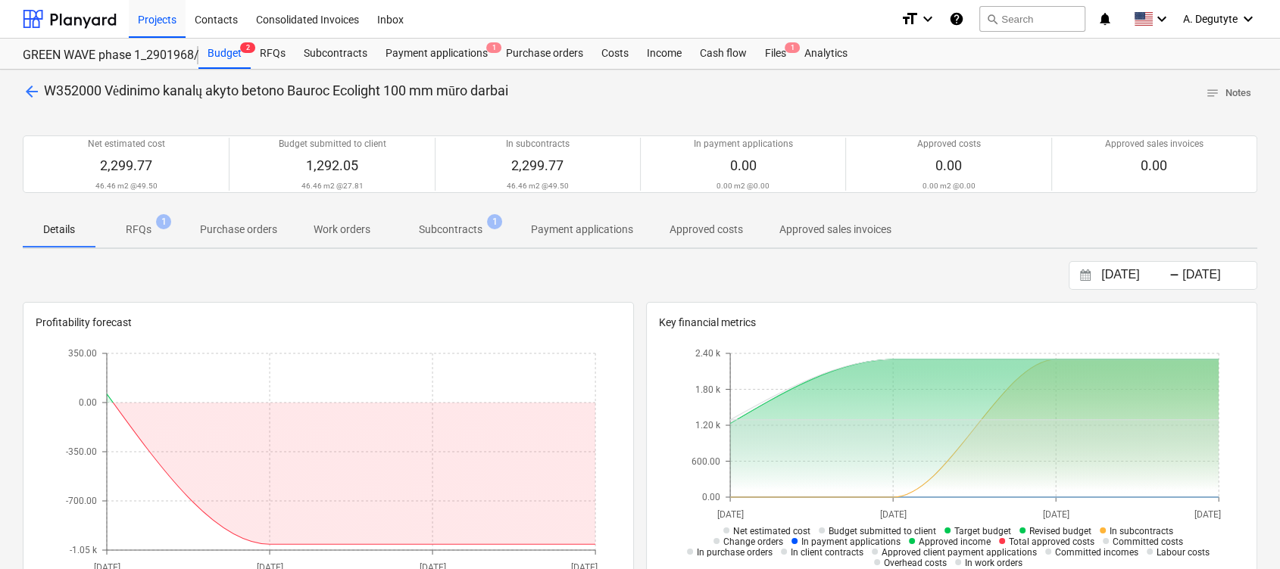
click at [455, 225] on p "Subcontracts" at bounding box center [451, 230] width 64 height 16
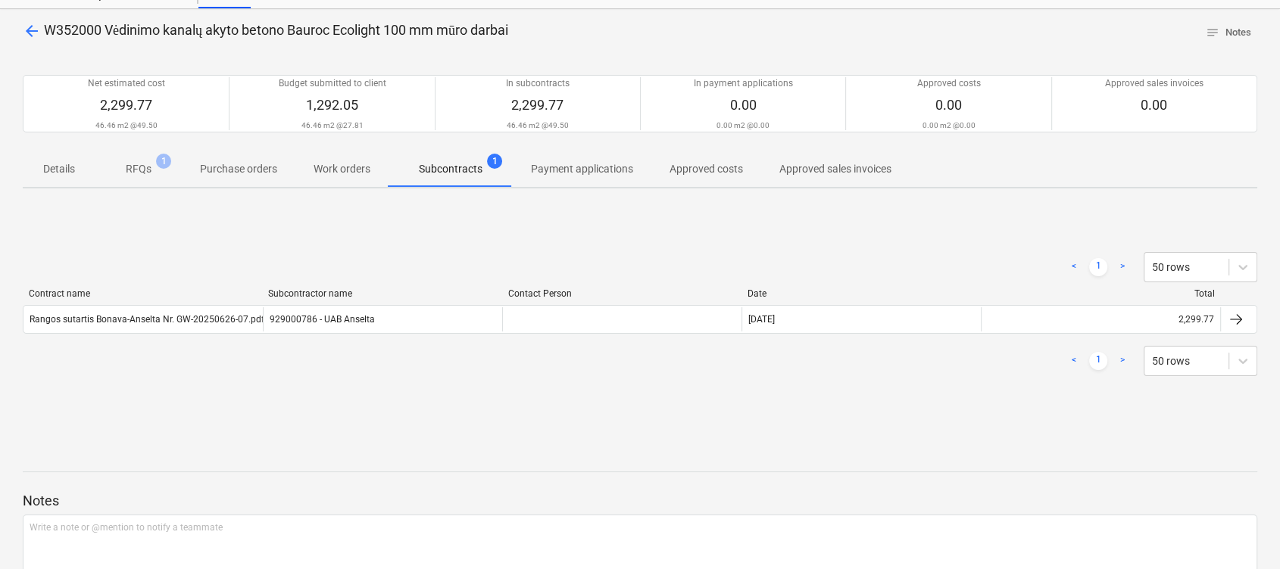
scroll to position [155, 0]
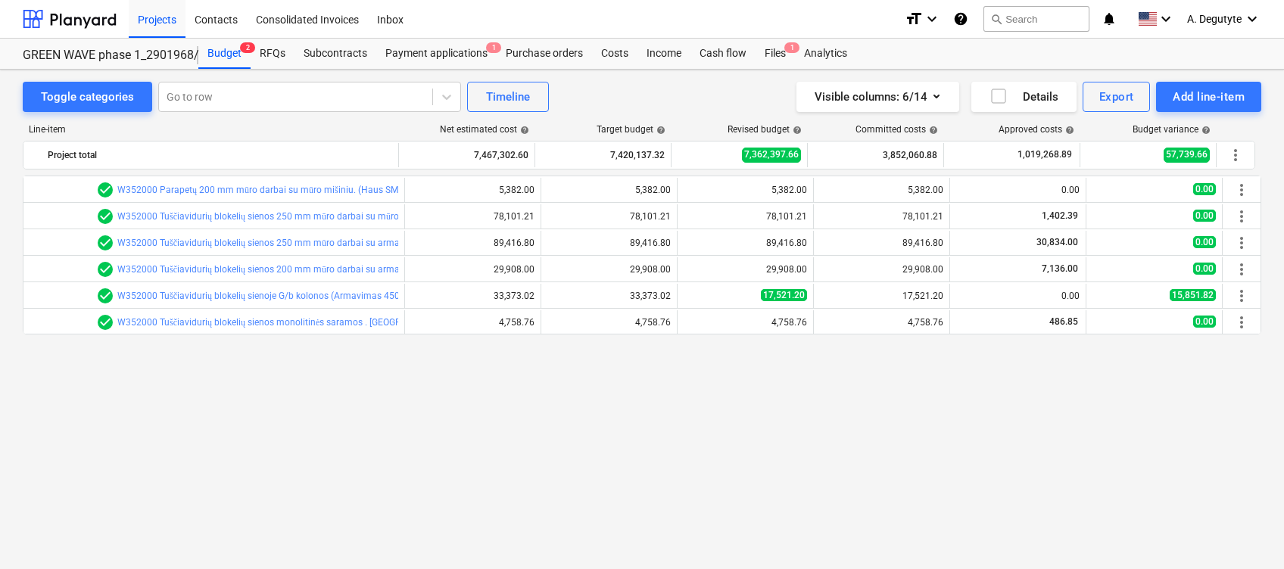
scroll to position [1918, 0]
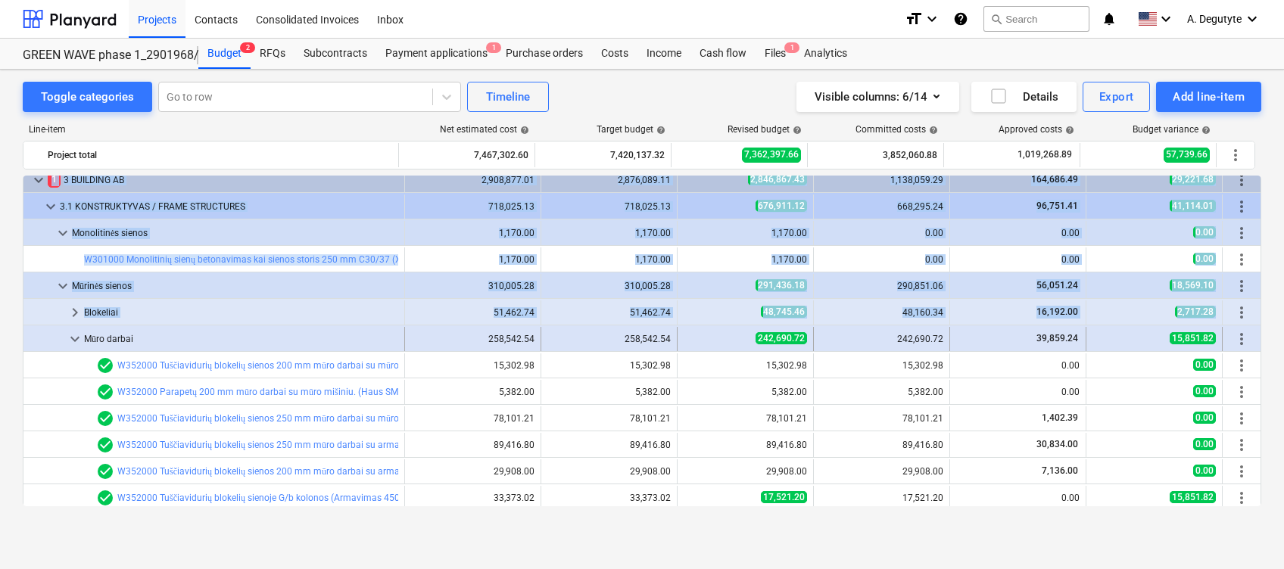
drag, startPoint x: 85, startPoint y: 334, endPoint x: 77, endPoint y: 336, distance: 7.9
click at [77, 336] on span "keyboard_arrow_down" at bounding box center [75, 339] width 18 height 18
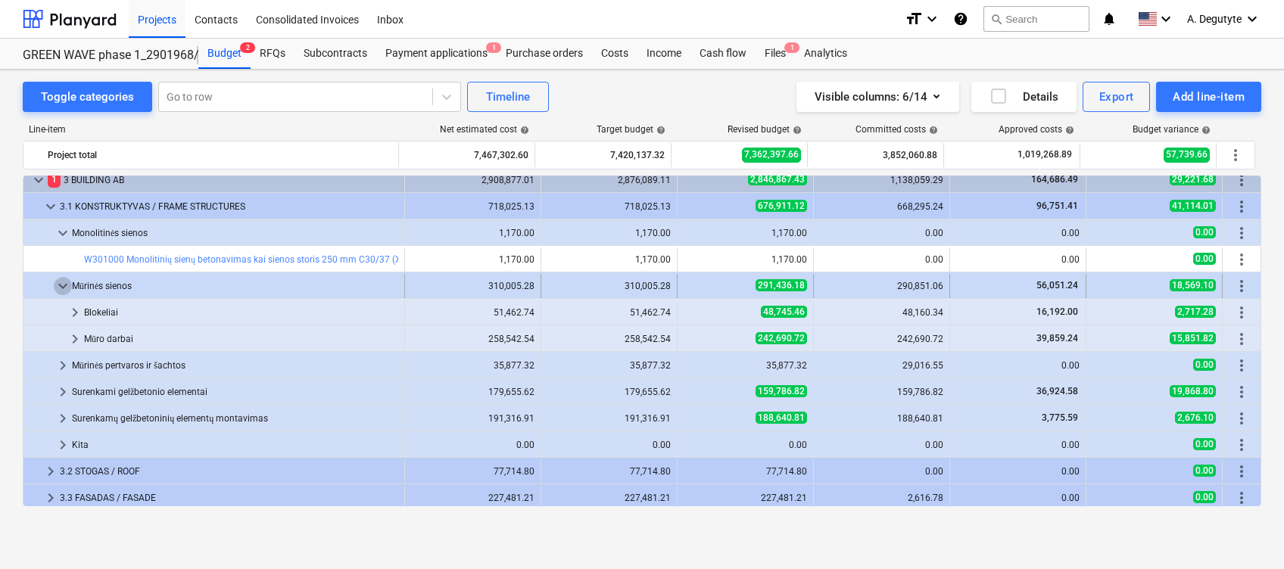
click at [61, 281] on span "keyboard_arrow_down" at bounding box center [63, 286] width 18 height 18
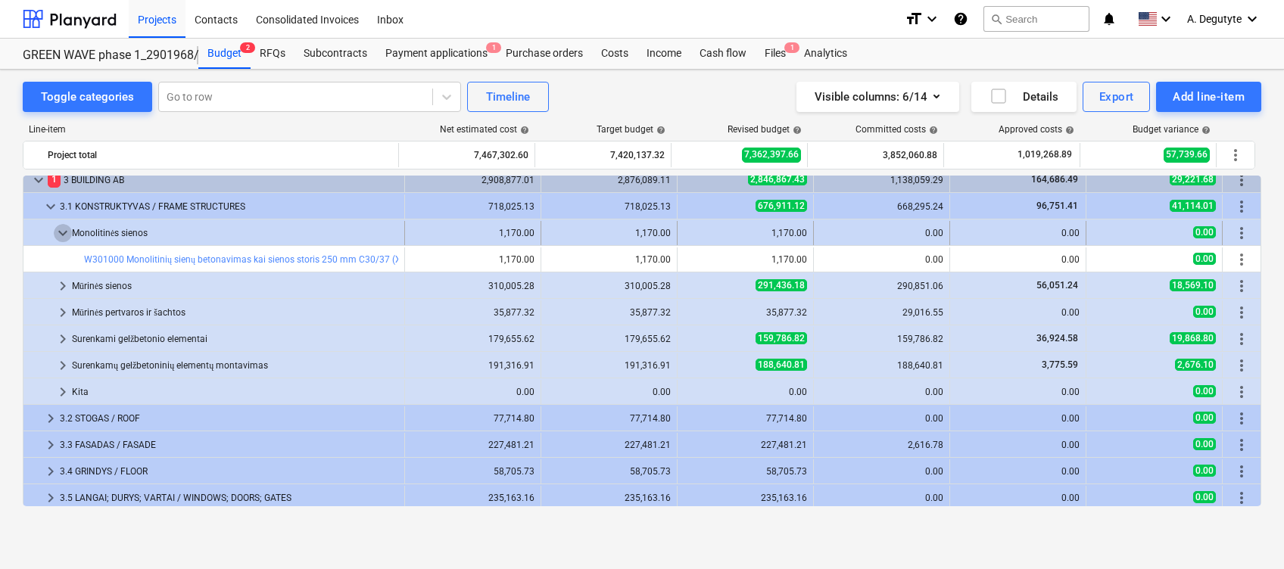
click at [65, 238] on span "keyboard_arrow_down" at bounding box center [63, 233] width 18 height 18
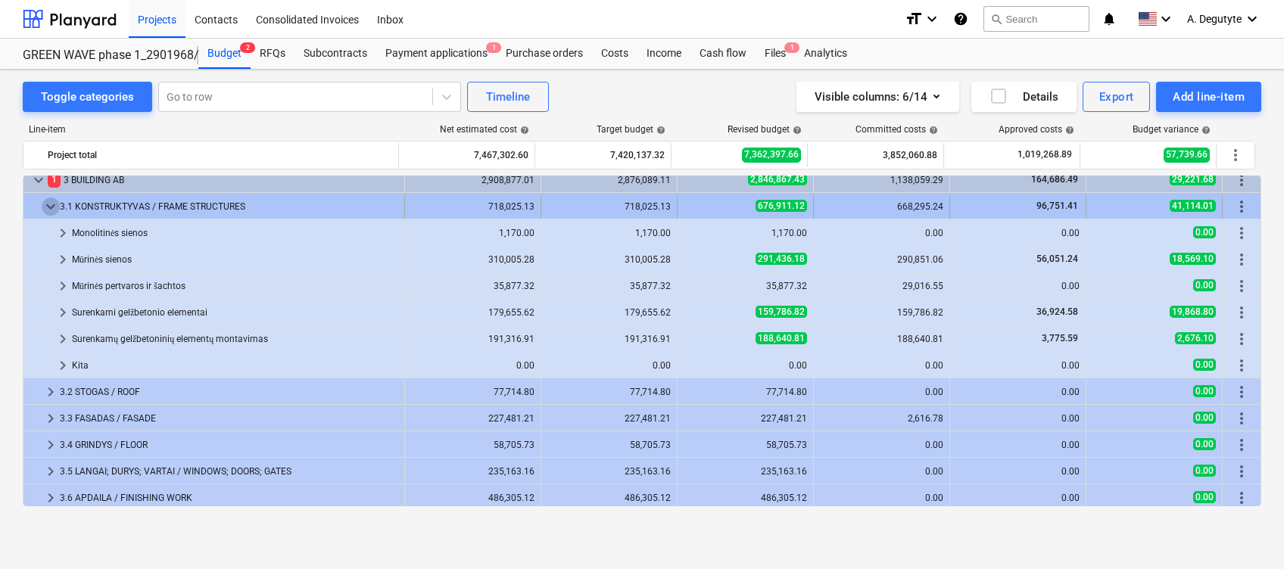
click at [46, 211] on span "keyboard_arrow_down" at bounding box center [51, 207] width 18 height 18
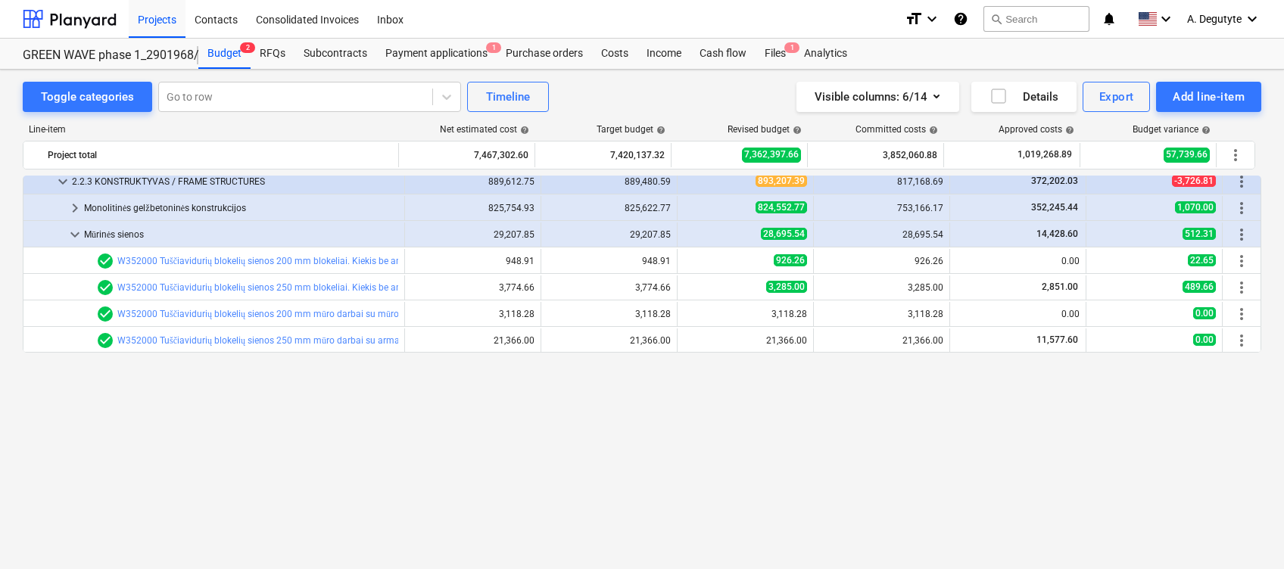
scroll to position [1212, 0]
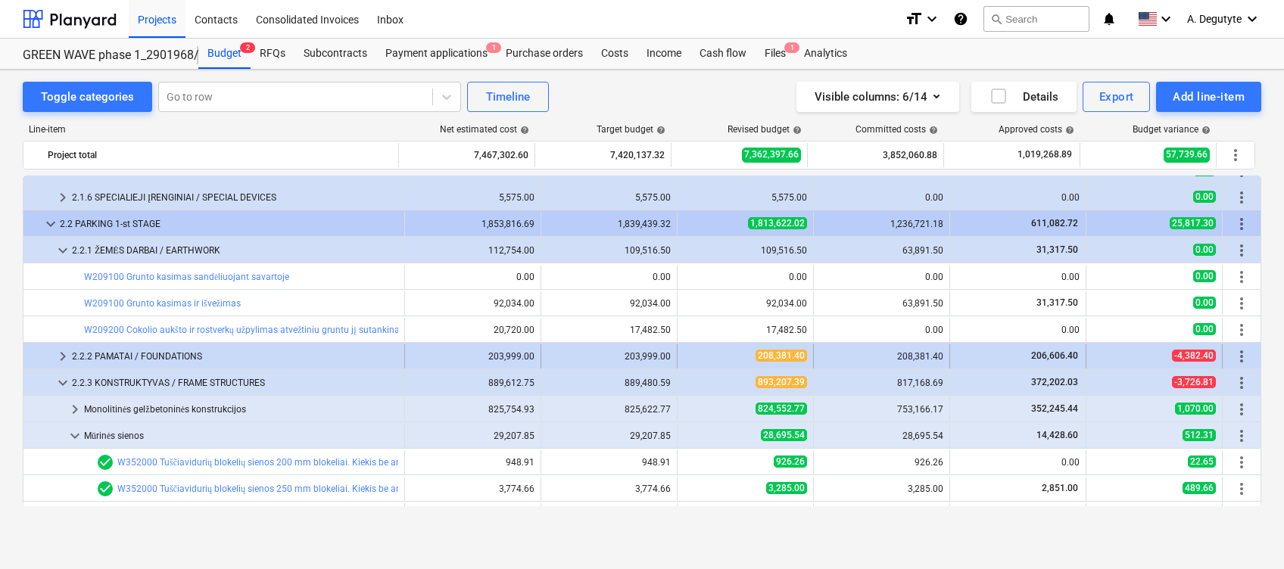
click at [60, 343] on div "keyboard_arrow_right 2.2.2 PAMATAI / FOUNDATIONS 203,999.00 203,999.00 208,381.…" at bounding box center [641, 356] width 1237 height 26
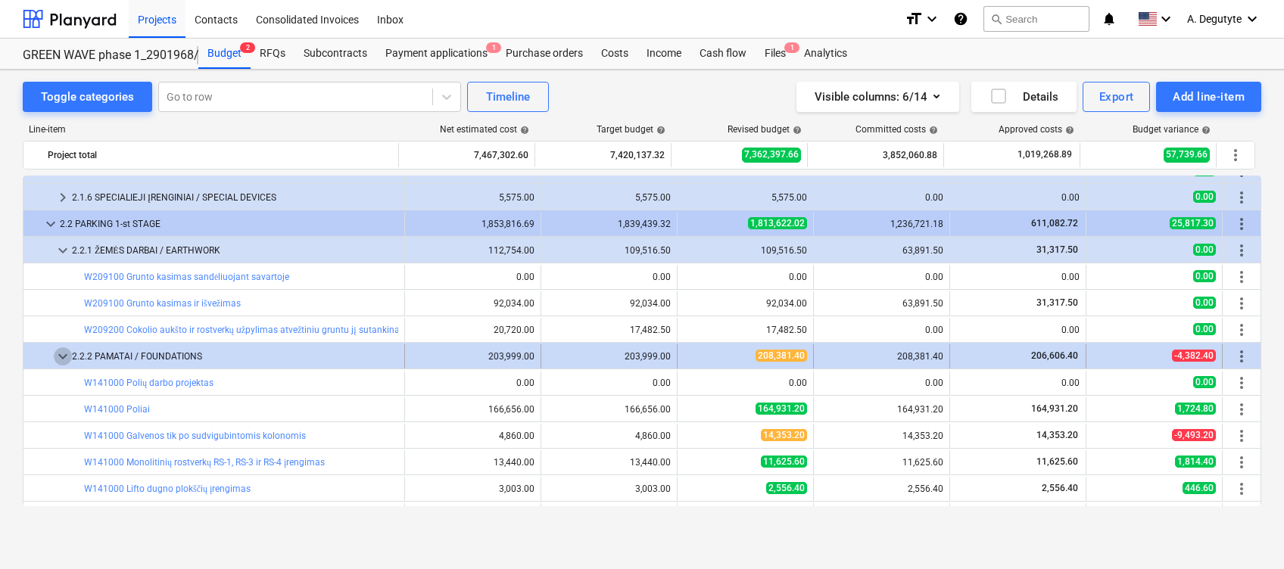
click at [64, 348] on span "keyboard_arrow_down" at bounding box center [63, 357] width 18 height 18
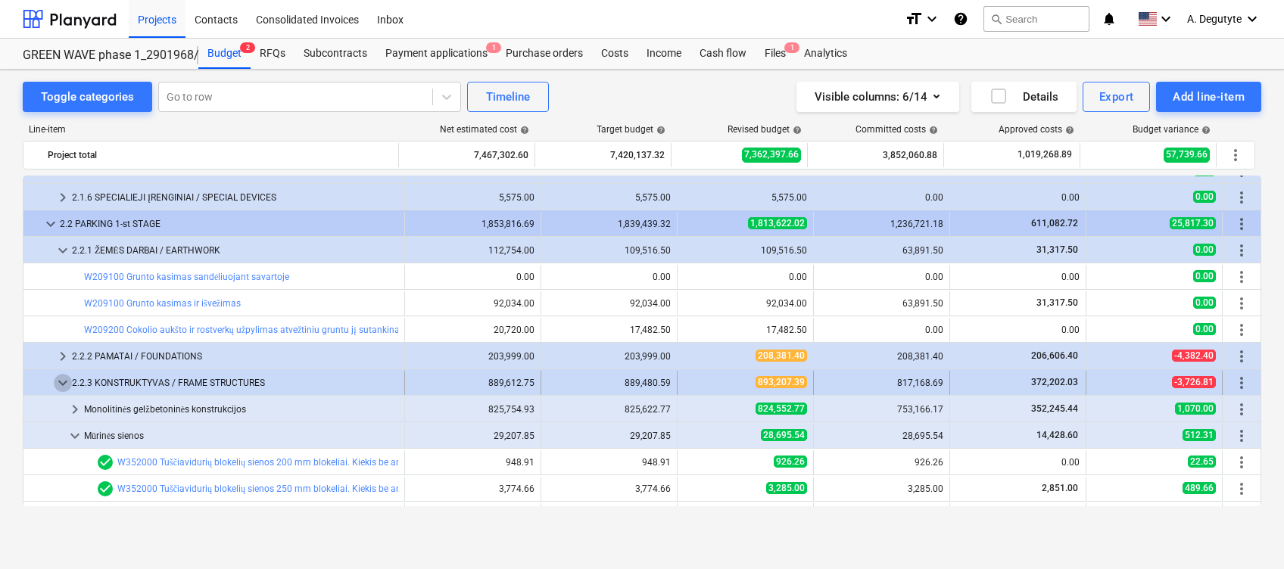
click at [58, 379] on span "keyboard_arrow_down" at bounding box center [63, 383] width 18 height 18
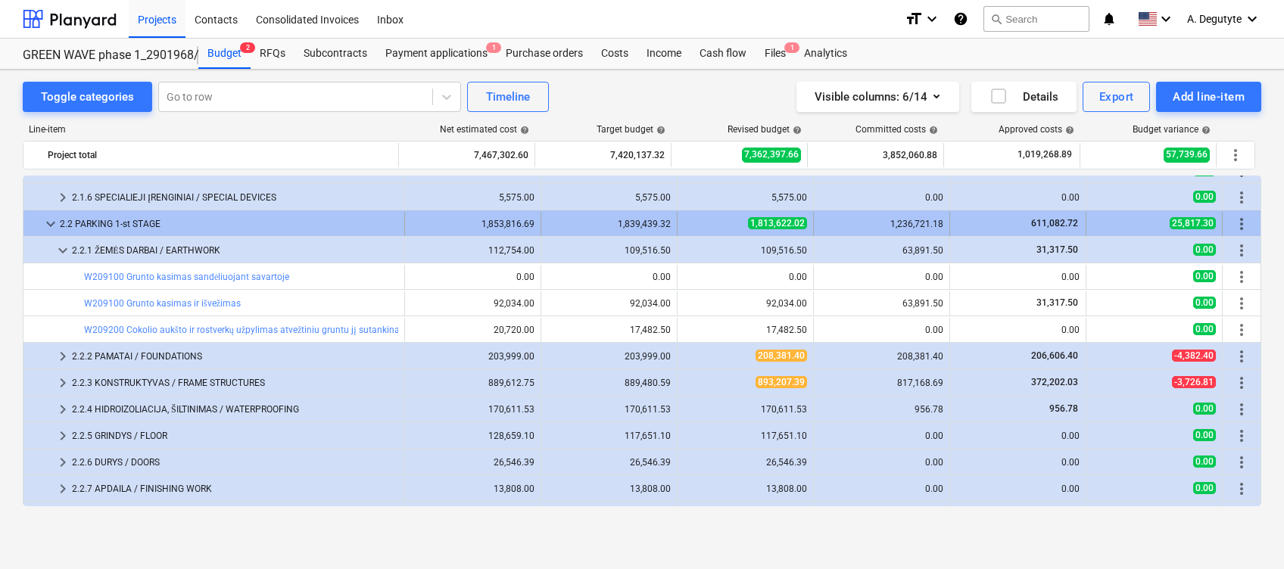
click at [41, 226] on div at bounding box center [36, 224] width 12 height 24
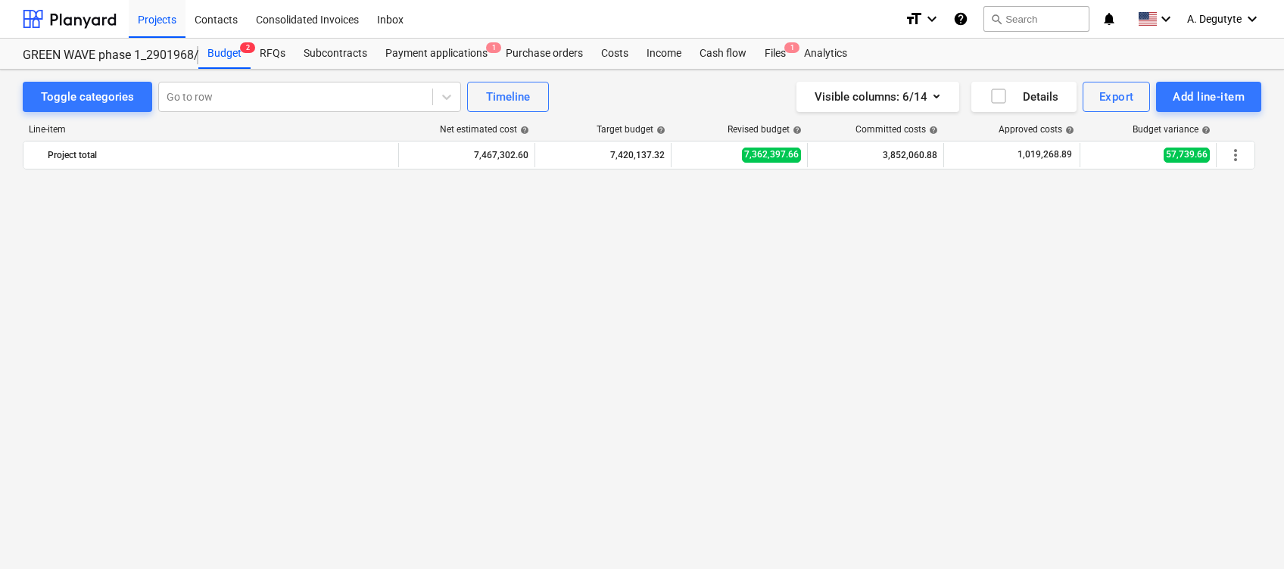
scroll to position [303, 0]
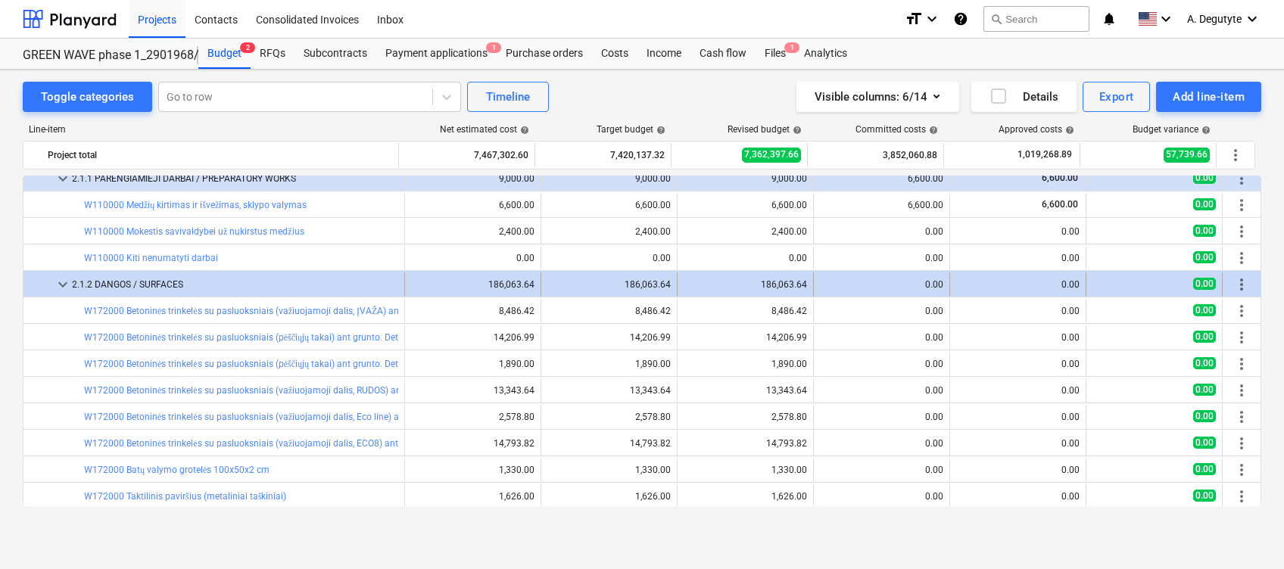
click at [60, 283] on span "keyboard_arrow_down" at bounding box center [63, 285] width 18 height 18
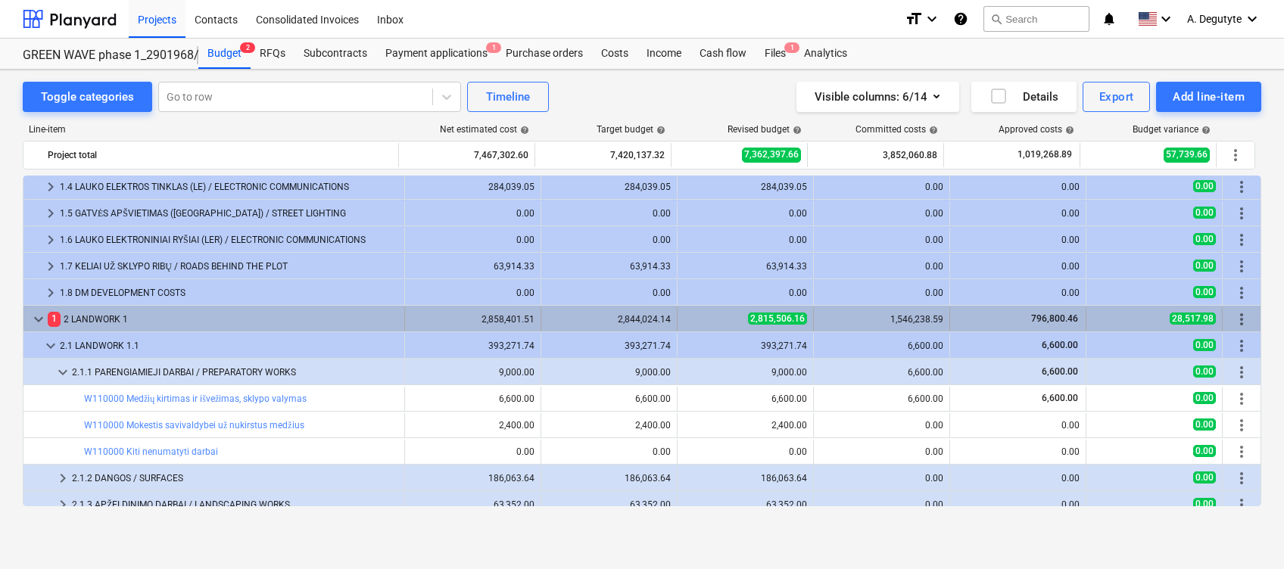
scroll to position [101, 0]
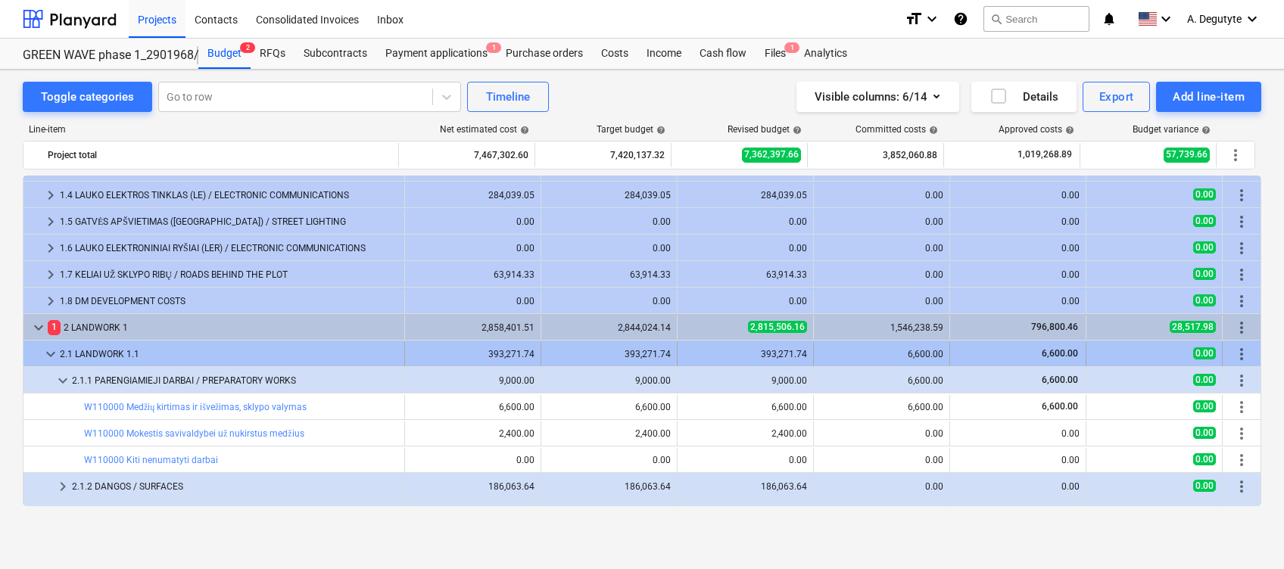
click at [49, 346] on span "keyboard_arrow_down" at bounding box center [51, 354] width 18 height 18
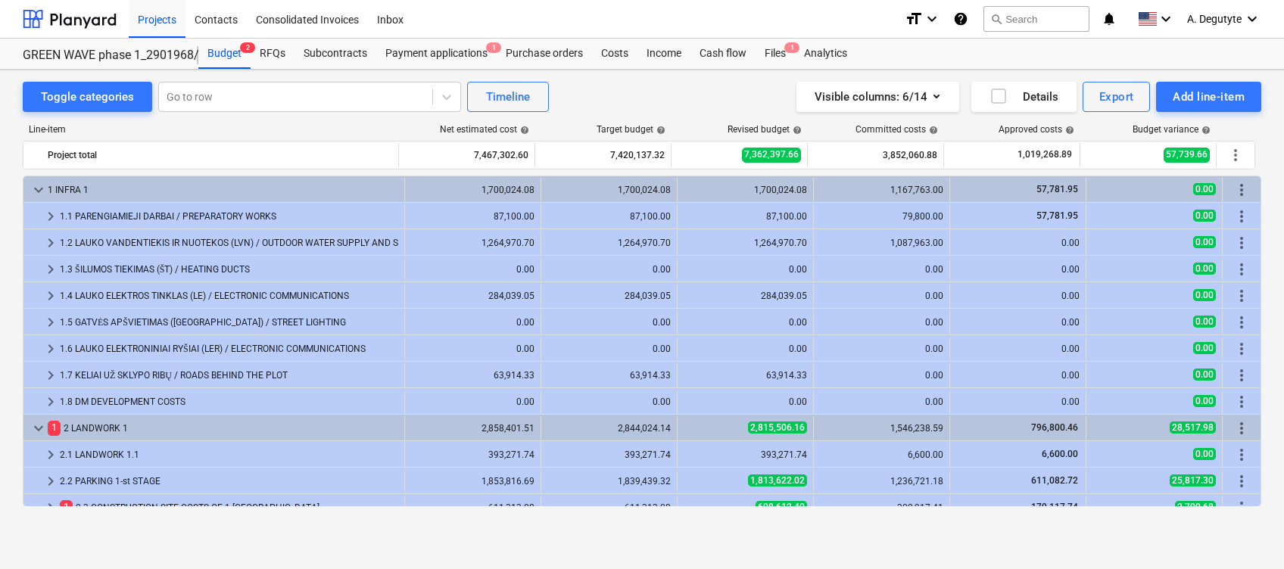
scroll to position [201, 0]
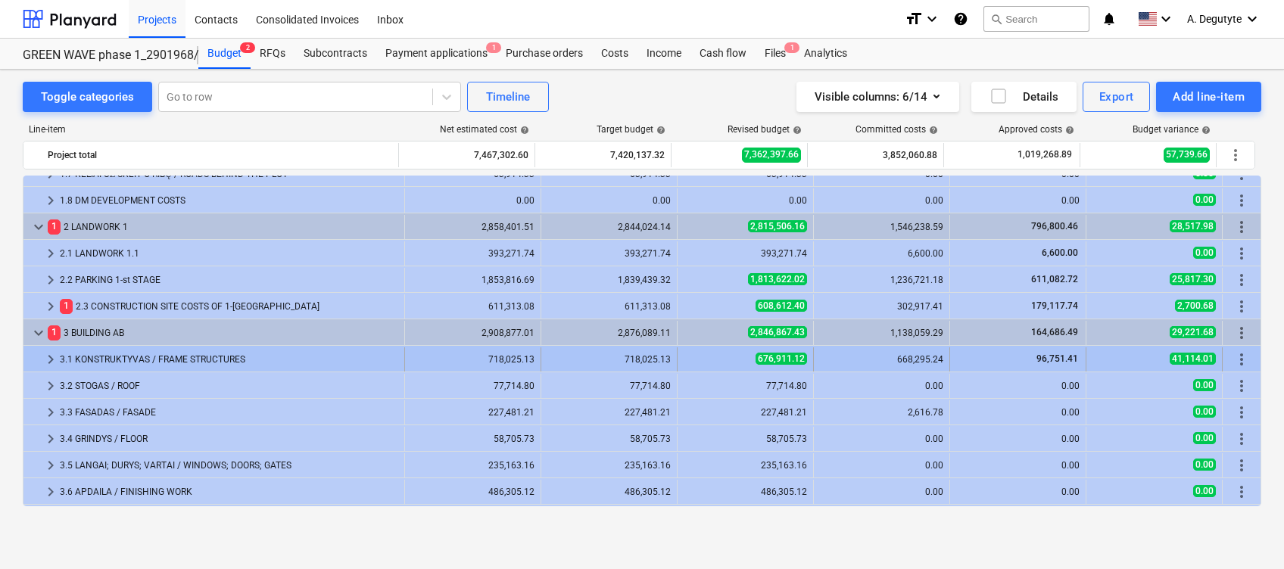
click at [42, 354] on span "keyboard_arrow_right" at bounding box center [51, 360] width 18 height 18
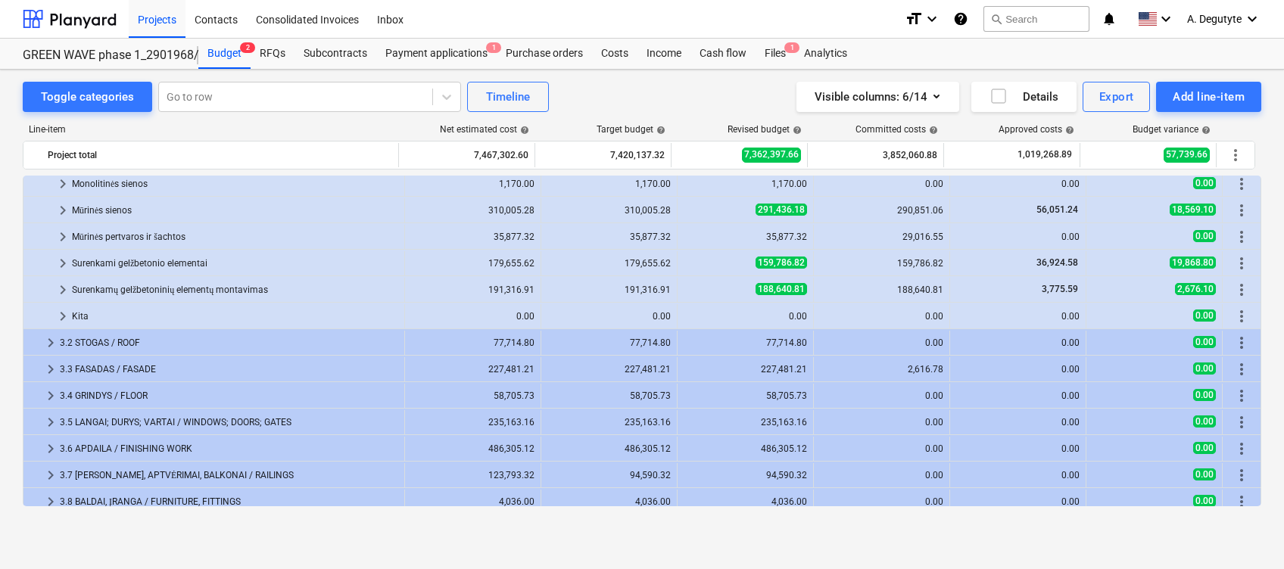
scroll to position [303, 0]
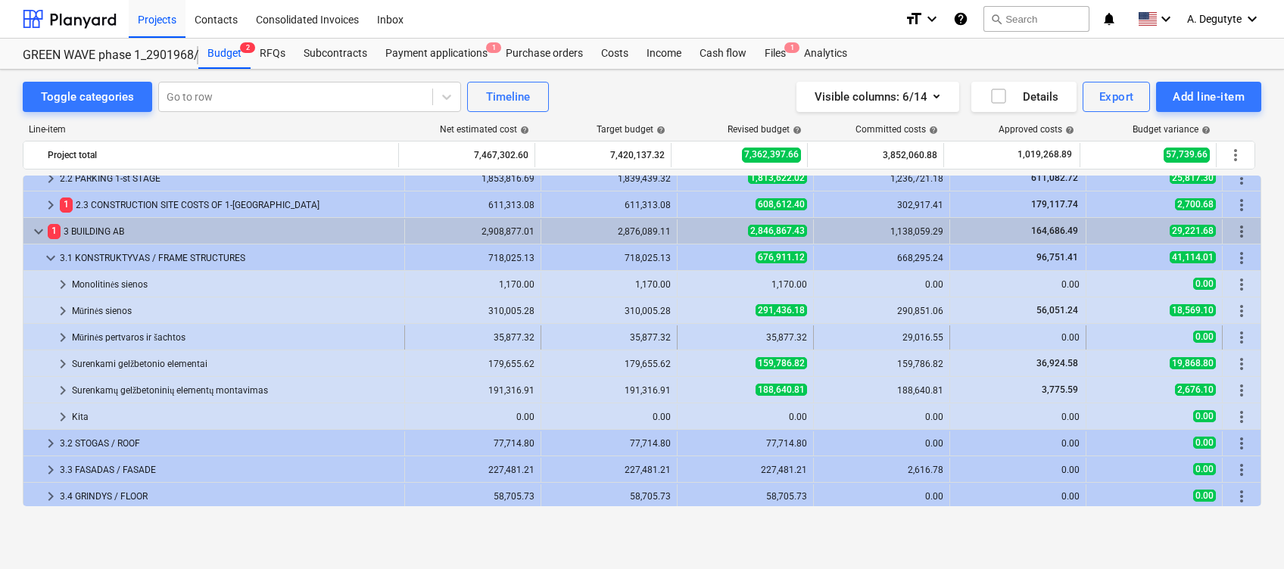
click at [66, 337] on span "keyboard_arrow_right" at bounding box center [63, 338] width 18 height 18
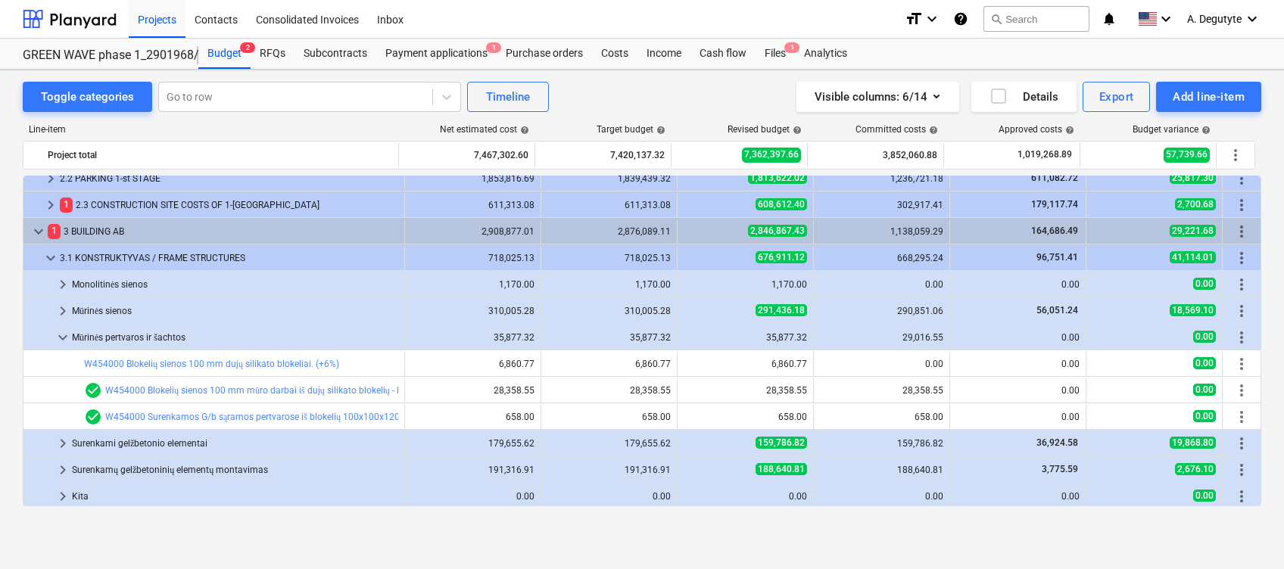
scroll to position [404, 0]
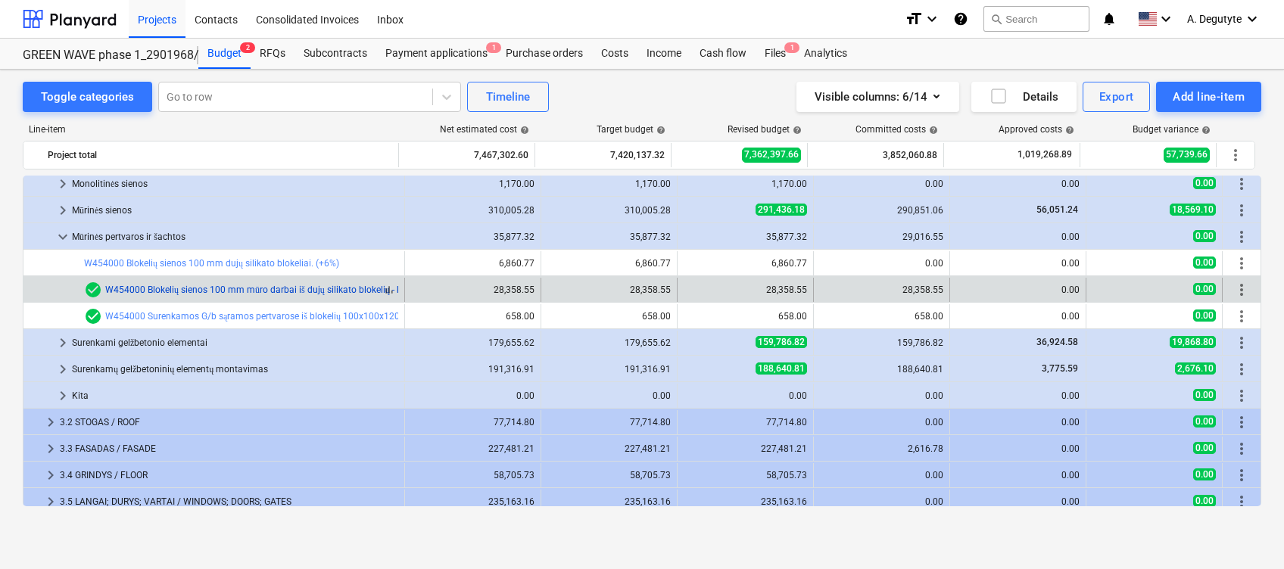
click at [326, 289] on link "W454000 Blokelių sienos 100 mm mūro darbai iš dujų silikato blokelių - kiekis b…" at bounding box center [321, 290] width 433 height 11
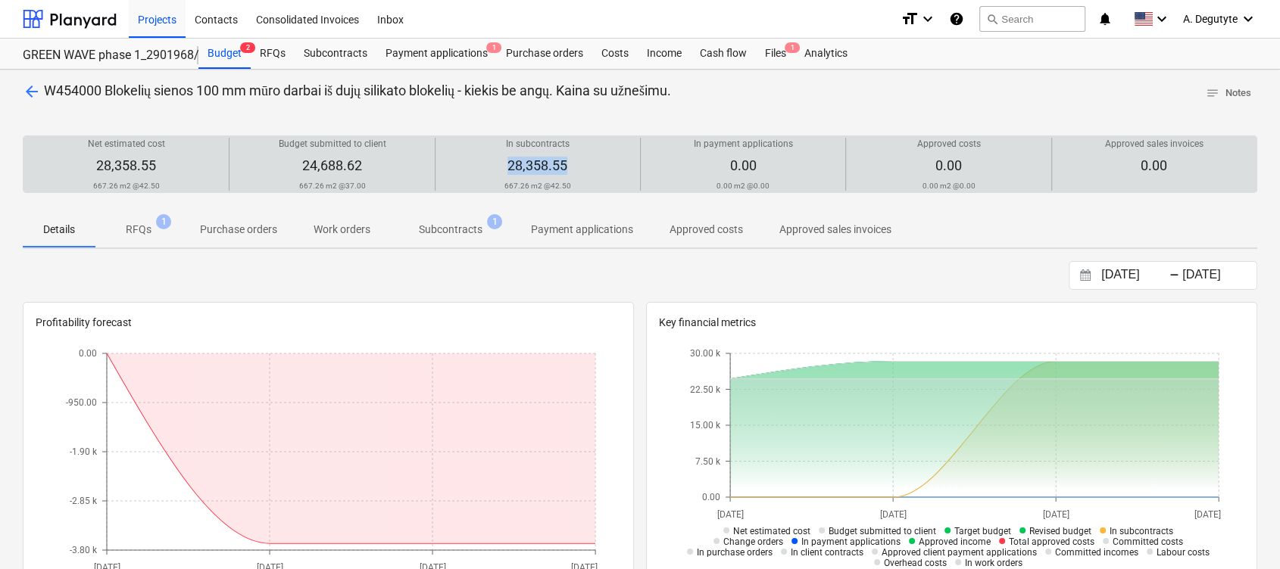
drag, startPoint x: 535, startPoint y: 168, endPoint x: 474, endPoint y: 164, distance: 61.5
click at [474, 164] on div "In subcontracts 28,358.55 667.26 m2 @ 42.50" at bounding box center [537, 164] width 192 height 53
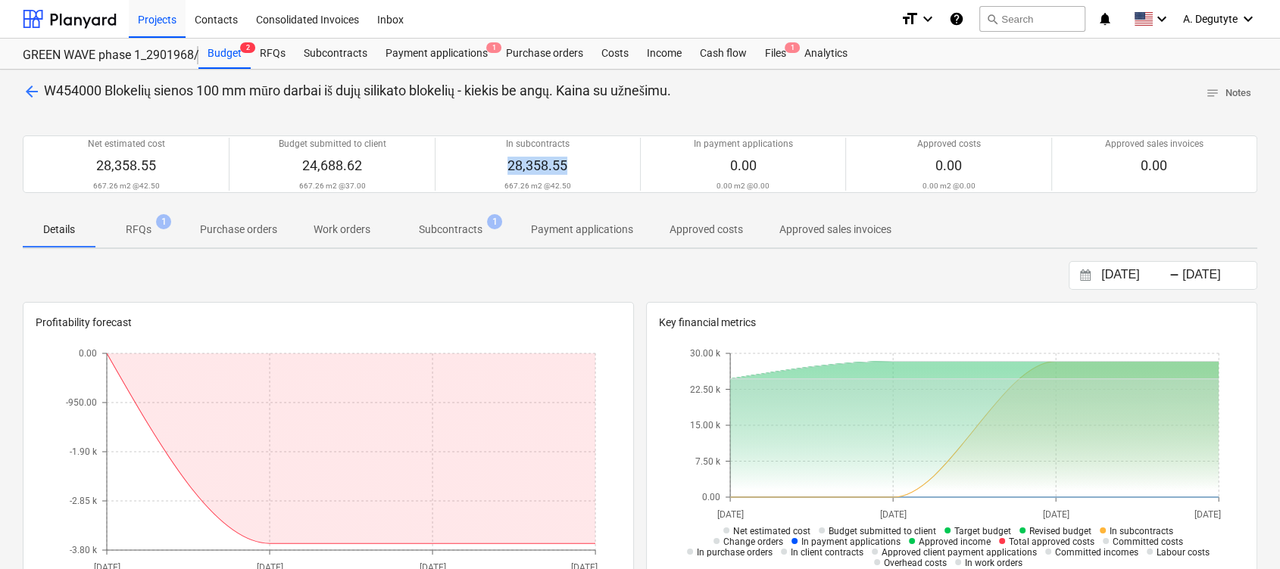
click at [442, 241] on span "Subcontracts 1" at bounding box center [450, 229] width 124 height 27
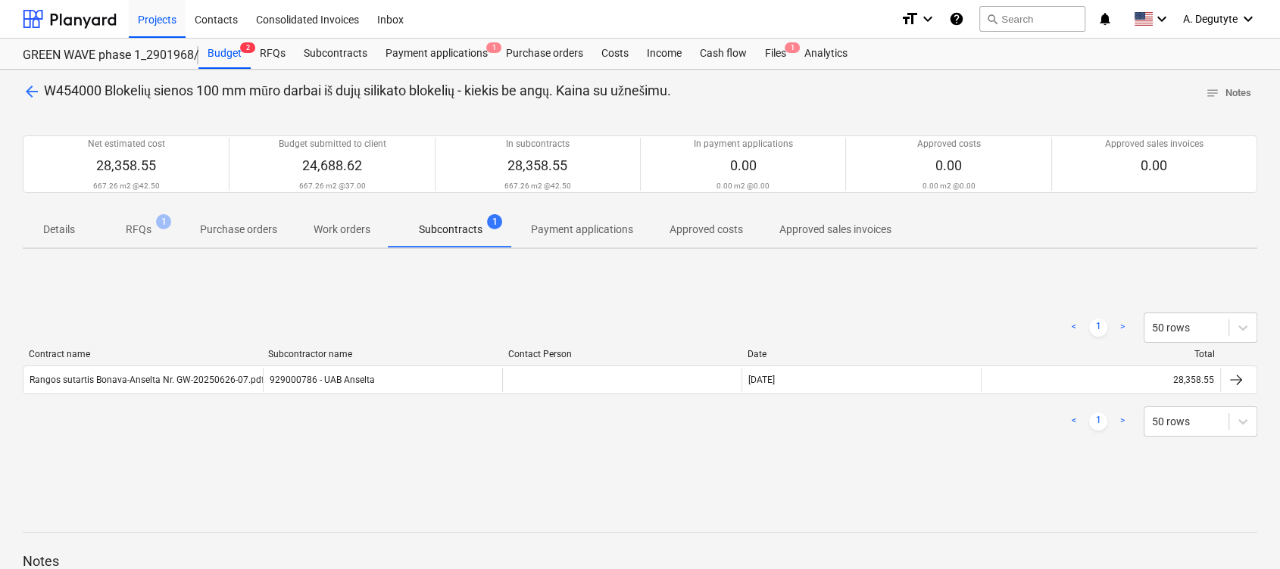
click at [761, 480] on div "< 1 > 50 rows Contract name Subcontractor name Contact Person Date Total Rangos…" at bounding box center [640, 374] width 1234 height 227
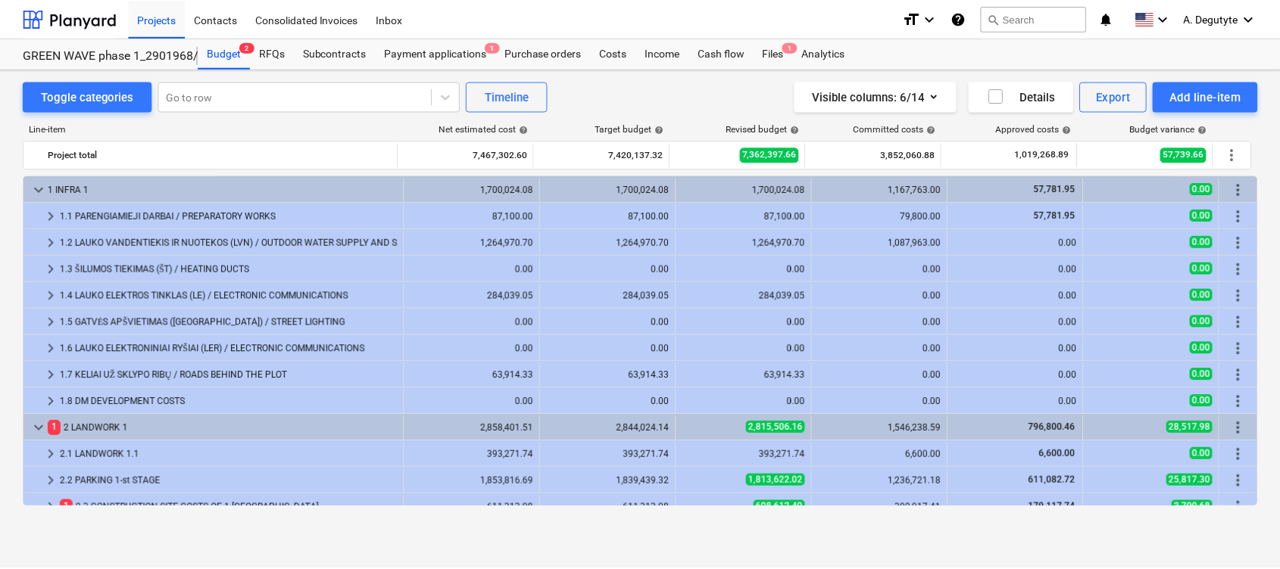
scroll to position [404, 0]
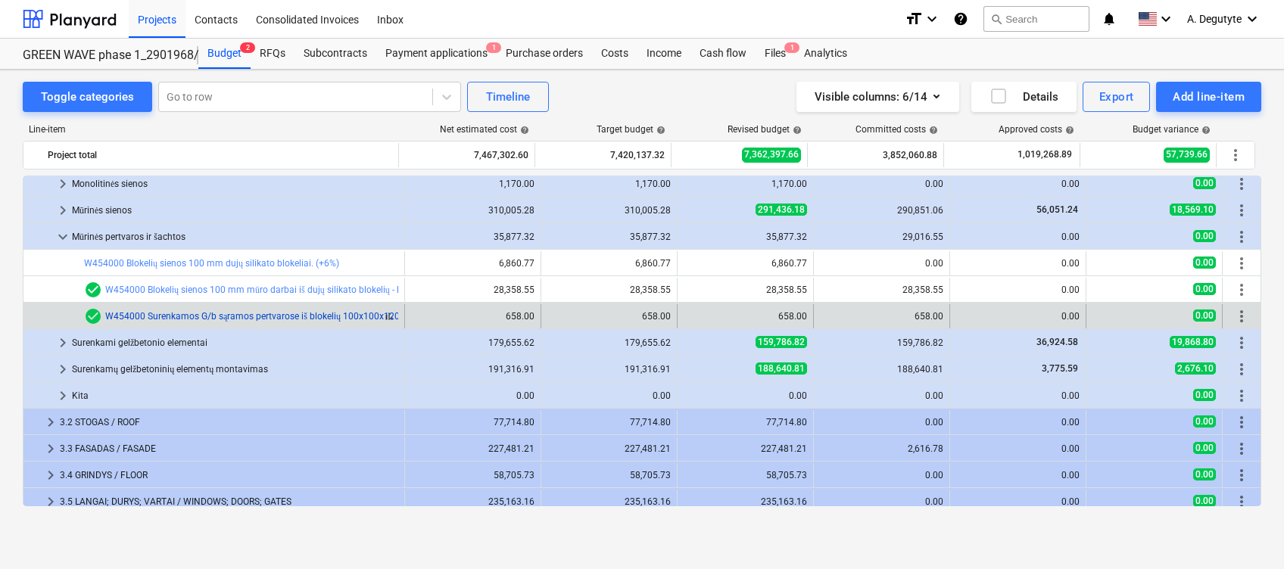
click at [199, 312] on link "W454000 Surenkamos G/b sąramos pertvarose iš blokelių 100x100x1200. [GEOGRAPHIC…" at bounding box center [300, 316] width 391 height 11
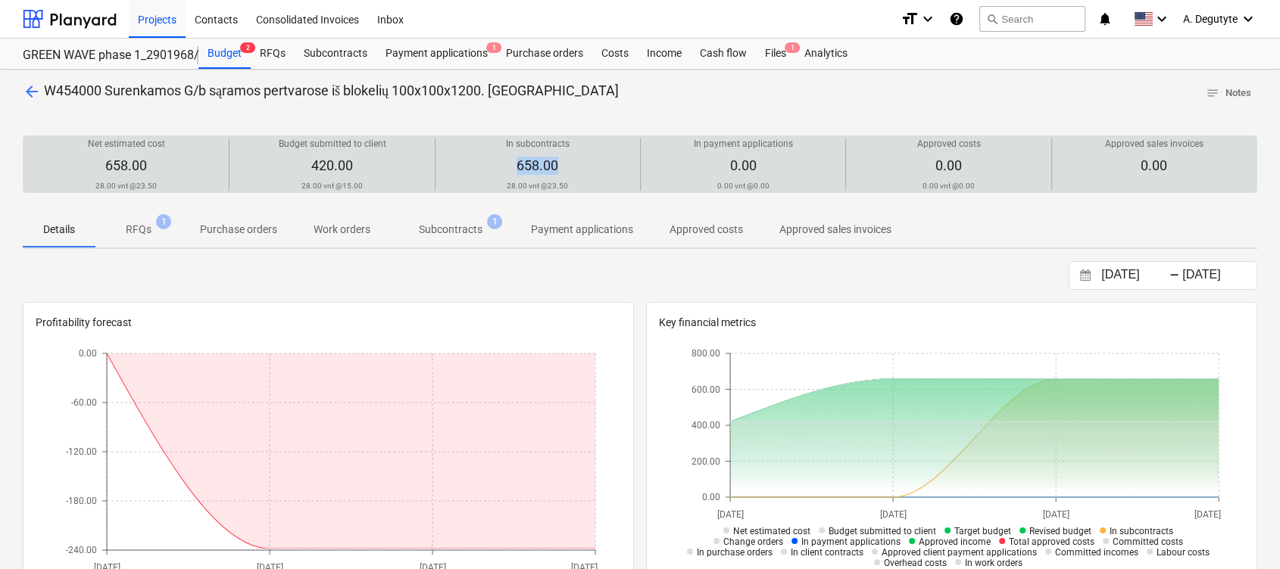
drag, startPoint x: 571, startPoint y: 171, endPoint x: 487, endPoint y: 158, distance: 85.0
click at [487, 158] on div "In subcontracts 658.00 28.00 vnt @ 23.50" at bounding box center [537, 164] width 192 height 53
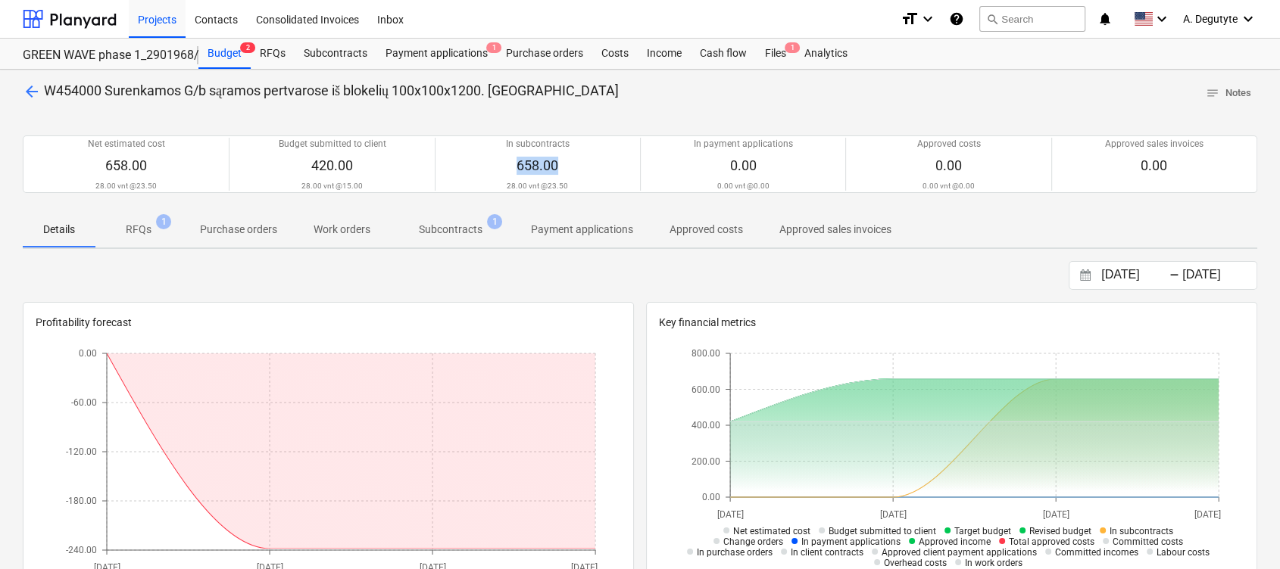
drag, startPoint x: 448, startPoint y: 223, endPoint x: 618, endPoint y: 266, distance: 174.8
click at [451, 223] on p "Subcontracts" at bounding box center [451, 230] width 64 height 16
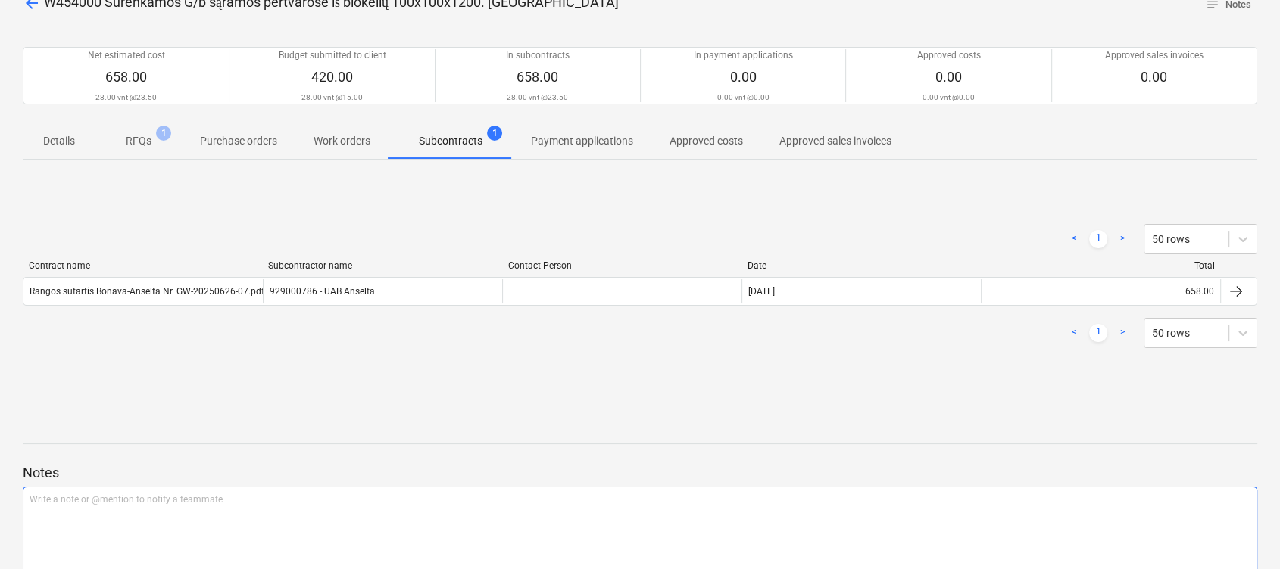
scroll to position [155, 0]
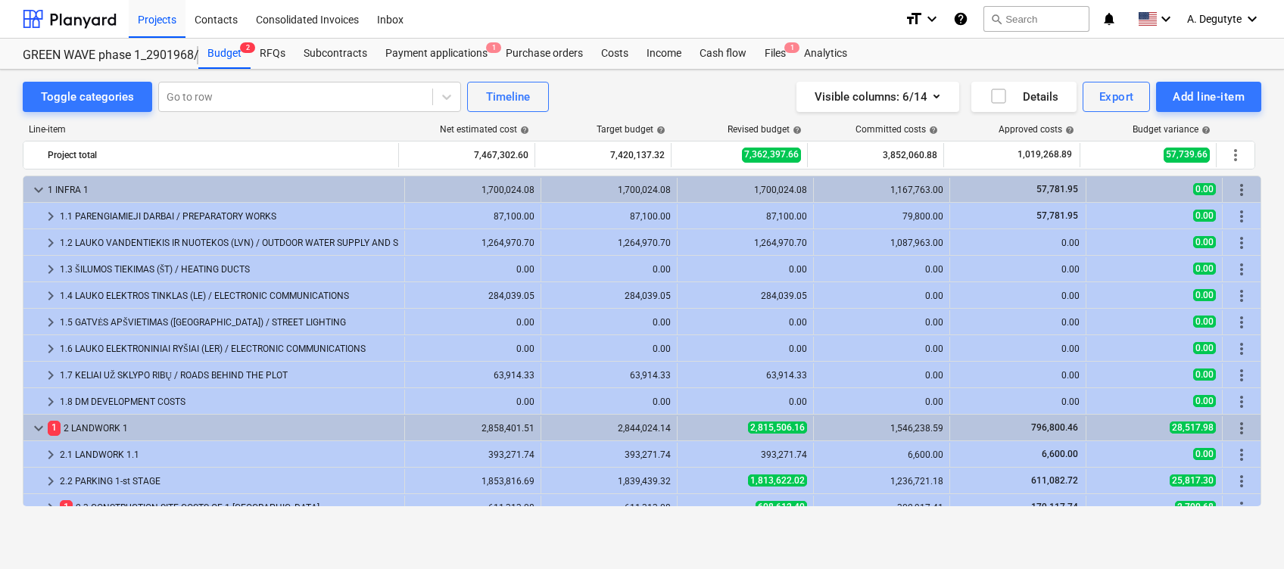
scroll to position [404, 0]
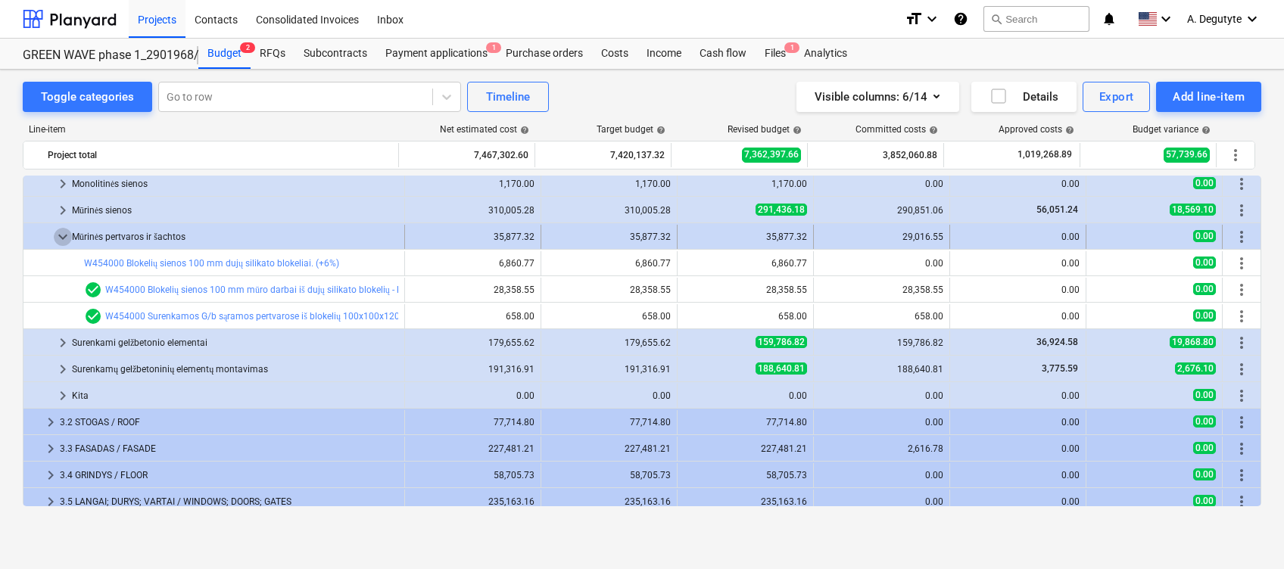
click at [57, 235] on span "keyboard_arrow_down" at bounding box center [63, 237] width 18 height 18
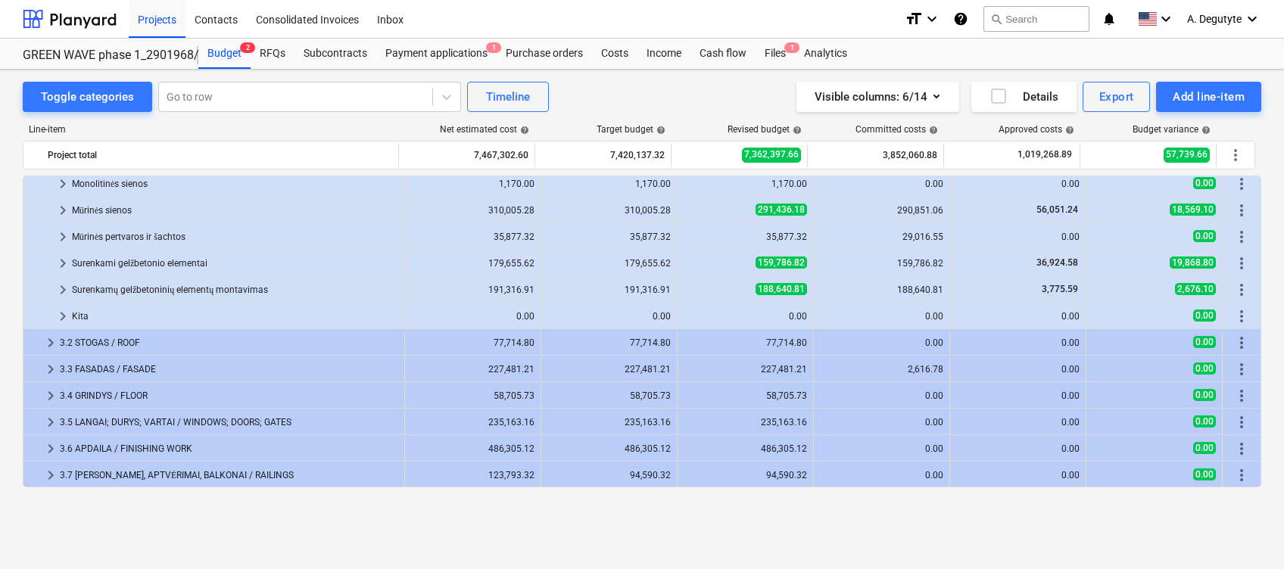
scroll to position [303, 0]
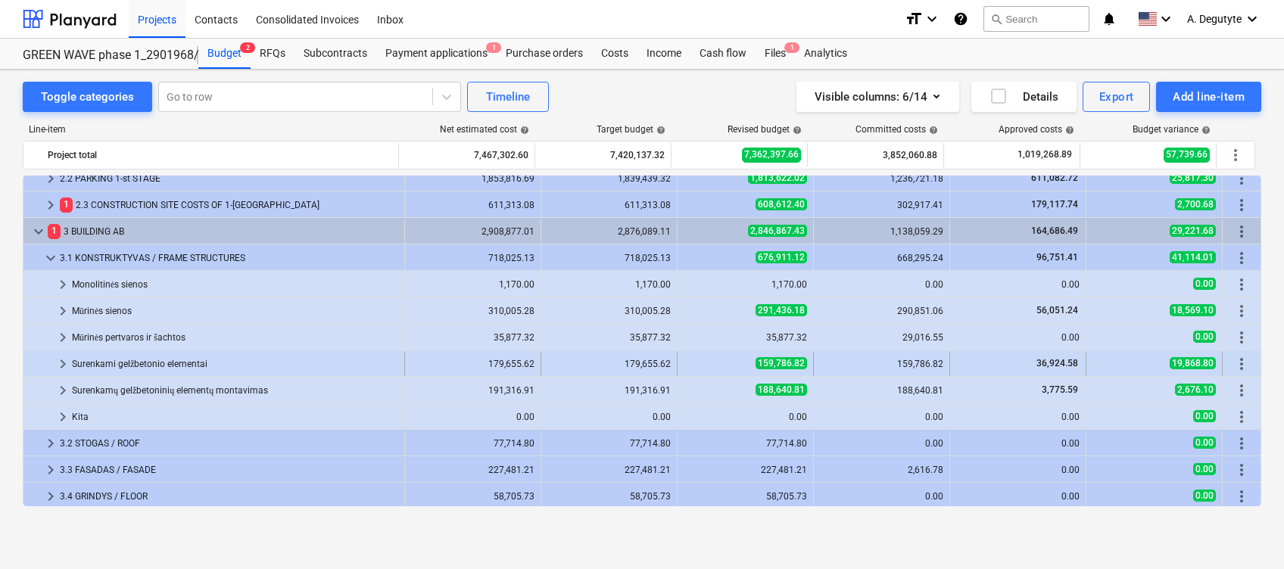
click at [60, 363] on span "keyboard_arrow_right" at bounding box center [63, 364] width 18 height 18
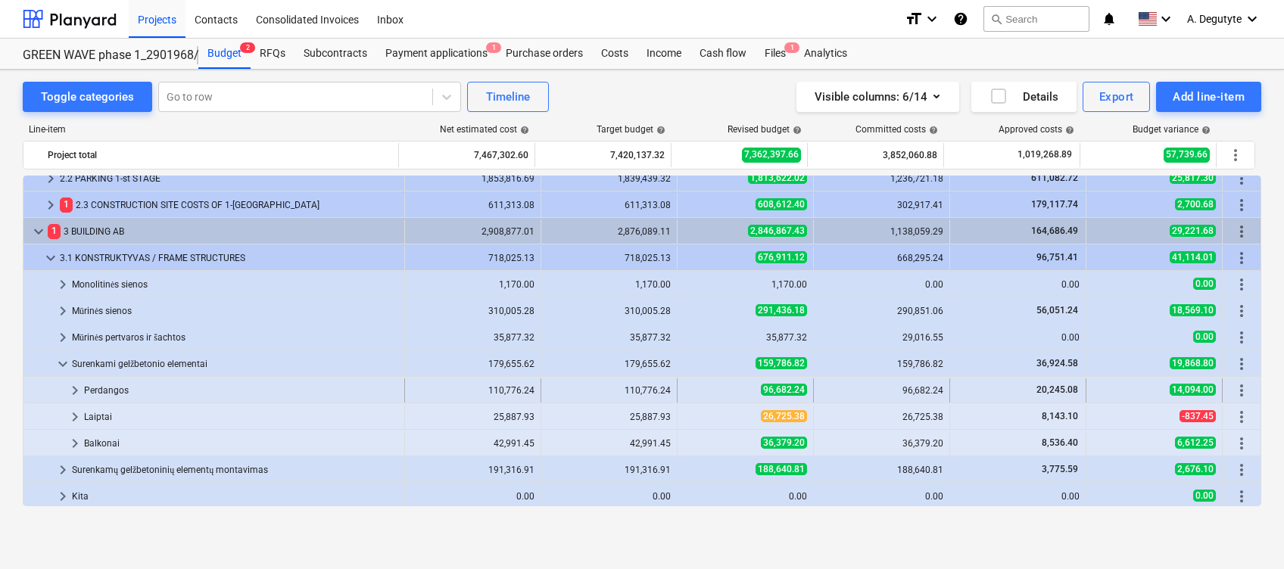
click at [79, 392] on span "keyboard_arrow_right" at bounding box center [75, 391] width 18 height 18
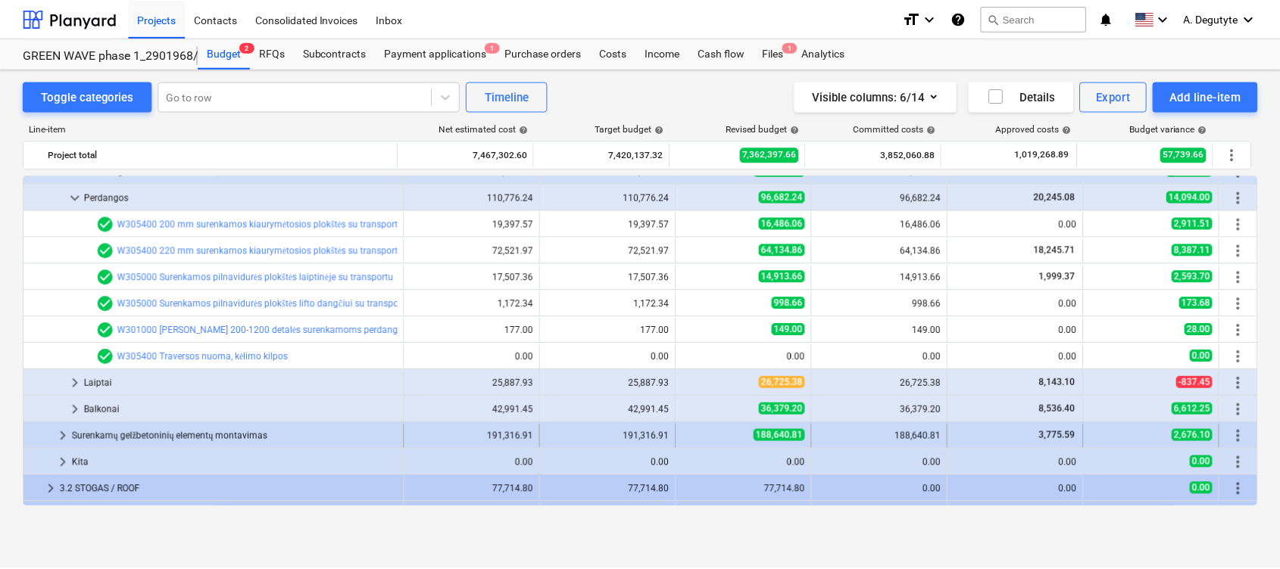
scroll to position [504, 0]
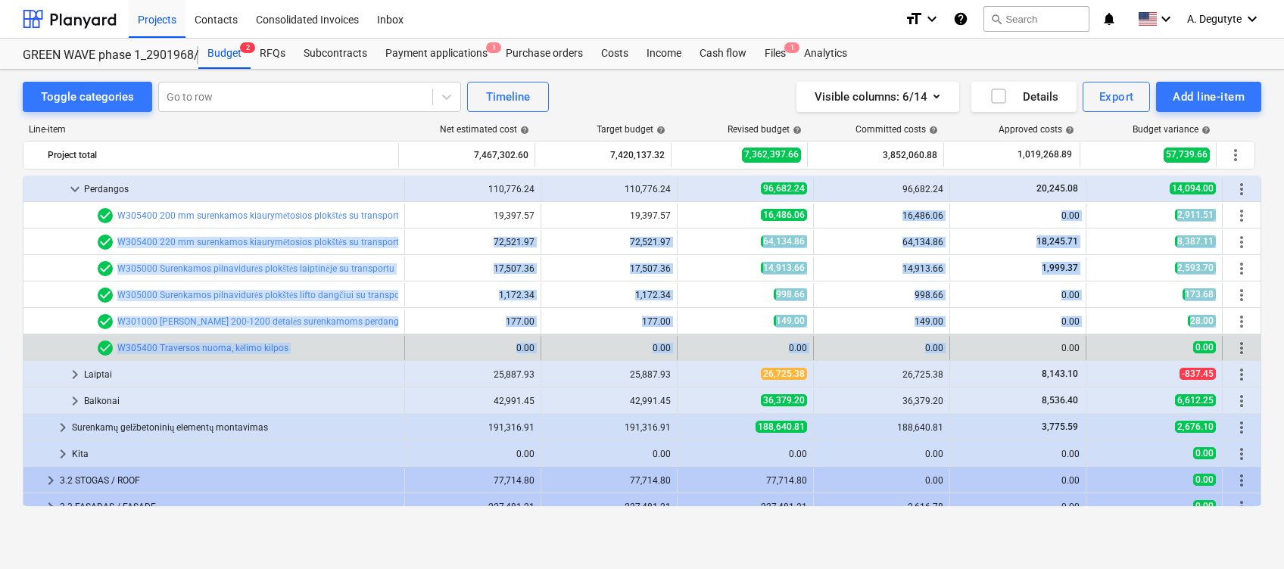
drag, startPoint x: 881, startPoint y: 218, endPoint x: 947, endPoint y: 351, distance: 148.7
click at [947, 351] on div "keyboard_arrow_down 1 INFRA 1 1,700,024.08 1,700,024.08 1,700,024.08 1,167,763.…" at bounding box center [642, 241] width 1239 height 1140
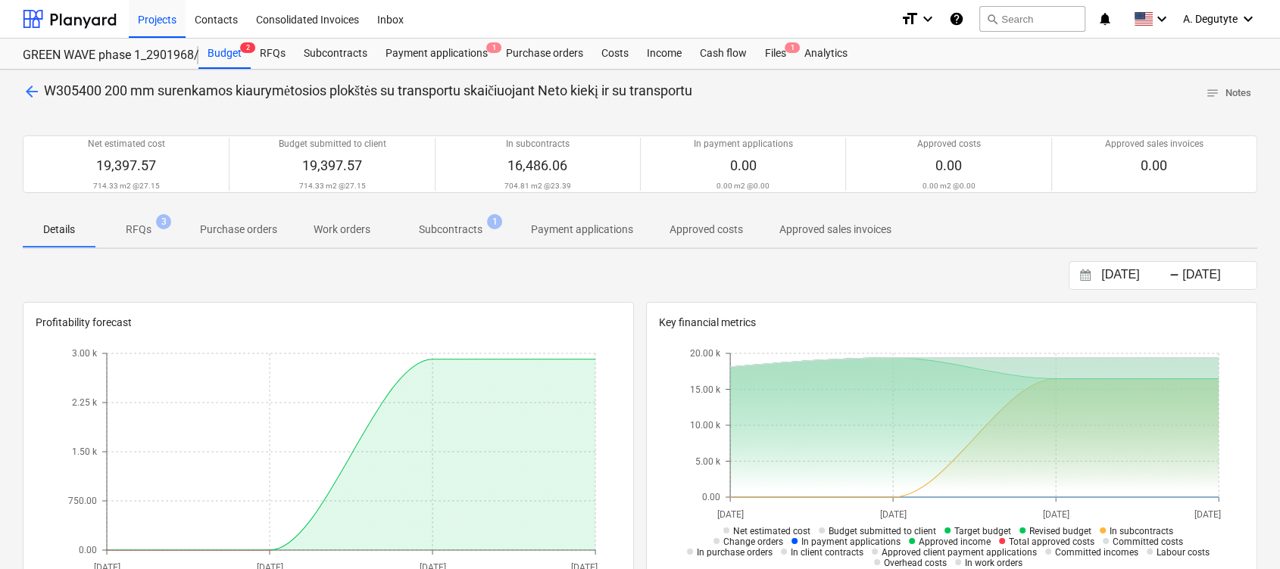
click at [446, 235] on p "Subcontracts" at bounding box center [451, 230] width 64 height 16
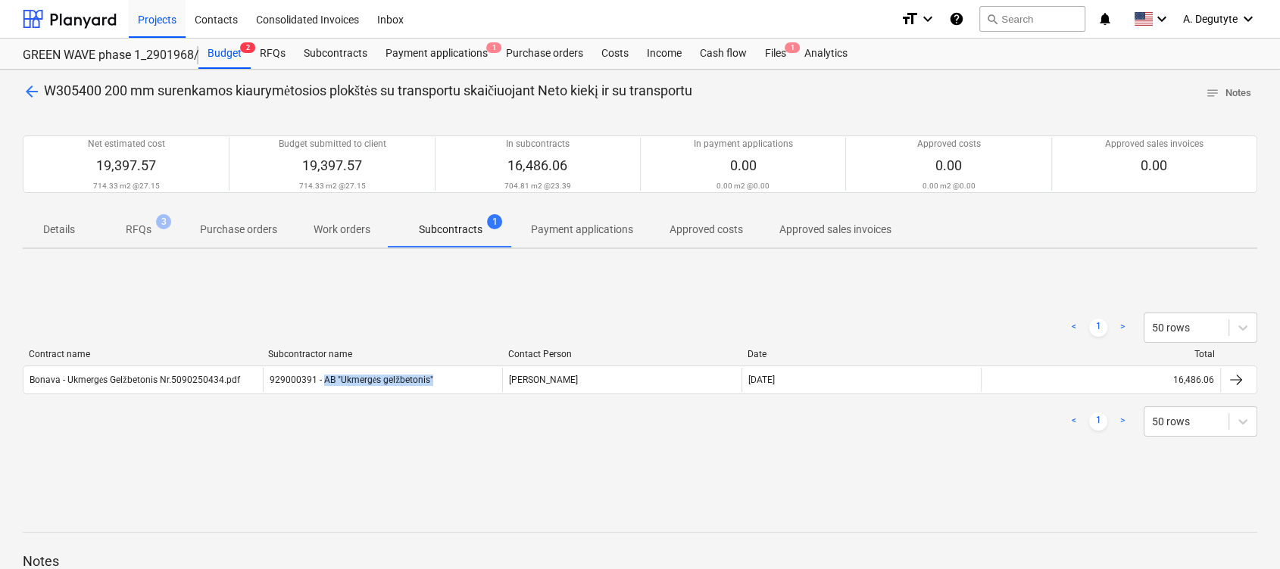
drag, startPoint x: 431, startPoint y: 385, endPoint x: 320, endPoint y: 393, distance: 110.9
click at [322, 391] on div "929000391 - AB "Ukmergės gelžbetonis"" at bounding box center [382, 380] width 239 height 24
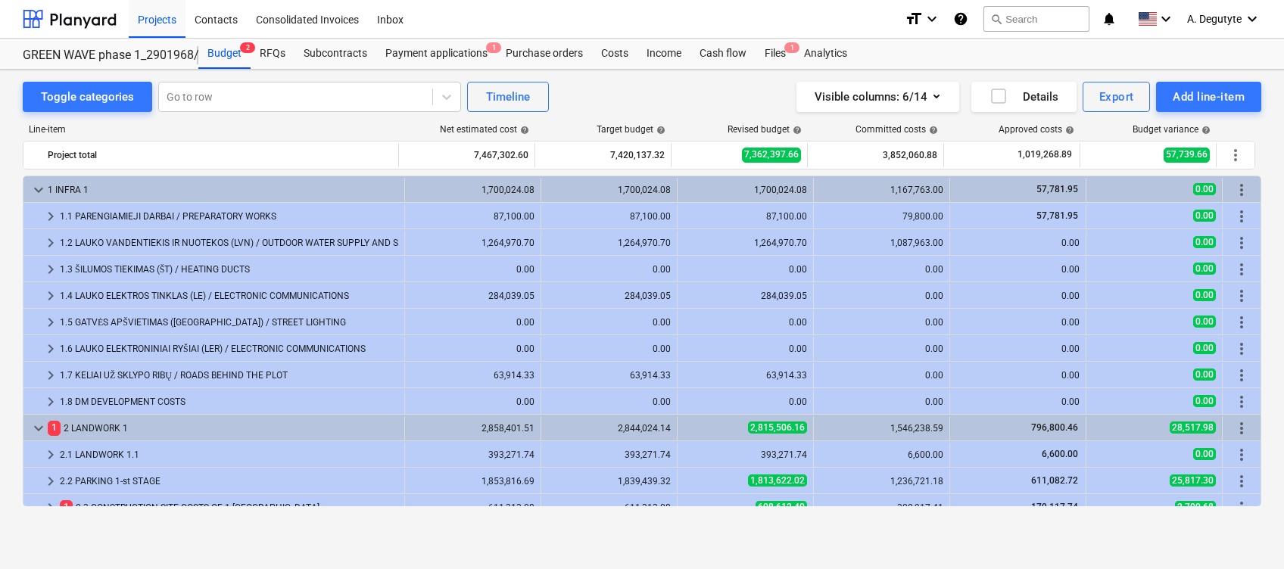
scroll to position [504, 0]
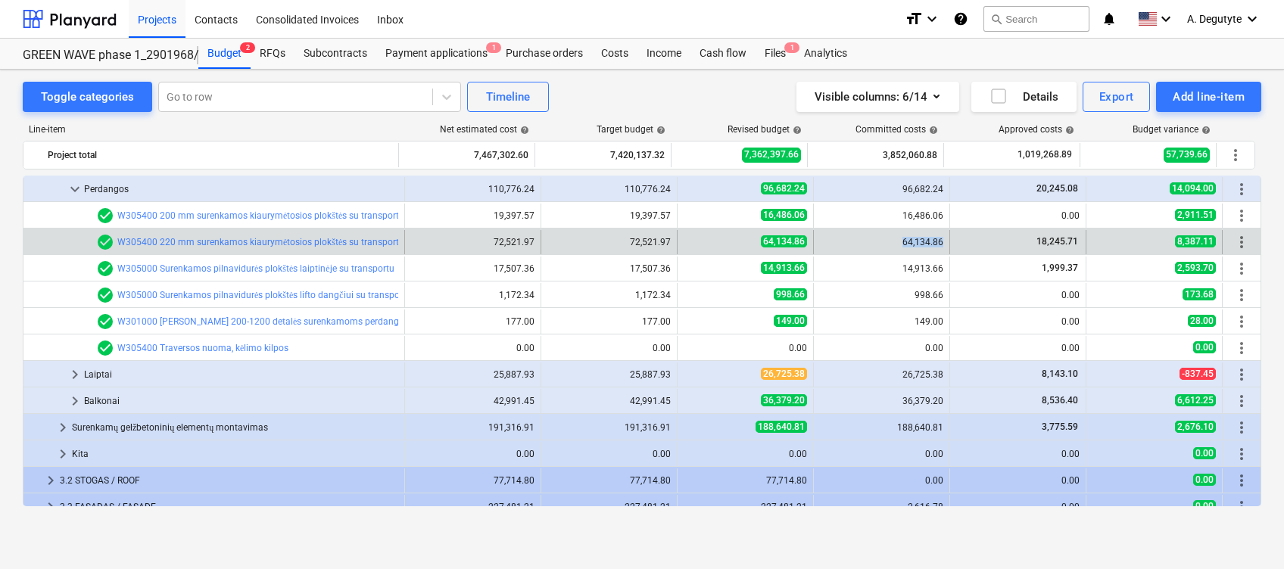
drag, startPoint x: 893, startPoint y: 239, endPoint x: 953, endPoint y: 245, distance: 60.1
click at [953, 245] on div "bar_chart check_circle W305400 220 mm surenkamos kiaurymėtosios plokštės su tra…" at bounding box center [641, 242] width 1237 height 24
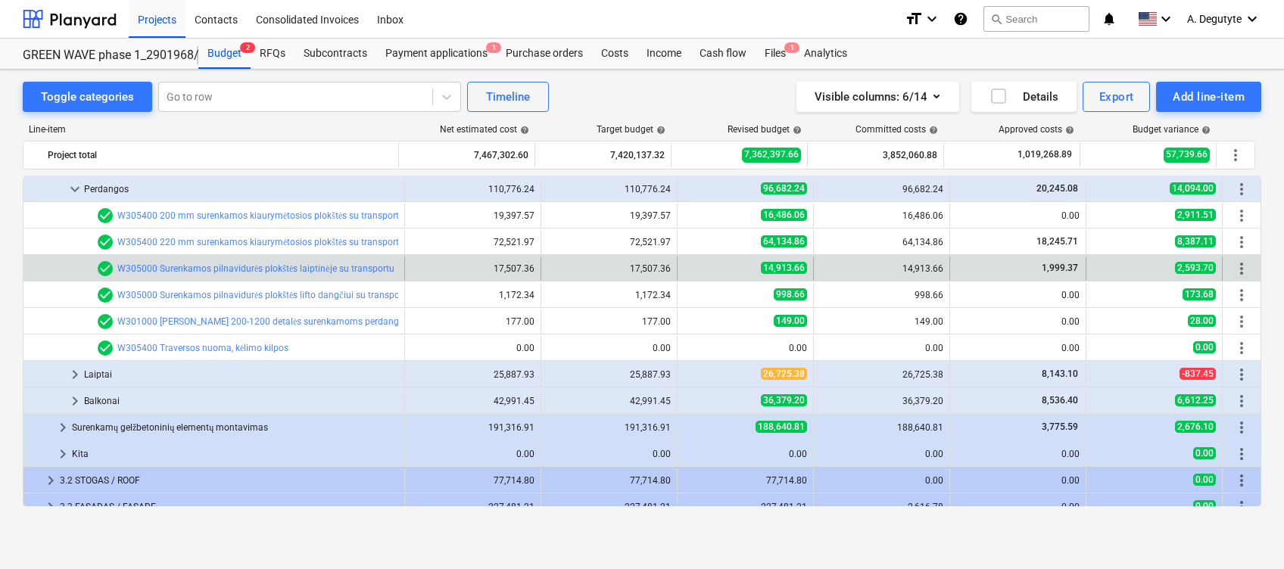
drag, startPoint x: 866, startPoint y: 267, endPoint x: 926, endPoint y: 271, distance: 60.0
click at [928, 270] on div "14,913.66" at bounding box center [881, 269] width 123 height 11
click at [953, 269] on div "bar_chart check_circle W305000 Surenkamos pilnavidurės plokštės laiptinėje su t…" at bounding box center [641, 269] width 1237 height 24
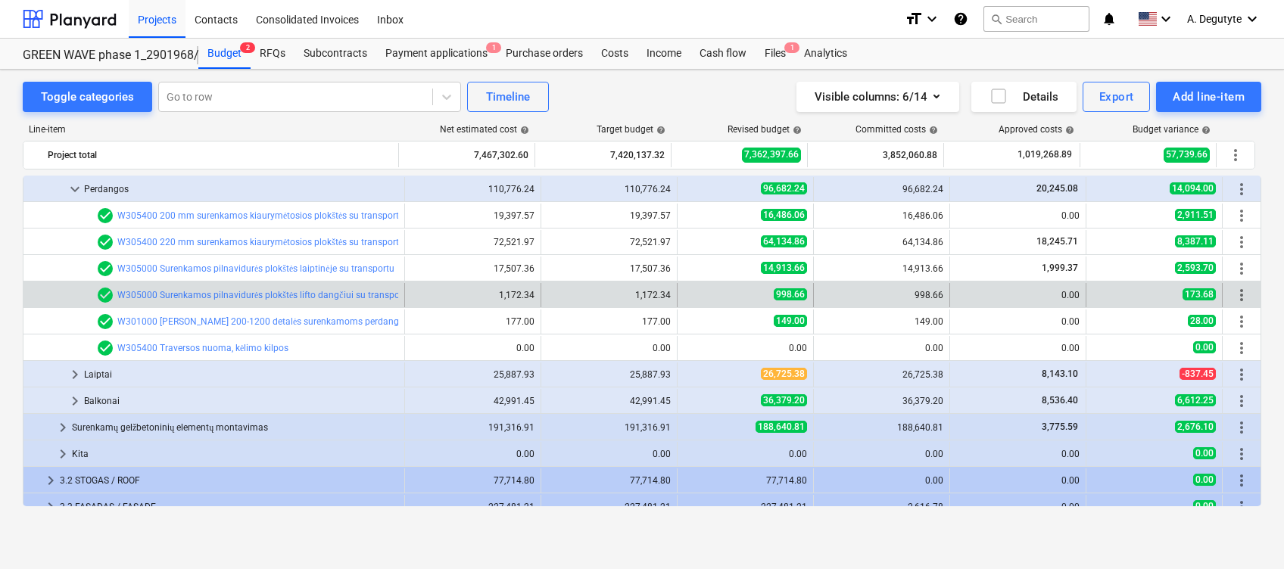
drag, startPoint x: 880, startPoint y: 292, endPoint x: 909, endPoint y: 294, distance: 28.8
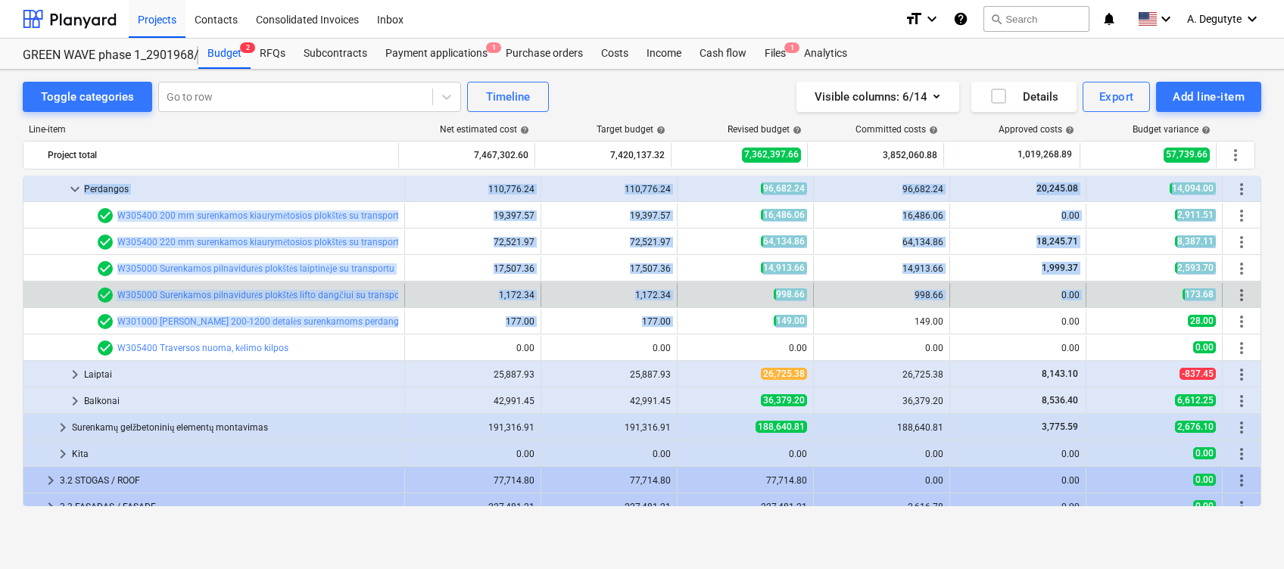
click at [926, 304] on div "998.66" at bounding box center [881, 295] width 123 height 24
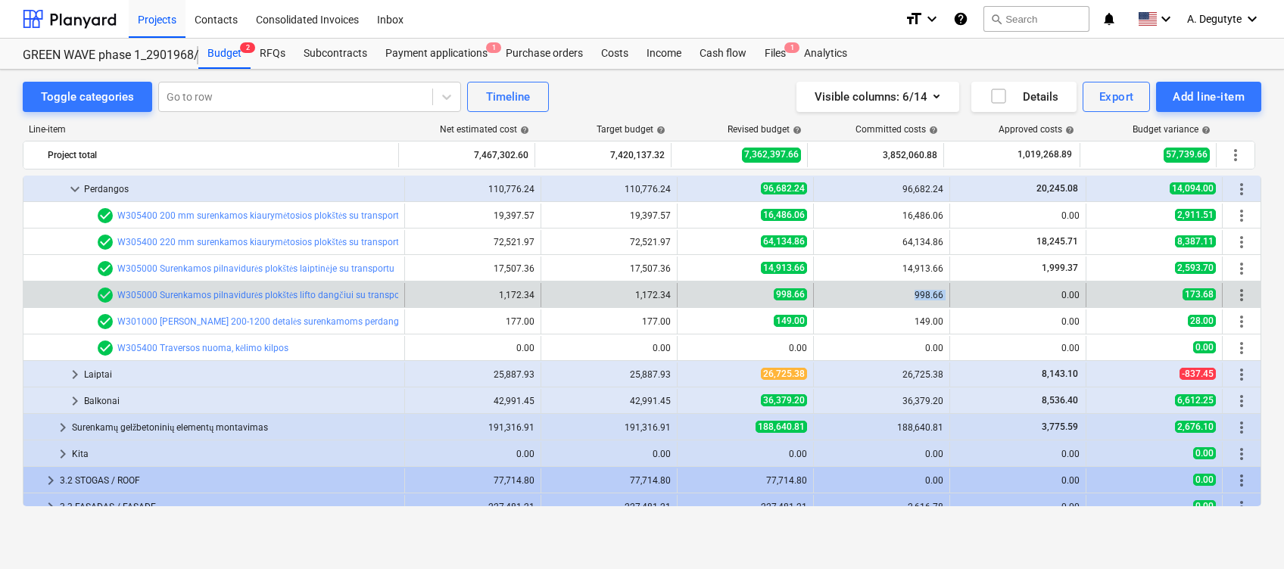
drag, startPoint x: 945, startPoint y: 293, endPoint x: 906, endPoint y: 291, distance: 38.7
click at [906, 291] on div "bar_chart check_circle W305000 Surenkamos pilnavidurės plokštės lifto dangčiui …" at bounding box center [641, 295] width 1237 height 24
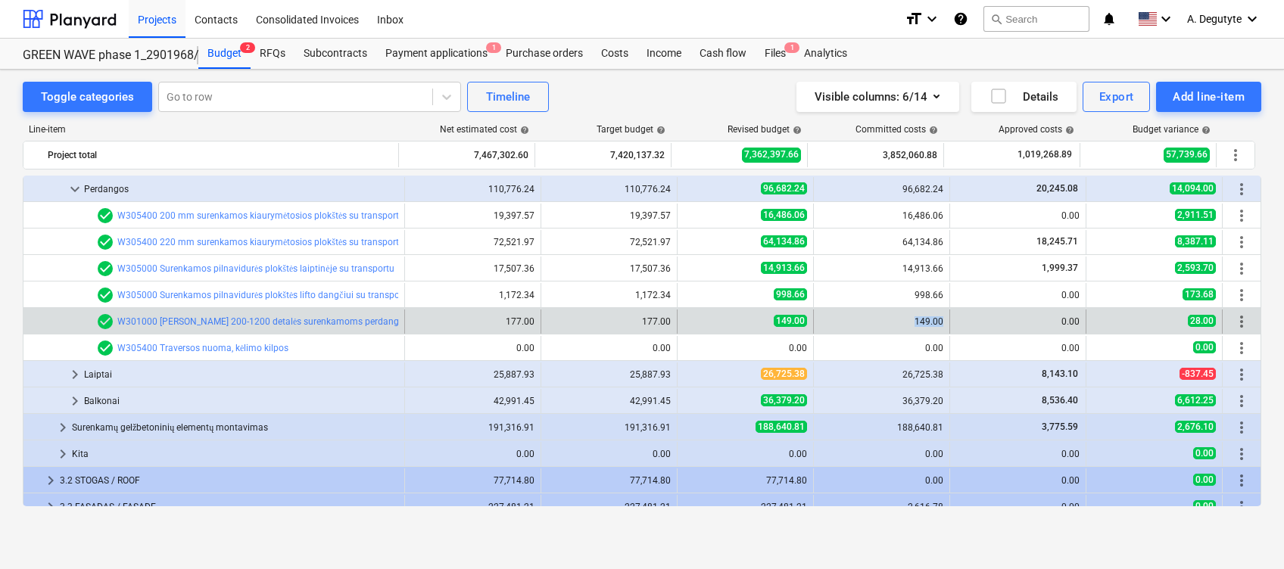
click at [942, 324] on div "149.00" at bounding box center [882, 322] width 136 height 24
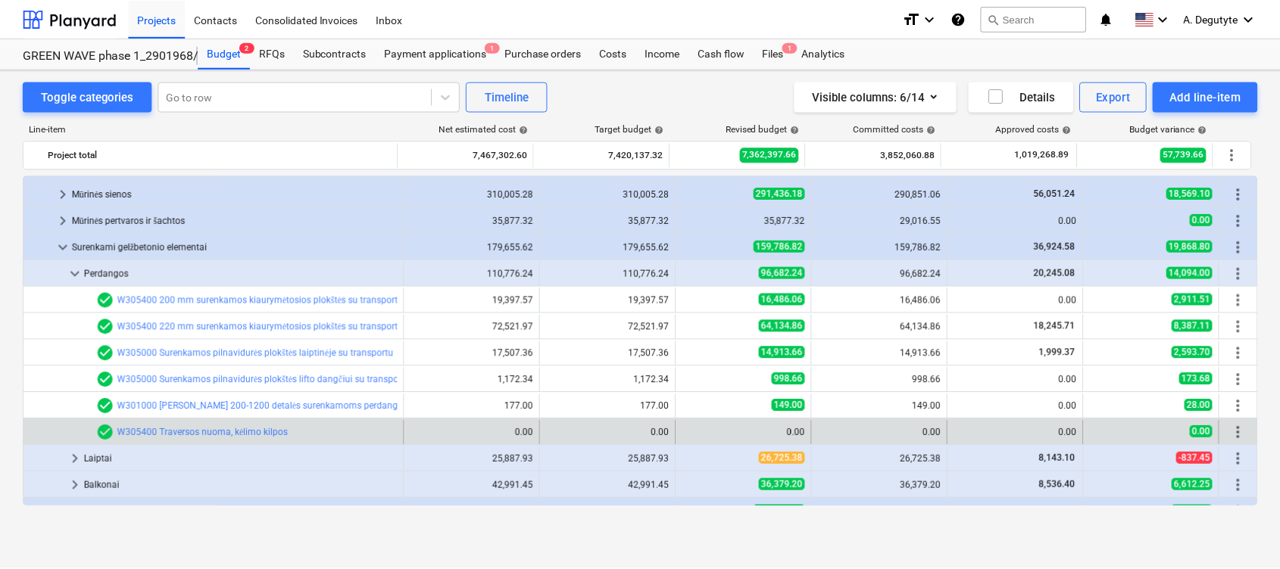
scroll to position [404, 0]
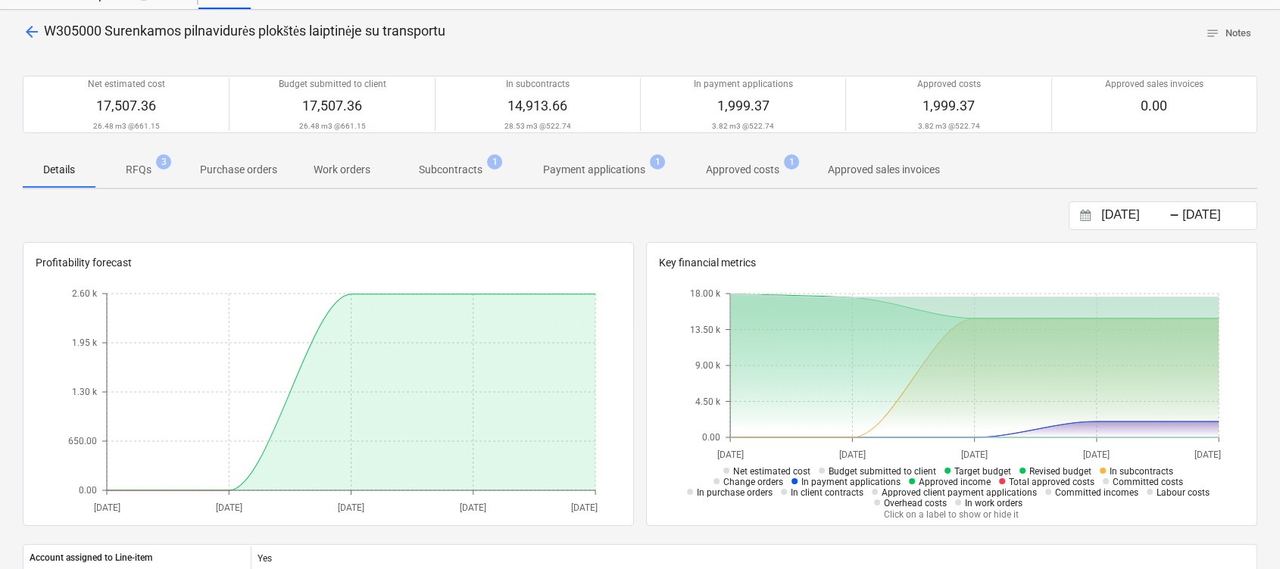
scroll to position [101, 0]
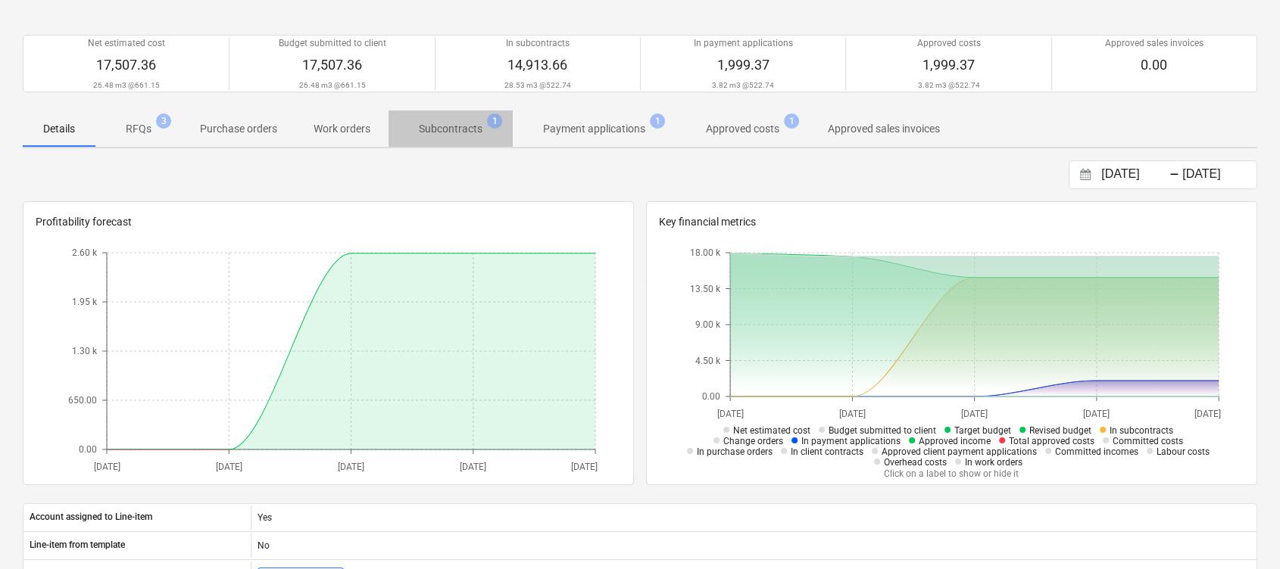
click at [446, 120] on span "Subcontracts 1" at bounding box center [450, 128] width 124 height 27
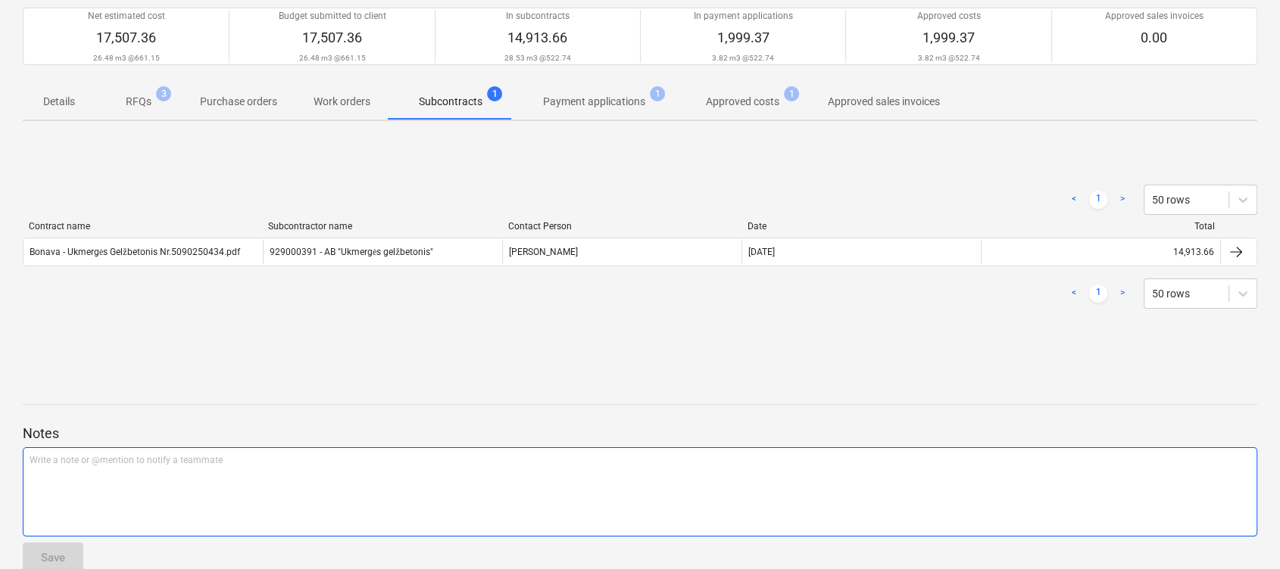
scroll to position [155, 0]
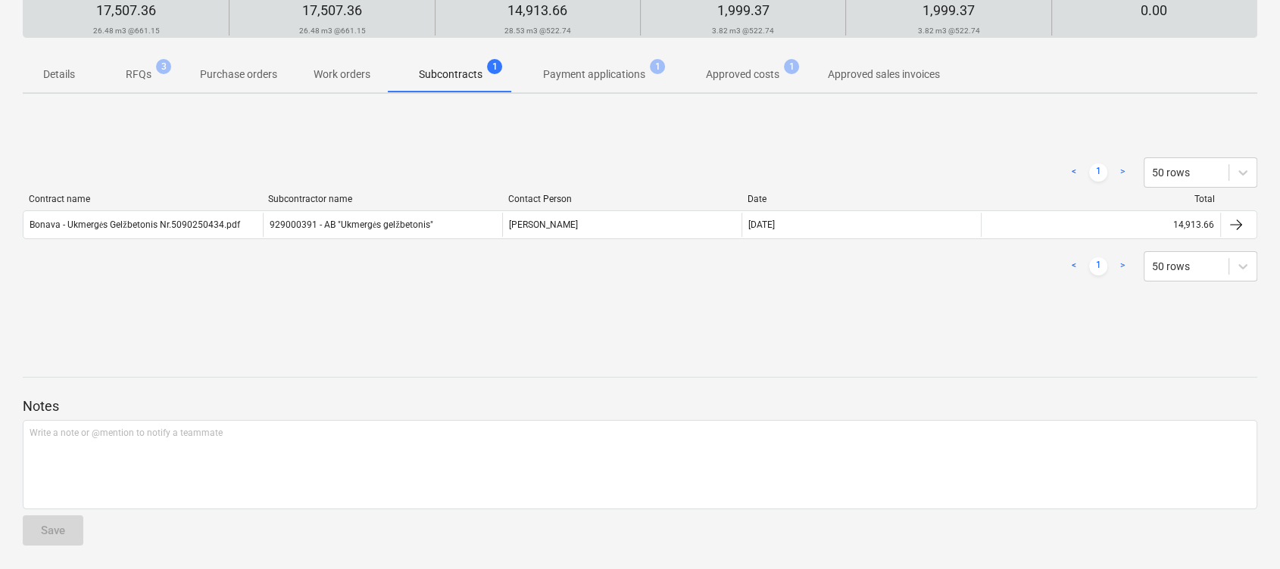
scroll to position [101, 0]
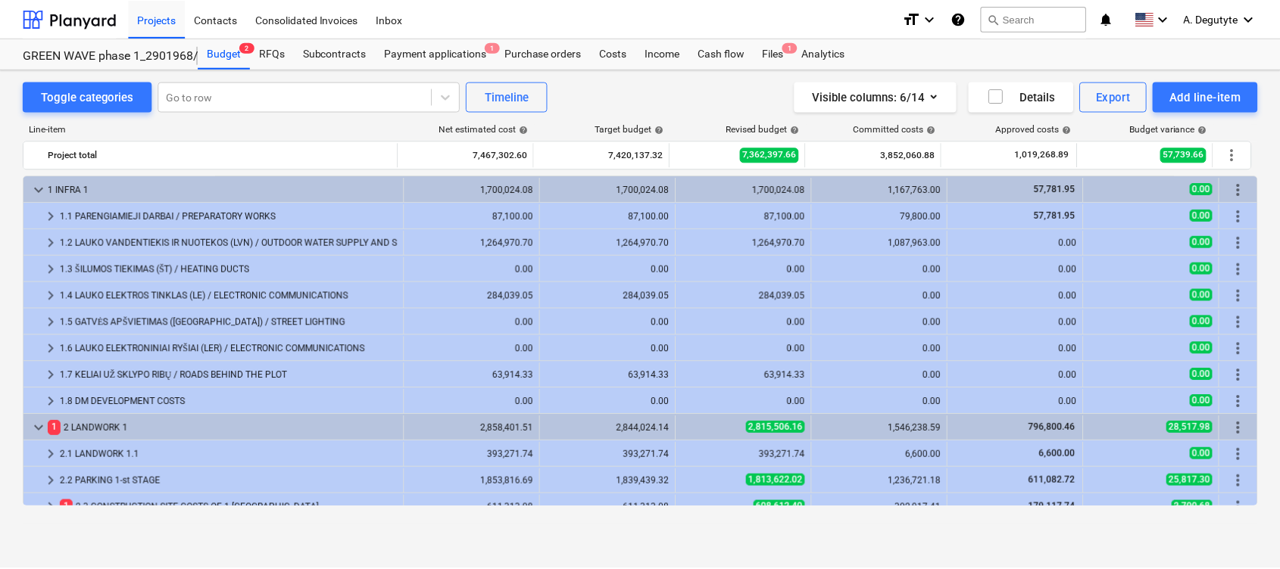
scroll to position [404, 0]
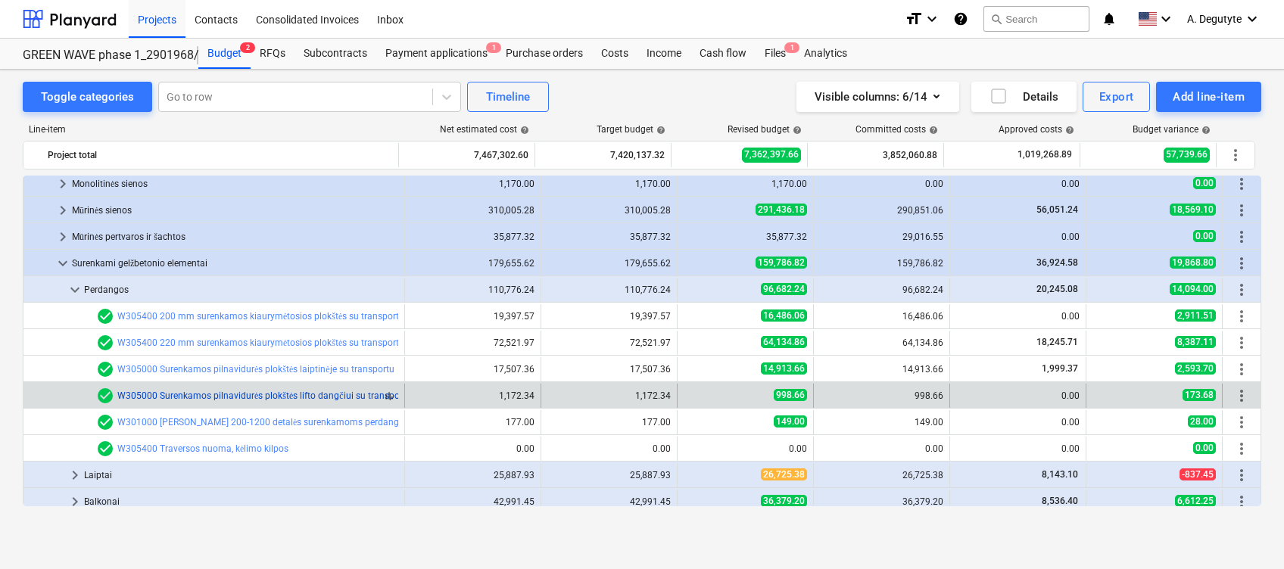
click at [269, 392] on div "check_circle W305000 Surenkamos pilnavidurės plokštės lifto dangčiui su transpo…" at bounding box center [253, 396] width 315 height 18
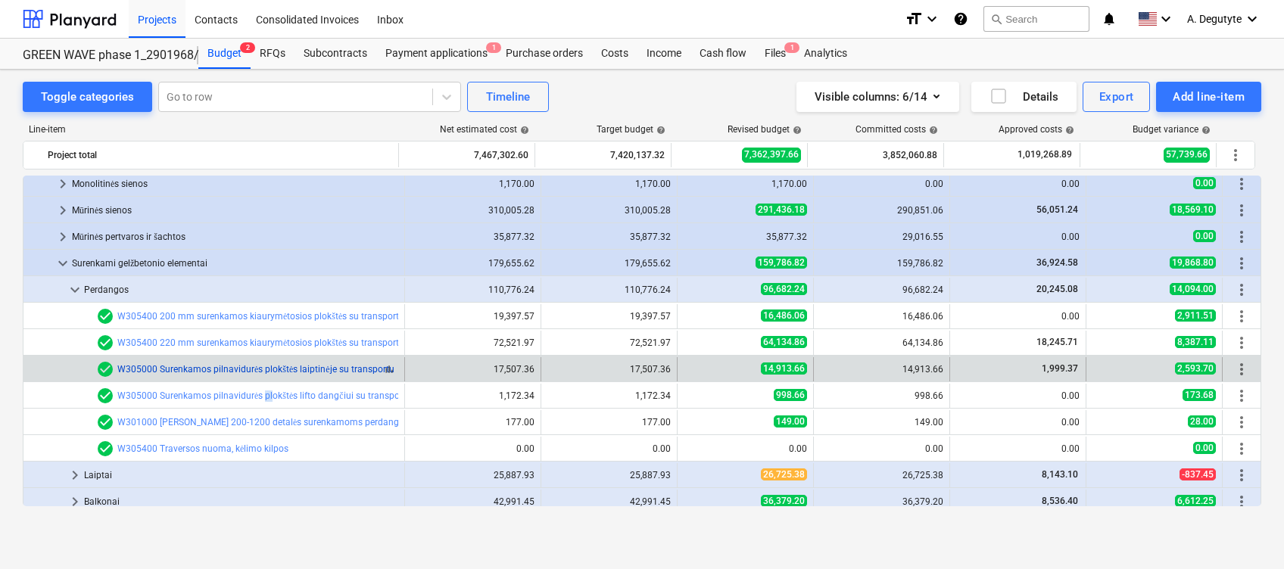
drag, startPoint x: 269, startPoint y: 392, endPoint x: 190, endPoint y: 369, distance: 82.2
click at [190, 369] on link "W305000 Surenkamos pilnavidurės plokštės laiptinėje su transportu" at bounding box center [255, 369] width 277 height 11
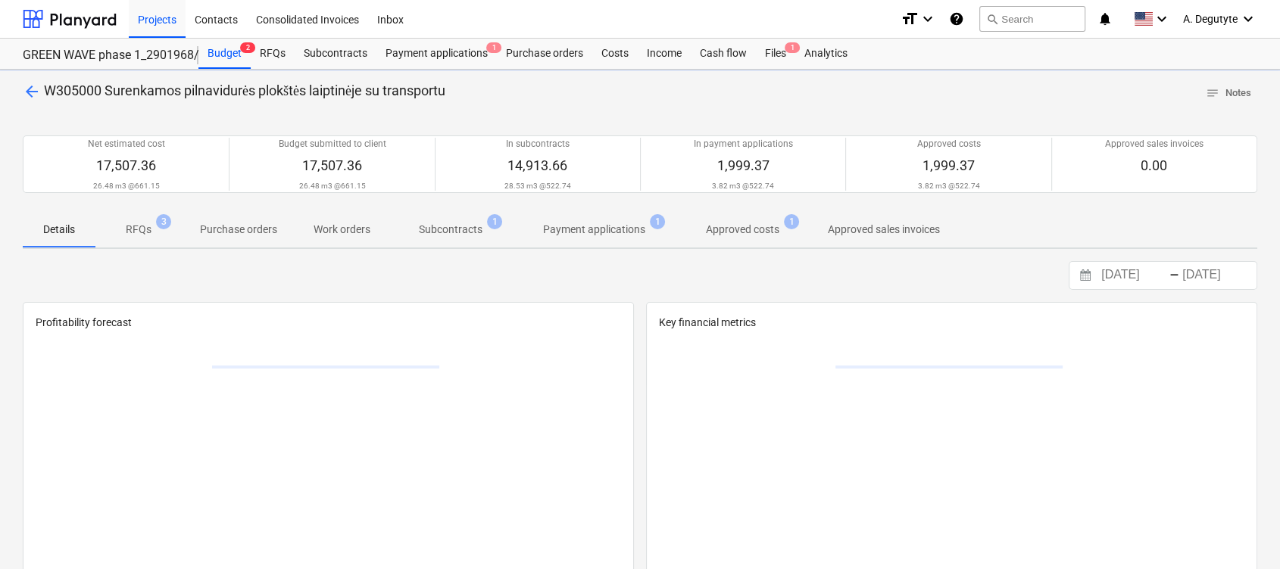
click at [186, 370] on div at bounding box center [325, 456] width 579 height 227
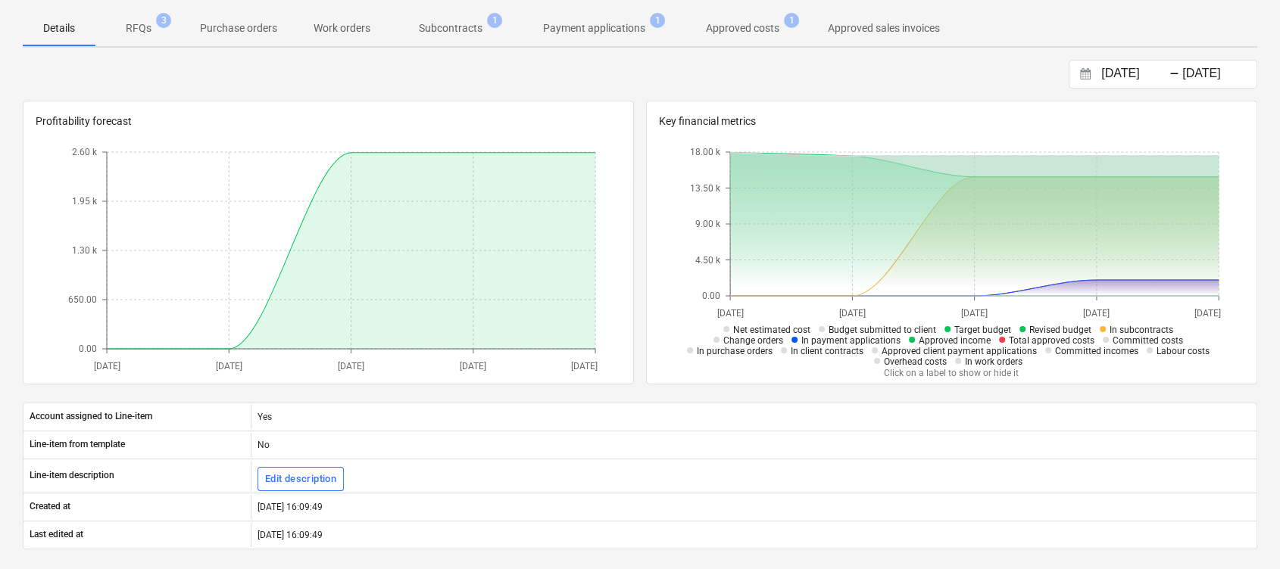
click at [444, 18] on span "Subcontracts 1" at bounding box center [450, 27] width 124 height 27
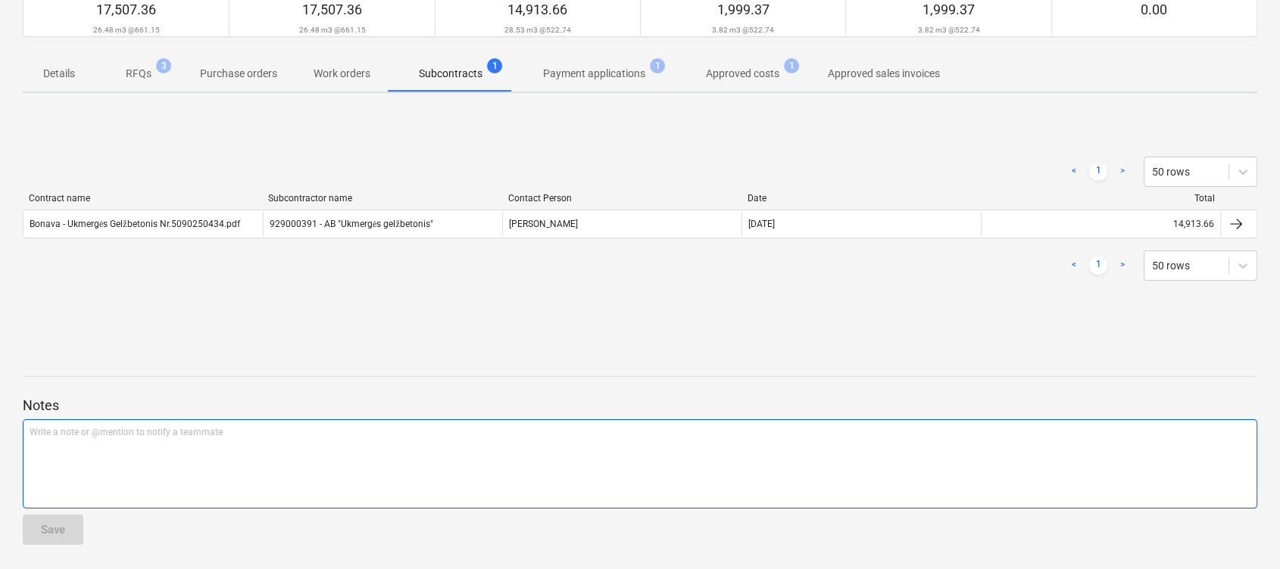
scroll to position [155, 0]
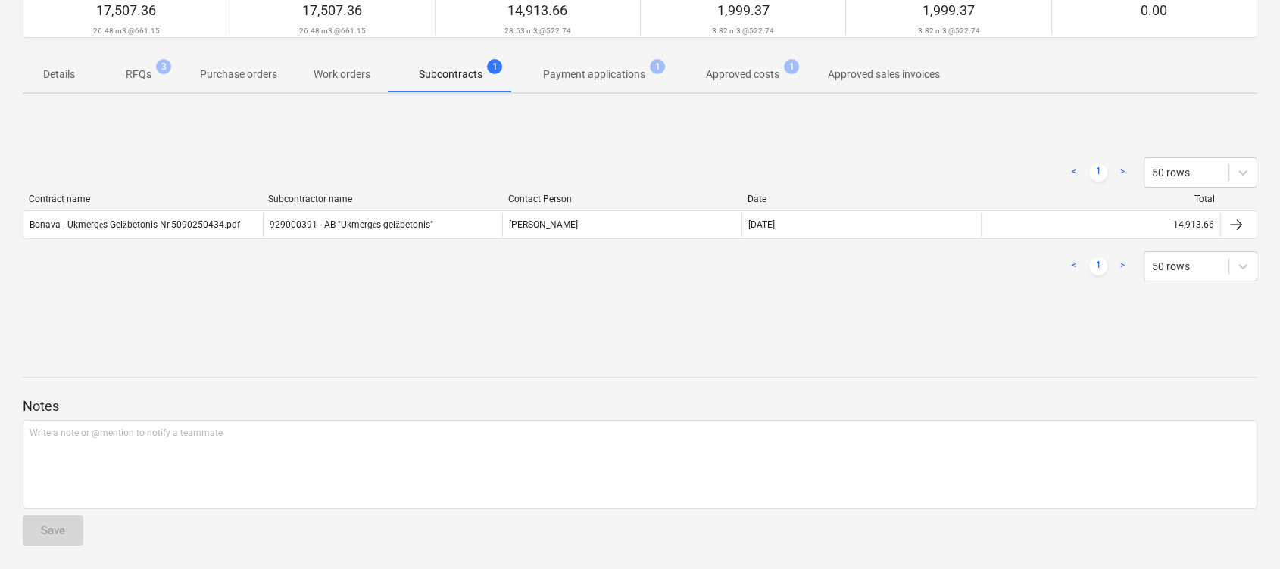
scroll to position [201, 0]
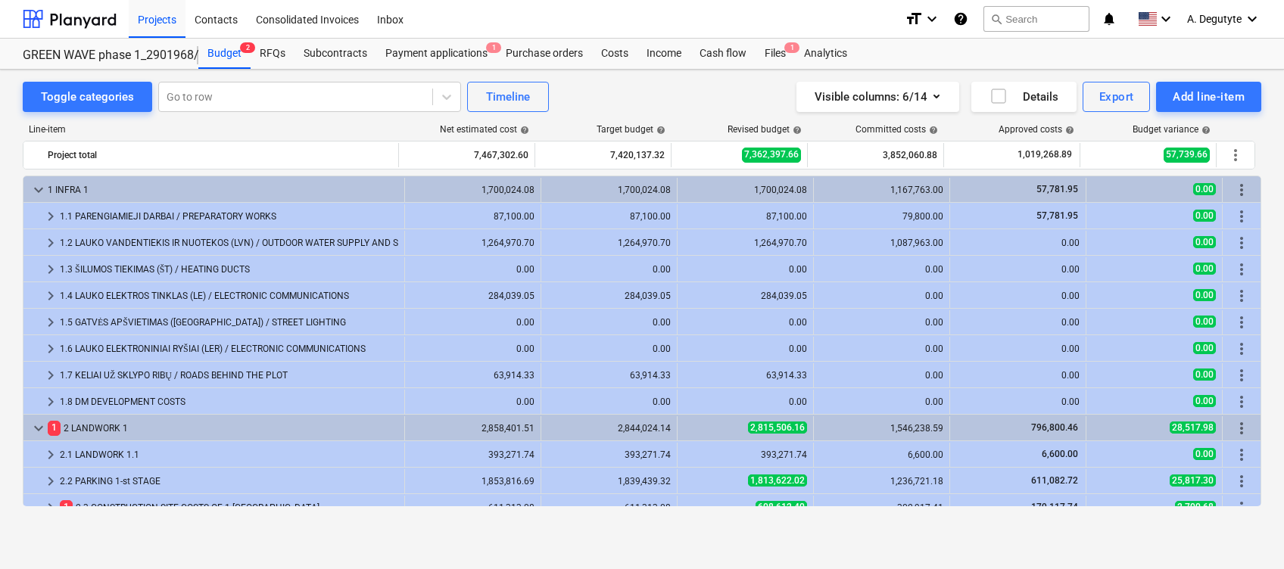
scroll to position [404, 0]
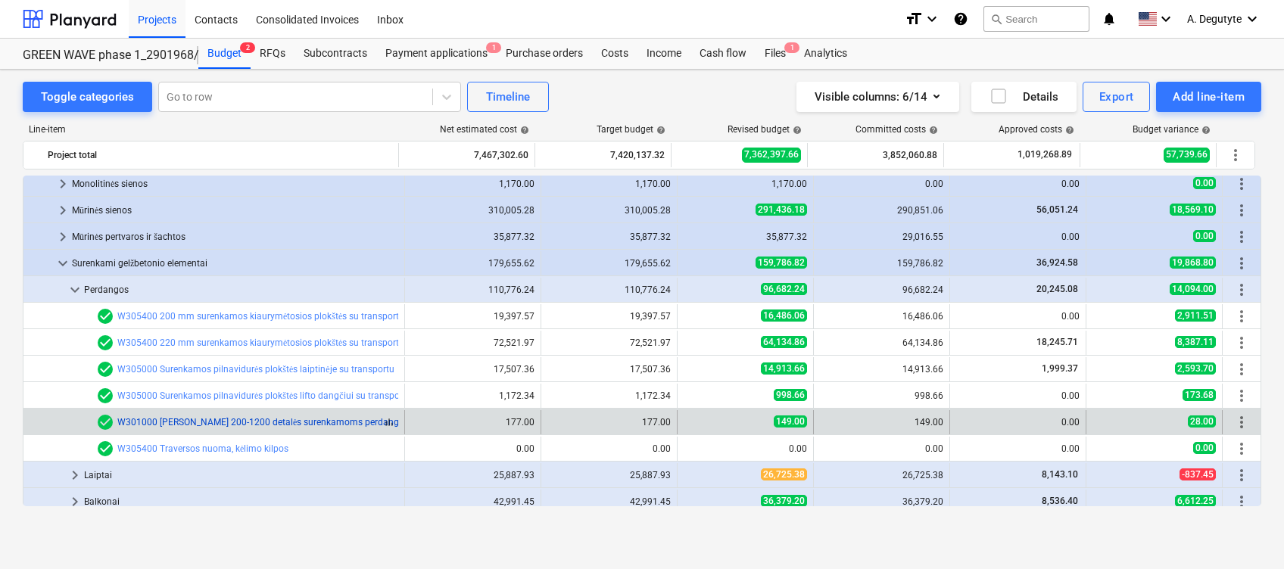
click at [261, 419] on link "W301000 Peikko Petra 200-1200 detalės surenkamoms perdangoms" at bounding box center [267, 422] width 300 height 11
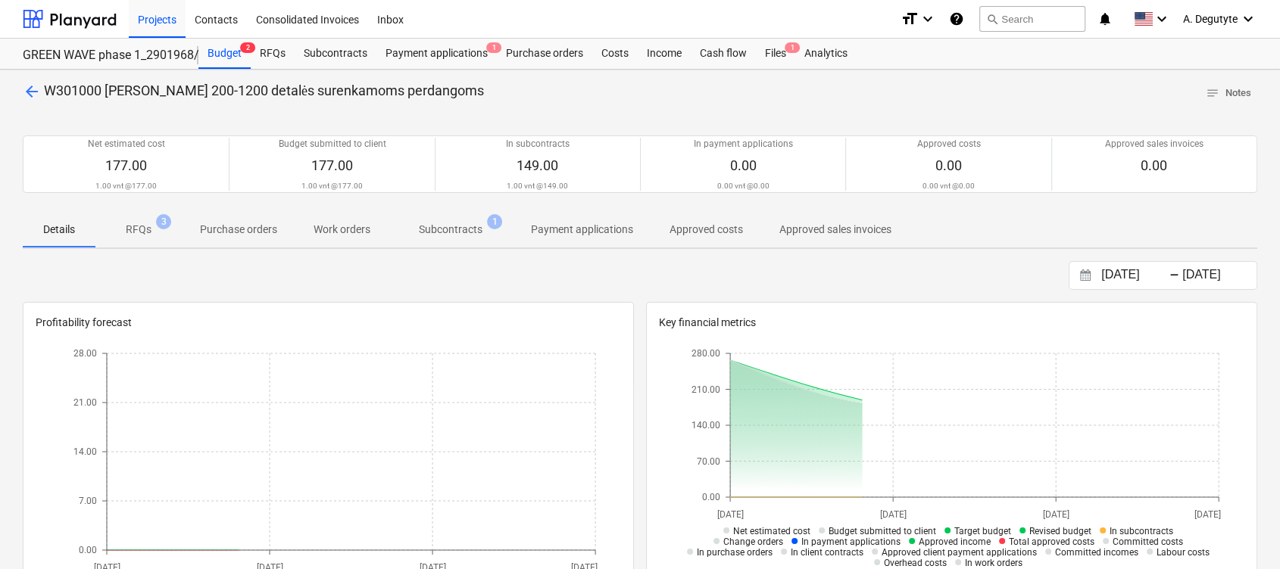
click at [469, 229] on p "Subcontracts" at bounding box center [451, 230] width 64 height 16
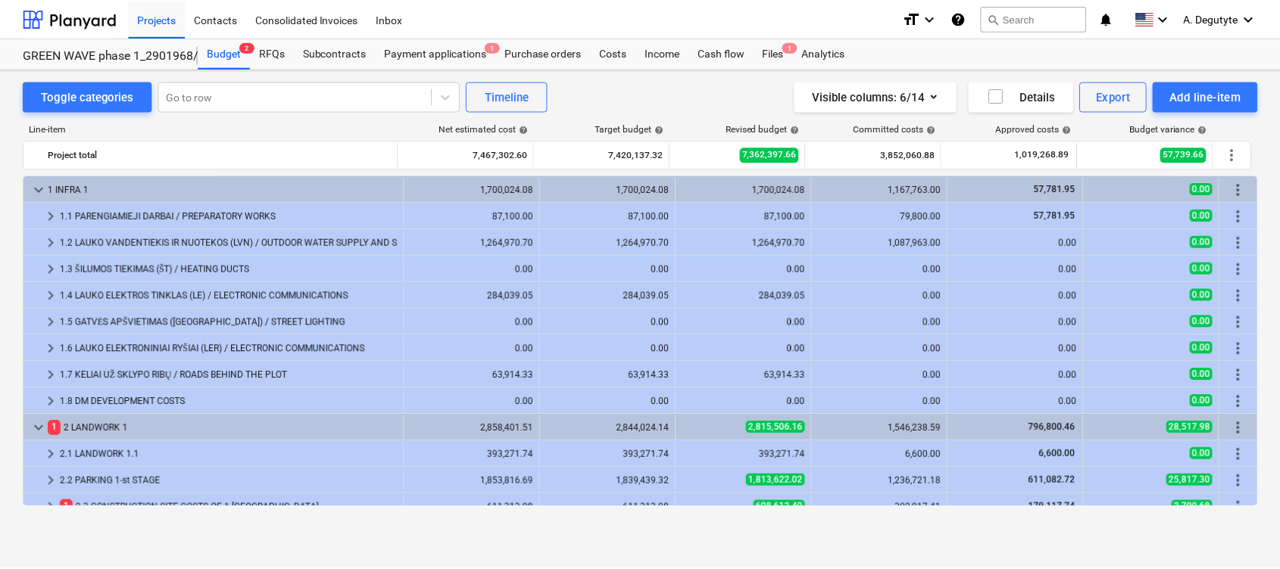
scroll to position [404, 0]
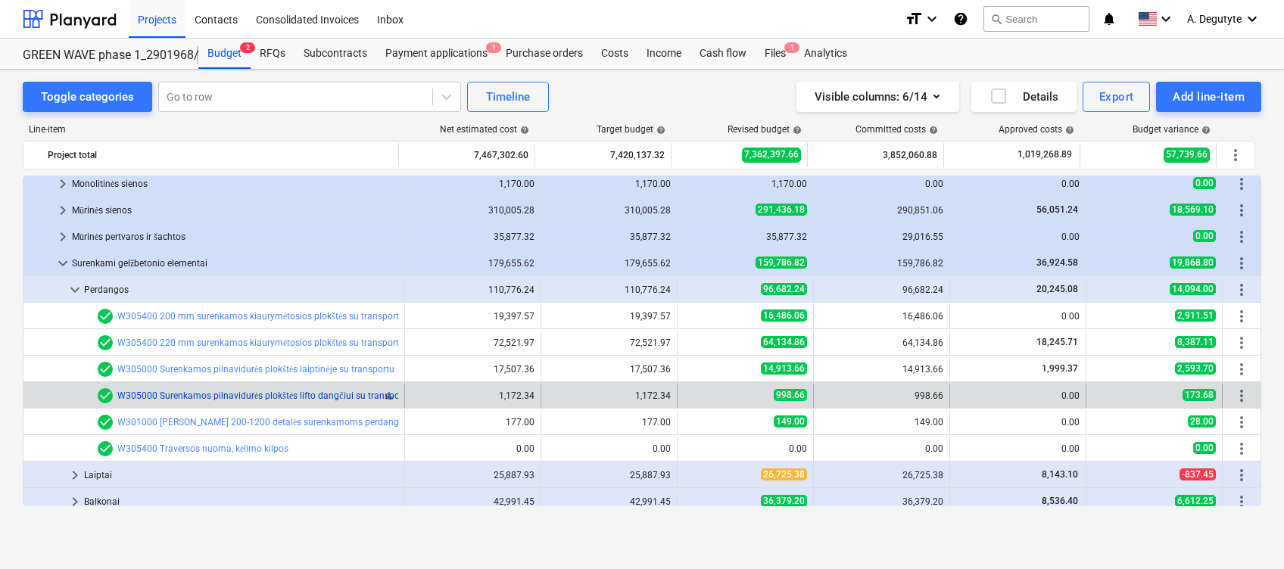
click at [255, 393] on link "W305000 Surenkamos pilnavidurės plokštės lifto dangčiui su transportu" at bounding box center [264, 396] width 294 height 11
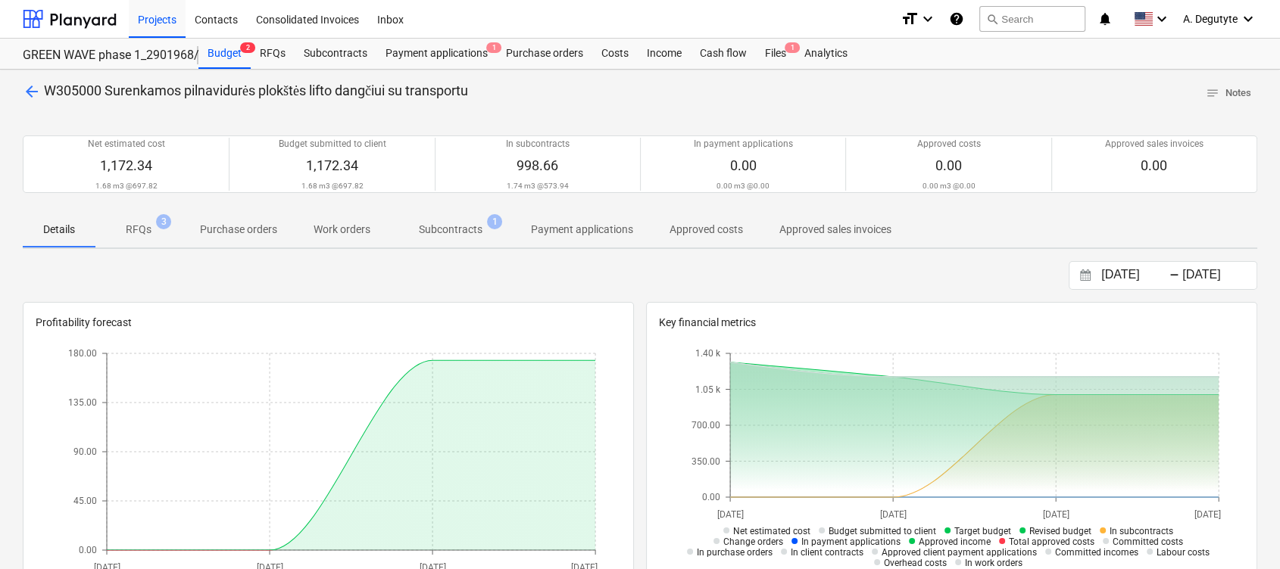
scroll to position [101, 0]
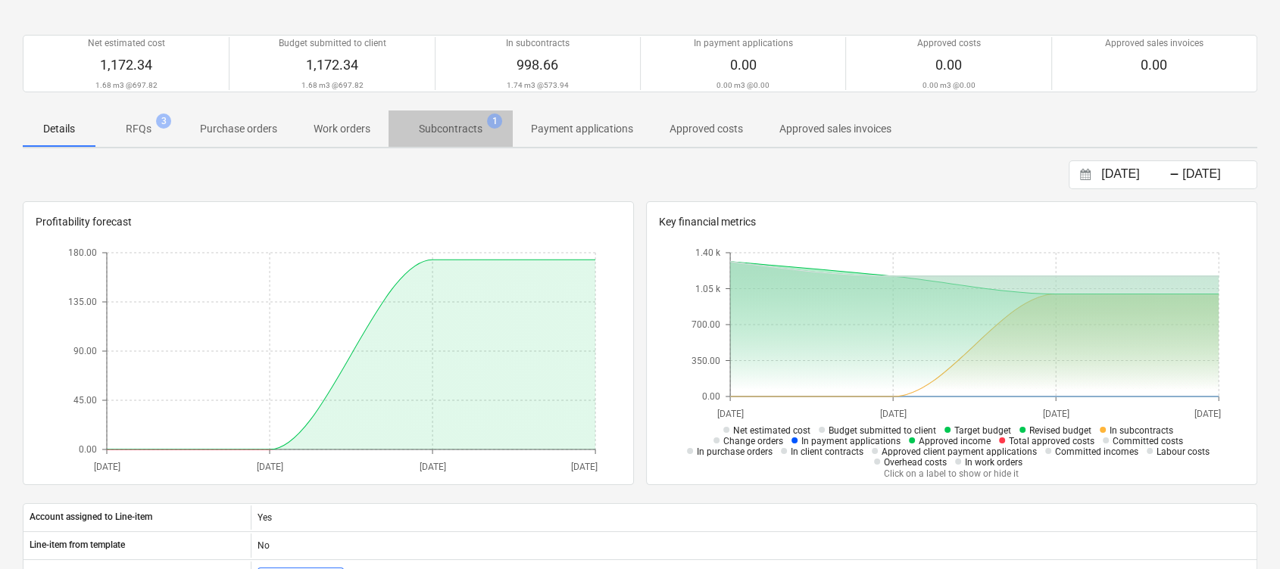
click at [448, 139] on span "Subcontracts 1" at bounding box center [450, 128] width 124 height 27
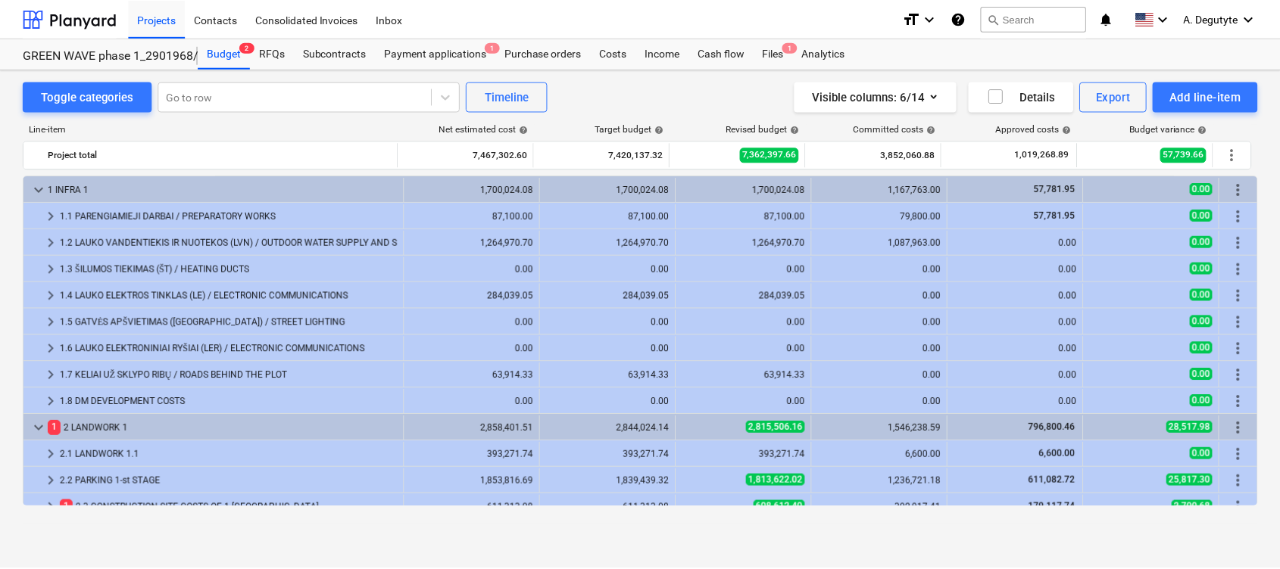
scroll to position [404, 0]
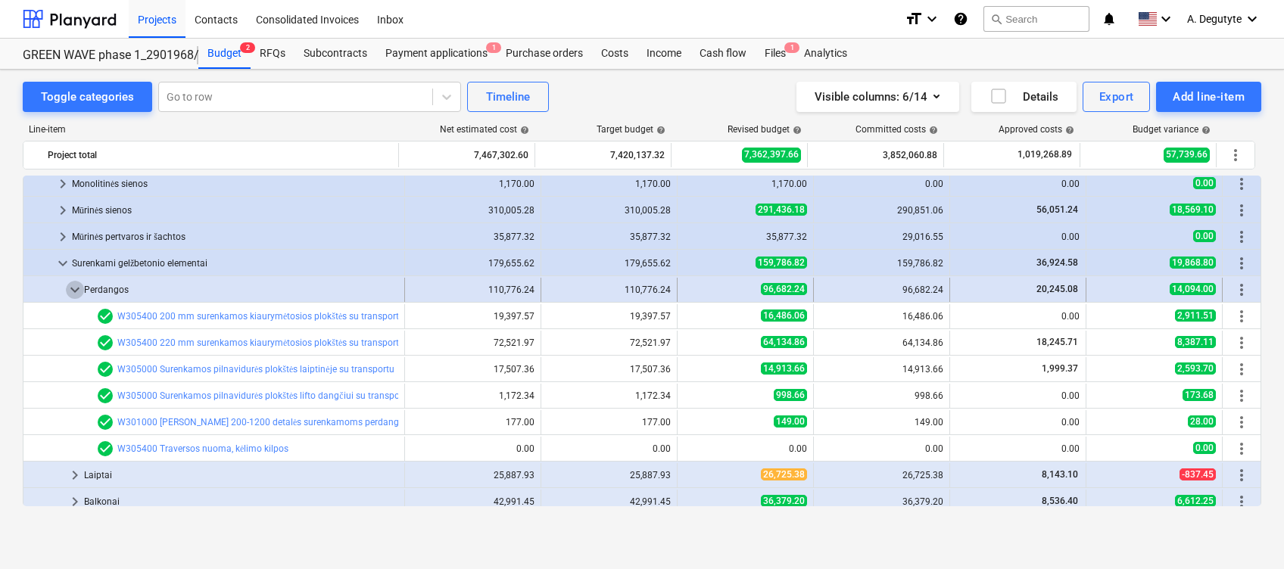
click at [70, 283] on span "keyboard_arrow_down" at bounding box center [75, 290] width 18 height 18
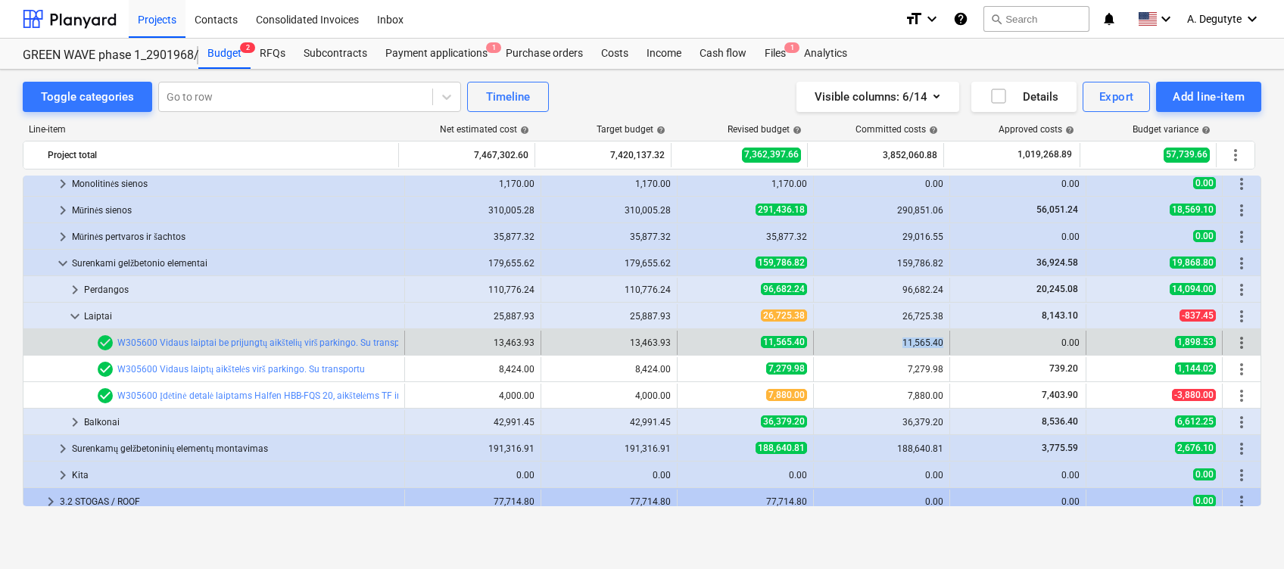
drag, startPoint x: 940, startPoint y: 338, endPoint x: 901, endPoint y: 338, distance: 38.6
click at [901, 338] on div "11,565.40" at bounding box center [882, 343] width 136 height 24
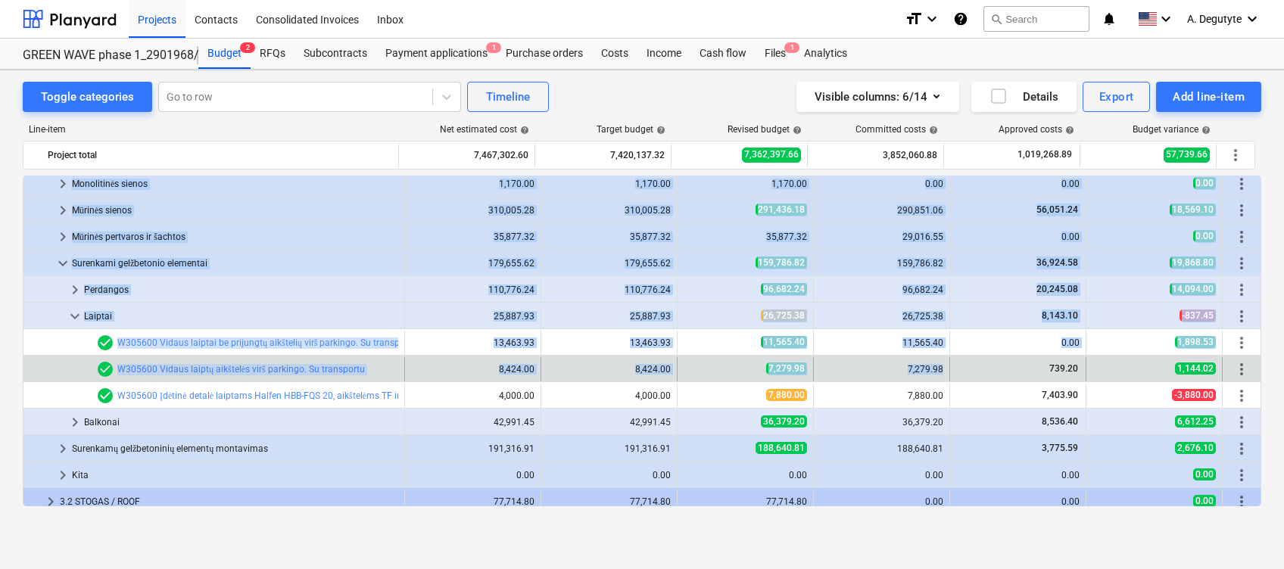
drag, startPoint x: 892, startPoint y: 373, endPoint x: 941, endPoint y: 370, distance: 49.3
drag, startPoint x: 941, startPoint y: 370, endPoint x: 934, endPoint y: 371, distance: 7.7
click at [934, 369] on div "7,279.98" at bounding box center [881, 369] width 123 height 11
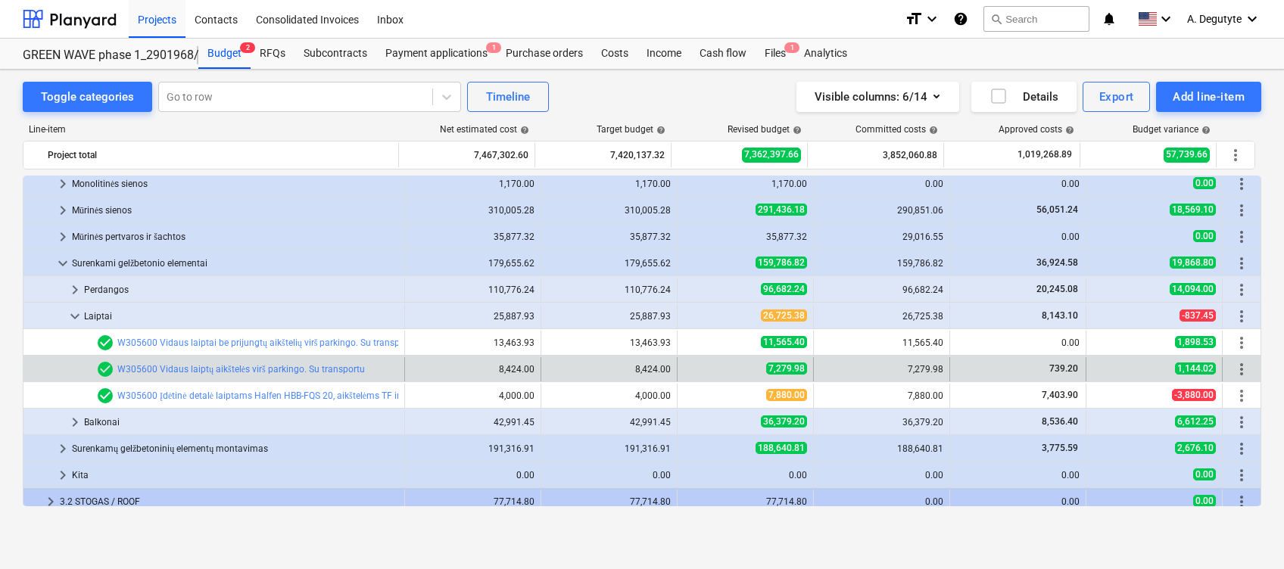
click at [940, 370] on div "7,279.98" at bounding box center [882, 369] width 136 height 24
drag, startPoint x: 940, startPoint y: 370, endPoint x: 908, endPoint y: 370, distance: 31.8
click at [908, 370] on div "7,279.98" at bounding box center [882, 369] width 136 height 24
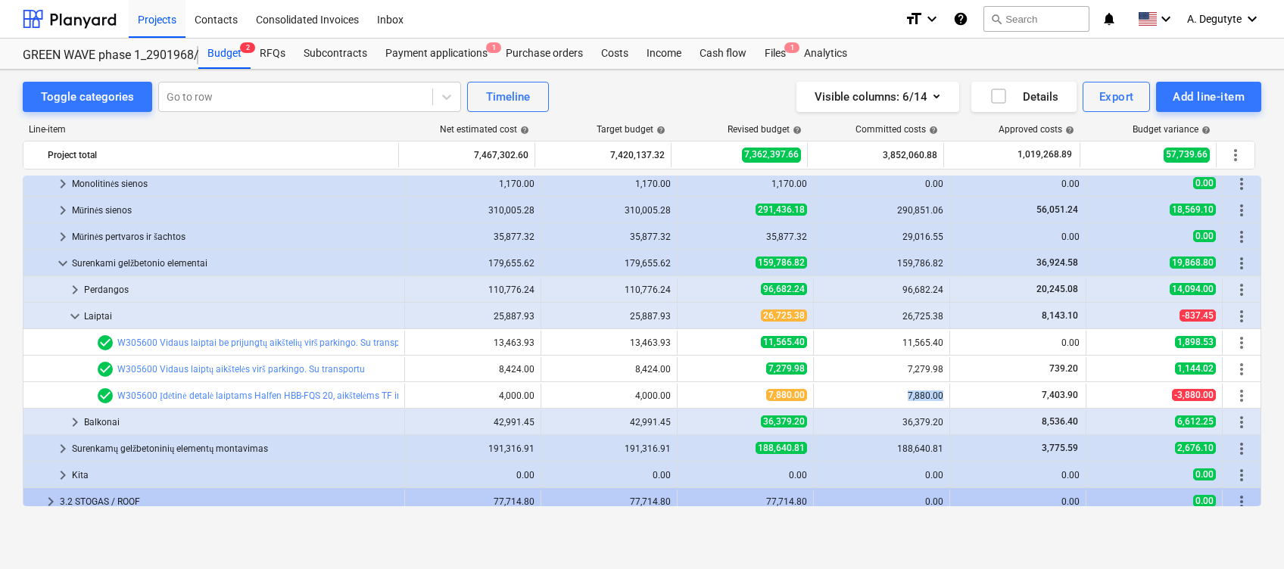
click at [943, 396] on div "7,880.00" at bounding box center [882, 396] width 136 height 24
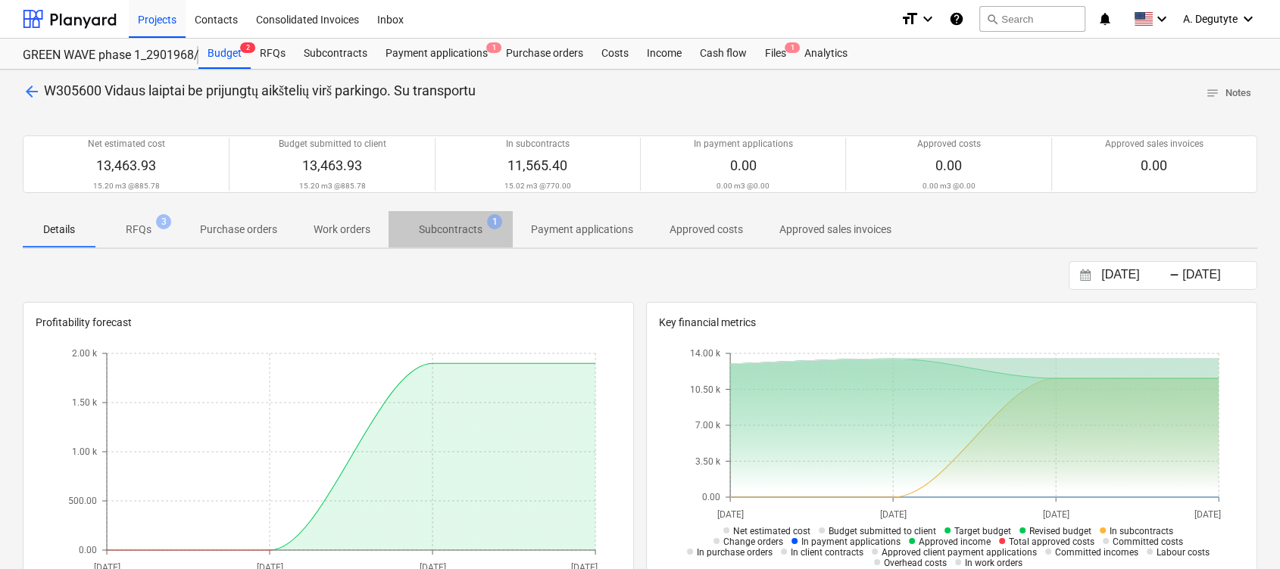
click at [460, 227] on p "Subcontracts" at bounding box center [451, 230] width 64 height 16
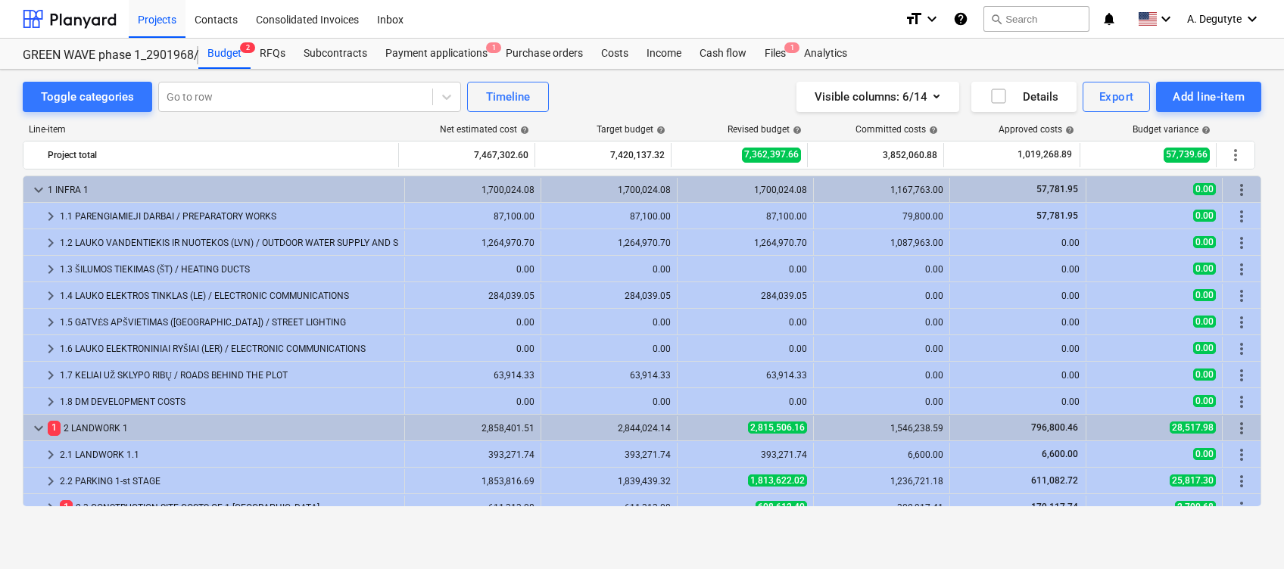
scroll to position [404, 0]
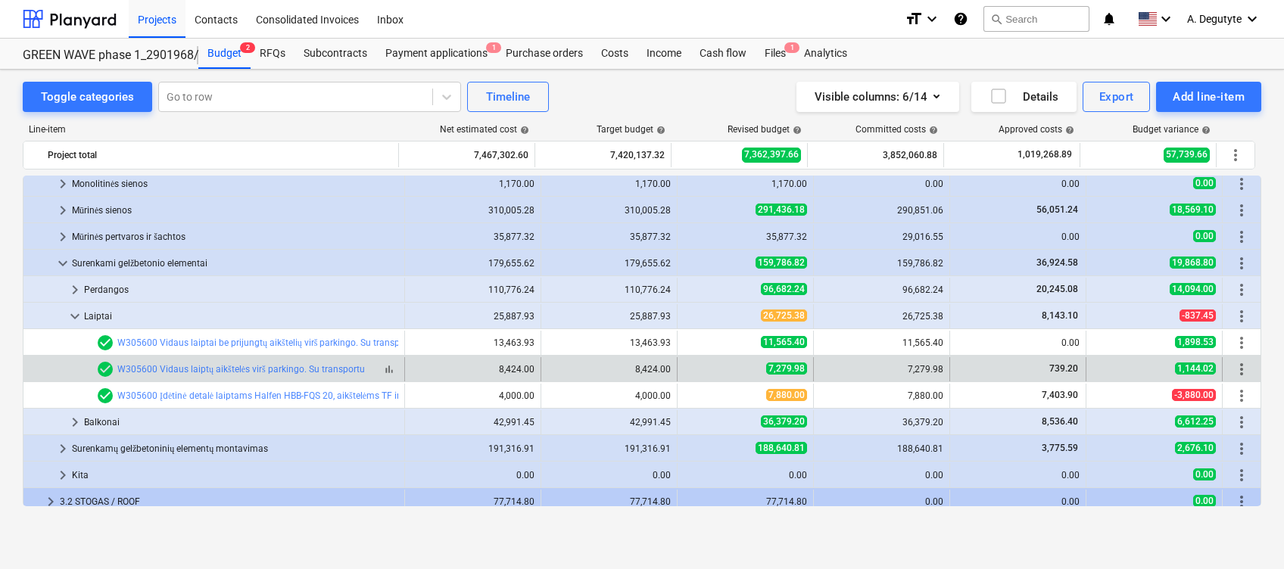
click at [293, 363] on div "check_circle W305600 Vidaus laiptų aikštelės virš parkingo. Su transportu" at bounding box center [230, 369] width 269 height 18
click at [292, 367] on link "W305600 Vidaus laiptų aikštelės virš parkingo. Su transportu" at bounding box center [241, 369] width 248 height 11
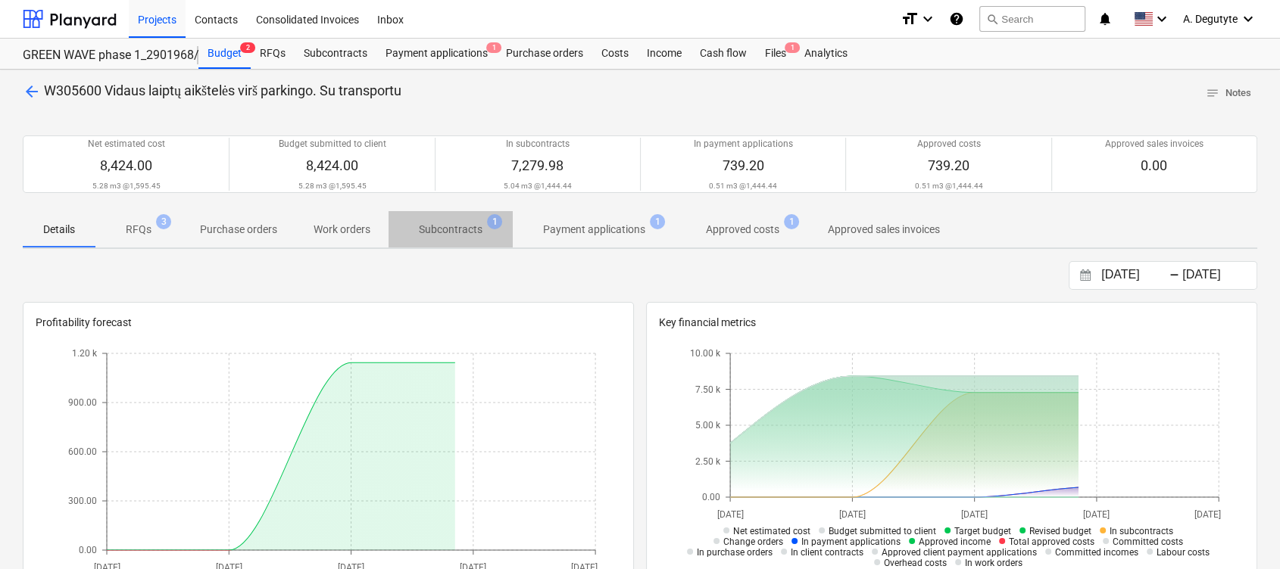
click at [467, 237] on p "Subcontracts" at bounding box center [451, 230] width 64 height 16
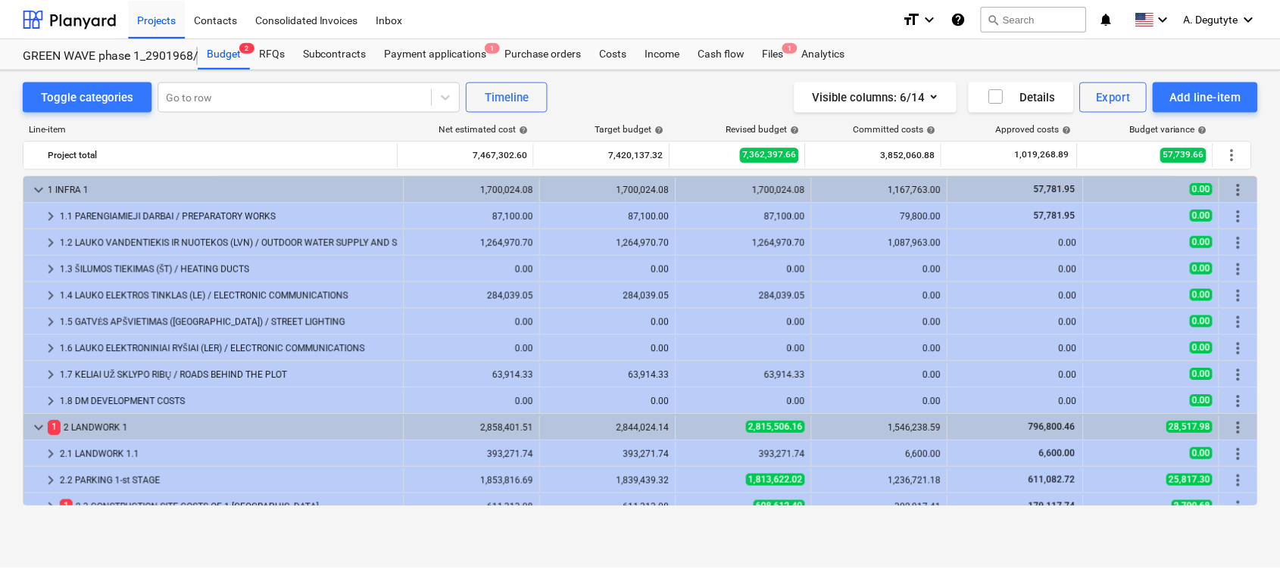
scroll to position [404, 0]
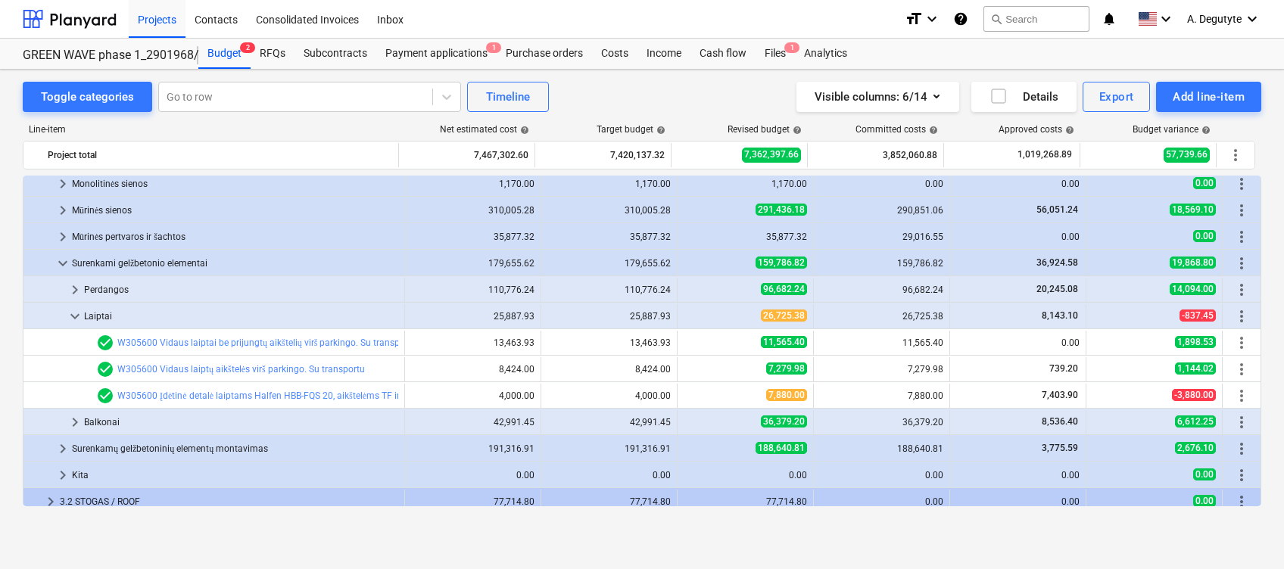
click at [306, 394] on link "W305600 Įdėtinė detalė laiptams Halfen HBB-FQS 20, aikštelėms TF ir TSS, neopre…" at bounding box center [303, 396] width 373 height 11
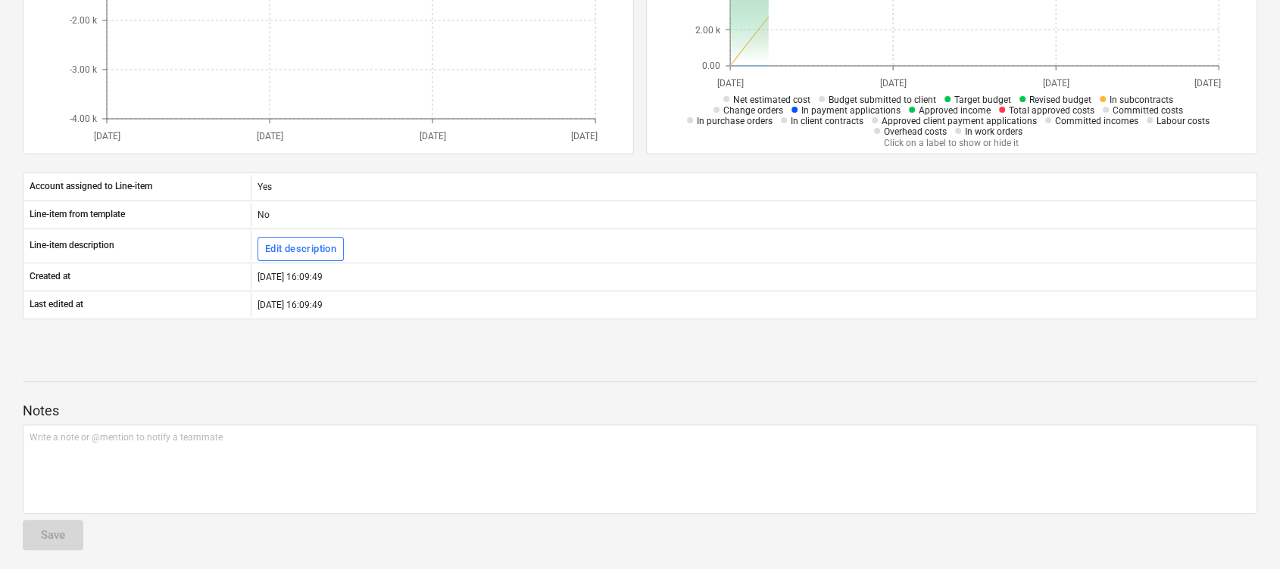
scroll to position [129, 0]
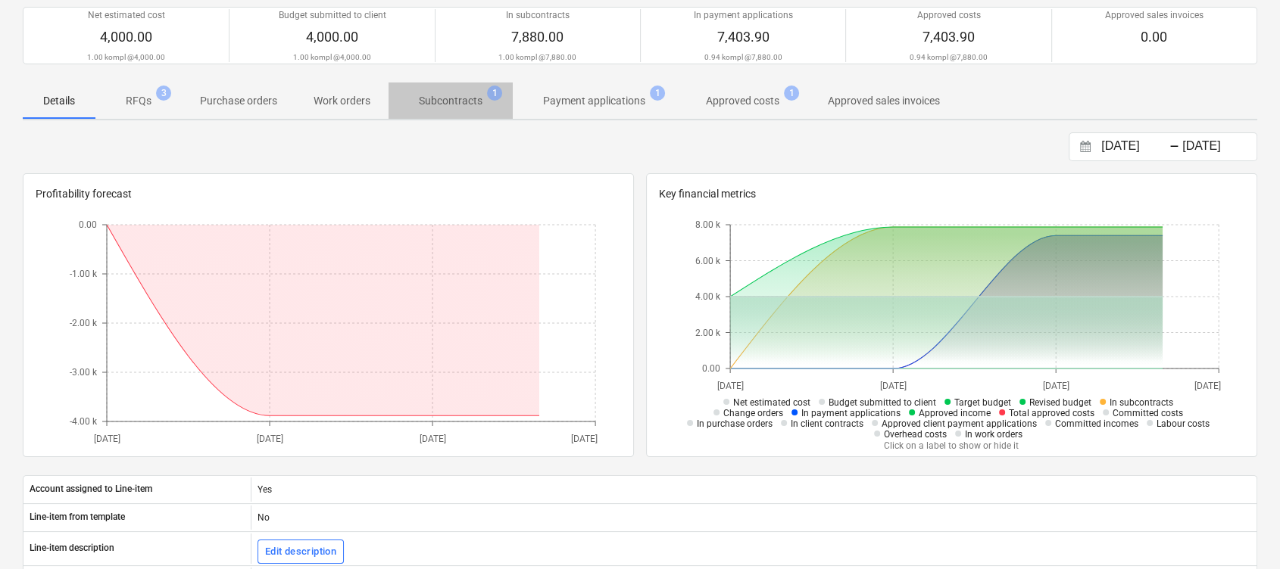
drag, startPoint x: 442, startPoint y: 90, endPoint x: 442, endPoint y: 164, distance: 73.4
click at [442, 102] on span "Subcontracts 1" at bounding box center [450, 100] width 124 height 27
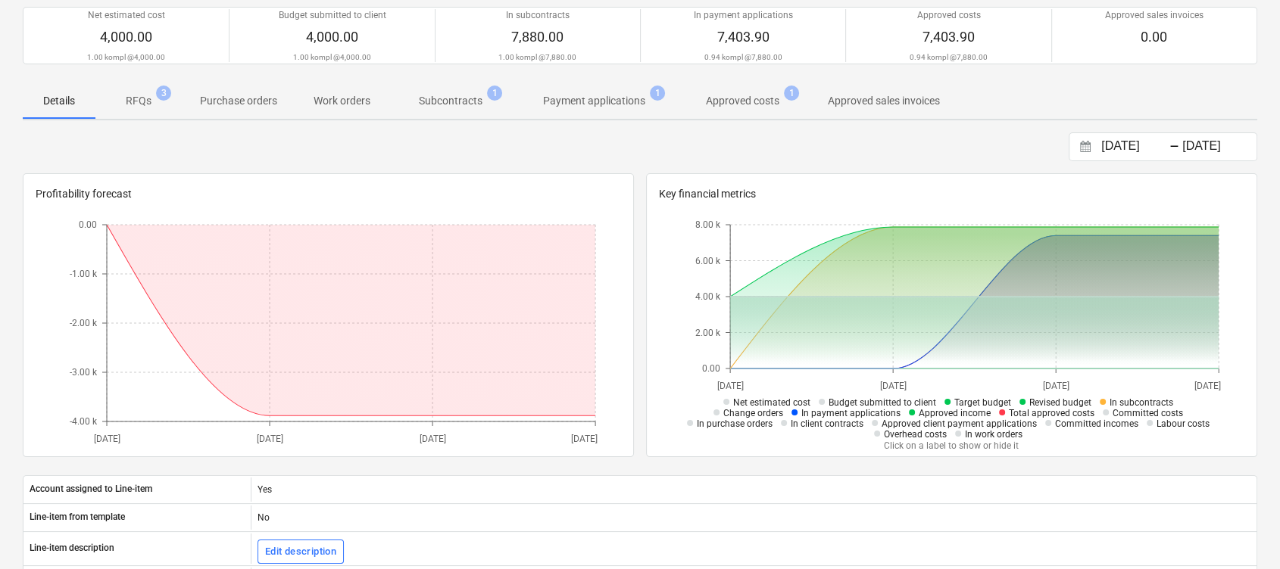
click at [448, 91] on span "Subcontracts 1" at bounding box center [450, 100] width 124 height 27
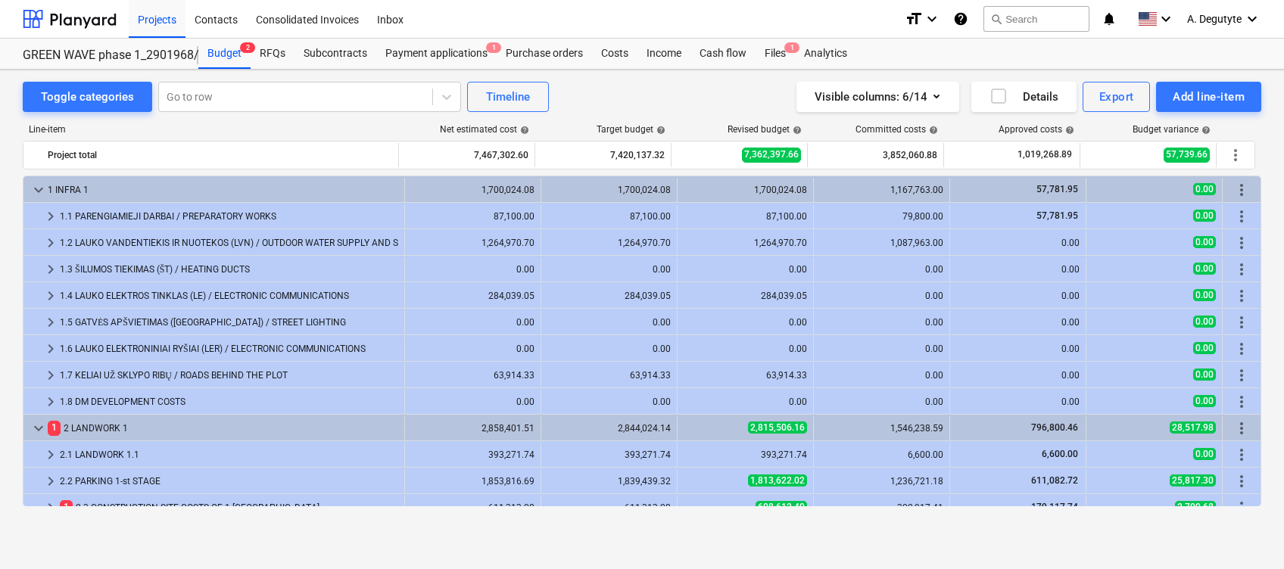
scroll to position [404, 0]
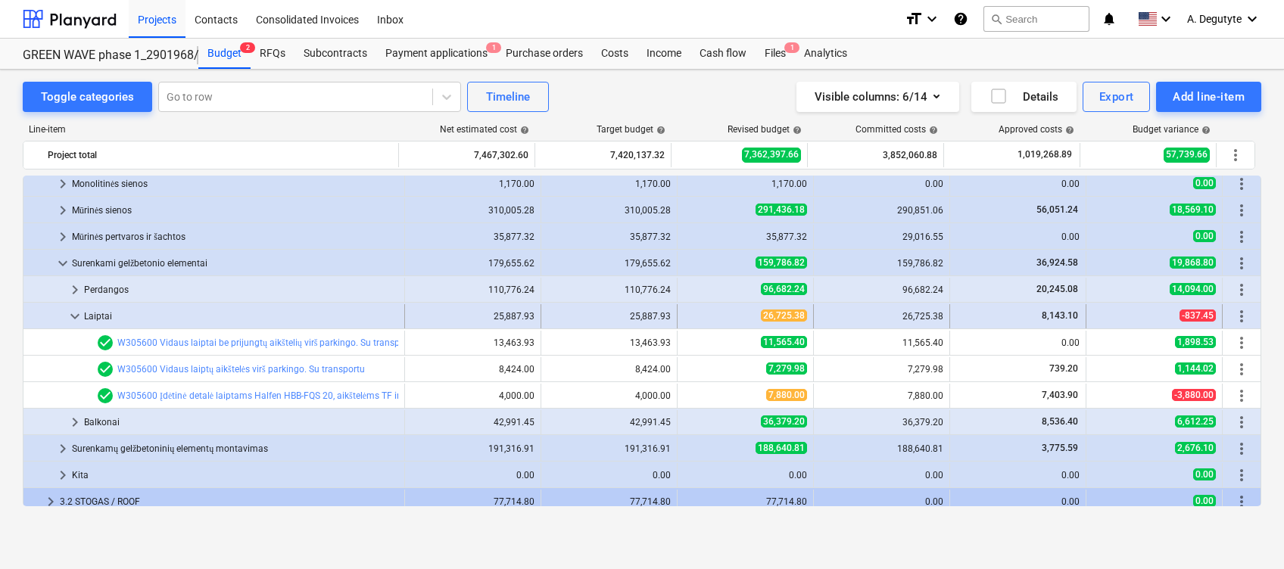
click at [73, 311] on span "keyboard_arrow_down" at bounding box center [75, 316] width 18 height 18
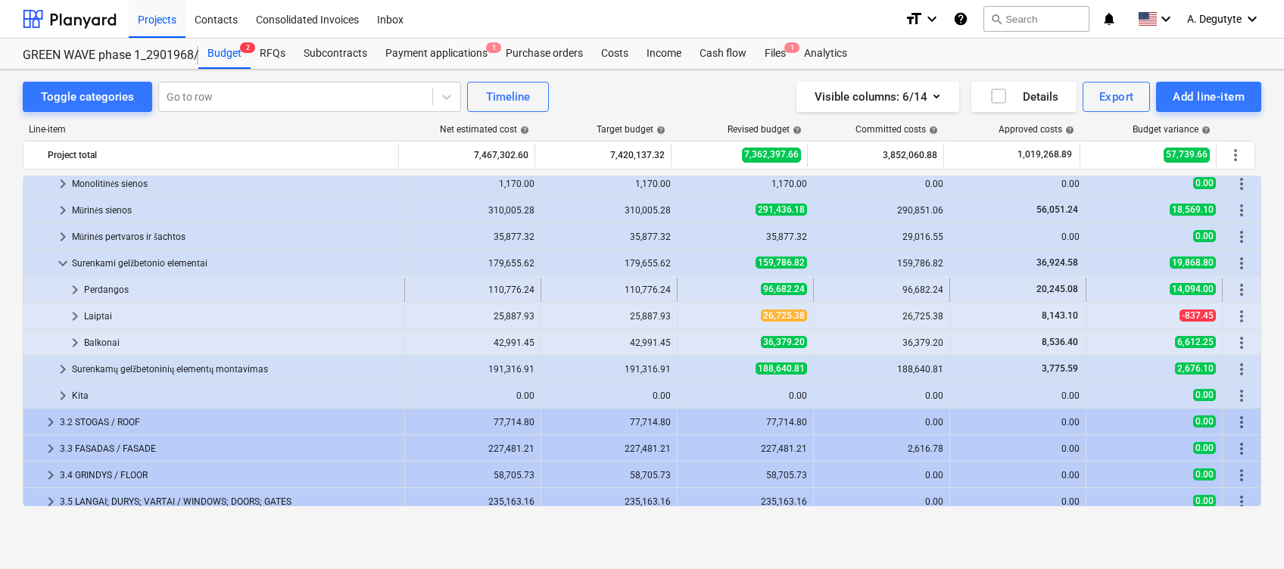
click at [72, 291] on span "keyboard_arrow_right" at bounding box center [75, 290] width 18 height 18
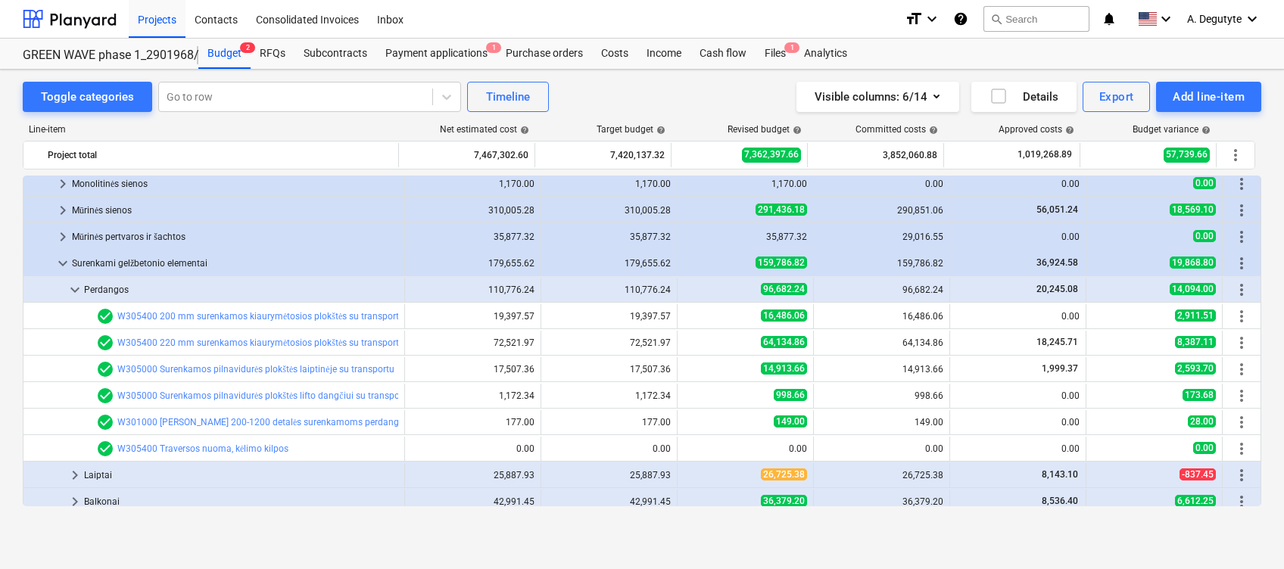
click at [72, 291] on span "keyboard_arrow_down" at bounding box center [75, 290] width 18 height 18
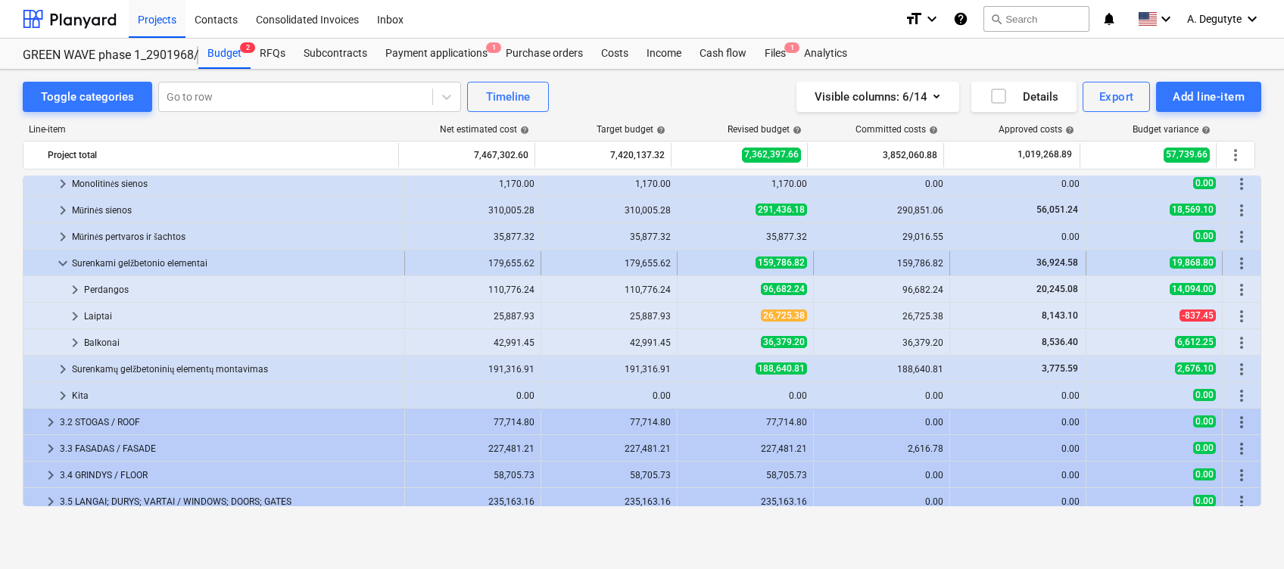
click at [63, 267] on span "keyboard_arrow_down" at bounding box center [63, 263] width 18 height 18
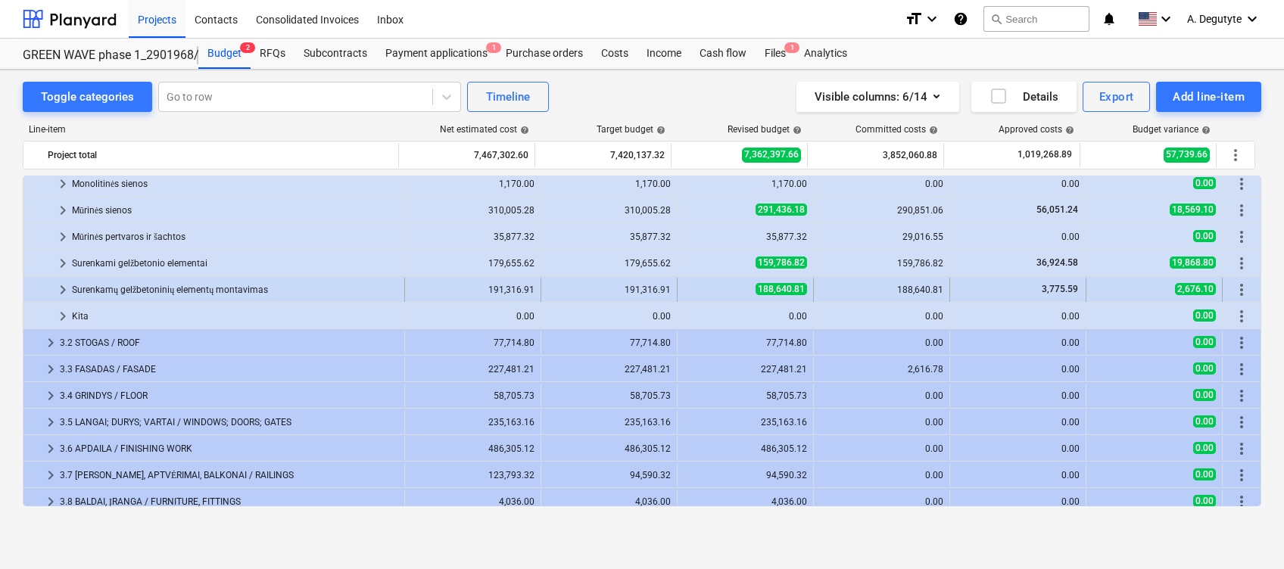
click at [58, 292] on span "keyboard_arrow_right" at bounding box center [63, 290] width 18 height 18
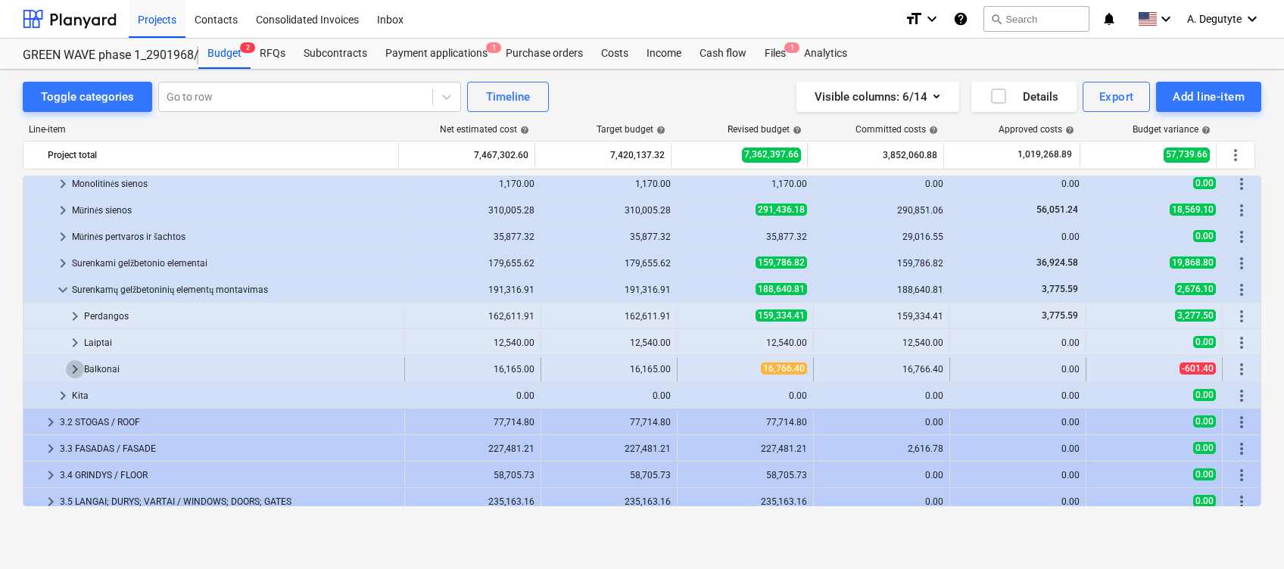
click at [75, 368] on span "keyboard_arrow_right" at bounding box center [75, 369] width 18 height 18
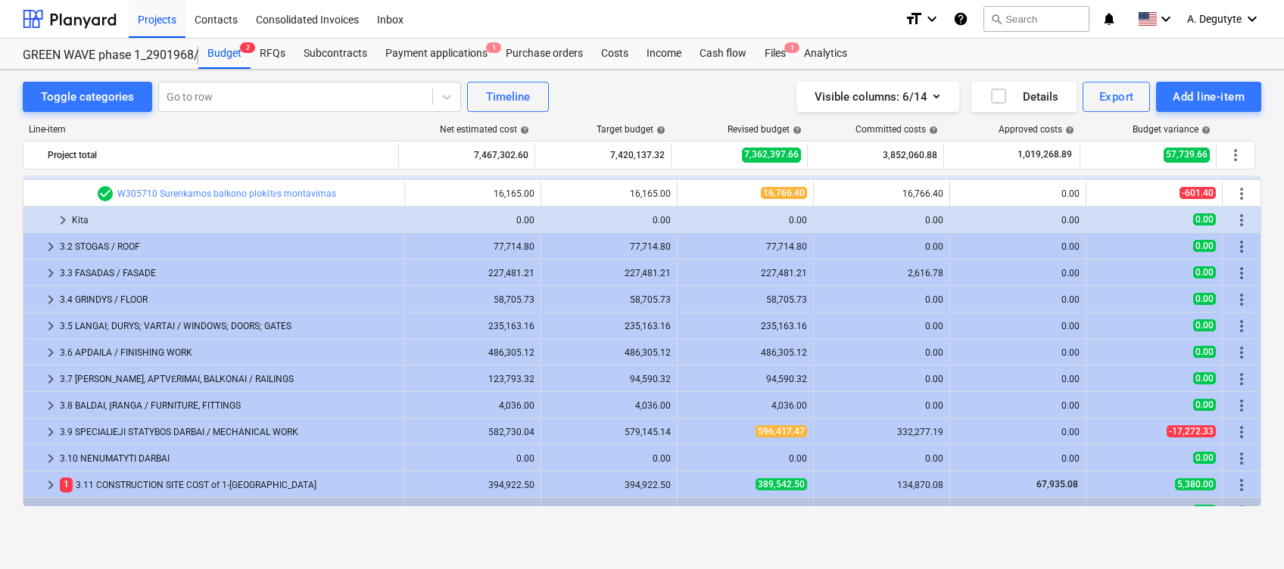
scroll to position [504, 0]
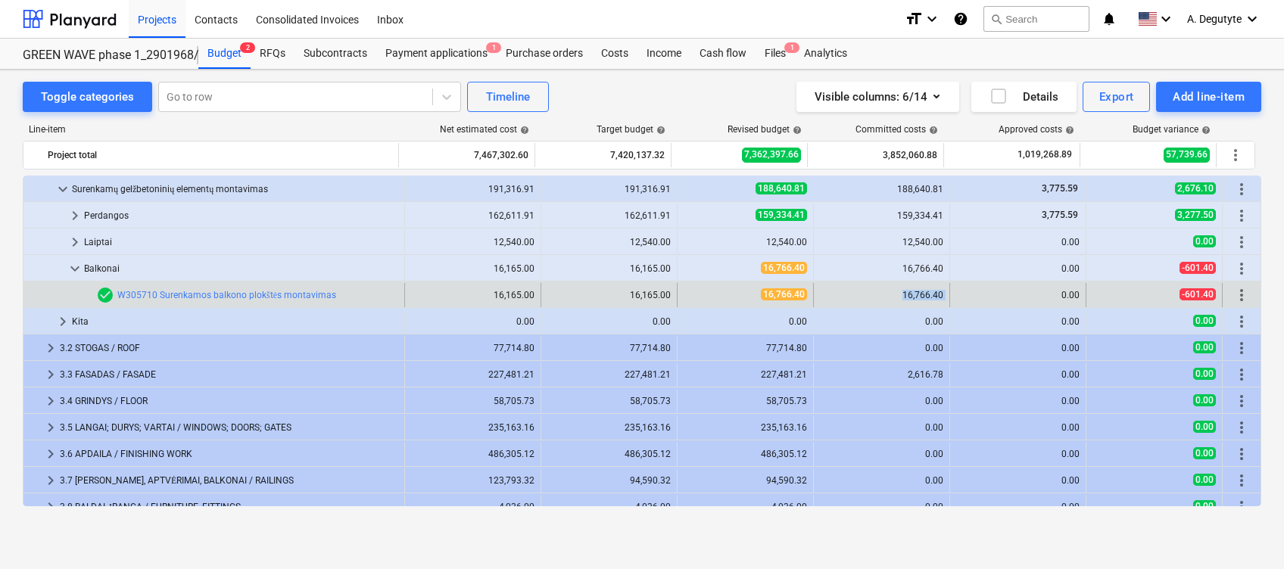
drag, startPoint x: 945, startPoint y: 293, endPoint x: 888, endPoint y: 298, distance: 57.0
click at [888, 298] on div "bar_chart check_circle W305710 Surenkamos balkono plokštės montavimas 16,165.00…" at bounding box center [641, 295] width 1237 height 24
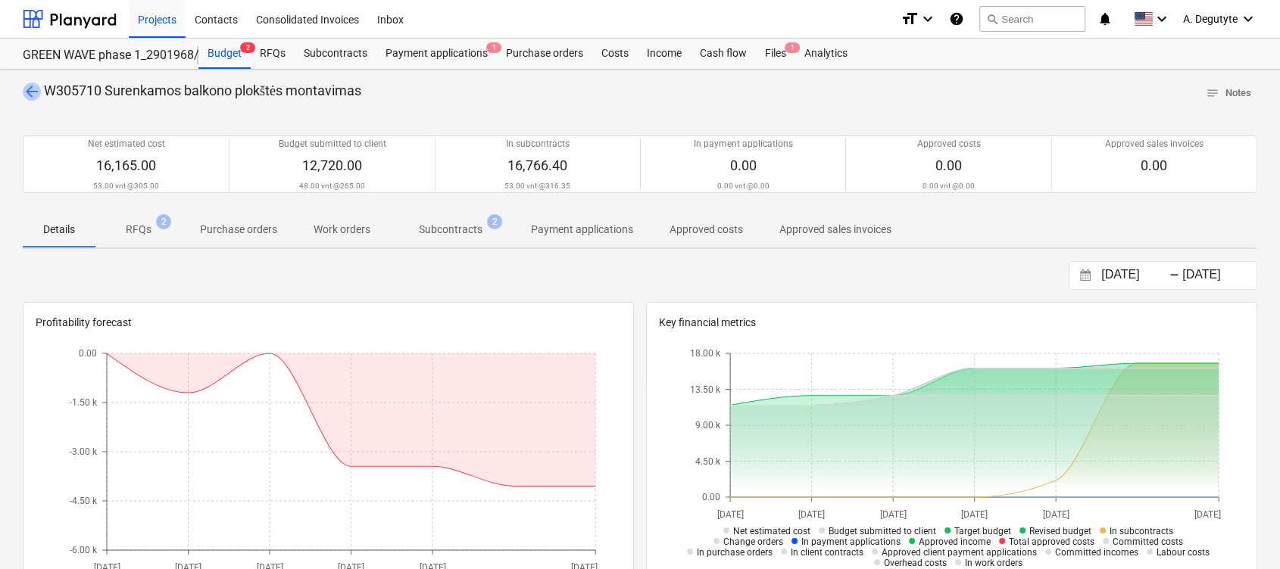
click at [29, 92] on span "arrow_back" at bounding box center [32, 92] width 18 height 18
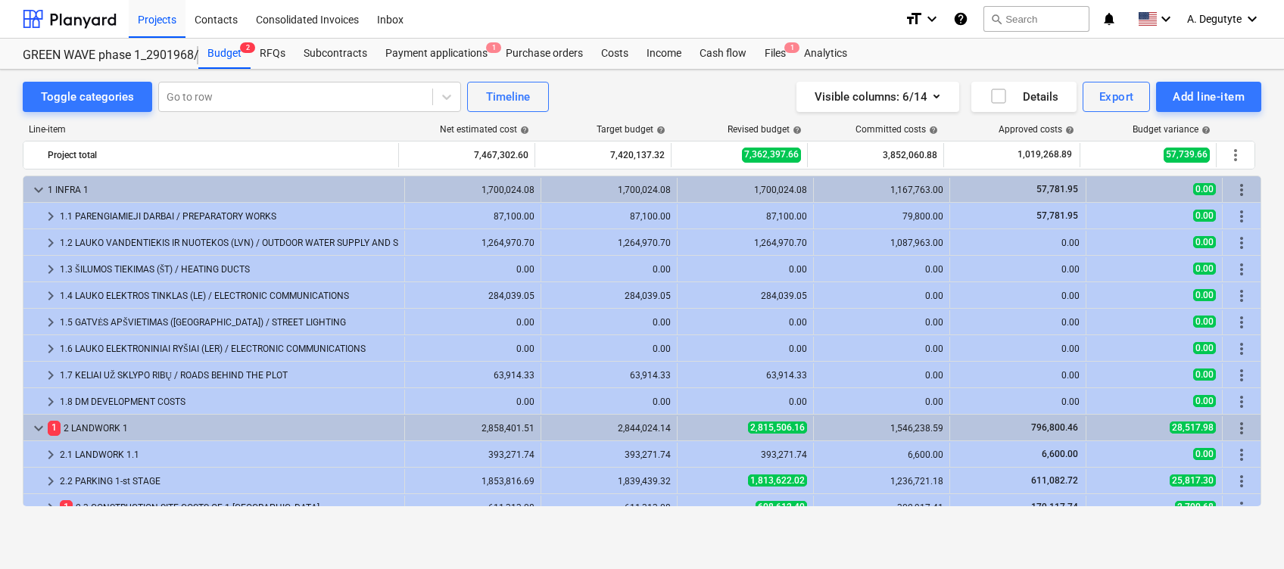
scroll to position [504, 0]
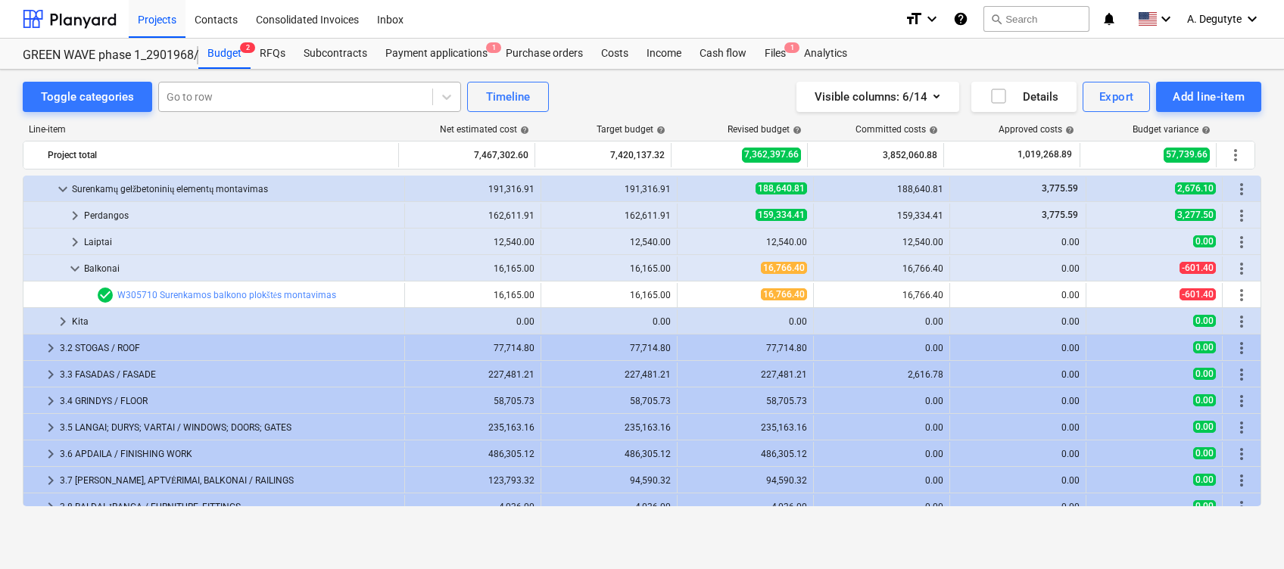
click at [219, 97] on div at bounding box center [296, 96] width 258 height 15
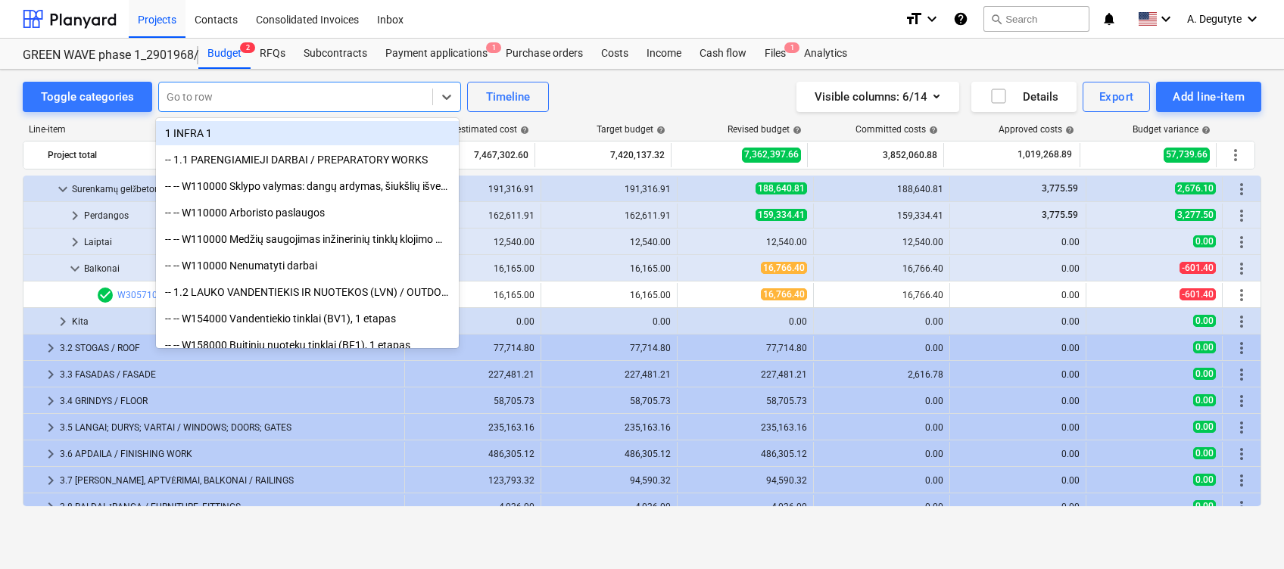
paste input "Surenkamos balkono plokštės su transportu (1,7x2,5x0,2)"
type input "Surenkamos balkono plokštės su transportu (1,7x2,5x0,2)"
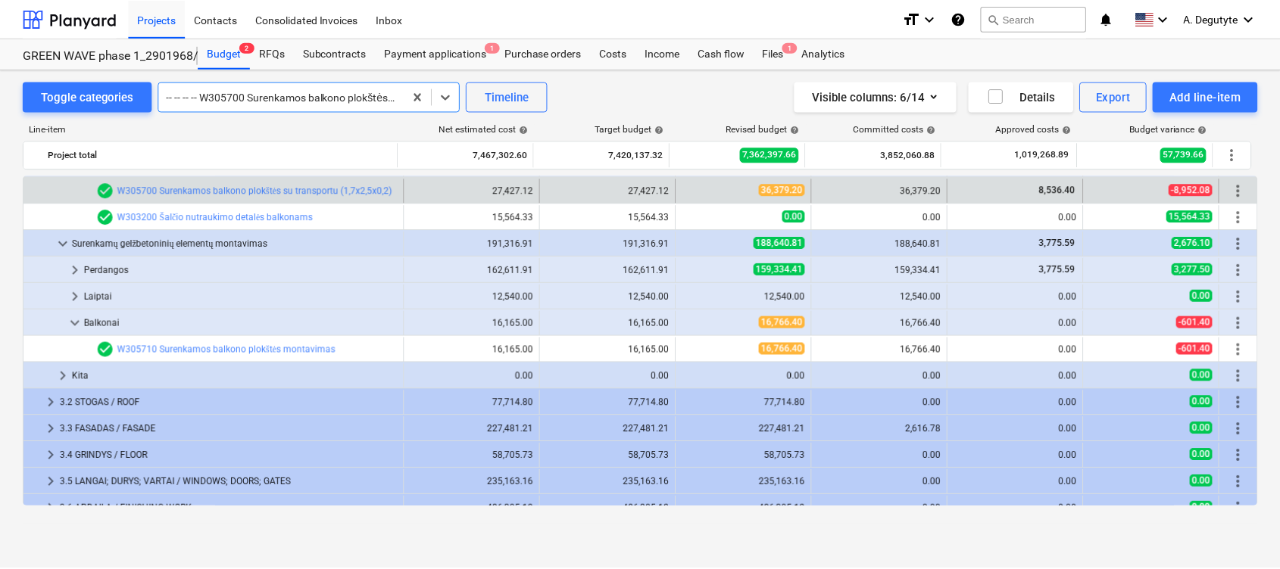
scroll to position [482, 0]
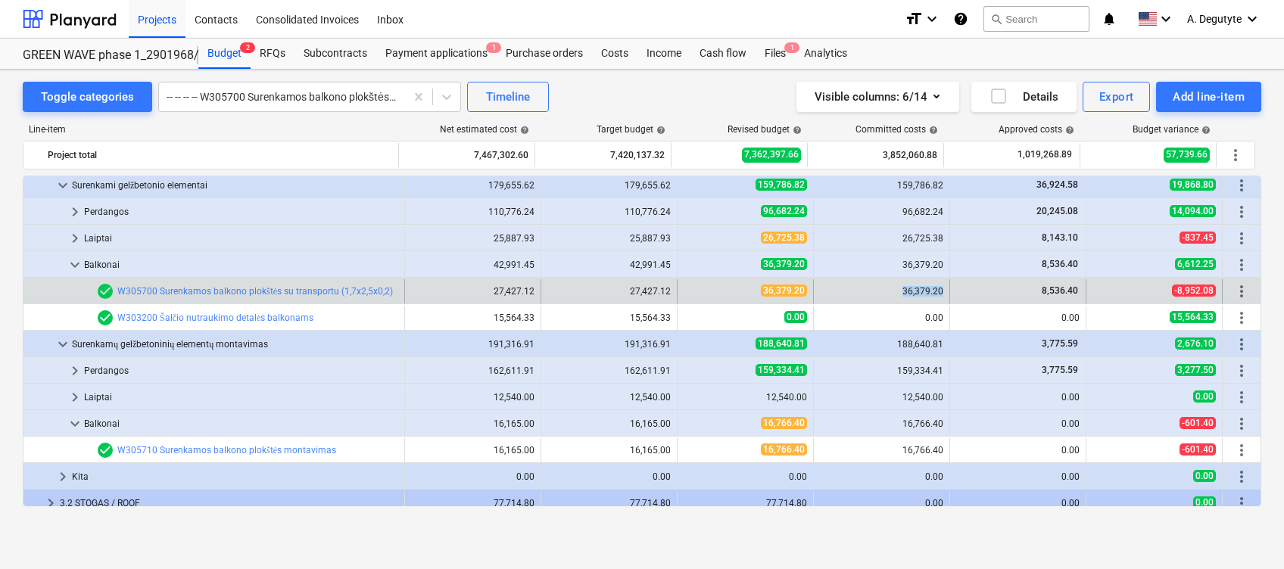
drag, startPoint x: 940, startPoint y: 289, endPoint x: 897, endPoint y: 290, distance: 42.4
click at [897, 290] on div "36,379.20" at bounding box center [882, 291] width 136 height 24
click at [320, 284] on div "check_circle W305700 Surenkamos balkono plokštės su transportu (1,7x2,5x0,2)" at bounding box center [244, 291] width 297 height 18
click at [320, 286] on link "W305700 Surenkamos balkono plokštės su transportu (1,7x2,5x0,2)" at bounding box center [255, 291] width 276 height 11
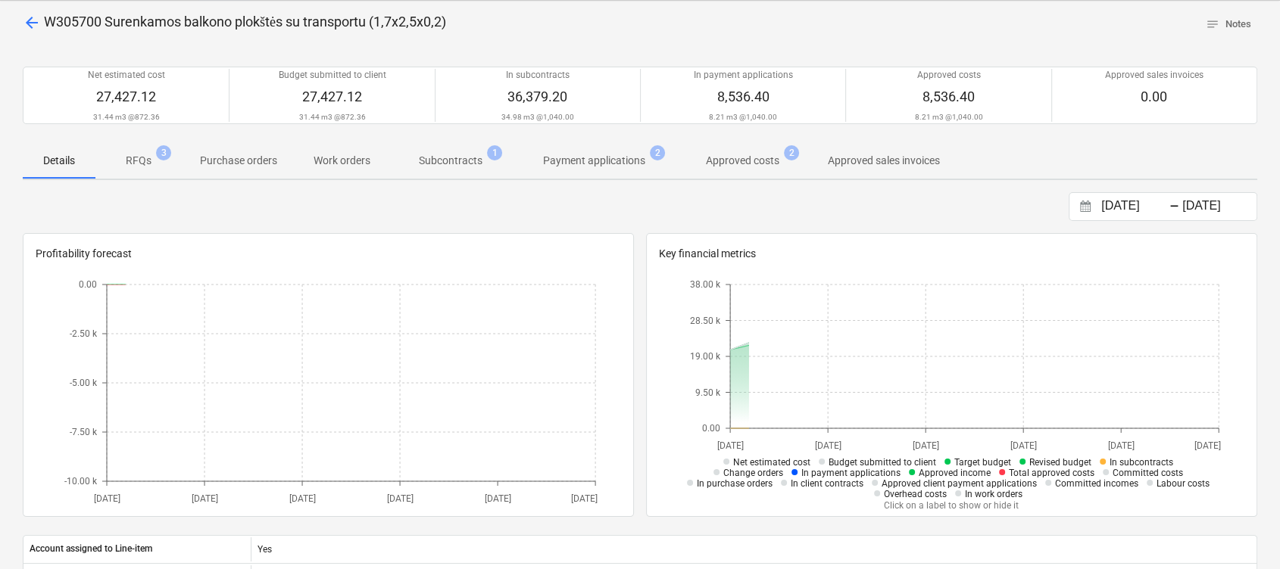
scroll to position [101, 0]
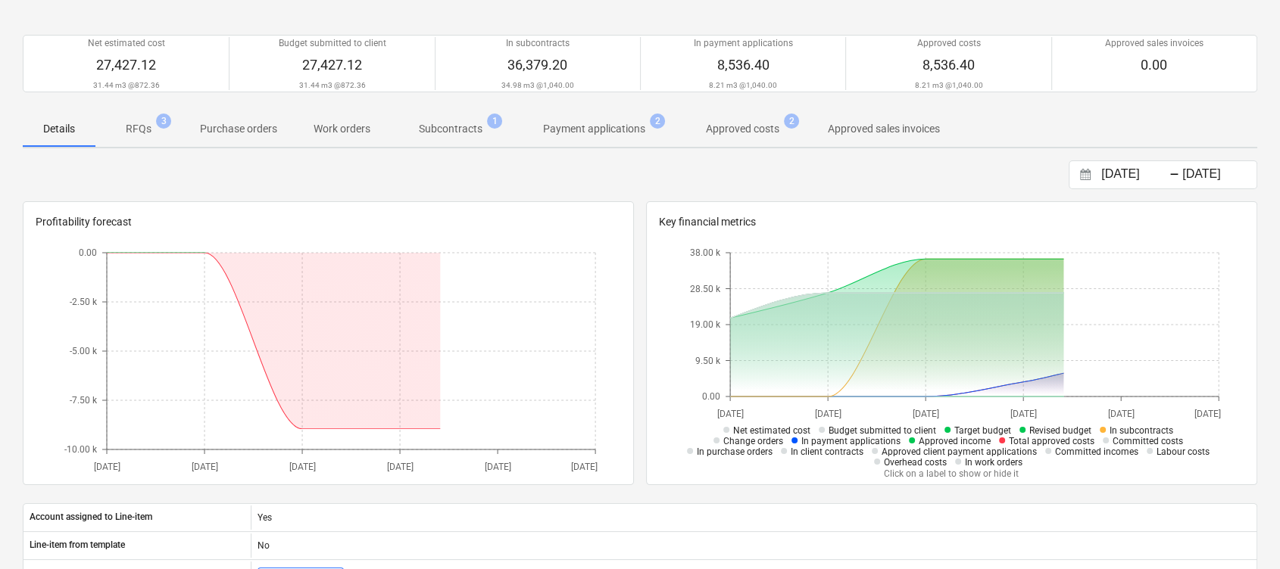
click at [462, 120] on span "Subcontracts 1" at bounding box center [450, 128] width 124 height 27
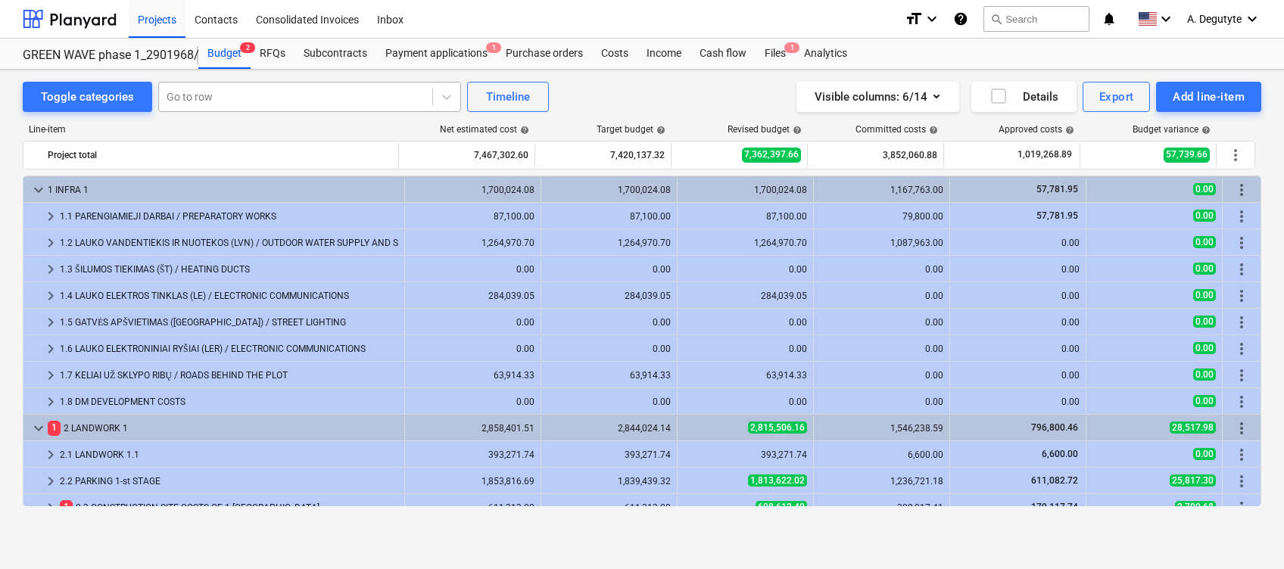
scroll to position [482, 0]
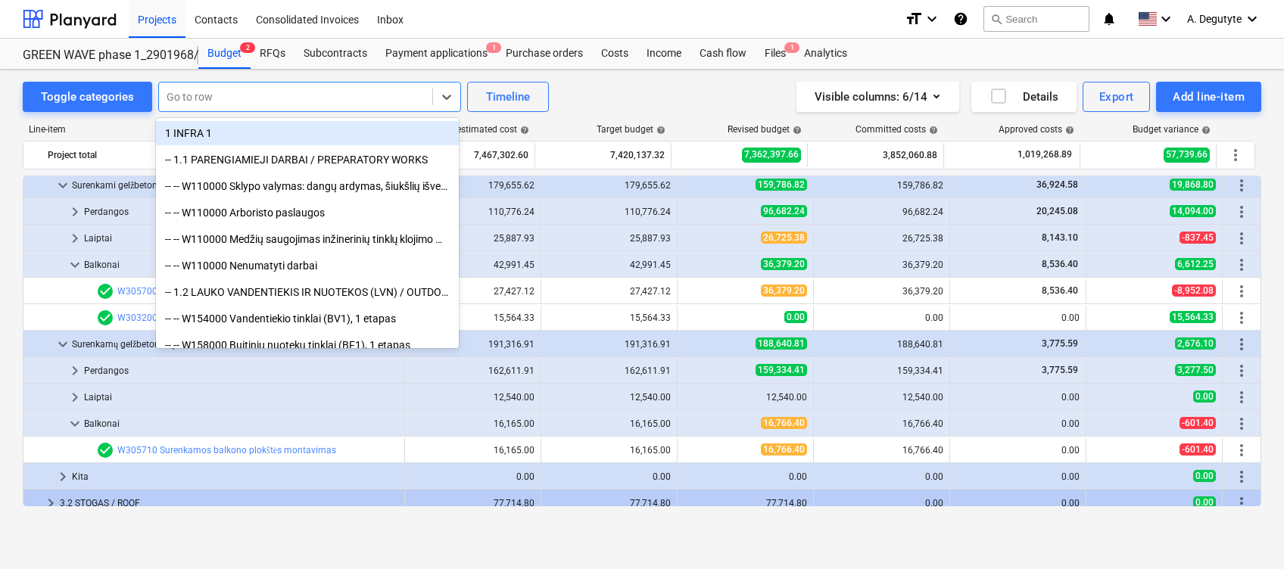
click at [248, 88] on div "Go to row" at bounding box center [295, 96] width 273 height 21
paste input "Šalčio nutraukimo detalės balkonams"
type input "Šalčio nutraukimo detalės balkonams"
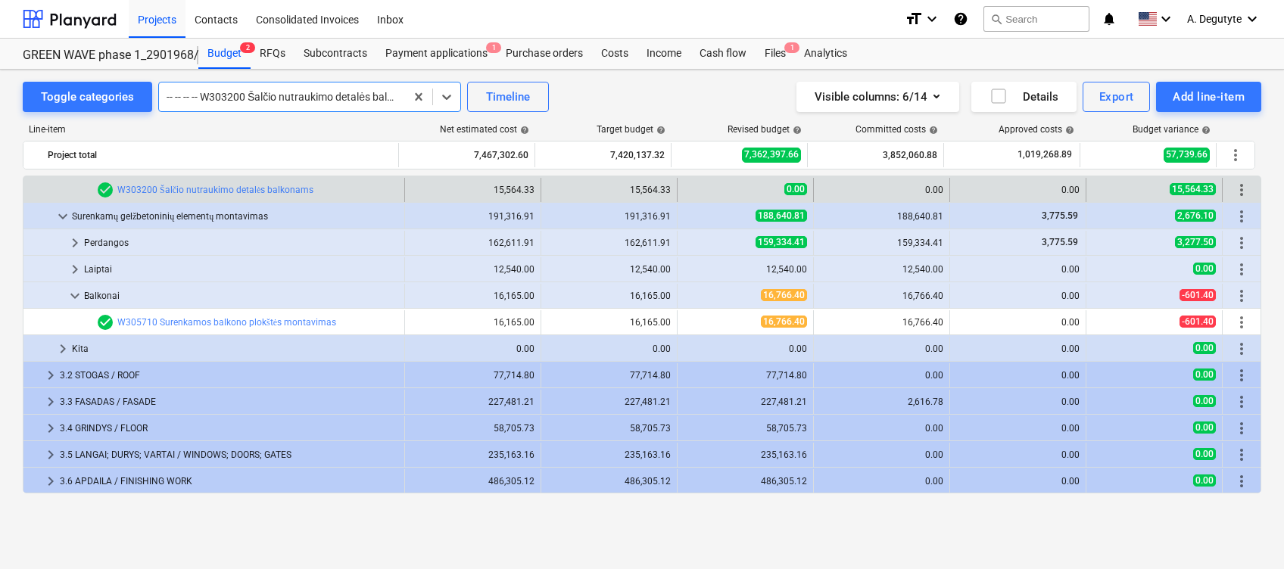
scroll to position [509, 0]
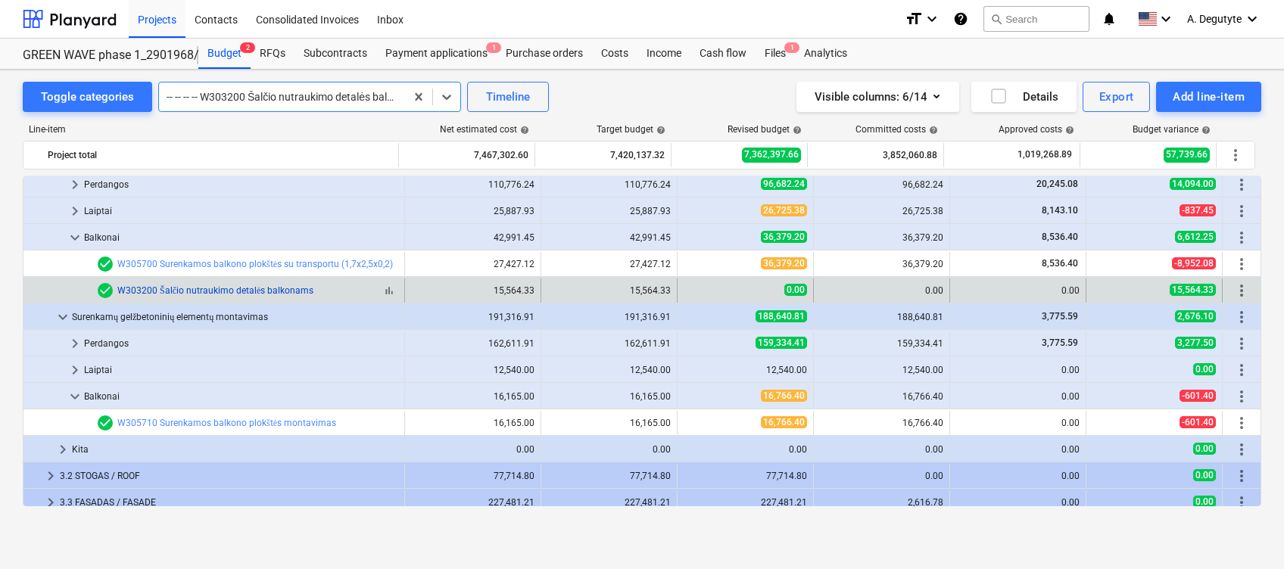
click at [234, 287] on link "W303200 Šalčio nutraukimo detalės balkonams" at bounding box center [215, 290] width 196 height 11
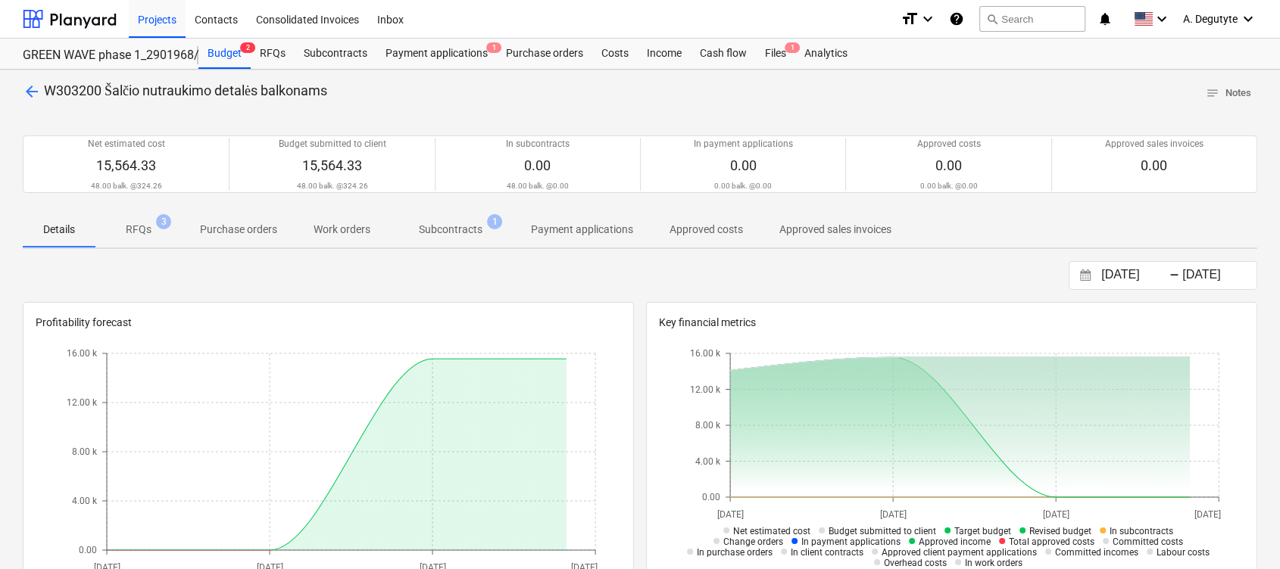
click at [429, 220] on span "Subcontracts 1" at bounding box center [450, 229] width 124 height 27
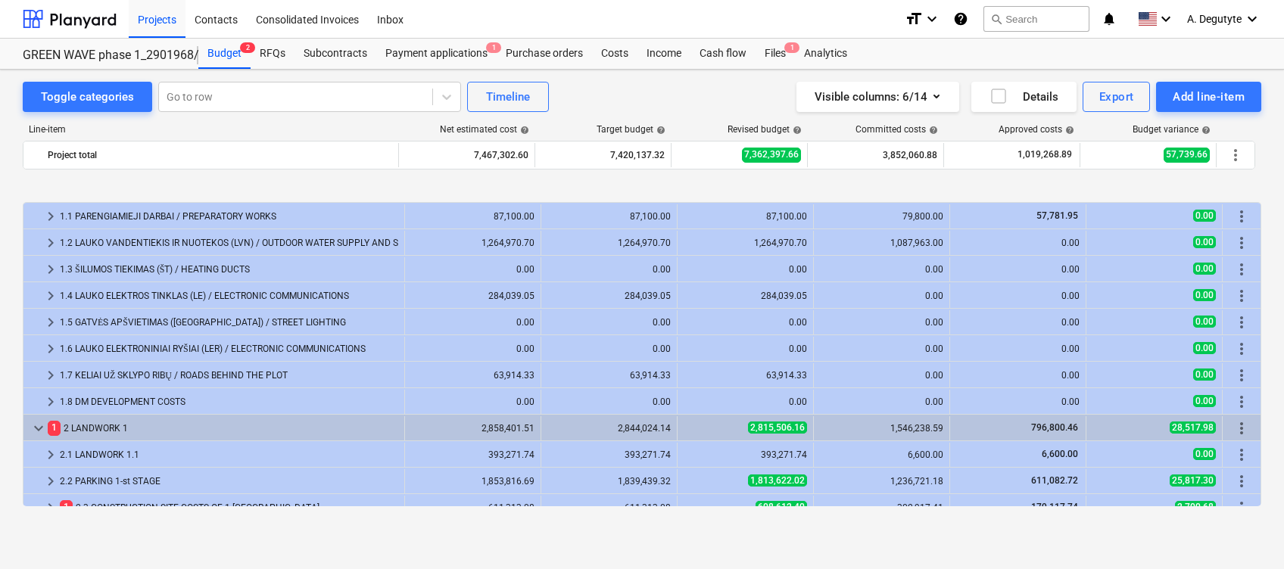
scroll to position [303, 0]
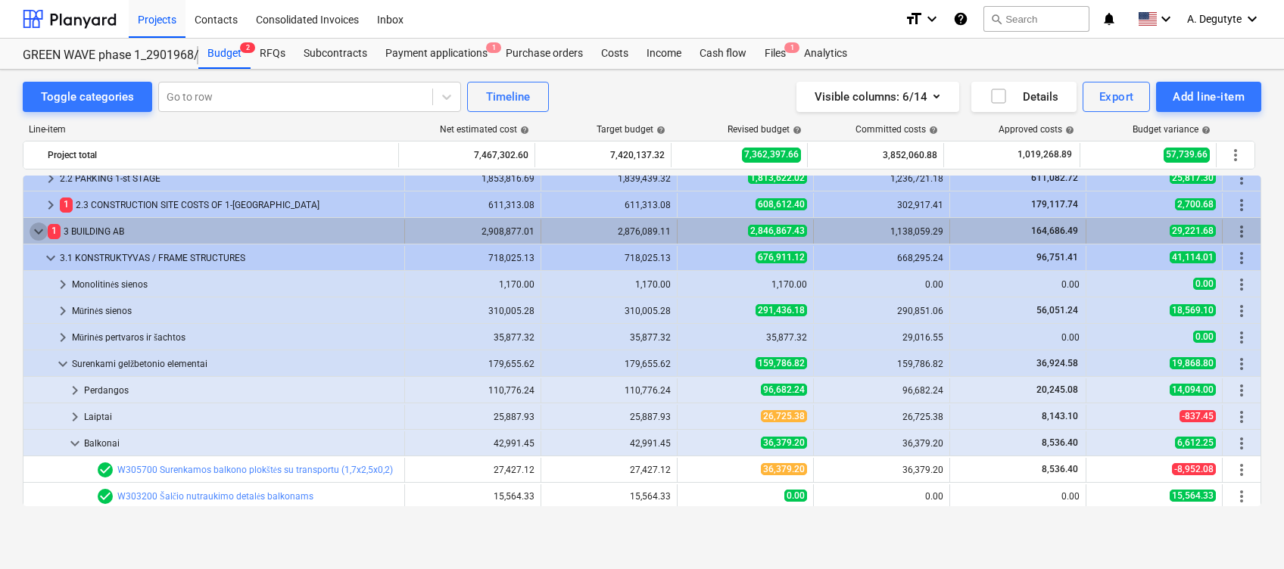
click at [37, 229] on span "keyboard_arrow_down" at bounding box center [39, 232] width 18 height 18
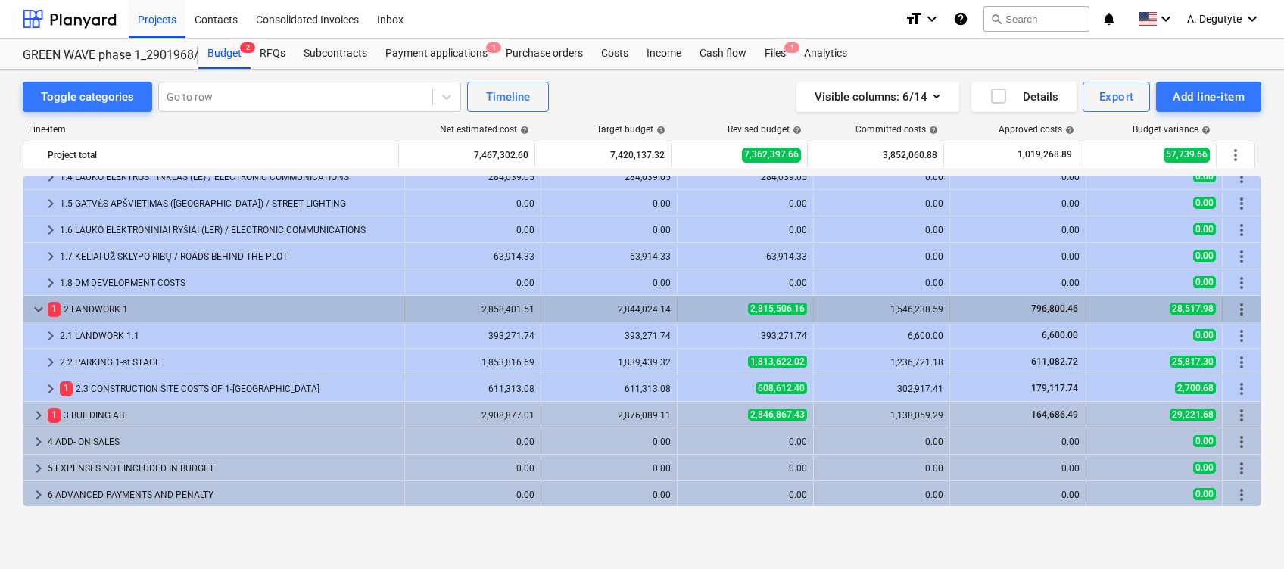
click at [36, 308] on span "keyboard_arrow_down" at bounding box center [39, 310] width 18 height 18
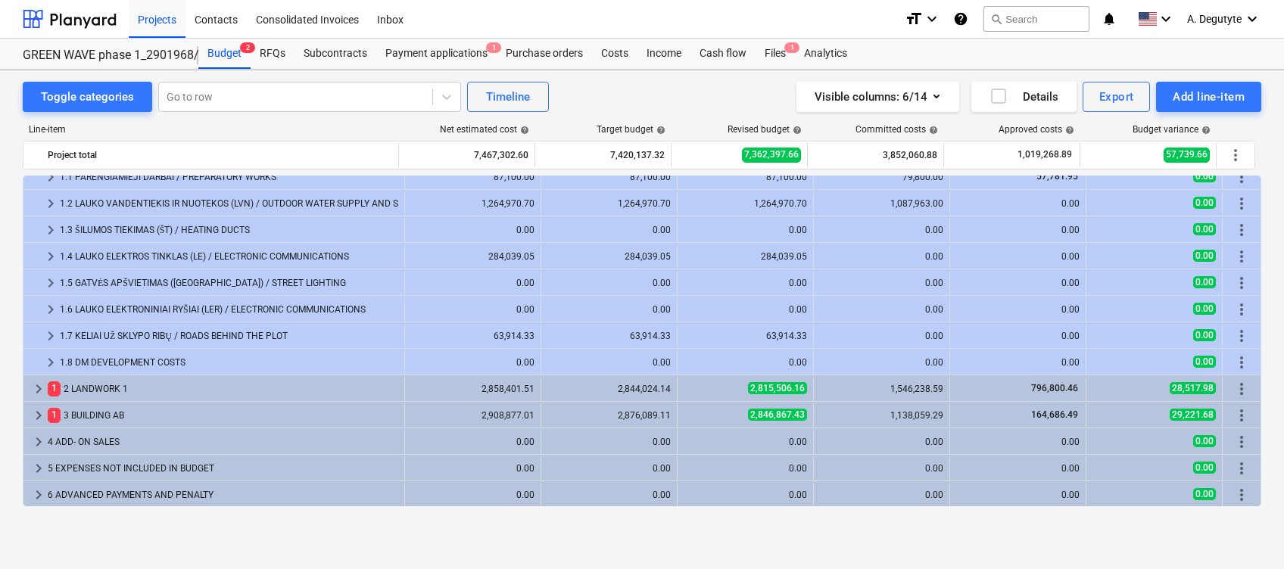
scroll to position [0, 0]
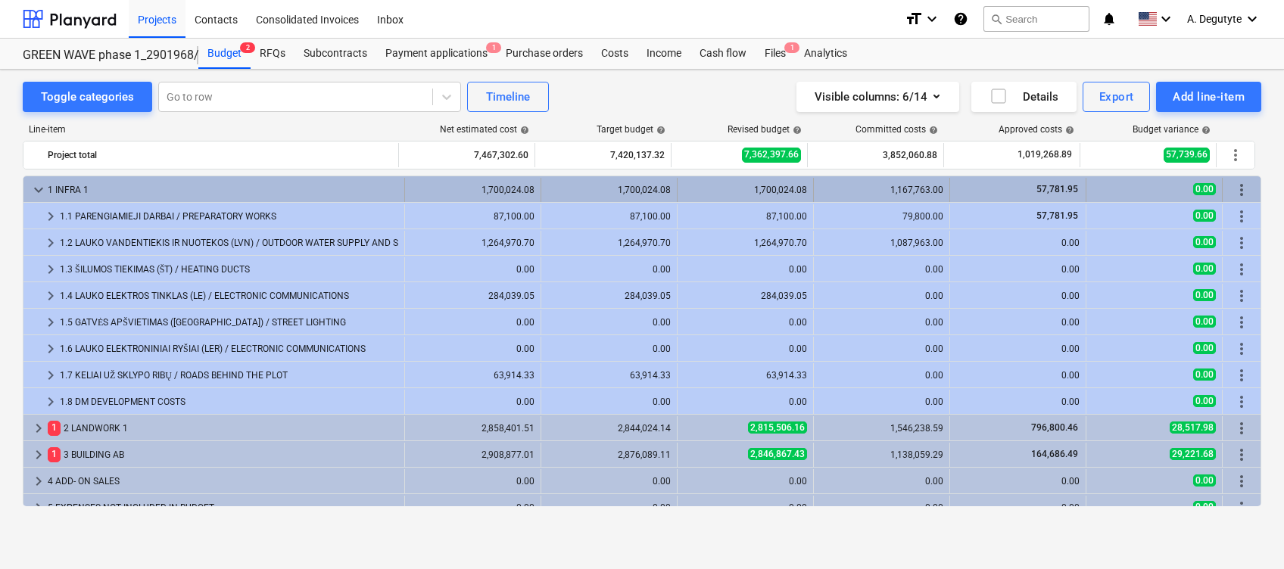
click at [33, 189] on span "keyboard_arrow_down" at bounding box center [39, 190] width 18 height 18
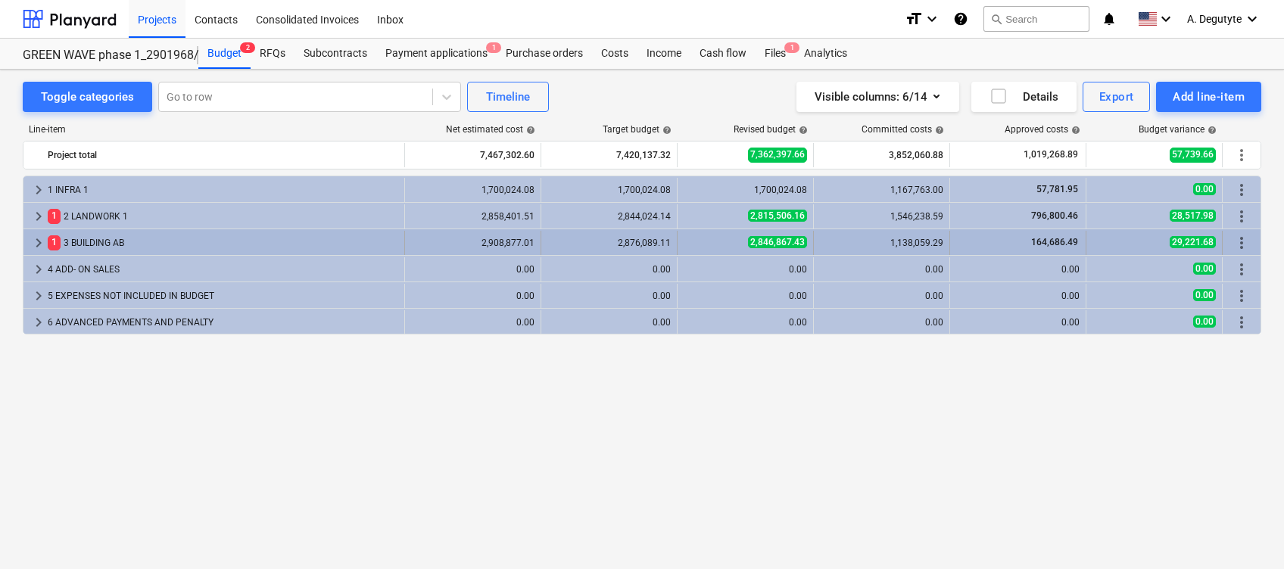
click at [38, 242] on span "keyboard_arrow_right" at bounding box center [39, 243] width 18 height 18
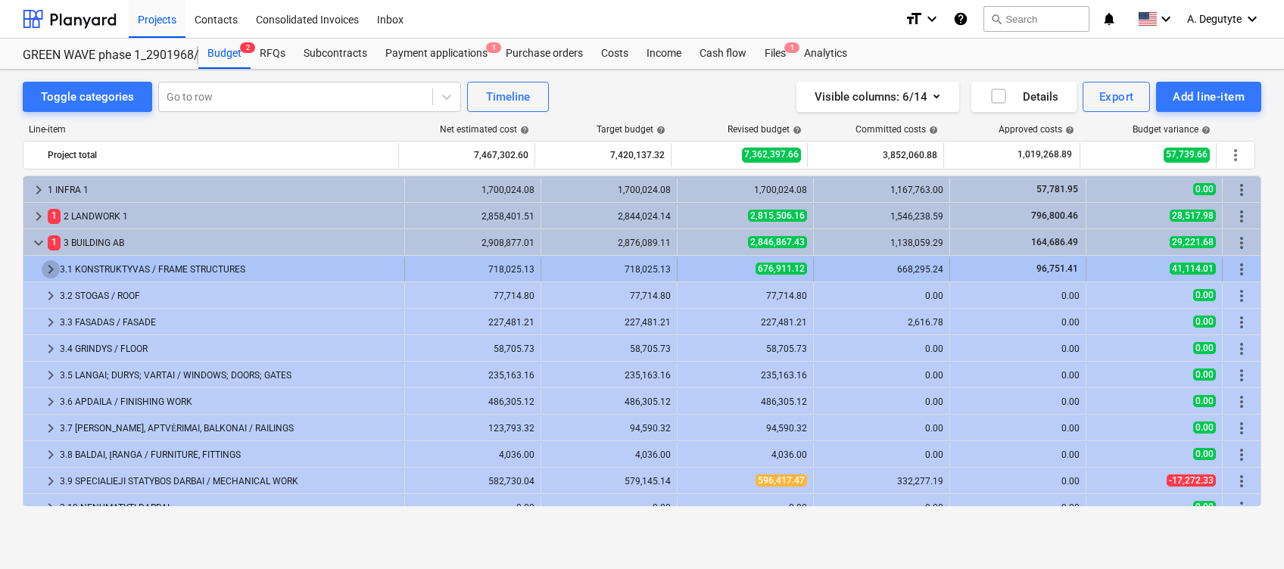
click at [50, 260] on span "keyboard_arrow_right" at bounding box center [51, 269] width 18 height 18
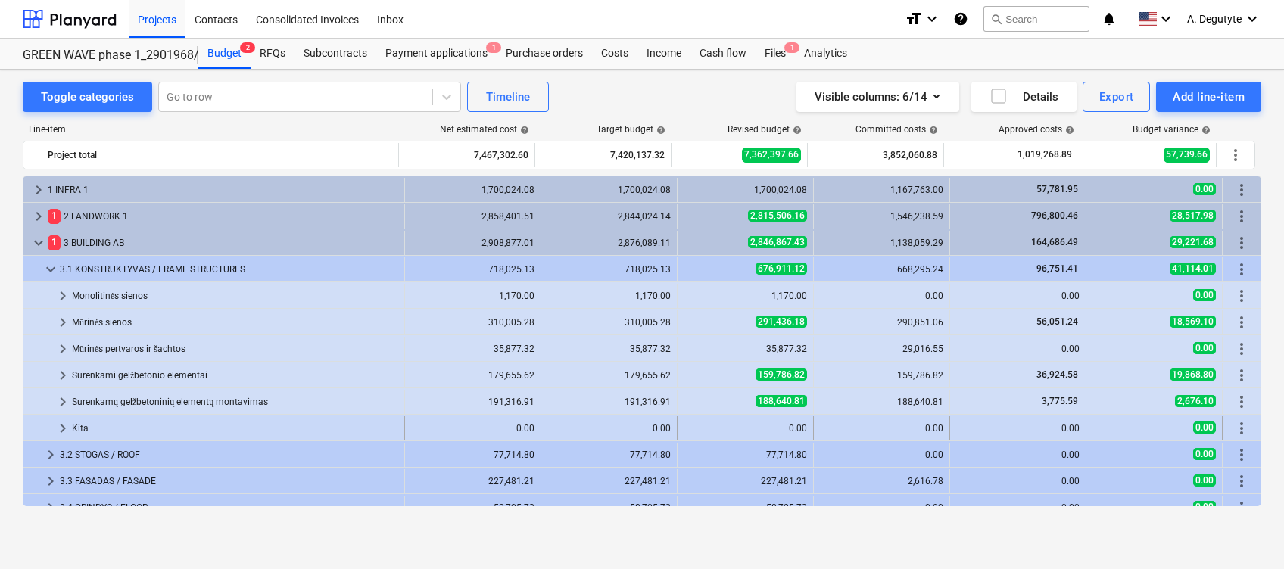
click at [55, 426] on span "keyboard_arrow_right" at bounding box center [63, 428] width 18 height 18
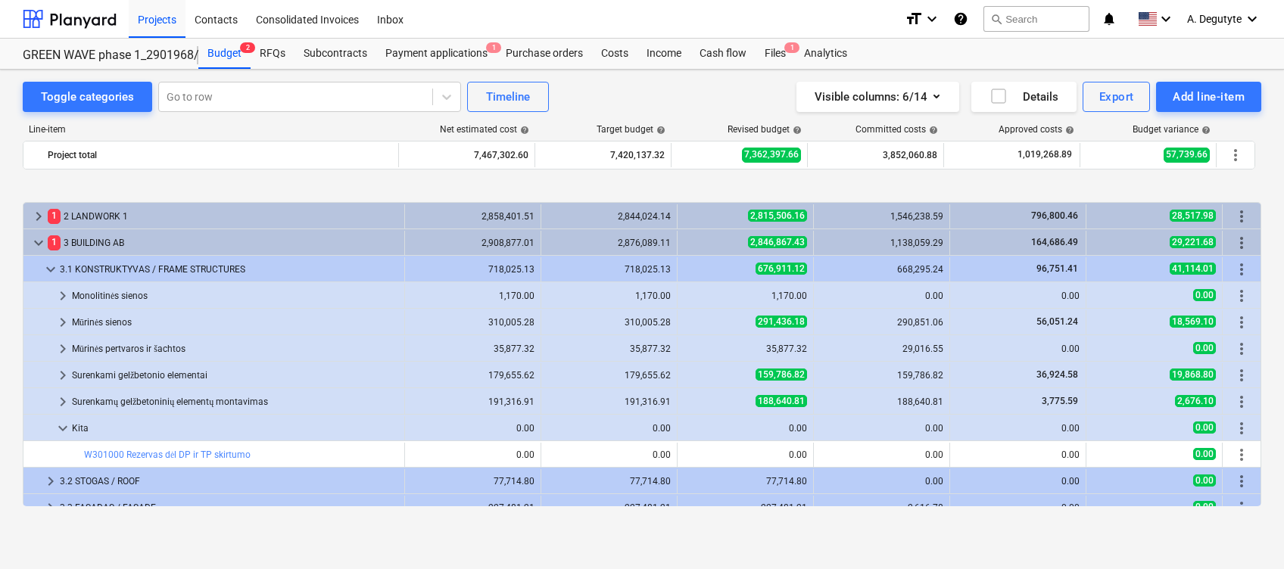
scroll to position [101, 0]
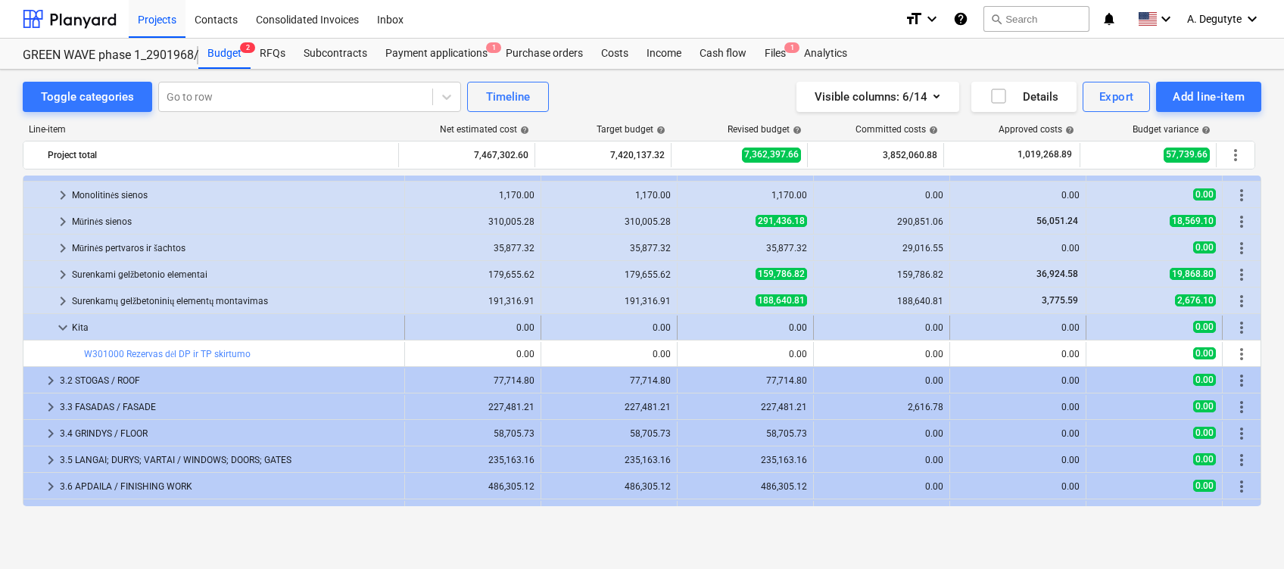
click at [52, 319] on div at bounding box center [42, 328] width 24 height 24
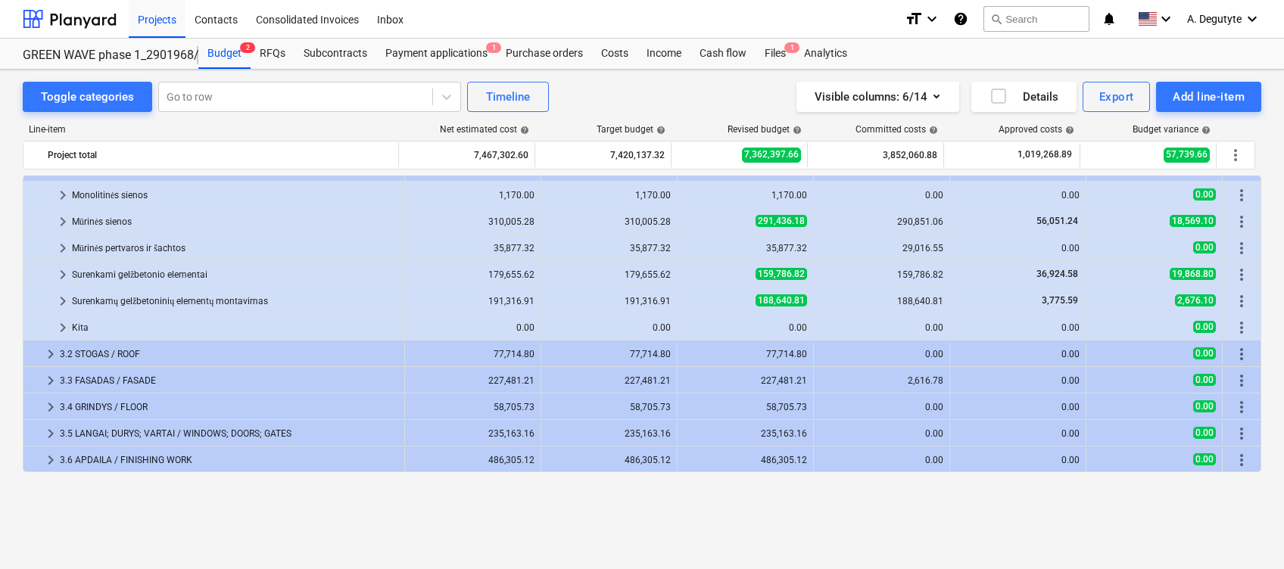
scroll to position [0, 0]
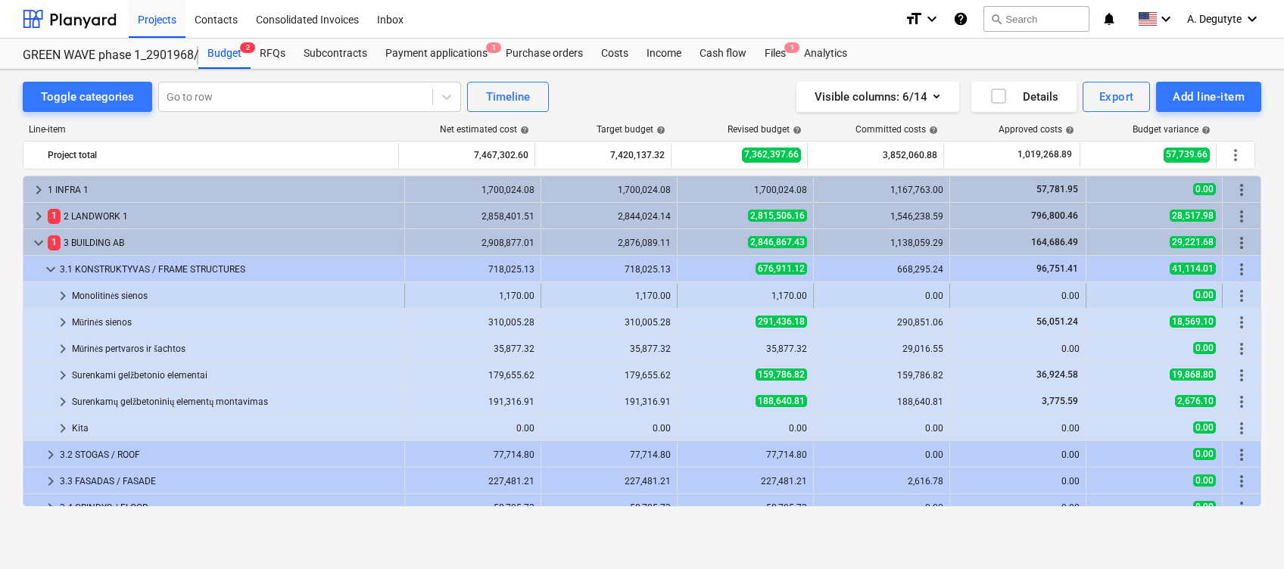
click at [62, 295] on span "keyboard_arrow_right" at bounding box center [63, 296] width 18 height 18
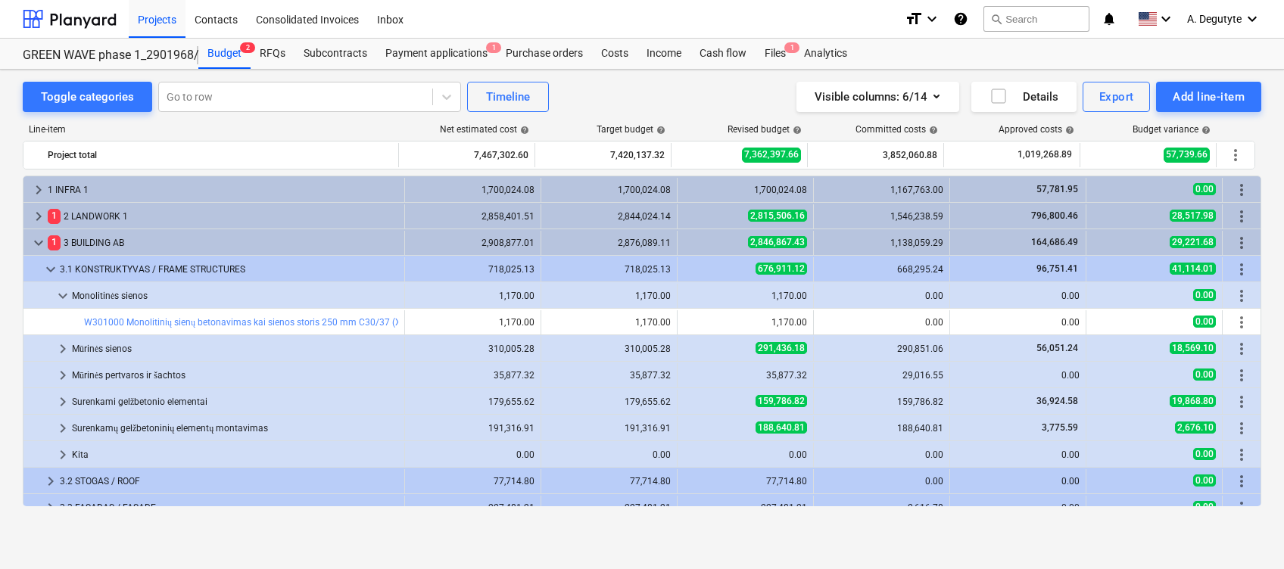
click at [62, 295] on span "keyboard_arrow_down" at bounding box center [63, 296] width 18 height 18
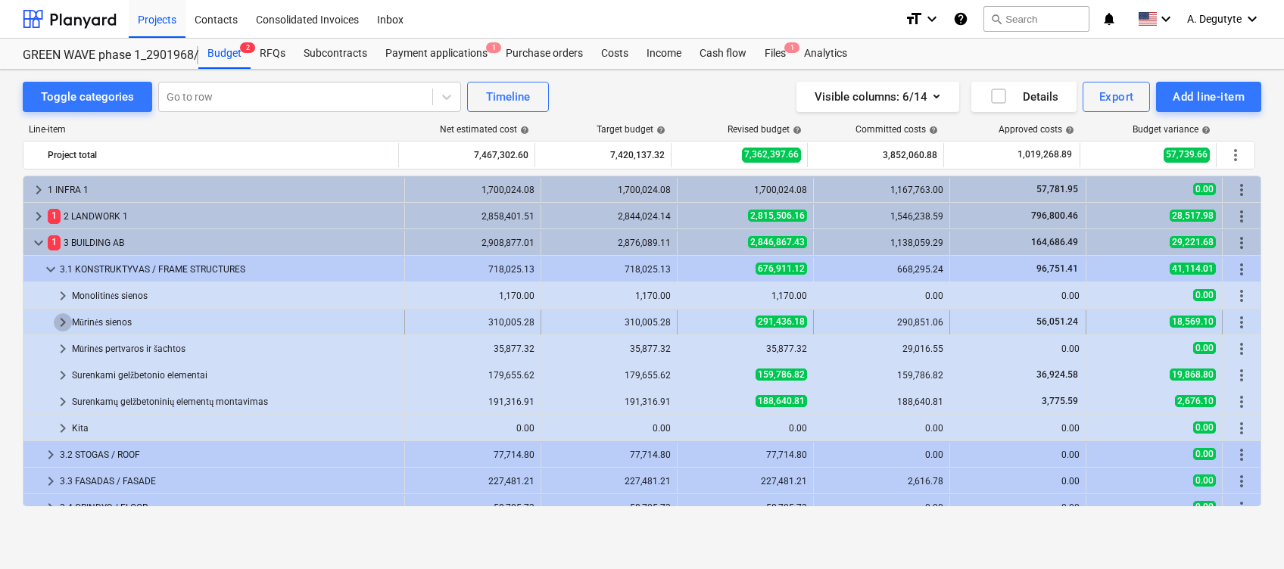
click at [61, 313] on span "keyboard_arrow_right" at bounding box center [63, 322] width 18 height 18
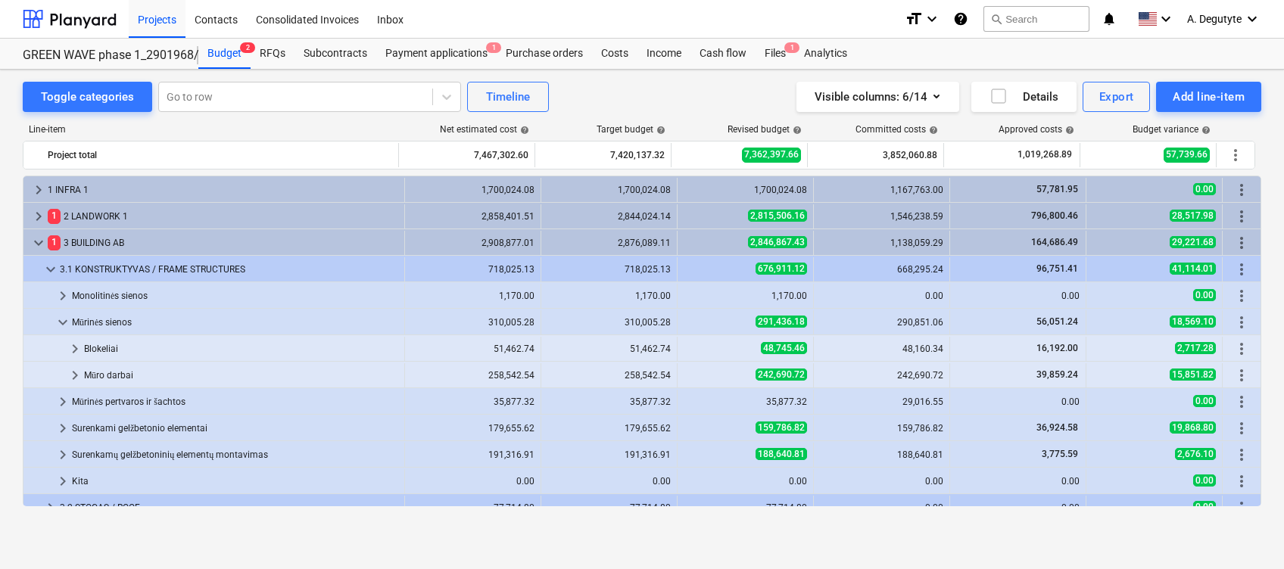
click at [61, 313] on span "keyboard_arrow_down" at bounding box center [63, 322] width 18 height 18
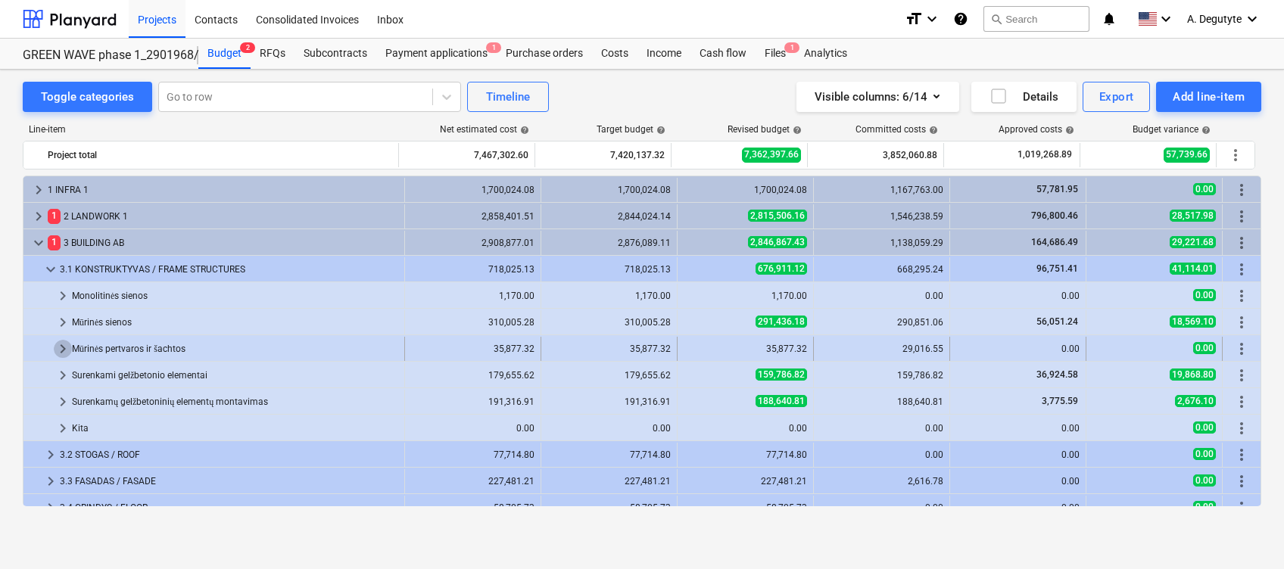
click at [61, 340] on span "keyboard_arrow_right" at bounding box center [63, 349] width 18 height 18
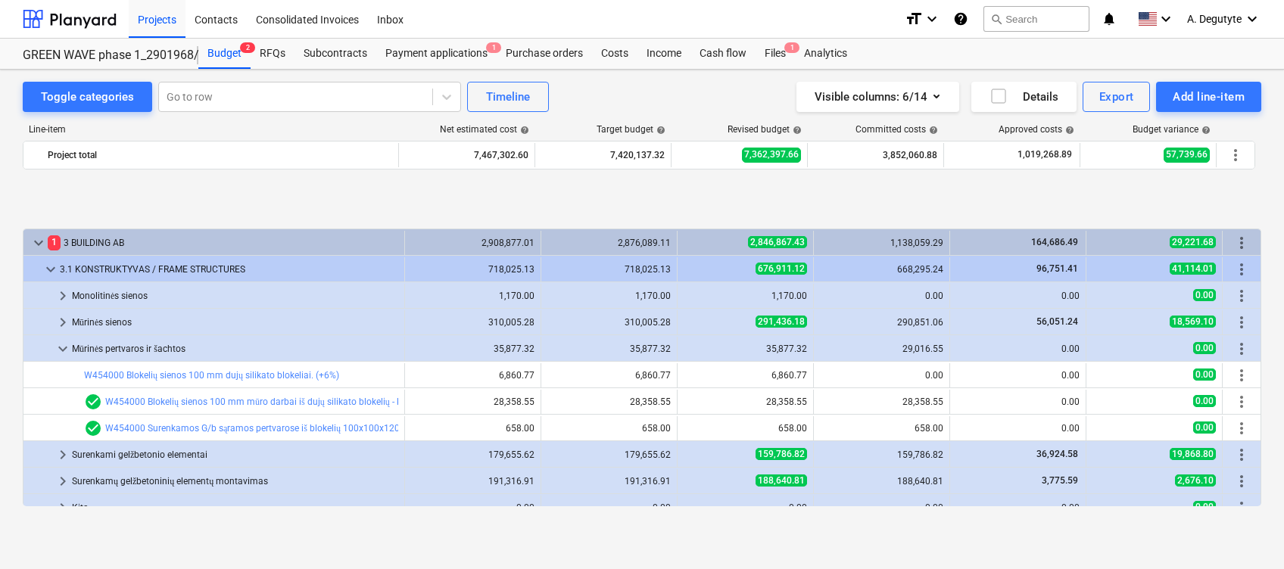
scroll to position [101, 0]
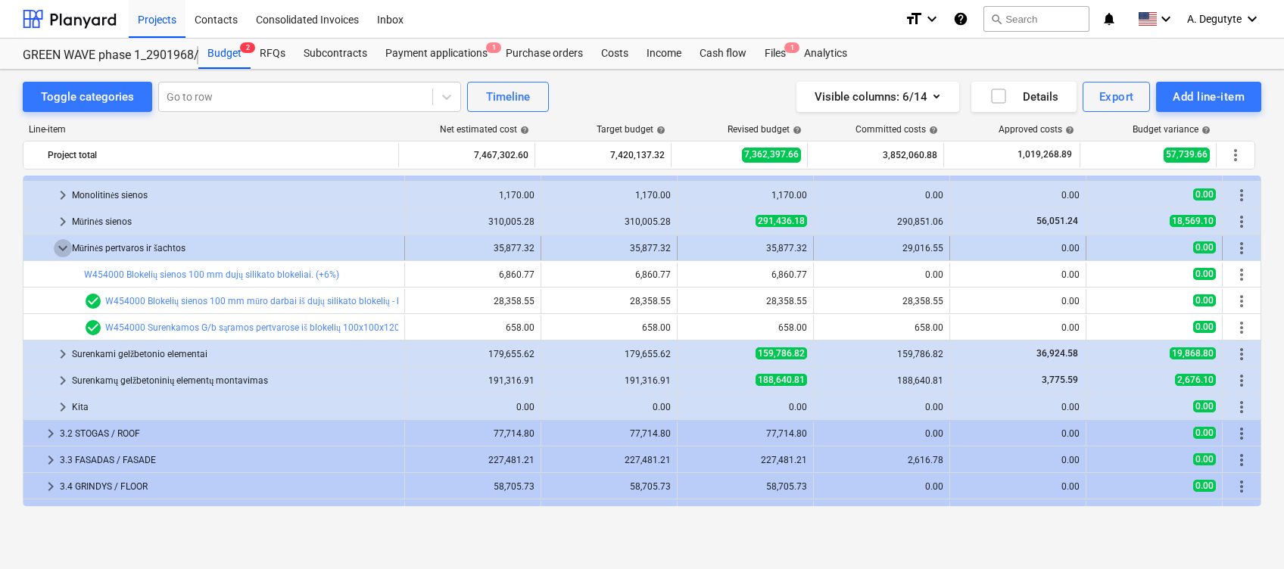
click at [62, 241] on span "keyboard_arrow_down" at bounding box center [63, 248] width 18 height 18
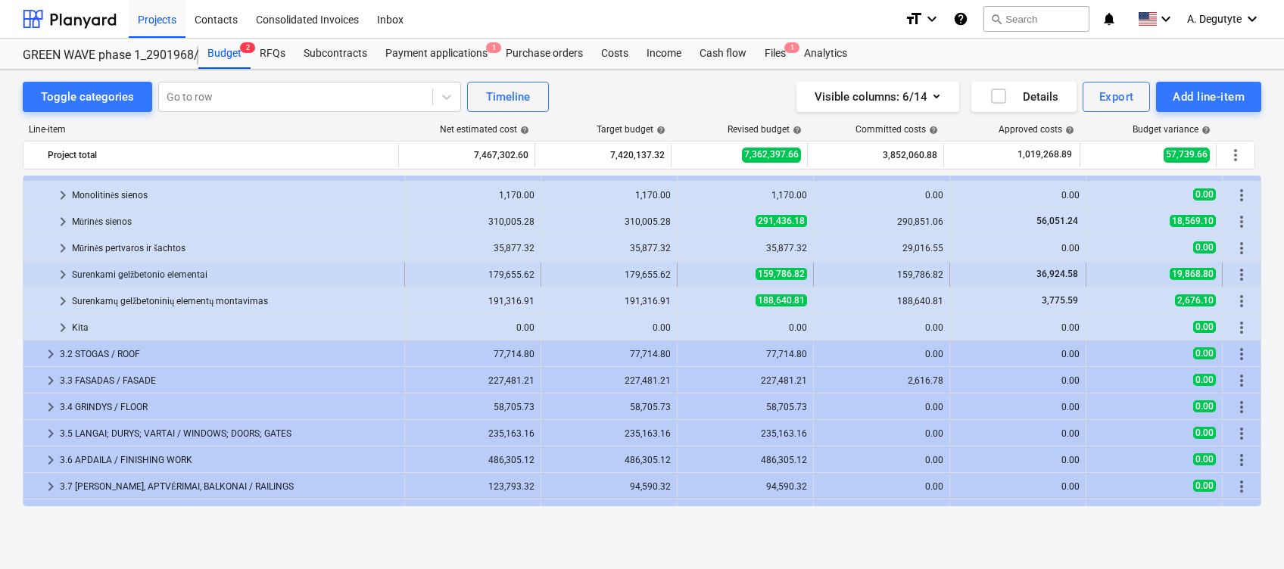
click at [60, 272] on span "keyboard_arrow_right" at bounding box center [63, 275] width 18 height 18
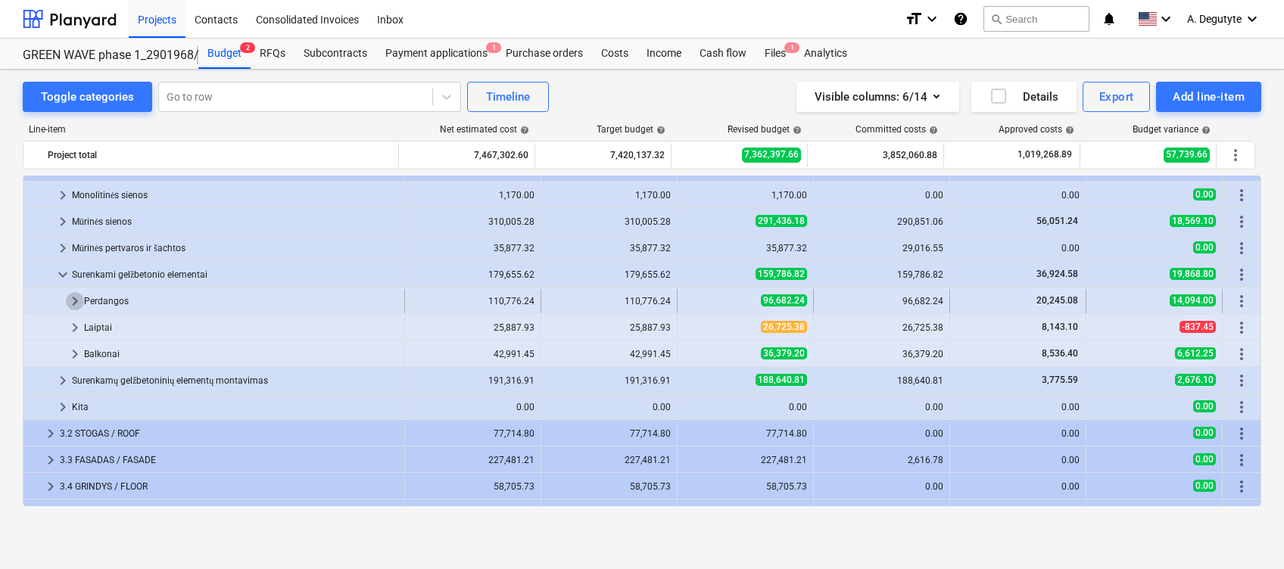
click at [78, 301] on span "keyboard_arrow_right" at bounding box center [75, 301] width 18 height 18
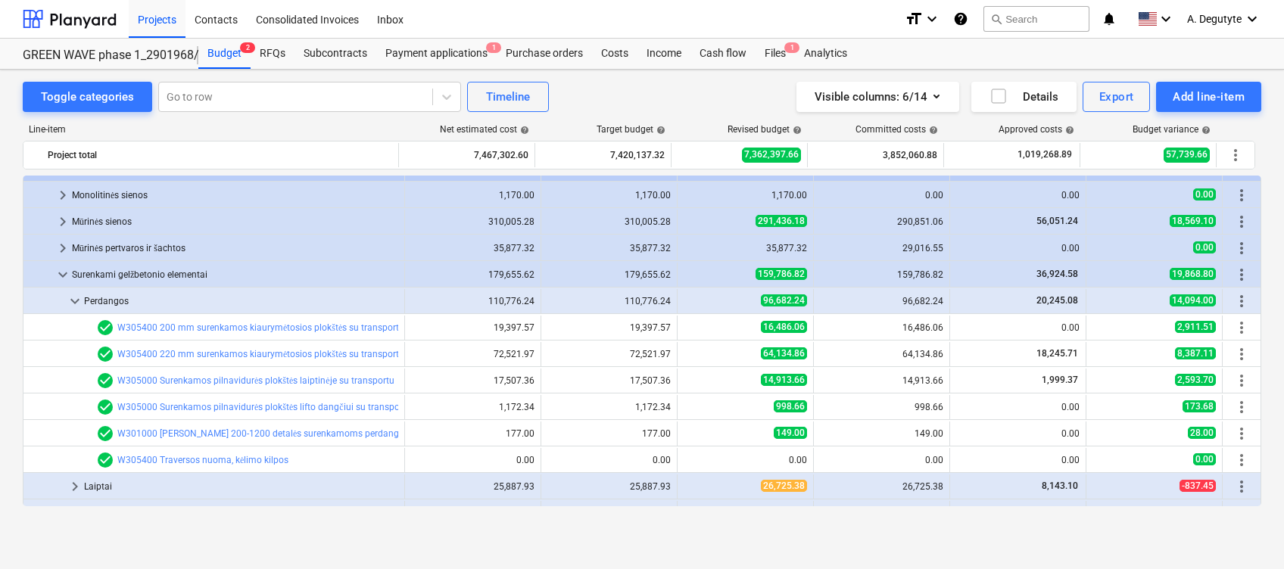
scroll to position [201, 0]
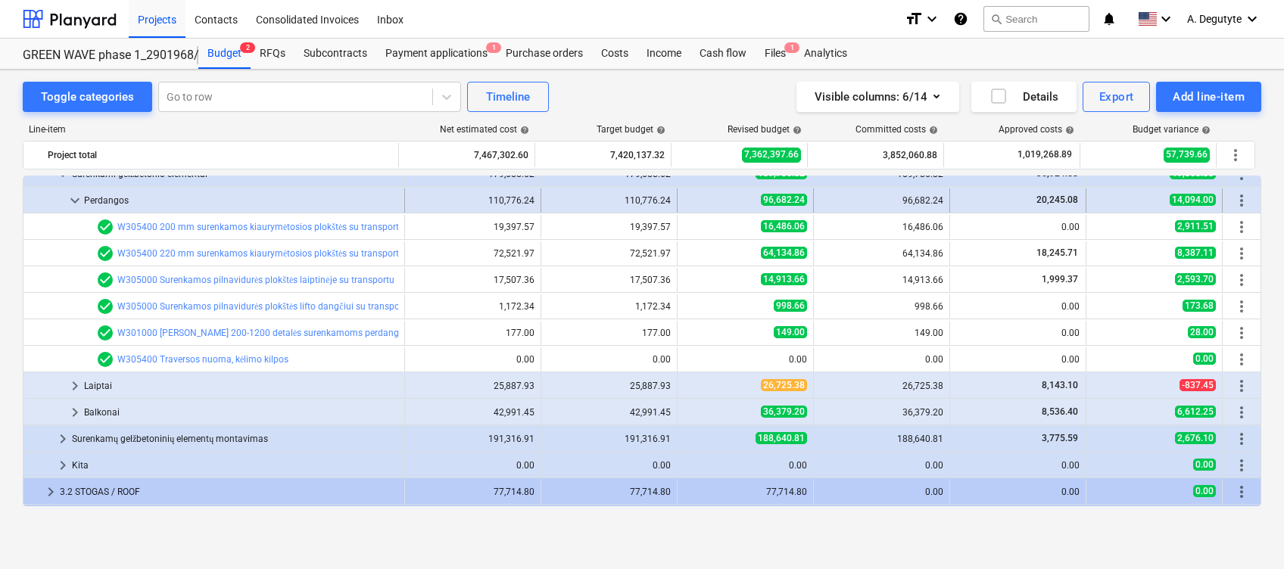
click at [73, 200] on span "keyboard_arrow_down" at bounding box center [75, 201] width 18 height 18
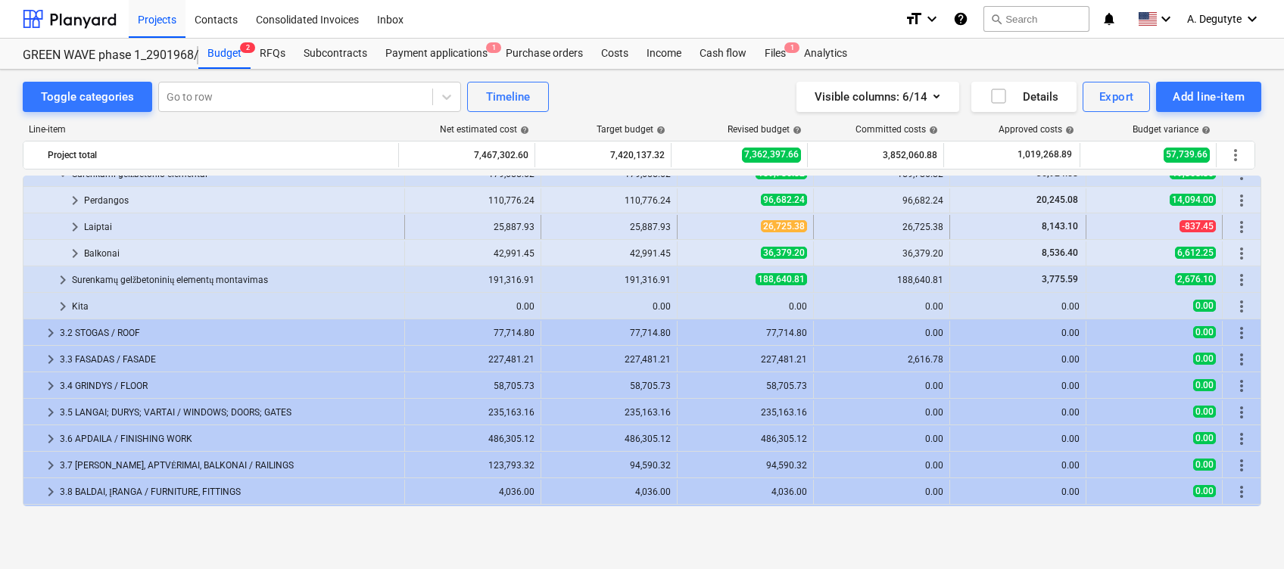
click at [69, 215] on div "keyboard_arrow_right" at bounding box center [75, 227] width 18 height 24
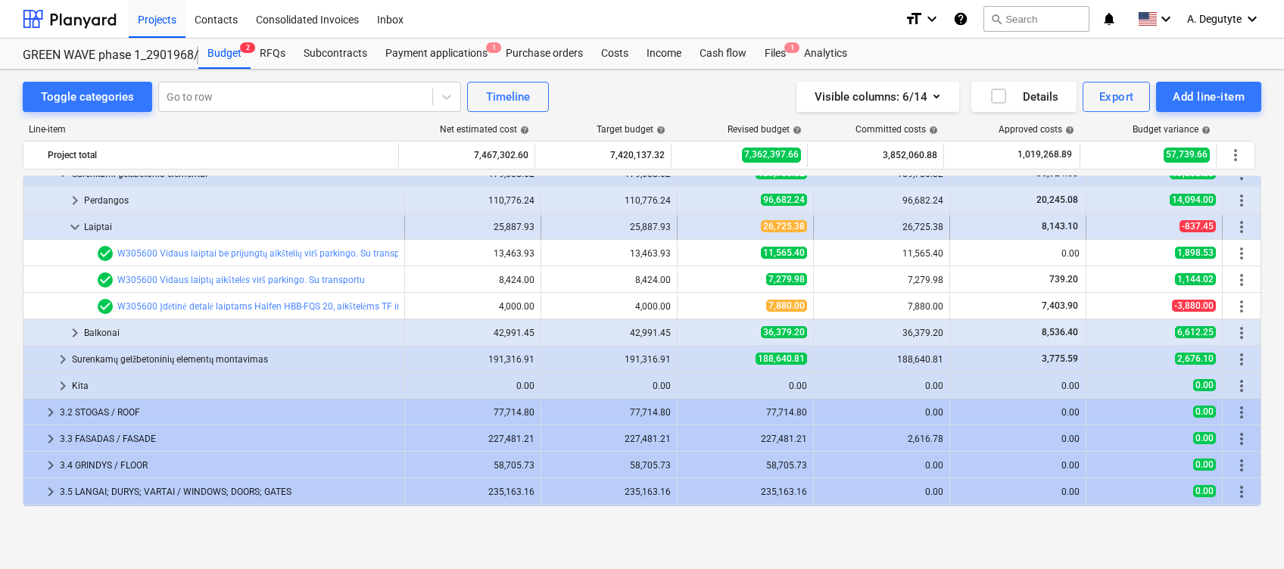
click at [78, 225] on span "keyboard_arrow_down" at bounding box center [75, 227] width 18 height 18
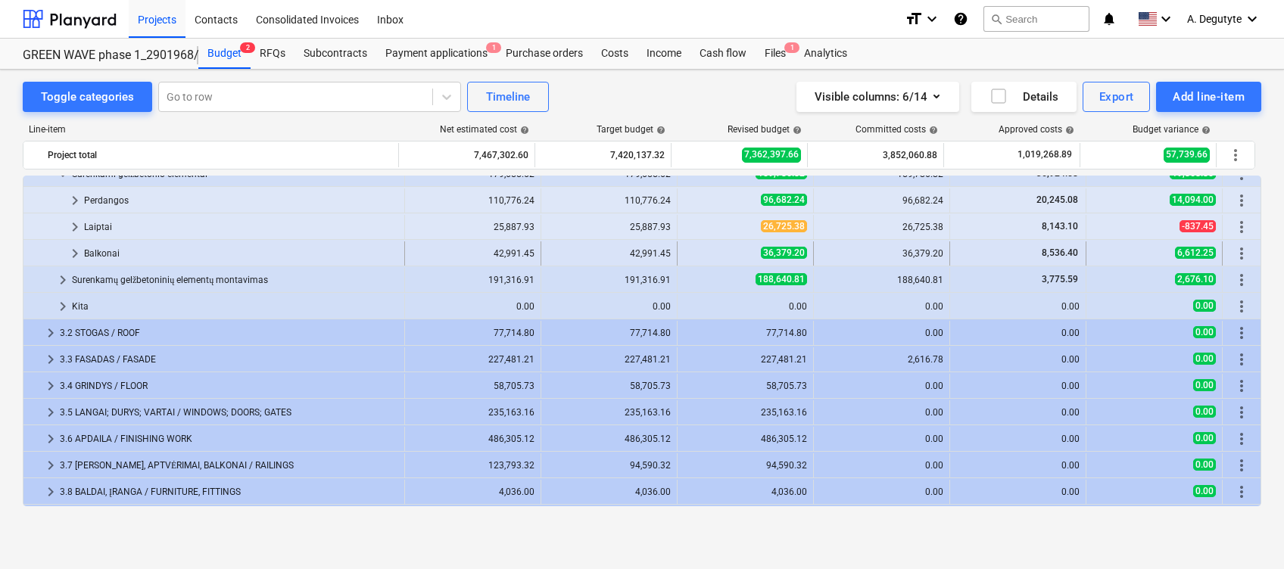
click at [74, 256] on span "keyboard_arrow_right" at bounding box center [75, 254] width 18 height 18
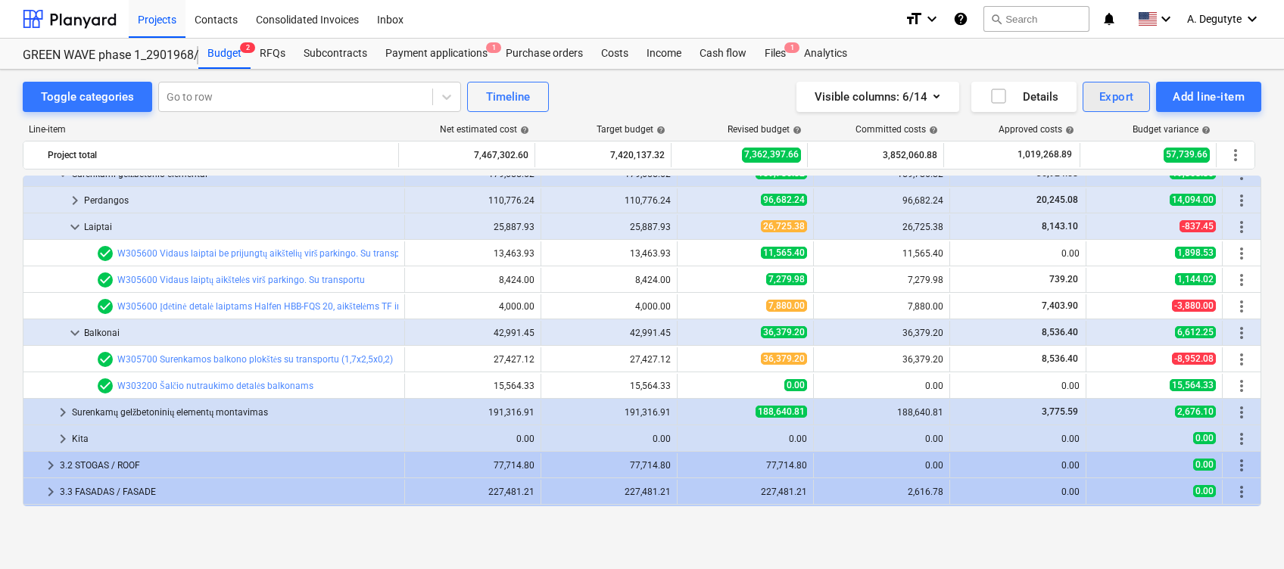
click at [1111, 95] on div "Export" at bounding box center [1116, 97] width 35 height 20
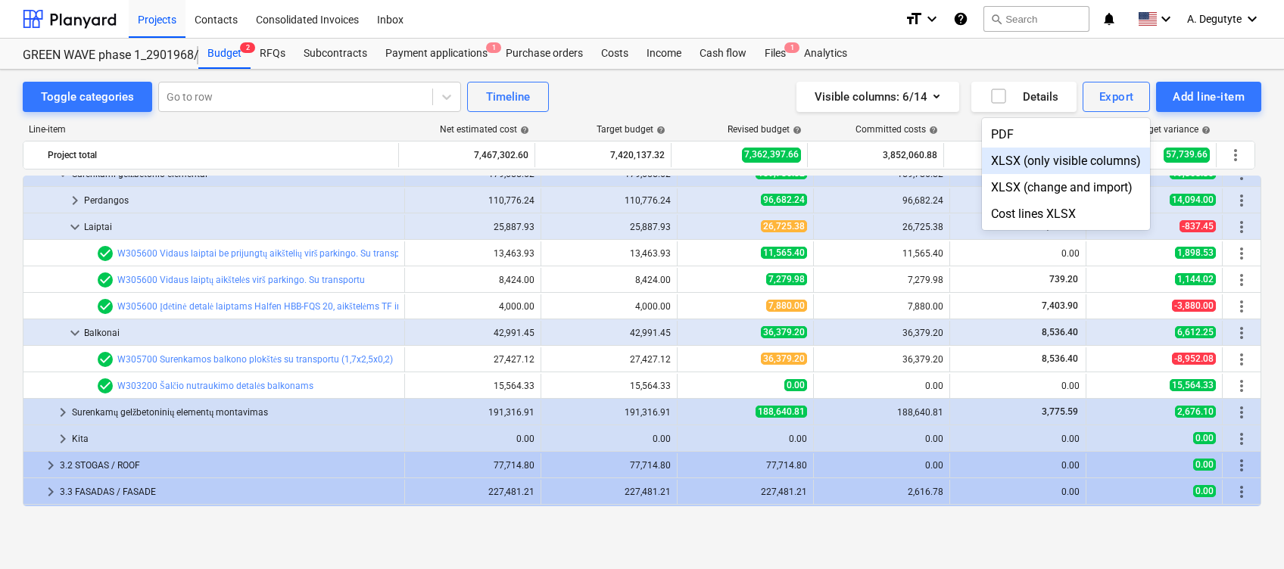
click at [1090, 162] on div "XLSX (only visible columns)" at bounding box center [1066, 161] width 168 height 27
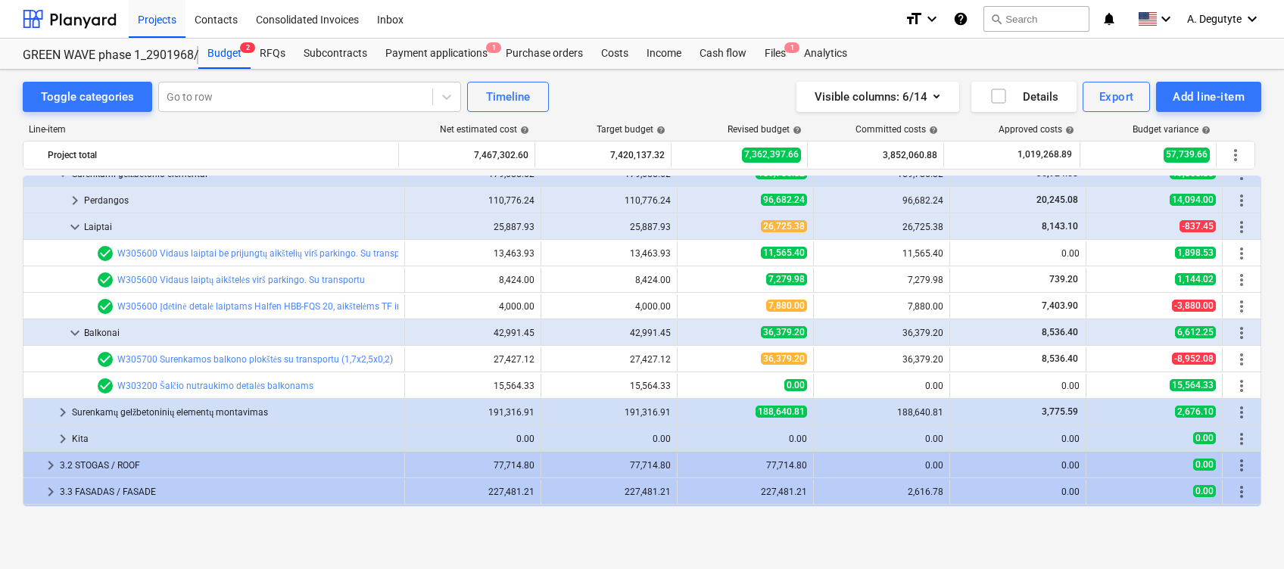
drag, startPoint x: 799, startPoint y: 98, endPoint x: 661, endPoint y: 87, distance: 138.2
click at [661, 84] on div "Toggle categories Go to row Timeline Visible columns : 6/14 Details Export Add …" at bounding box center [642, 97] width 1239 height 30
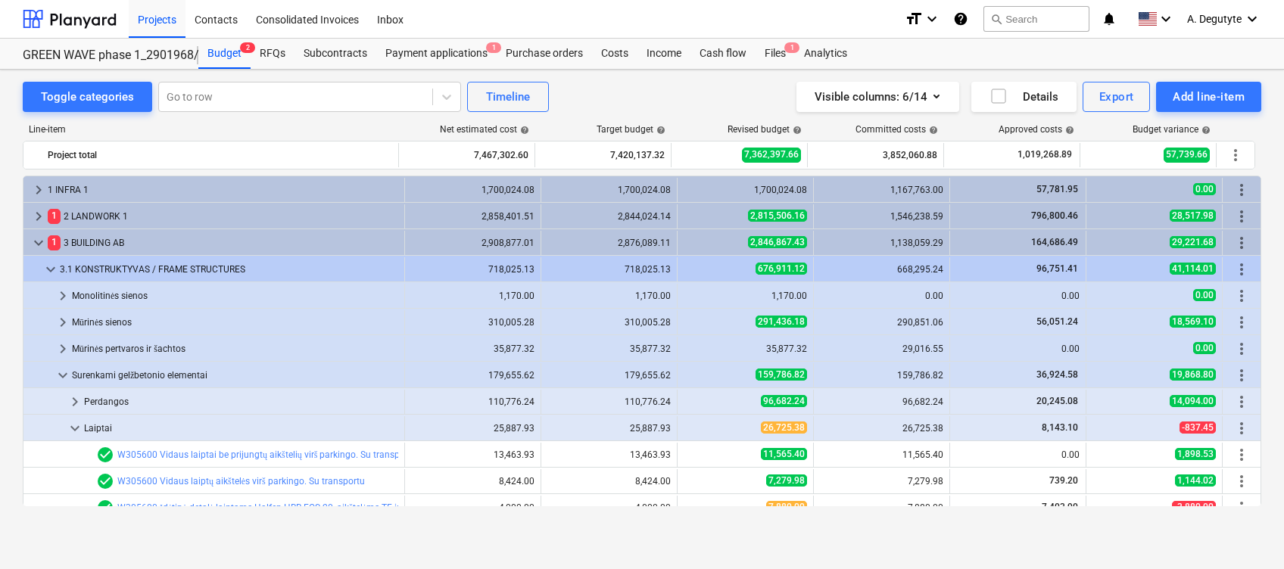
scroll to position [101, 0]
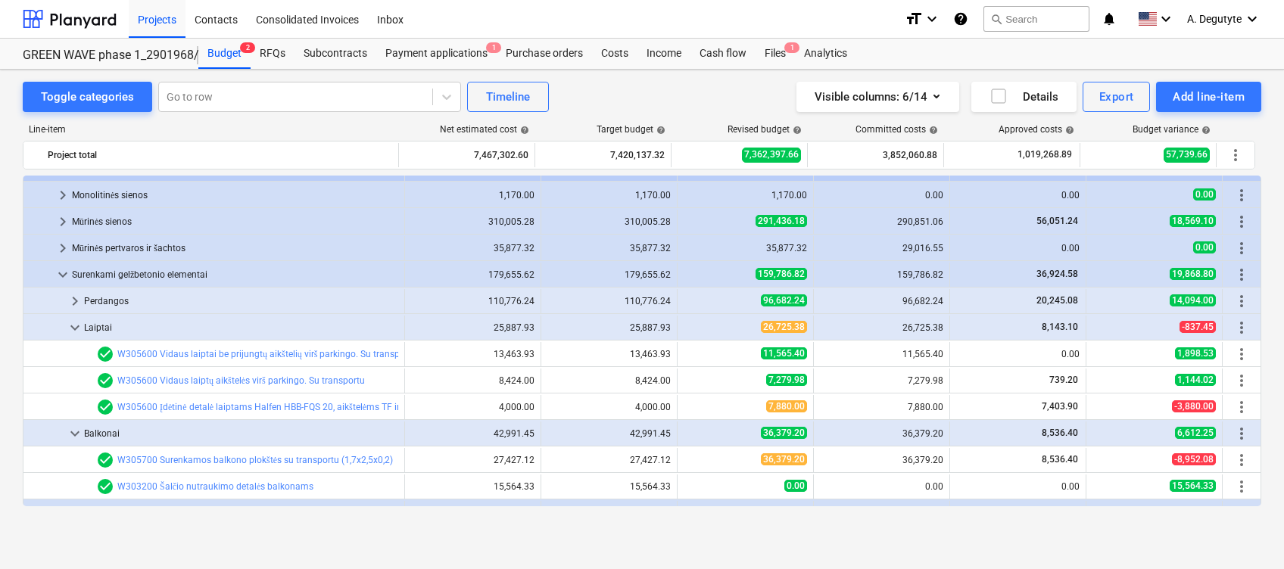
click at [75, 326] on span "keyboard_arrow_down" at bounding box center [75, 328] width 18 height 18
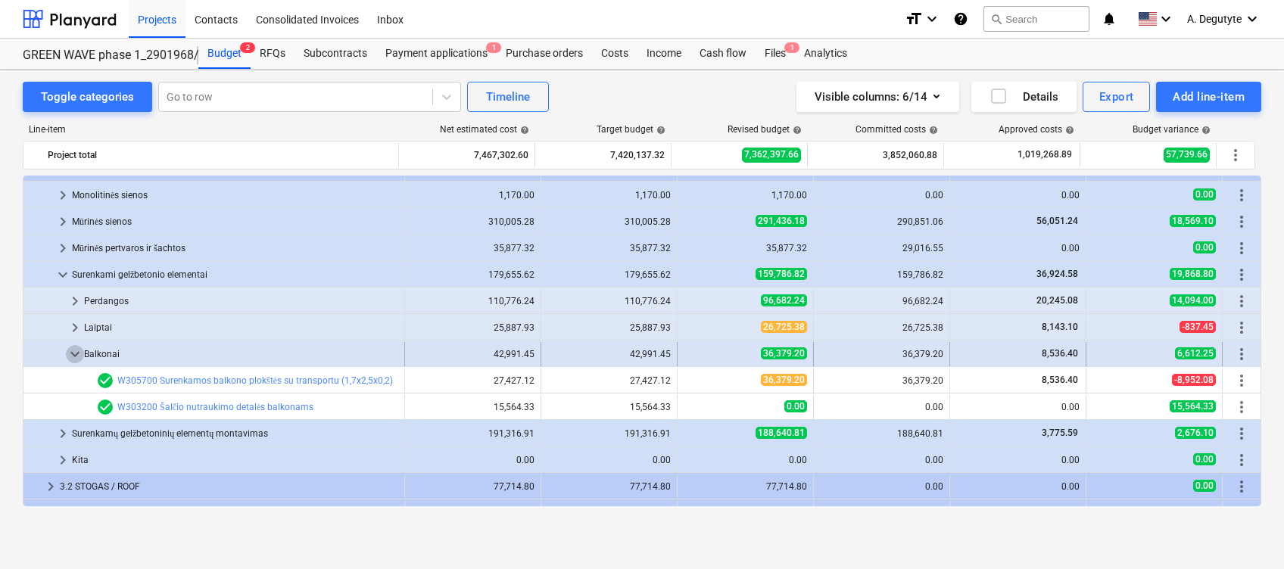
click at [72, 348] on span "keyboard_arrow_down" at bounding box center [75, 354] width 18 height 18
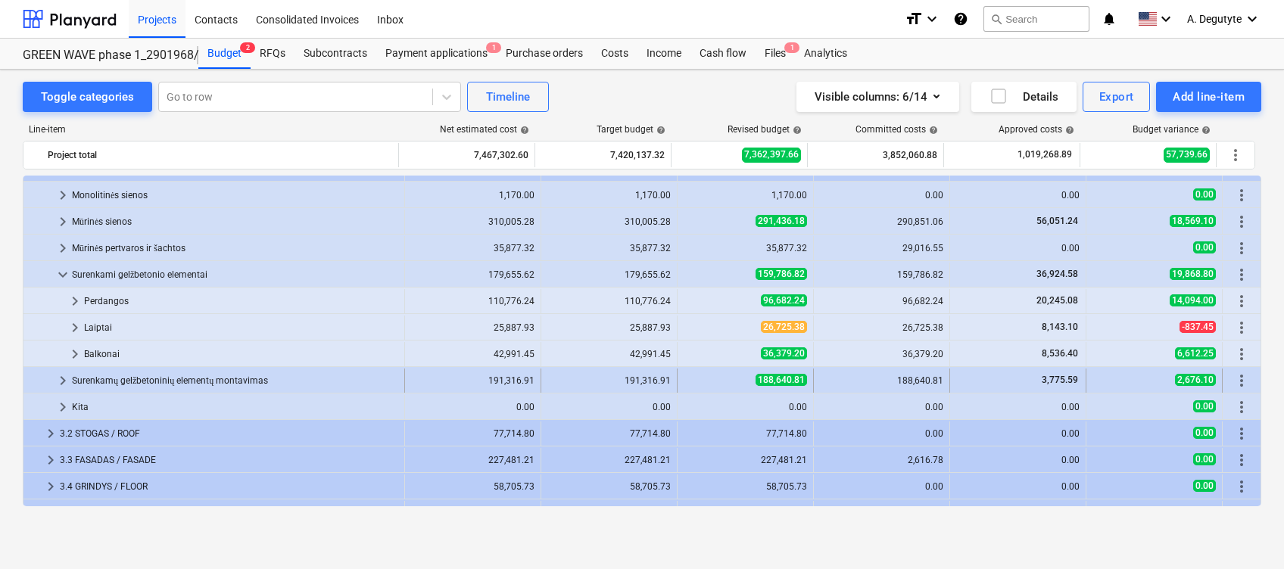
click at [61, 376] on span "keyboard_arrow_right" at bounding box center [63, 381] width 18 height 18
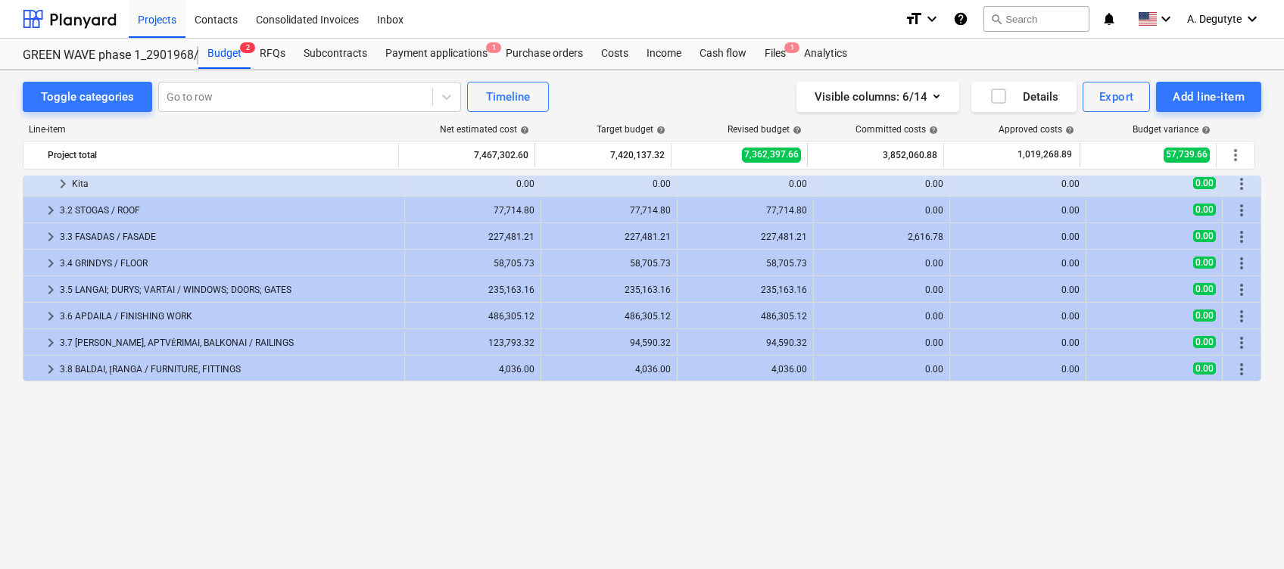
scroll to position [201, 0]
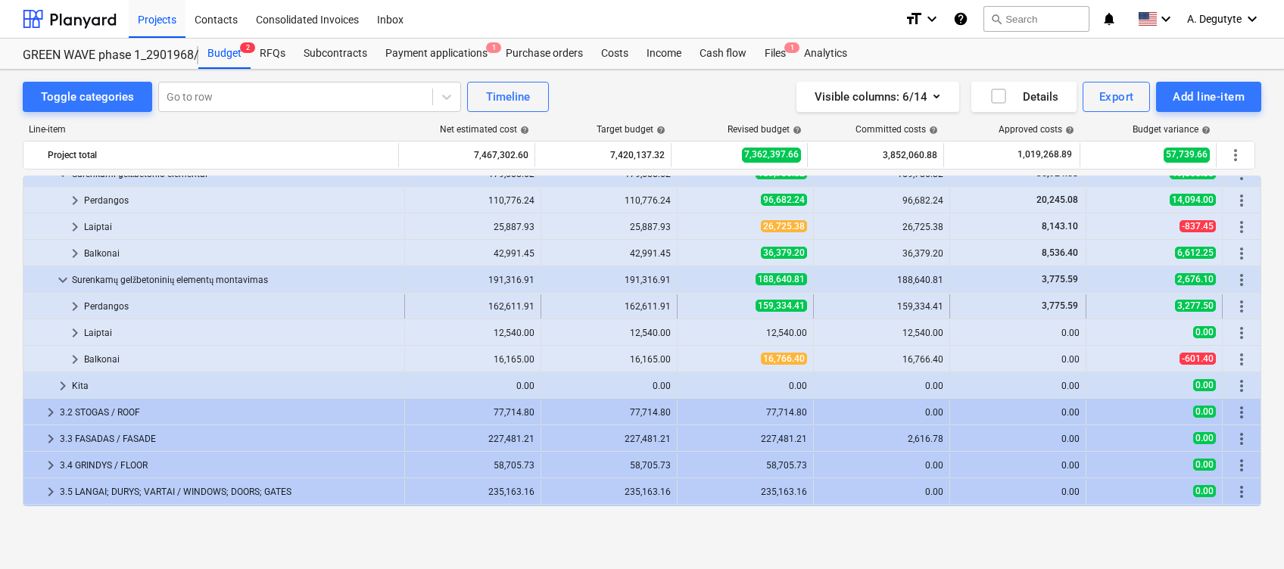
click at [77, 305] on span "keyboard_arrow_right" at bounding box center [75, 307] width 18 height 18
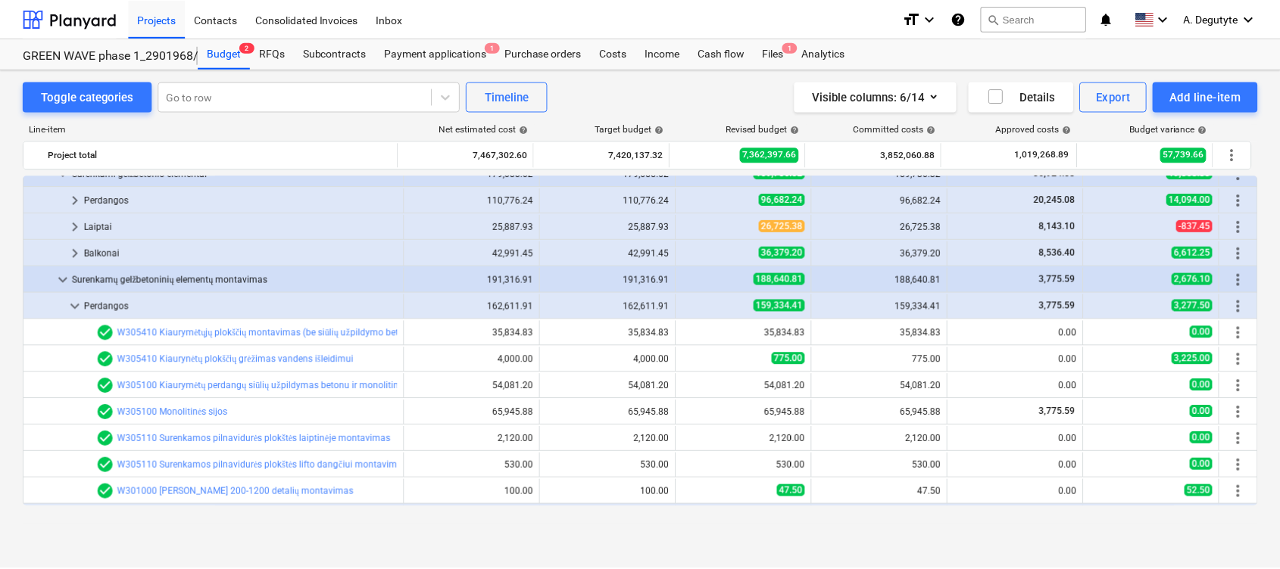
scroll to position [303, 0]
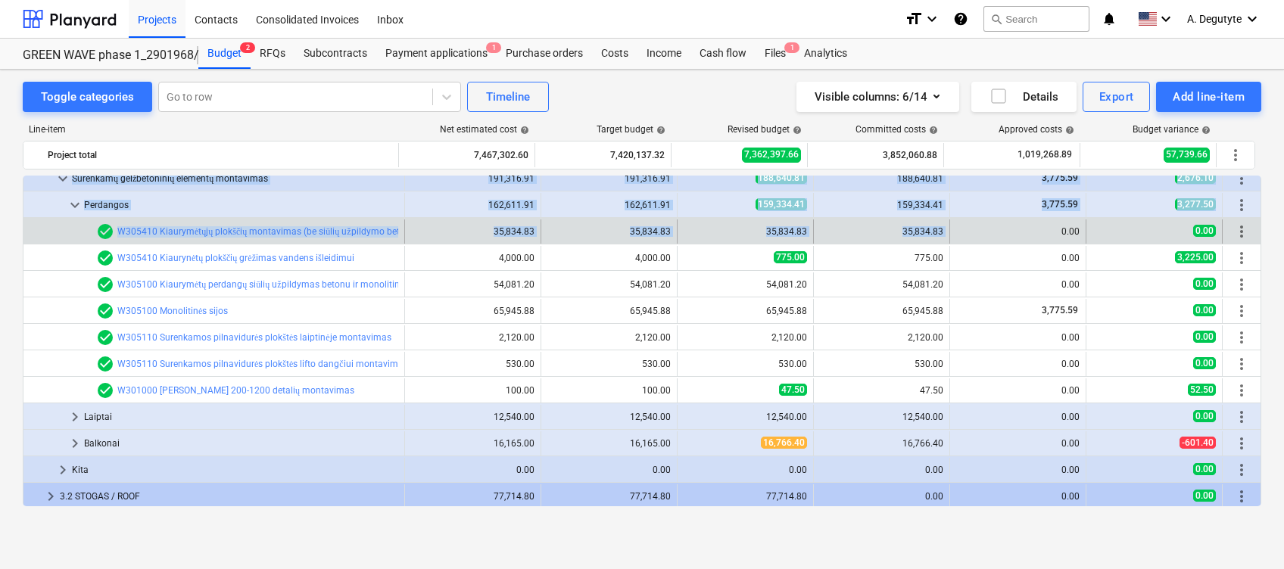
drag, startPoint x: 878, startPoint y: 229, endPoint x: 949, endPoint y: 225, distance: 71.3
drag, startPoint x: 949, startPoint y: 225, endPoint x: 941, endPoint y: 233, distance: 11.3
click at [941, 233] on div "35,834.83" at bounding box center [882, 232] width 136 height 24
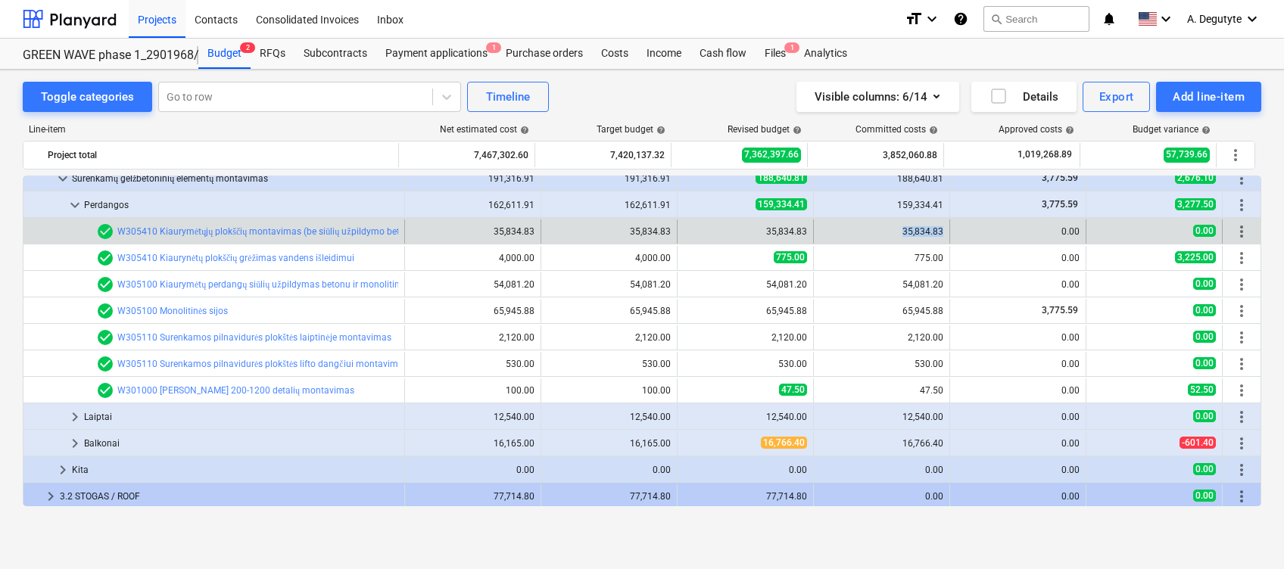
drag, startPoint x: 943, startPoint y: 232, endPoint x: 890, endPoint y: 231, distance: 53.0
click at [890, 231] on div "35,834.83" at bounding box center [882, 232] width 136 height 24
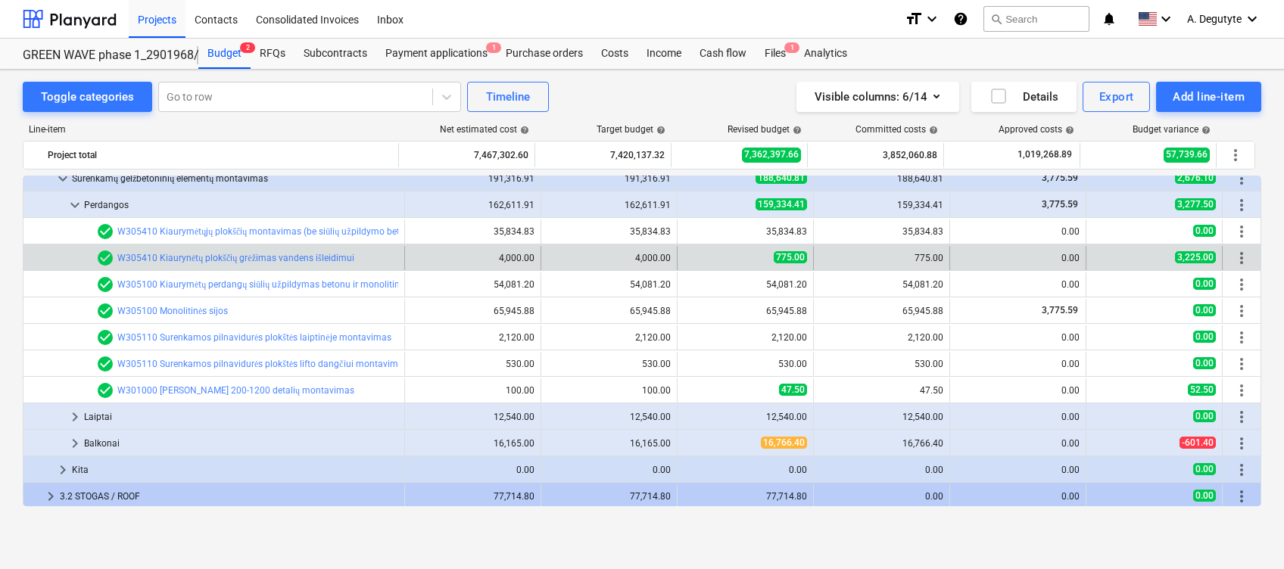
drag, startPoint x: 909, startPoint y: 257, endPoint x: 930, endPoint y: 259, distance: 20.5
click at [955, 260] on div "bar_chart check_circle W305410 Kiaurynėtų plokščių grėžimas vandens išleidimui …" at bounding box center [641, 258] width 1237 height 24
drag, startPoint x: 955, startPoint y: 260, endPoint x: 904, endPoint y: 256, distance: 50.9
click at [904, 256] on div "775.00" at bounding box center [881, 258] width 123 height 11
click at [959, 256] on div "bar_chart check_circle W305410 Kiaurynėtų plokščių grėžimas vandens išleidimui …" at bounding box center [641, 258] width 1237 height 24
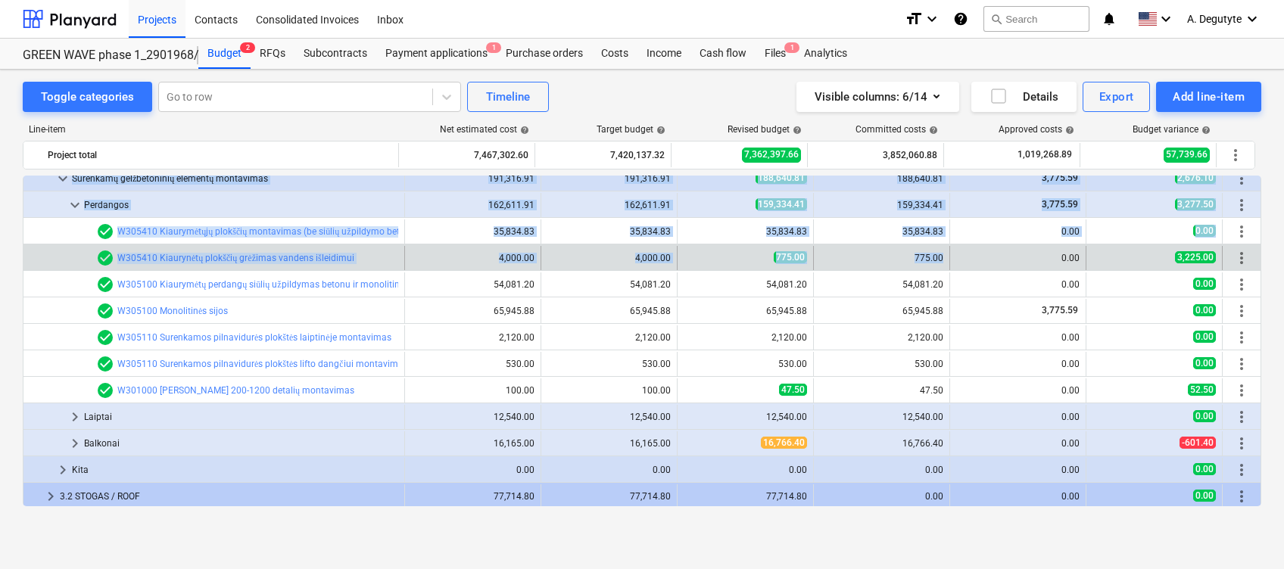
drag, startPoint x: 901, startPoint y: 259, endPoint x: 936, endPoint y: 258, distance: 34.8
click at [937, 260] on div "775.00" at bounding box center [881, 258] width 123 height 11
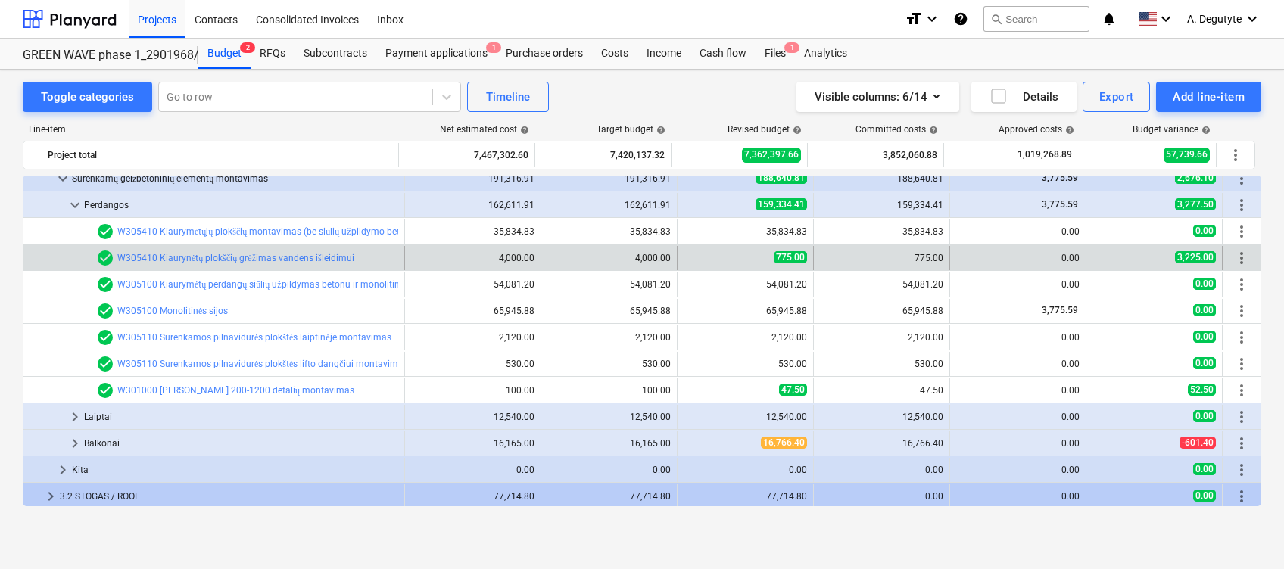
click at [937, 257] on div "775.00" at bounding box center [881, 258] width 123 height 11
drag, startPoint x: 939, startPoint y: 261, endPoint x: 913, endPoint y: 258, distance: 25.9
click at [913, 258] on div "775.00" at bounding box center [881, 258] width 123 height 11
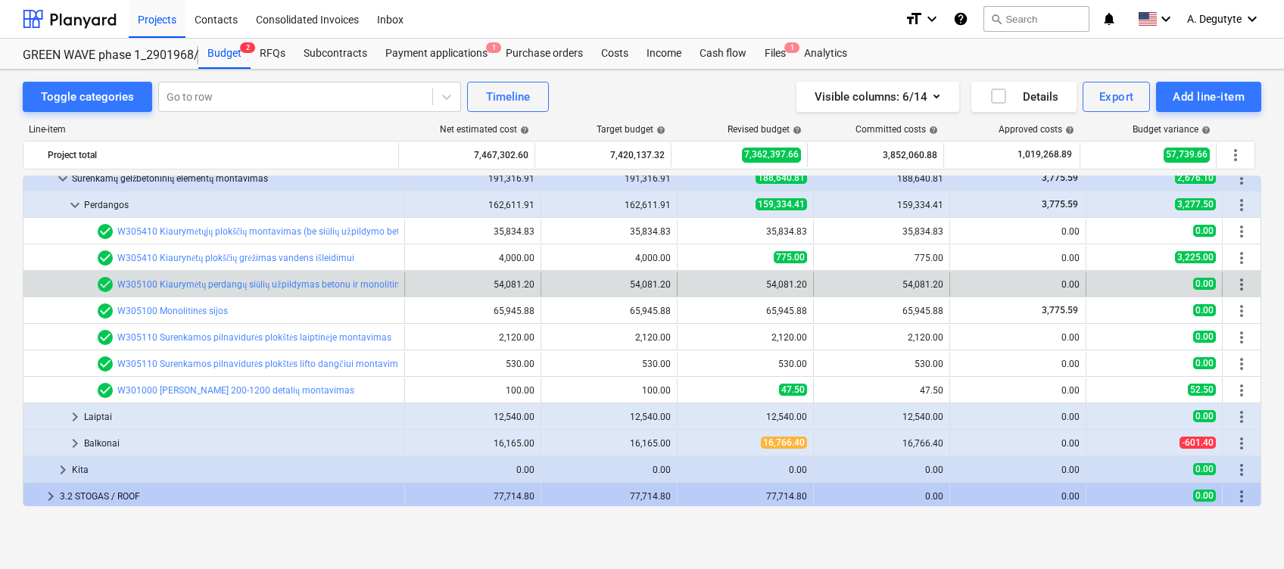
drag, startPoint x: 925, startPoint y: 288, endPoint x: 938, endPoint y: 286, distance: 13.0
click at [939, 284] on div "54,081.20" at bounding box center [882, 285] width 136 height 24
drag, startPoint x: 942, startPoint y: 285, endPoint x: 896, endPoint y: 283, distance: 46.2
click at [896, 283] on div "54,081.20" at bounding box center [882, 285] width 136 height 24
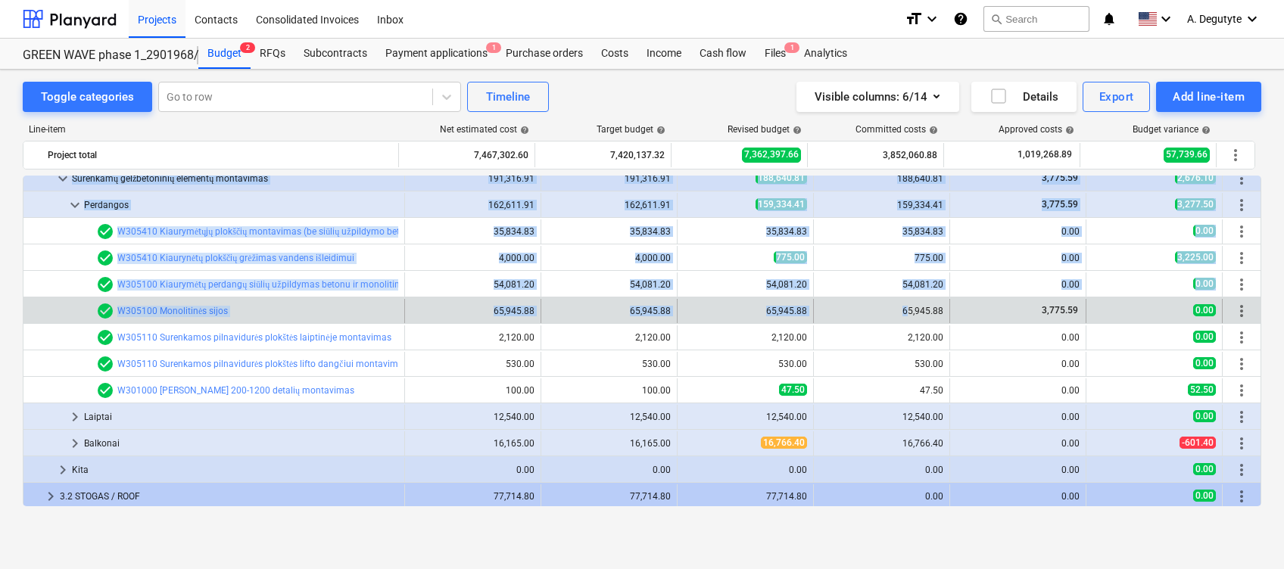
click at [901, 310] on div "65,945.88" at bounding box center [881, 311] width 123 height 11
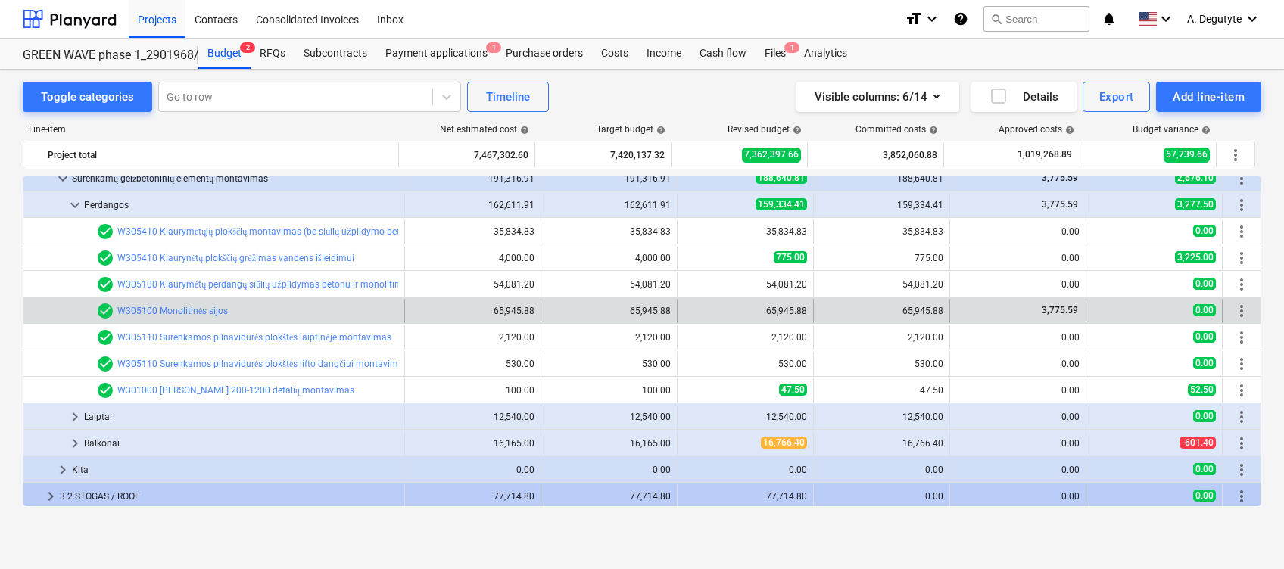
click at [940, 312] on div "65,945.88" at bounding box center [882, 311] width 136 height 24
drag, startPoint x: 938, startPoint y: 311, endPoint x: 881, endPoint y: 311, distance: 56.8
click at [881, 311] on div "65,945.88" at bounding box center [881, 311] width 123 height 11
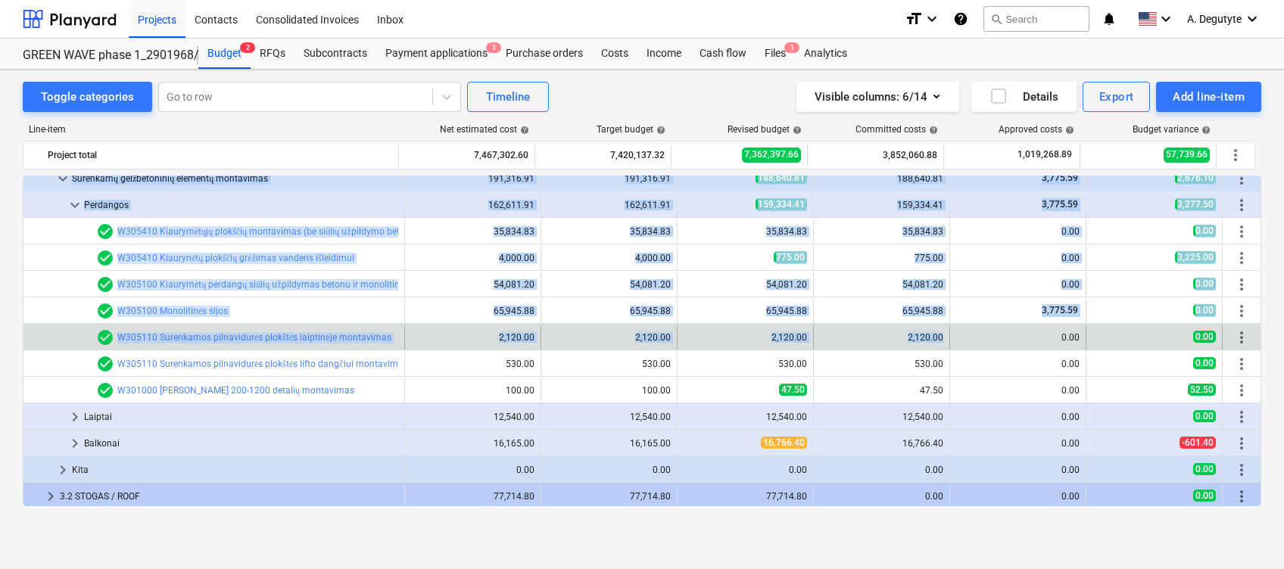
click at [939, 338] on div "2,120.00" at bounding box center [881, 337] width 123 height 11
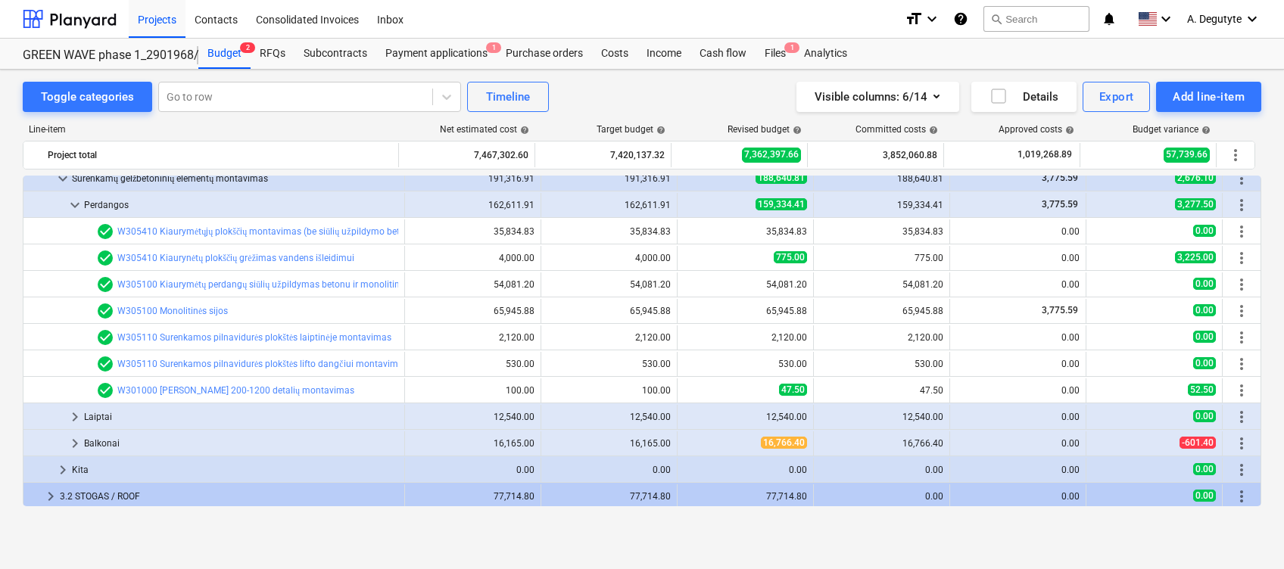
click at [935, 341] on div "2,120.00" at bounding box center [881, 337] width 123 height 11
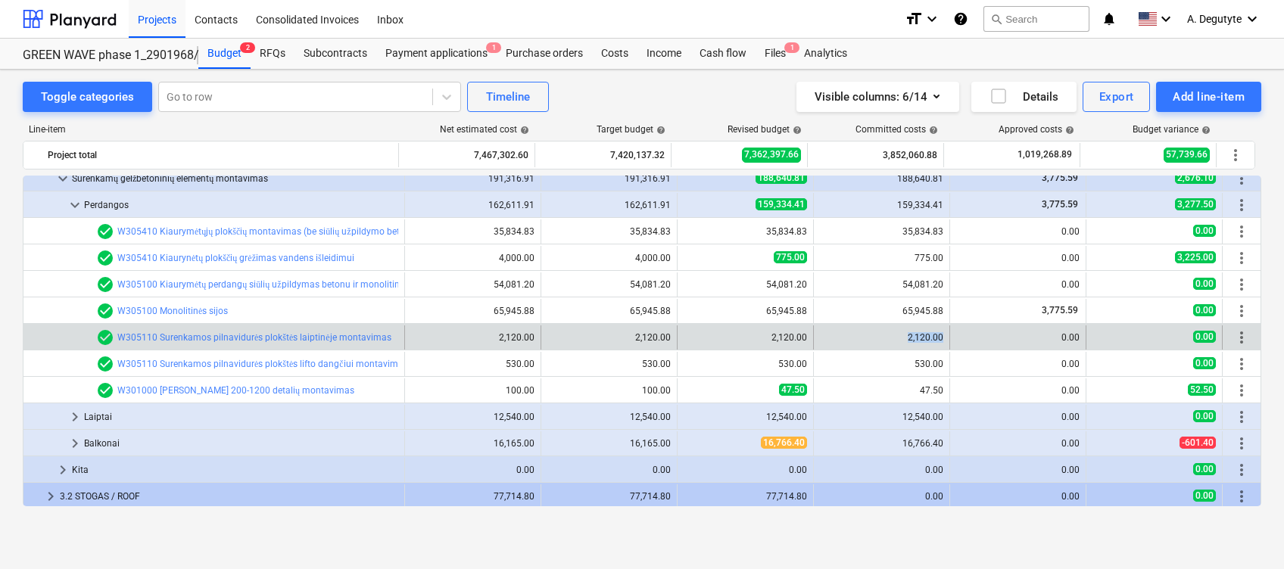
drag, startPoint x: 939, startPoint y: 338, endPoint x: 884, endPoint y: 338, distance: 54.5
click at [884, 338] on div "2,120.00" at bounding box center [882, 338] width 136 height 24
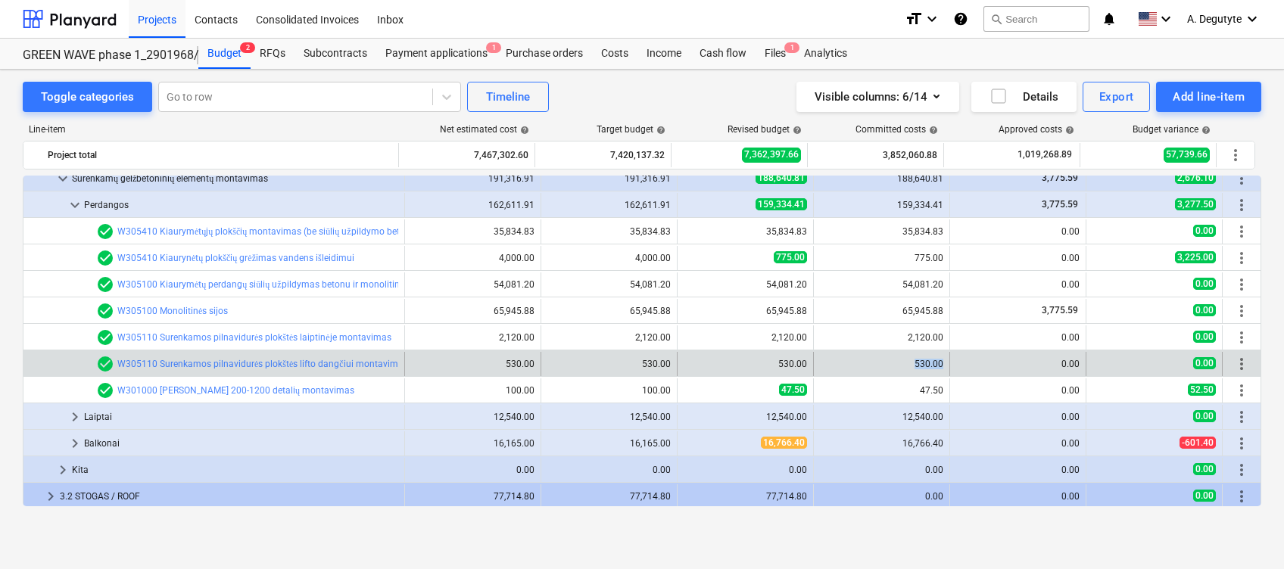
drag, startPoint x: 938, startPoint y: 367, endPoint x: 898, endPoint y: 360, distance: 40.8
click at [898, 360] on div "530.00" at bounding box center [881, 364] width 123 height 11
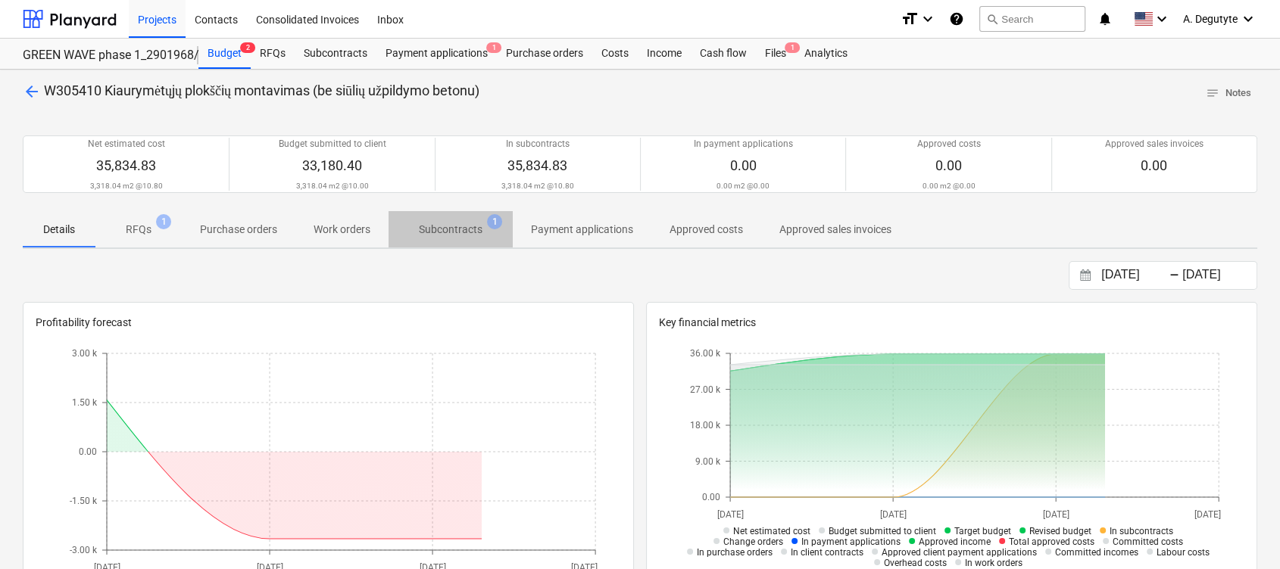
drag, startPoint x: 457, startPoint y: 223, endPoint x: 444, endPoint y: 292, distance: 70.1
click at [456, 224] on p "Subcontracts" at bounding box center [451, 230] width 64 height 16
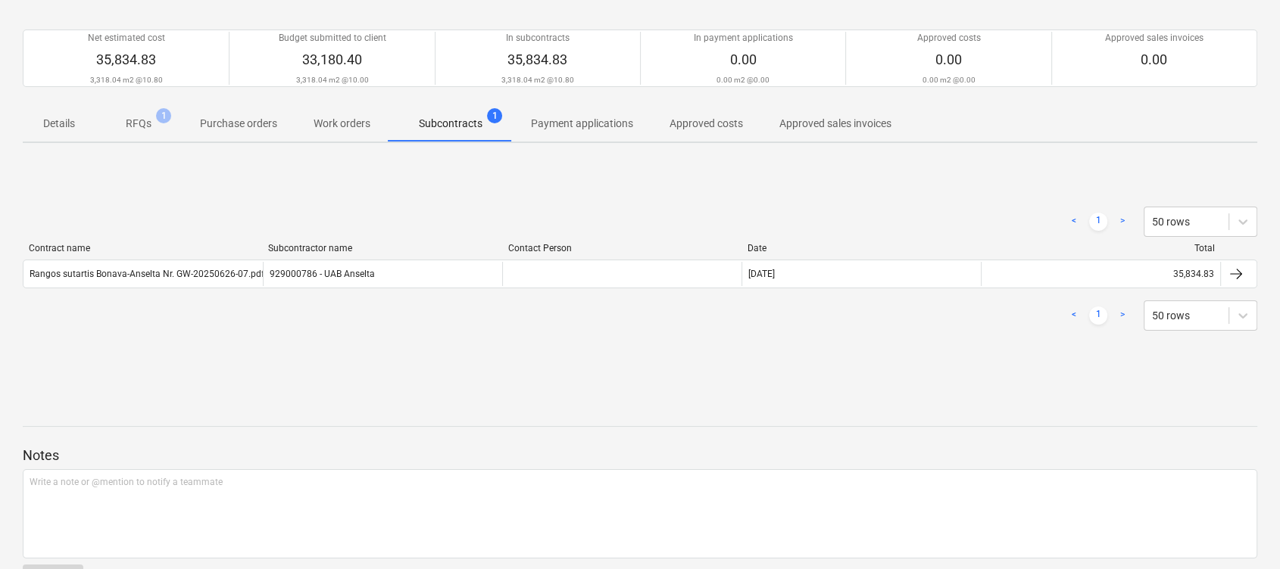
scroll to position [155, 0]
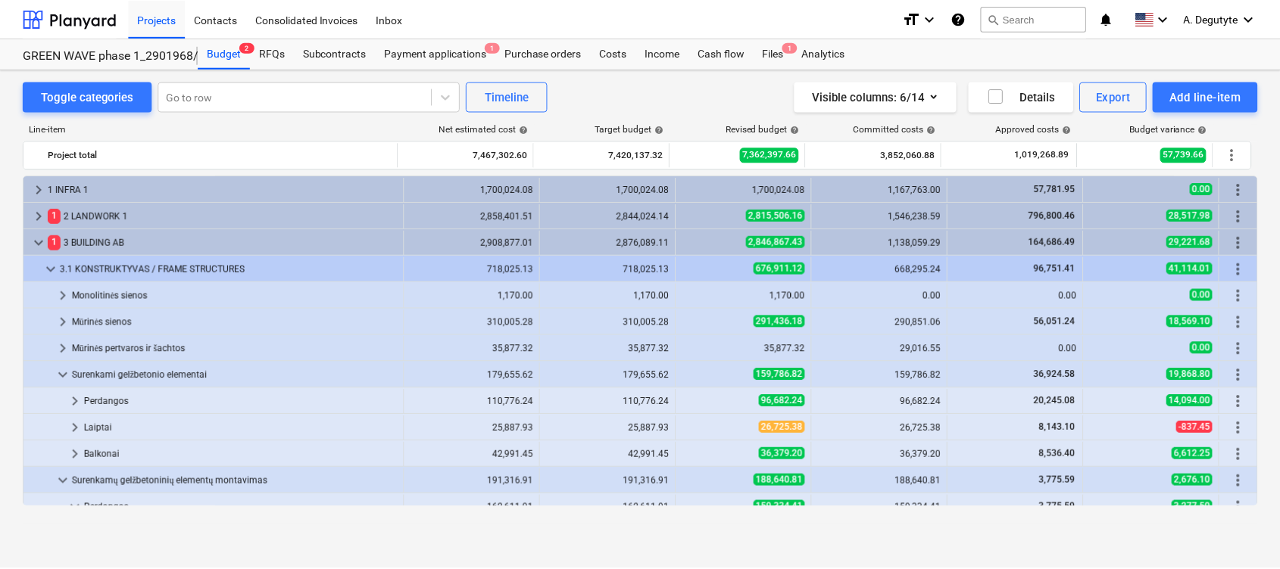
scroll to position [303, 0]
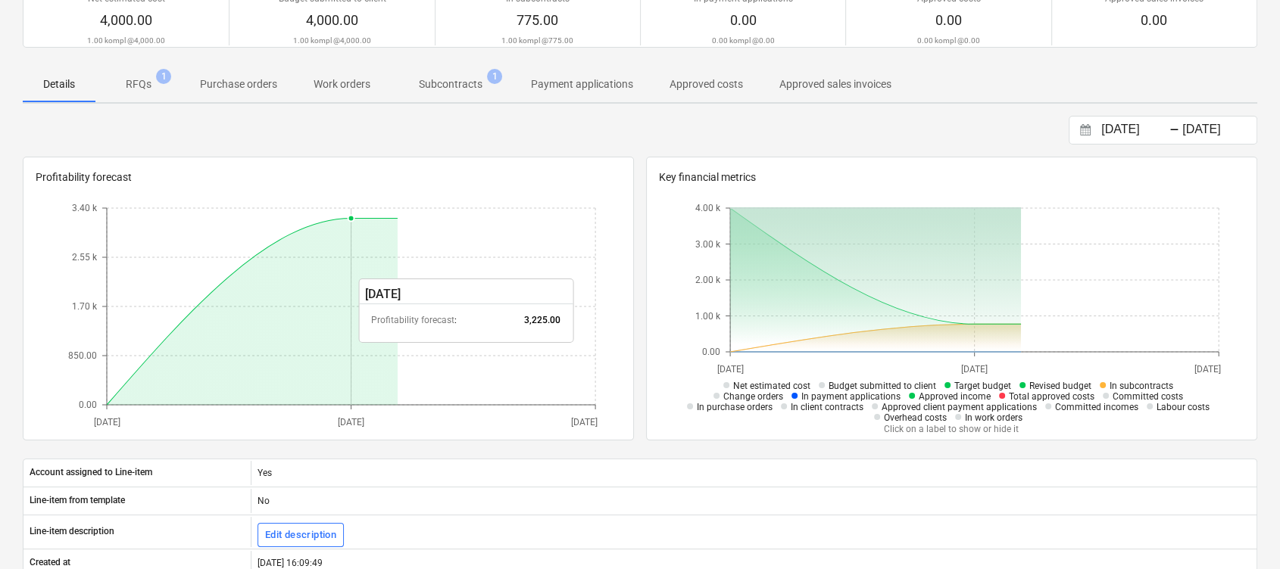
scroll to position [101, 0]
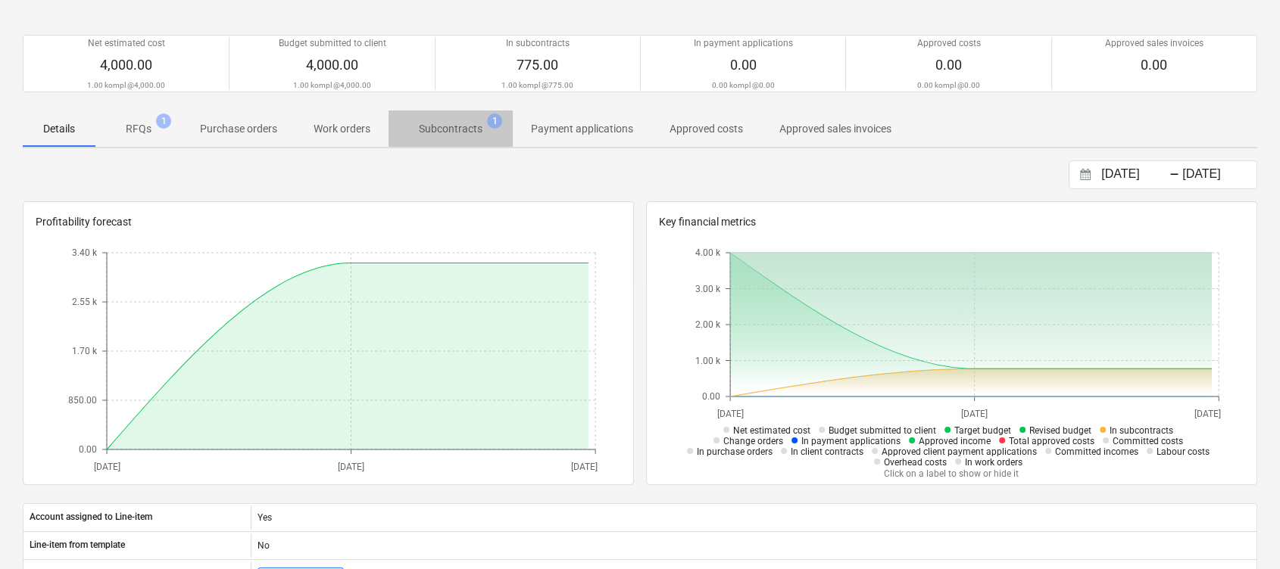
drag, startPoint x: 464, startPoint y: 128, endPoint x: 461, endPoint y: 139, distance: 11.8
click at [461, 139] on span "Subcontracts 1" at bounding box center [450, 128] width 124 height 27
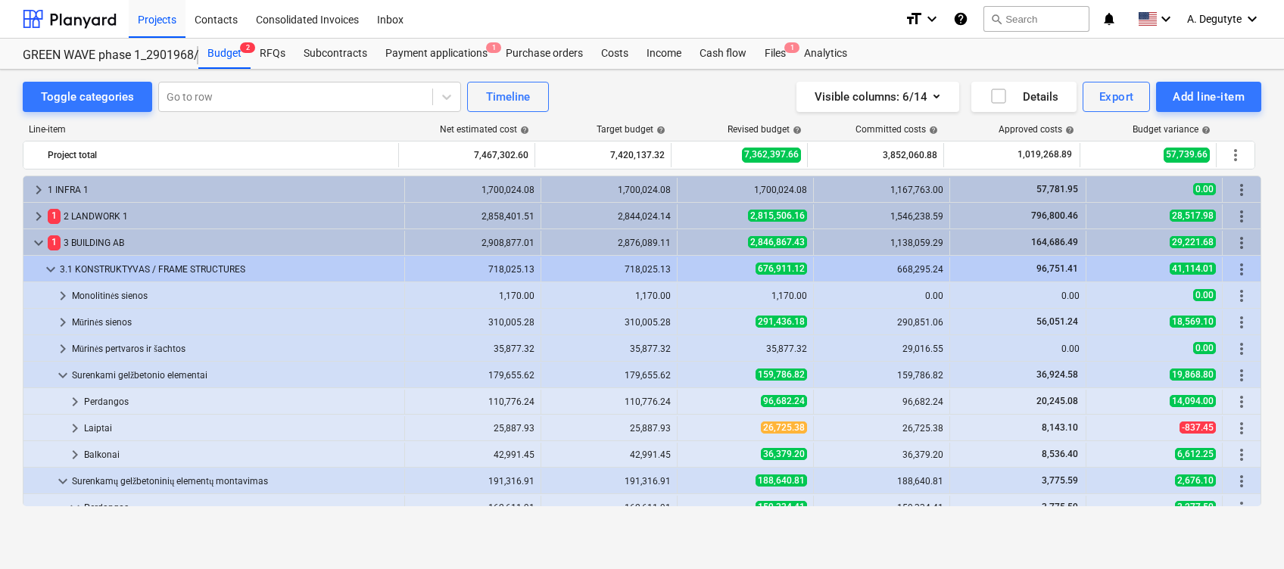
scroll to position [303, 0]
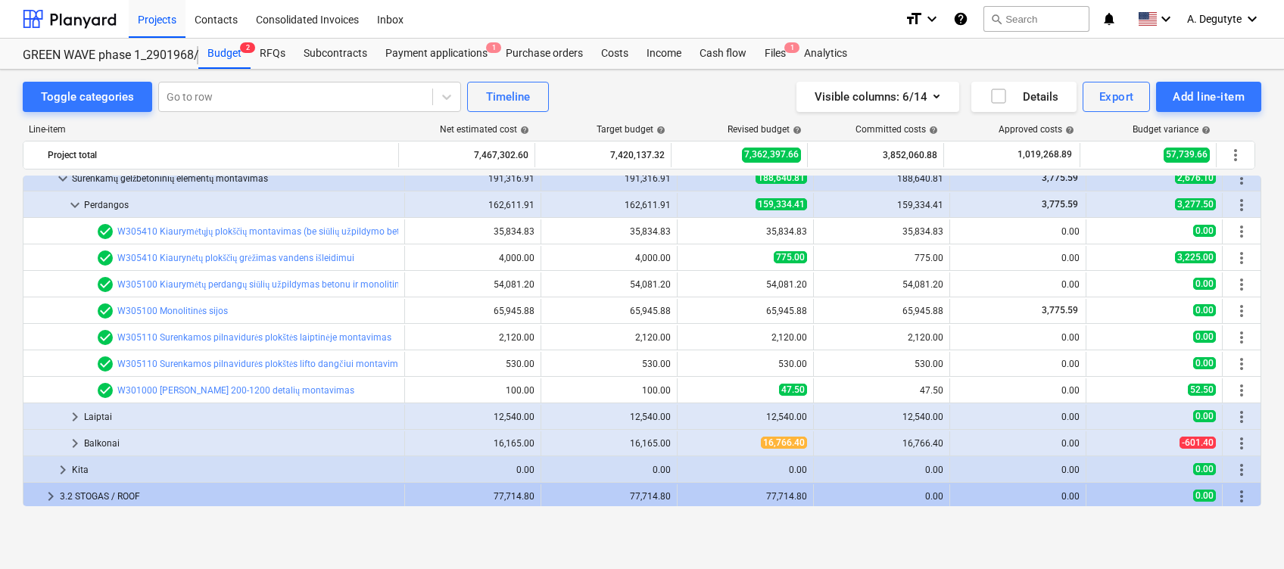
click at [285, 285] on link "W305100 Kiaurymėtų perdangų siūlių užpildymas betonu ir monolitiniai ruožai, ga…" at bounding box center [472, 284] width 711 height 11
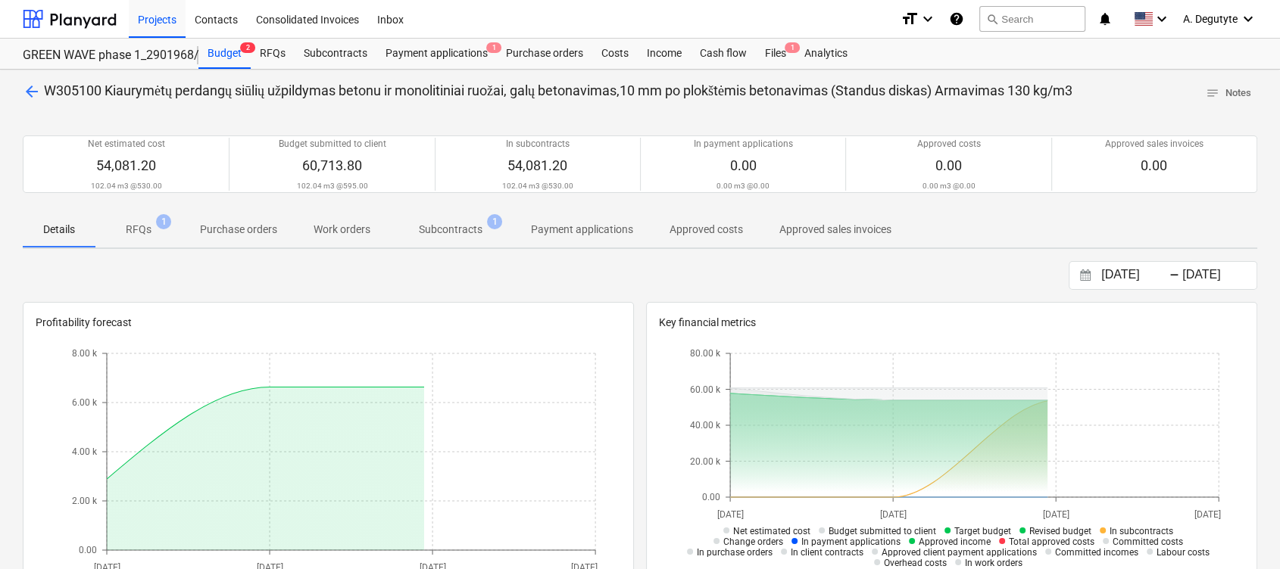
click at [467, 235] on p "Subcontracts" at bounding box center [451, 230] width 64 height 16
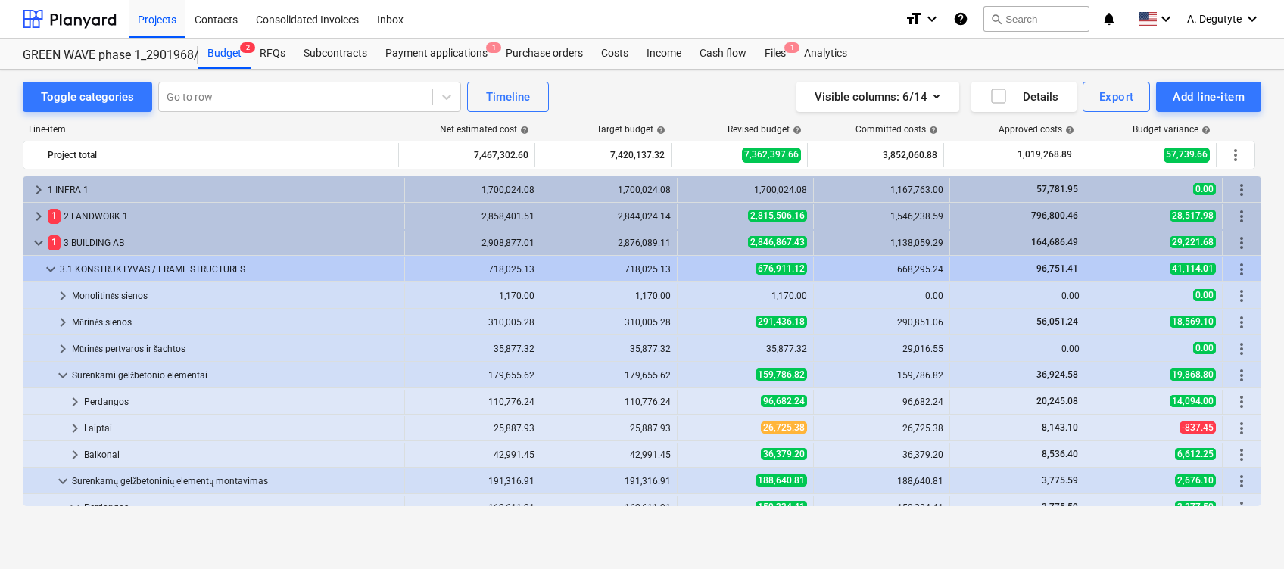
scroll to position [303, 0]
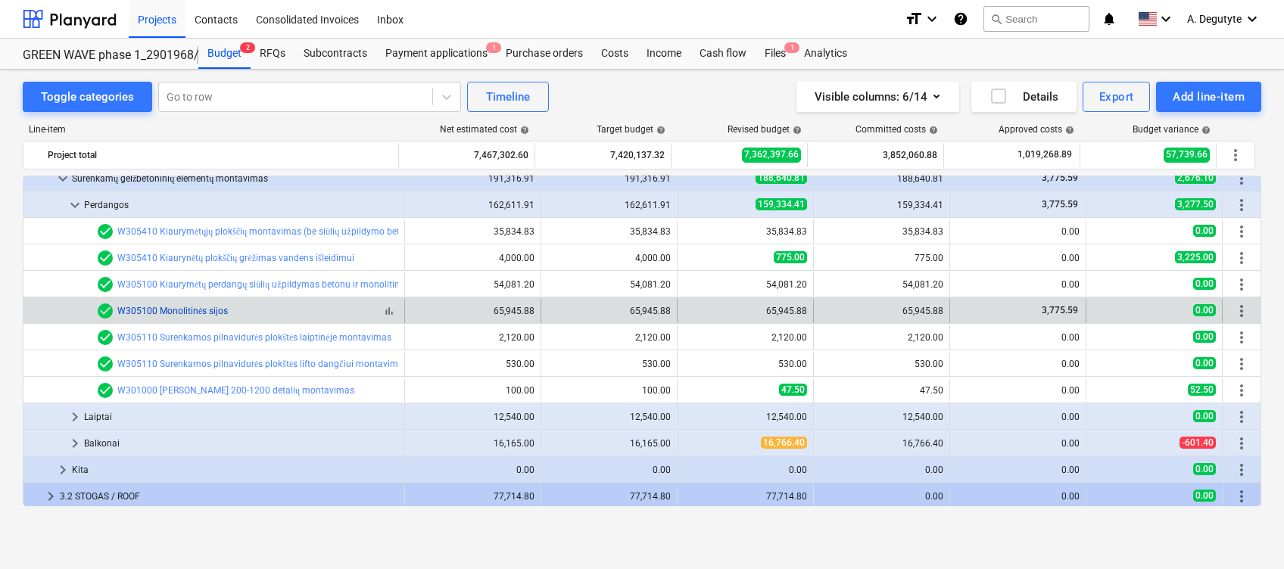
click at [208, 308] on link "W305100 Monolitinės sijos" at bounding box center [172, 311] width 111 height 11
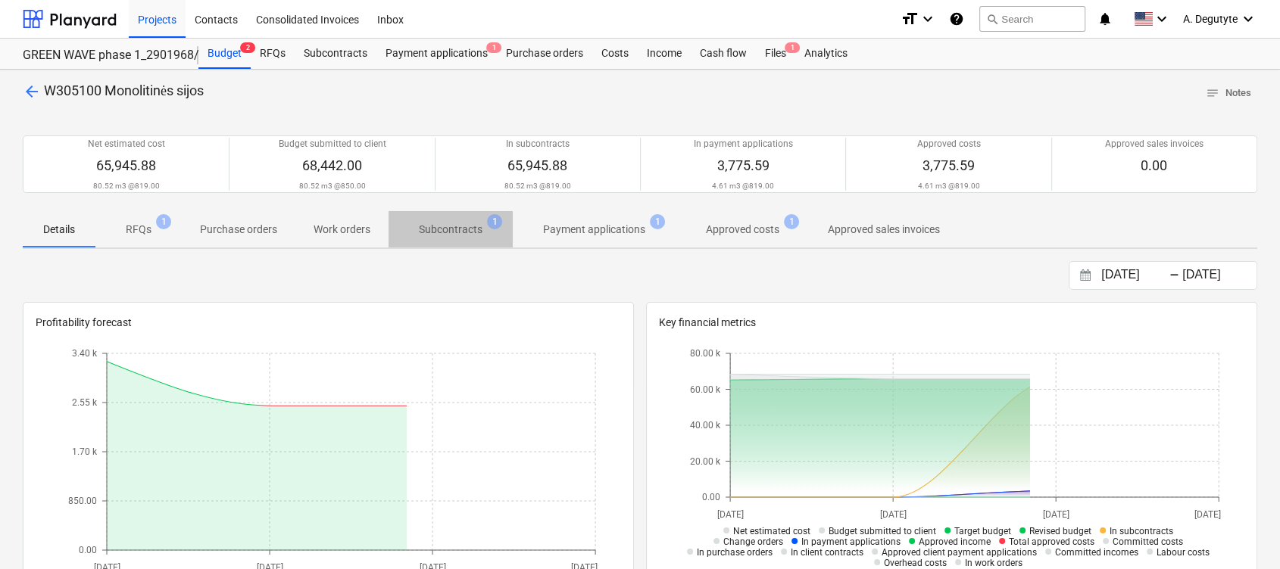
click at [441, 232] on p "Subcontracts" at bounding box center [451, 230] width 64 height 16
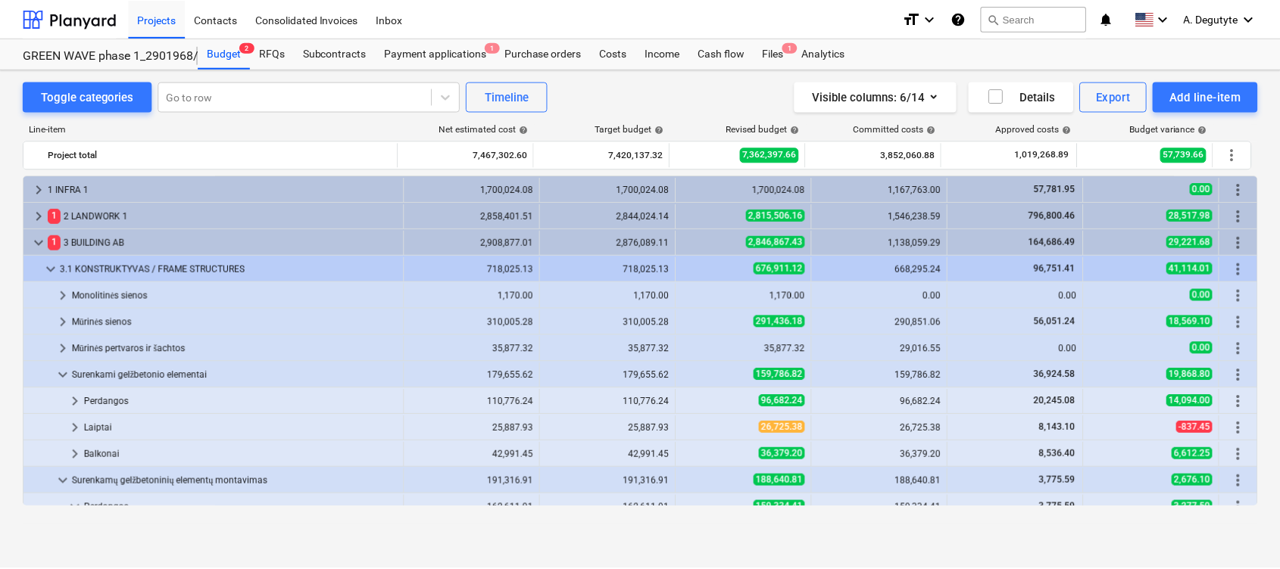
scroll to position [303, 0]
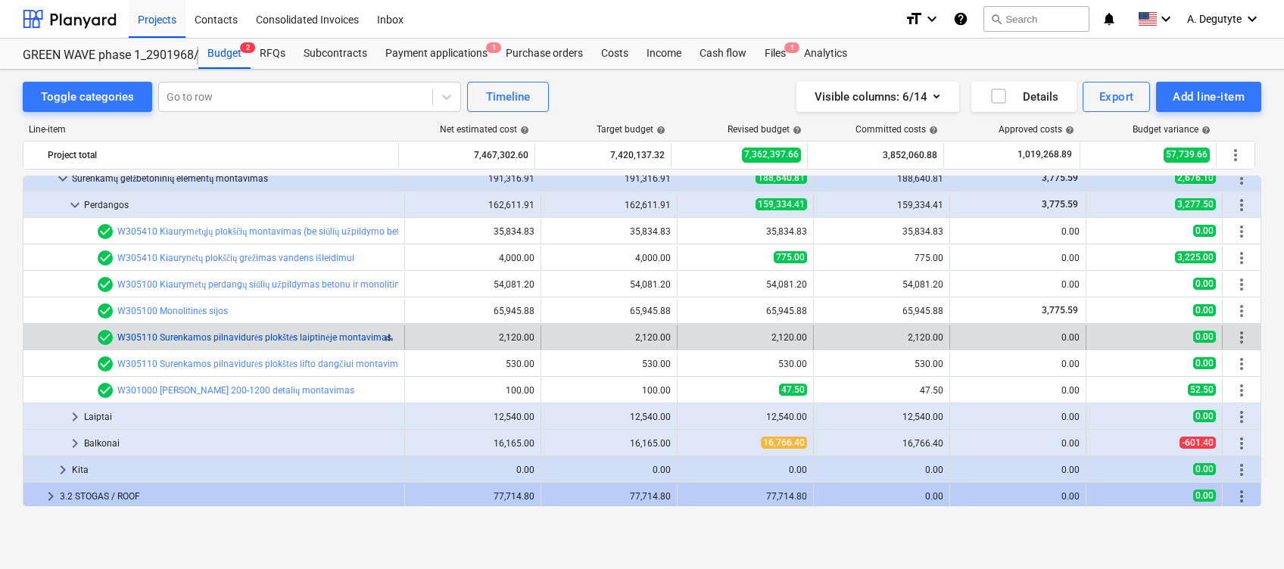
drag, startPoint x: 290, startPoint y: 304, endPoint x: 267, endPoint y: 336, distance: 39.5
click at [267, 336] on link "W305110 Surenkamos pilnavidurės plokštės laiptinėje montavimas" at bounding box center [254, 337] width 274 height 11
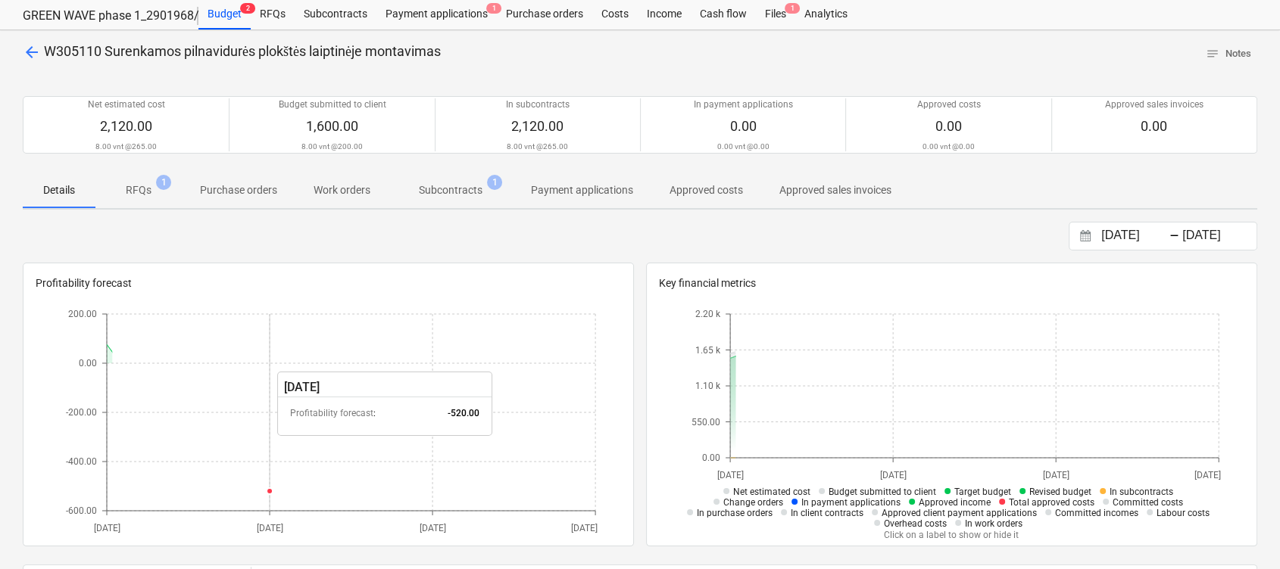
scroll to position [101, 0]
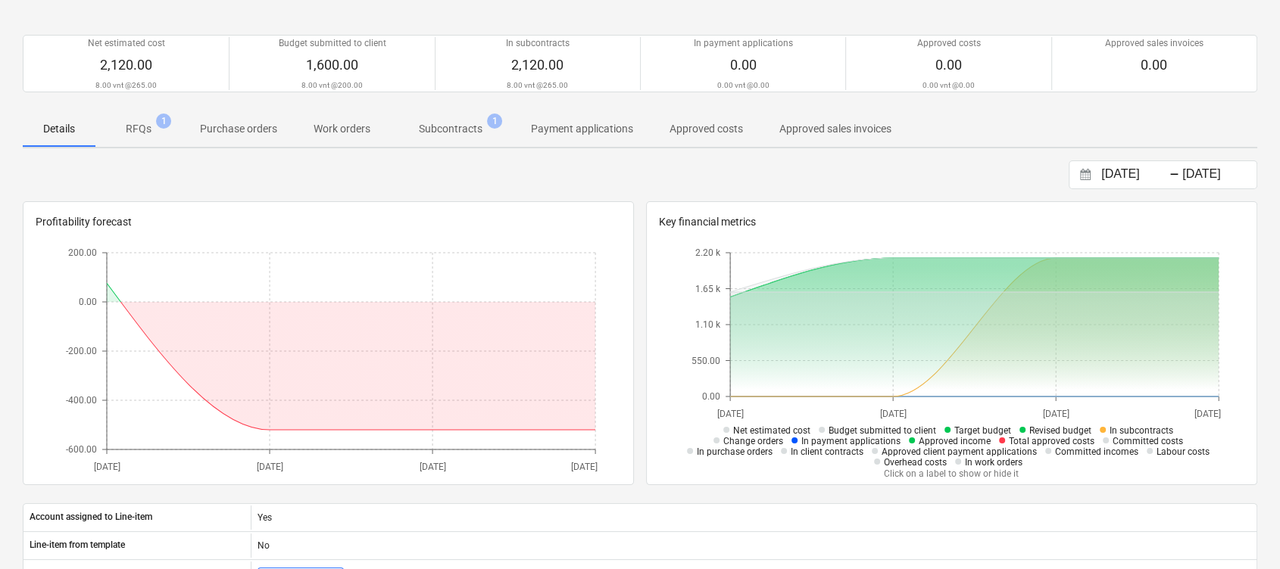
click at [468, 126] on p "Subcontracts" at bounding box center [451, 129] width 64 height 16
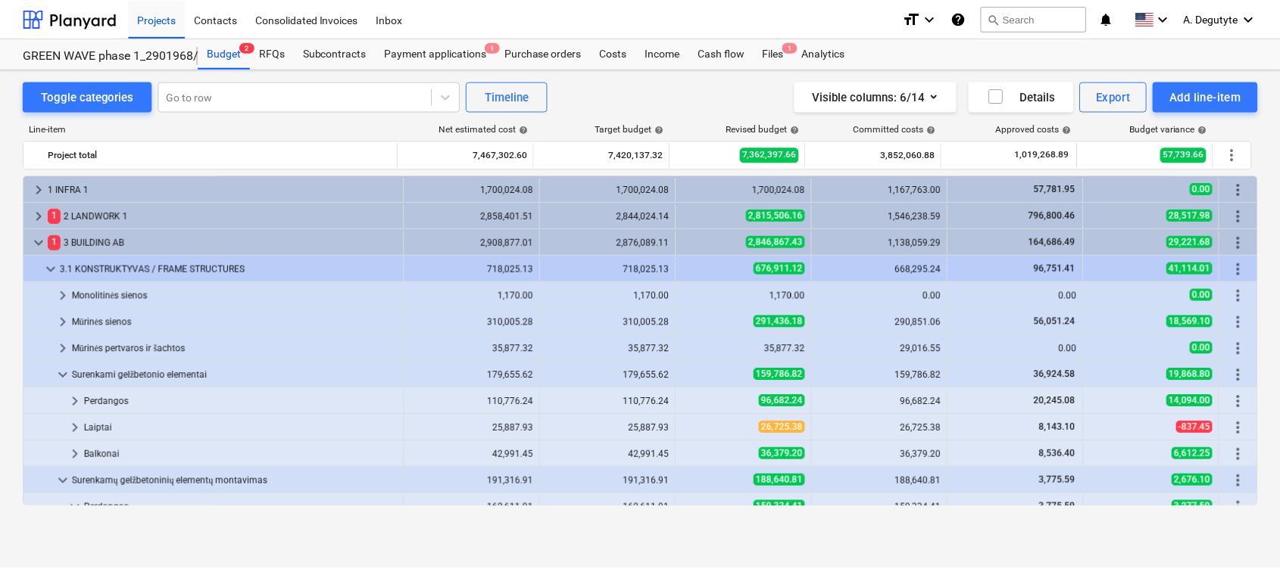
scroll to position [303, 0]
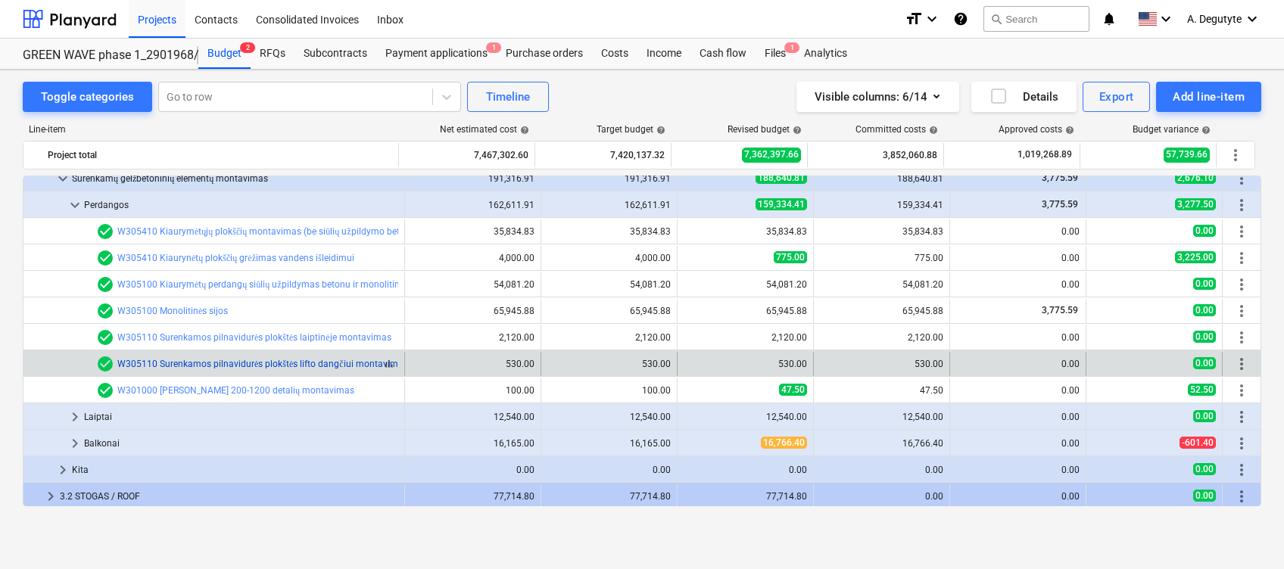
click at [264, 366] on link "W305110 Surenkamos pilnavidurės plokštės lifto dangčiui montavimas" at bounding box center [262, 364] width 291 height 11
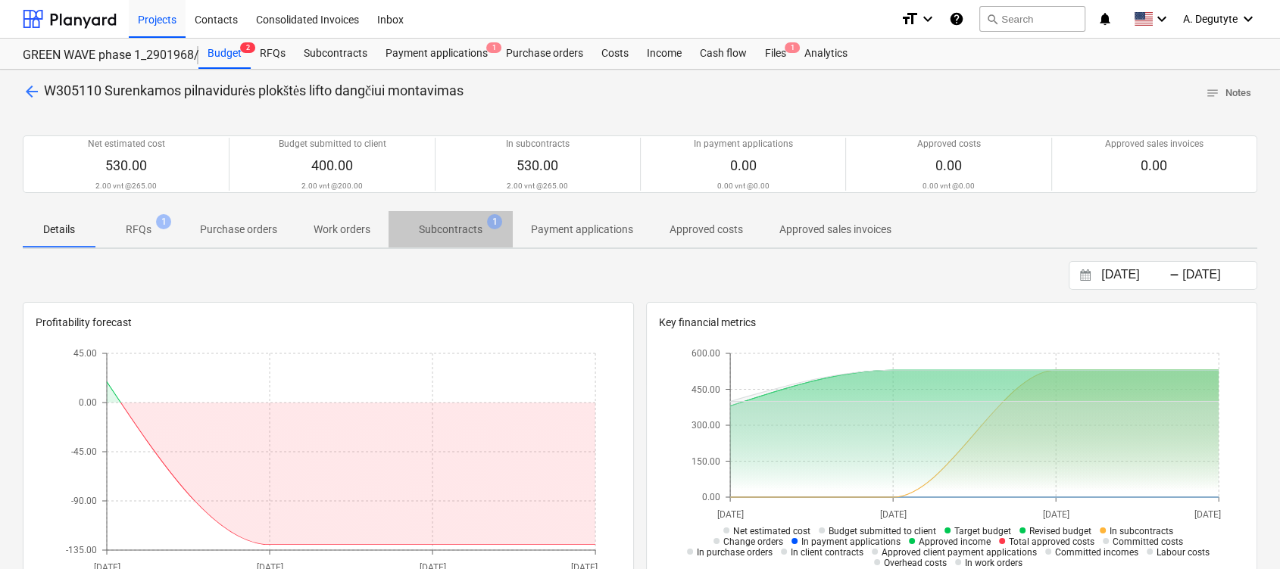
click at [465, 231] on p "Subcontracts" at bounding box center [451, 230] width 64 height 16
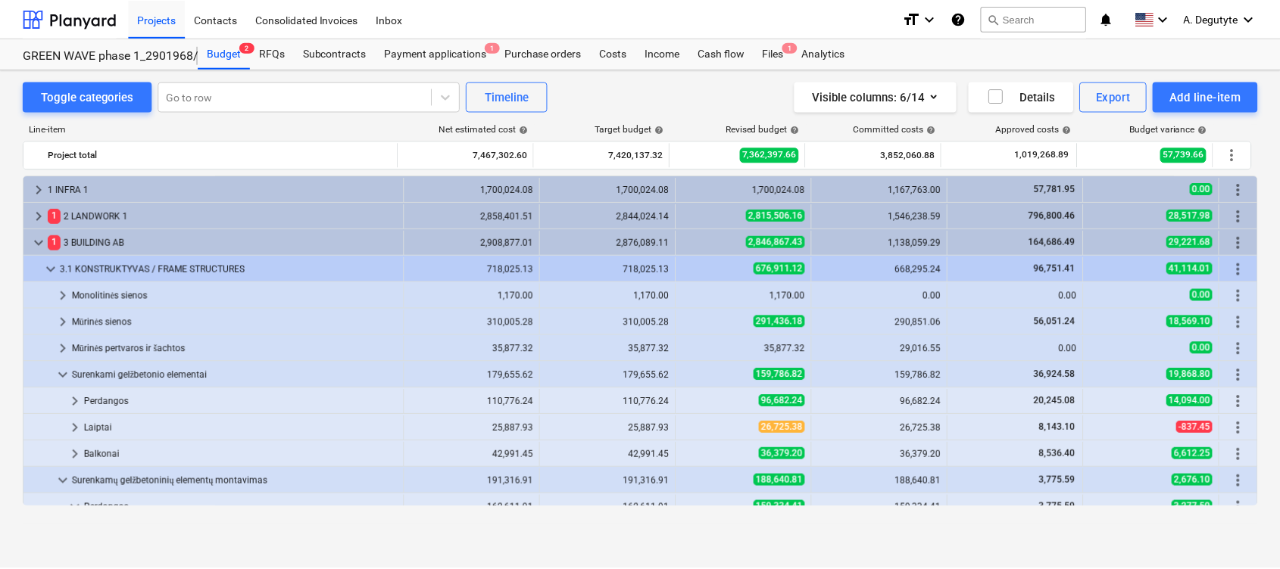
scroll to position [303, 0]
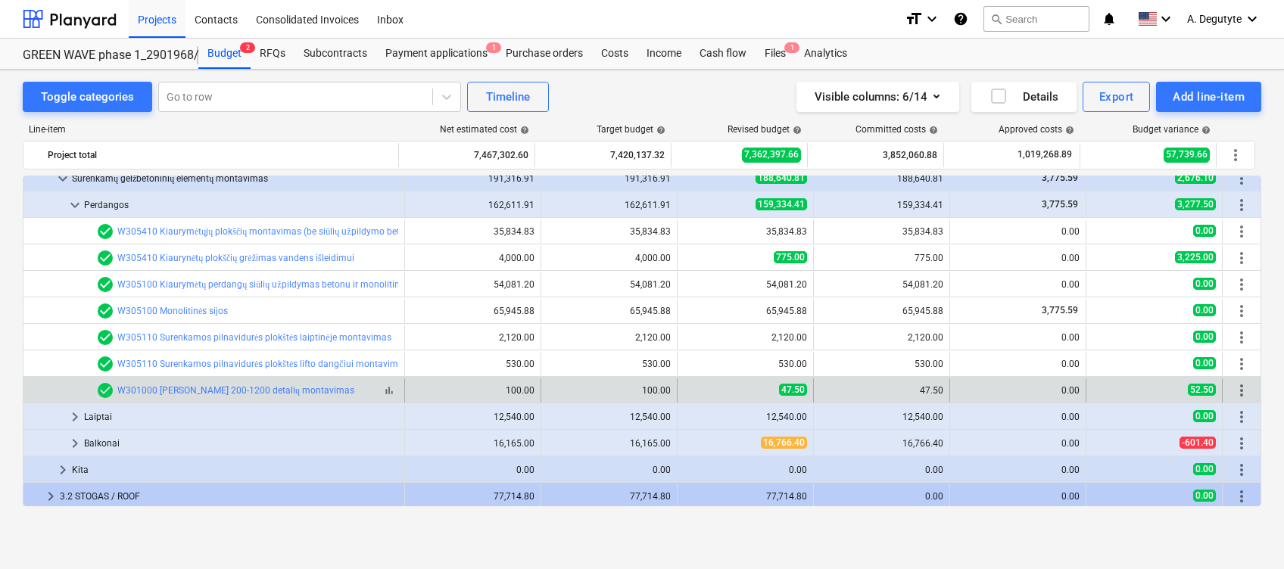
click at [293, 383] on div "check_circle W301000 Peikko Petra 200-1200 detalių montavimas" at bounding box center [225, 391] width 258 height 18
click at [315, 388] on link "W301000 [PERSON_NAME] 200-1200 detalių montavimas" at bounding box center [235, 390] width 237 height 11
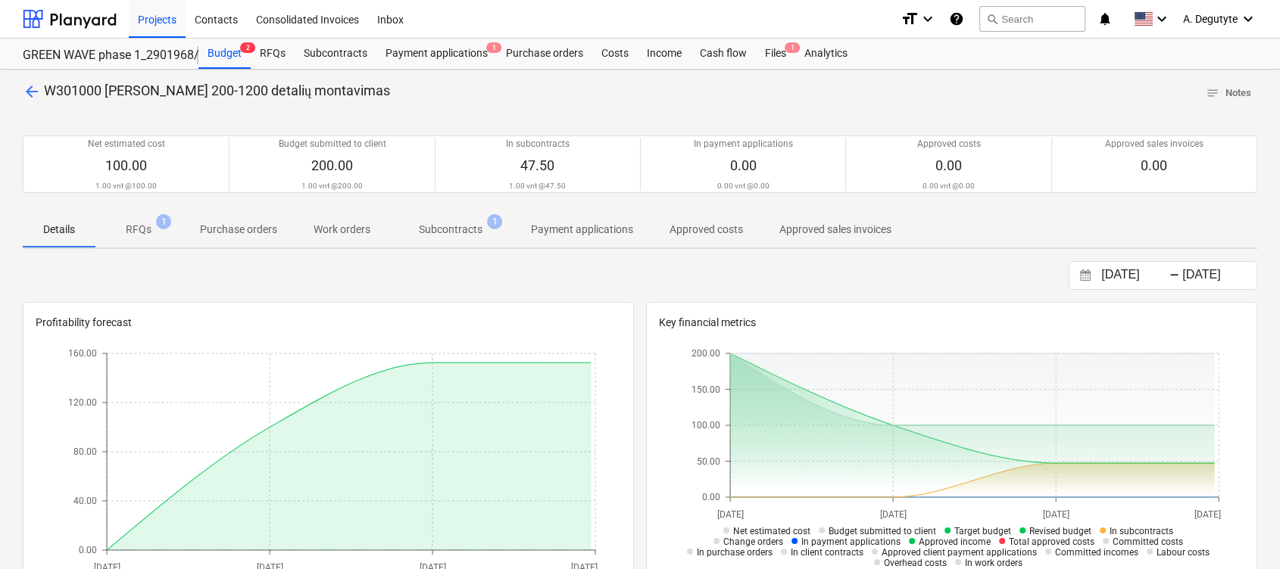
click at [454, 226] on p "Subcontracts" at bounding box center [451, 230] width 64 height 16
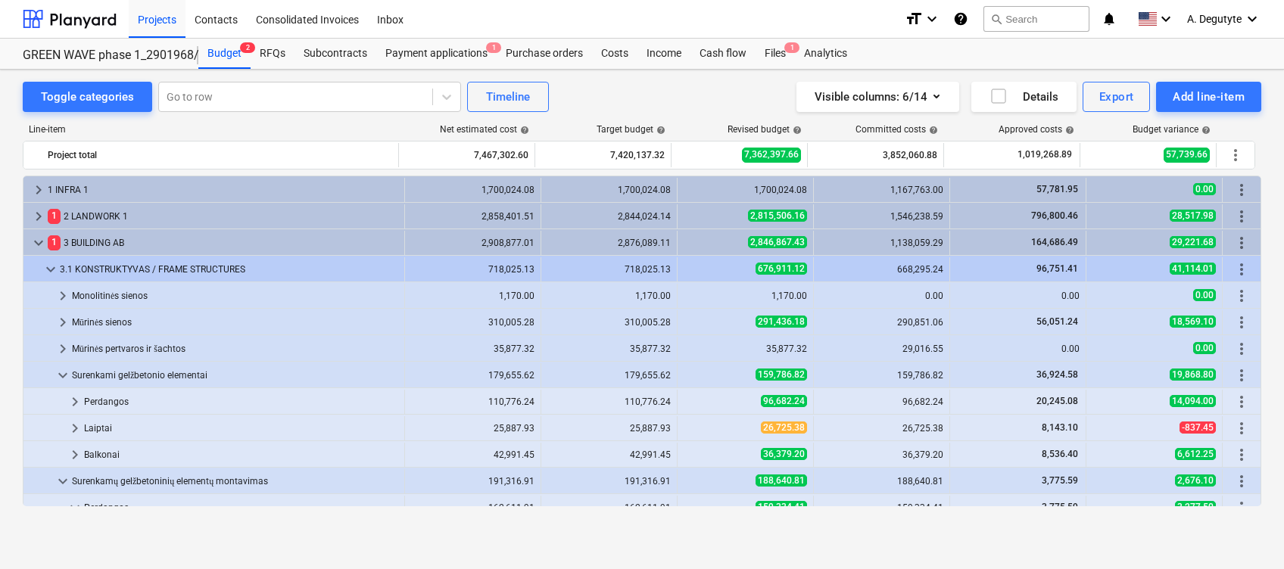
scroll to position [303, 0]
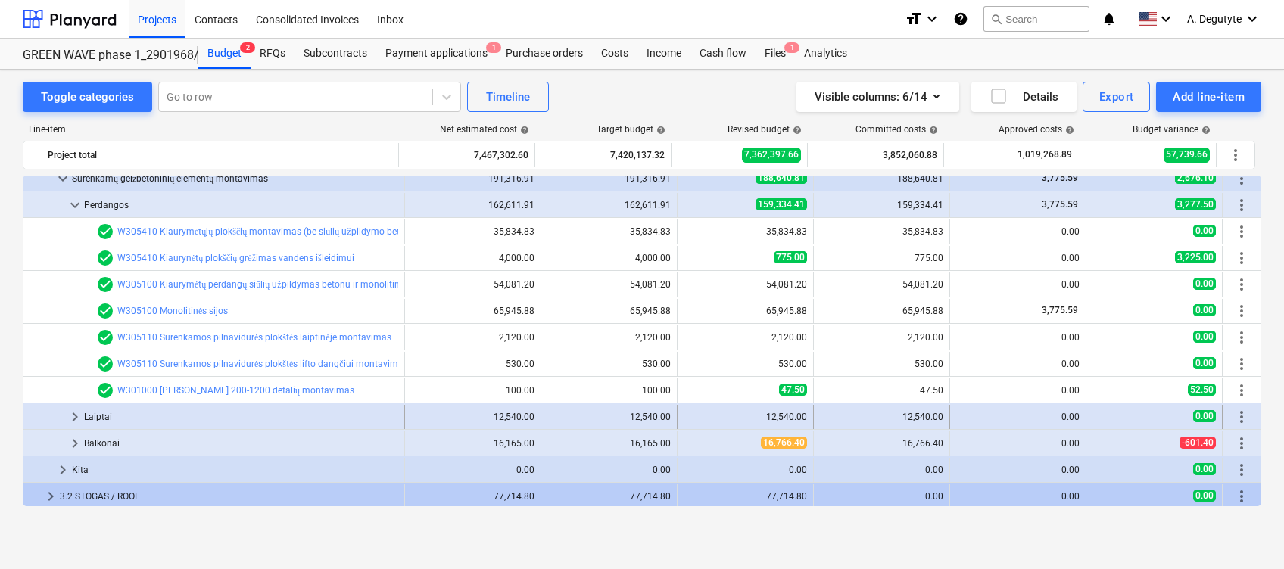
click at [76, 417] on span "keyboard_arrow_right" at bounding box center [75, 417] width 18 height 18
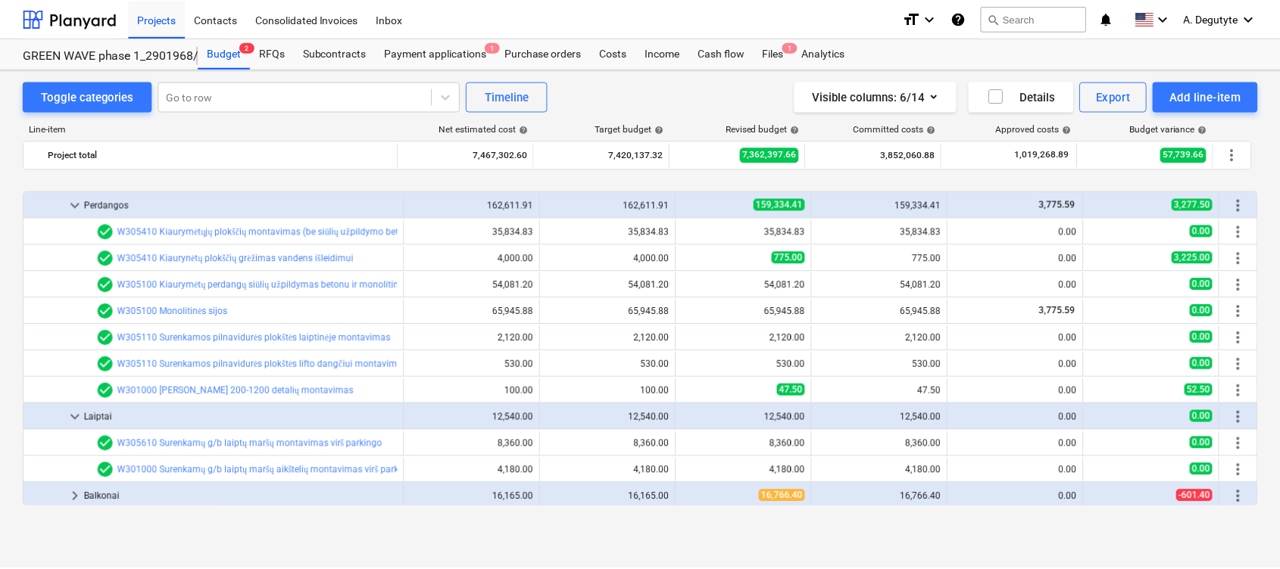
scroll to position [404, 0]
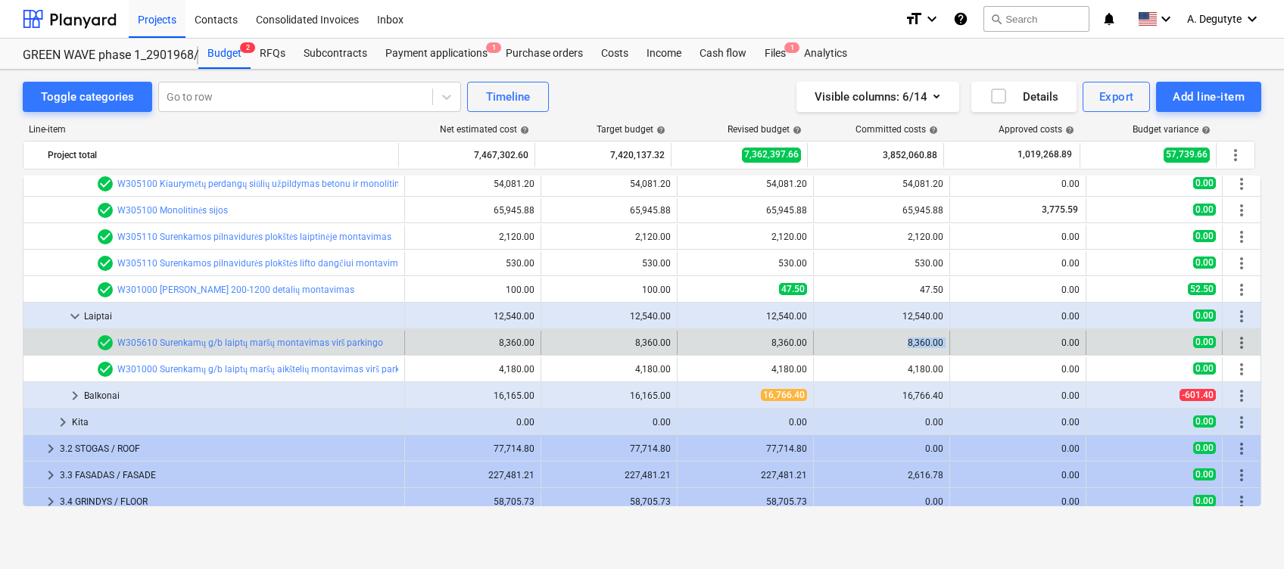
drag, startPoint x: 898, startPoint y: 345, endPoint x: 947, endPoint y: 342, distance: 48.5
click at [947, 342] on div "bar_chart check_circle W305610 Surenkamų g/b laiptų maršų montavimas virš parki…" at bounding box center [641, 343] width 1237 height 24
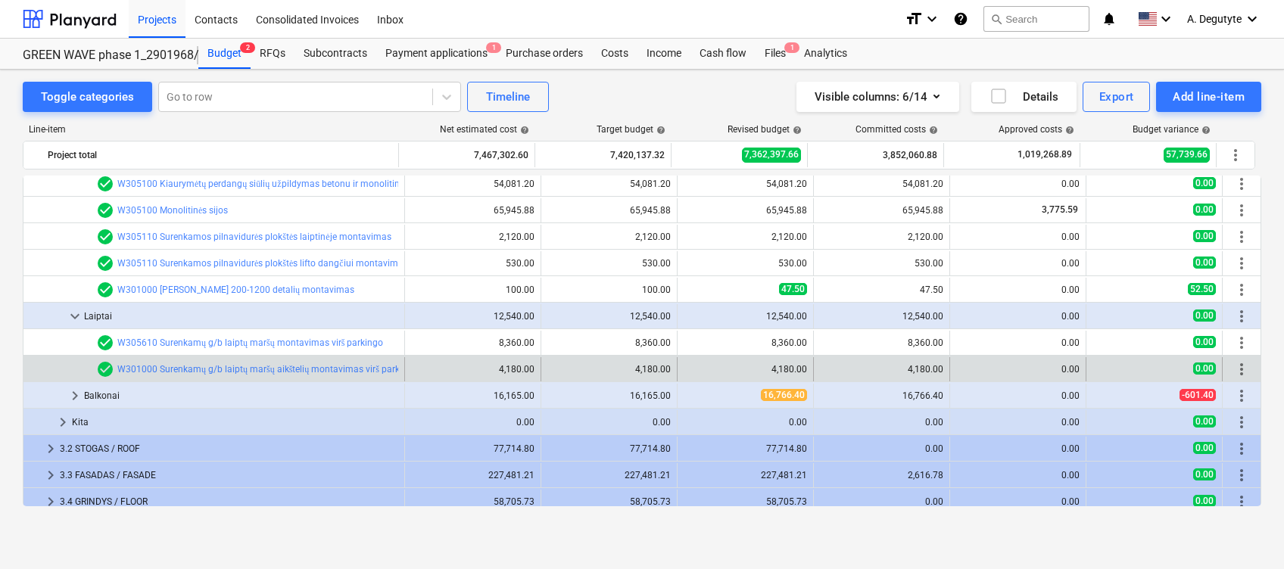
drag, startPoint x: 895, startPoint y: 369, endPoint x: 943, endPoint y: 367, distance: 48.5
click at [943, 367] on div "4,180.00" at bounding box center [882, 369] width 136 height 24
drag, startPoint x: 901, startPoint y: 369, endPoint x: 938, endPoint y: 370, distance: 37.1
click at [938, 370] on div "4,180.00" at bounding box center [881, 369] width 123 height 11
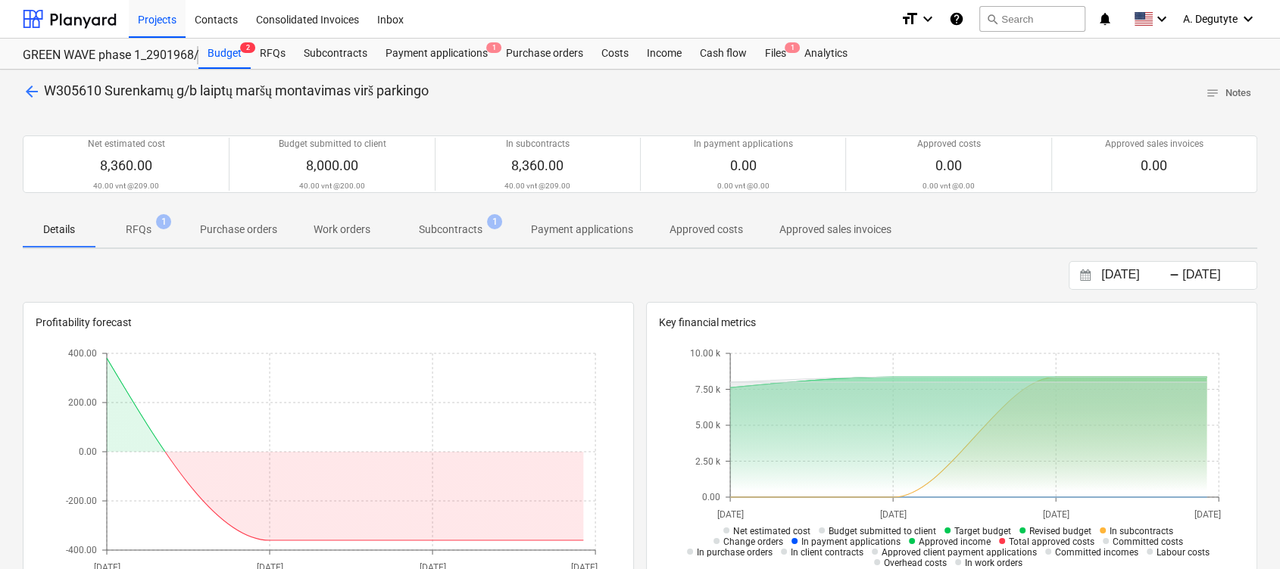
click at [465, 223] on p "Subcontracts" at bounding box center [451, 230] width 64 height 16
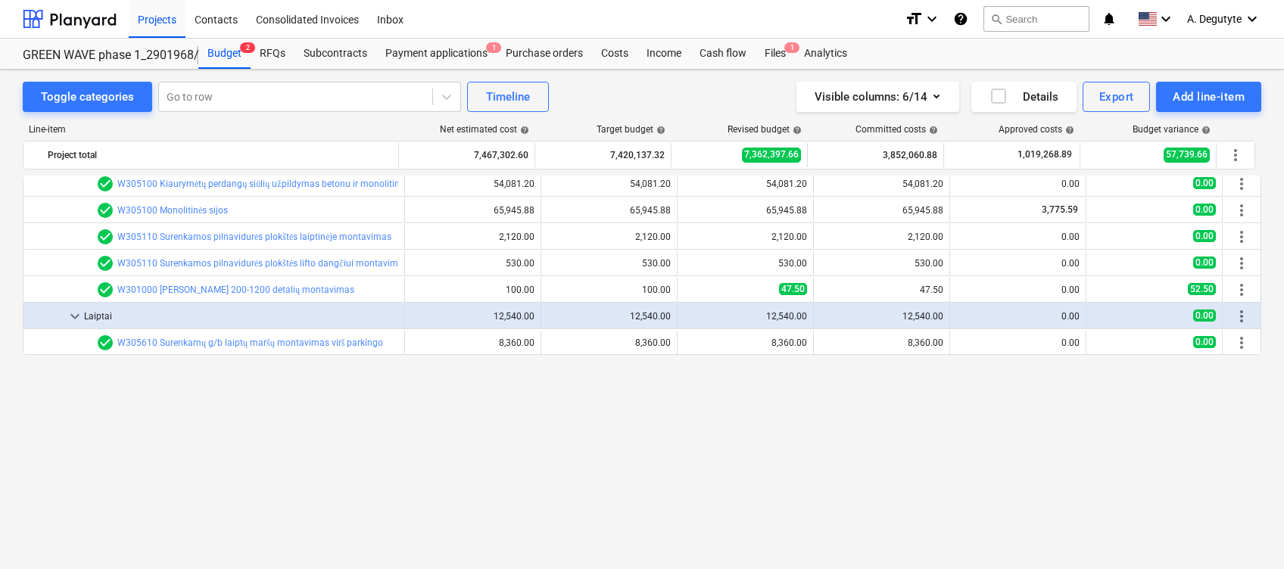
scroll to position [201, 0]
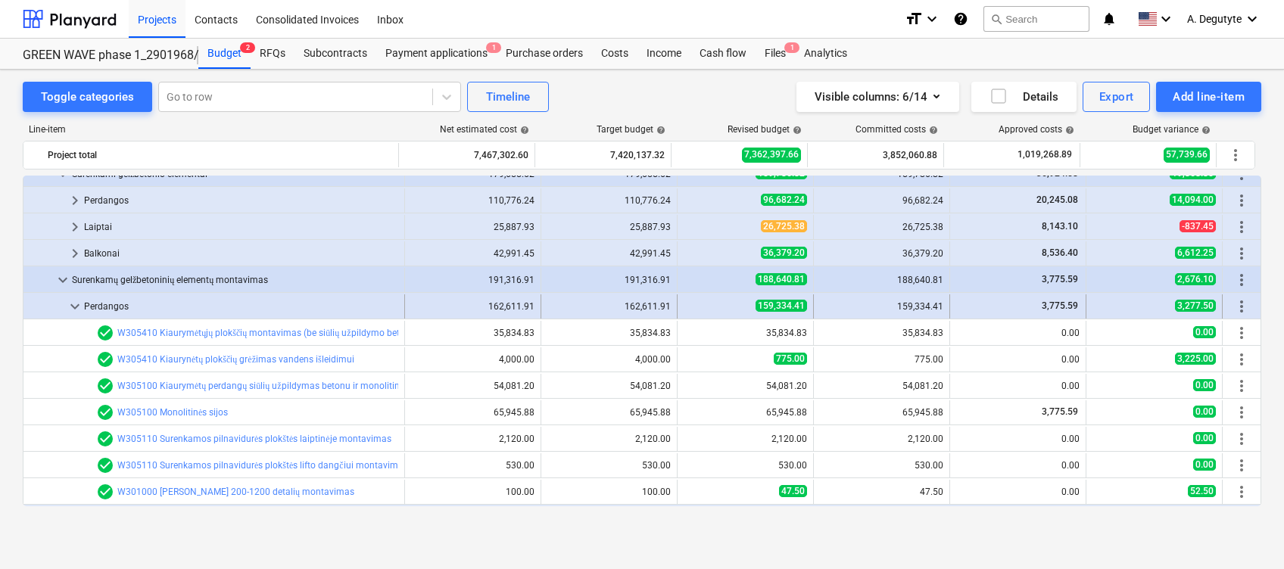
click at [77, 302] on span "keyboard_arrow_down" at bounding box center [75, 307] width 18 height 18
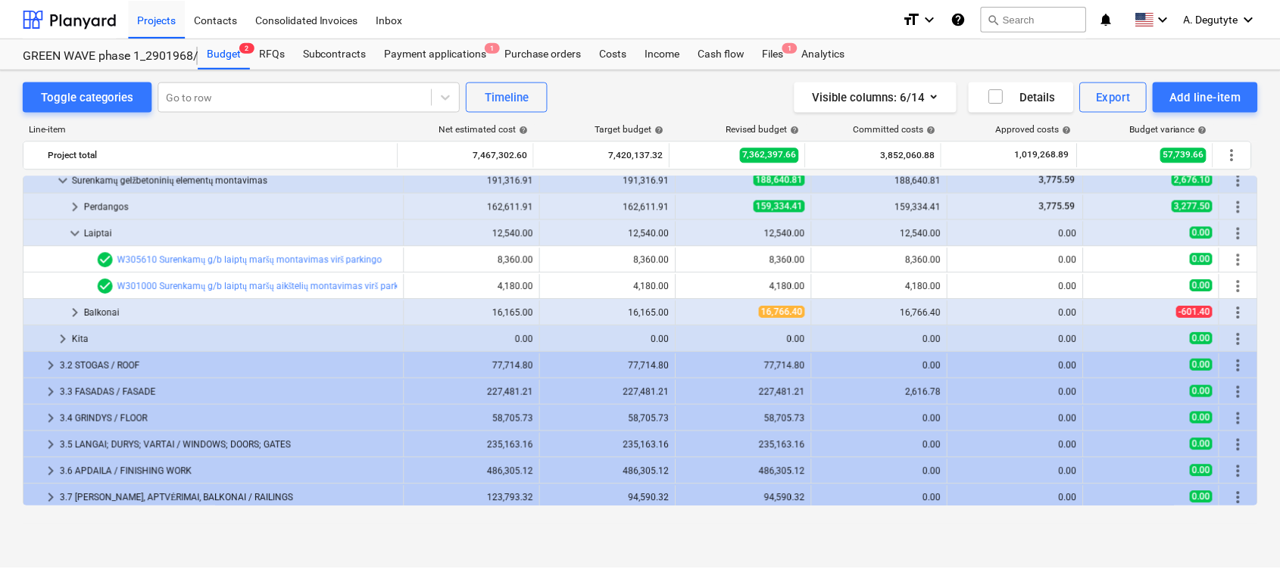
scroll to position [303, 0]
click at [70, 230] on span "keyboard_arrow_down" at bounding box center [75, 232] width 18 height 18
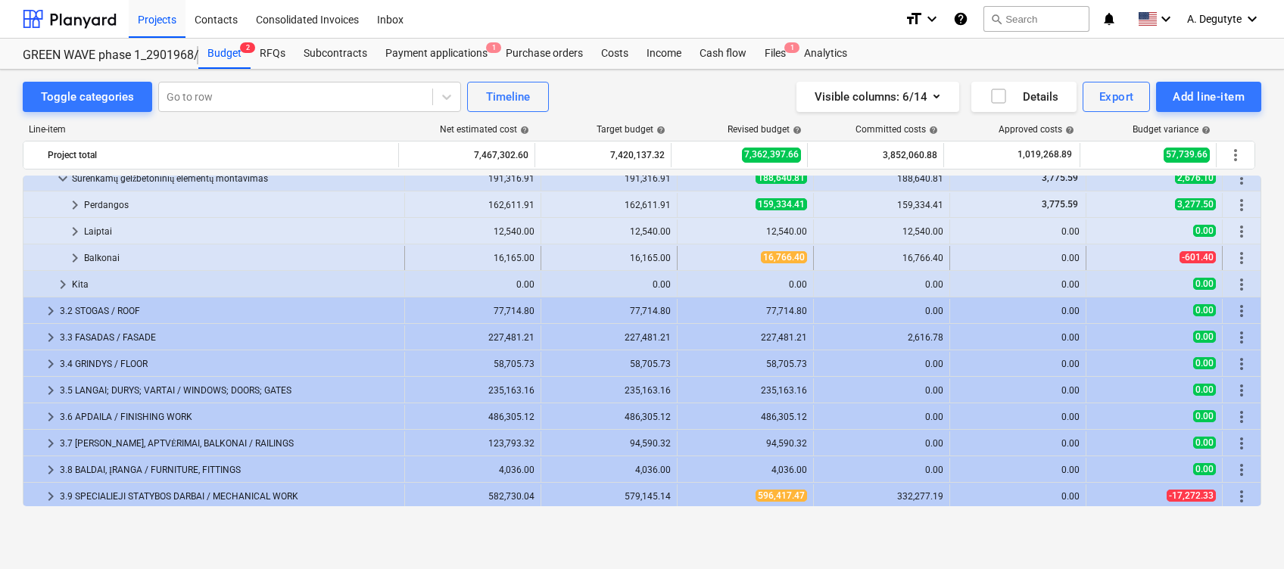
click at [74, 257] on span "keyboard_arrow_right" at bounding box center [75, 258] width 18 height 18
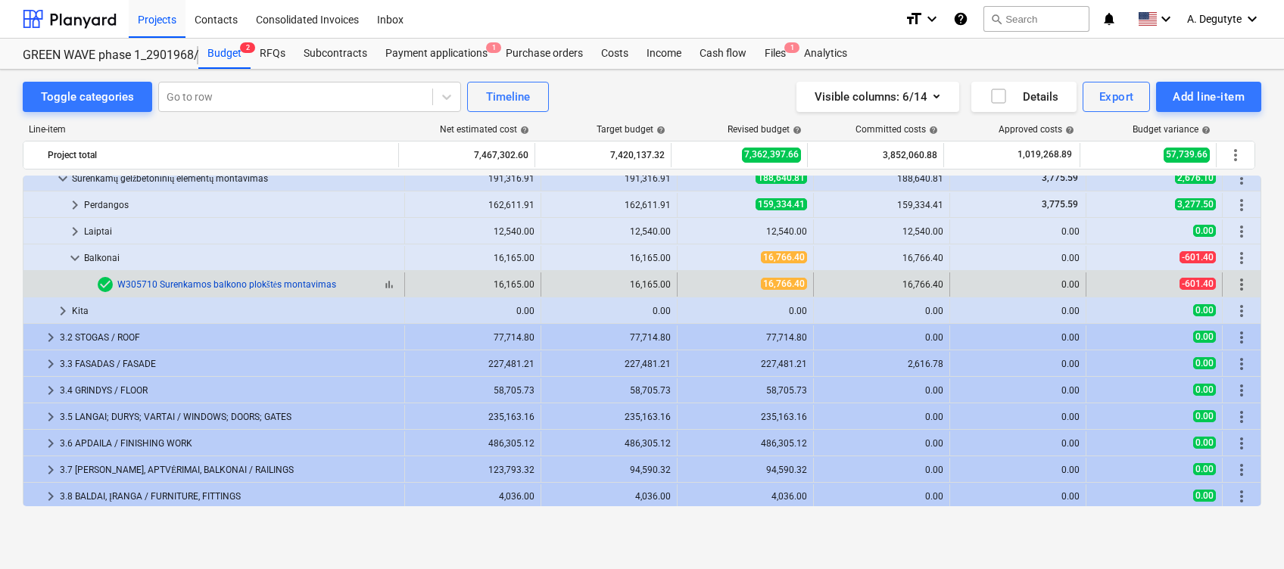
click at [307, 285] on link "W305710 Surenkamos balkono plokštės montavimas" at bounding box center [226, 284] width 219 height 11
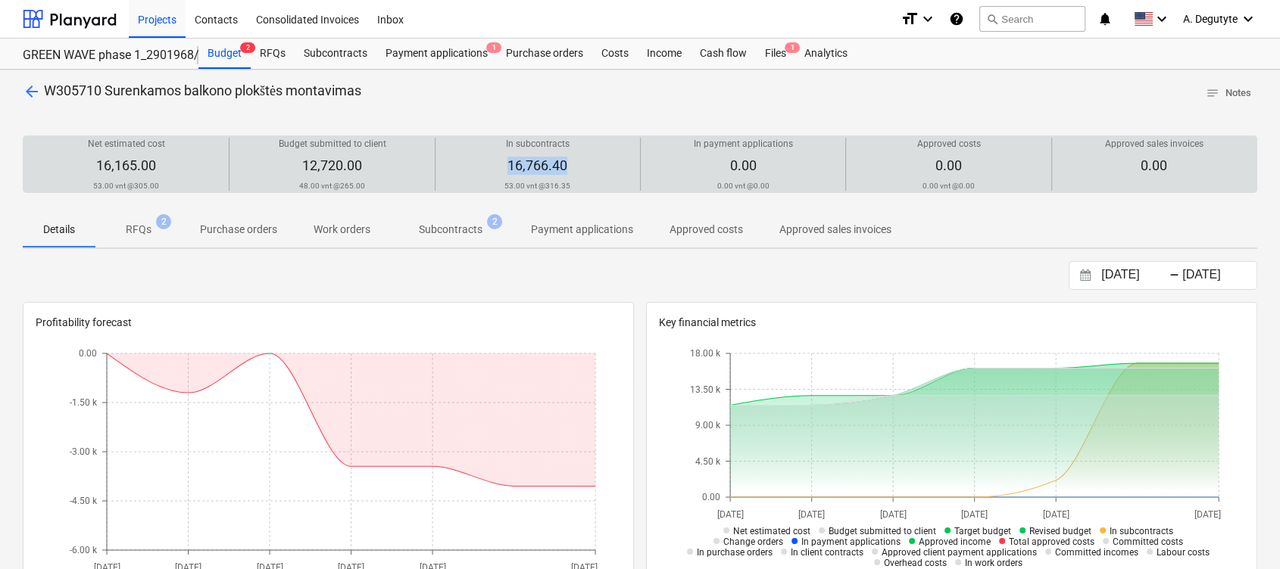
drag, startPoint x: 575, startPoint y: 167, endPoint x: 499, endPoint y: 164, distance: 76.5
click at [499, 164] on div "In subcontracts 16,766.40 53.00 vnt @ 316.35" at bounding box center [537, 164] width 192 height 53
copy span "16,766.40"
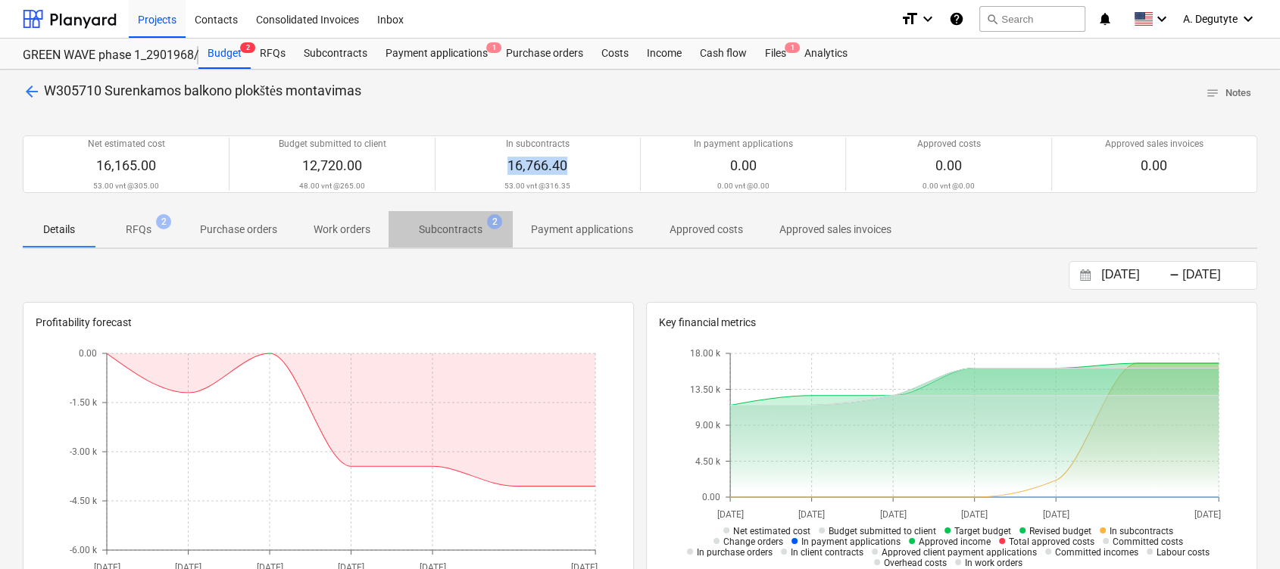
click at [457, 224] on p "Subcontracts" at bounding box center [451, 230] width 64 height 16
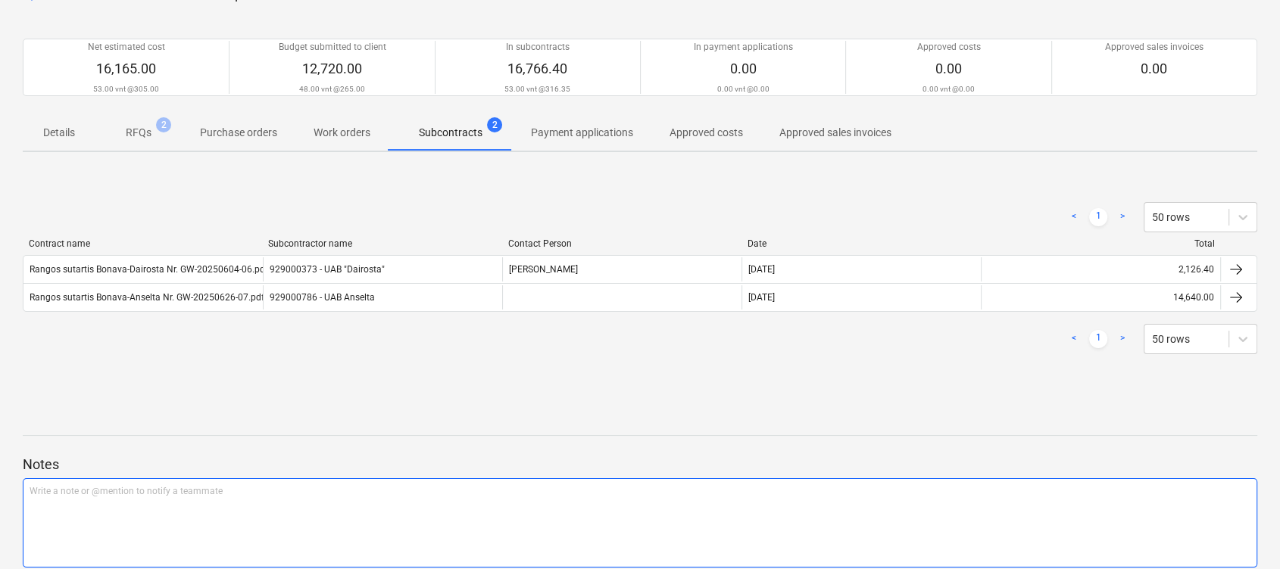
scroll to position [55, 0]
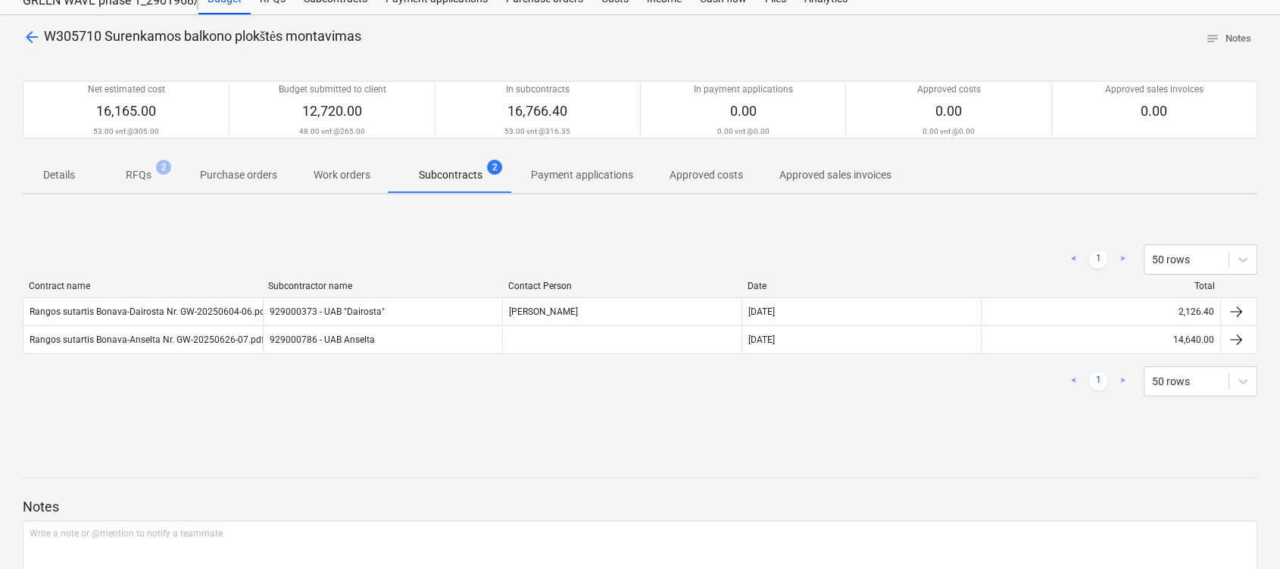
click at [44, 406] on div "< 1 > 50 rows Contract name Subcontractor name Contact Person Date Total Rangos…" at bounding box center [640, 320] width 1234 height 189
click at [507, 462] on div at bounding box center [640, 464] width 1234 height 12
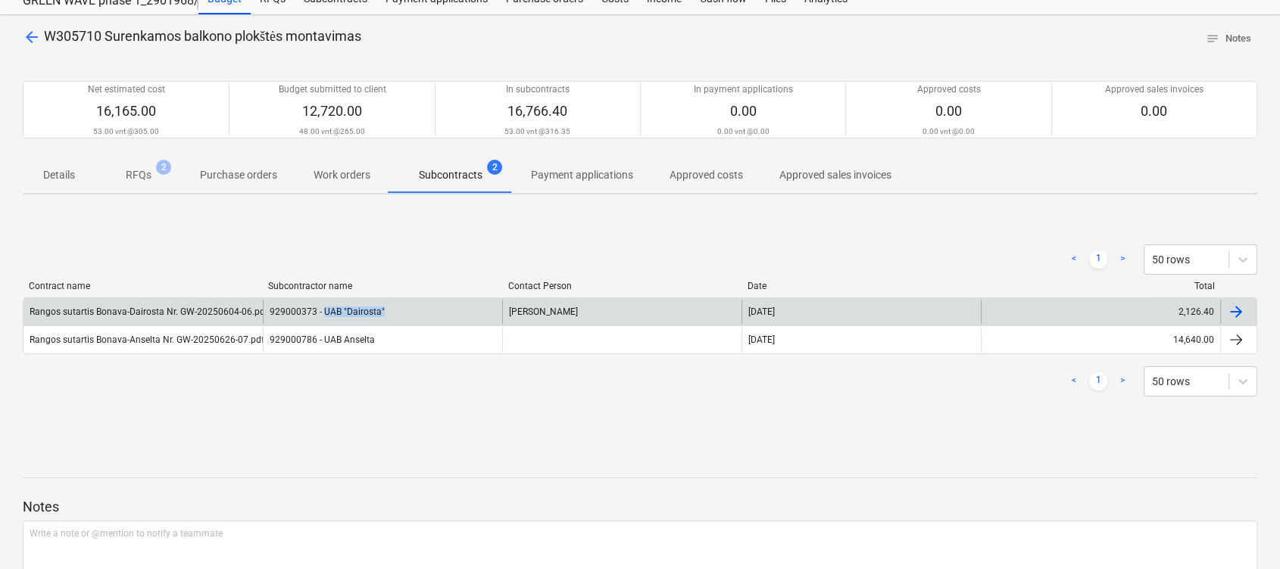
copy div "UAB "Dairosta""
drag, startPoint x: 389, startPoint y: 313, endPoint x: 322, endPoint y: 318, distance: 67.6
click at [322, 318] on div "929000373 - UAB "Dairosta"" at bounding box center [382, 312] width 239 height 24
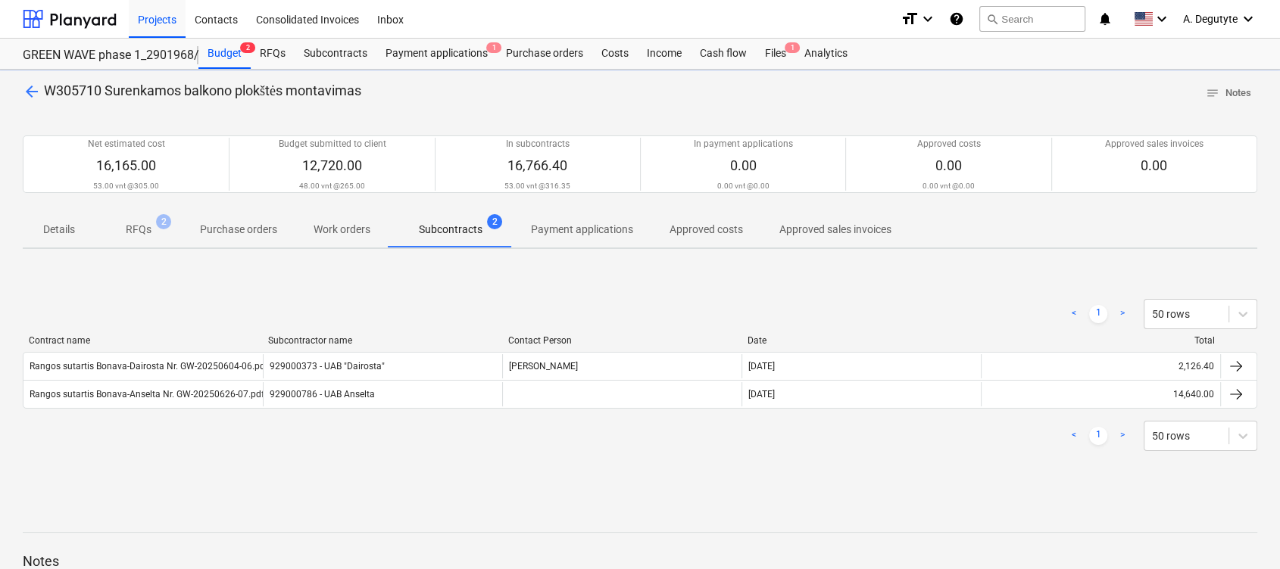
scroll to position [55, 0]
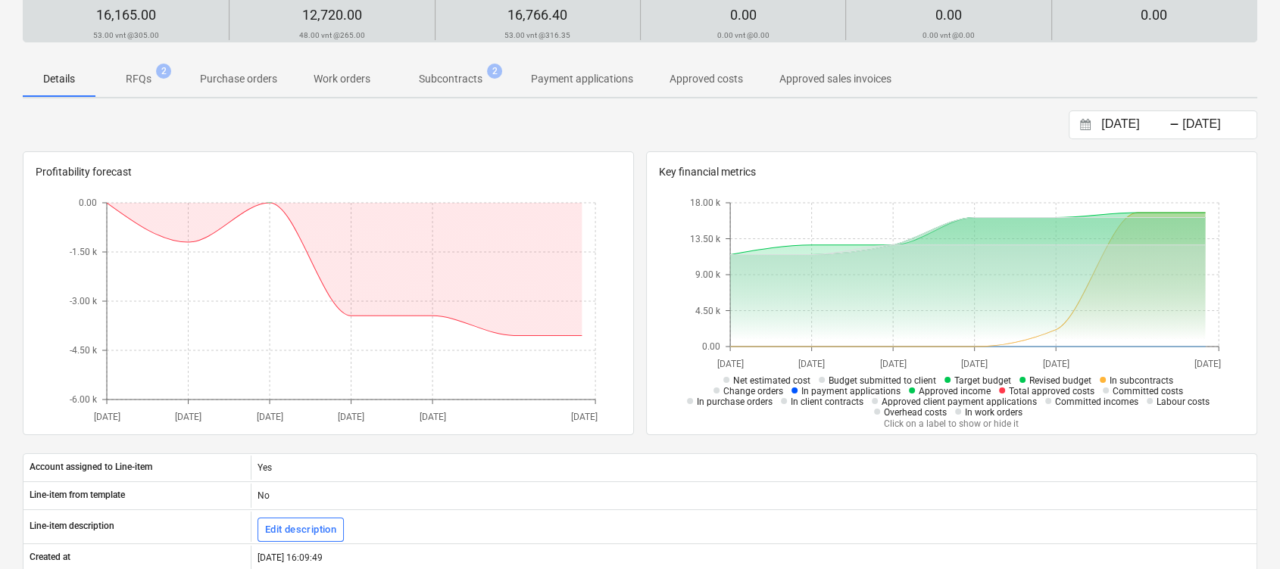
scroll to position [132, 0]
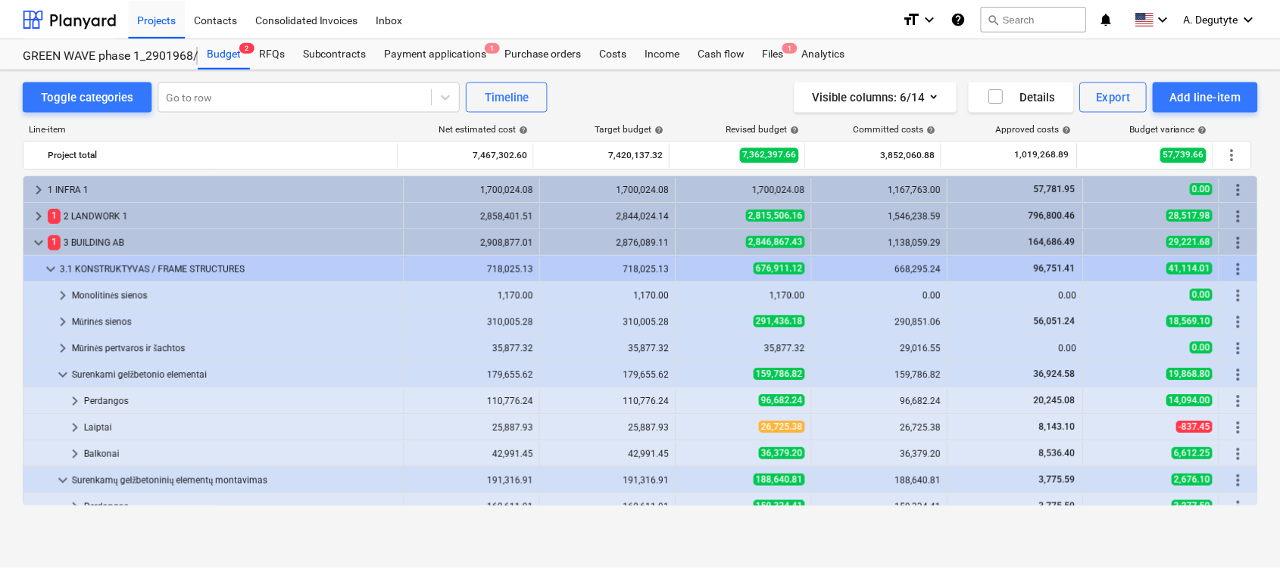
scroll to position [303, 0]
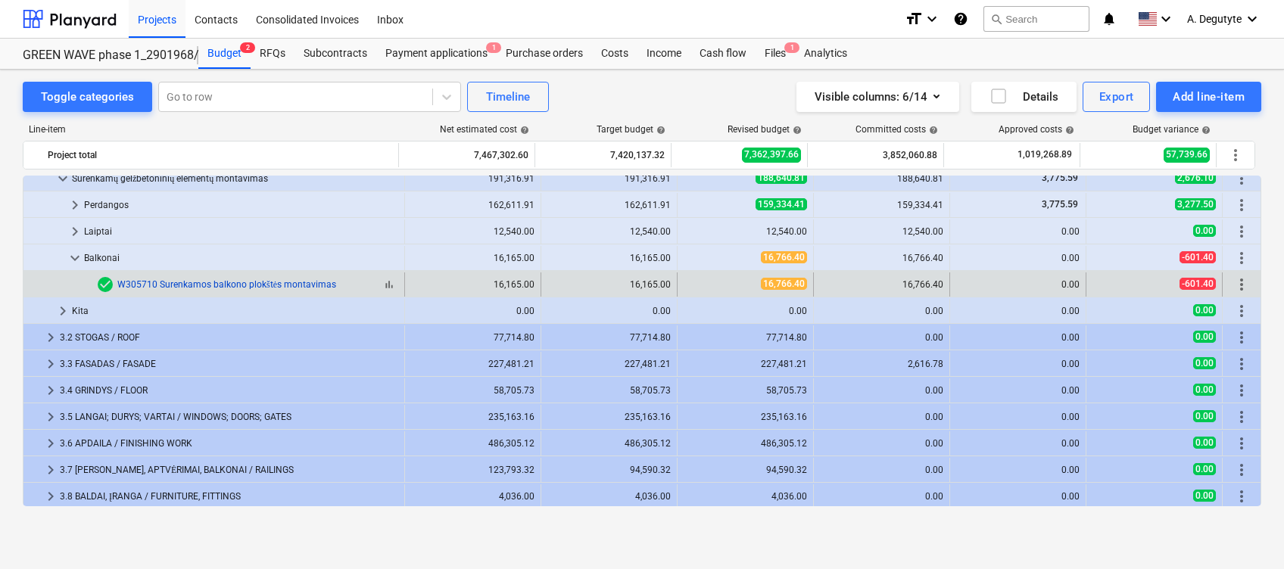
click at [260, 283] on link "W305710 Surenkamos balkono plokštės montavimas" at bounding box center [226, 284] width 219 height 11
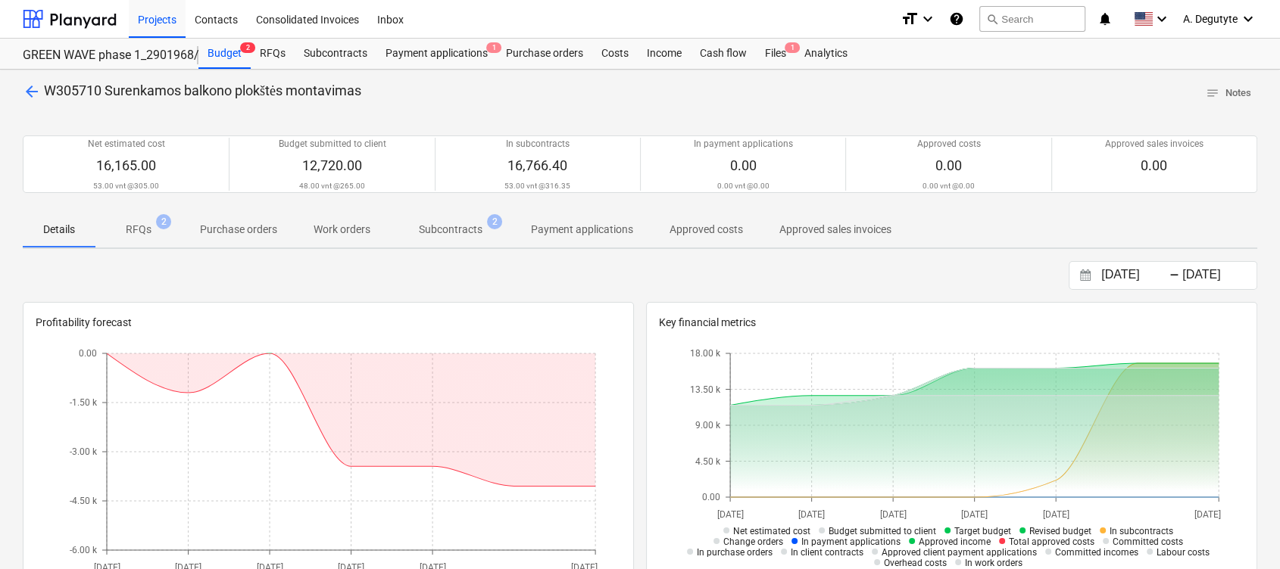
click at [450, 230] on p "Subcontracts" at bounding box center [451, 230] width 64 height 16
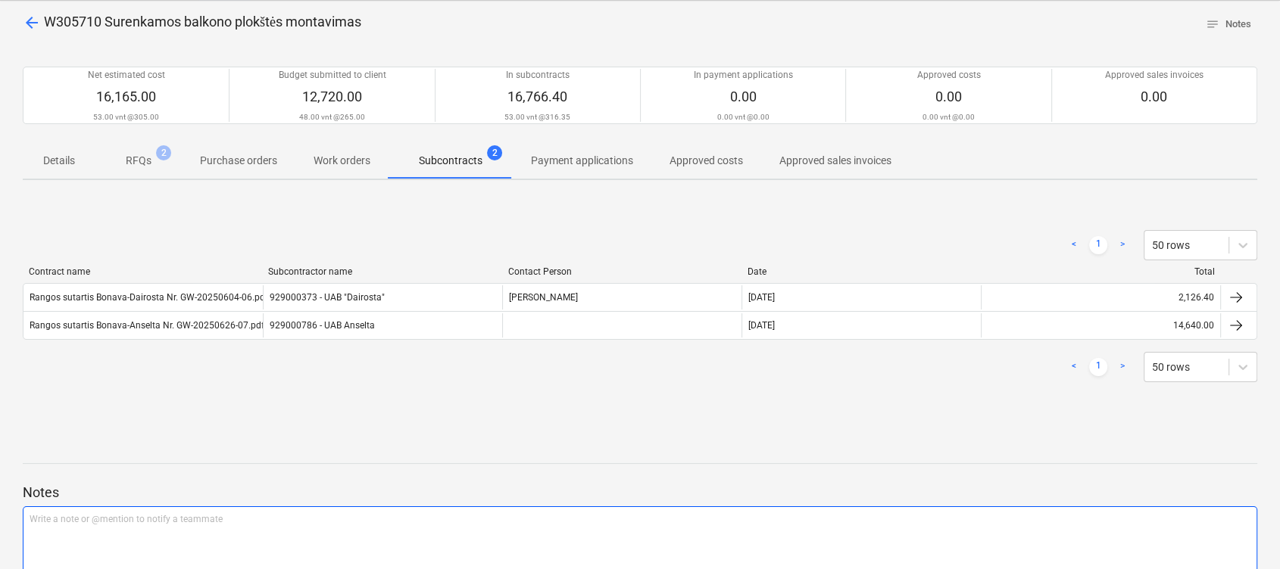
scroll to position [101, 0]
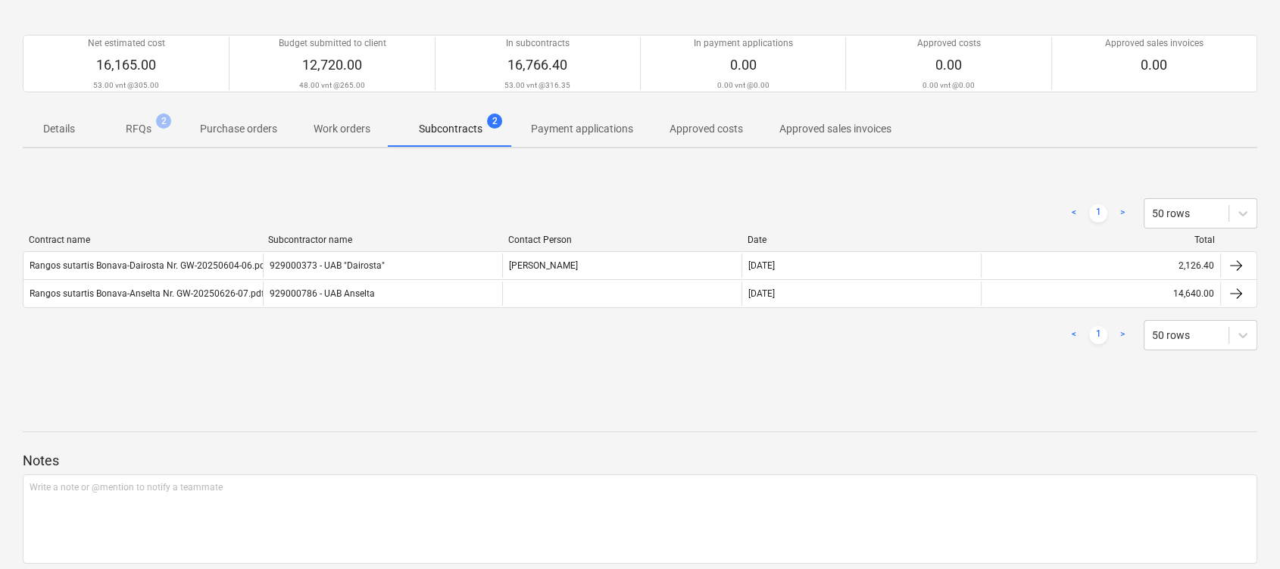
drag, startPoint x: 24, startPoint y: 363, endPoint x: 33, endPoint y: 373, distance: 13.5
click at [24, 363] on div "< 1 > 50 rows Contract name Subcontractor name Contact Person Date Total Rangos…" at bounding box center [640, 274] width 1234 height 189
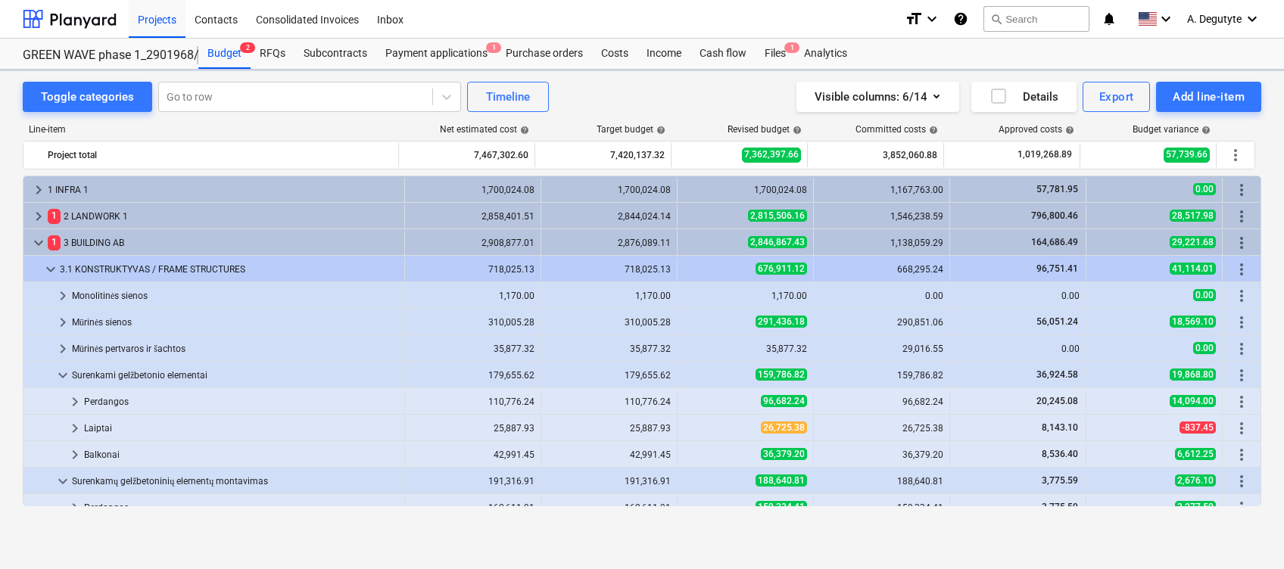
scroll to position [303, 0]
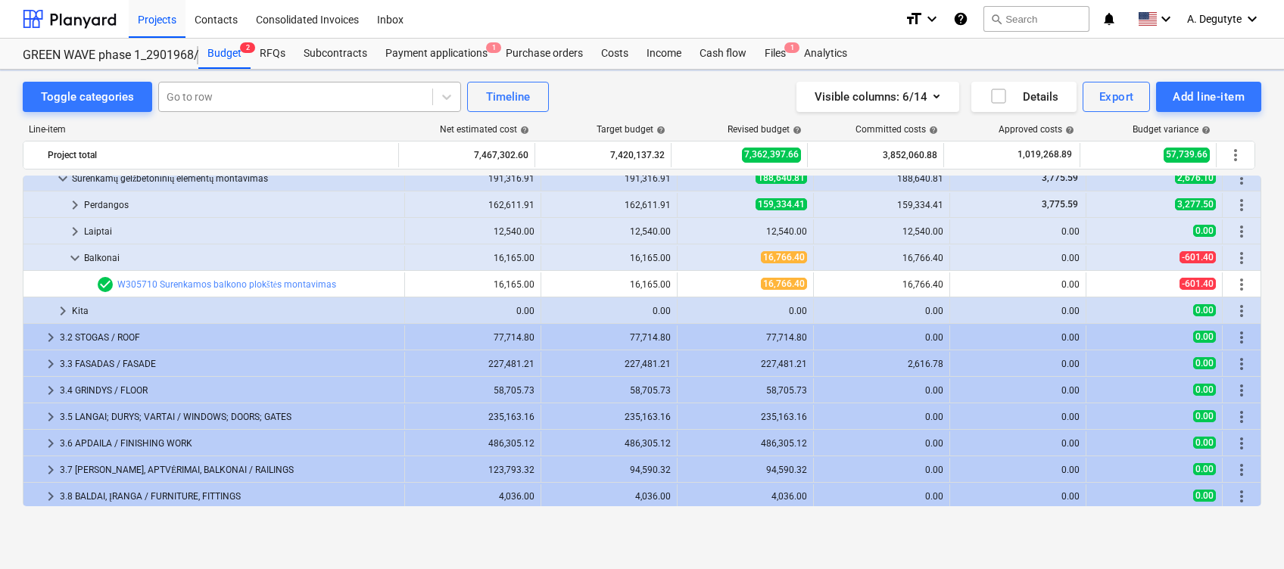
click at [248, 86] on div "Go to row" at bounding box center [295, 96] width 273 height 21
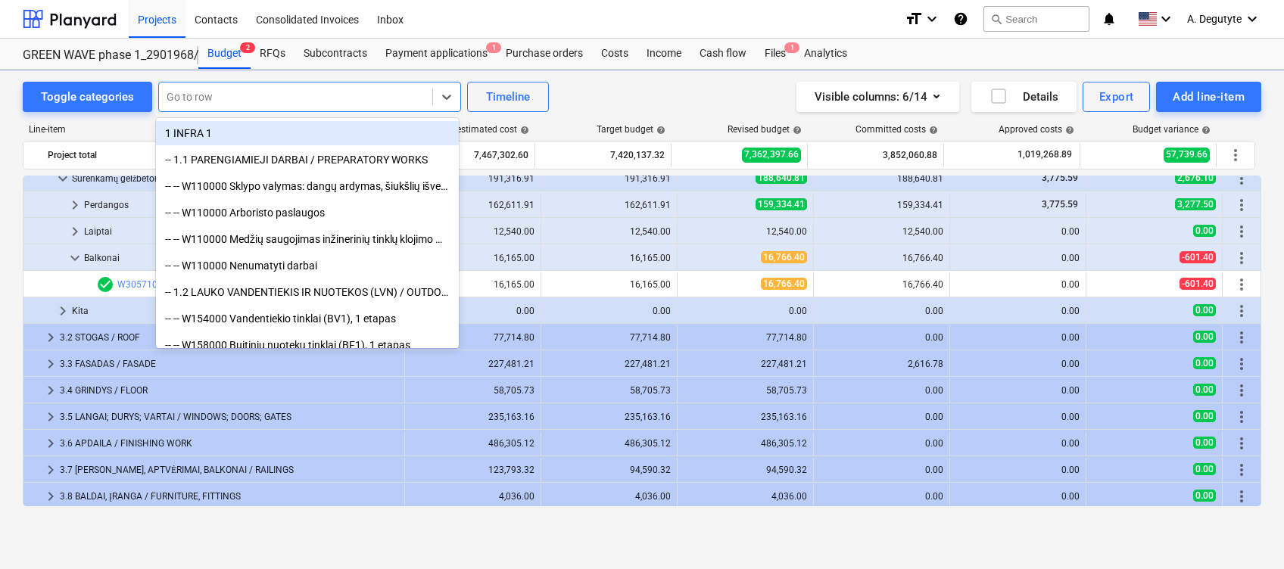
paste input "Rezervas dėl DP ir TP skirtumo"
type input "Rezervas dėl DP ir TP skirtumo"
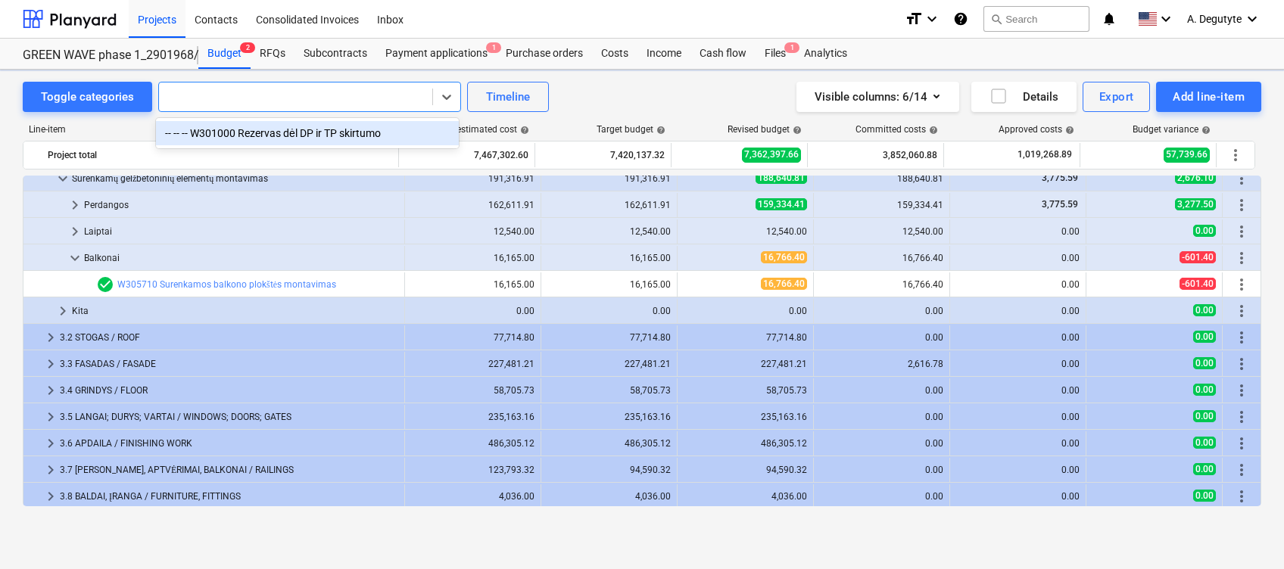
scroll to position [450, 0]
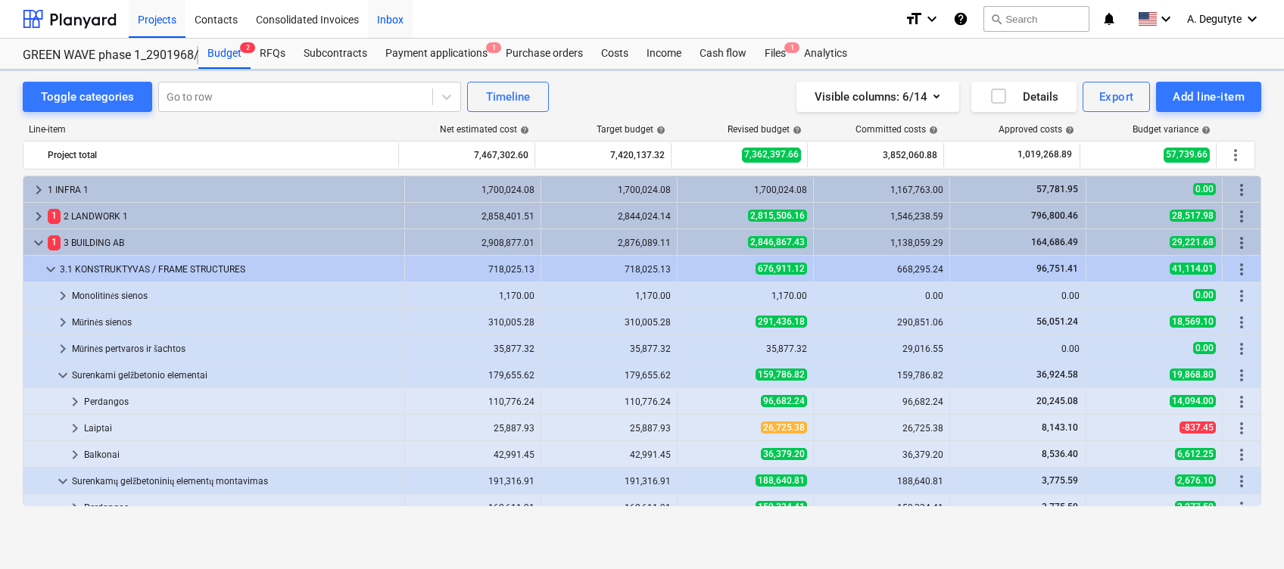
scroll to position [450, 0]
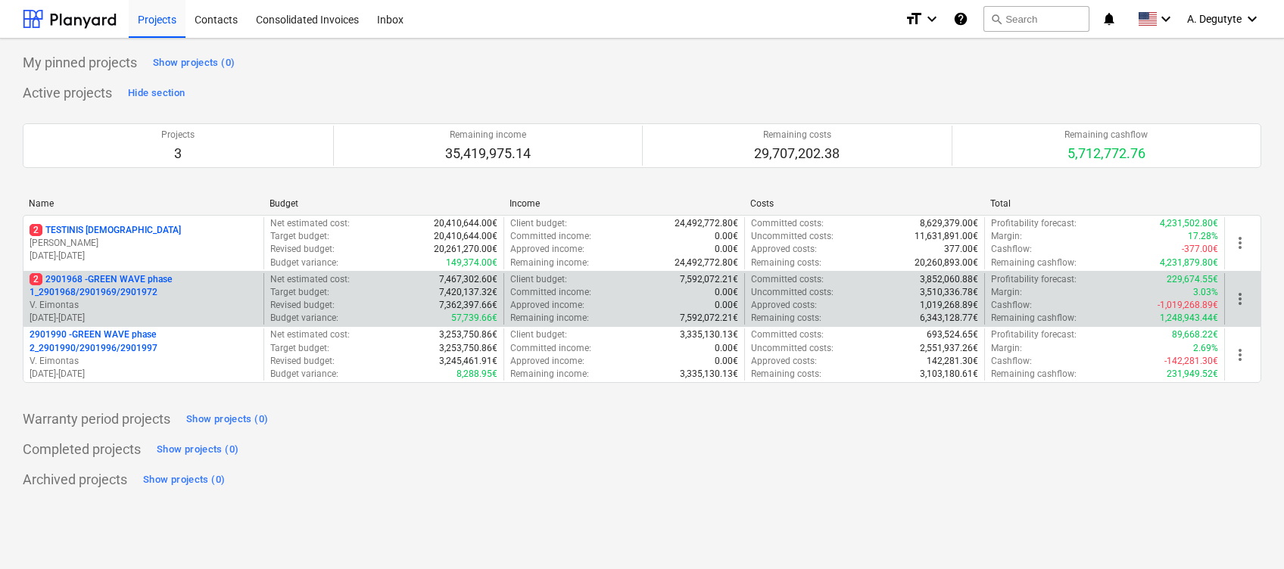
click at [144, 294] on p "2 2901968 - GREEN WAVE phase 1_2901968/2901969/2901972" at bounding box center [144, 286] width 228 height 26
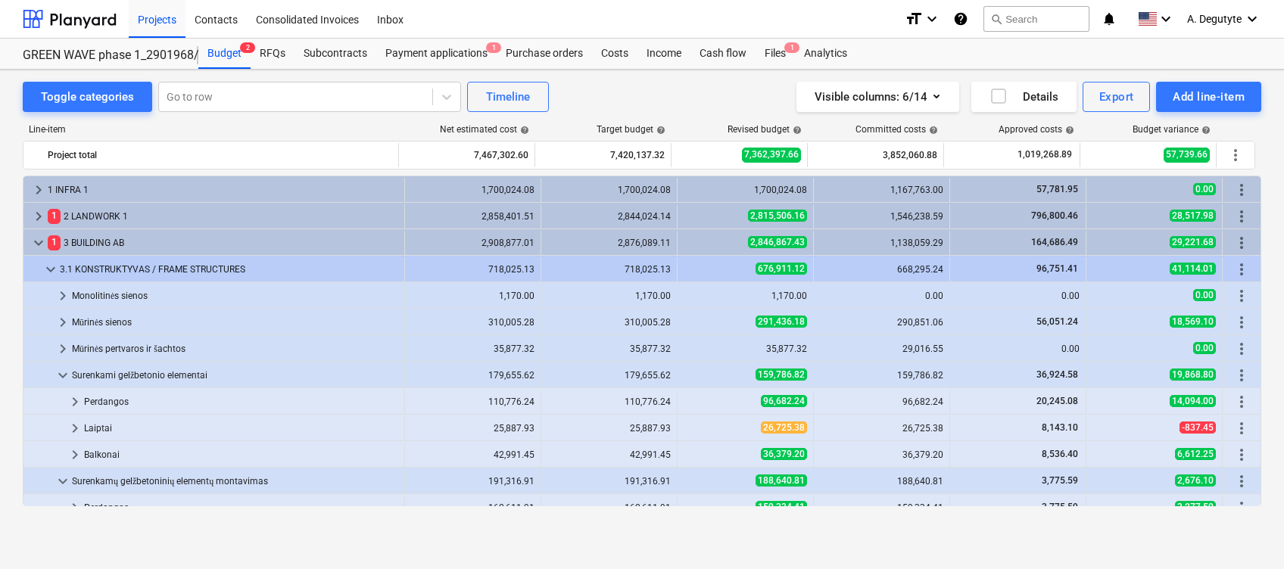
scroll to position [450, 0]
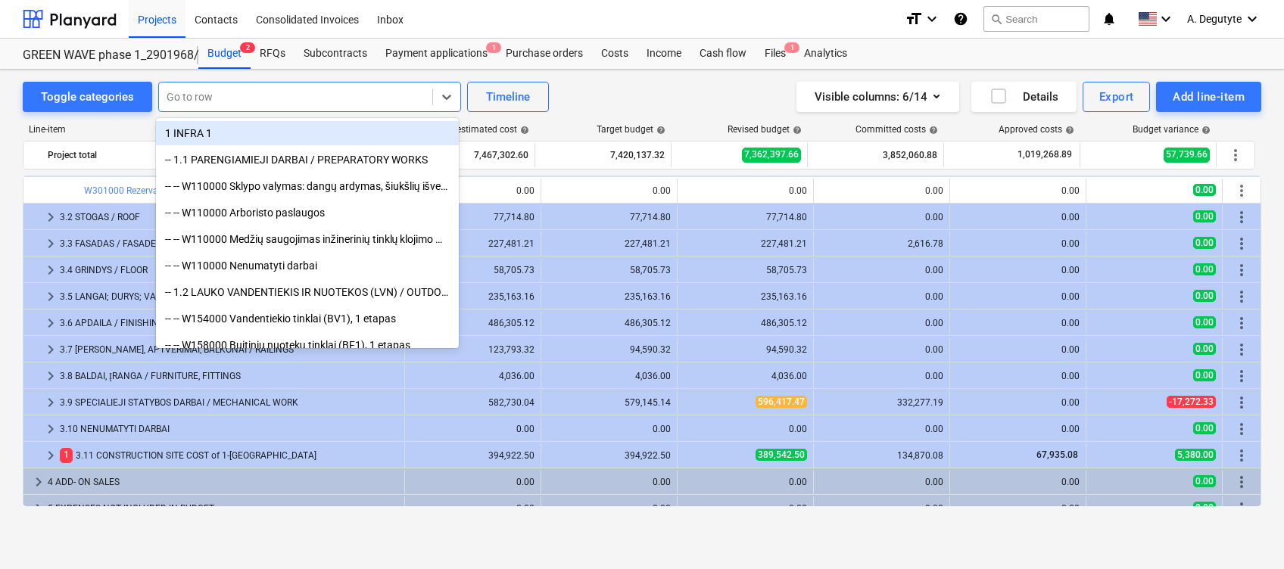
click at [245, 96] on div at bounding box center [296, 96] width 258 height 15
paste input "Rezervas dėl DP ir TP skirtumo"
type input "Rezervas dėl DP ir TP skirtumo"
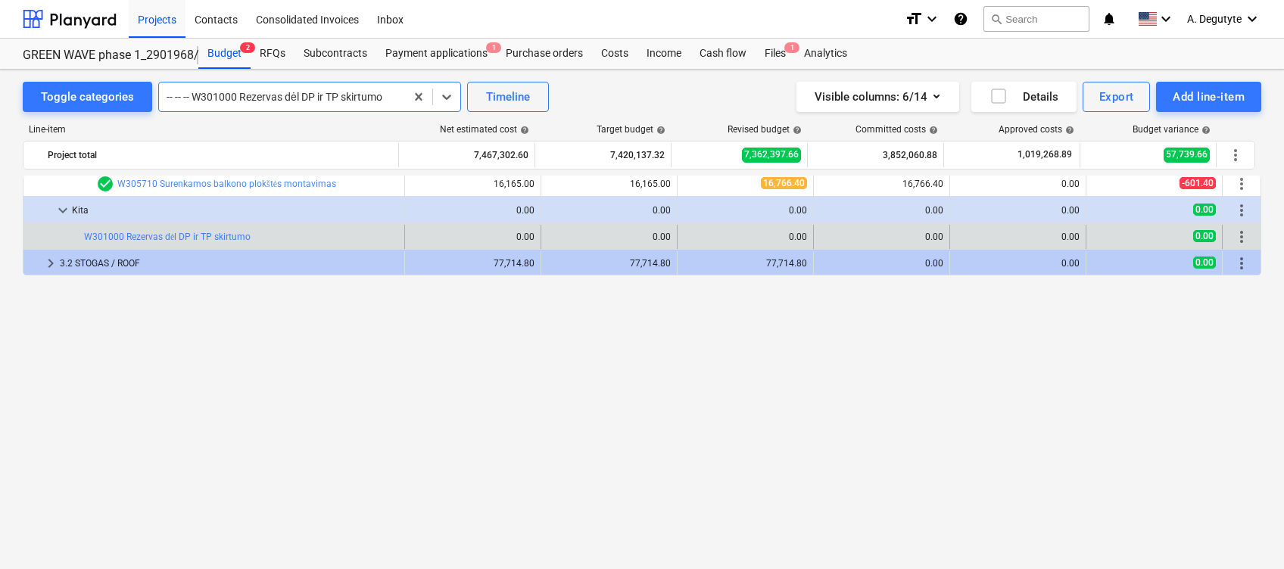
scroll to position [0, 0]
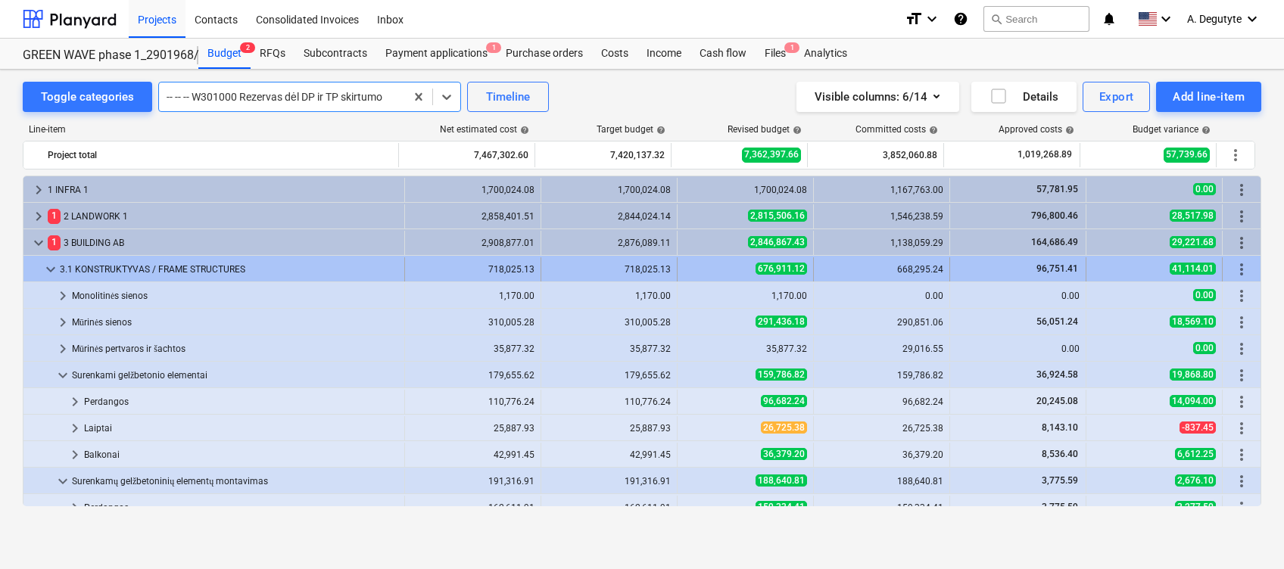
click at [43, 267] on span "keyboard_arrow_down" at bounding box center [51, 269] width 18 height 18
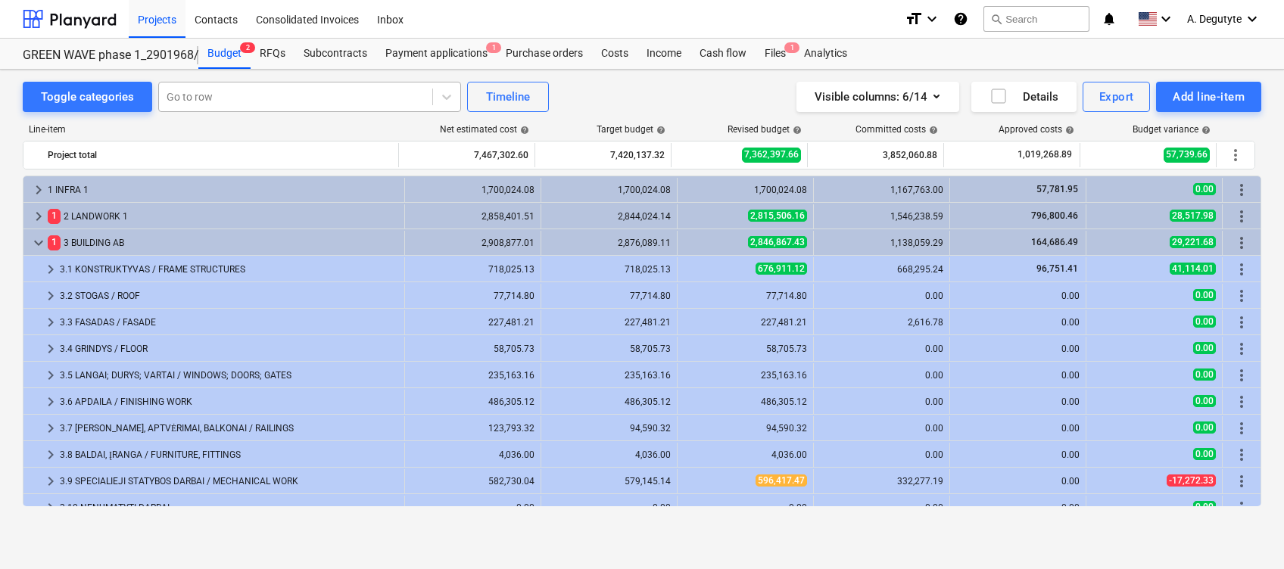
drag, startPoint x: 242, startPoint y: 76, endPoint x: 237, endPoint y: 83, distance: 8.2
click at [241, 80] on div "Toggle categories Go to row Timeline Visible columns : 6/14 Details Export Add …" at bounding box center [642, 303] width 1284 height 467
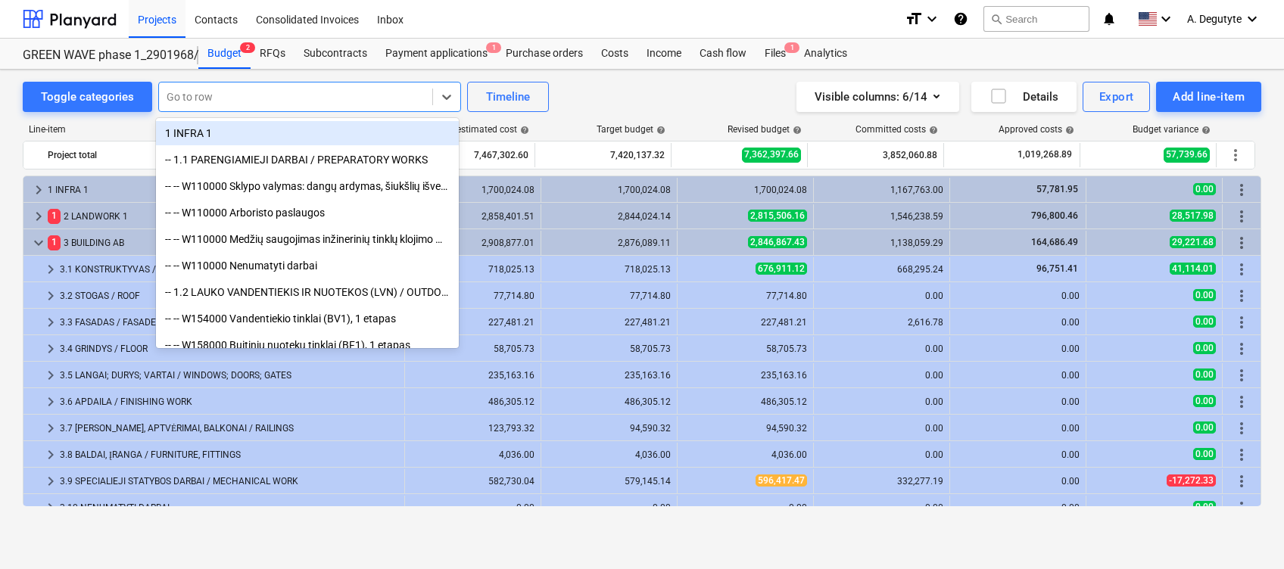
click at [229, 91] on div at bounding box center [296, 96] width 258 height 15
paste input "Neekspoatuojamas stogas virš 5-o aukšto. Hidroizoliacija 2 sl, vata 20 mm, EPS …"
type input "Neekspoatuojamas stogas virš 5-o aukšto. Hidroizoliacija 2 sl, vata 20 mm, EPS …"
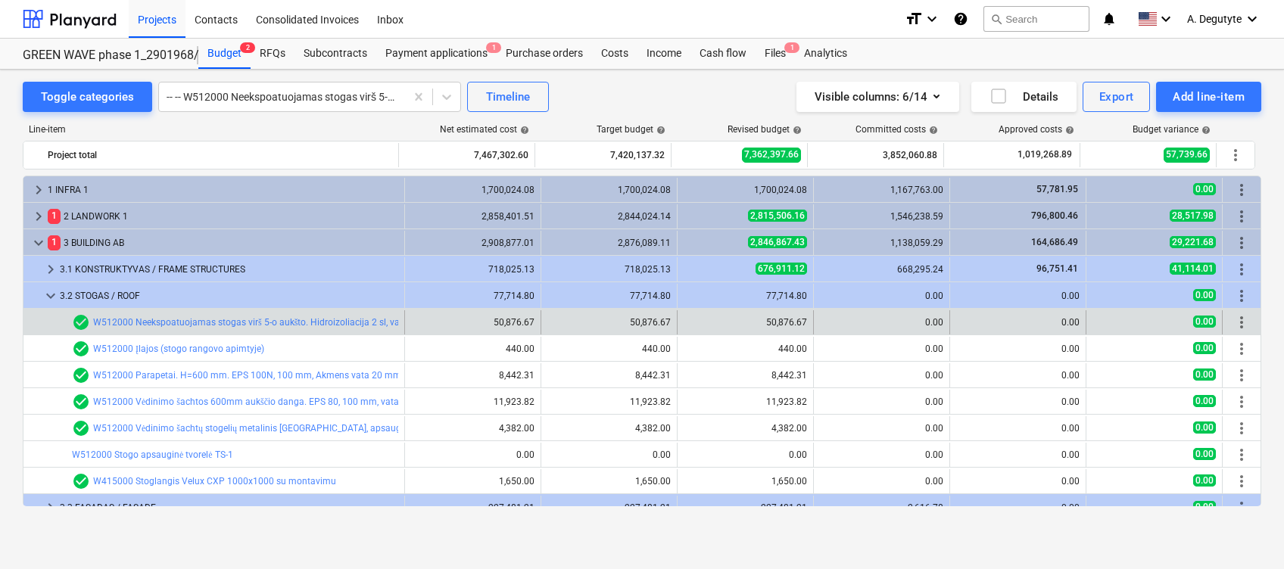
scroll to position [101, 0]
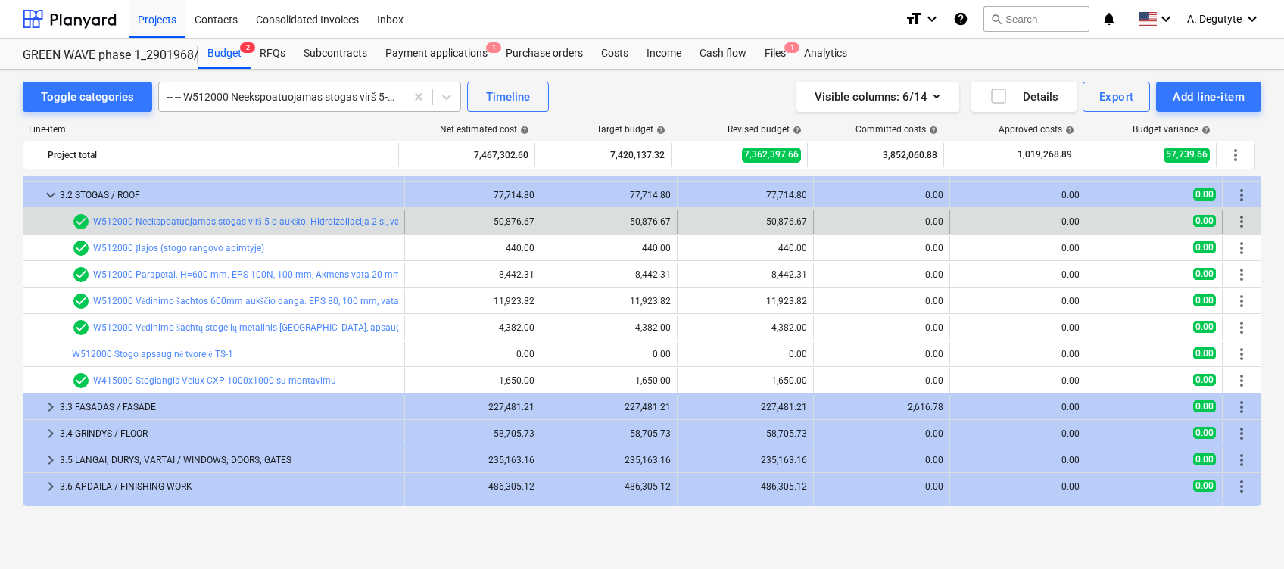
click at [209, 89] on div at bounding box center [282, 96] width 231 height 15
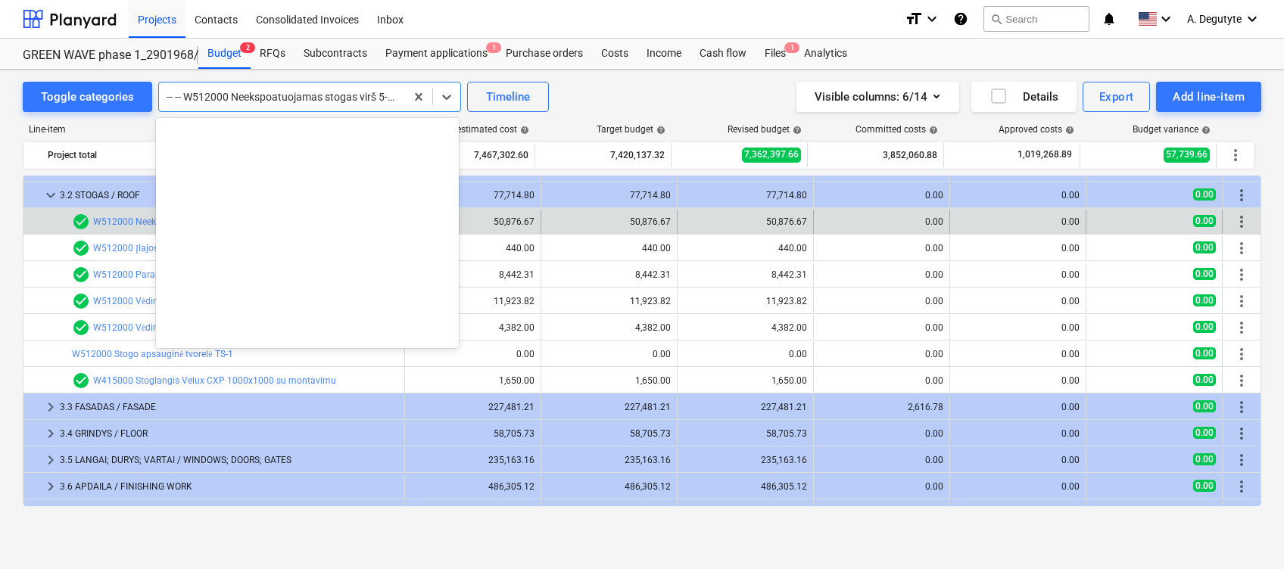
scroll to position [8534, 0]
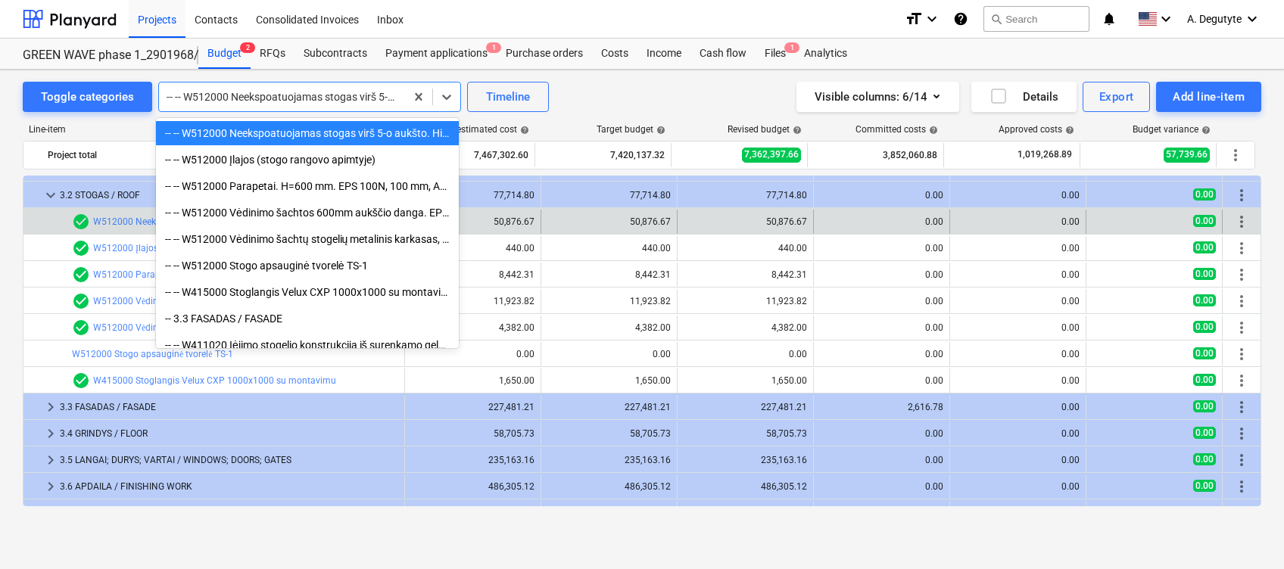
paste input "Įėjimo stogelio konstrukcija iš surenkamo gelžbetonio (2,5x2,54x1m, storis 0,14…"
type input "Įėjimo stogelio konstrukcija iš surenkamo gelžbetonio (2,5x2,54x1m, storis 0,14…"
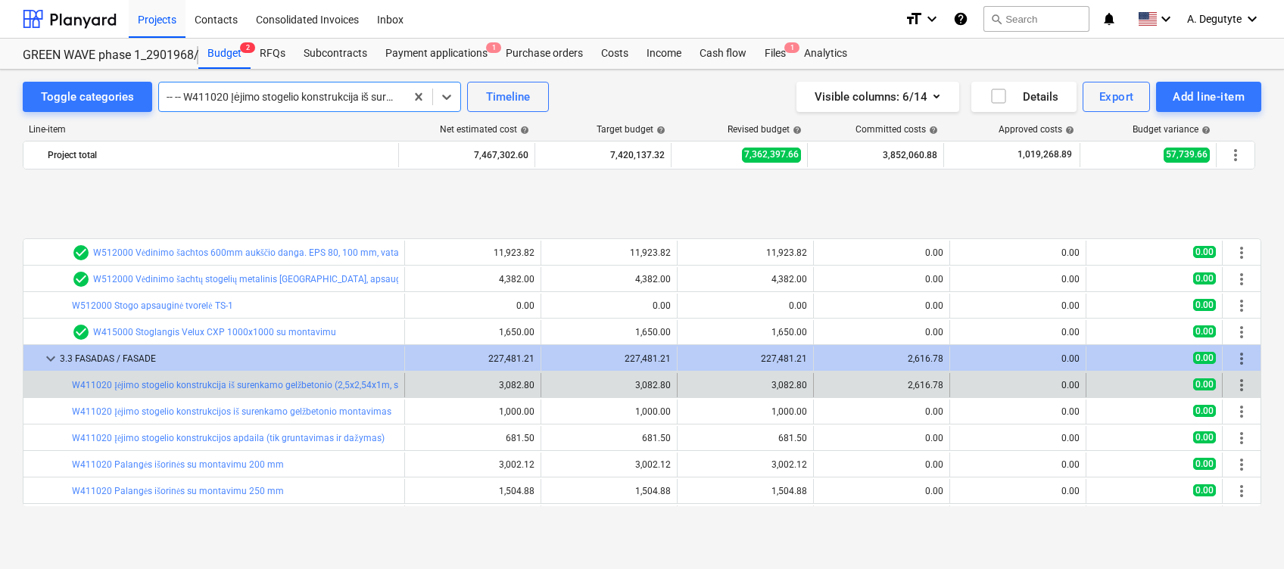
scroll to position [250, 0]
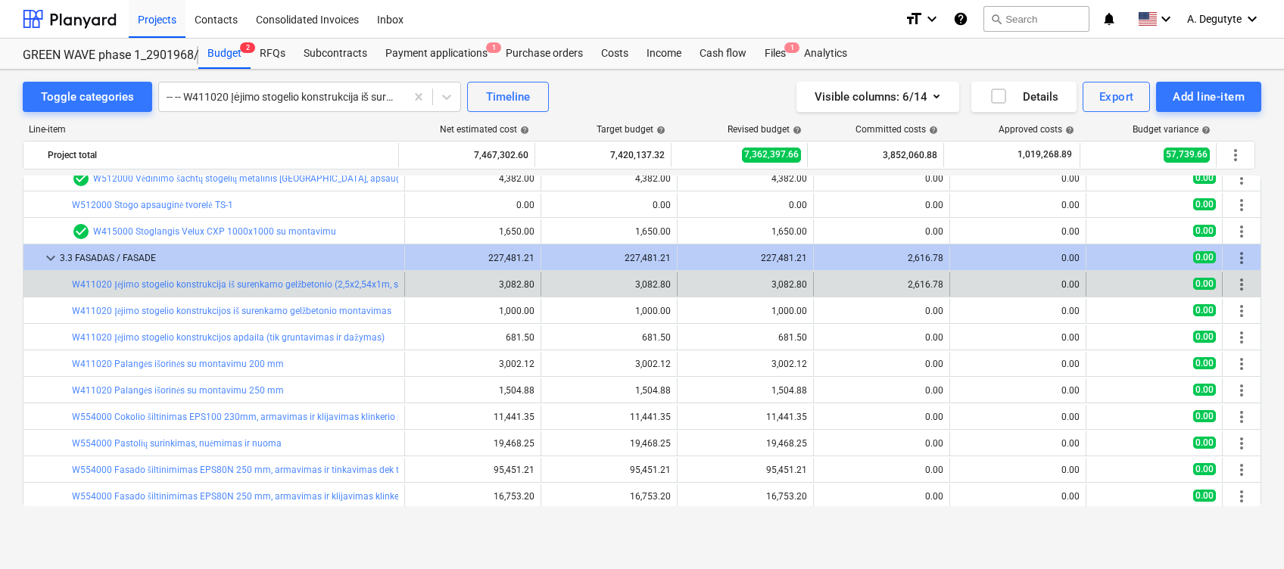
drag, startPoint x: 940, startPoint y: 288, endPoint x: 887, endPoint y: 285, distance: 53.8
drag, startPoint x: 939, startPoint y: 285, endPoint x: 906, endPoint y: 281, distance: 33.5
click at [906, 281] on div "2,616.78" at bounding box center [882, 285] width 136 height 24
copy div "2,616.78"
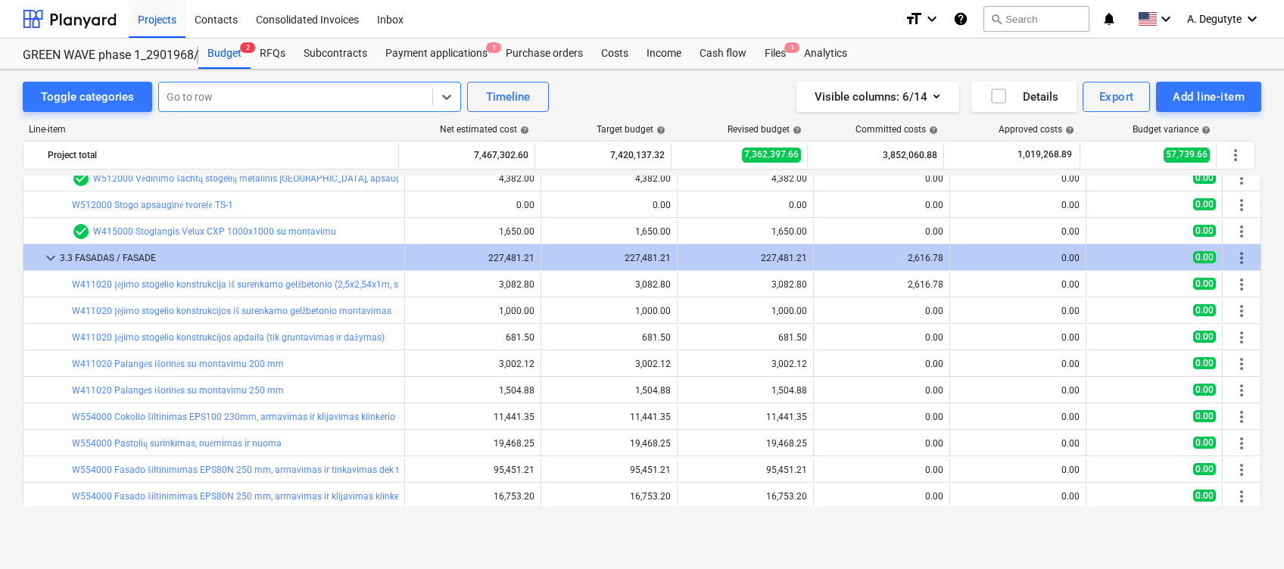
click at [292, 96] on div at bounding box center [296, 96] width 258 height 15
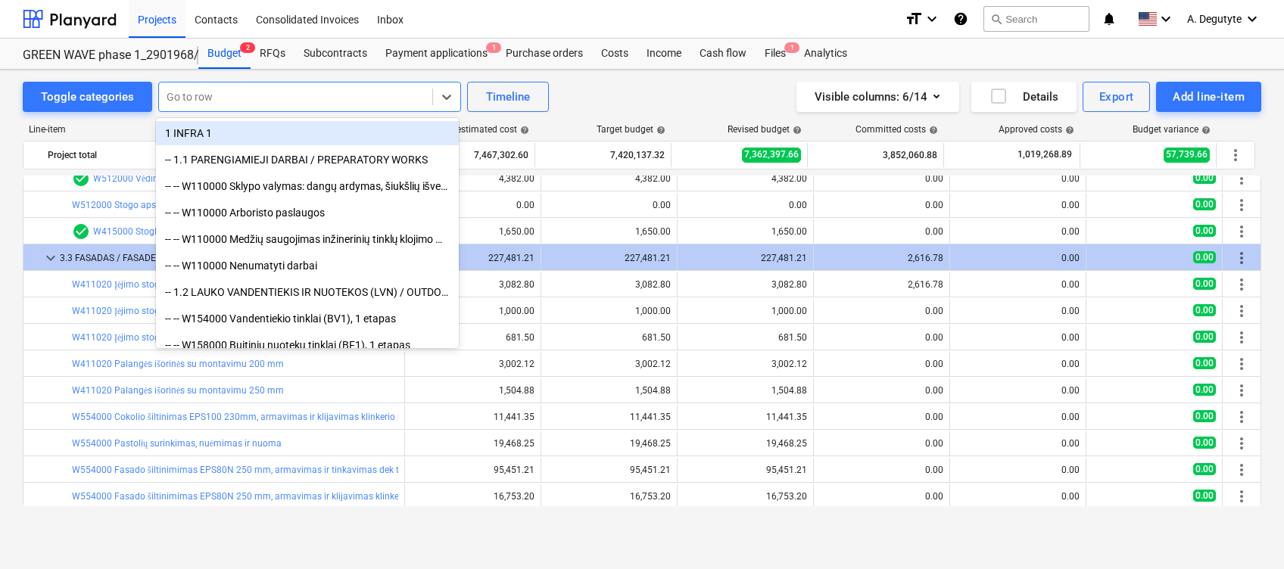
paste input "Neekspoatuojamas stogas virš 5-o aukšto. Hidroizoliacija 2 sl, vata 20 mm, EPS …"
type input "Neekspoatuojamas stogas virš 5-o aukšto. Hidroizoliacija 2 sl, vata 20 mm, EPS …"
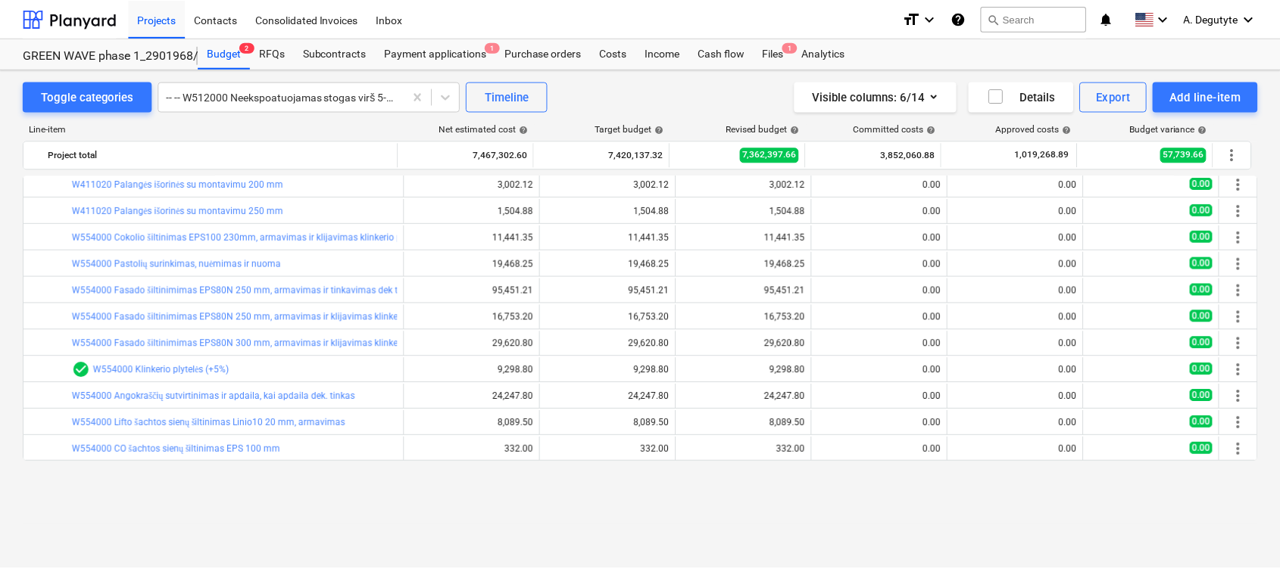
scroll to position [334, 0]
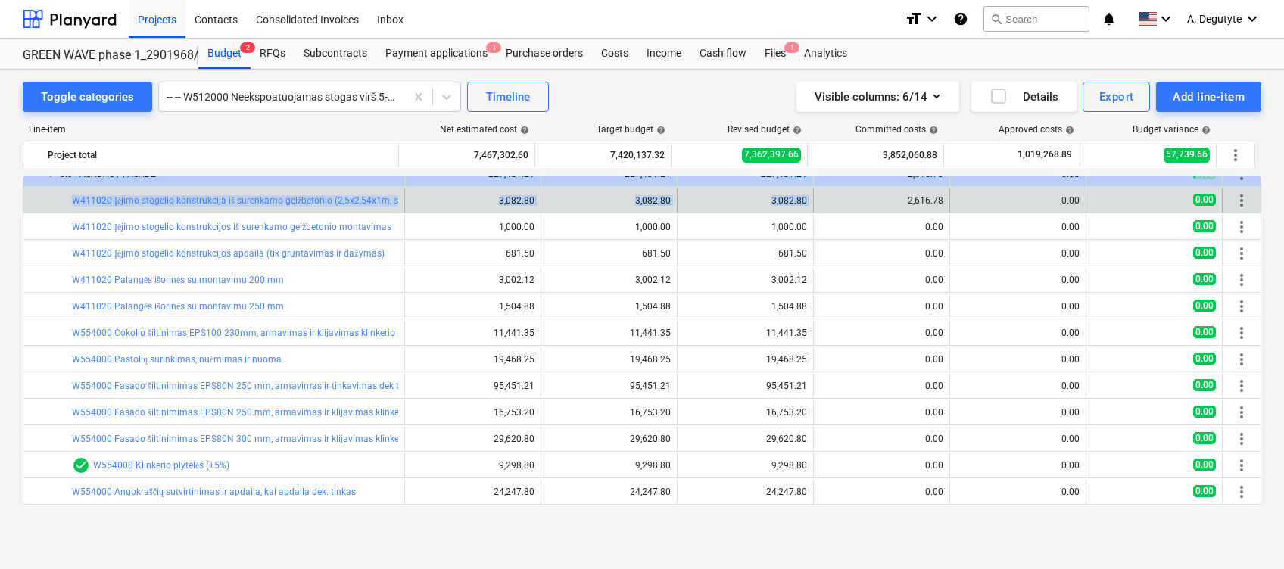
drag, startPoint x: 942, startPoint y: 200, endPoint x: 900, endPoint y: 201, distance: 41.7
drag, startPoint x: 939, startPoint y: 202, endPoint x: 906, endPoint y: 201, distance: 33.3
click at [906, 201] on div "2,616.78" at bounding box center [882, 201] width 136 height 24
copy div "2,616.78"
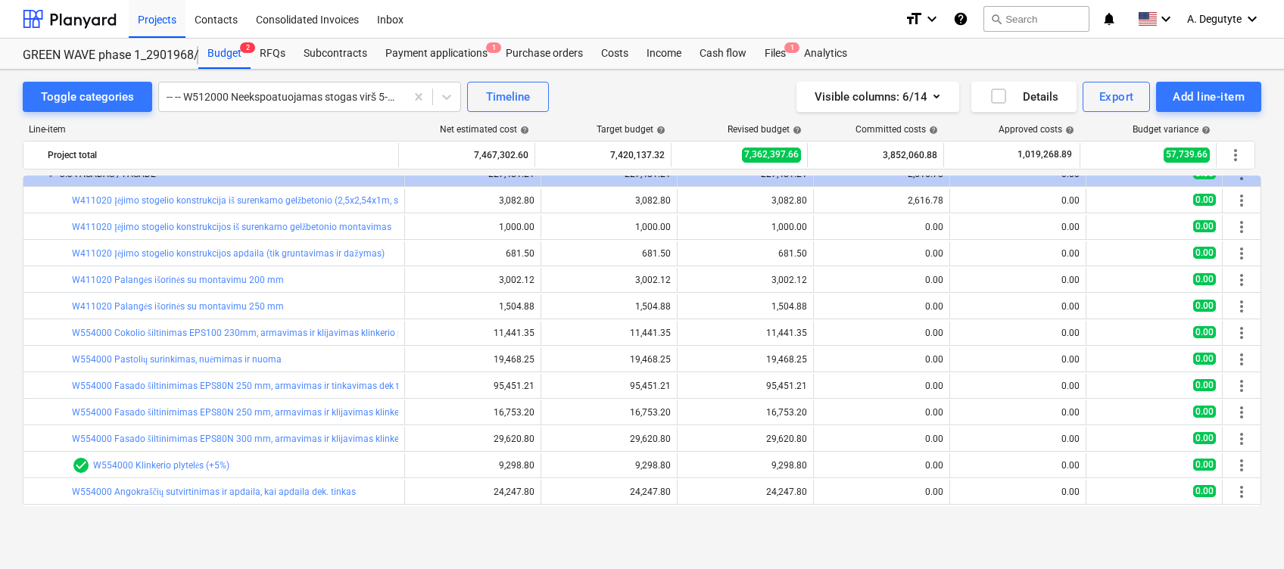
click at [192, 198] on link "W411020 Įėjimo stogelio konstrukcija iš surenkamo gelžbetonio (2,5x2,54x1m, sto…" at bounding box center [260, 200] width 376 height 11
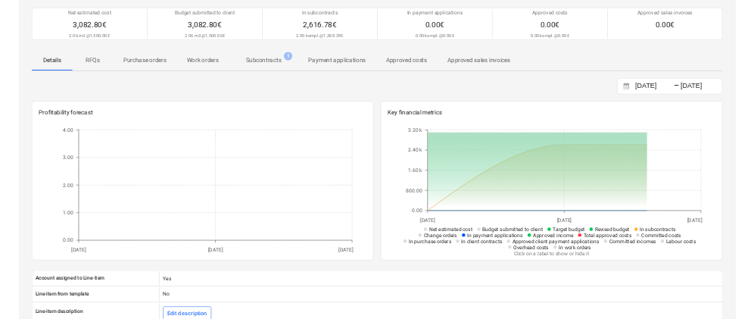
scroll to position [30, 0]
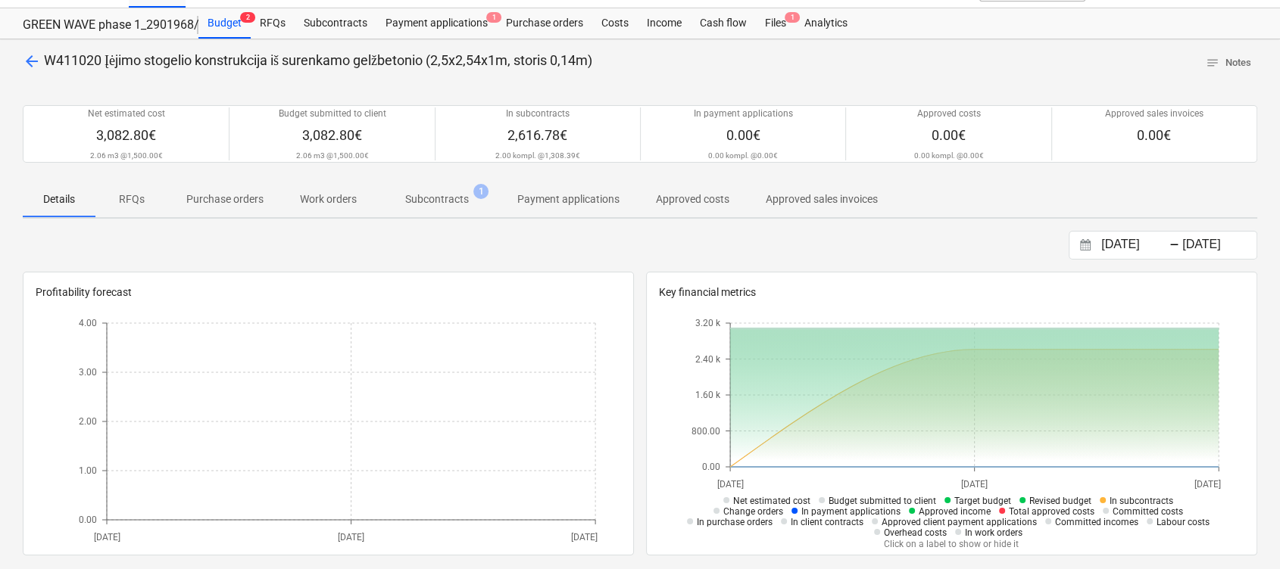
drag, startPoint x: 454, startPoint y: 191, endPoint x: 589, endPoint y: 257, distance: 150.7
click at [455, 192] on p "Subcontracts" at bounding box center [437, 200] width 64 height 16
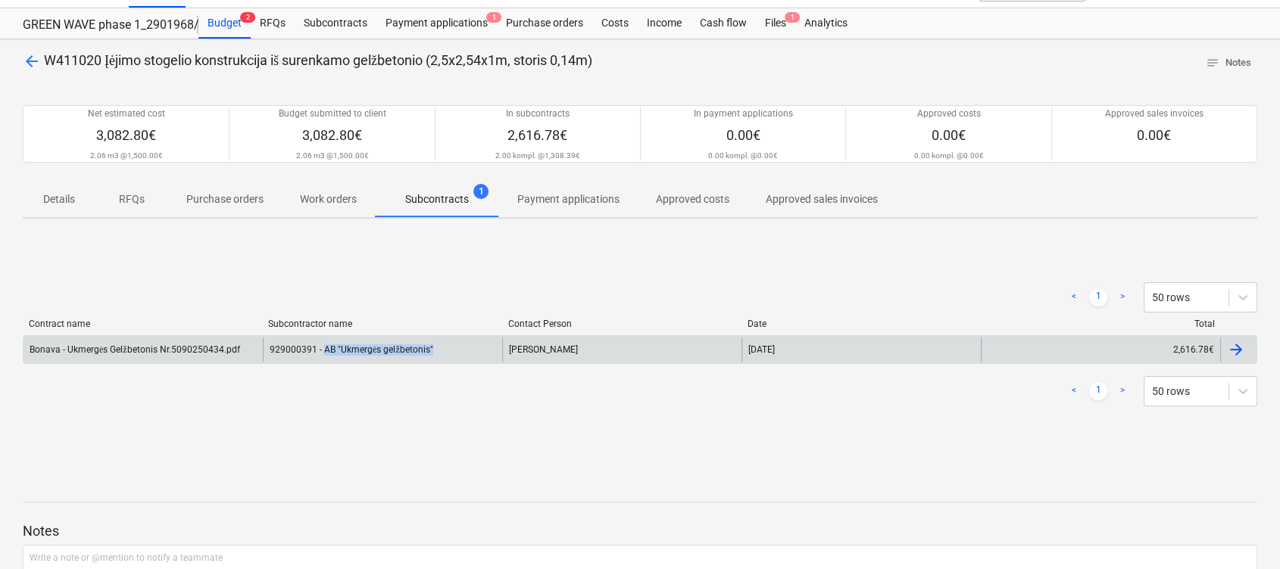
copy div "AB "Ukmergės gelžbetonis""
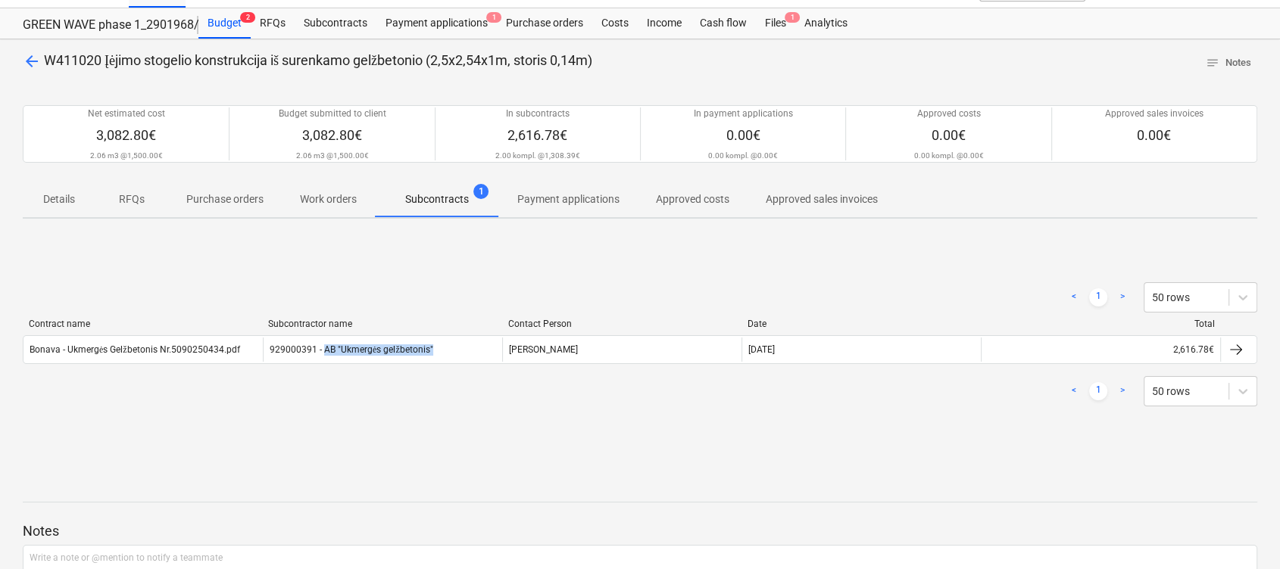
drag, startPoint x: 472, startPoint y: 354, endPoint x: 347, endPoint y: 375, distance: 127.3
click at [347, 375] on div "< 1 > 50 rows Contract name Subcontractor name Contact Person Date Total Bonava…" at bounding box center [640, 344] width 1234 height 161
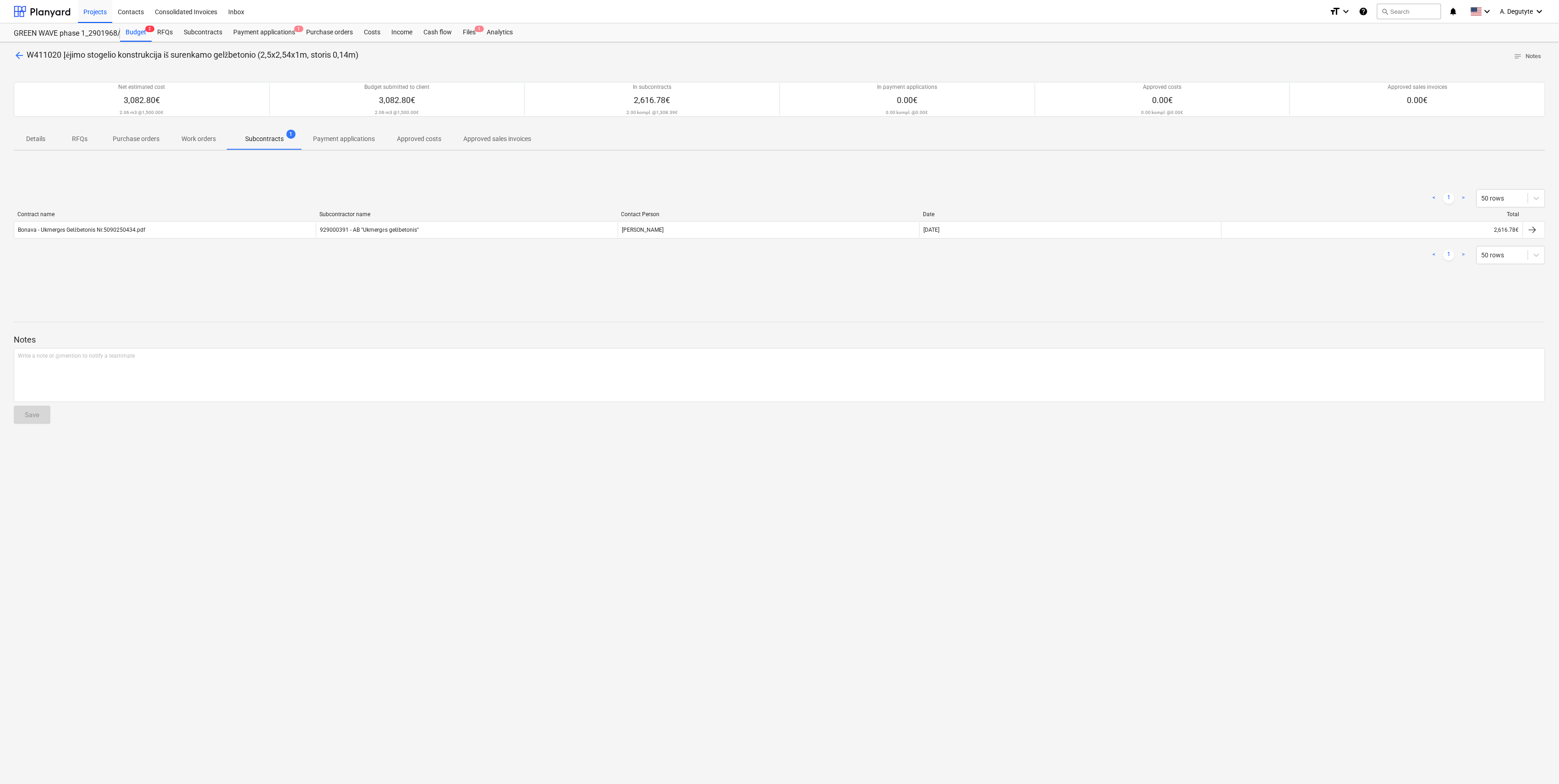
click at [579, 258] on div at bounding box center [780, 314] width 1532 height 7
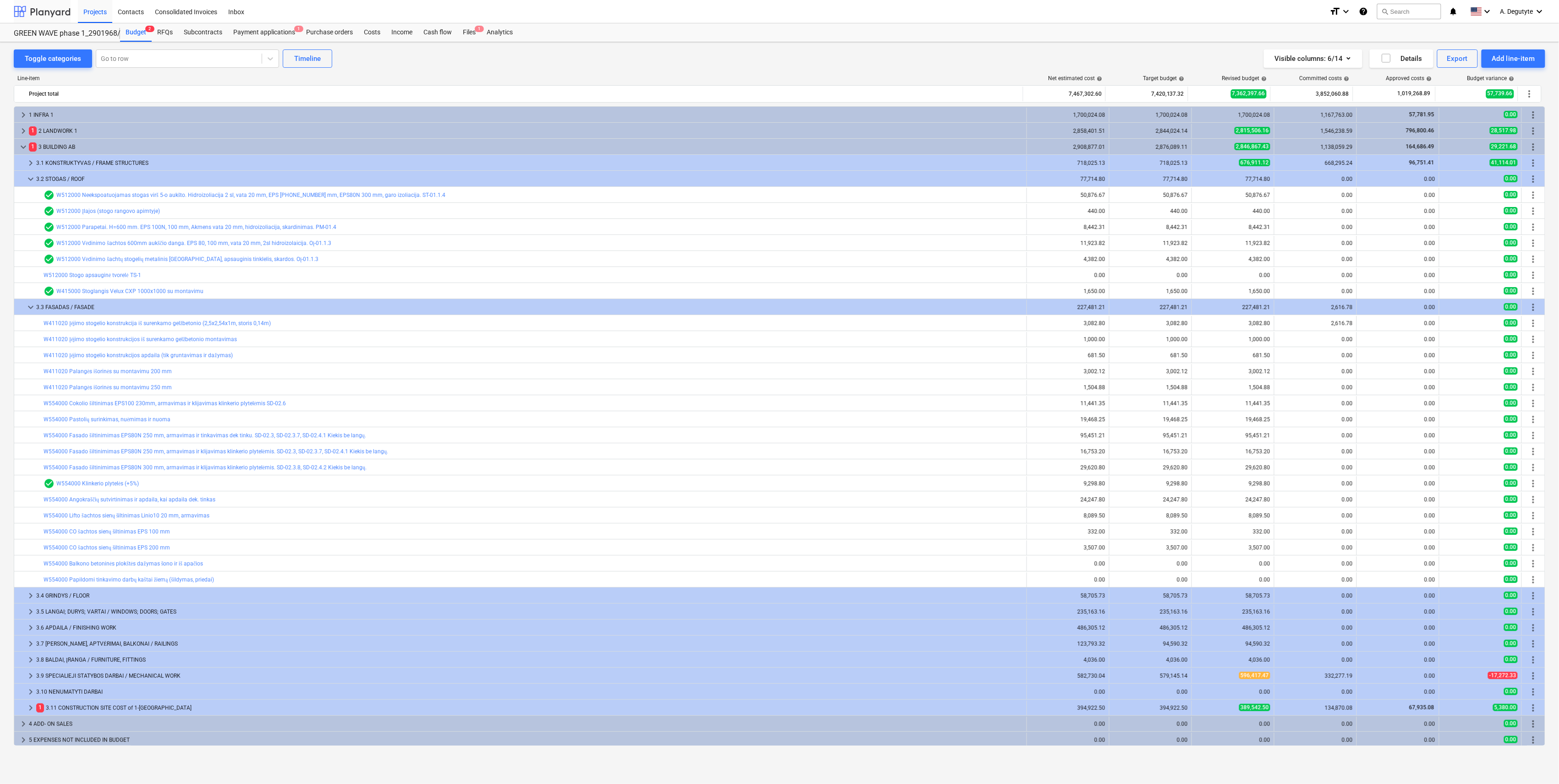
scroll to position [18, 0]
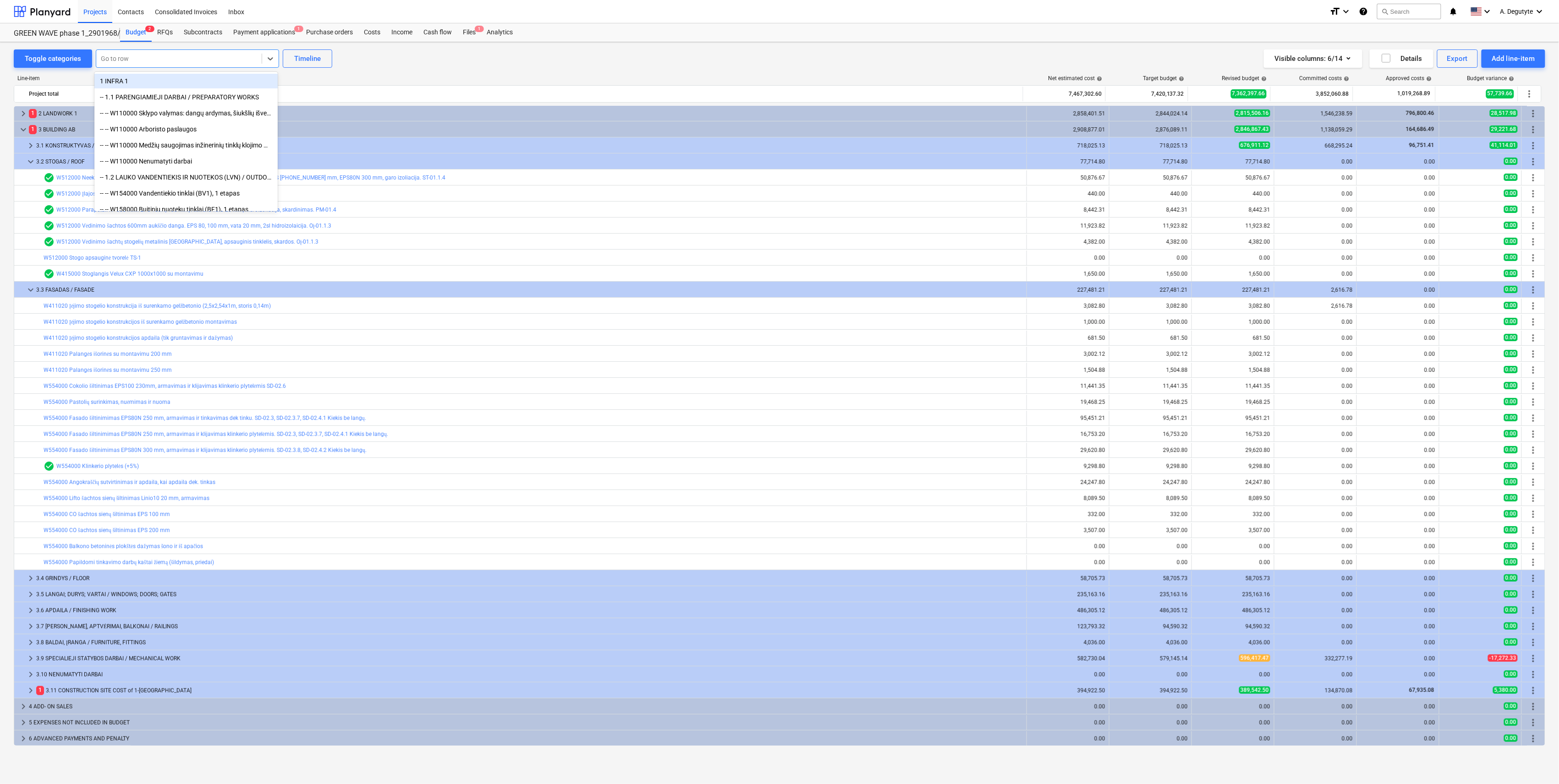
click at [157, 56] on div at bounding box center [179, 58] width 156 height 9
paste input "Surenkamos balkono plokštės montavimas"
type input "Surenkamos balkono plokštės montavimas"
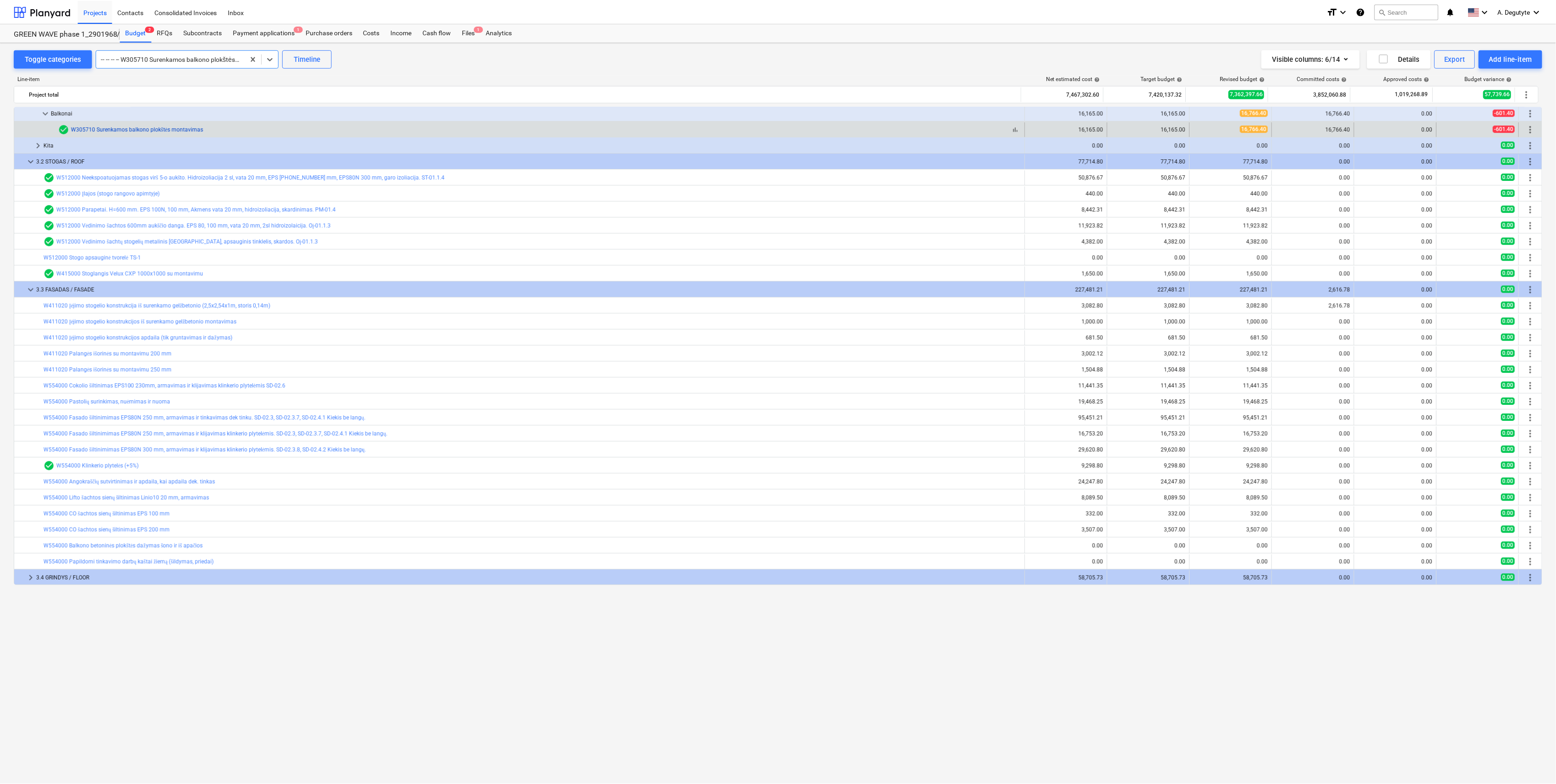
scroll to position [0, 0]
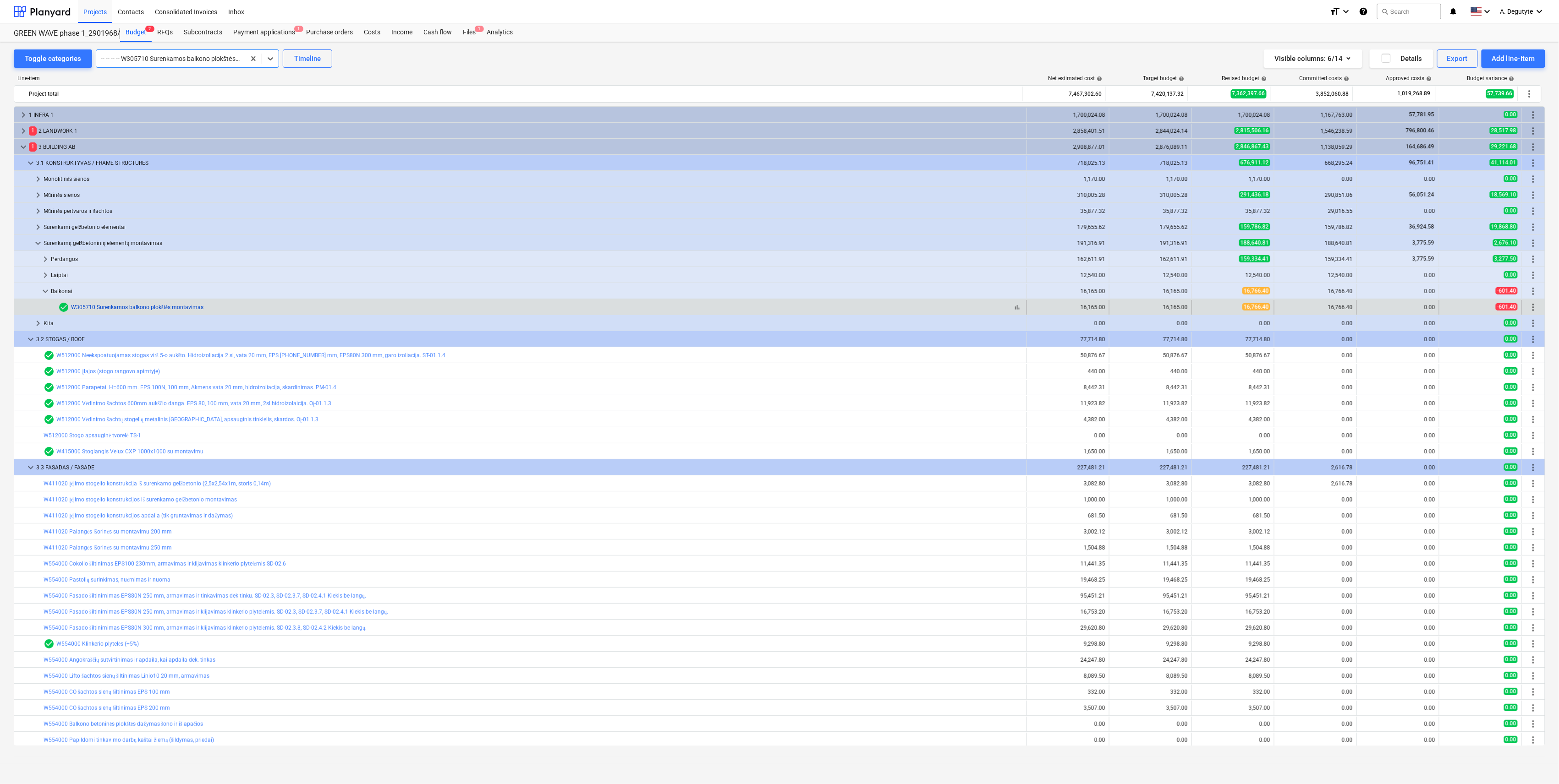
click at [189, 258] on link "W305710 Surenkamos balkono plokštės montavimas" at bounding box center [137, 307] width 133 height 7
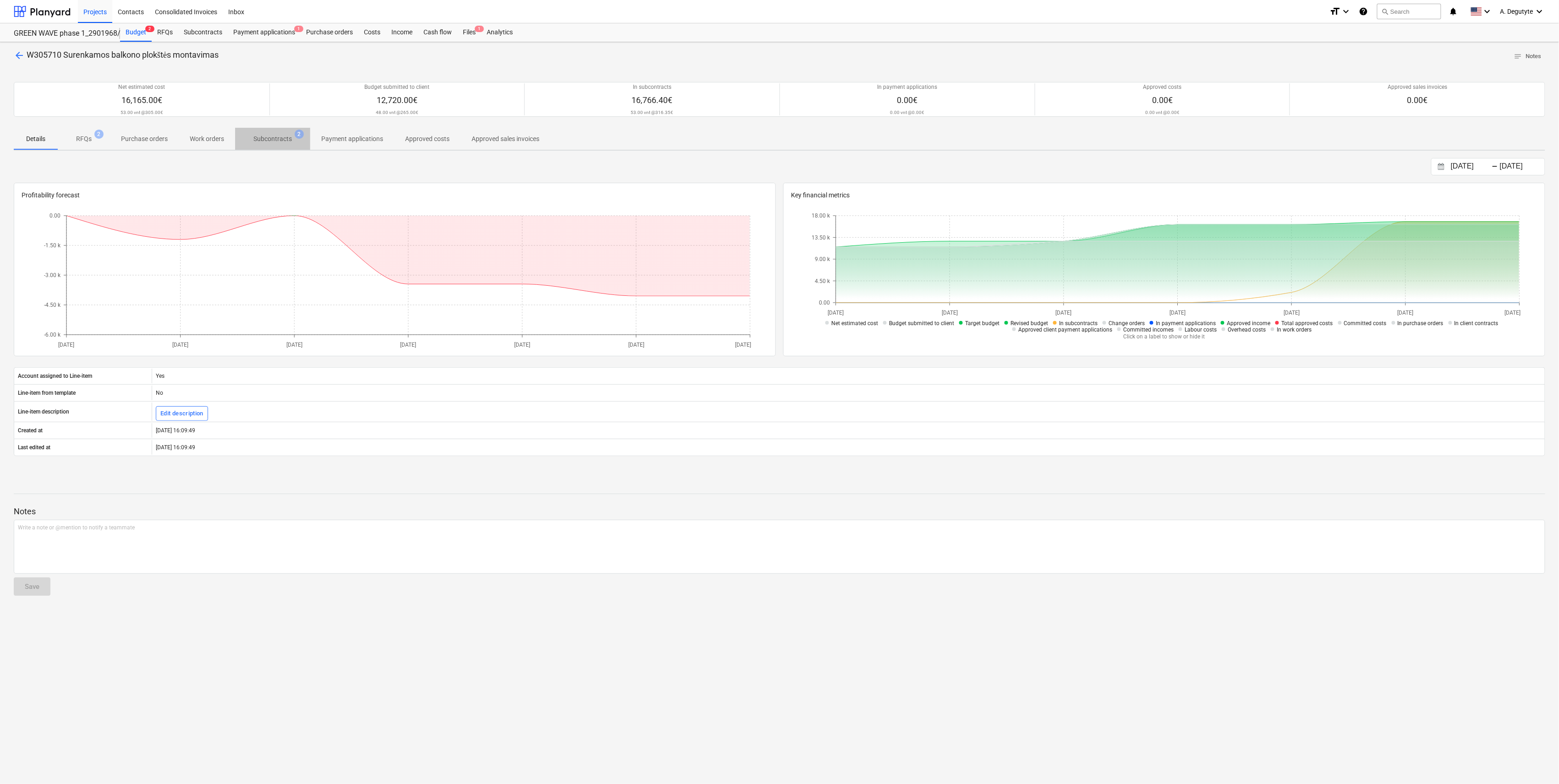
drag, startPoint x: 271, startPoint y: 144, endPoint x: 395, endPoint y: 434, distance: 315.4
click at [271, 143] on p "Subcontracts" at bounding box center [273, 139] width 39 height 10
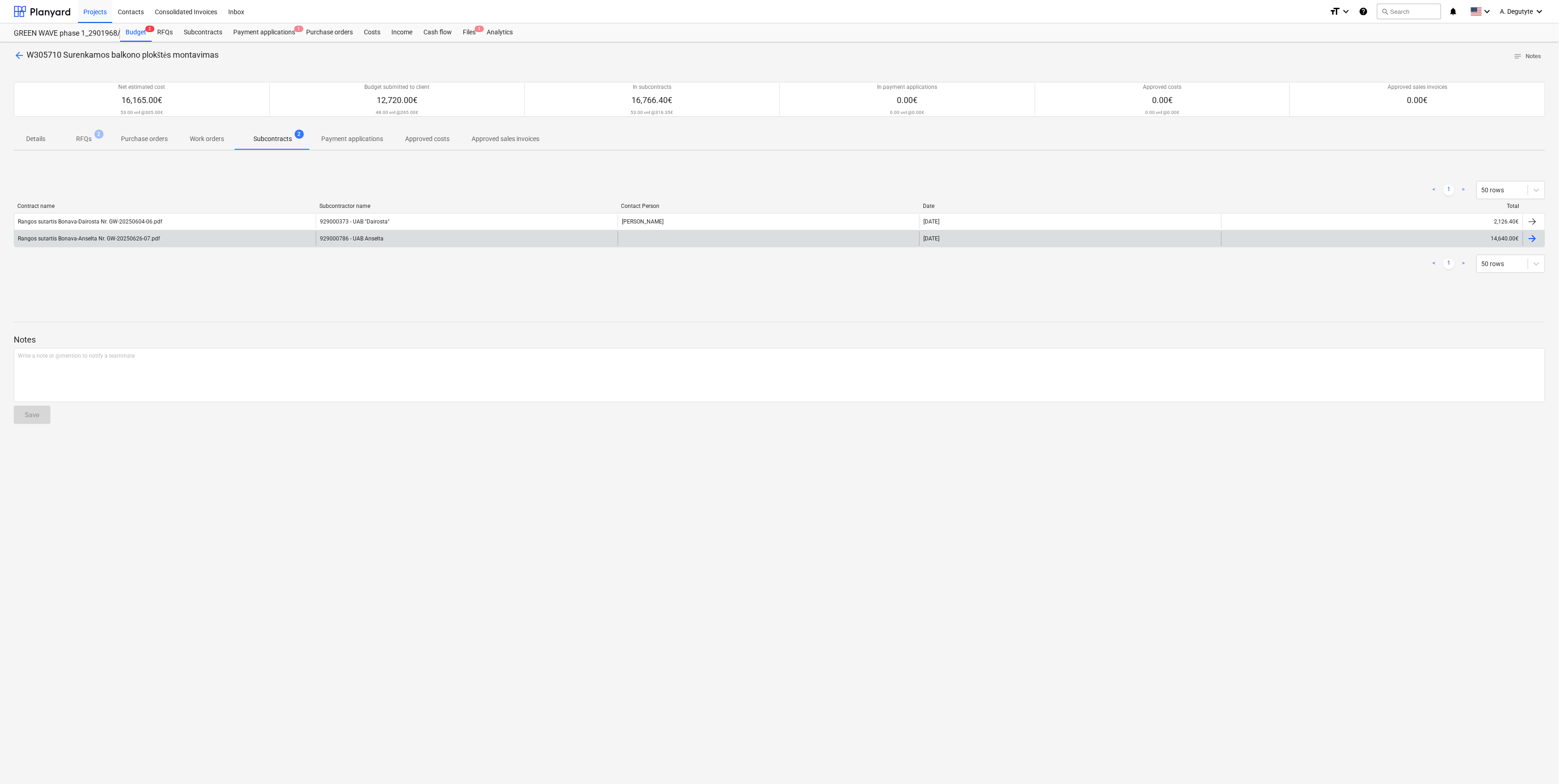
click at [361, 241] on div "929000786 - UAB Anselta" at bounding box center [467, 238] width 301 height 15
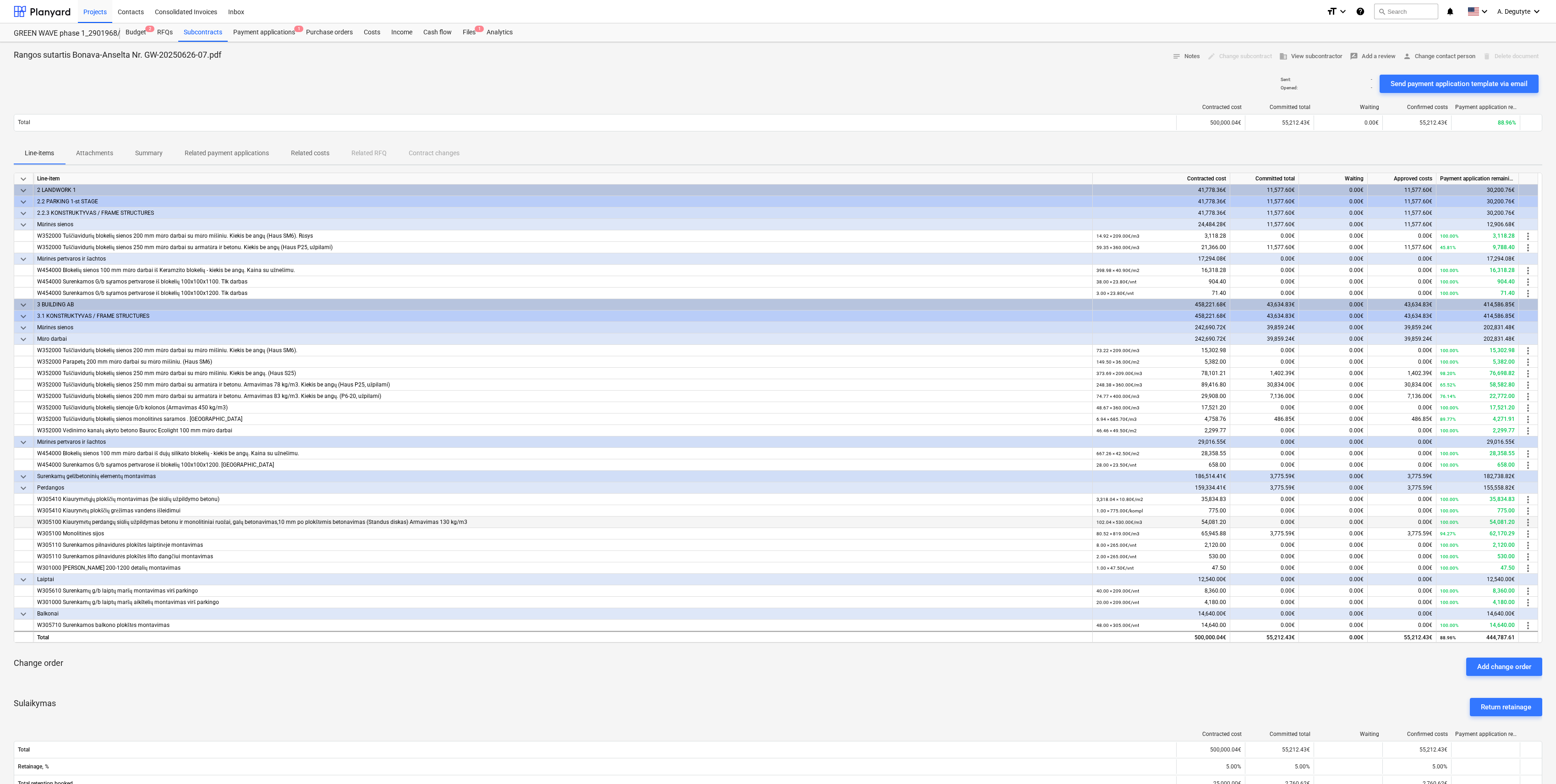
scroll to position [1, 0]
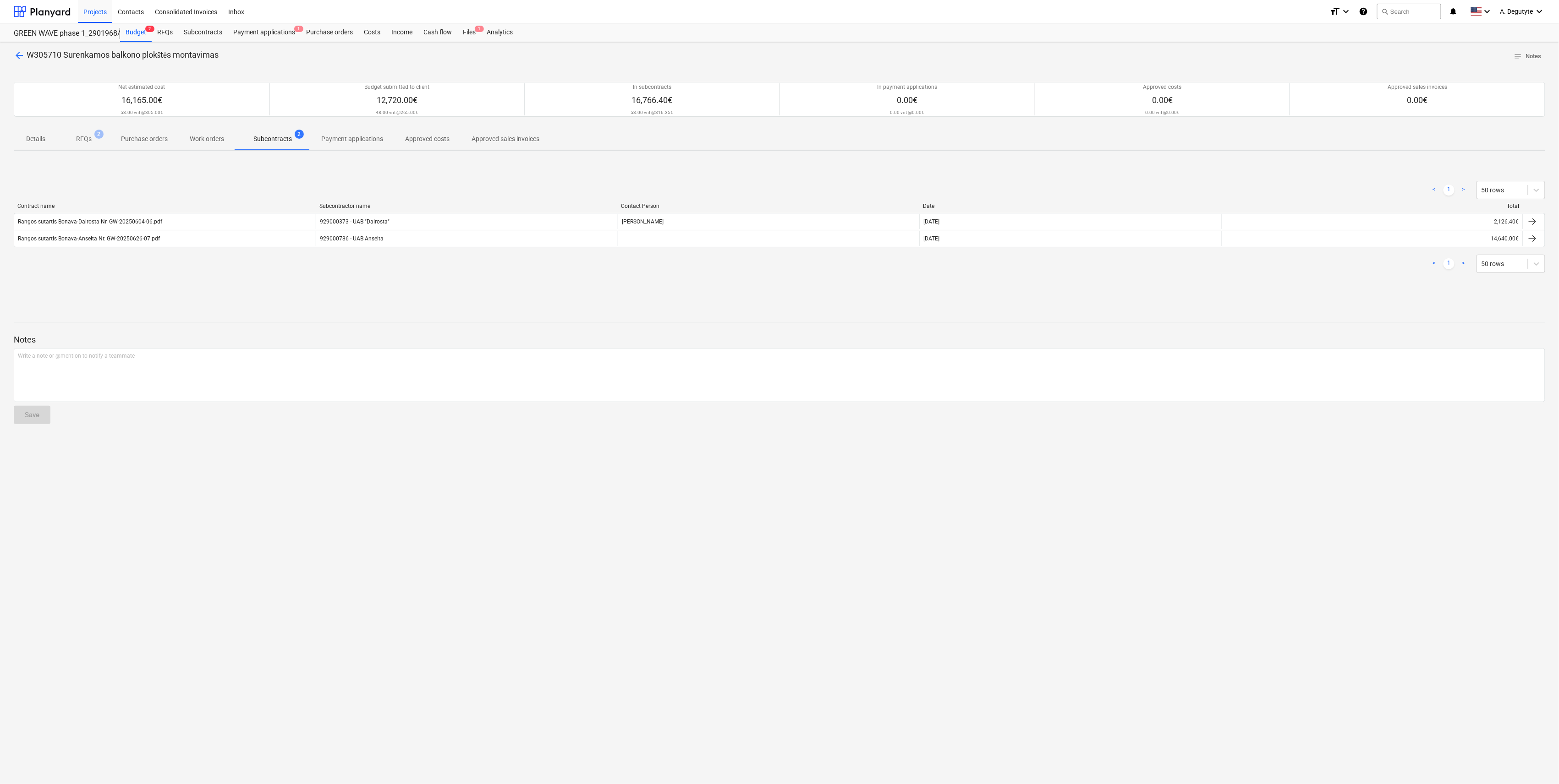
drag, startPoint x: 140, startPoint y: 222, endPoint x: 171, endPoint y: 223, distance: 31.0
click at [140, 222] on div "Rangos sutartis Bonava-Dairosta Nr. GW-20250604-06.pdf" at bounding box center [90, 221] width 145 height 7
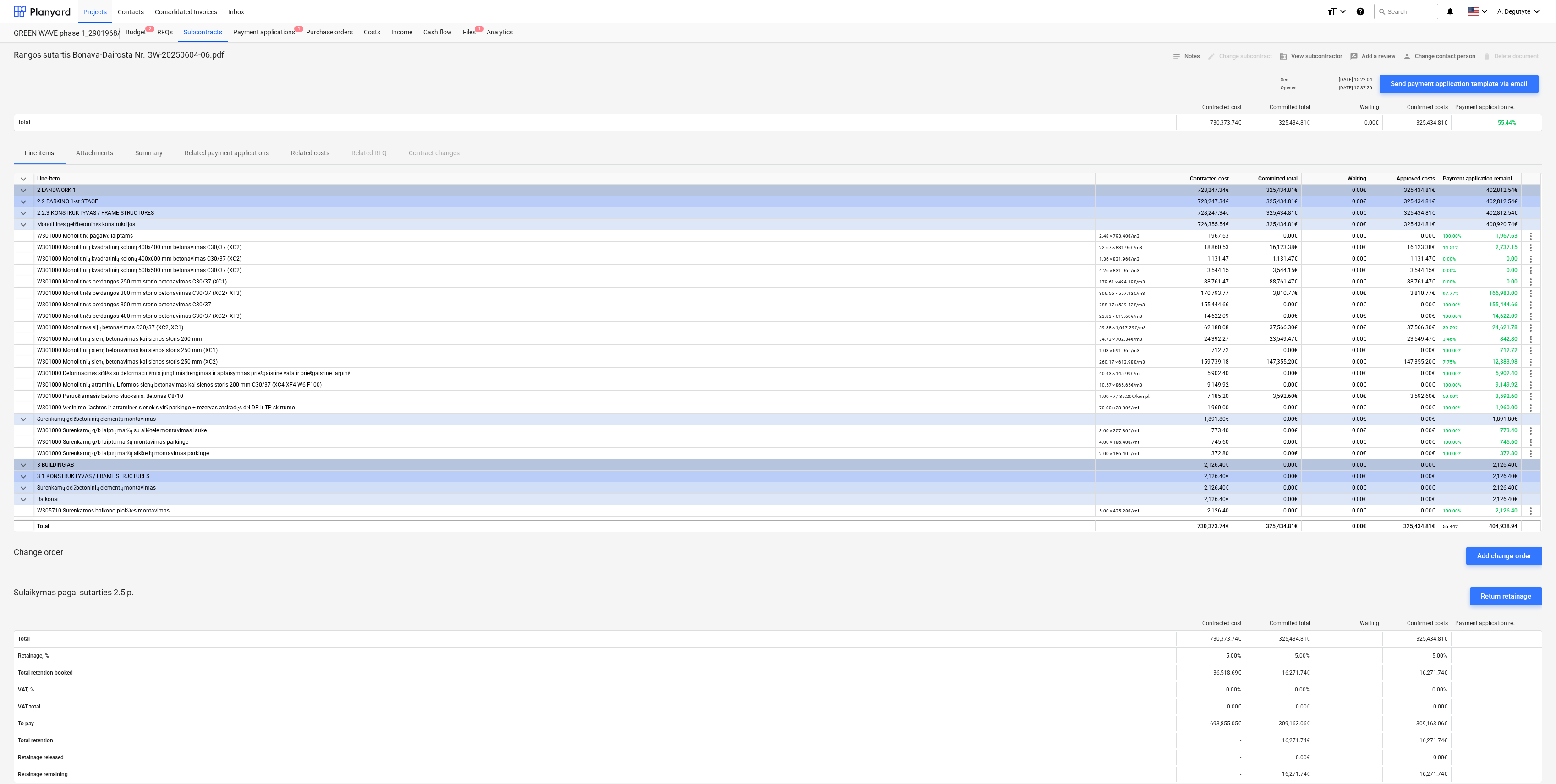
click at [94, 154] on p "Attachments" at bounding box center [94, 153] width 37 height 10
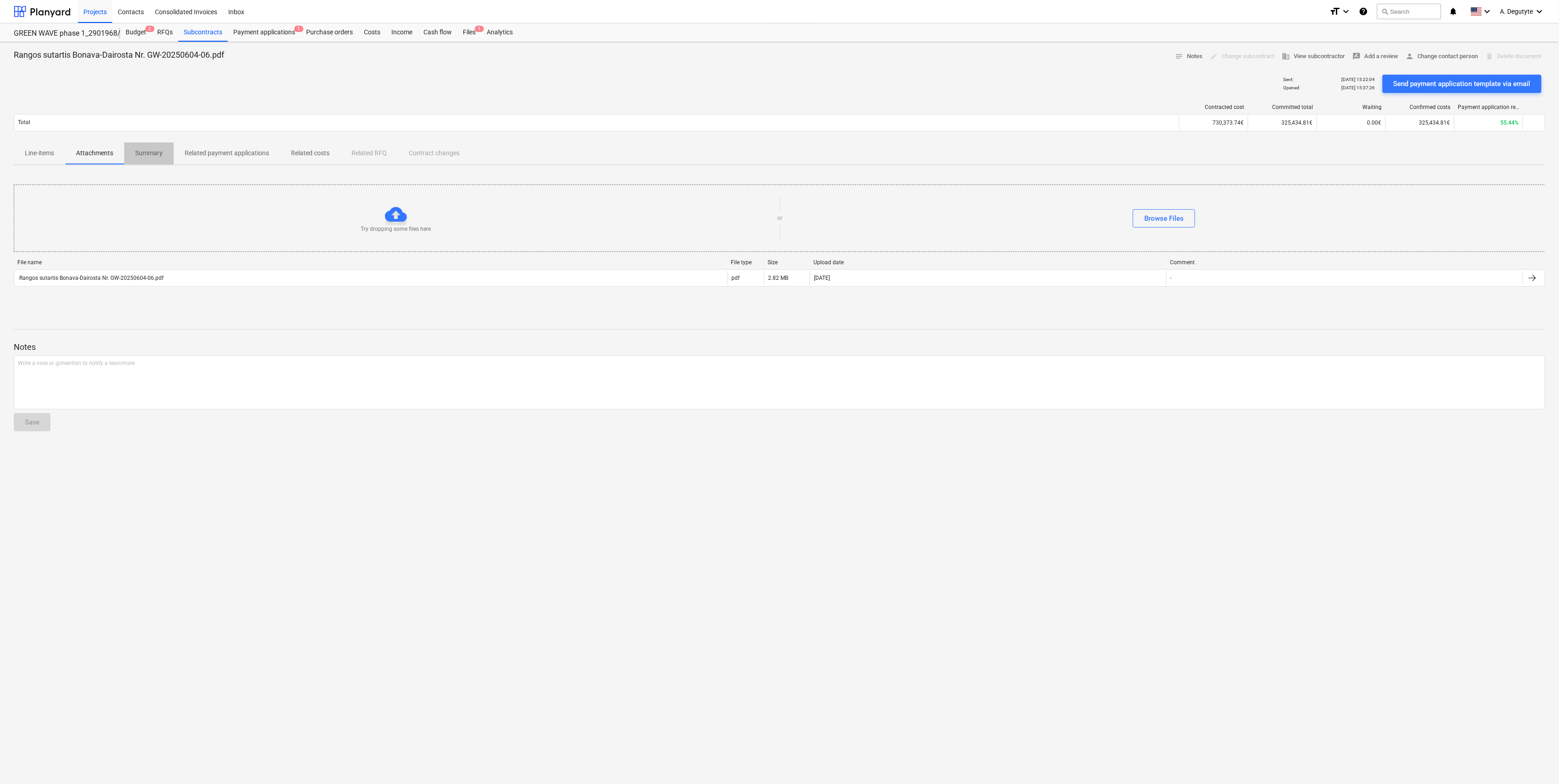
drag, startPoint x: 147, startPoint y: 157, endPoint x: 174, endPoint y: 158, distance: 27.0
click at [148, 157] on p "Summary" at bounding box center [148, 153] width 27 height 10
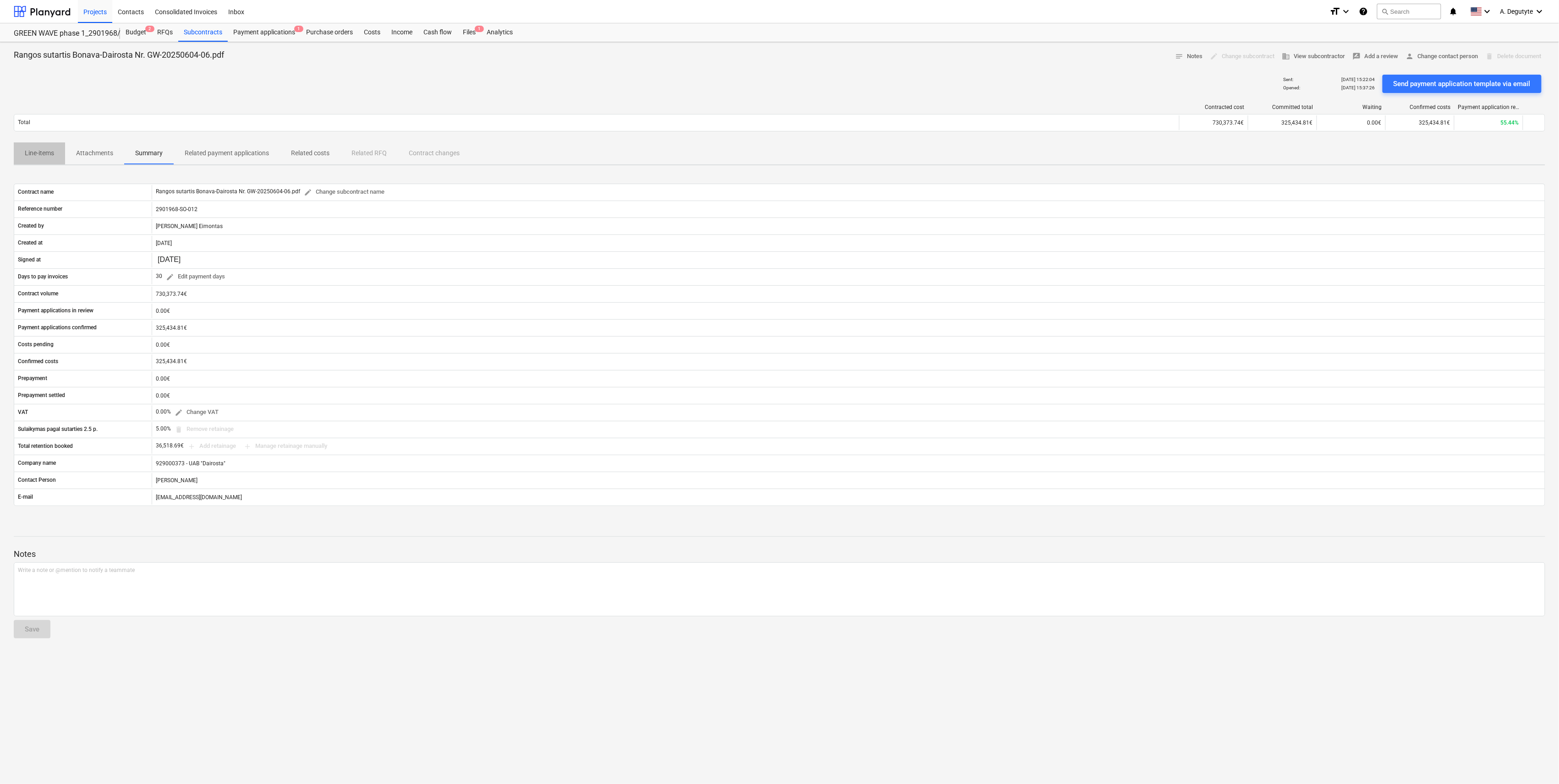
click at [28, 149] on p "Line-items" at bounding box center [39, 153] width 29 height 10
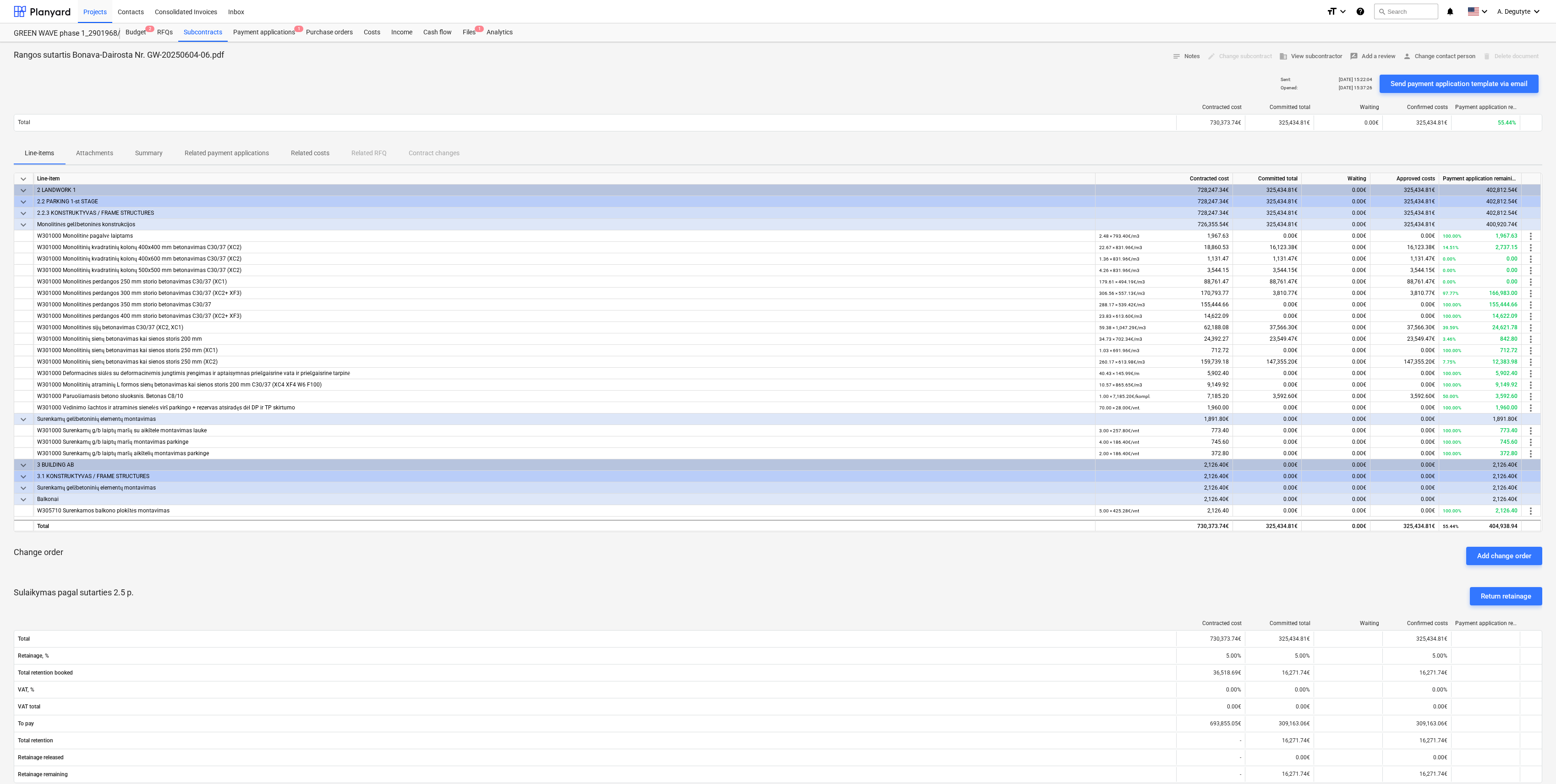
click at [21, 258] on span "keyboard_arrow_down" at bounding box center [24, 500] width 11 height 11
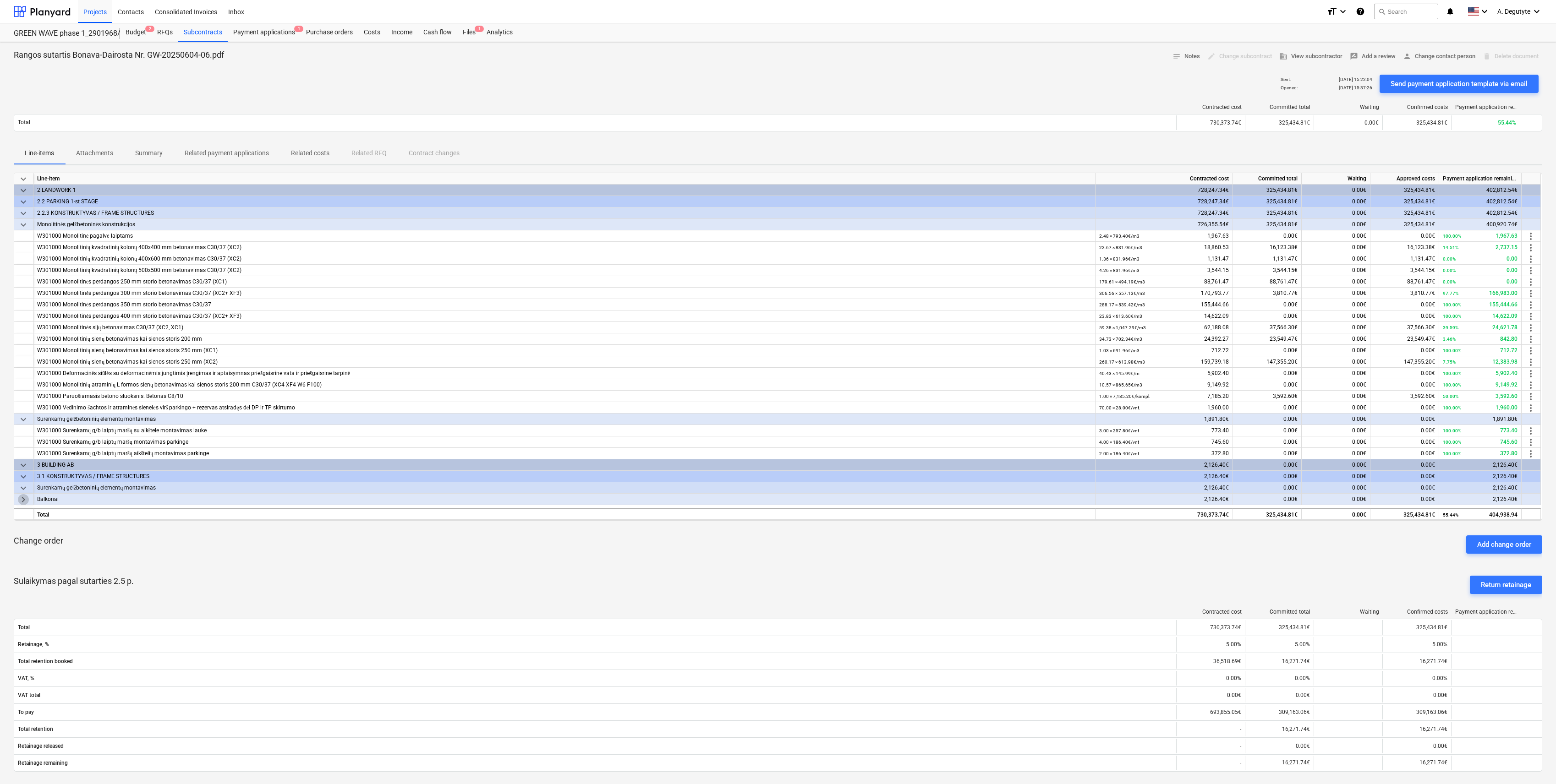
click at [21, 258] on span "keyboard_arrow_right" at bounding box center [24, 500] width 11 height 11
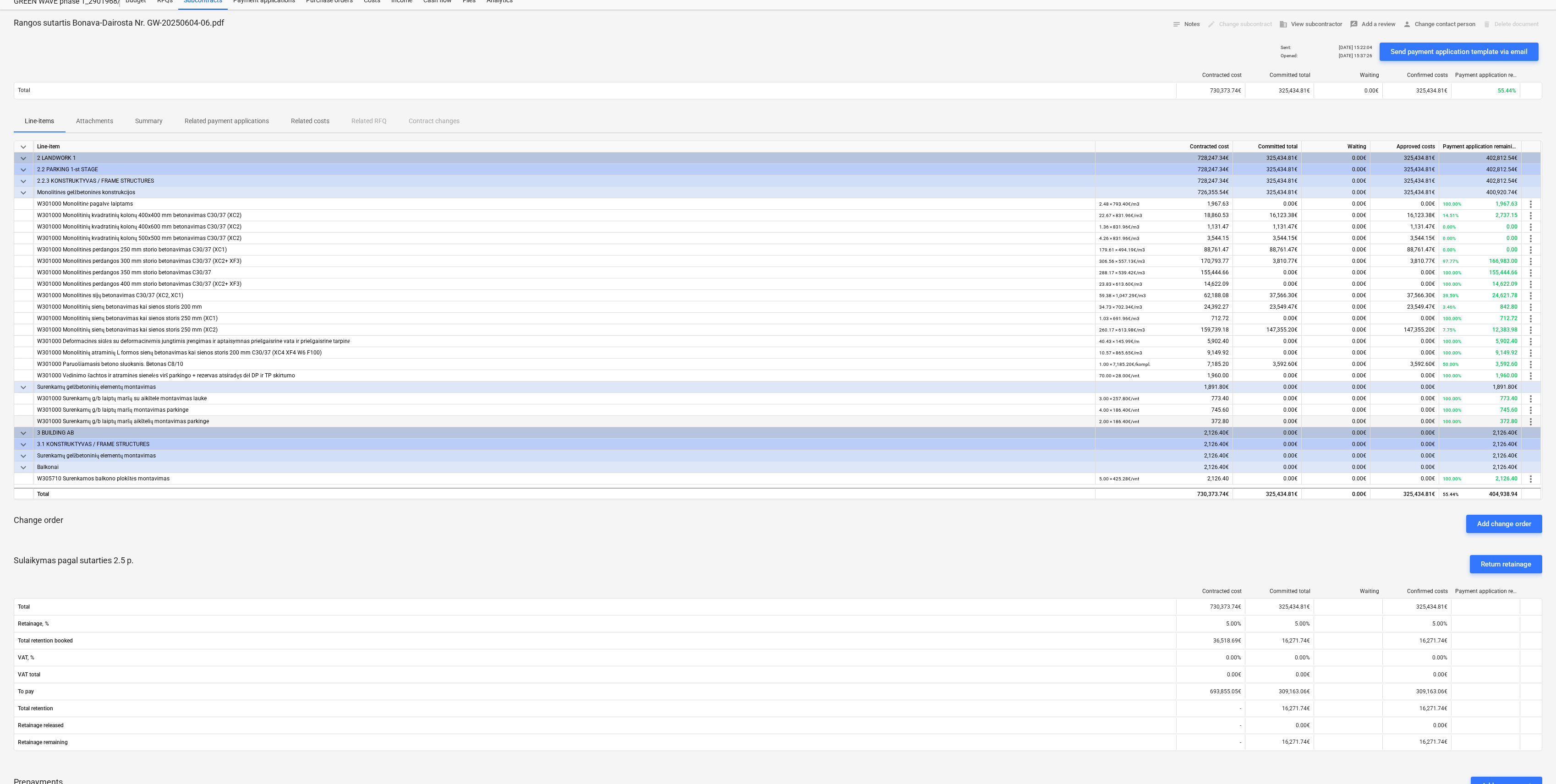
scroll to position [61, 0]
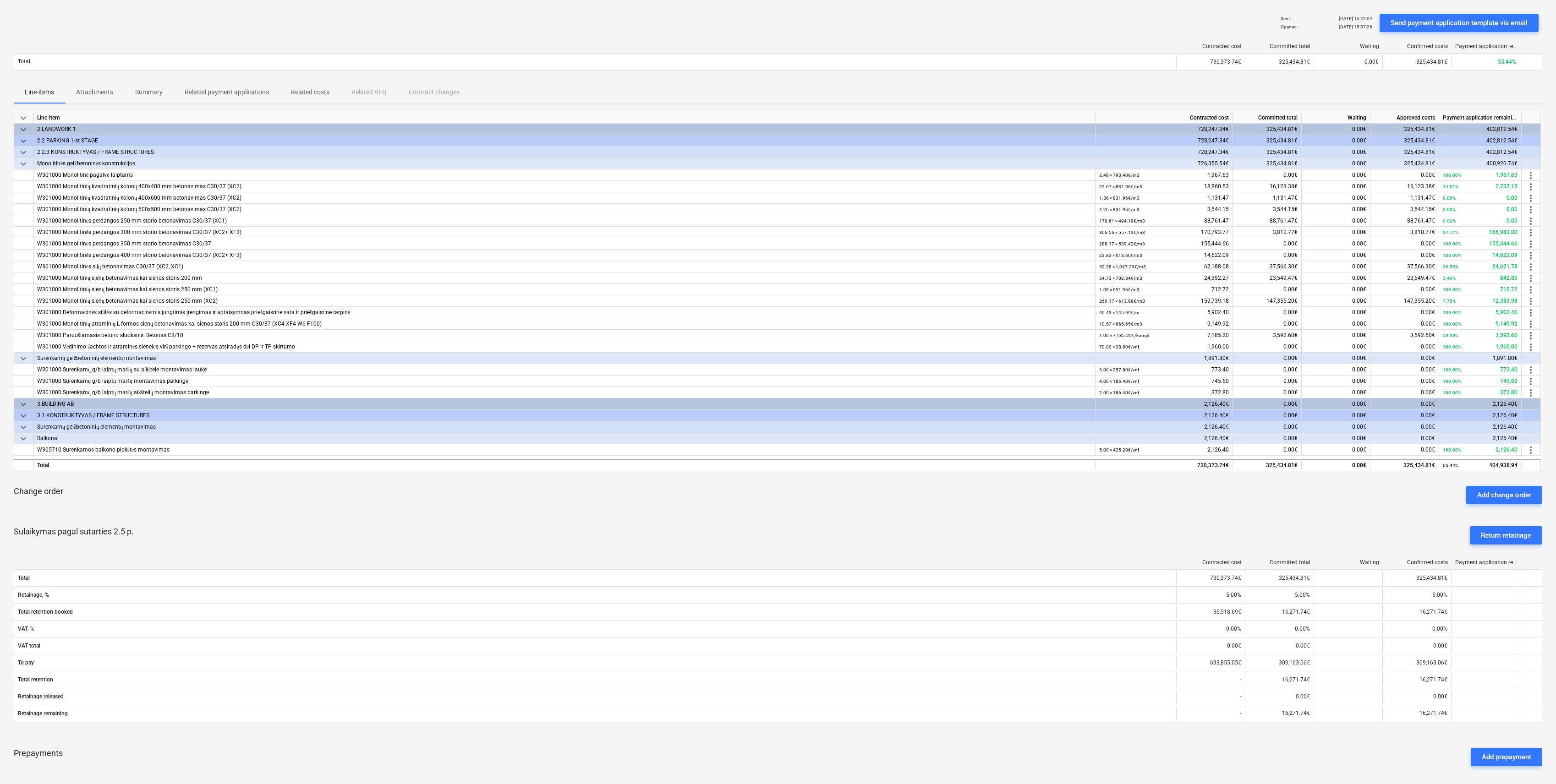
click at [102, 91] on p "Attachments" at bounding box center [94, 93] width 37 height 10
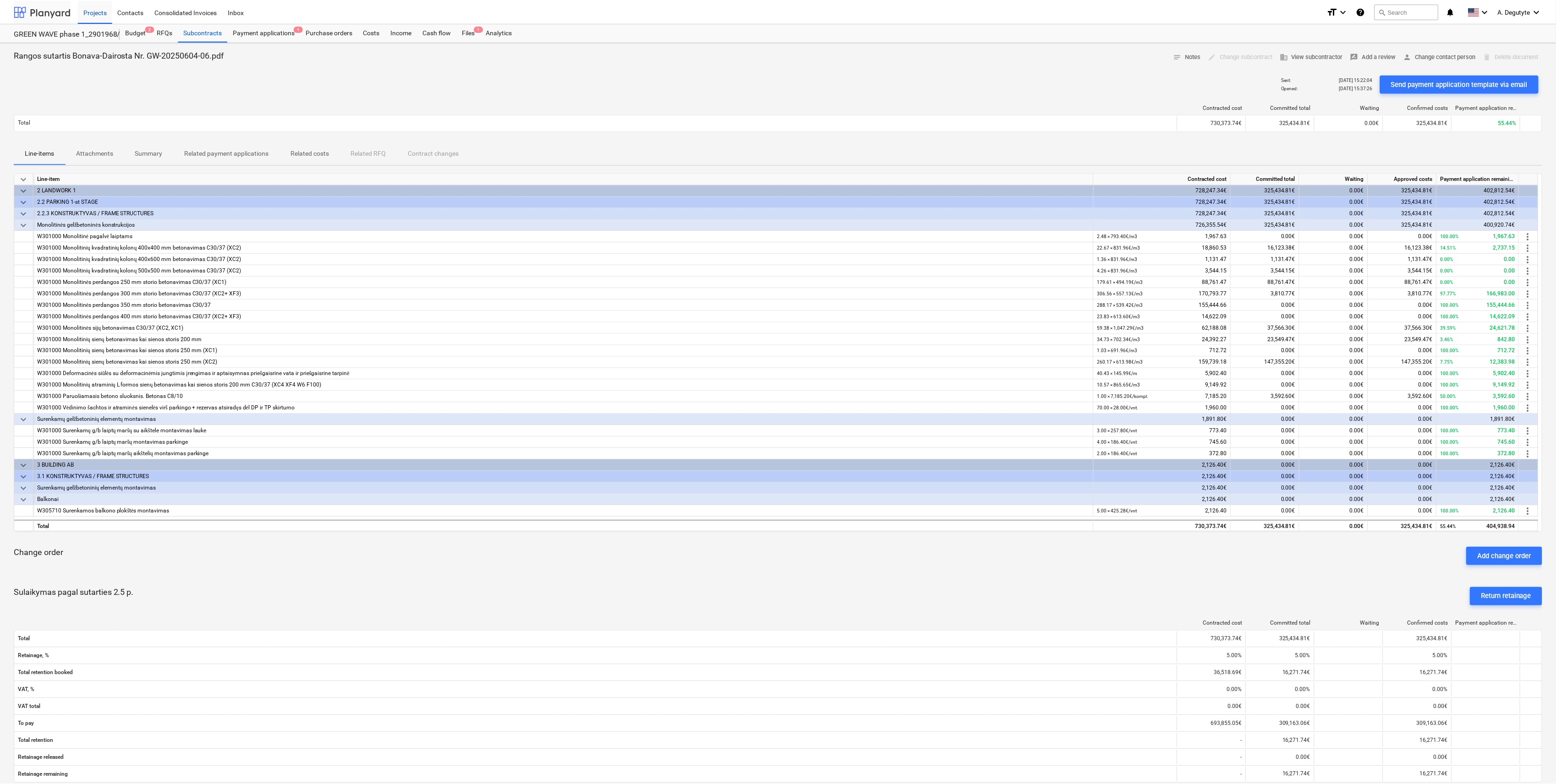
scroll to position [61, 0]
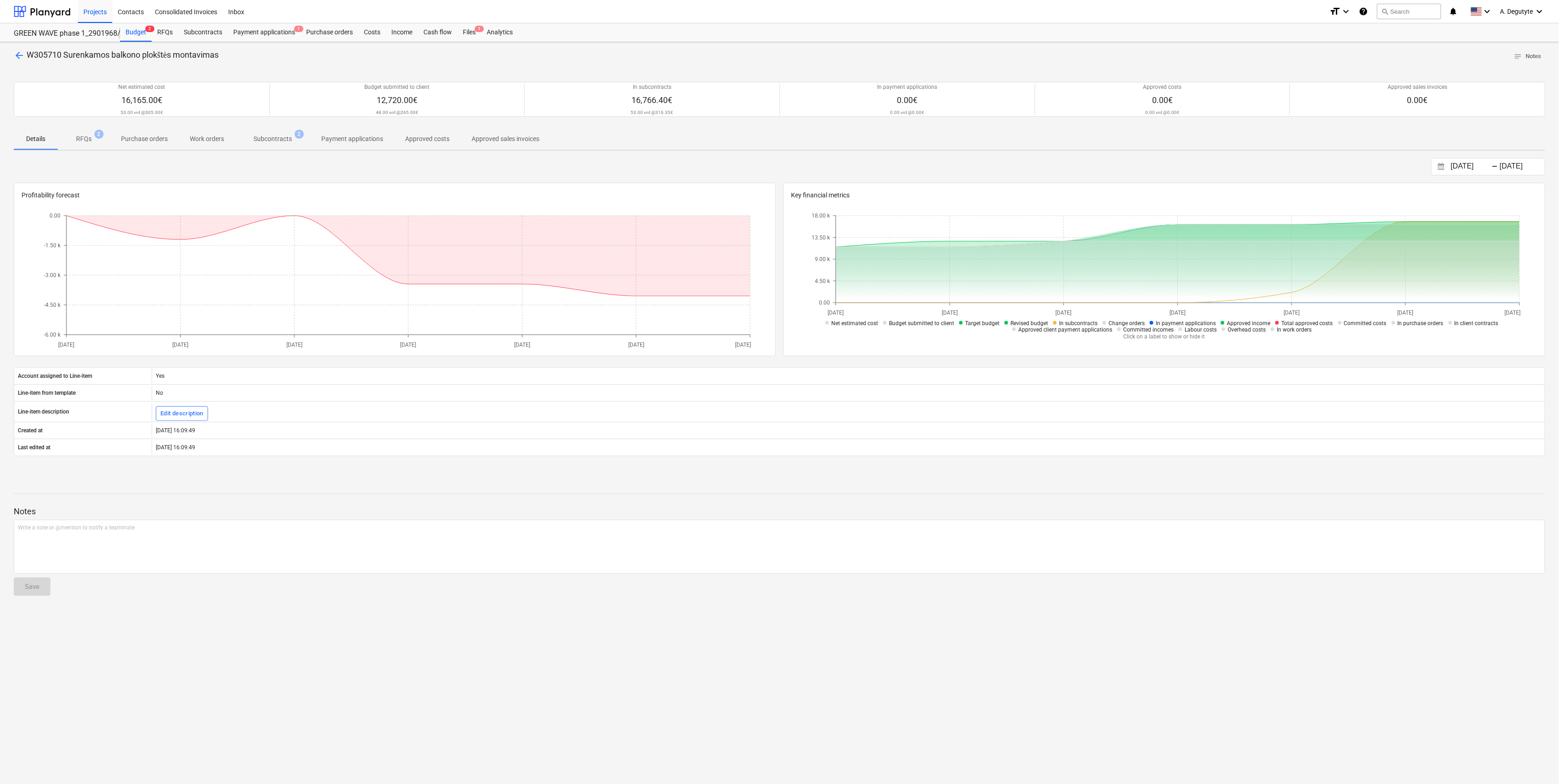
click at [85, 140] on p "RFQs" at bounding box center [84, 139] width 16 height 10
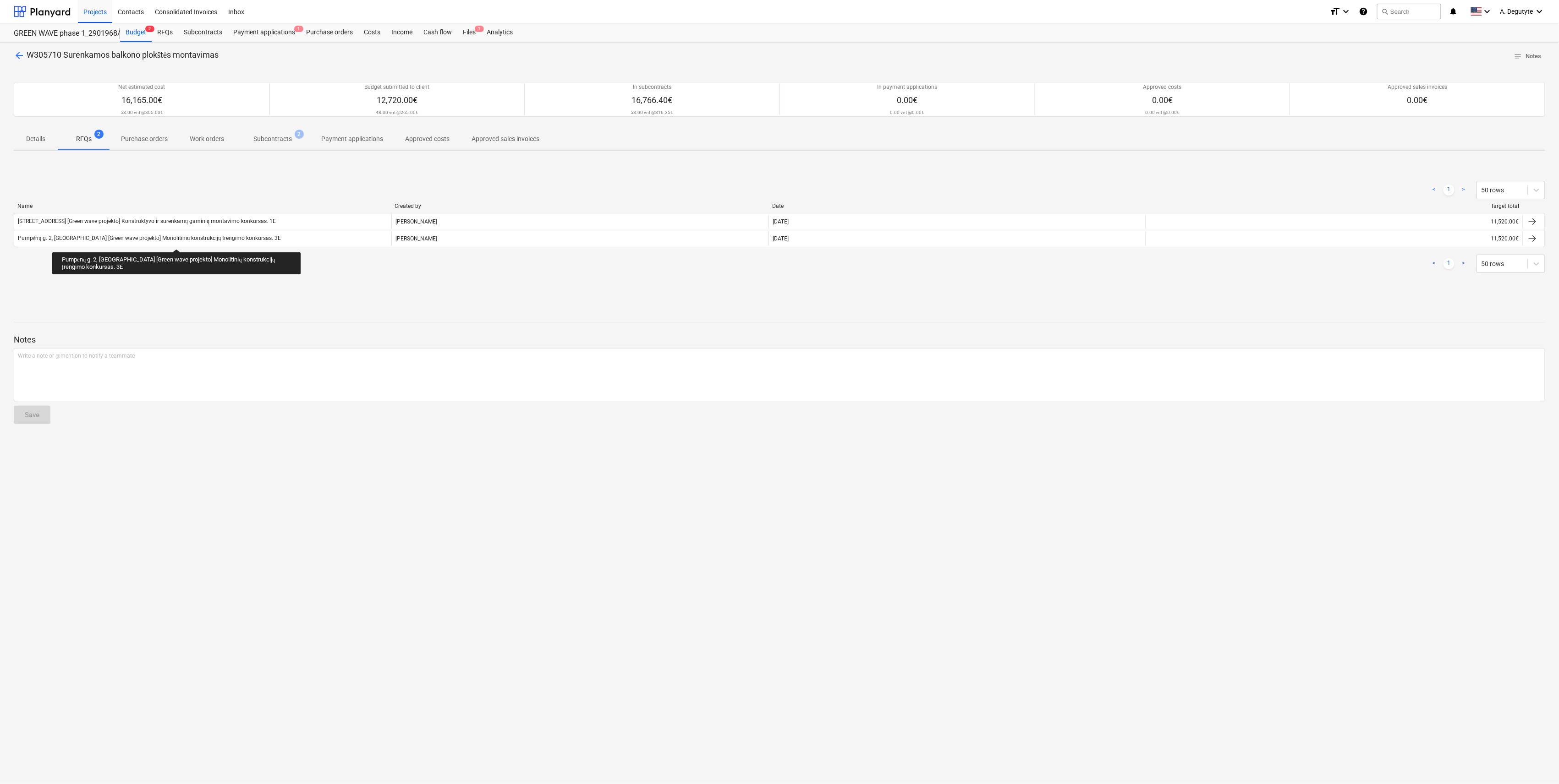
click at [177, 241] on div "Pumpėnų g. 2, [GEOGRAPHIC_DATA] [Green wave projekto] Monolitinių konstrukcijų …" at bounding box center [149, 238] width 263 height 7
click at [148, 216] on div "[STREET_ADDRESS] [Green wave projekto] Konstruktyvo ir surenkamų gaminių montav…" at bounding box center [202, 221] width 377 height 15
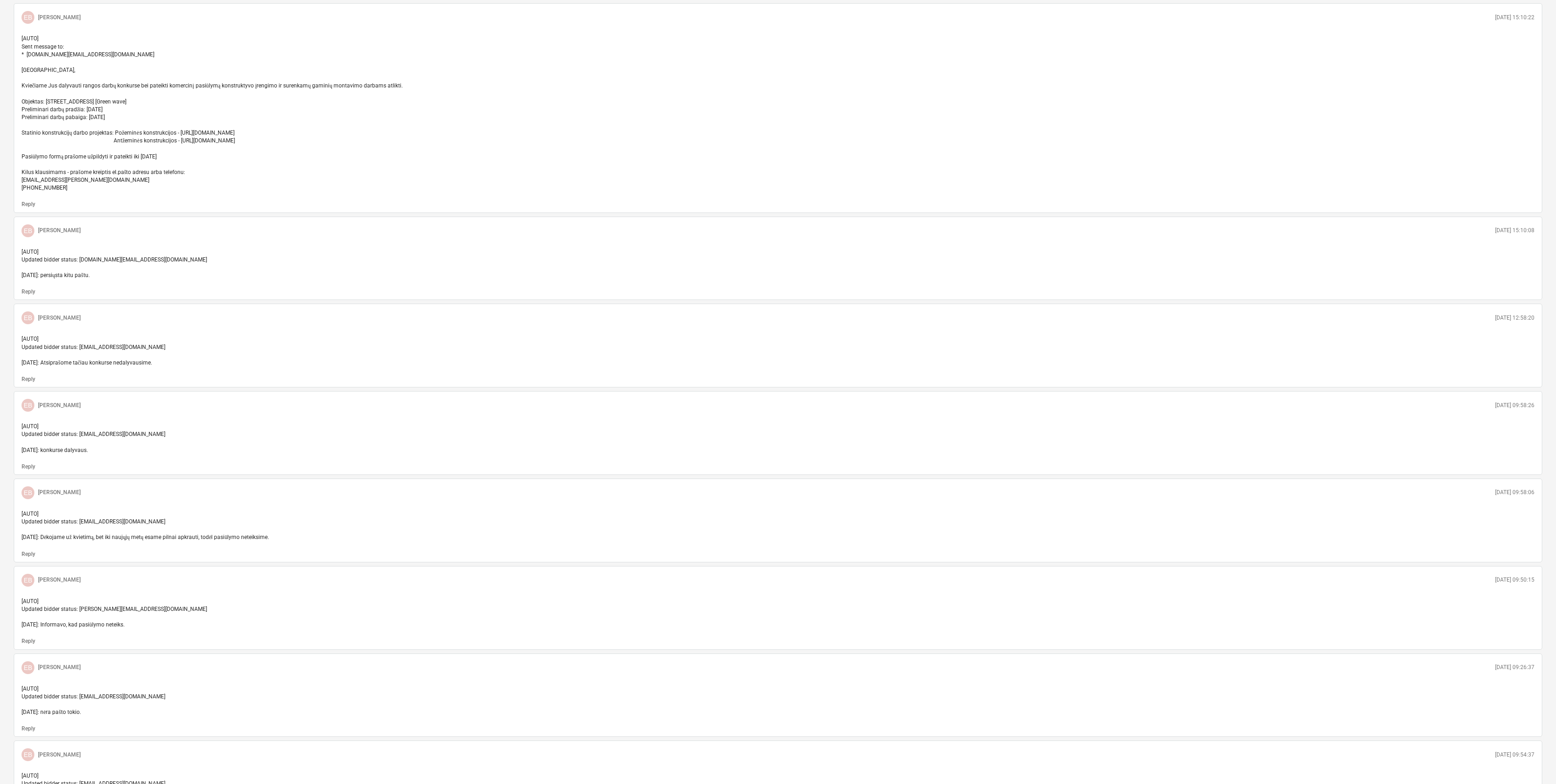
scroll to position [2567, 0]
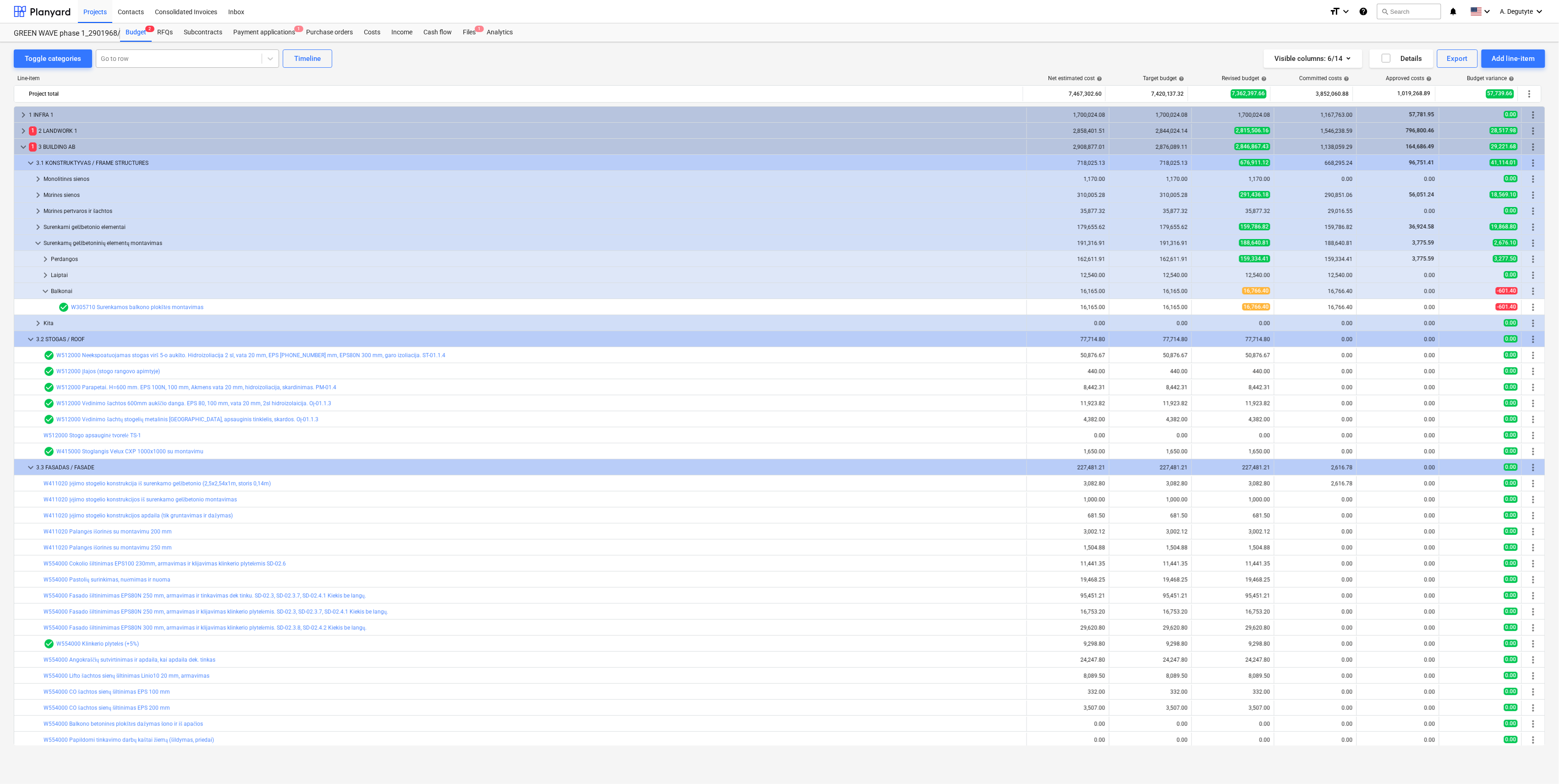
click at [179, 56] on div at bounding box center [179, 58] width 156 height 9
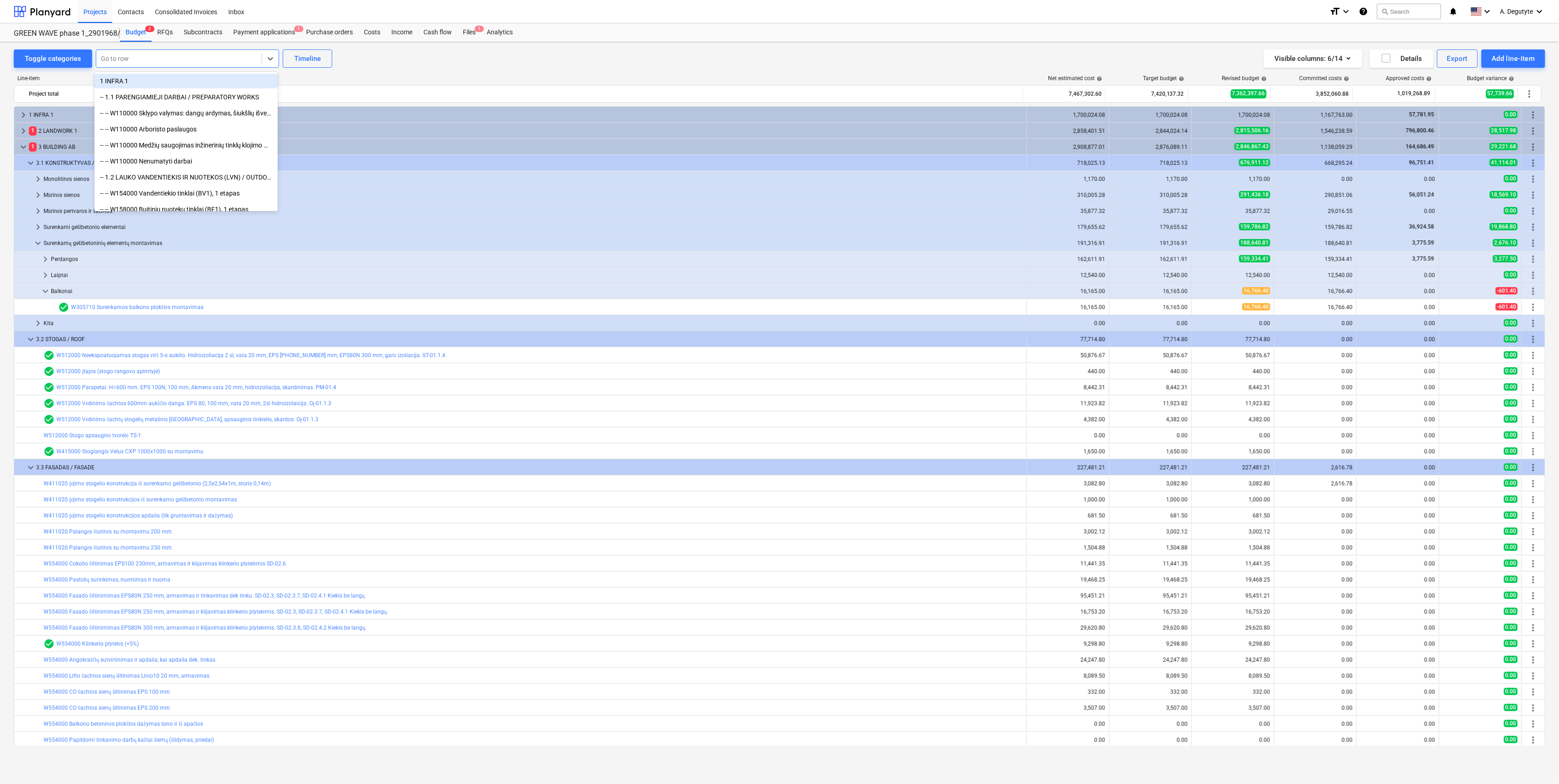
paste input "Įėjimo stogelio konstrukcija iš surenkamo gelžbetonio (2,5x2,54x1m, storis 0,14…"
type input "Įėjimo stogelio konstrukcija iš surenkamo gelžbetonio (2,5x2,54x1m, storis 0,14…"
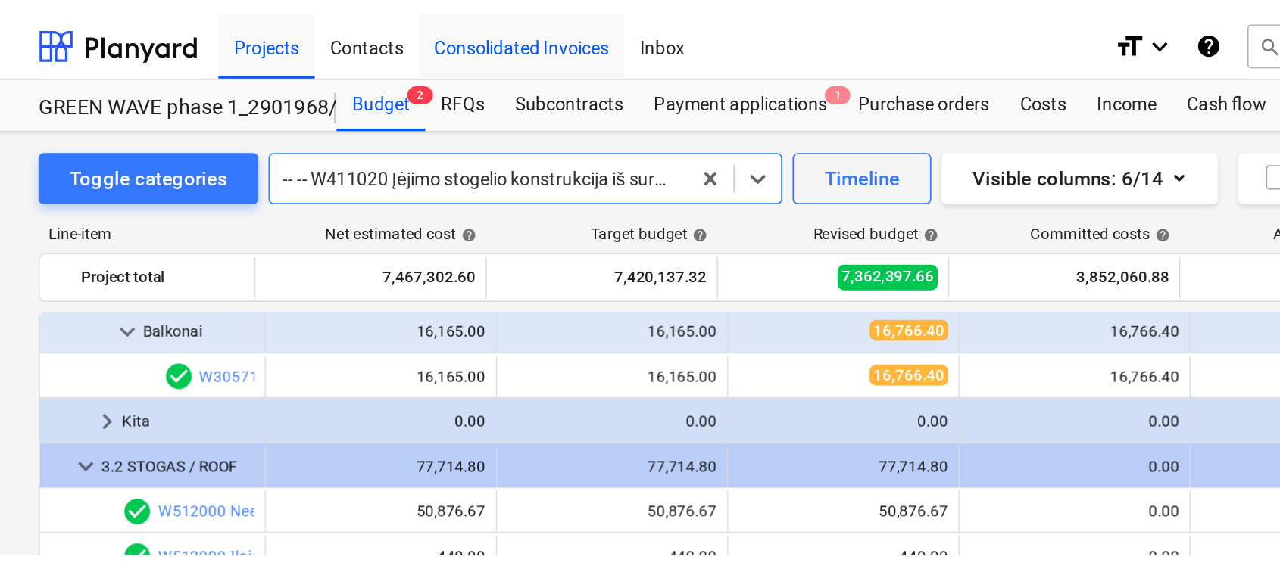
scroll to position [295, 0]
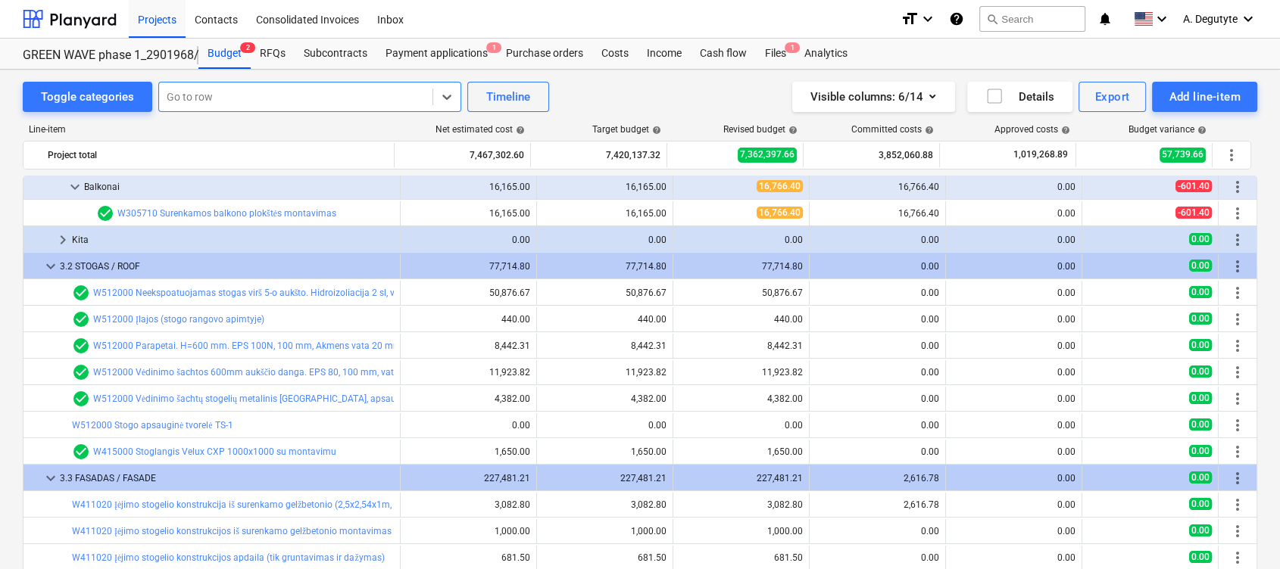
click at [416, 96] on div at bounding box center [296, 96] width 258 height 15
drag, startPoint x: 195, startPoint y: 104, endPoint x: 205, endPoint y: 98, distance: 12.2
click at [195, 104] on div at bounding box center [296, 96] width 258 height 15
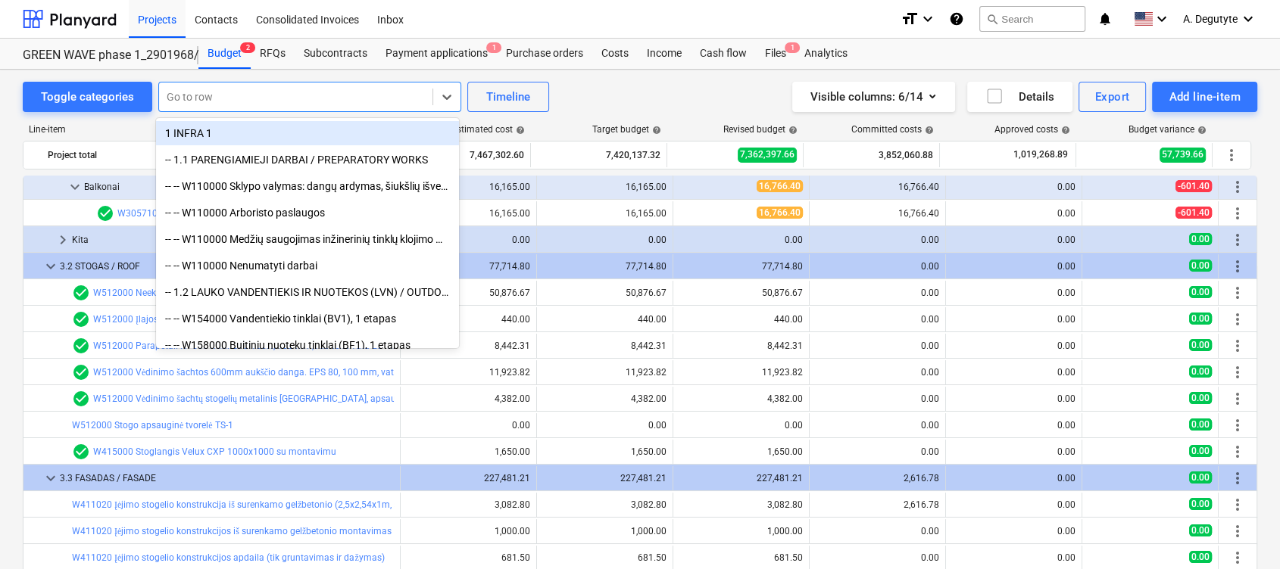
paste input "Įėjimo stogelio konstrukcija iš surenkamo gelžbetonio (2,5x2,54x1m, storis 0,14…"
type input "Įėjimo stogelio konstrukcija iš surenkamo gelžbetonio (2,5x2,54x1m, storis 0,14…"
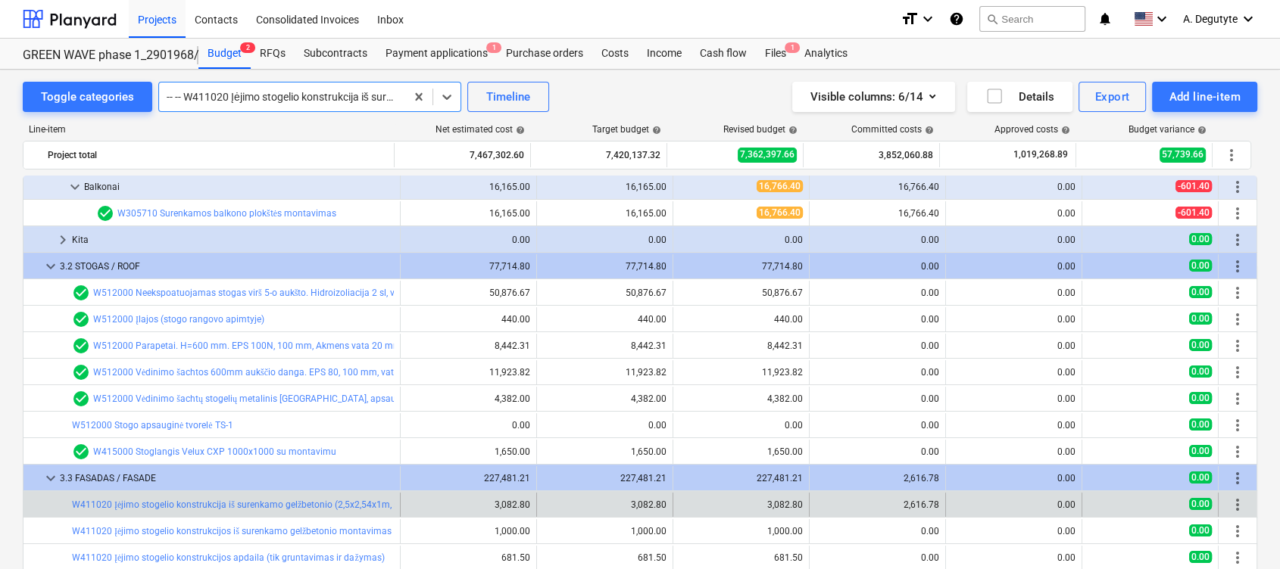
scroll to position [0, 0]
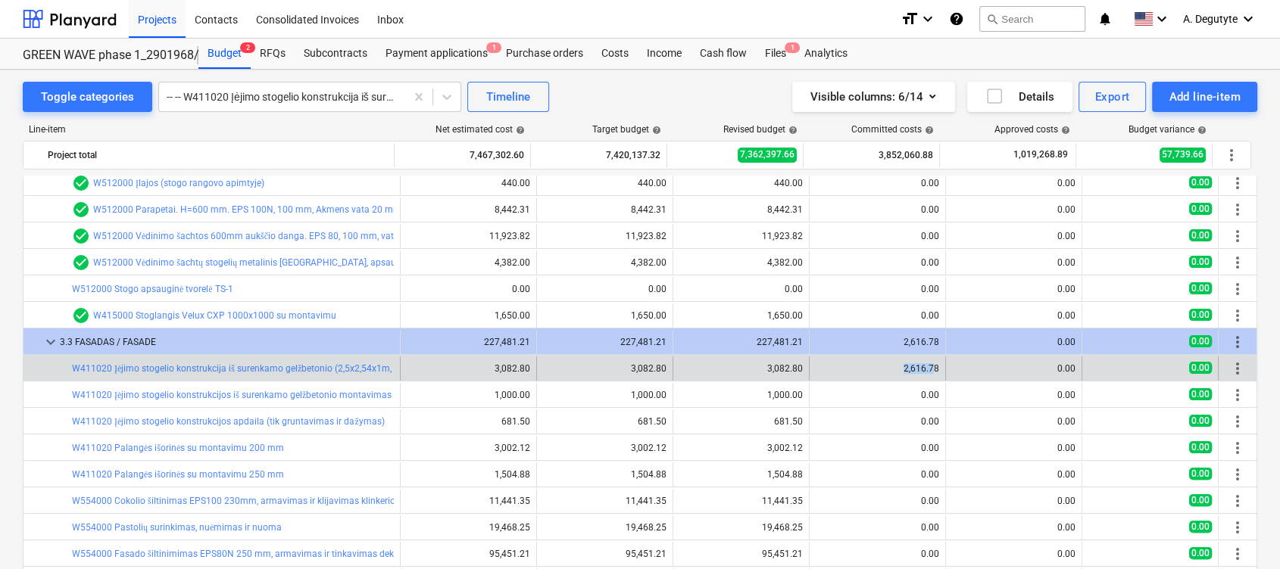
drag, startPoint x: 931, startPoint y: 373, endPoint x: 892, endPoint y: 373, distance: 39.4
click at [892, 373] on div "2,616.78" at bounding box center [877, 368] width 123 height 11
drag, startPoint x: 892, startPoint y: 373, endPoint x: 943, endPoint y: 369, distance: 51.6
click at [946, 369] on div "0.00" at bounding box center [1014, 369] width 136 height 24
drag, startPoint x: 939, startPoint y: 370, endPoint x: 896, endPoint y: 370, distance: 43.2
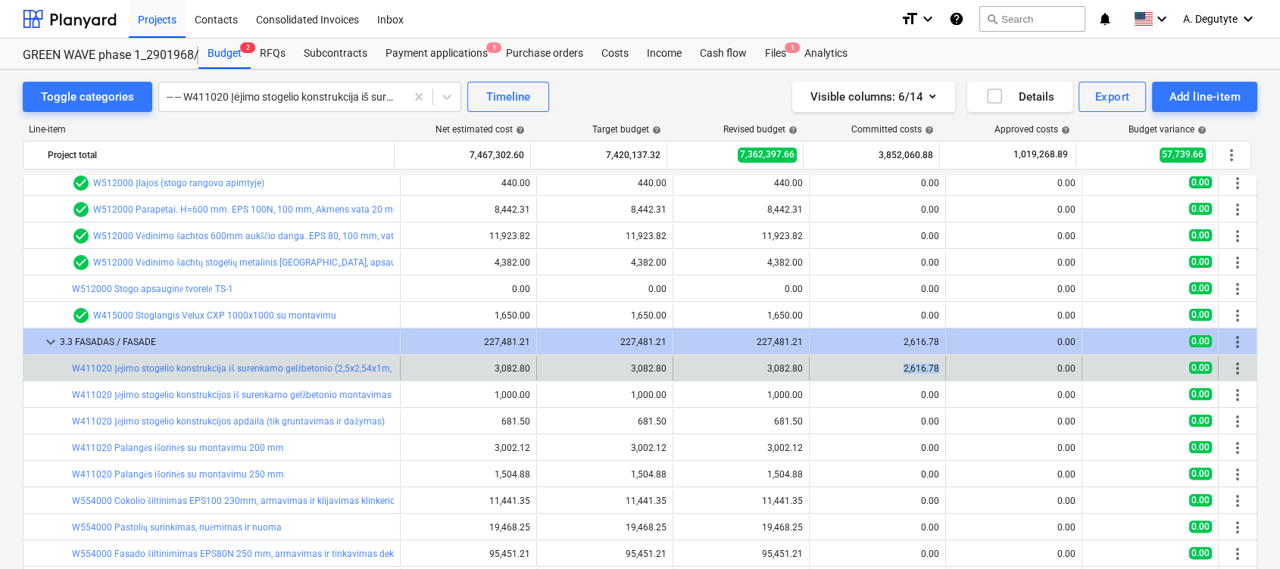
click at [896, 370] on div "2,616.78" at bounding box center [877, 369] width 136 height 24
copy div "2,616.78"
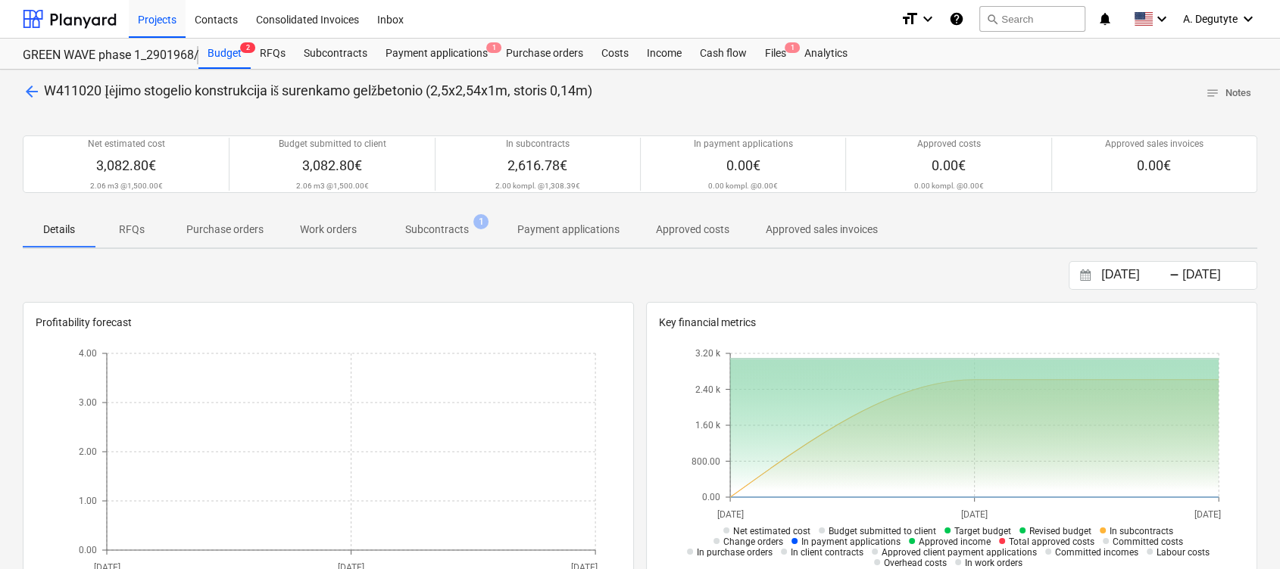
click at [426, 248] on div "Details RFQs Purchase orders Work orders Subcontracts 1 Payment applications Ap…" at bounding box center [640, 230] width 1234 height 38
click at [429, 227] on p "Subcontracts" at bounding box center [437, 230] width 64 height 16
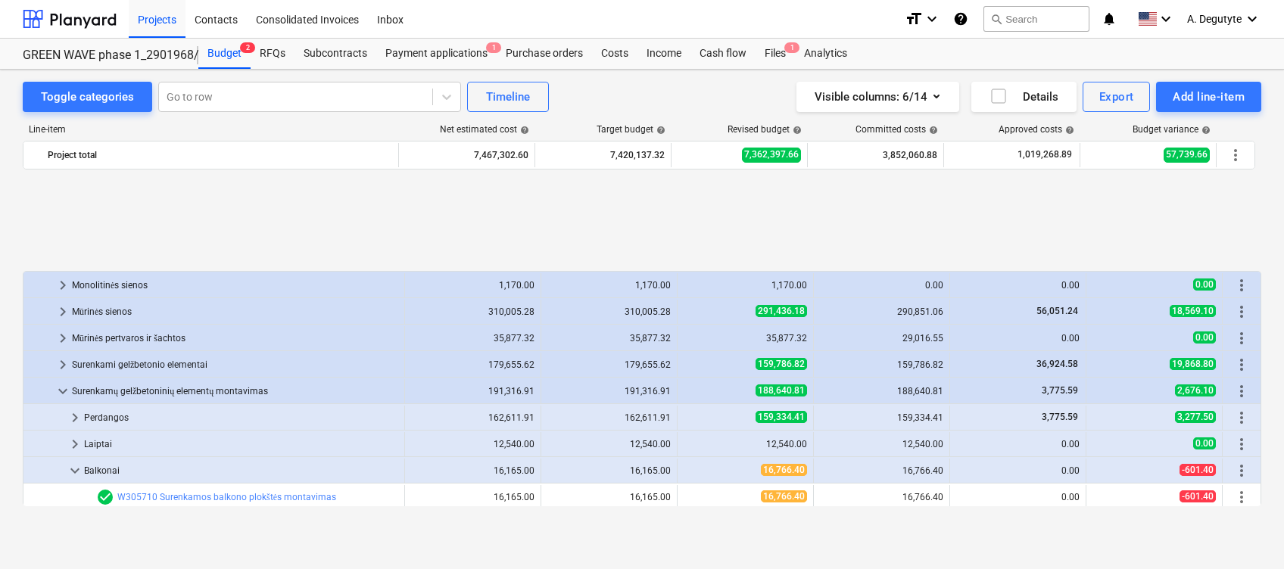
scroll to position [212, 0]
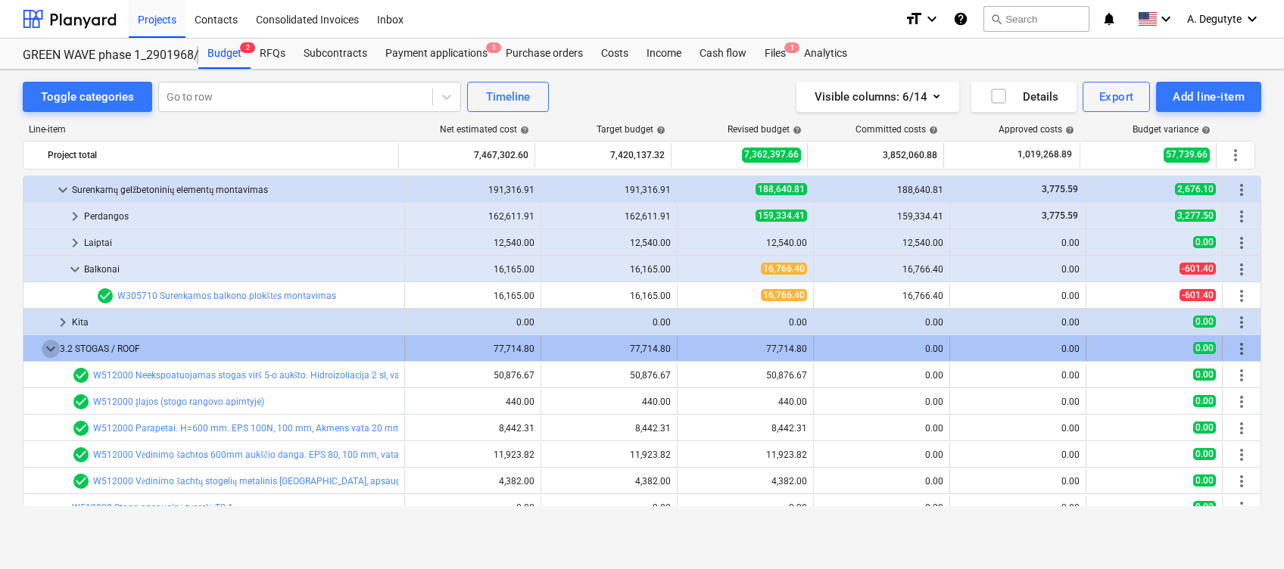
click at [43, 340] on span "keyboard_arrow_down" at bounding box center [51, 349] width 18 height 18
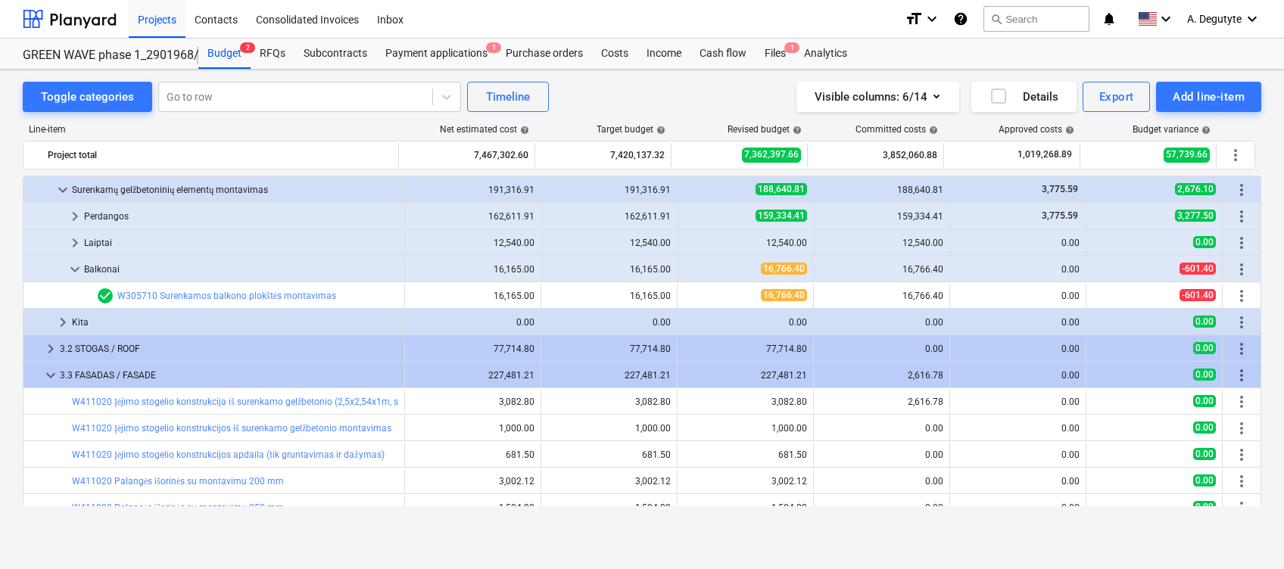
scroll to position [0, 0]
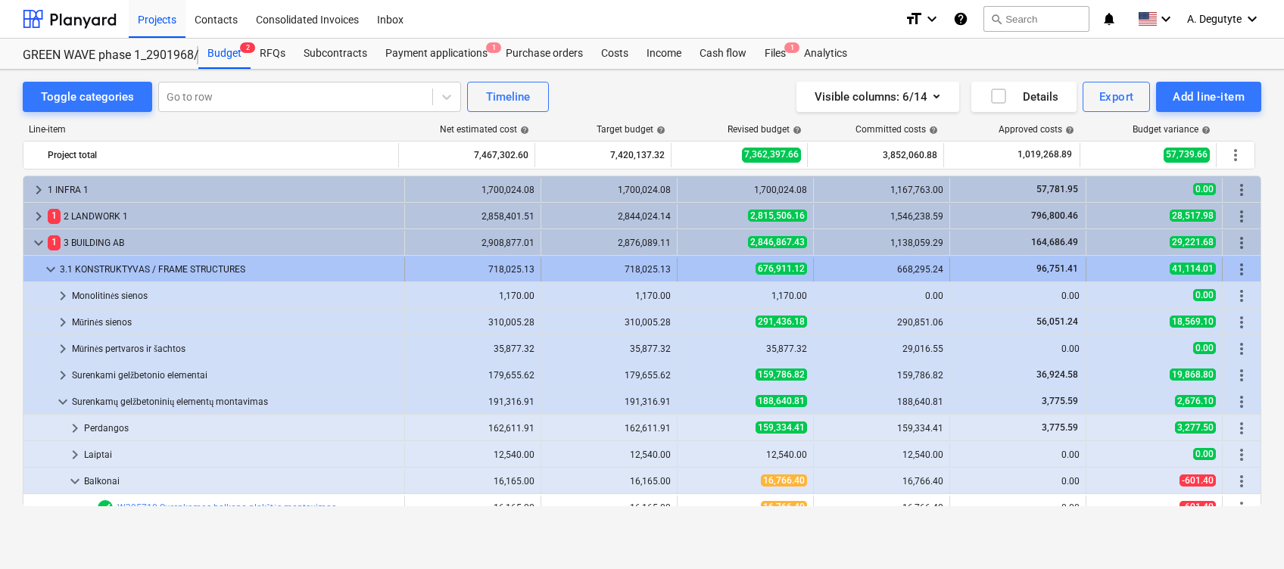
click at [48, 263] on span "keyboard_arrow_down" at bounding box center [51, 269] width 18 height 18
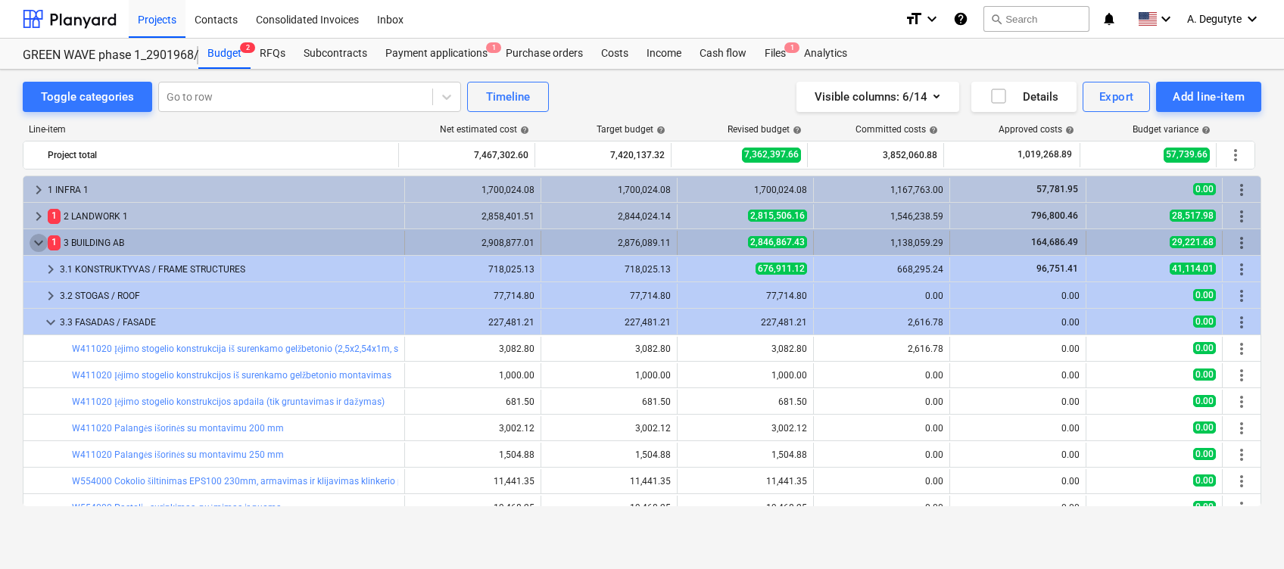
click at [35, 242] on span "keyboard_arrow_down" at bounding box center [39, 243] width 18 height 18
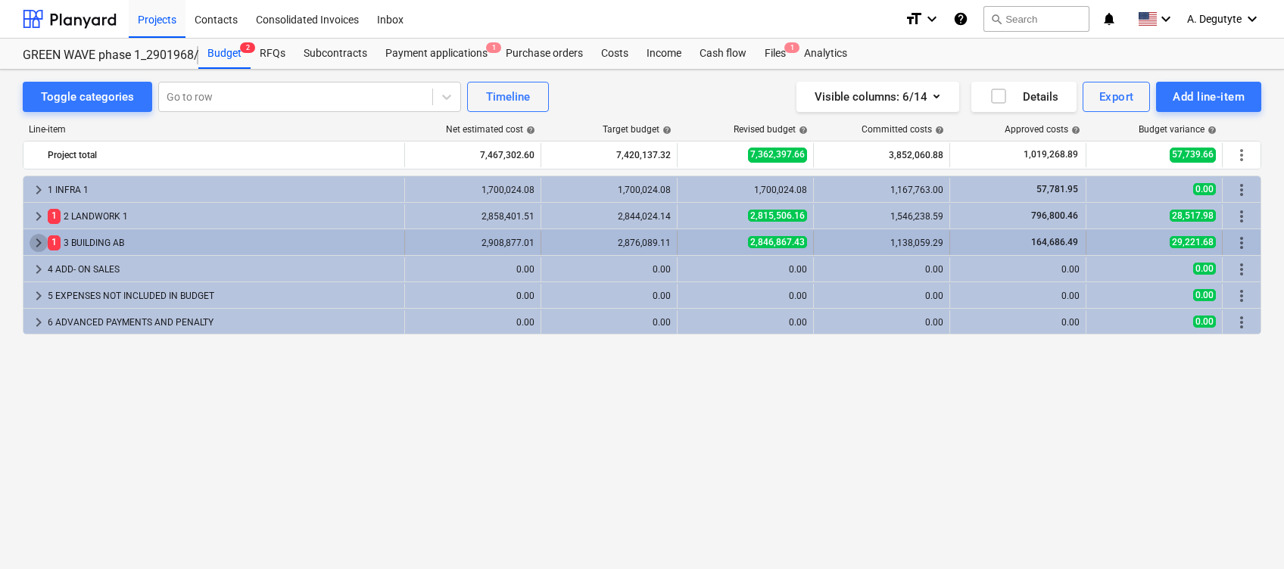
click at [30, 242] on span "keyboard_arrow_right" at bounding box center [39, 243] width 18 height 18
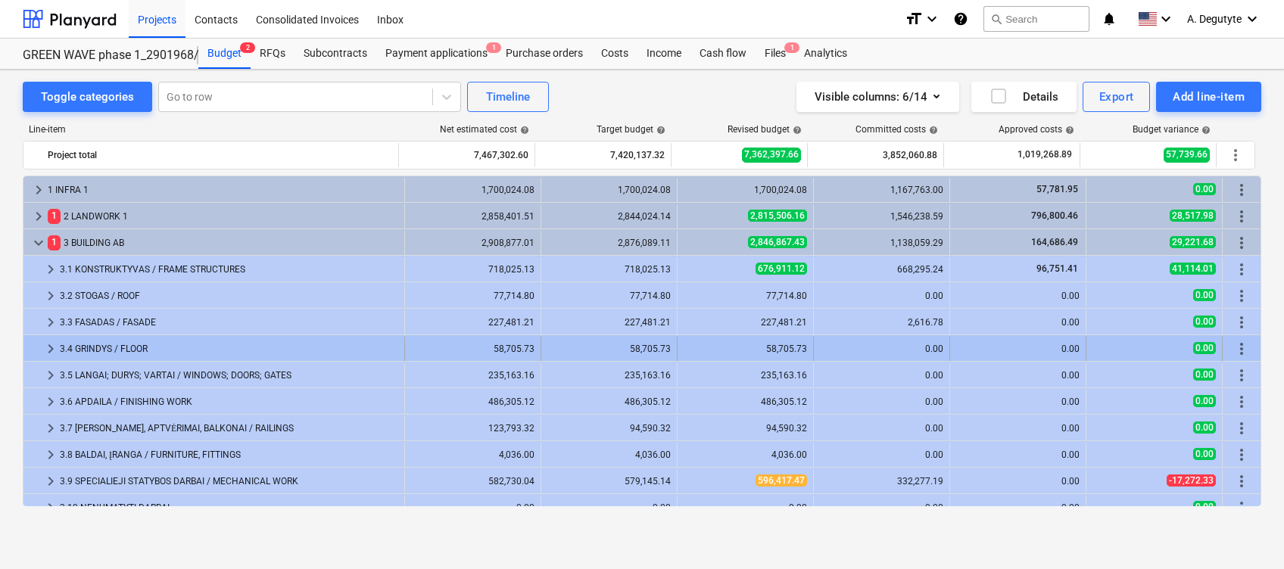
click at [46, 345] on span "keyboard_arrow_right" at bounding box center [51, 349] width 18 height 18
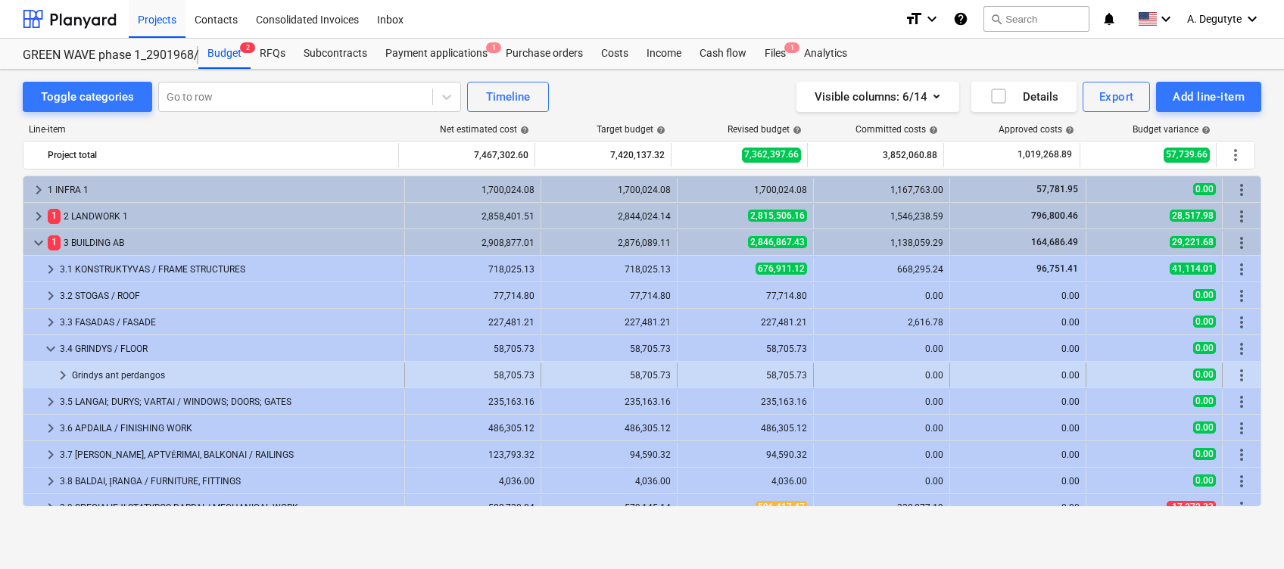
click at [69, 370] on span "keyboard_arrow_right" at bounding box center [63, 375] width 18 height 18
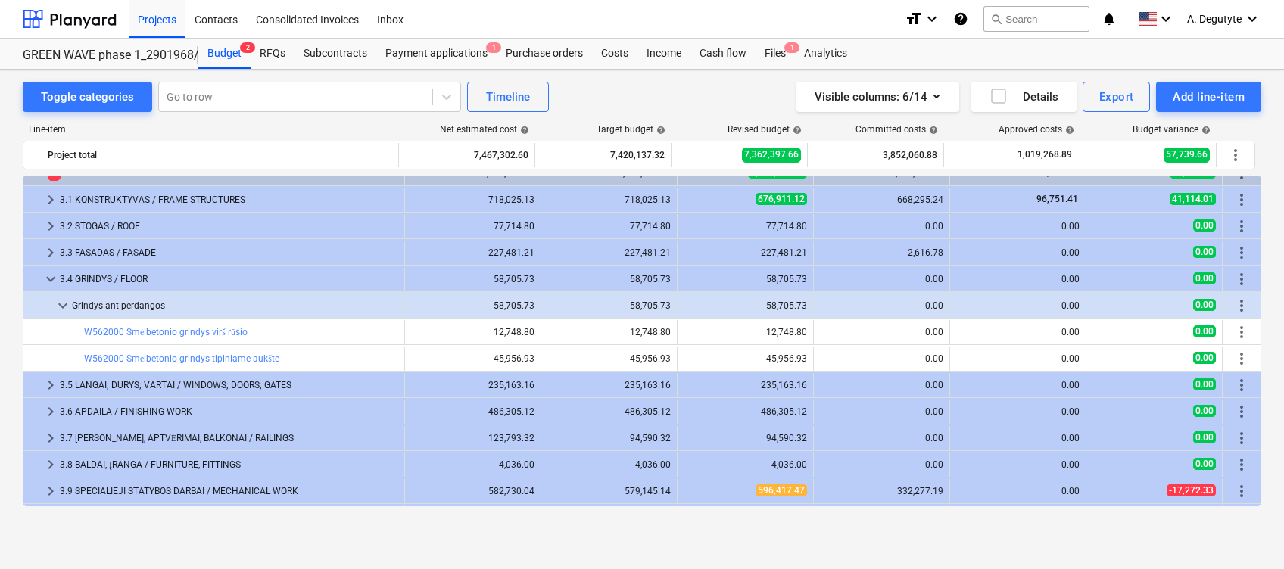
scroll to position [101, 0]
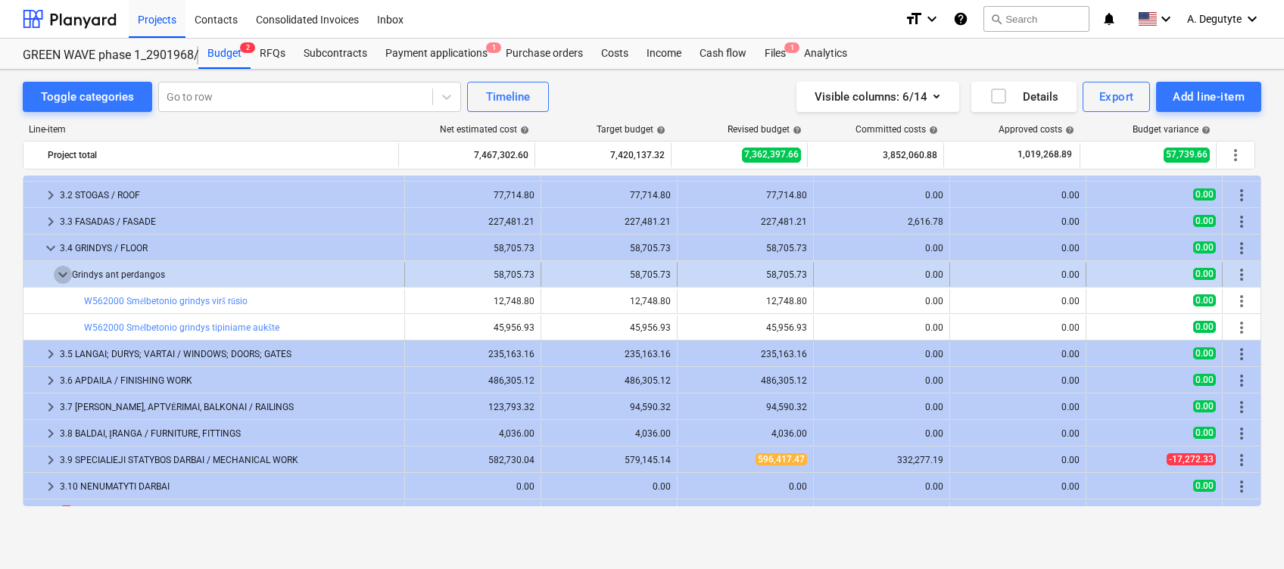
click at [62, 273] on span "keyboard_arrow_down" at bounding box center [63, 275] width 18 height 18
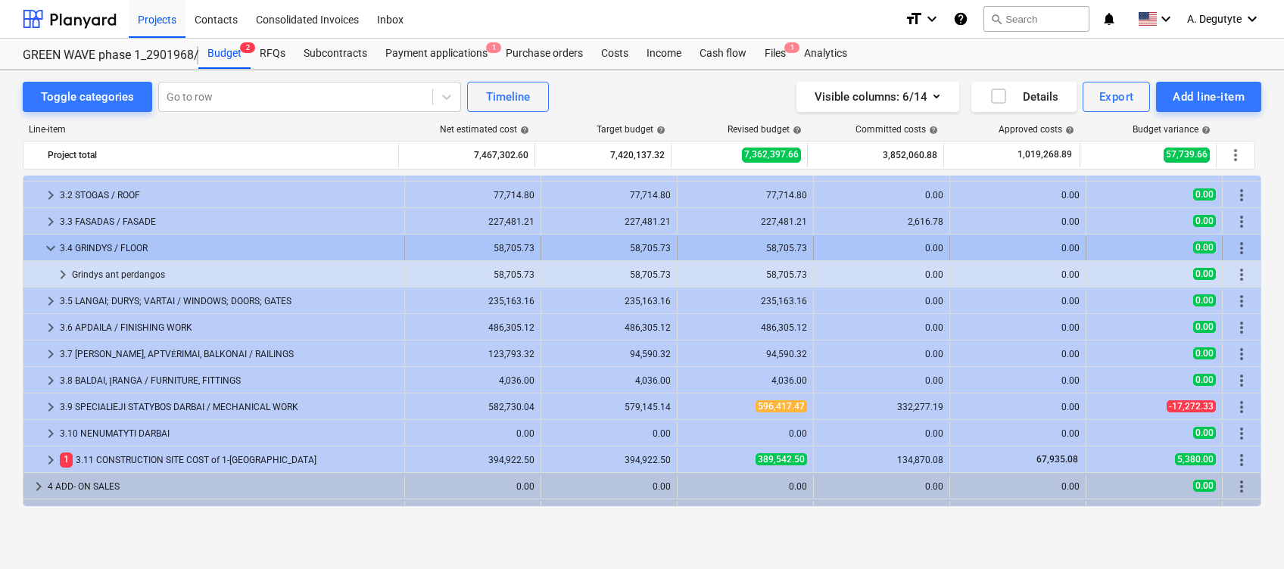
click at [50, 245] on span "keyboard_arrow_down" at bounding box center [51, 248] width 18 height 18
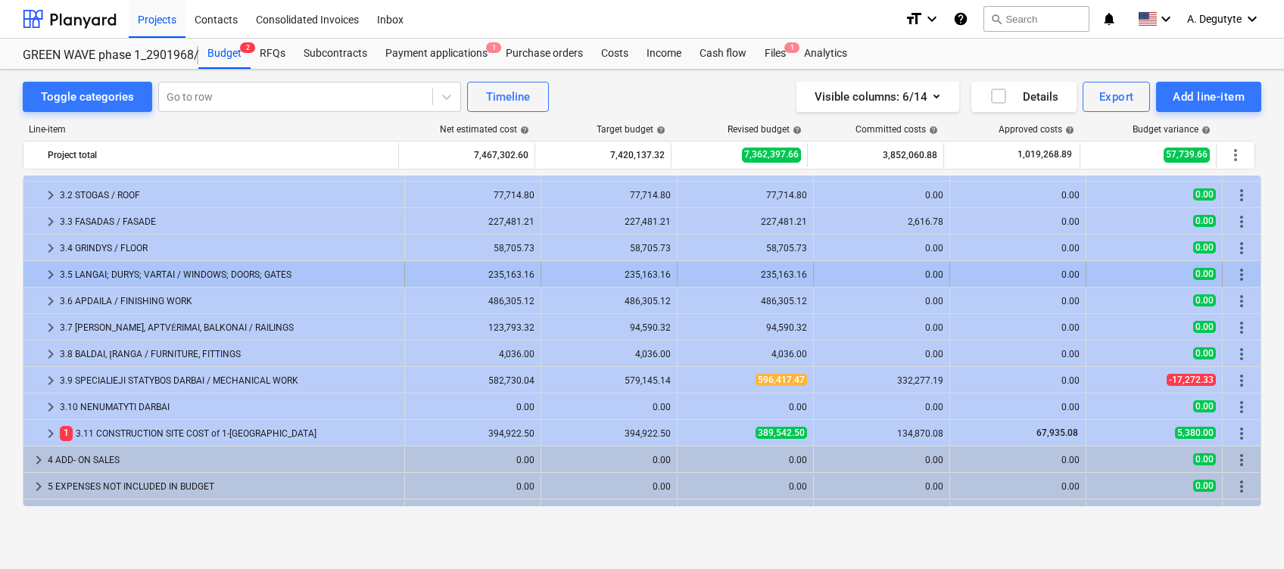
click at [48, 274] on span "keyboard_arrow_right" at bounding box center [51, 275] width 18 height 18
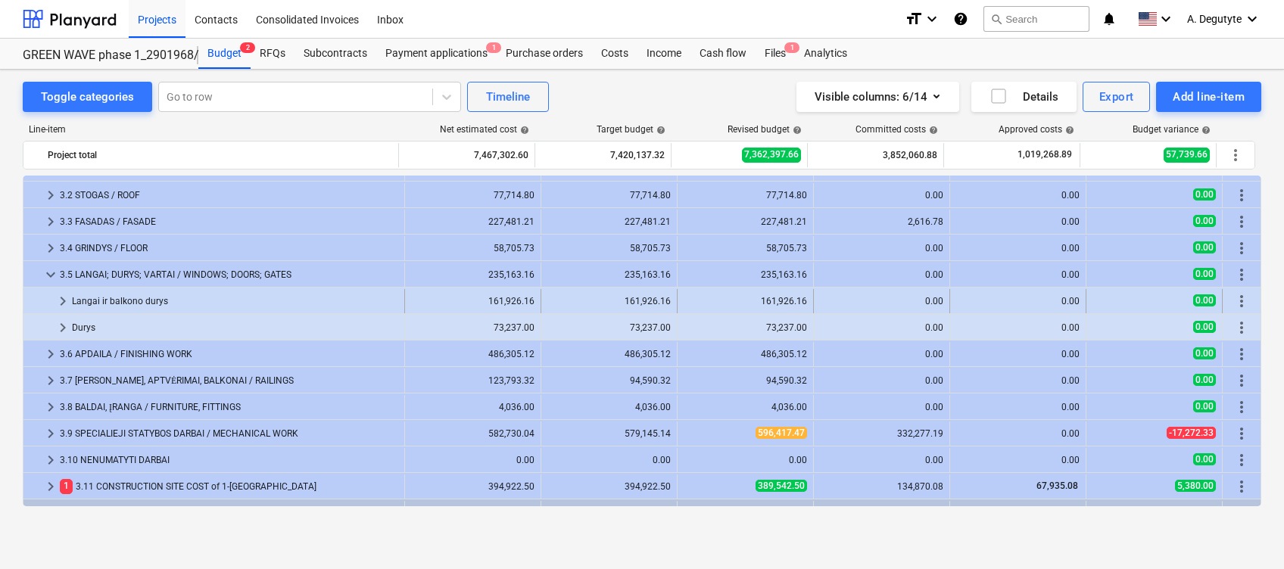
click at [58, 298] on span "keyboard_arrow_right" at bounding box center [63, 301] width 18 height 18
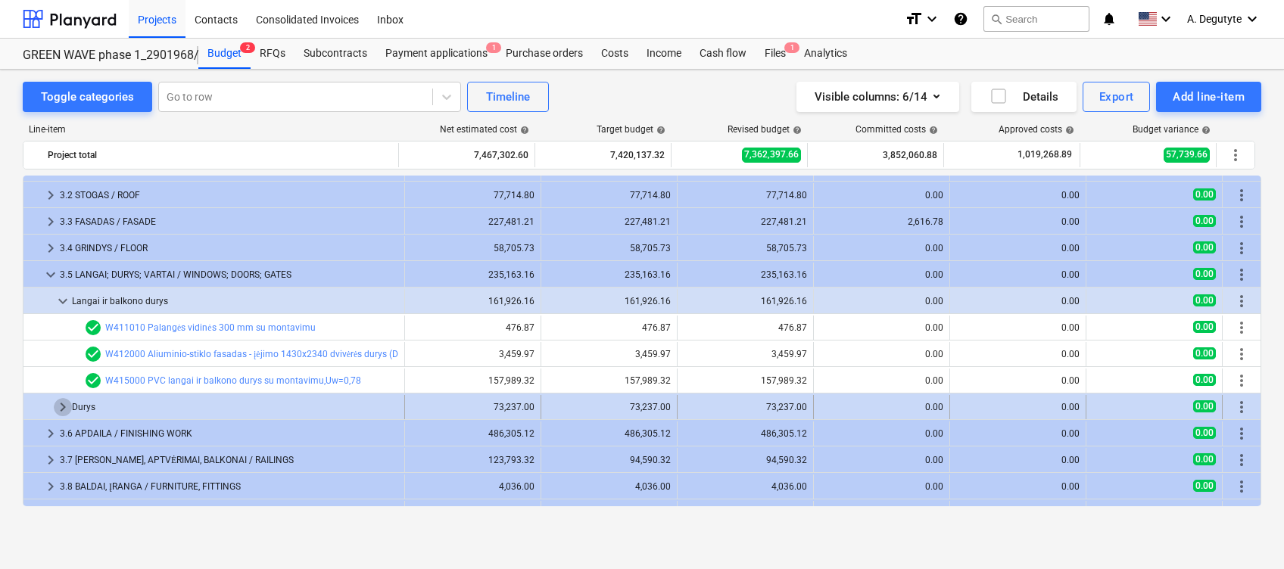
click at [61, 408] on span "keyboard_arrow_right" at bounding box center [63, 407] width 18 height 18
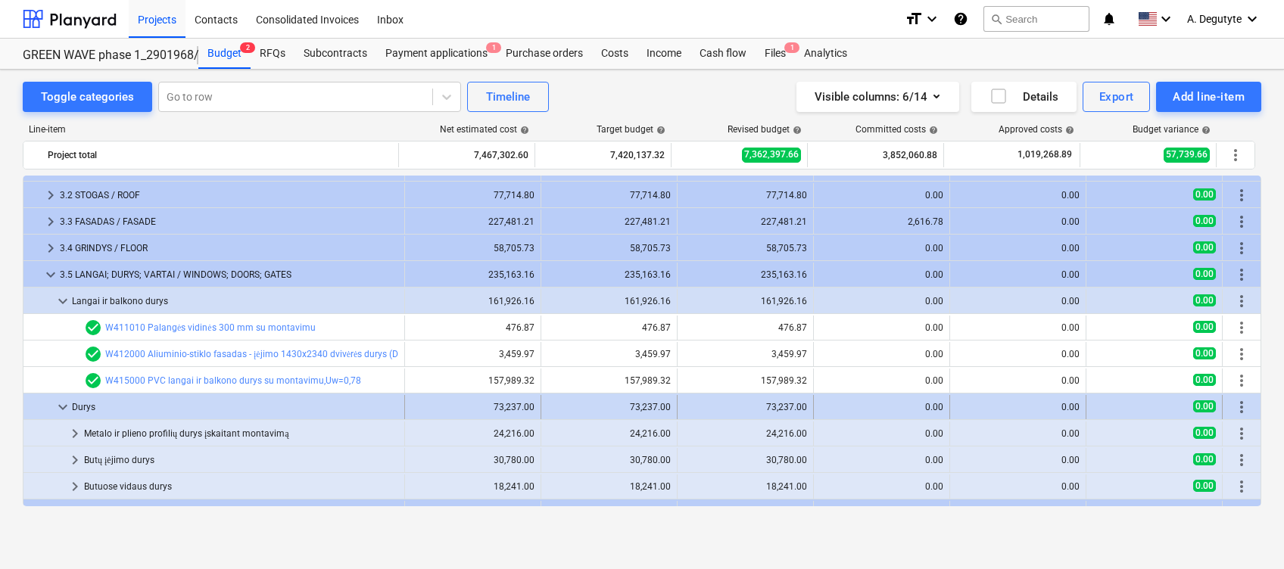
click at [62, 413] on span "keyboard_arrow_down" at bounding box center [63, 407] width 18 height 18
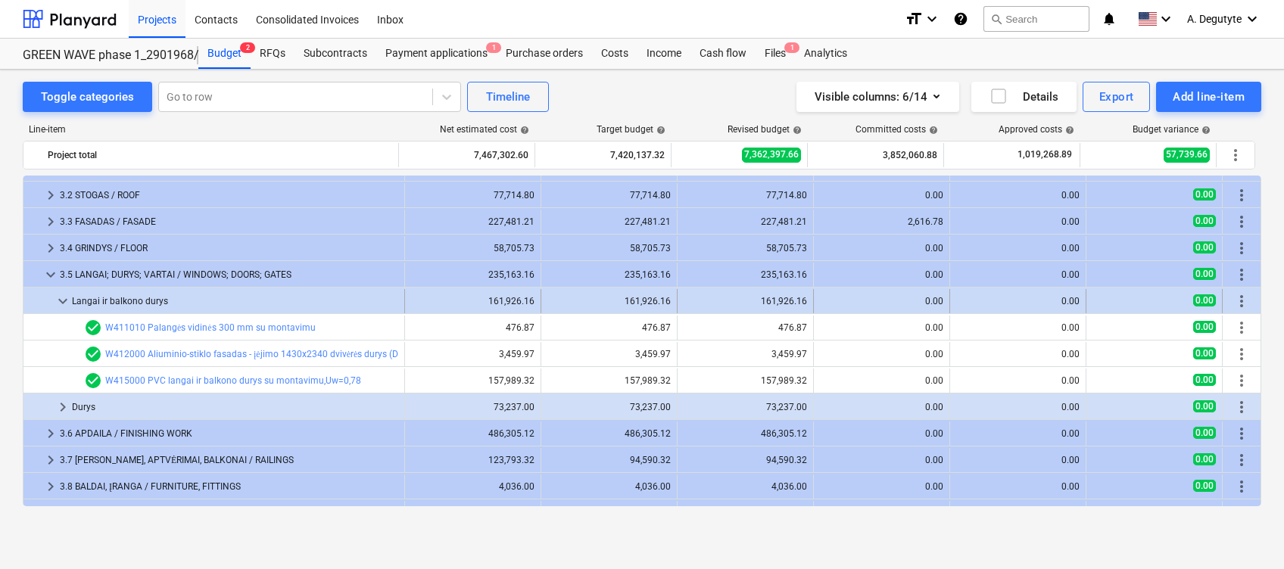
click at [64, 301] on span "keyboard_arrow_down" at bounding box center [63, 301] width 18 height 18
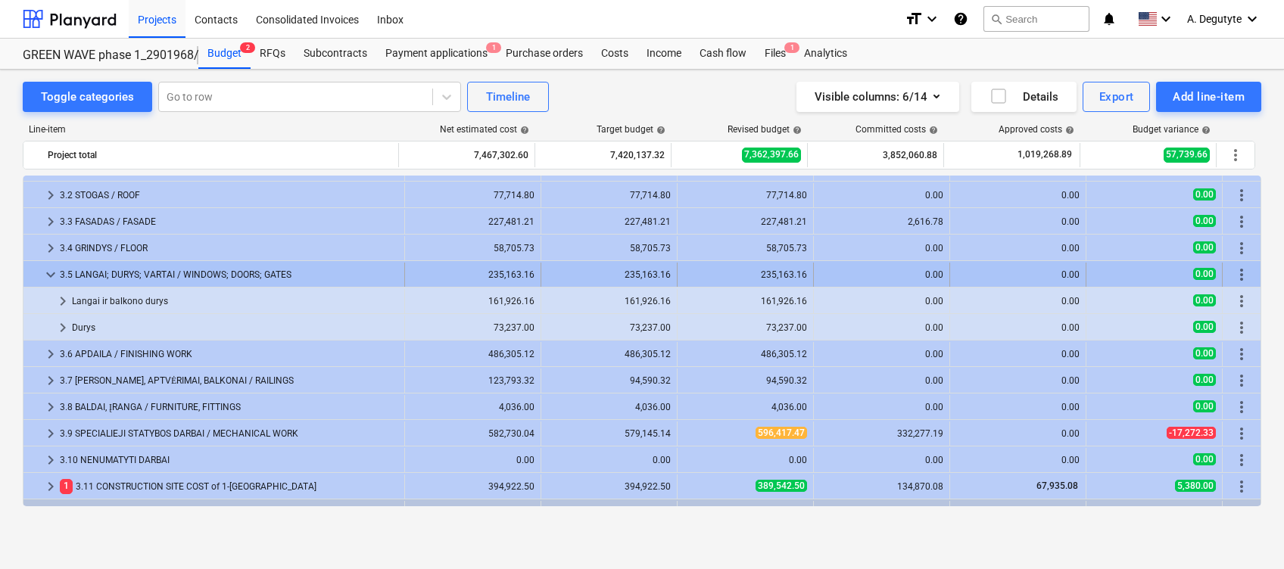
click at [55, 279] on span "keyboard_arrow_down" at bounding box center [51, 275] width 18 height 18
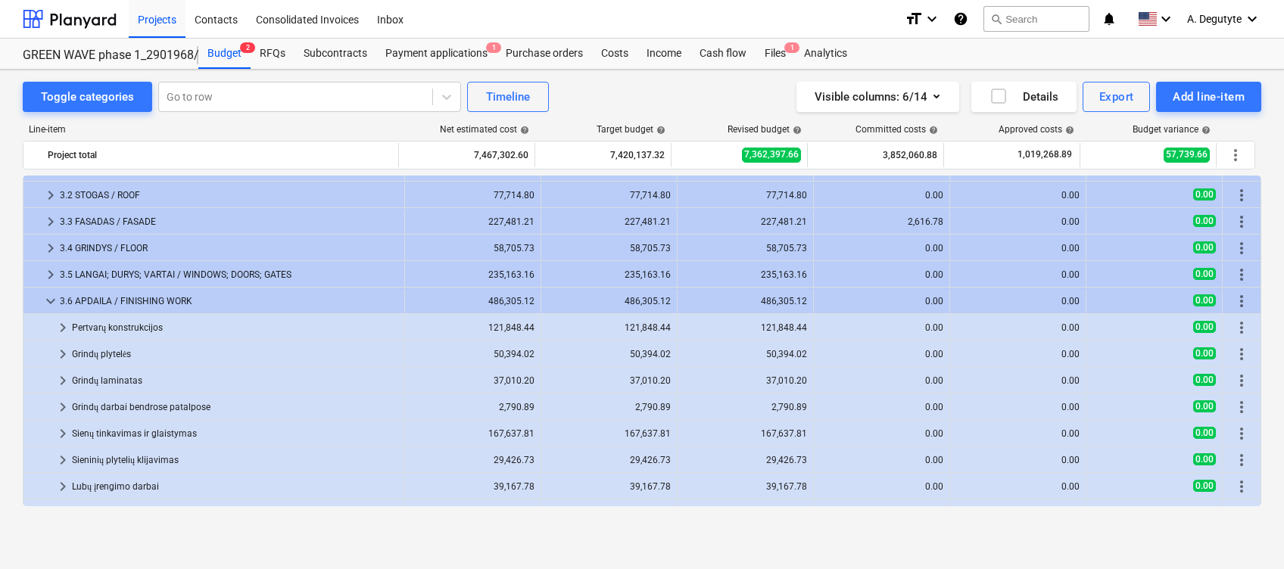
click at [55, 320] on span "keyboard_arrow_right" at bounding box center [63, 328] width 18 height 18
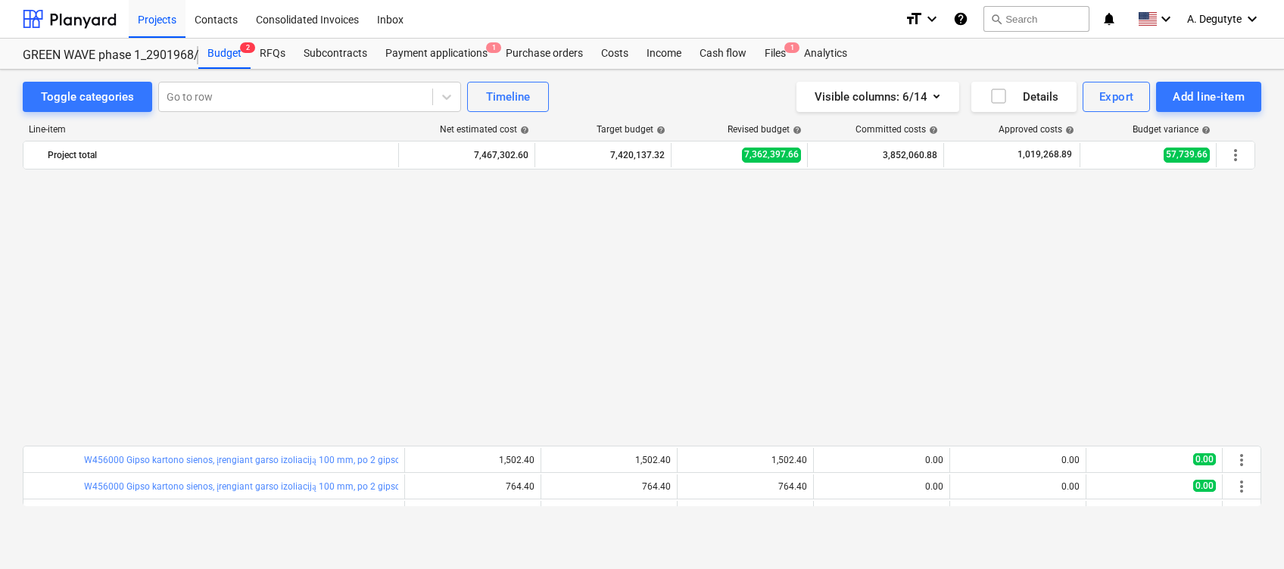
scroll to position [404, 0]
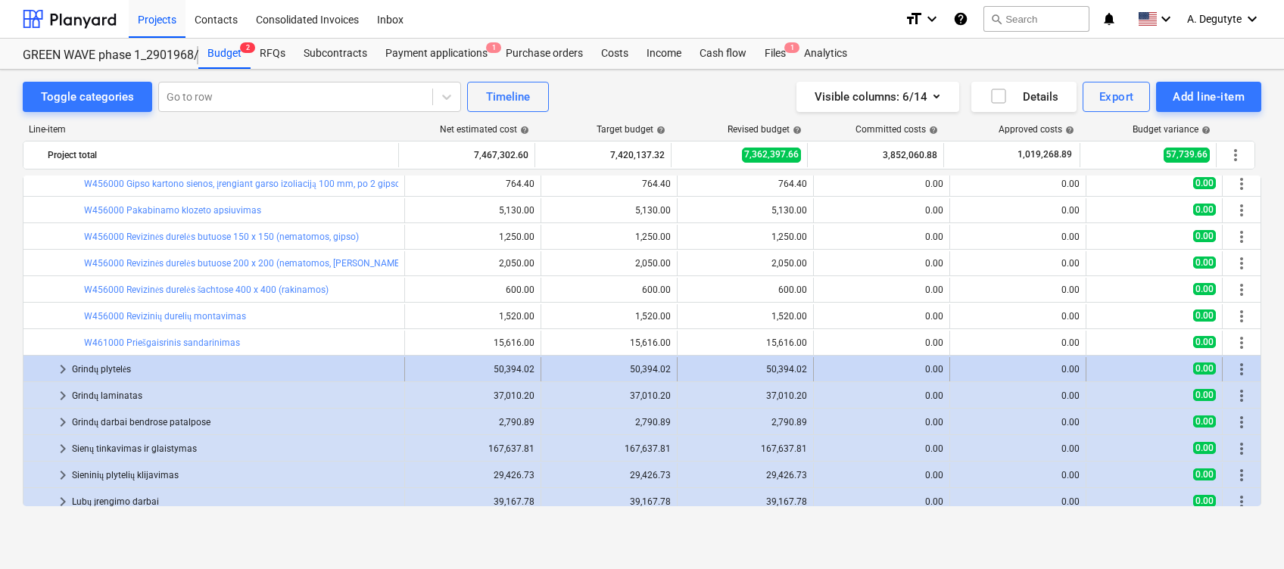
drag, startPoint x: 55, startPoint y: 369, endPoint x: 75, endPoint y: 369, distance: 20.4
click at [75, 369] on div "keyboard_arrow_right Grindų plytelės" at bounding box center [214, 369] width 382 height 24
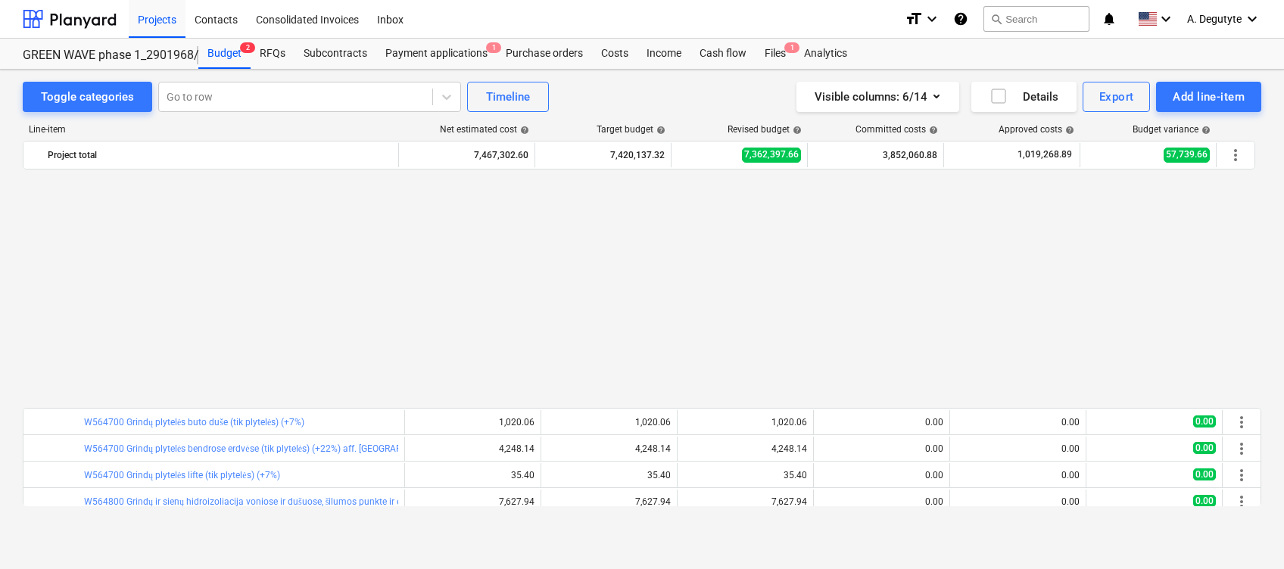
scroll to position [807, 0]
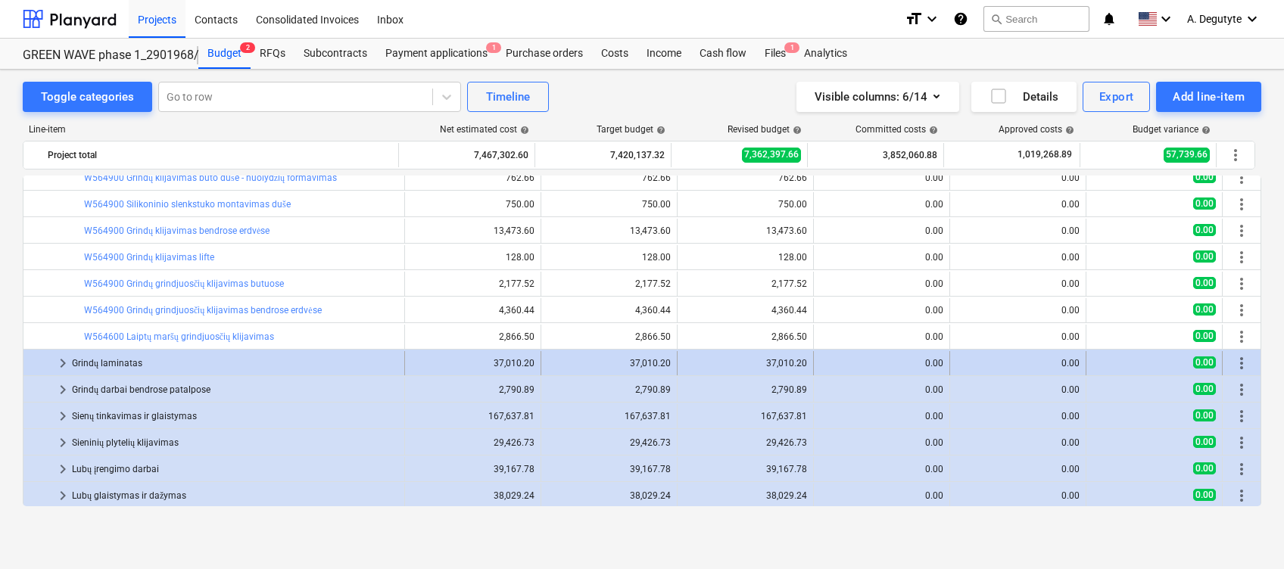
click at [61, 363] on span "keyboard_arrow_right" at bounding box center [63, 363] width 18 height 18
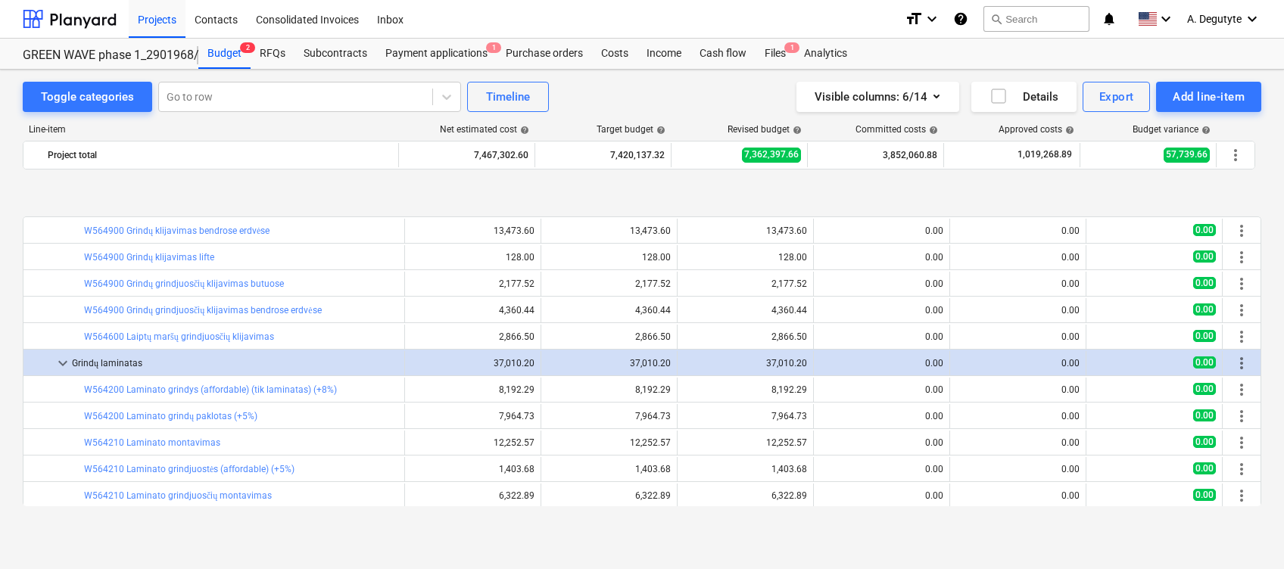
scroll to position [1110, 0]
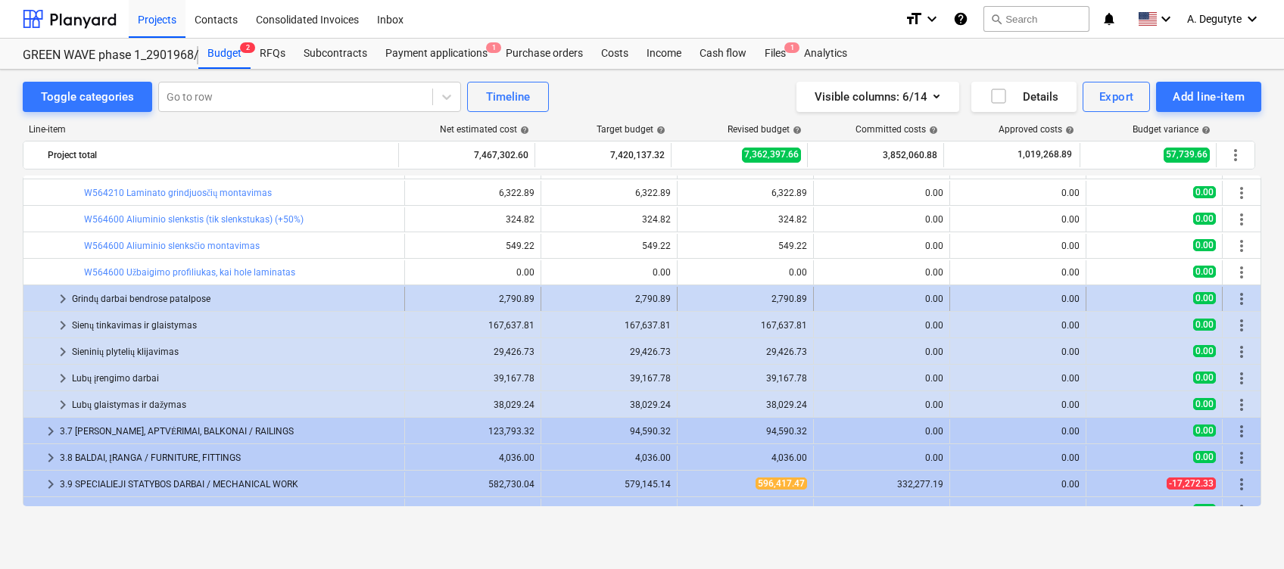
click at [61, 296] on span "keyboard_arrow_right" at bounding box center [63, 299] width 18 height 18
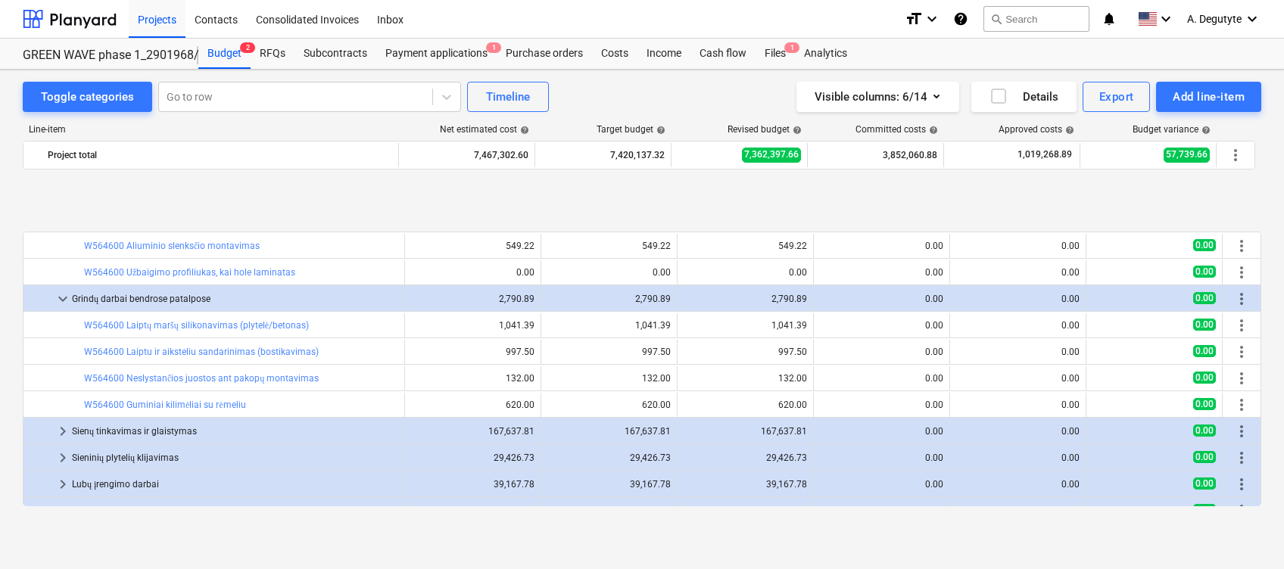
scroll to position [1339, 0]
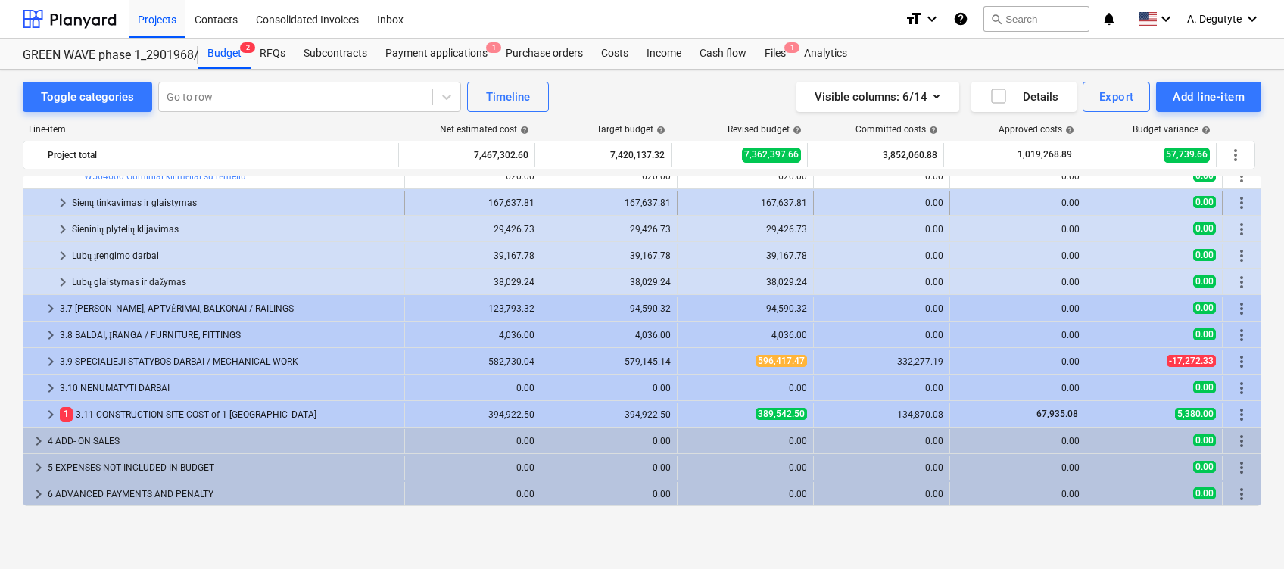
click at [61, 200] on span "keyboard_arrow_right" at bounding box center [63, 203] width 18 height 18
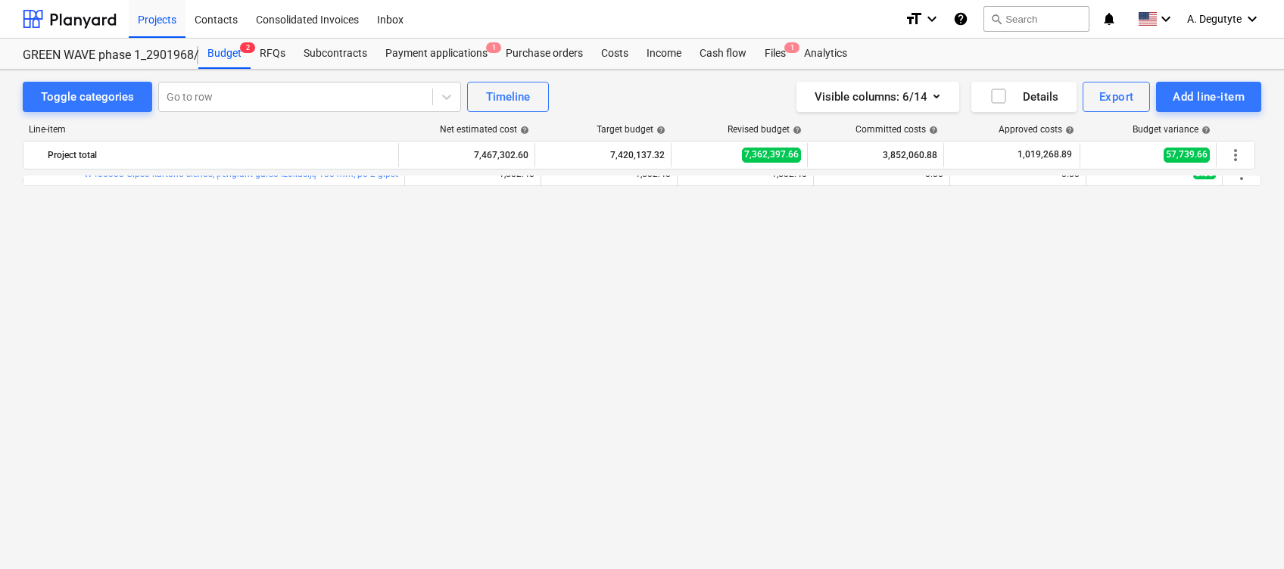
scroll to position [0, 0]
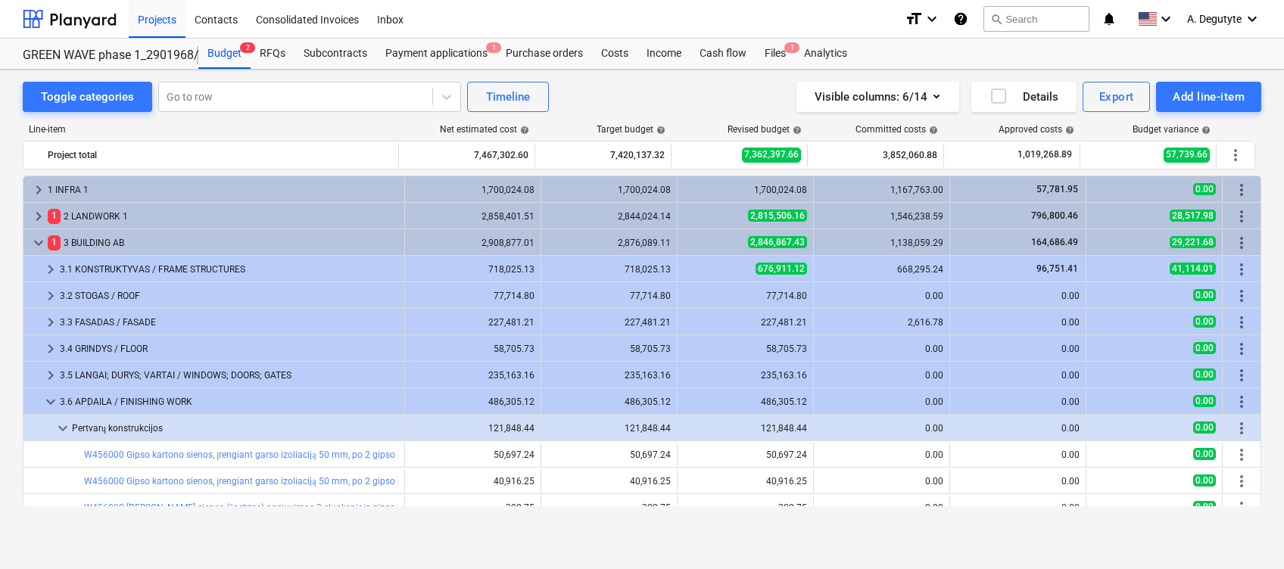
click at [36, 244] on span "keyboard_arrow_down" at bounding box center [39, 243] width 18 height 18
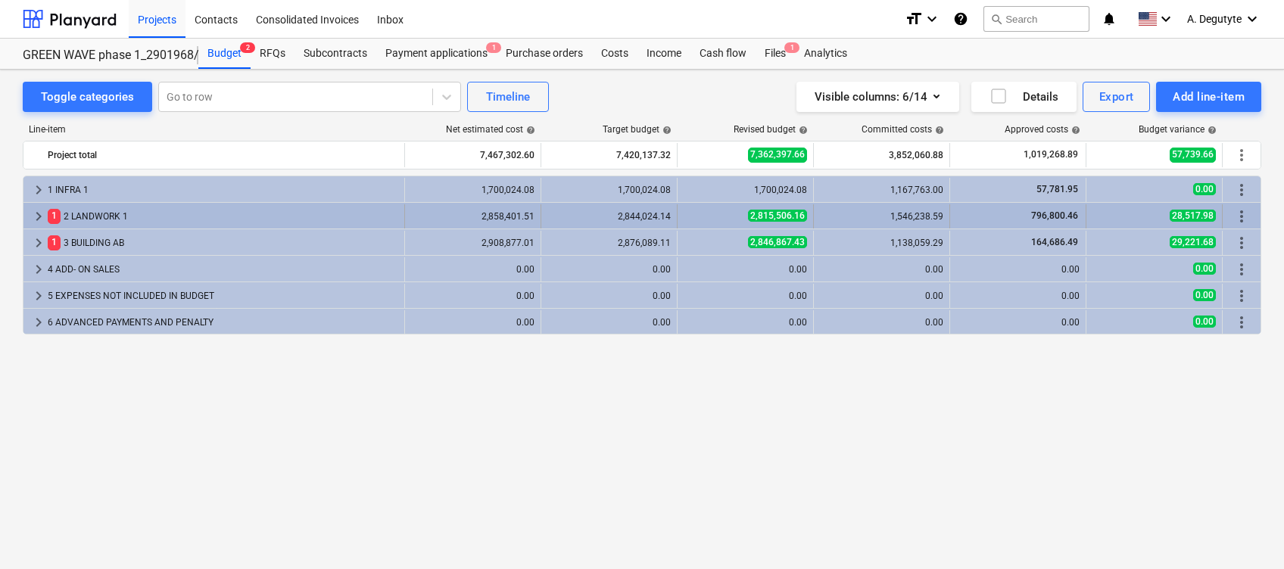
click at [34, 211] on span "keyboard_arrow_right" at bounding box center [39, 216] width 18 height 18
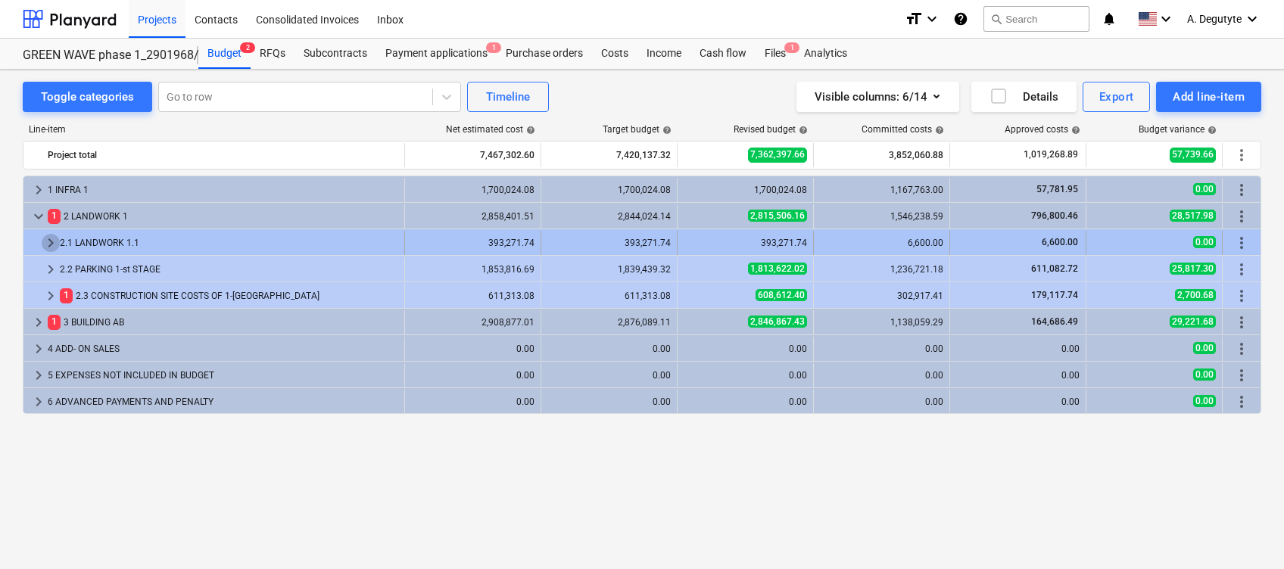
click at [46, 239] on span "keyboard_arrow_right" at bounding box center [51, 243] width 18 height 18
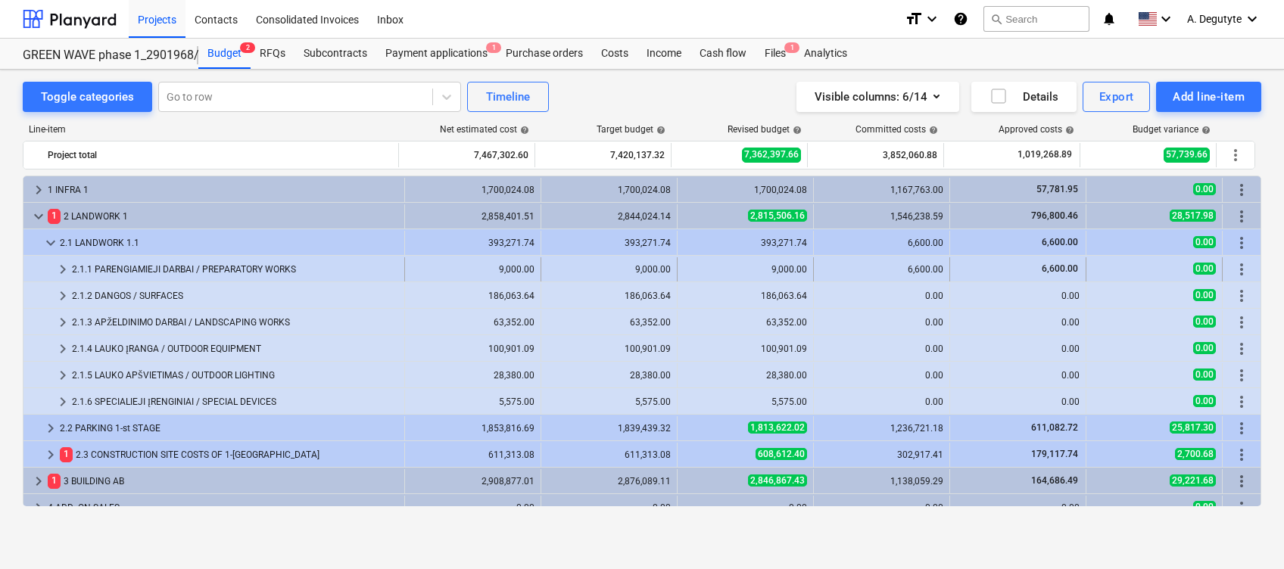
click at [55, 267] on span "keyboard_arrow_right" at bounding box center [63, 269] width 18 height 18
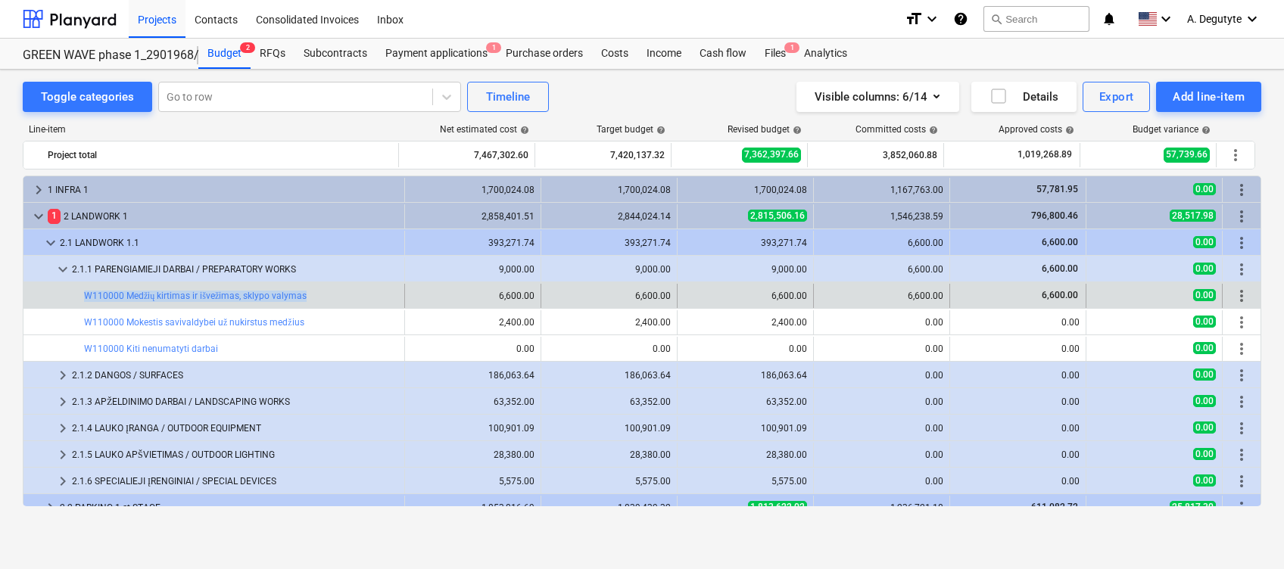
drag, startPoint x: 317, startPoint y: 295, endPoint x: 78, endPoint y: 299, distance: 239.3
click at [78, 299] on div "bar_chart W110000 Medžių kirtimas ir išvežimas, sklypo valymas" at bounding box center [214, 296] width 382 height 24
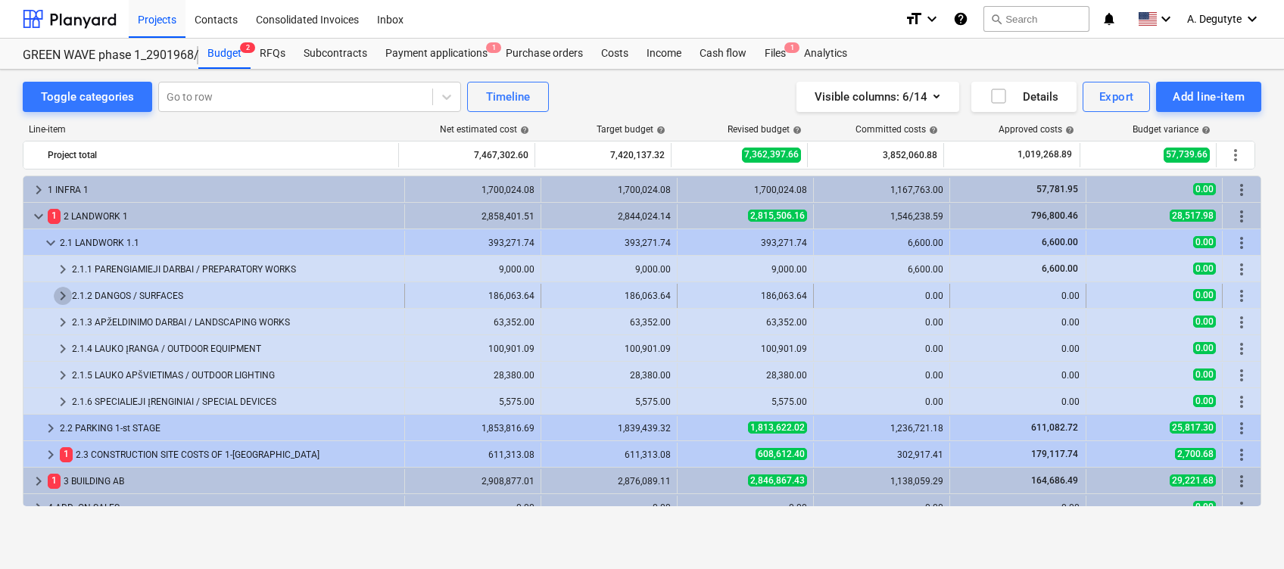
click at [64, 291] on span "keyboard_arrow_right" at bounding box center [63, 296] width 18 height 18
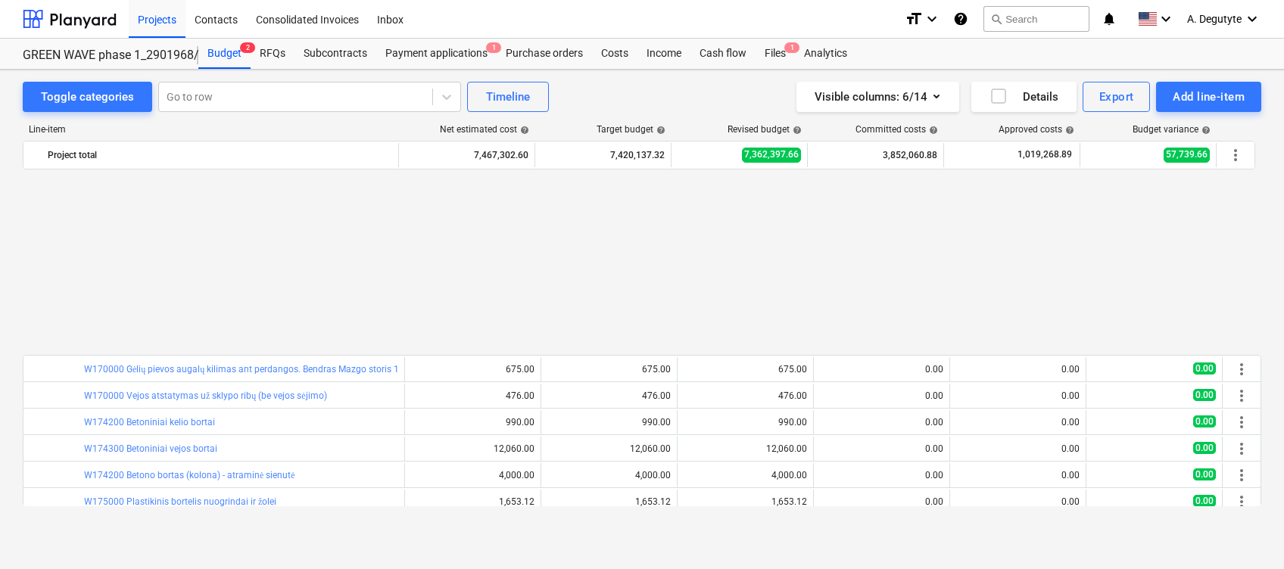
scroll to position [781, 0]
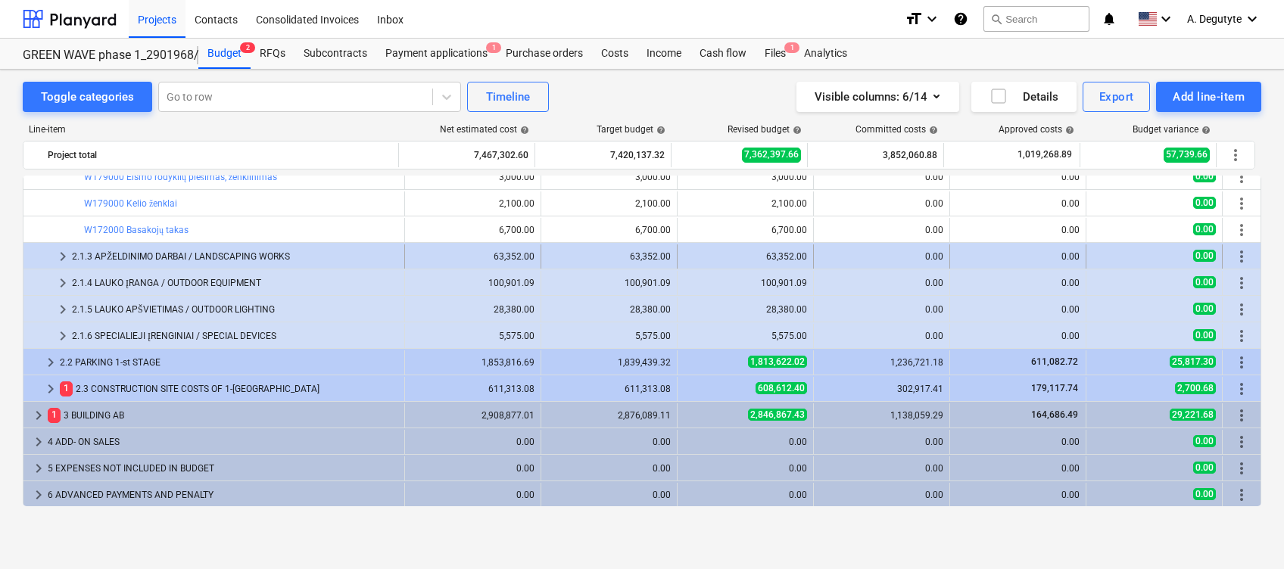
click at [55, 248] on span "keyboard_arrow_right" at bounding box center [63, 257] width 18 height 18
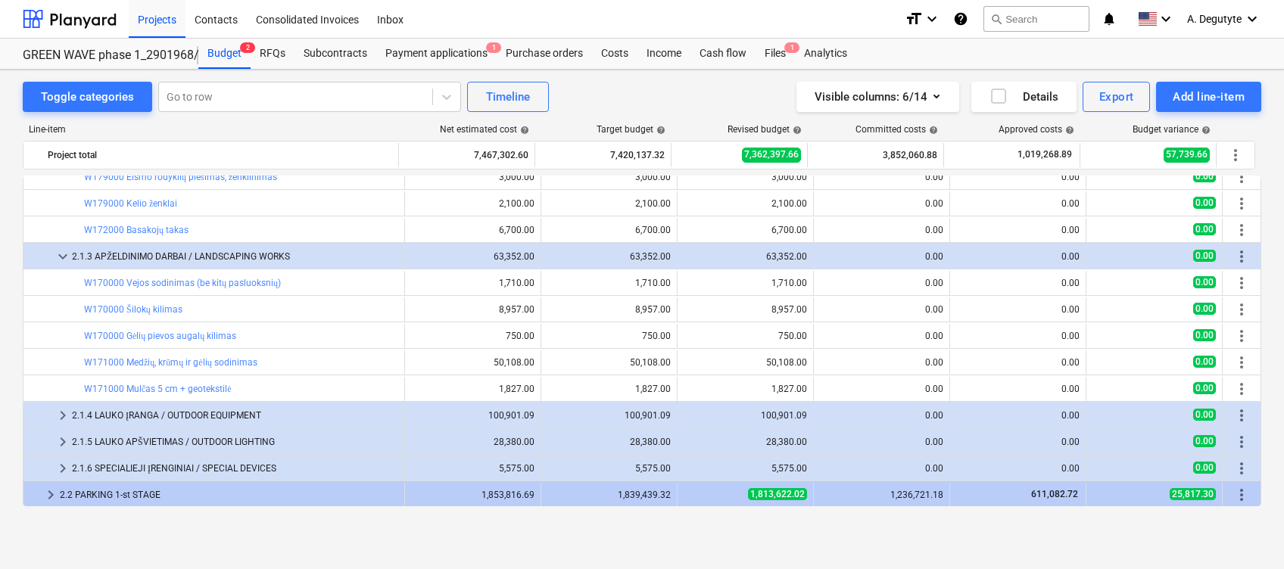
scroll to position [915, 0]
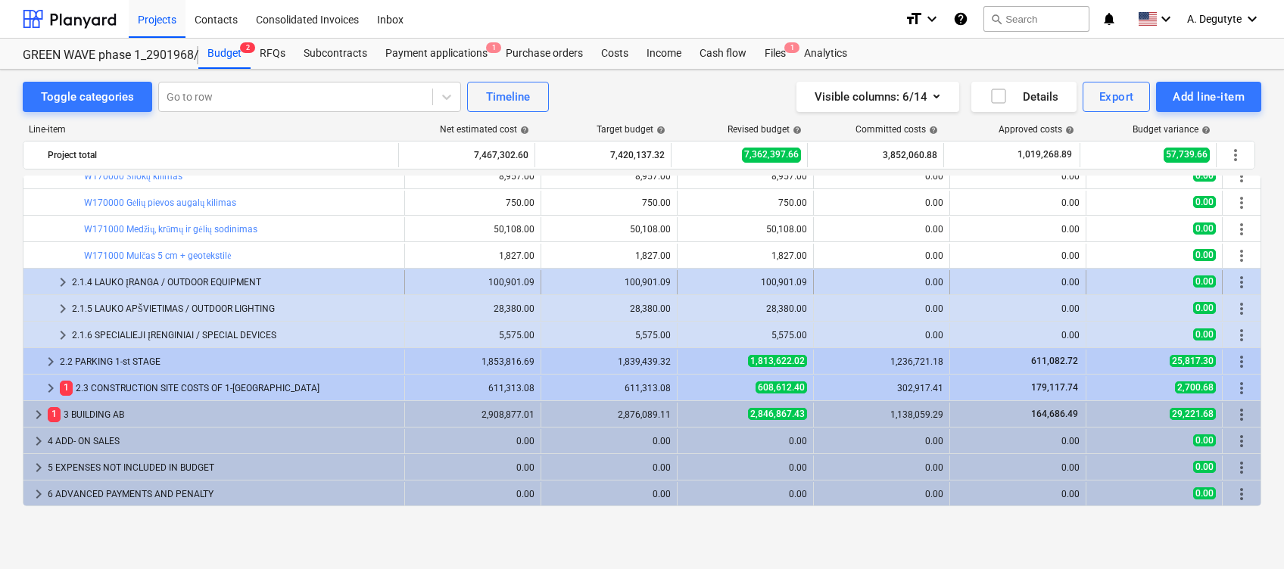
click at [58, 279] on span "keyboard_arrow_right" at bounding box center [63, 282] width 18 height 18
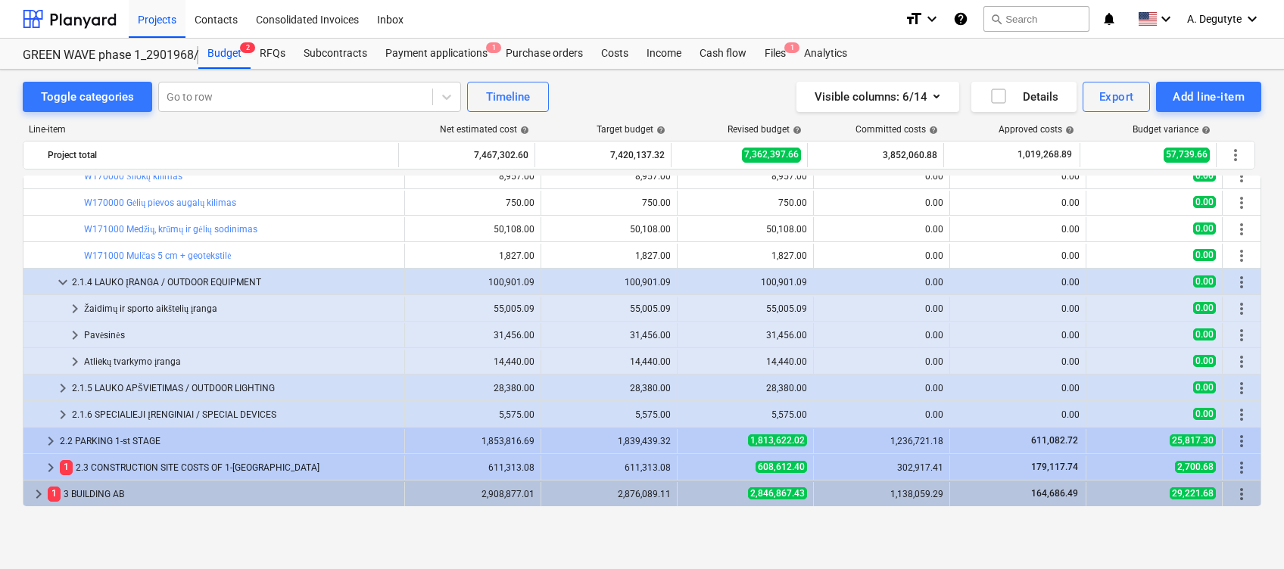
scroll to position [993, 0]
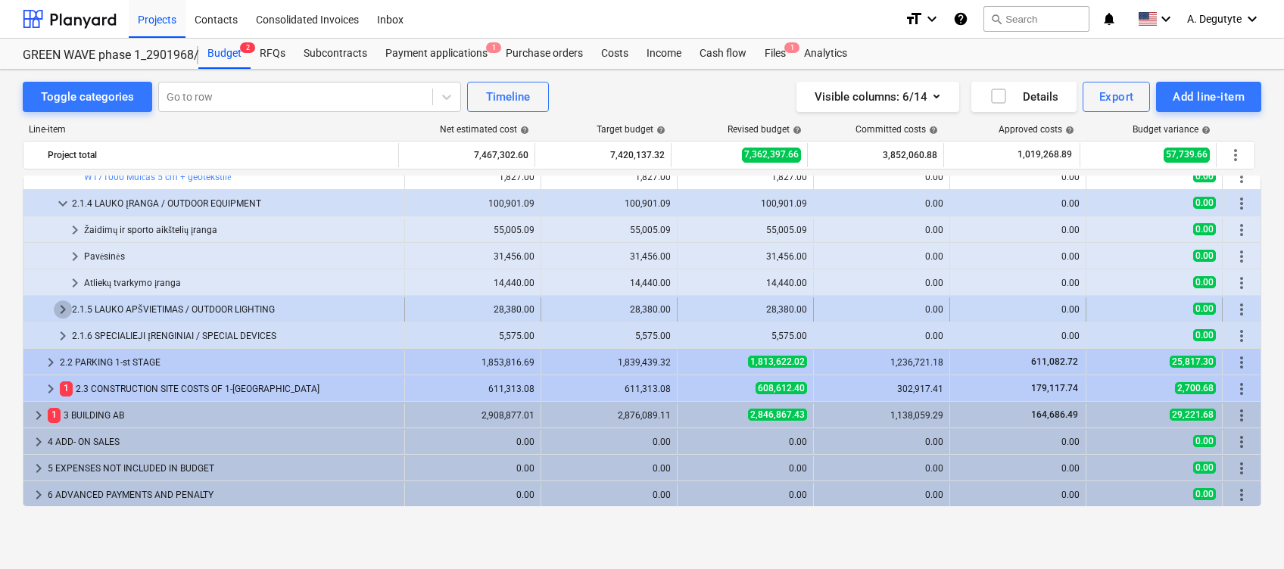
click at [57, 312] on span "keyboard_arrow_right" at bounding box center [63, 310] width 18 height 18
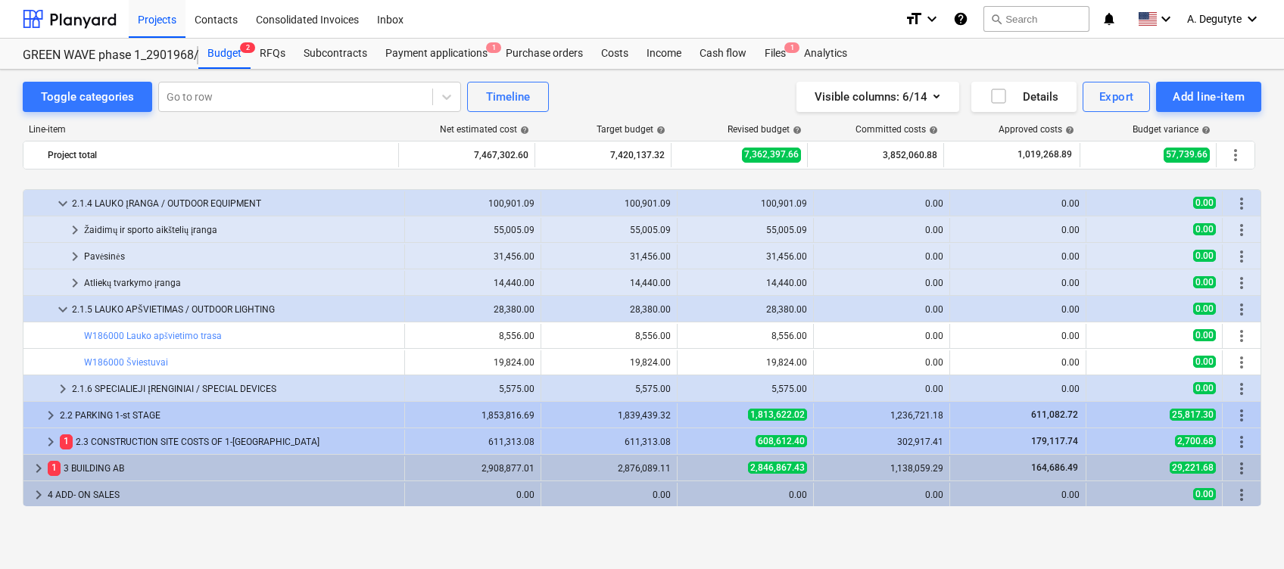
scroll to position [1047, 0]
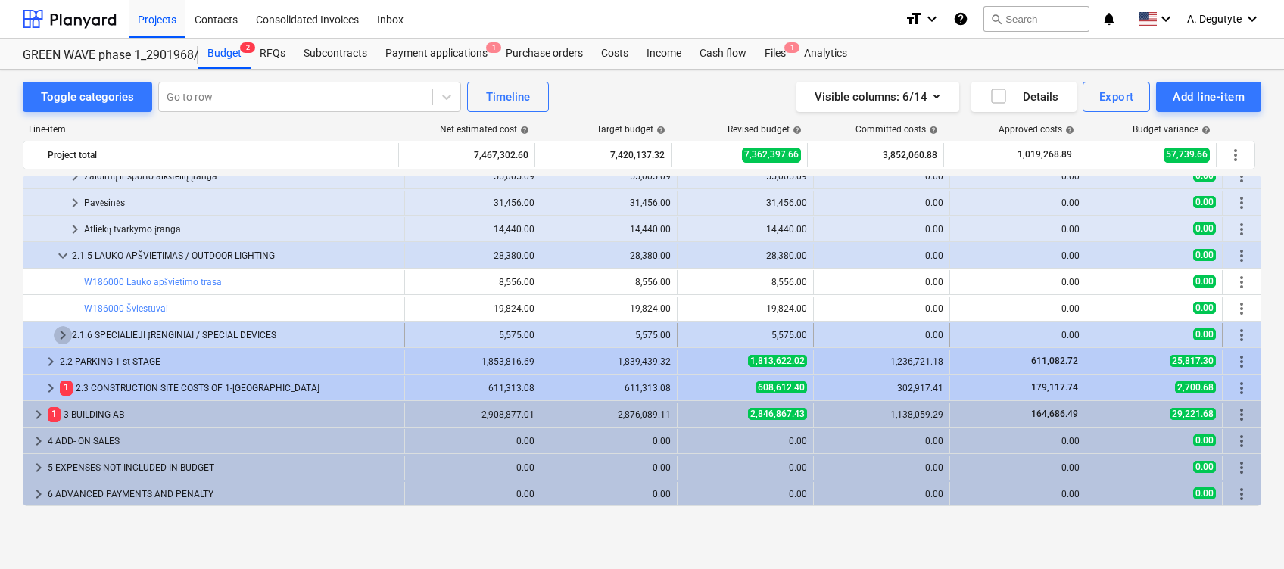
click at [64, 337] on span "keyboard_arrow_right" at bounding box center [63, 335] width 18 height 18
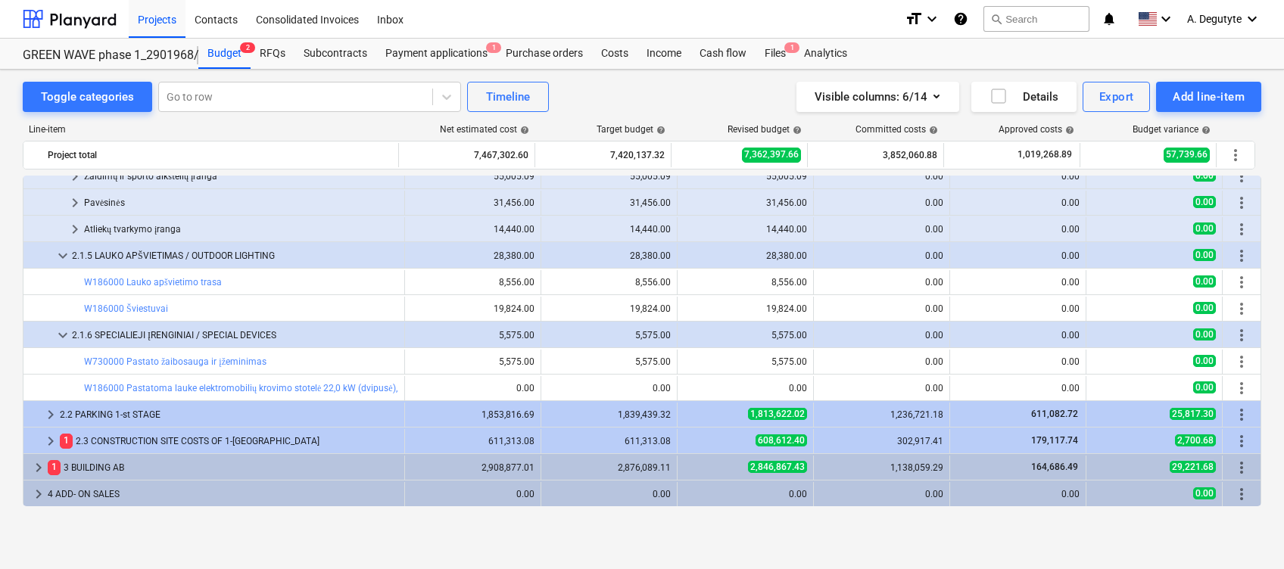
scroll to position [1099, 0]
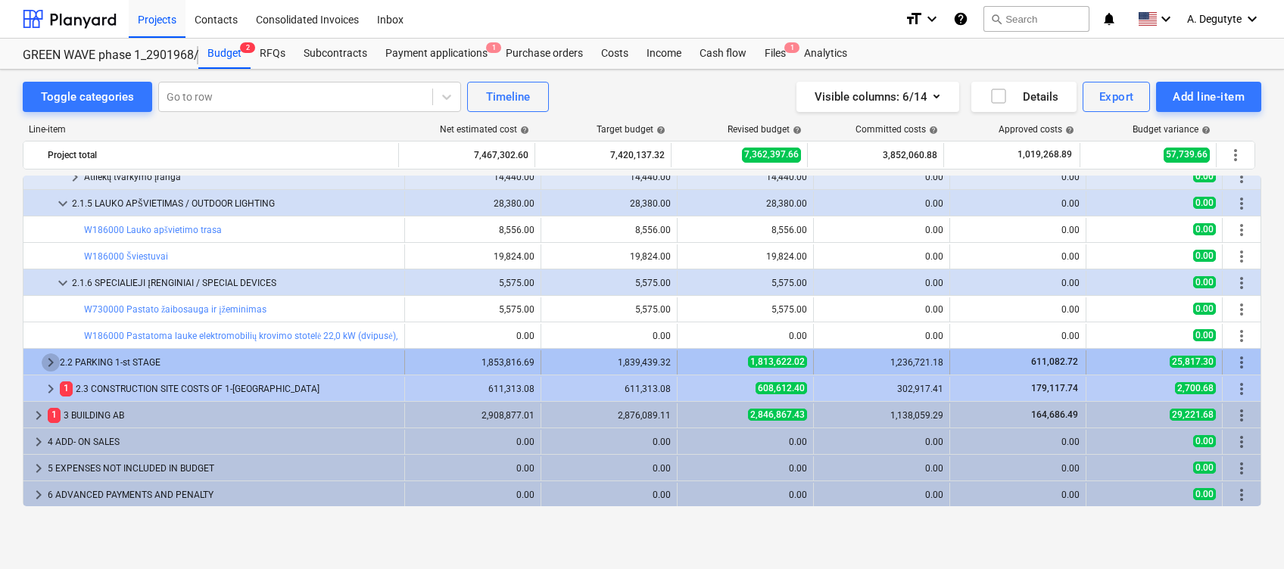
click at [42, 356] on span "keyboard_arrow_right" at bounding box center [51, 363] width 18 height 18
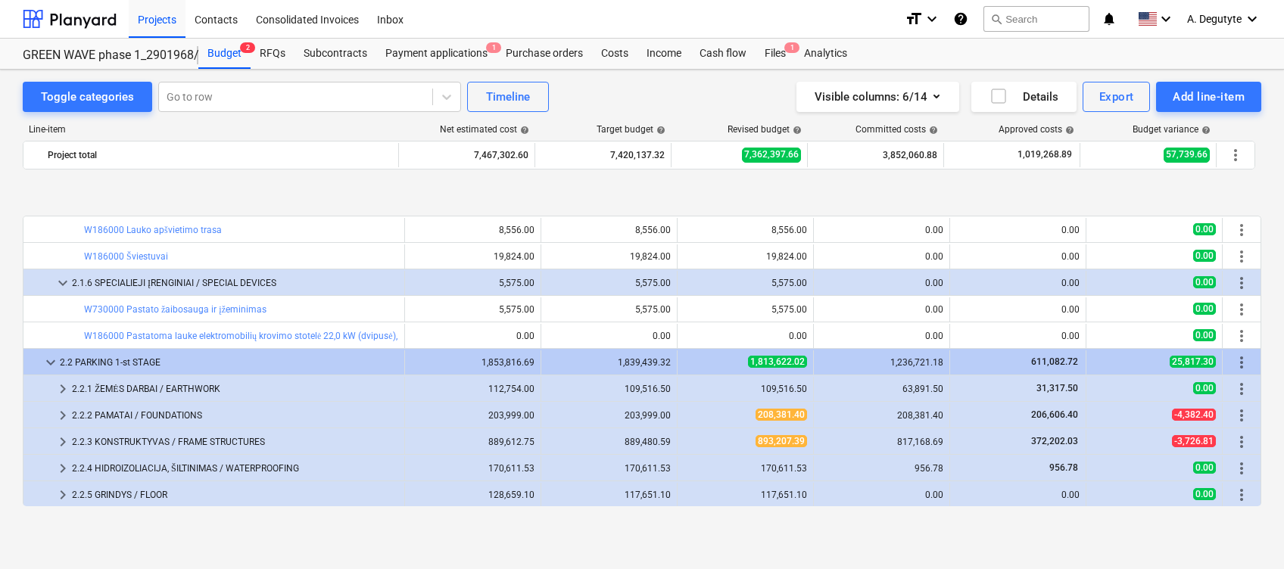
scroll to position [1200, 0]
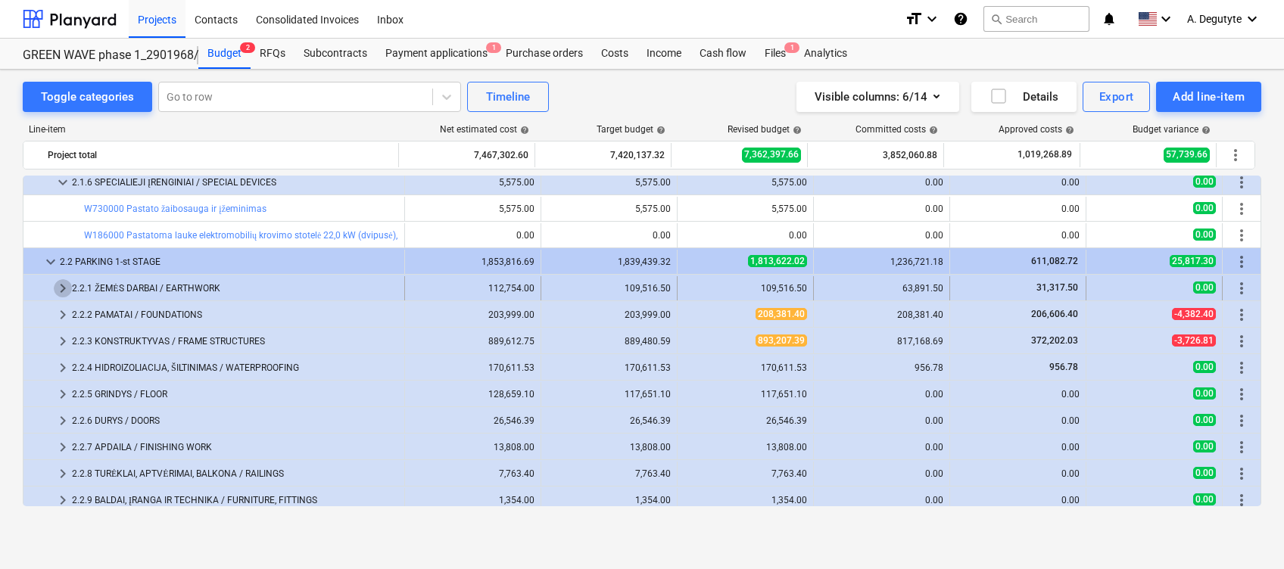
click at [58, 285] on span "keyboard_arrow_right" at bounding box center [63, 288] width 18 height 18
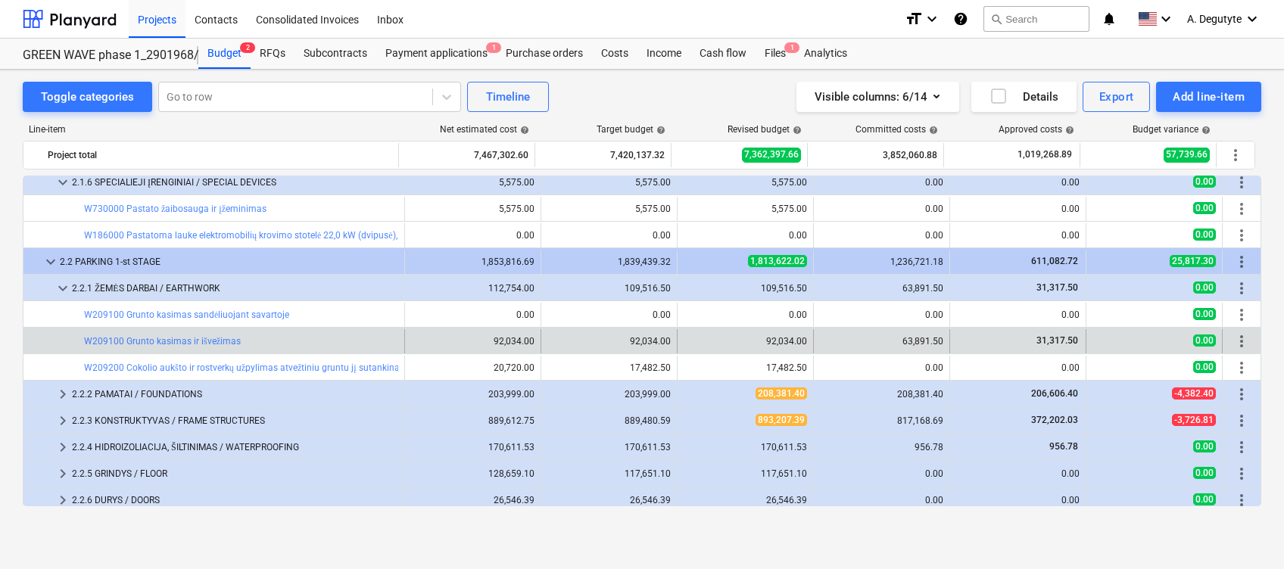
drag, startPoint x: 893, startPoint y: 342, endPoint x: 916, endPoint y: 342, distance: 22.7
click at [916, 342] on div "63,891.50" at bounding box center [881, 341] width 123 height 11
drag, startPoint x: 940, startPoint y: 342, endPoint x: 898, endPoint y: 344, distance: 41.7
click at [898, 344] on div "63,891.50" at bounding box center [882, 341] width 136 height 24
copy div "63,891.50"
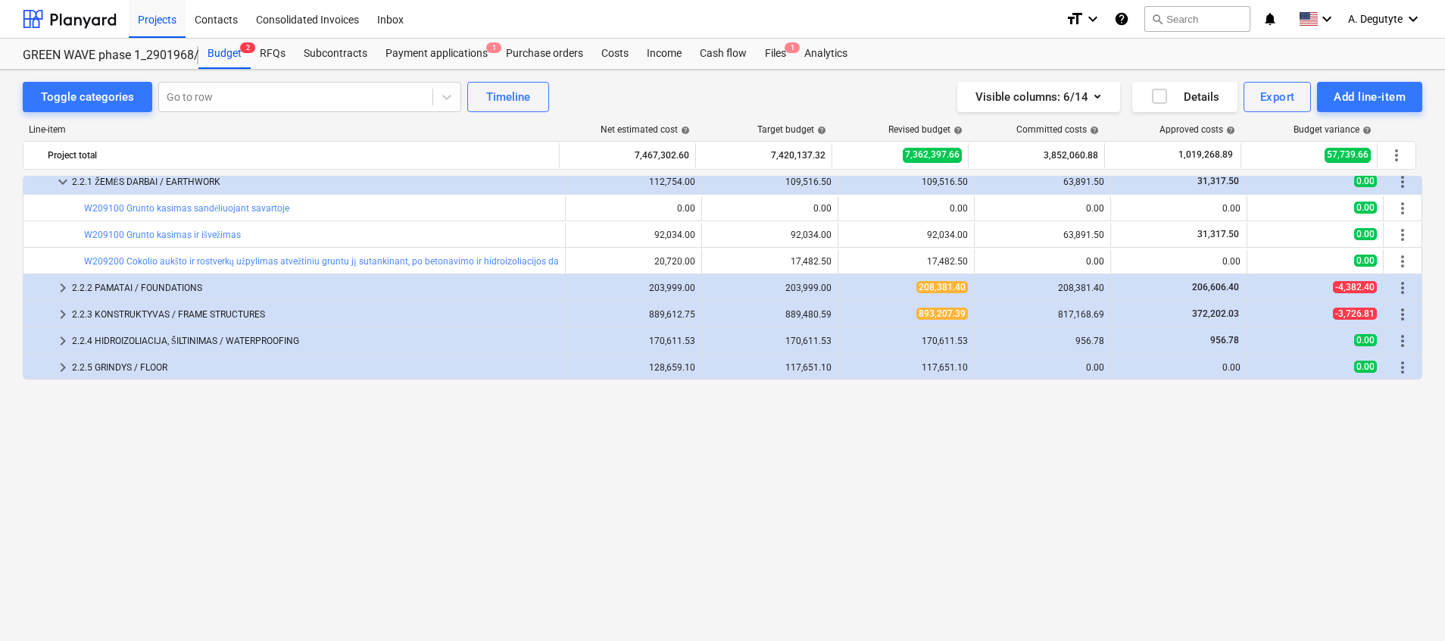
scroll to position [1080, 0]
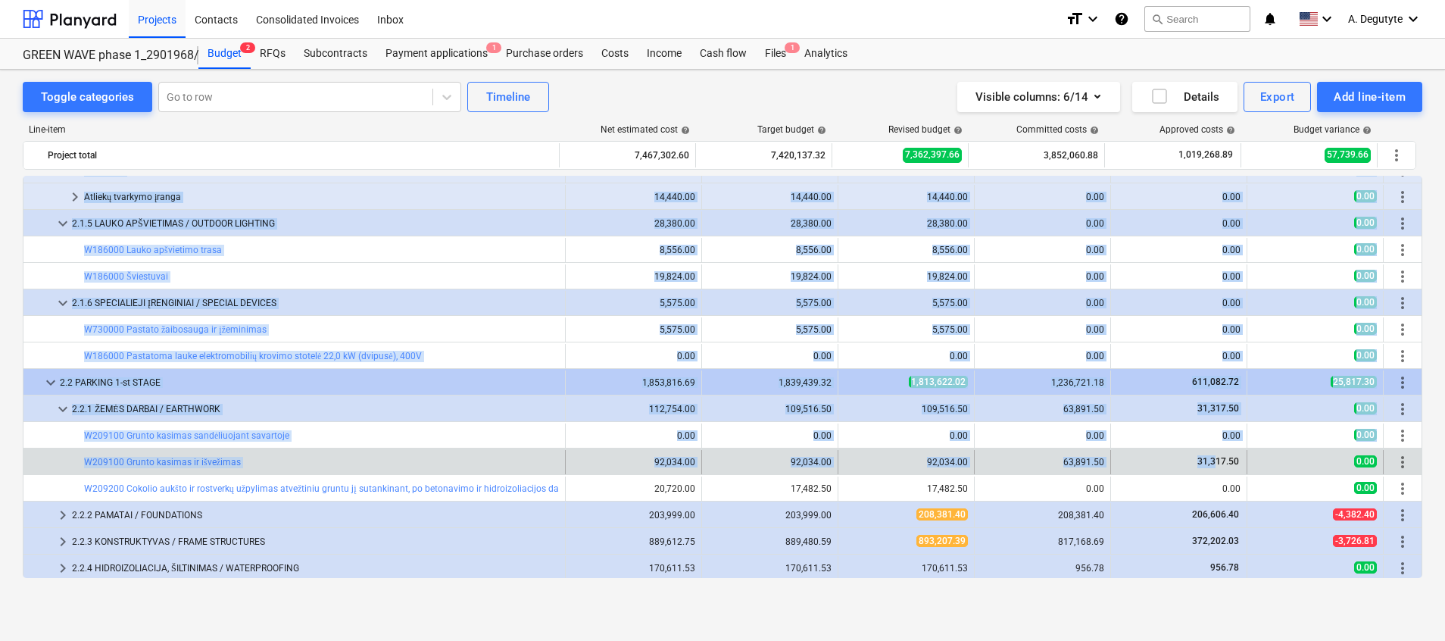
drag, startPoint x: 1233, startPoint y: 464, endPoint x: 1212, endPoint y: 463, distance: 21.3
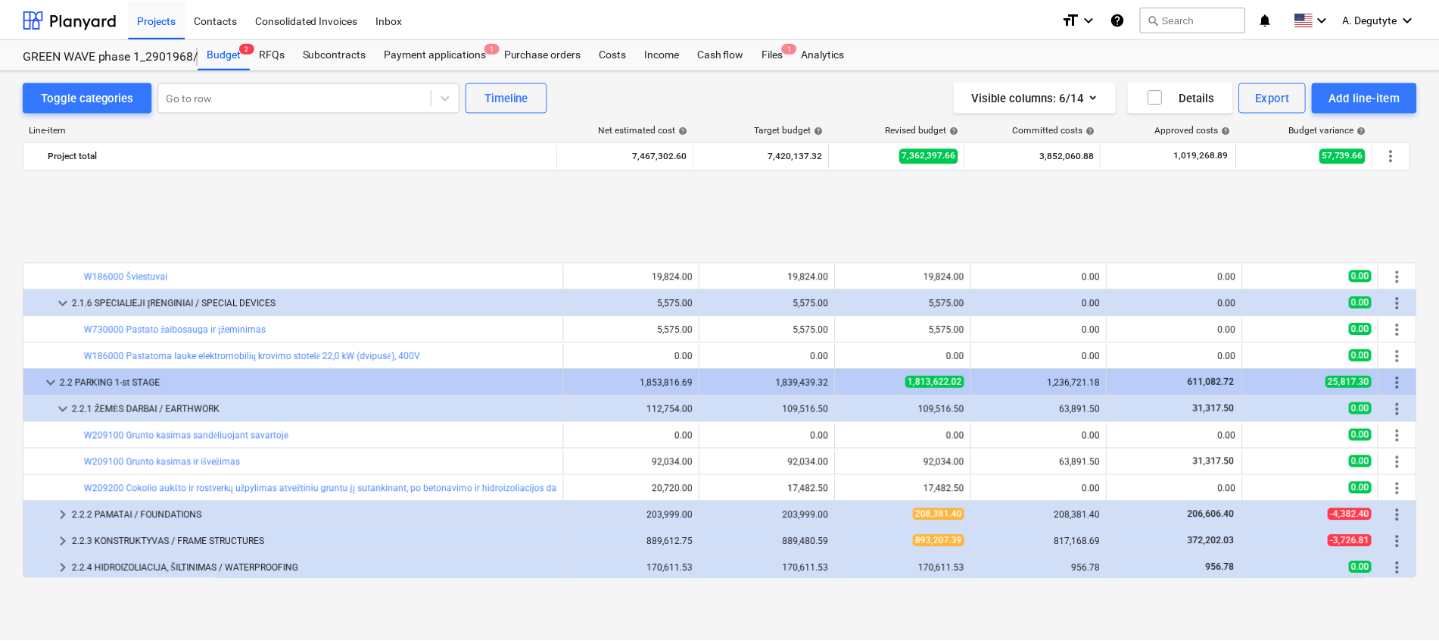
scroll to position [1193, 0]
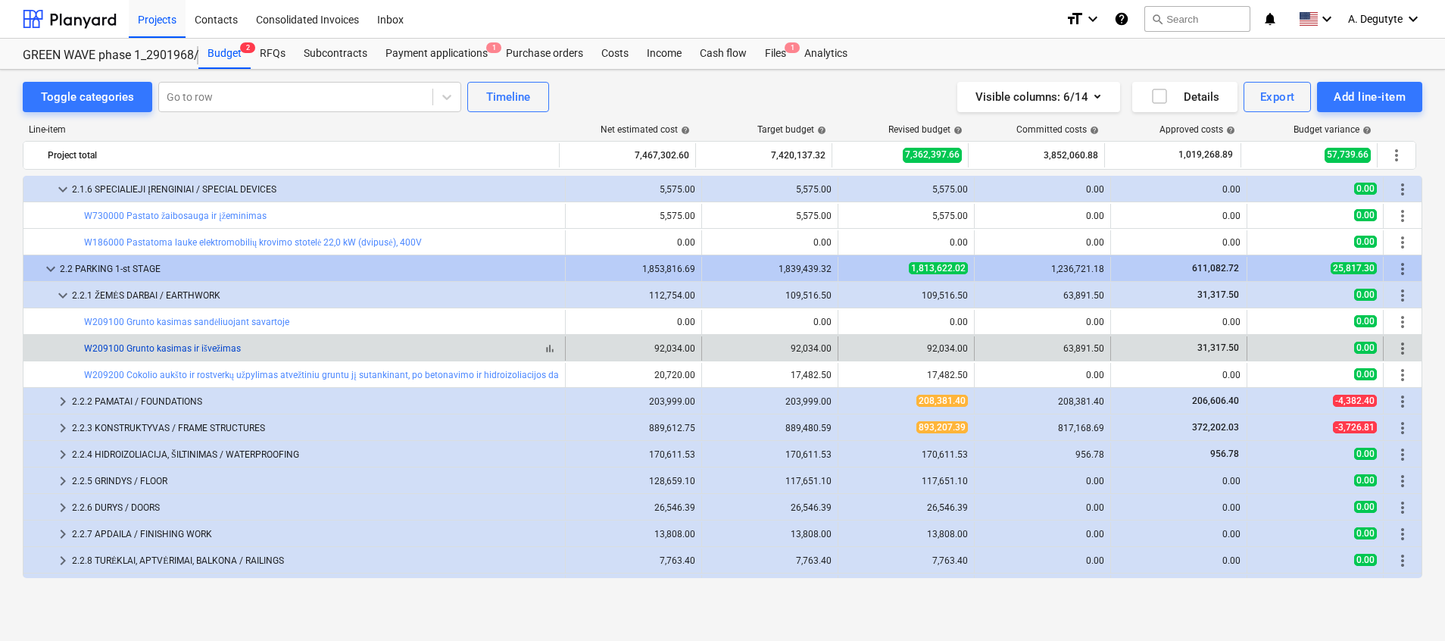
click at [142, 348] on link "W209100 Grunto kasimas ir išvežimas" at bounding box center [162, 348] width 157 height 11
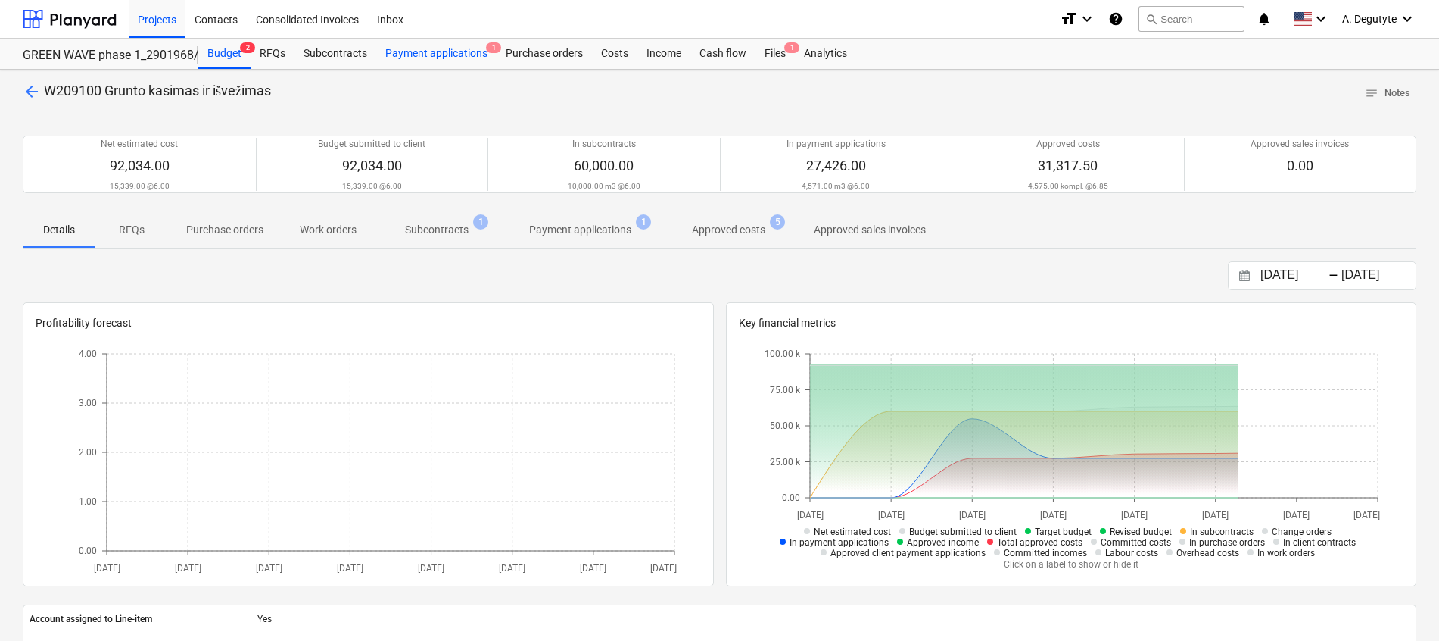
click at [395, 42] on div "Payment applications 1" at bounding box center [436, 54] width 120 height 30
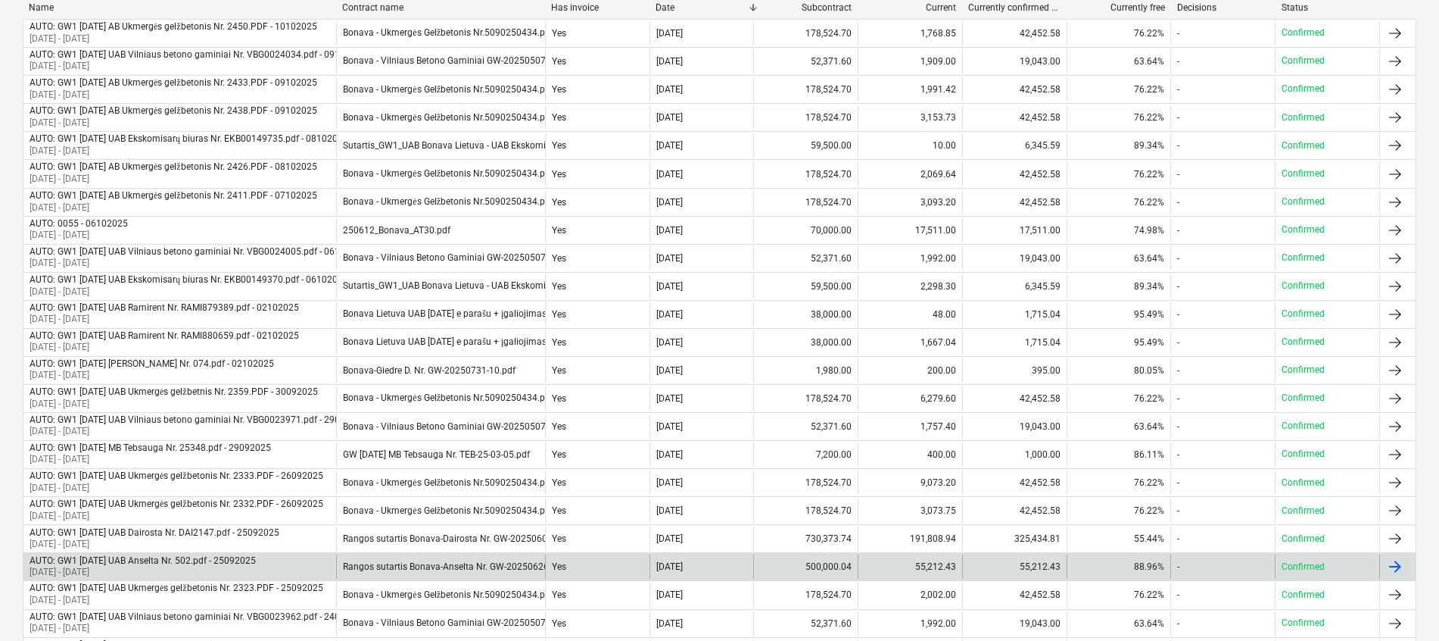
scroll to position [37, 0]
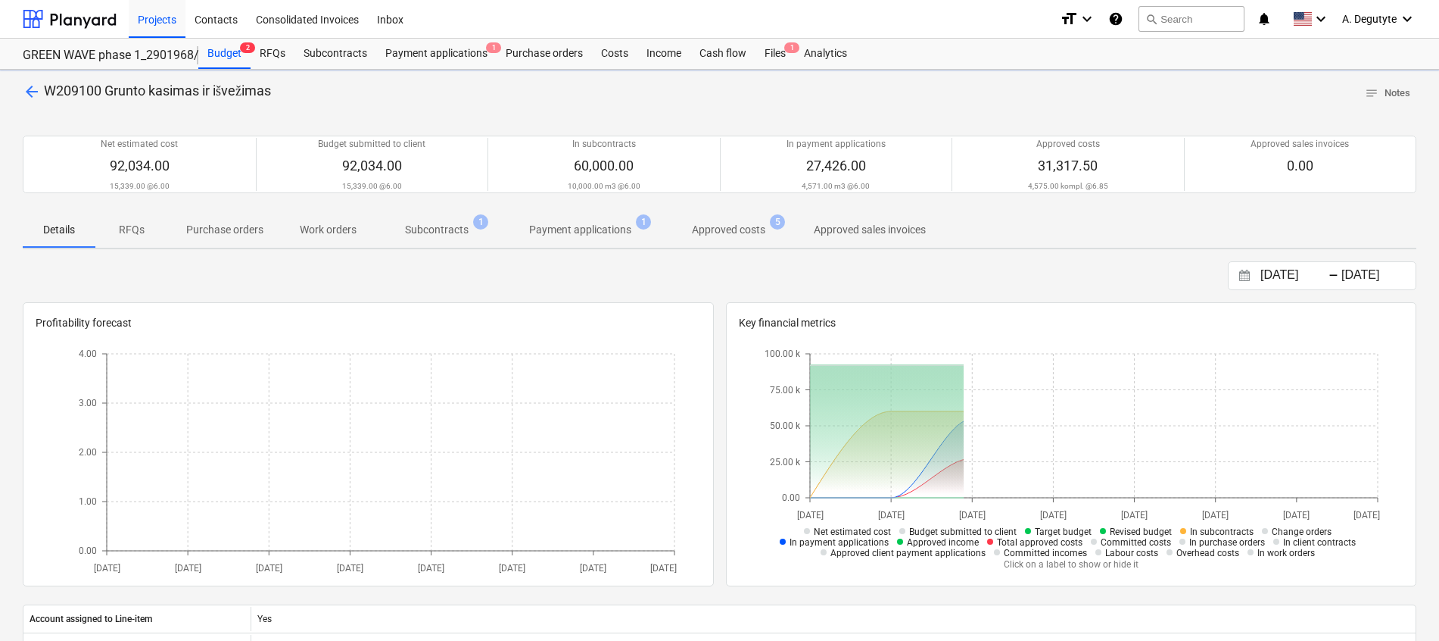
click at [446, 231] on p "Subcontracts" at bounding box center [437, 230] width 64 height 16
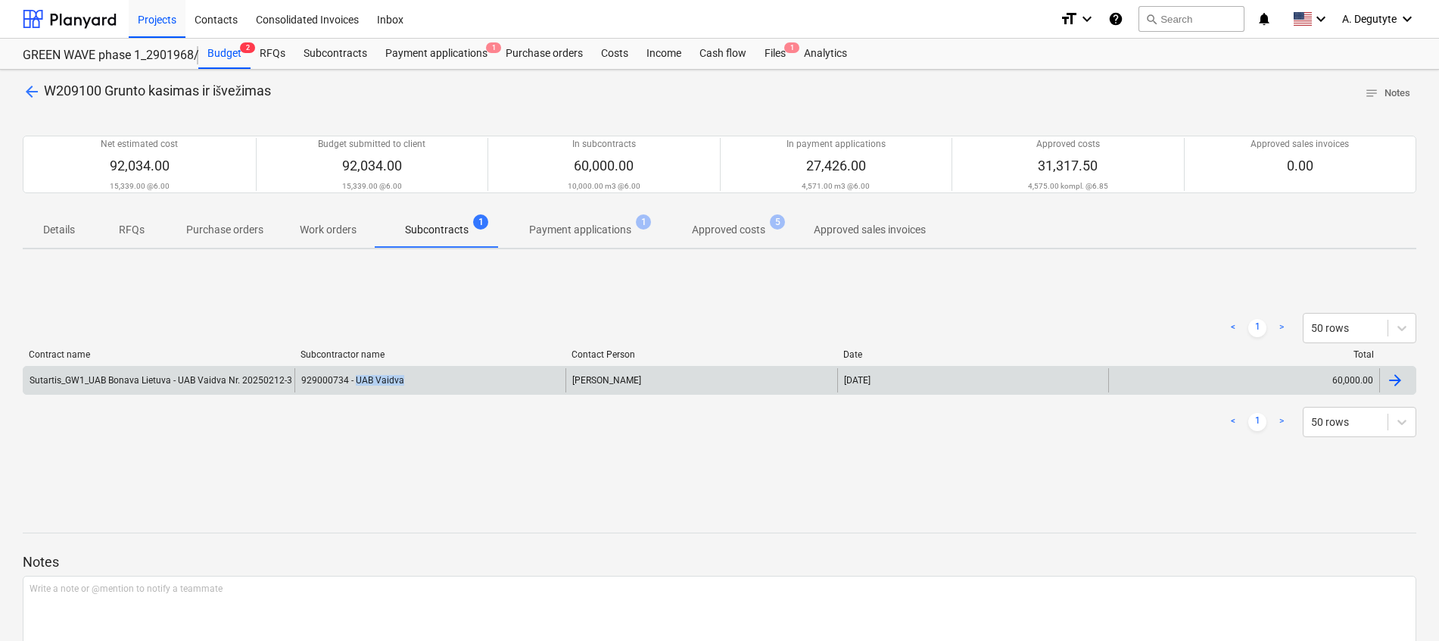
copy div "UAB Vaidva"
drag, startPoint x: 409, startPoint y: 382, endPoint x: 357, endPoint y: 386, distance: 52.4
click at [357, 386] on div "929000734 - UAB Vaidva" at bounding box center [430, 380] width 271 height 24
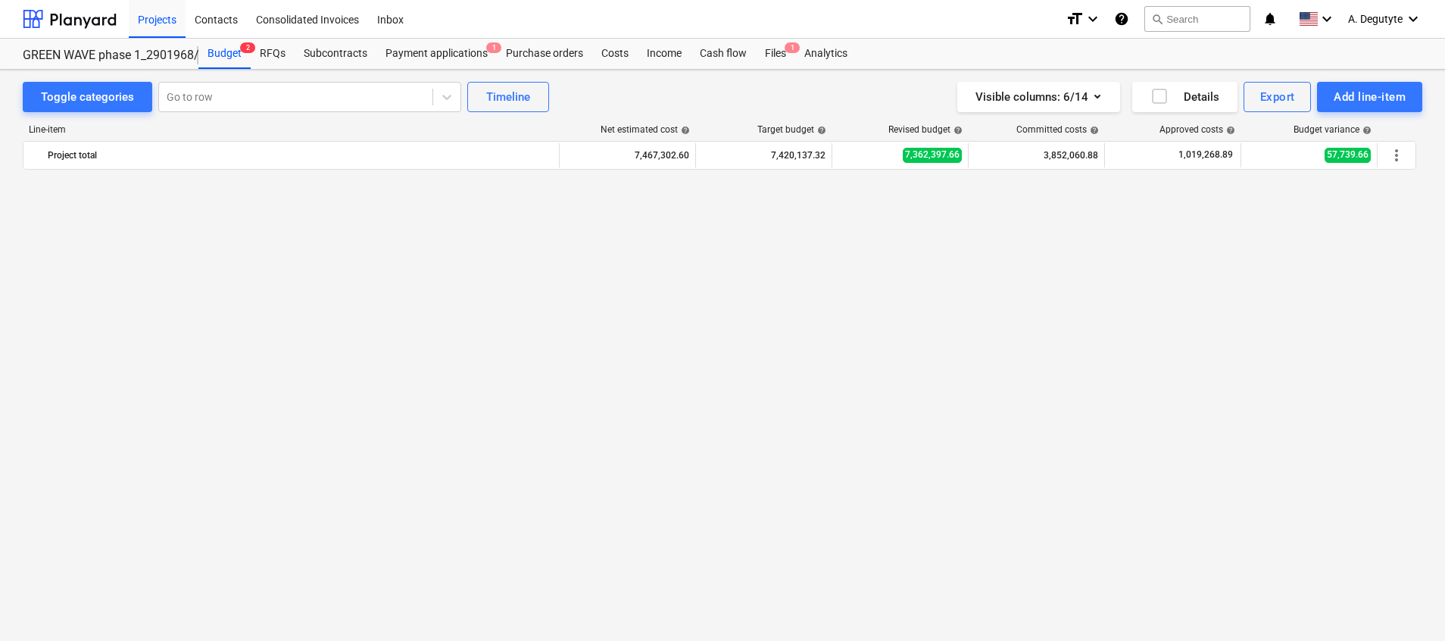
scroll to position [1193, 0]
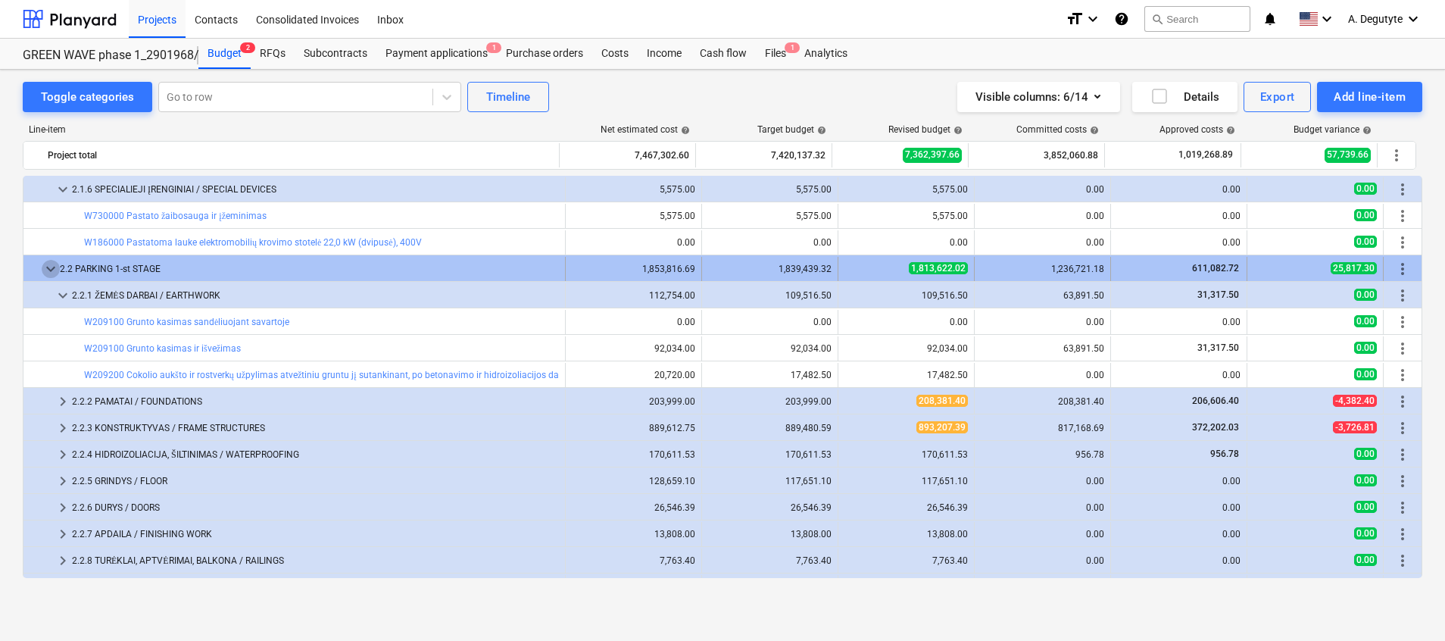
click at [56, 268] on span "keyboard_arrow_down" at bounding box center [51, 269] width 18 height 18
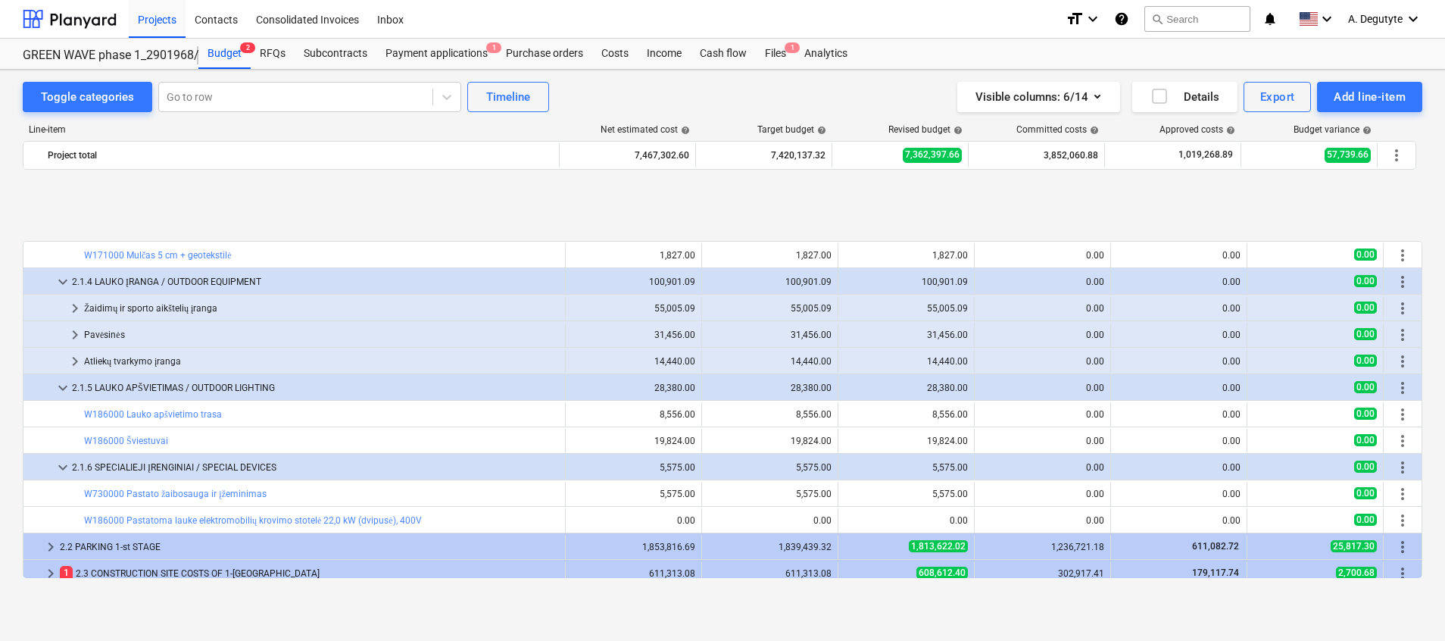
scroll to position [1029, 0]
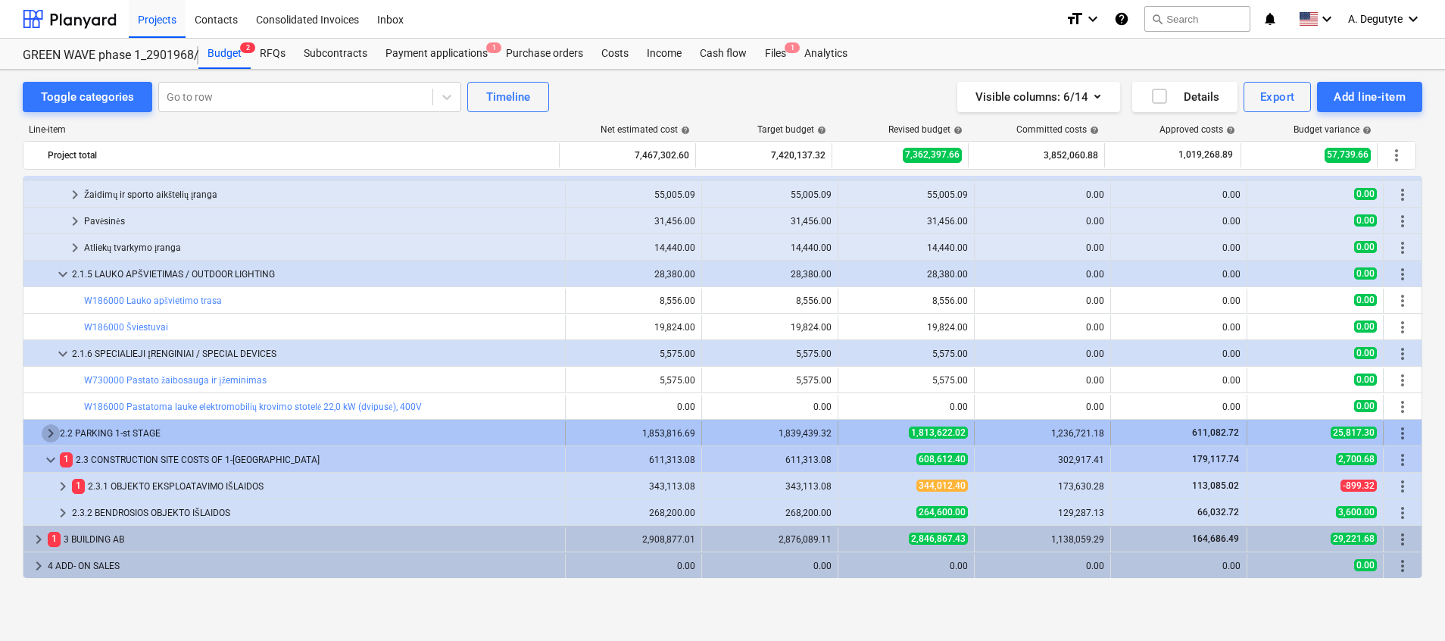
click at [45, 426] on span "keyboard_arrow_right" at bounding box center [51, 433] width 18 height 18
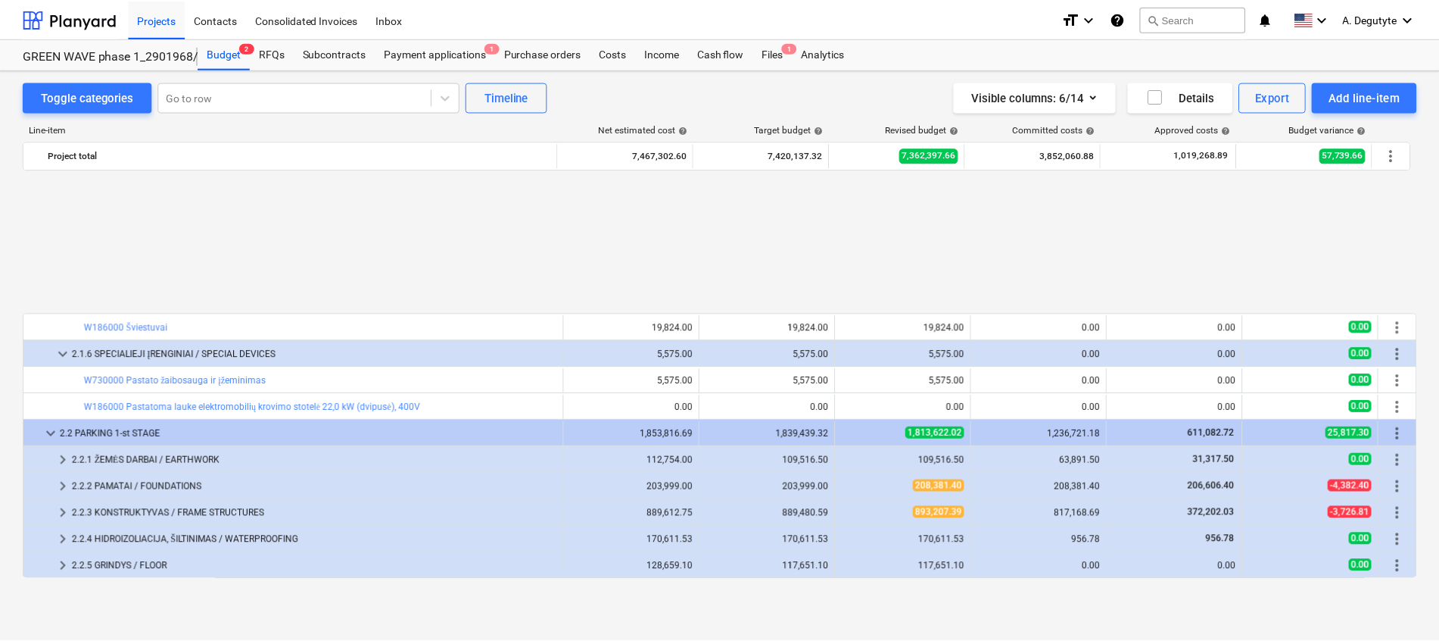
scroll to position [1256, 0]
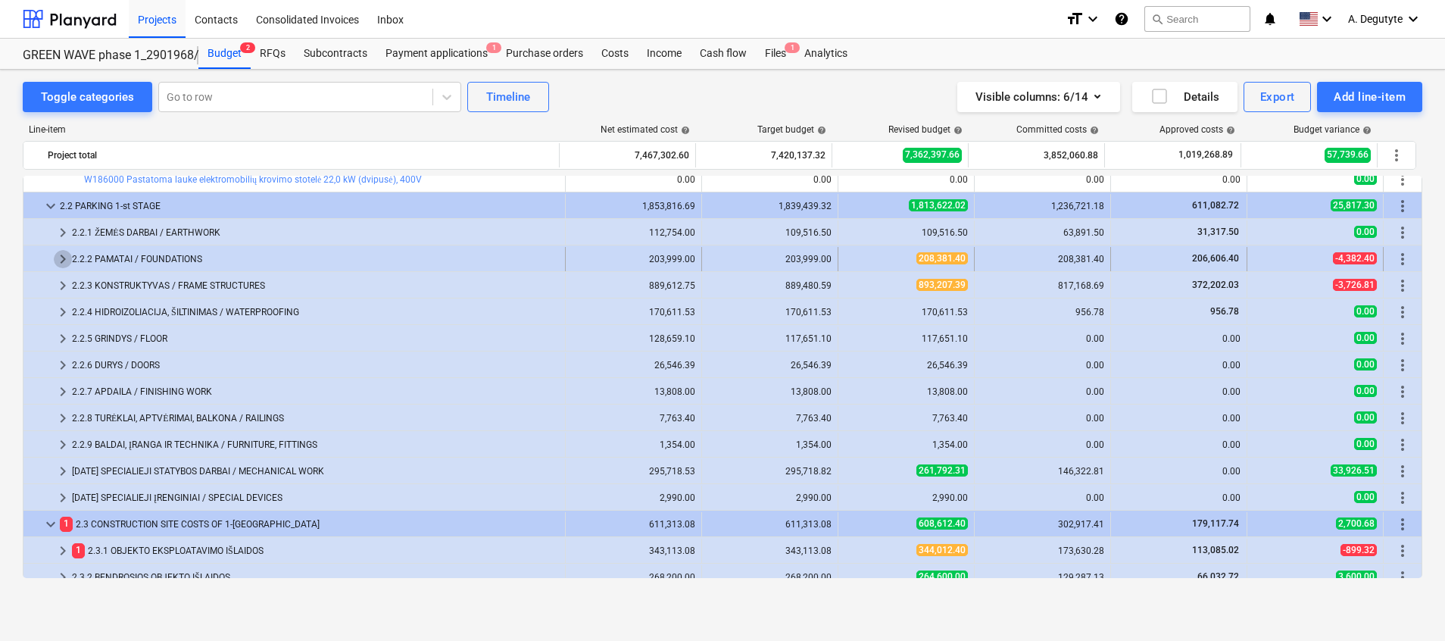
click at [66, 254] on span "keyboard_arrow_right" at bounding box center [63, 259] width 18 height 18
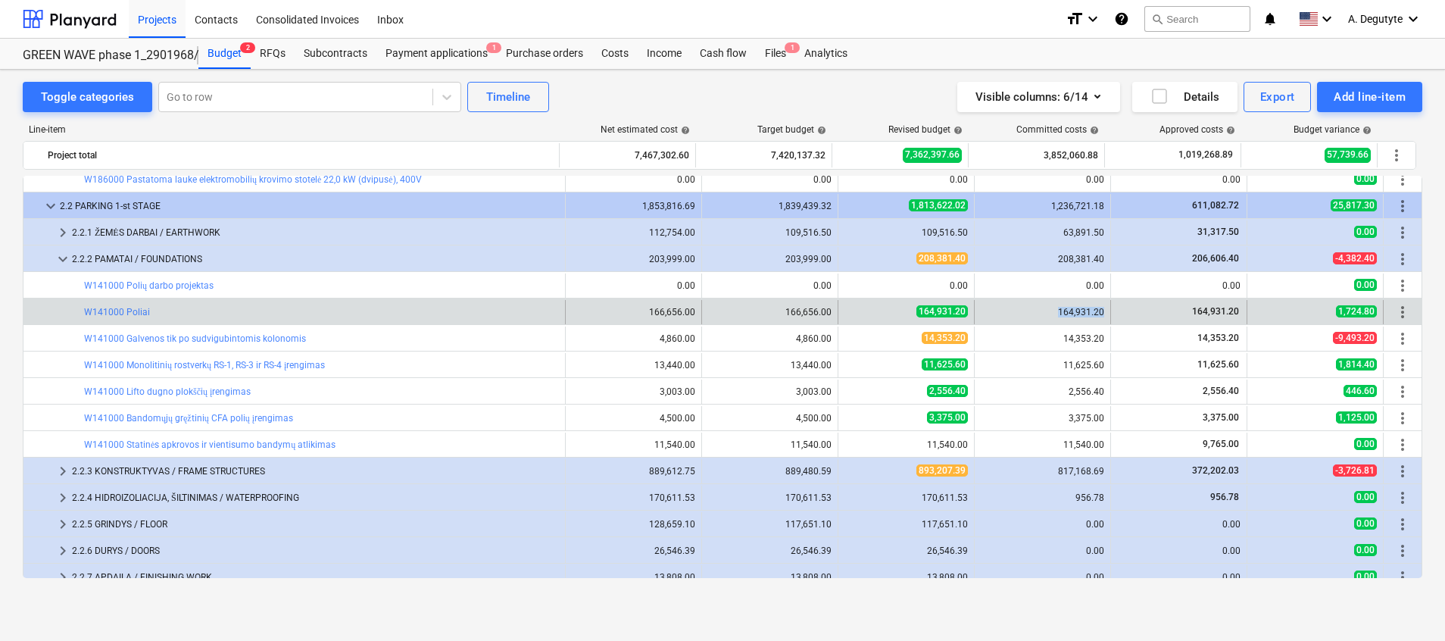
drag, startPoint x: 1102, startPoint y: 314, endPoint x: 1053, endPoint y: 313, distance: 48.5
click at [957, 313] on div "164,931.20" at bounding box center [1043, 312] width 136 height 24
copy div "164,931.20"
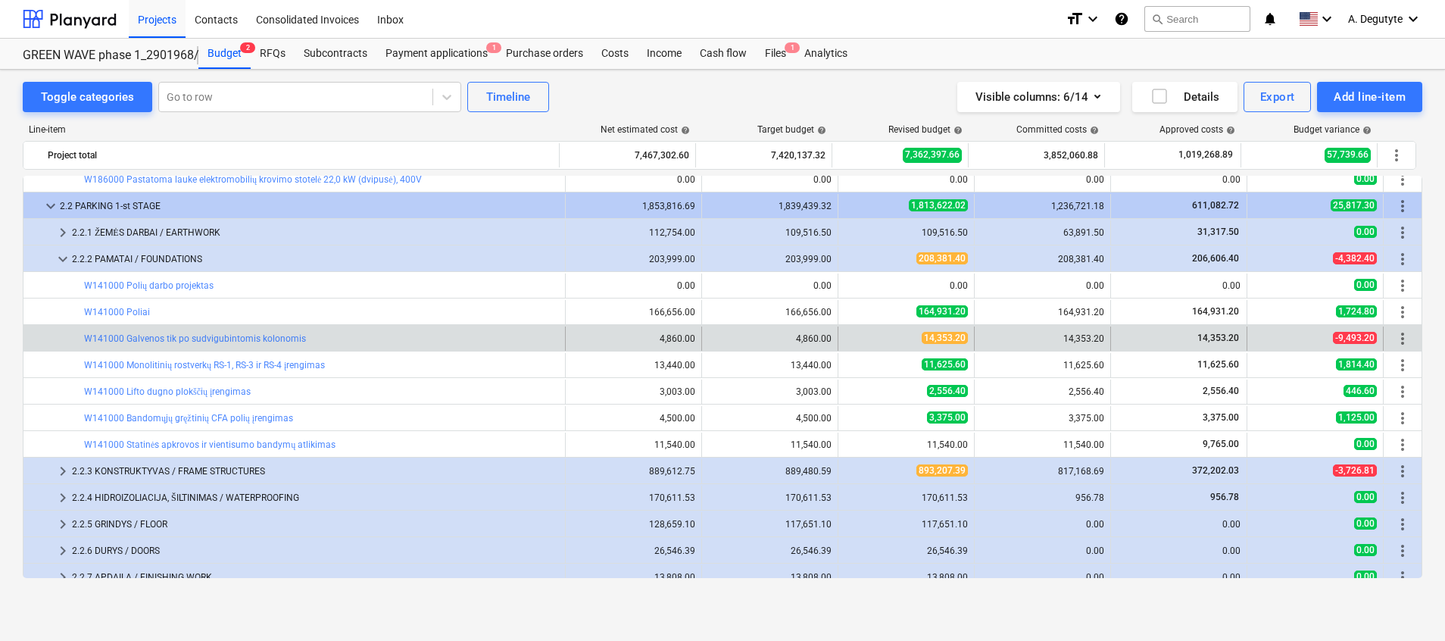
drag, startPoint x: 1101, startPoint y: 337, endPoint x: 1076, endPoint y: 333, distance: 25.3
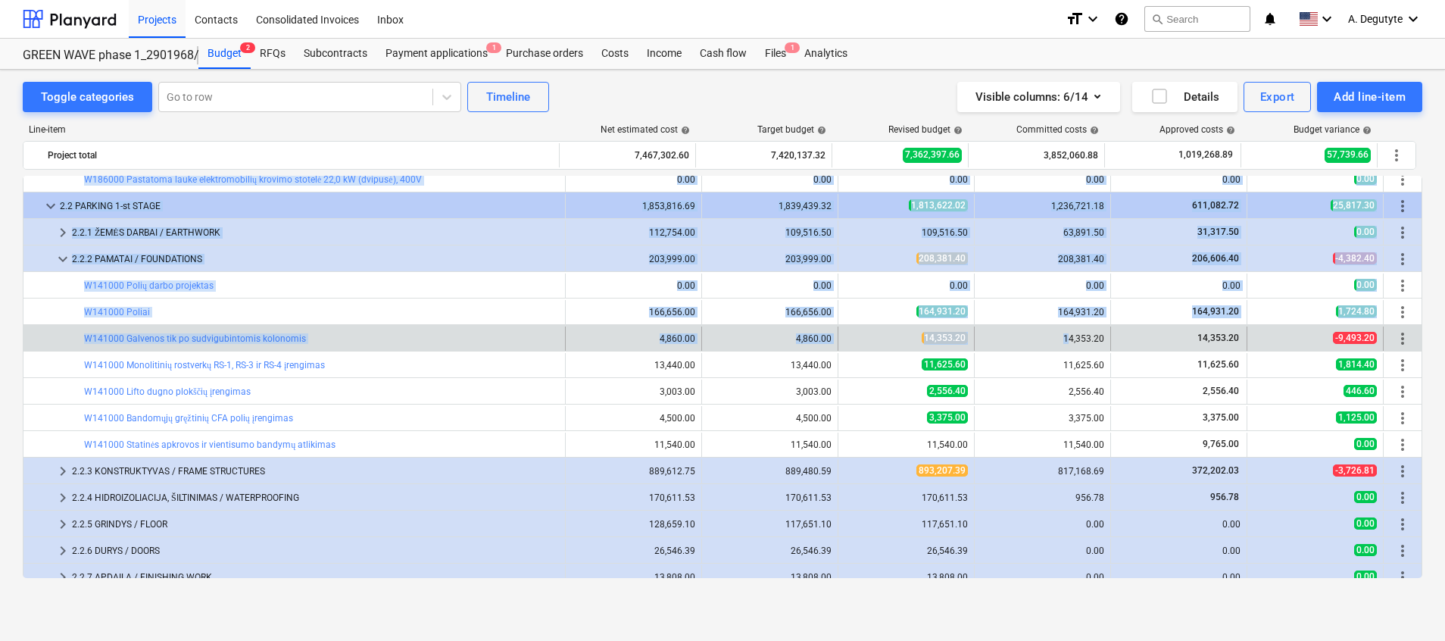
drag, startPoint x: 1100, startPoint y: 337, endPoint x: 1067, endPoint y: 339, distance: 33.4
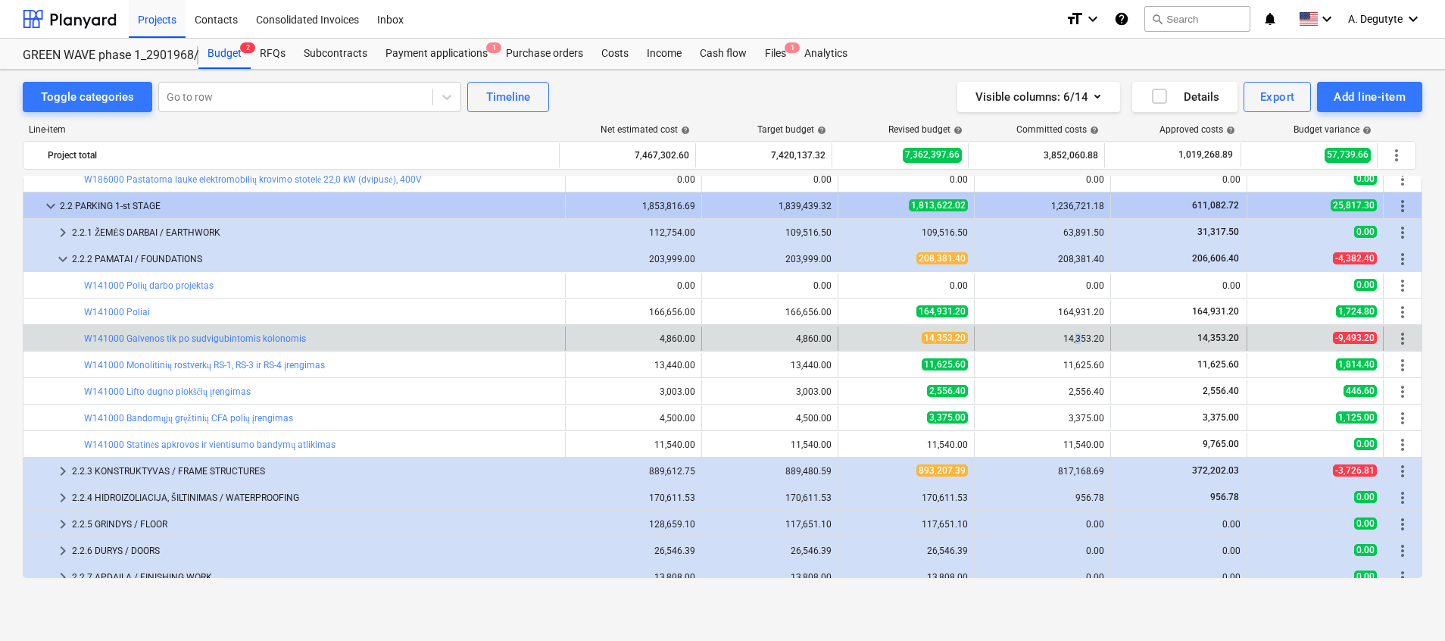
drag, startPoint x: 1067, startPoint y: 339, endPoint x: 1081, endPoint y: 342, distance: 14.0
click at [957, 342] on div "14,353.20" at bounding box center [1042, 338] width 123 height 11
drag, startPoint x: 1081, startPoint y: 342, endPoint x: 1102, endPoint y: 342, distance: 22.0
click at [957, 336] on div "14,353.20" at bounding box center [1179, 338] width 136 height 24
drag, startPoint x: 1099, startPoint y: 339, endPoint x: 1053, endPoint y: 336, distance: 45.5
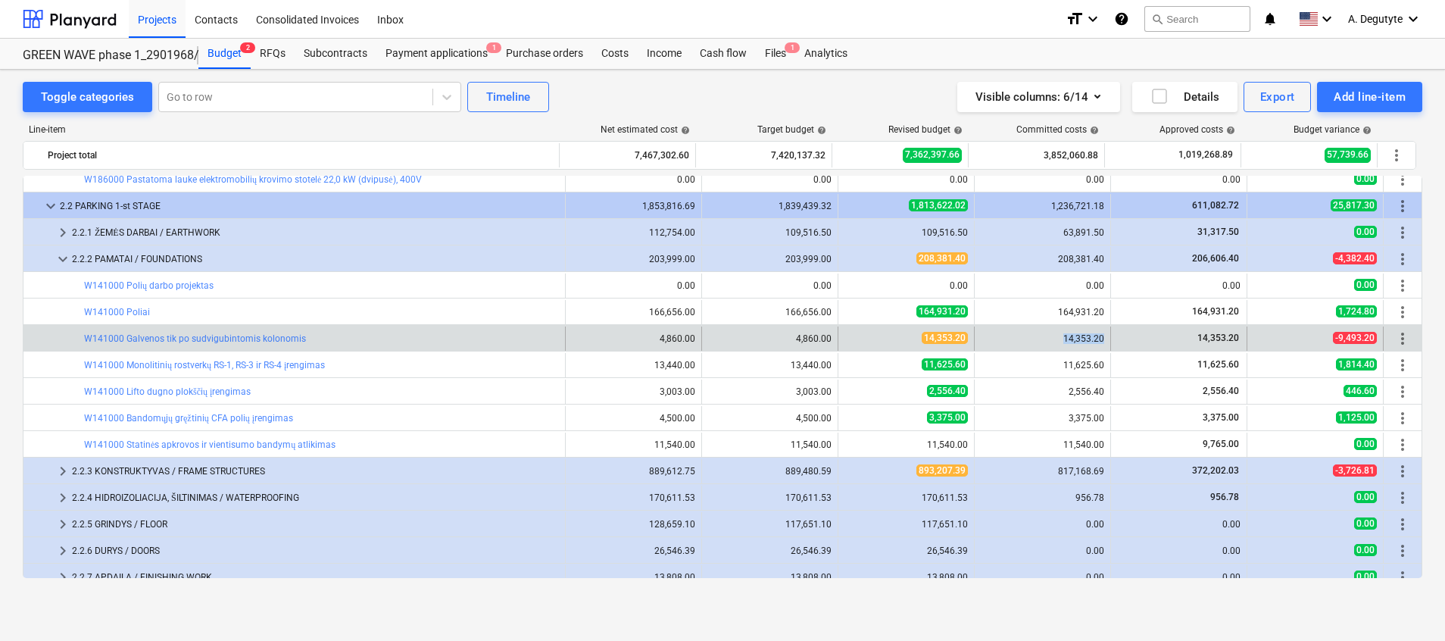
click at [957, 336] on div "14,353.20" at bounding box center [1043, 338] width 136 height 24
copy div "14,353.20"
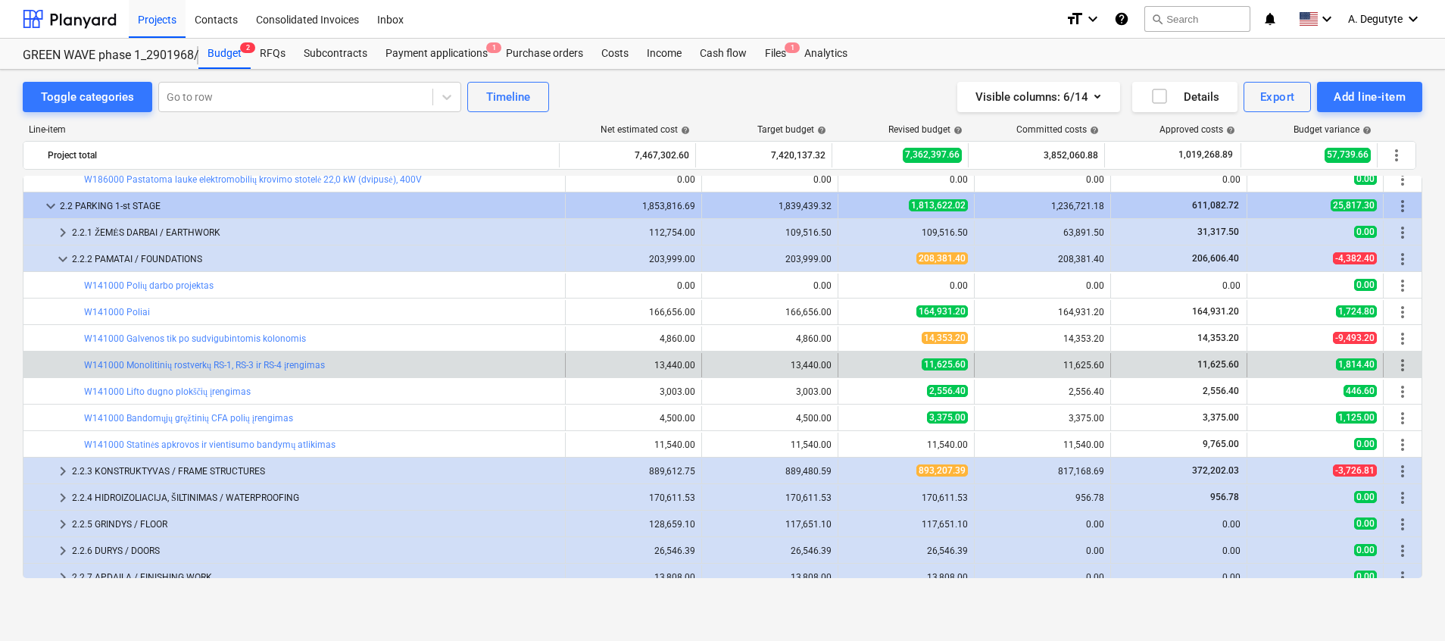
drag, startPoint x: 1102, startPoint y: 363, endPoint x: 1053, endPoint y: 364, distance: 48.5
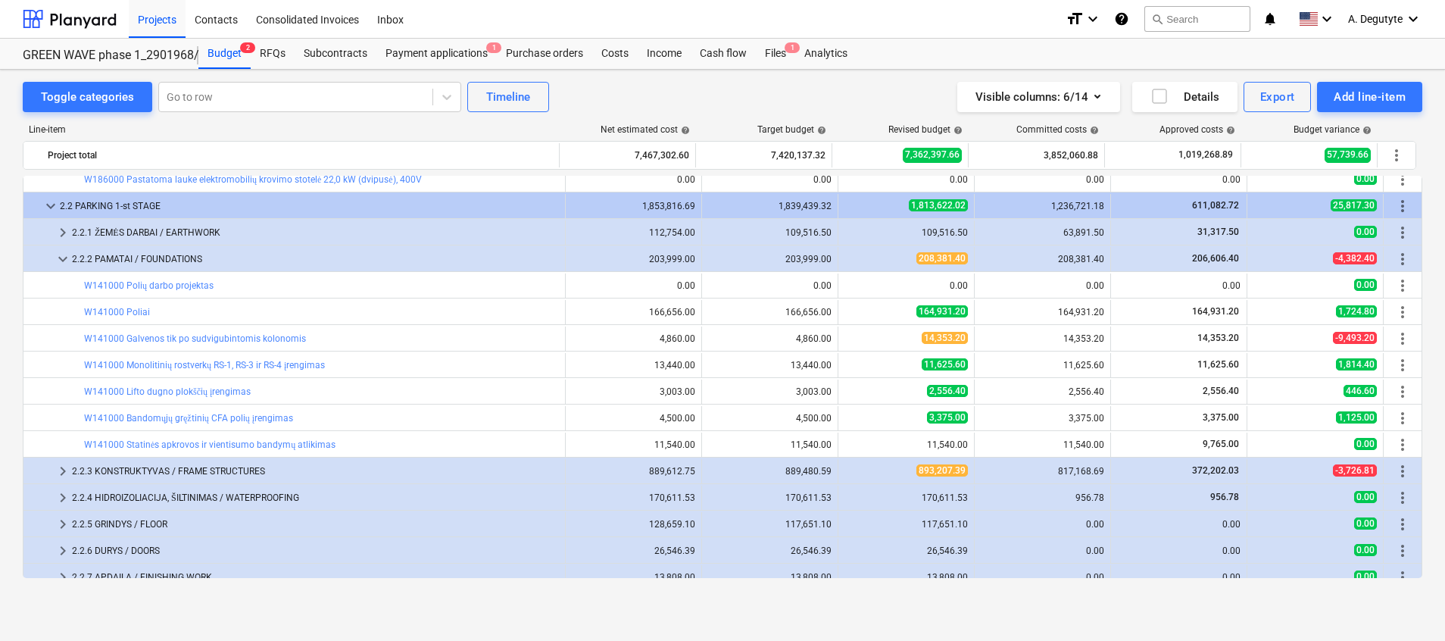
copy div "11,625.60"
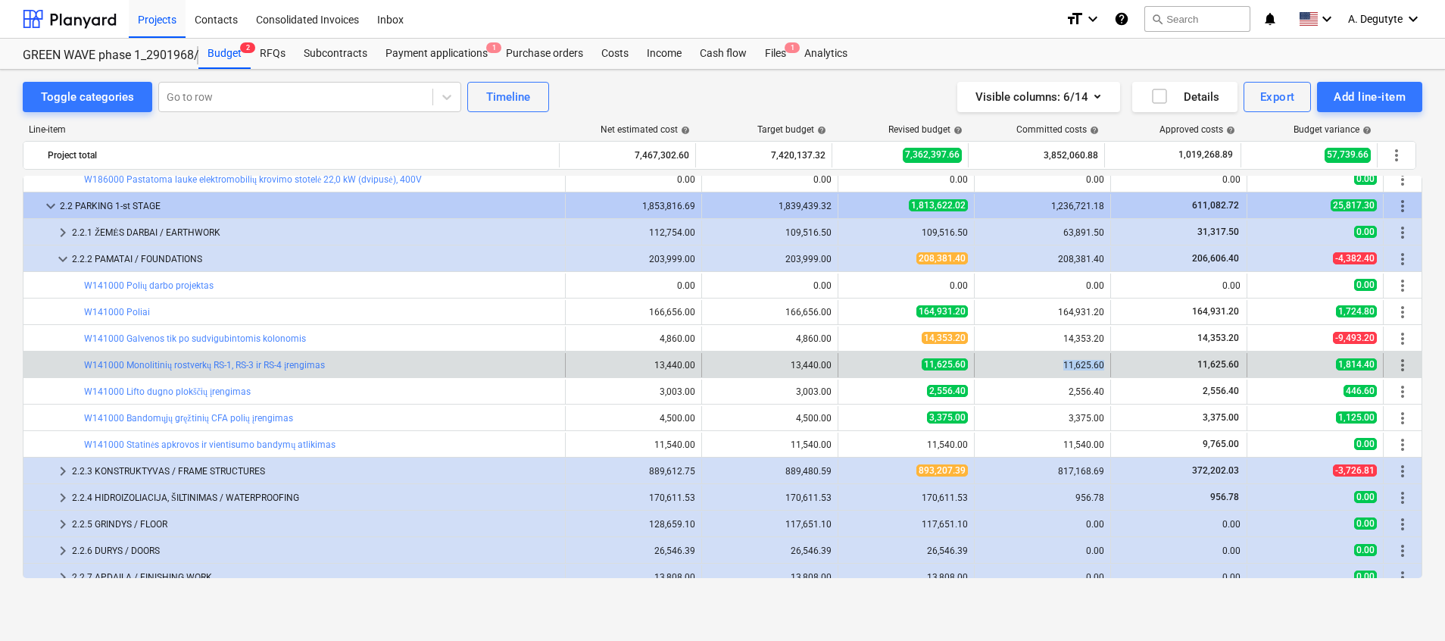
drag, startPoint x: 1098, startPoint y: 362, endPoint x: 1059, endPoint y: 365, distance: 38.7
click at [957, 365] on div "11,625.60" at bounding box center [1042, 365] width 123 height 11
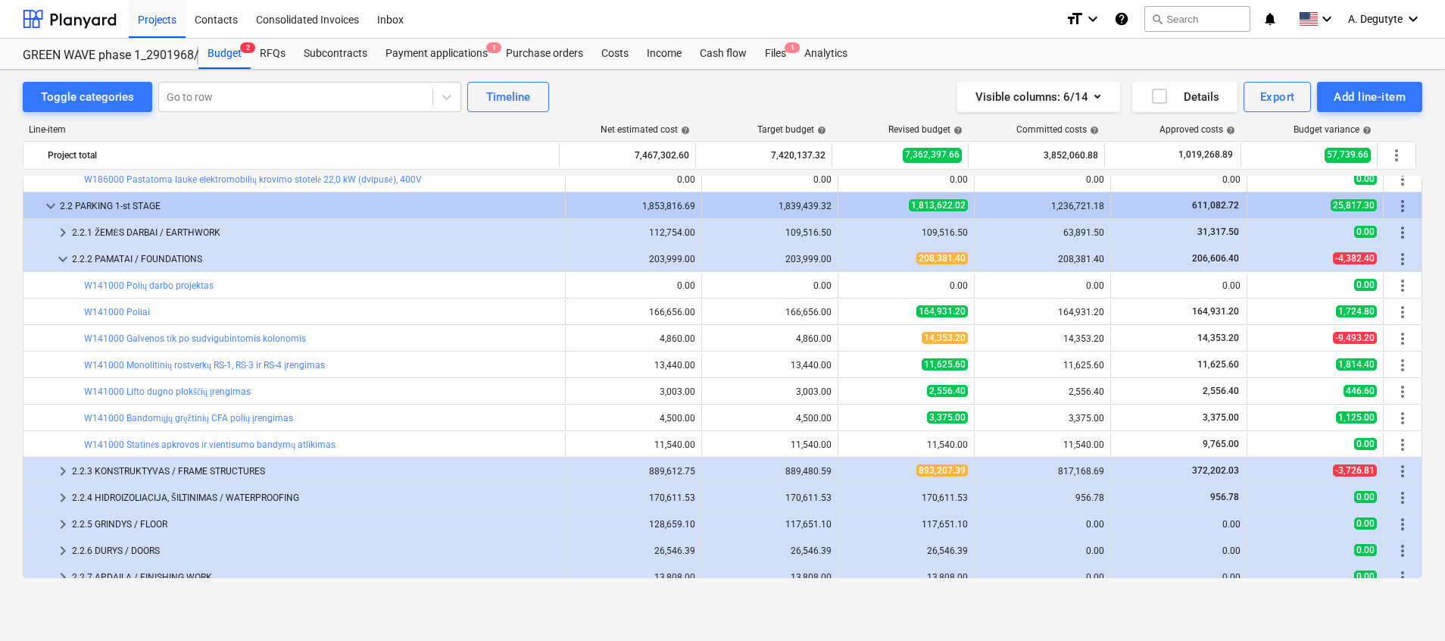
copy div "11,625.60"
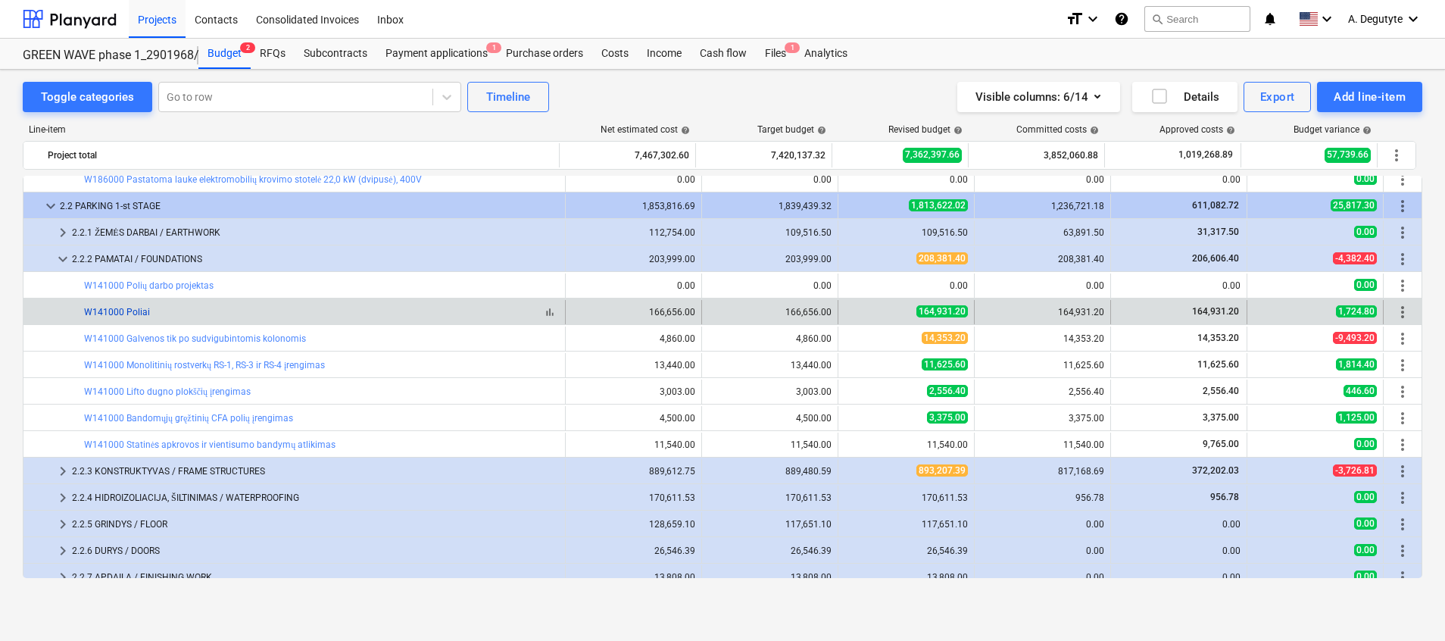
click at [123, 313] on link "W141000 Poliai" at bounding box center [117, 312] width 66 height 11
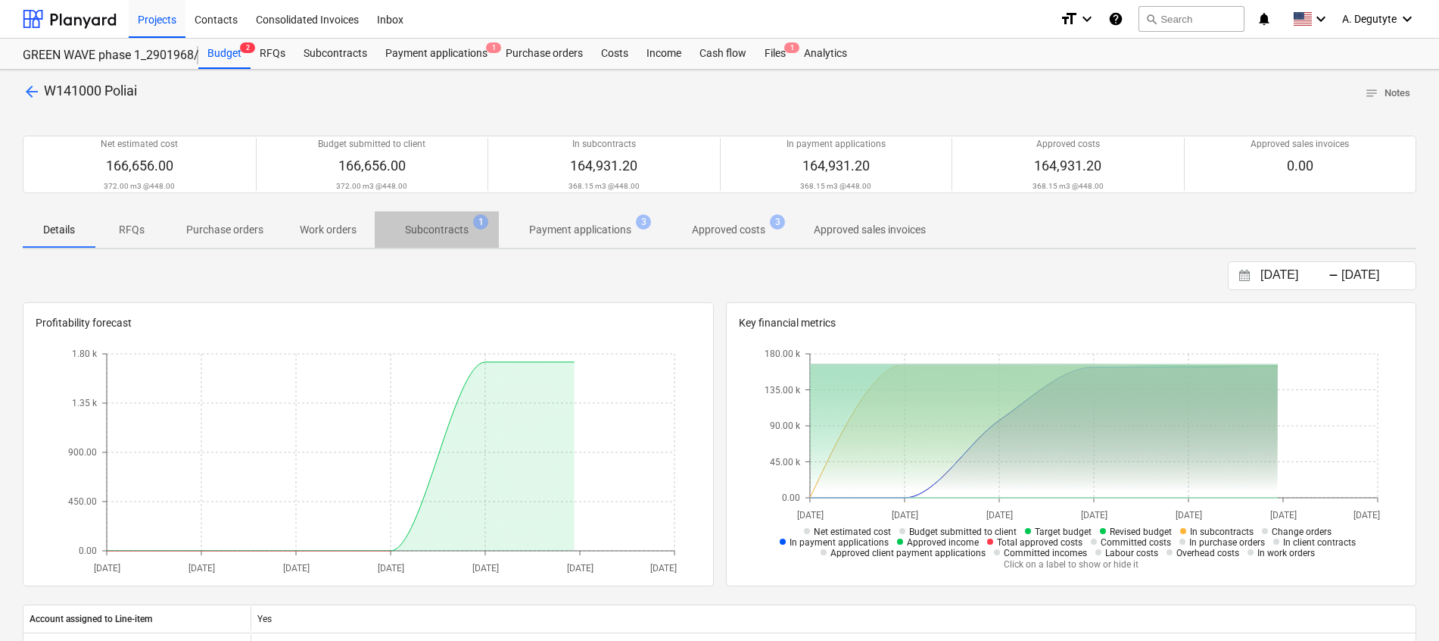
click at [439, 228] on p "Subcontracts" at bounding box center [437, 230] width 64 height 16
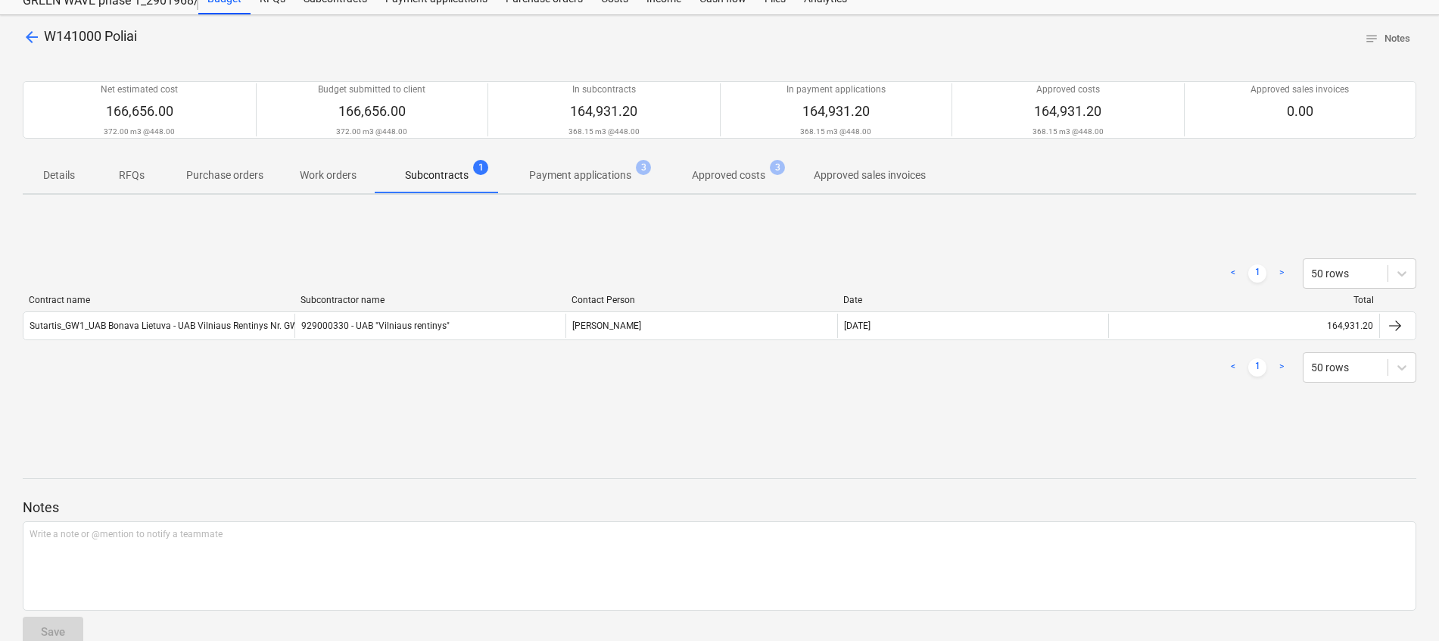
scroll to position [85, 0]
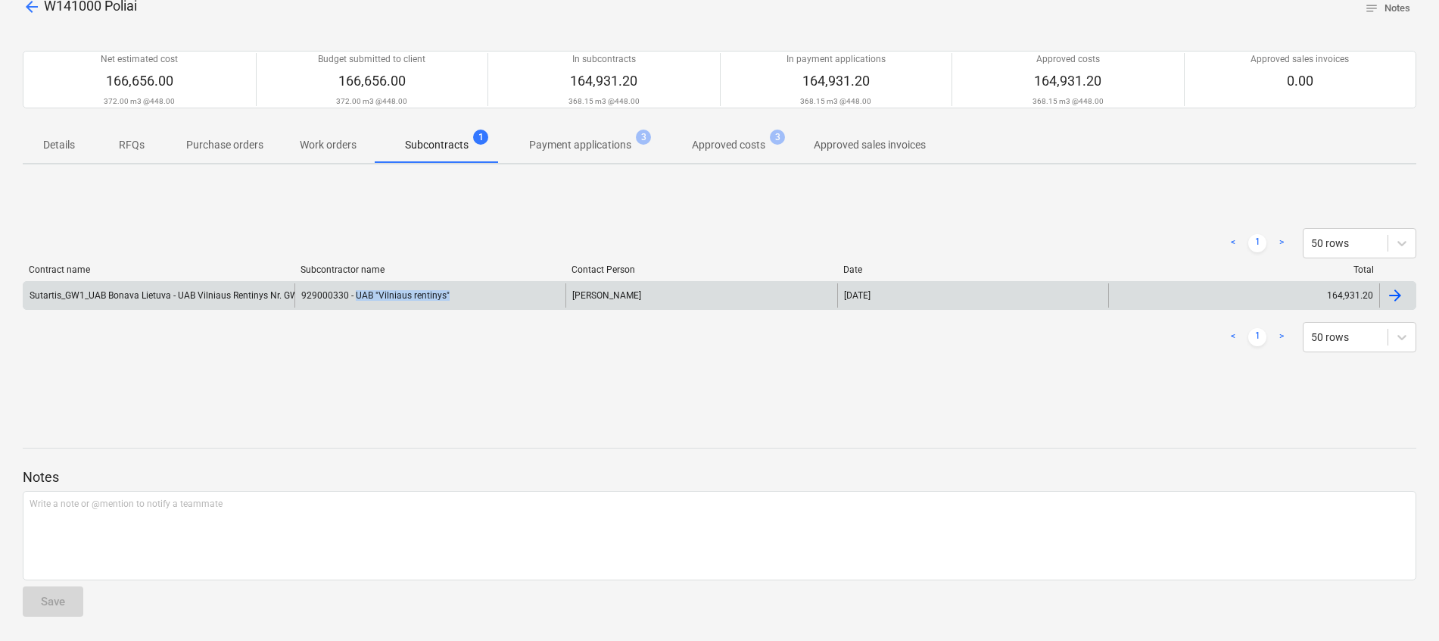
drag, startPoint x: 480, startPoint y: 297, endPoint x: 357, endPoint y: 309, distance: 124.0
click at [357, 309] on div "Sutartis_GW1_UAB Bonava Lietuva - UAB Vilniaus Rentinys Nr. GW-20250128-2 92900…" at bounding box center [720, 295] width 1394 height 29
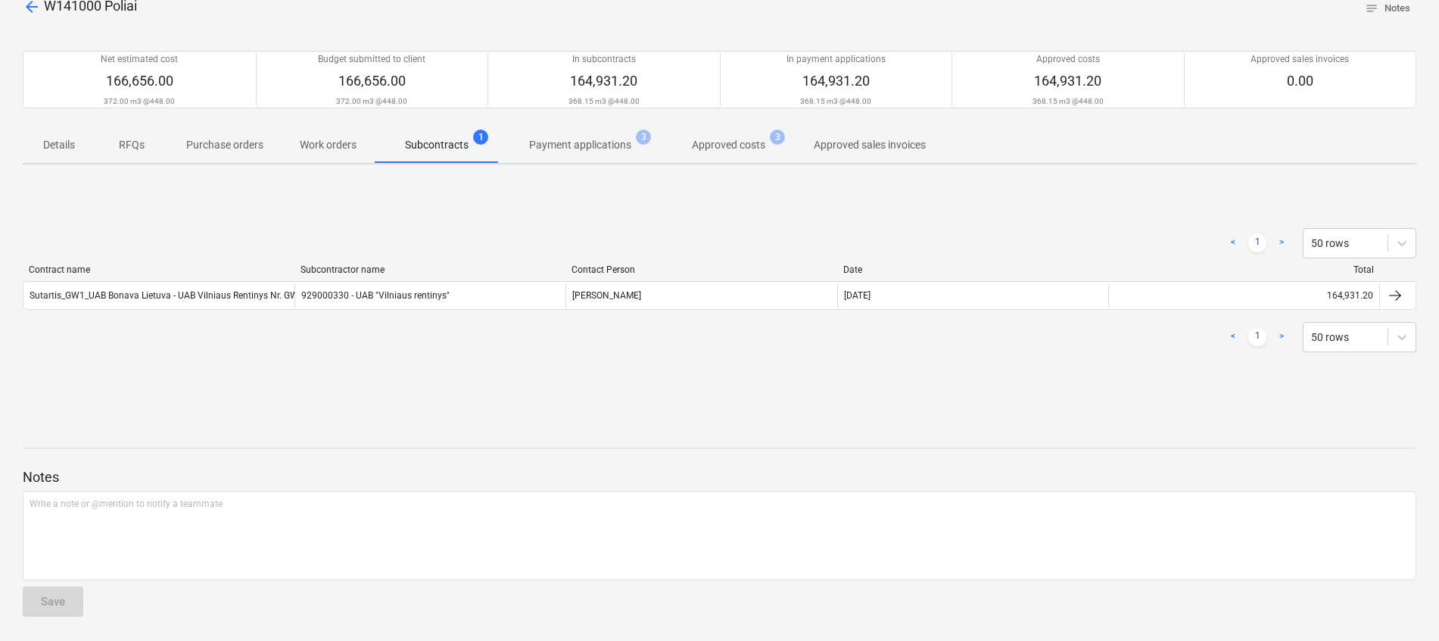
drag, startPoint x: 357, startPoint y: 309, endPoint x: 482, endPoint y: 407, distance: 159.7
click at [486, 402] on div "< 1 > 50 rows Contract name Subcontractor name Contact Person Date Total Sutart…" at bounding box center [720, 289] width 1394 height 227
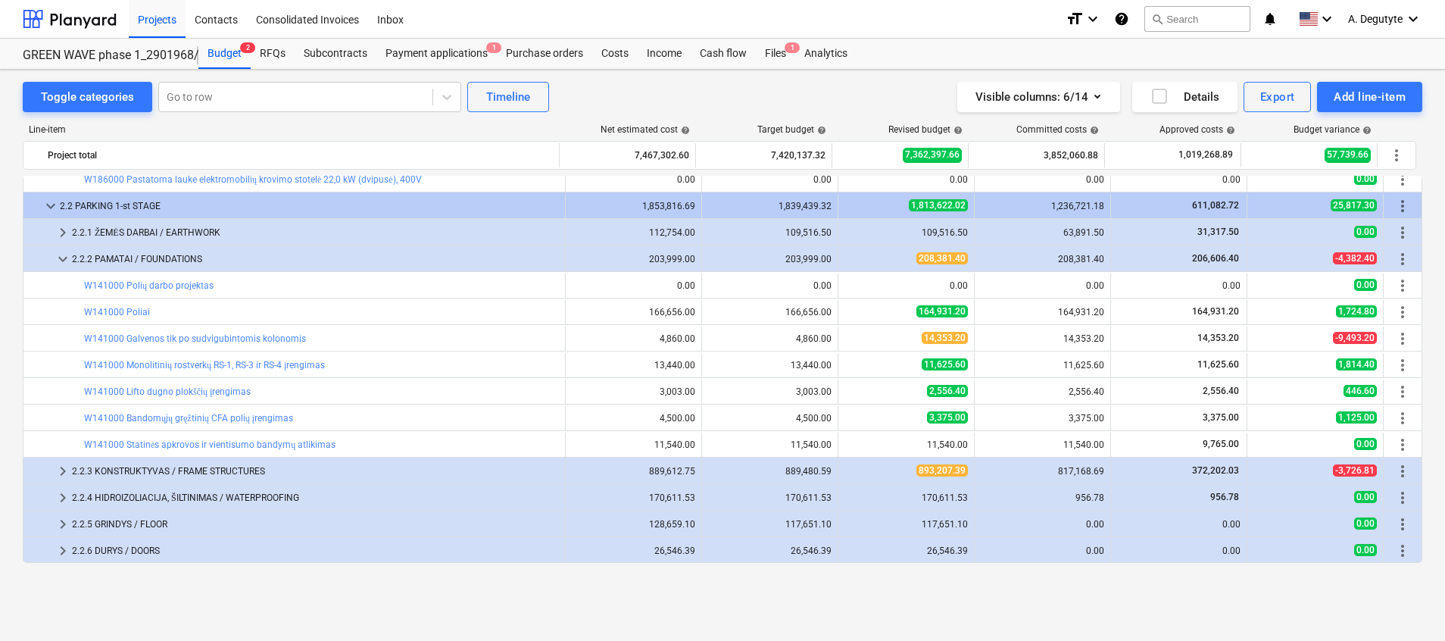
scroll to position [688, 0]
